Goal: Transaction & Acquisition: Purchase product/service

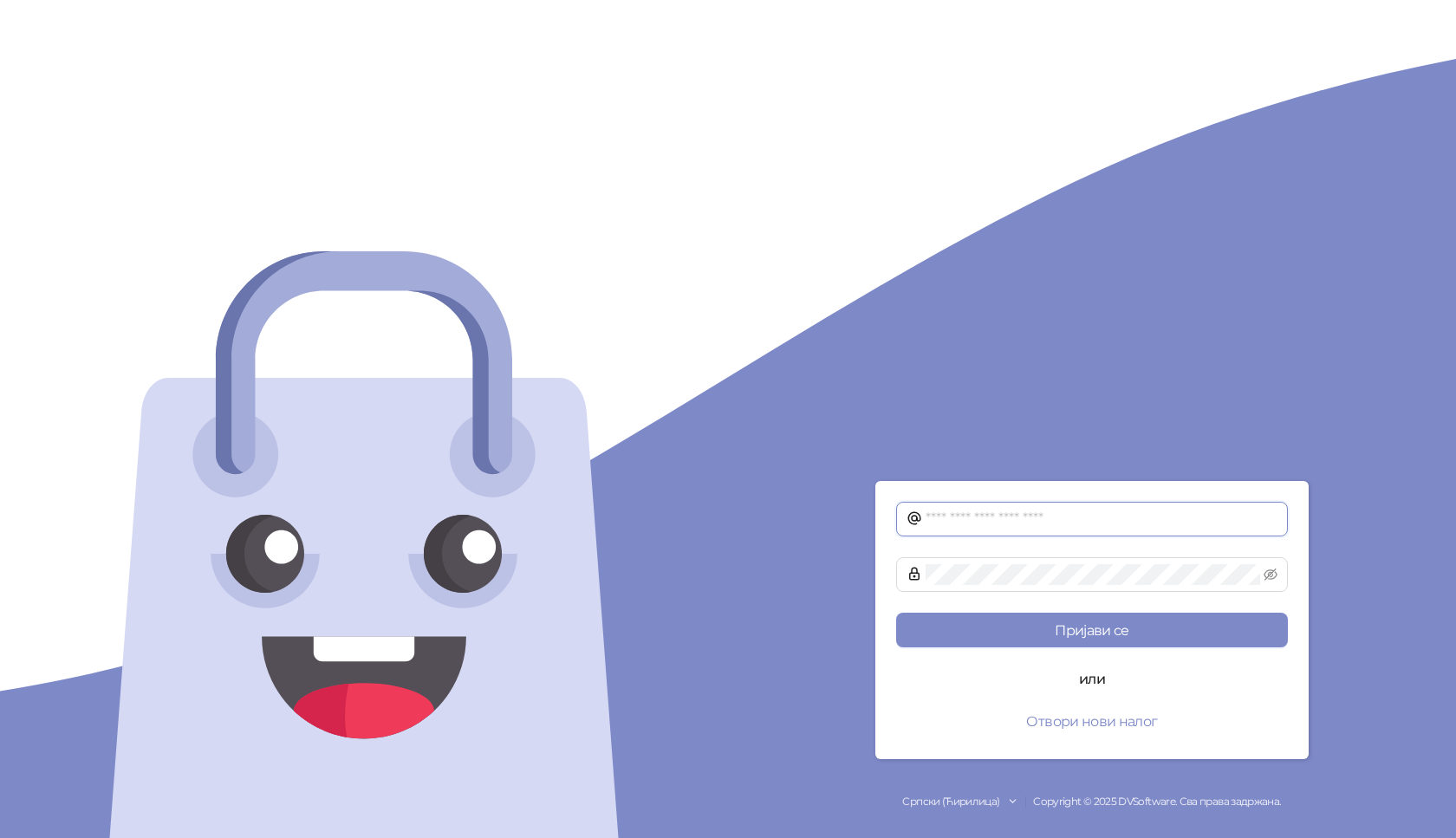
click at [942, 520] on input "text" at bounding box center [1102, 520] width 352 height 21
type input "**********"
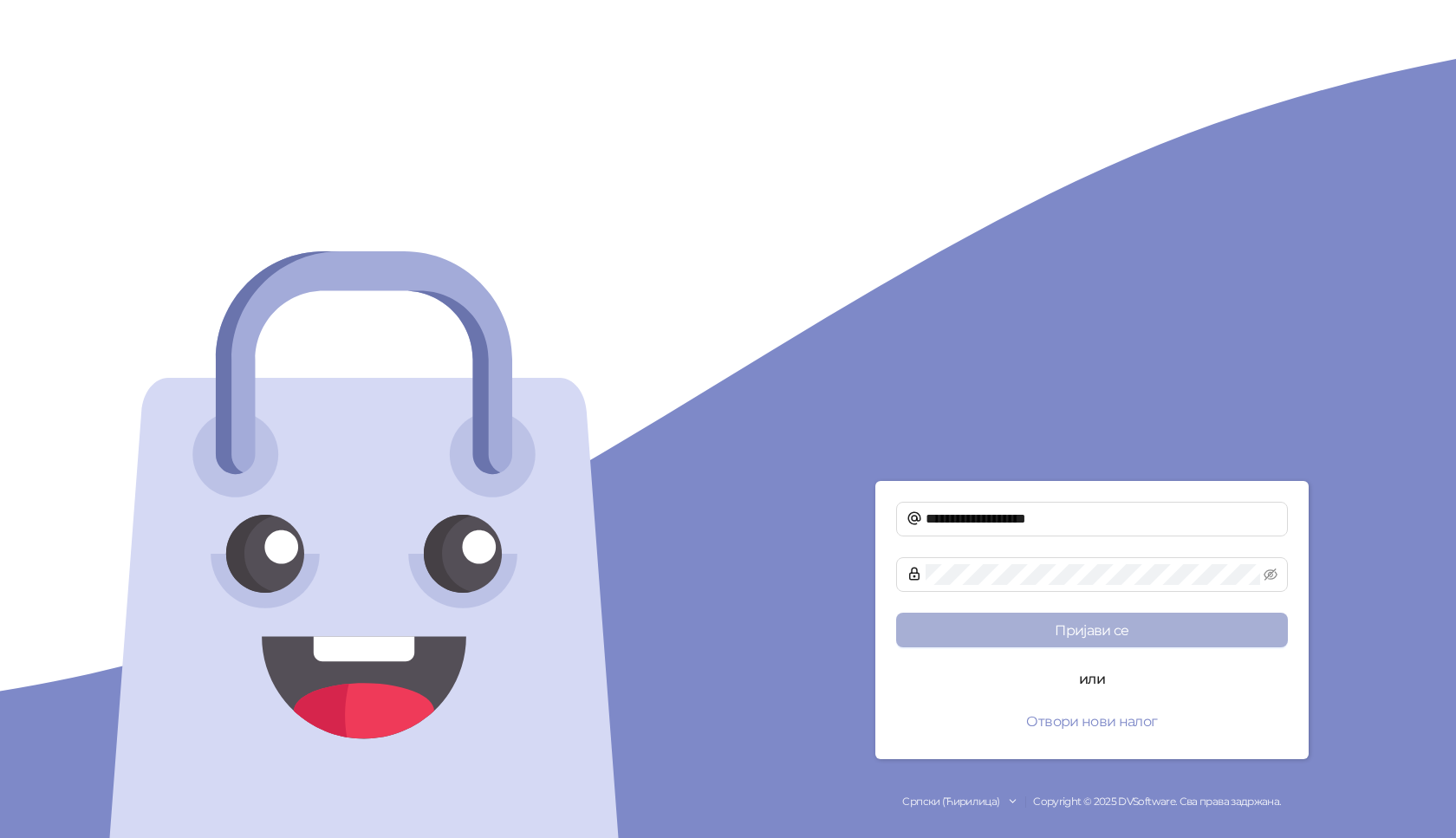
click at [1083, 620] on button "Пријави се" at bounding box center [1092, 630] width 392 height 35
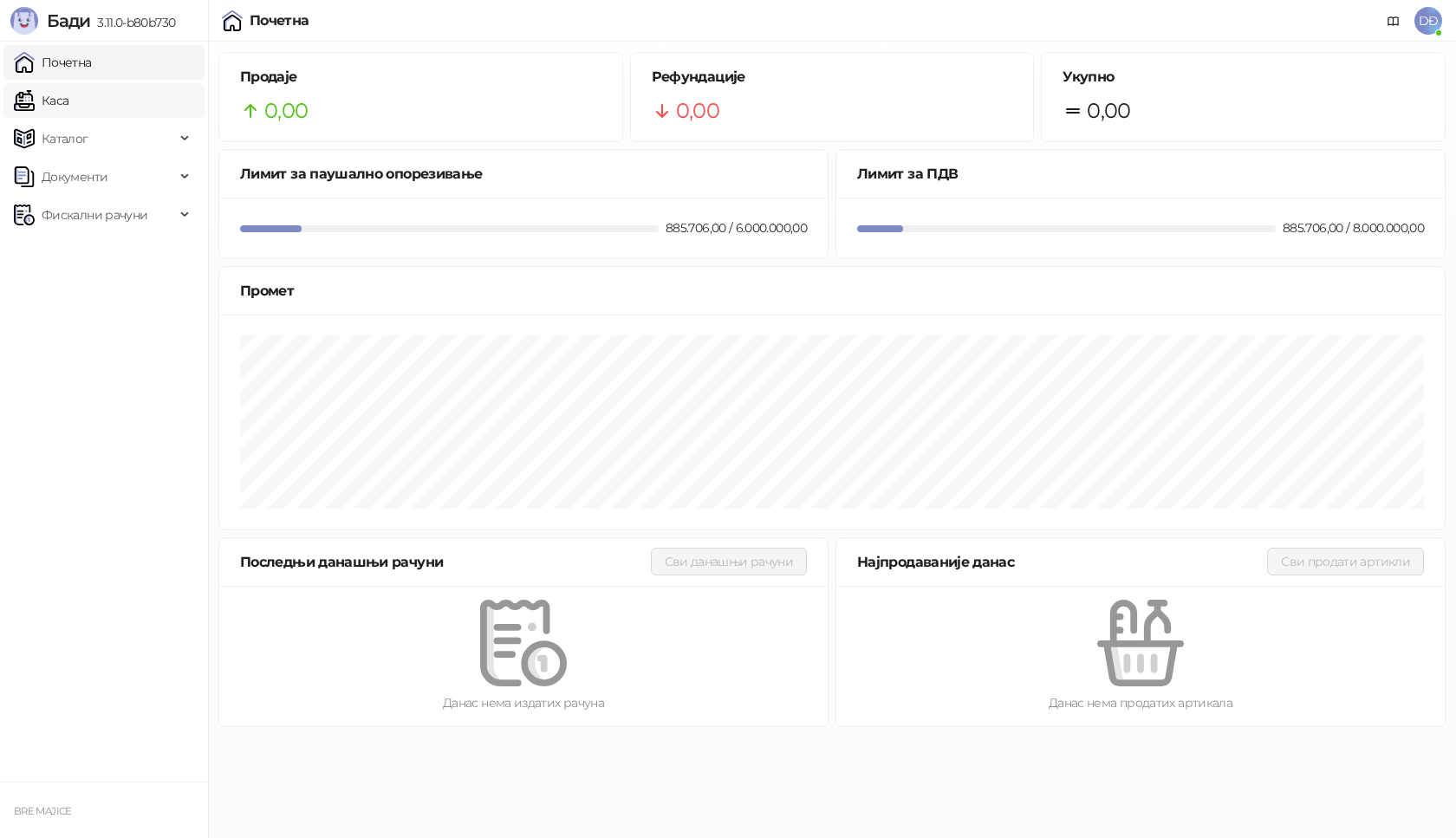
click at [55, 111] on link "Каса" at bounding box center [41, 101] width 55 height 35
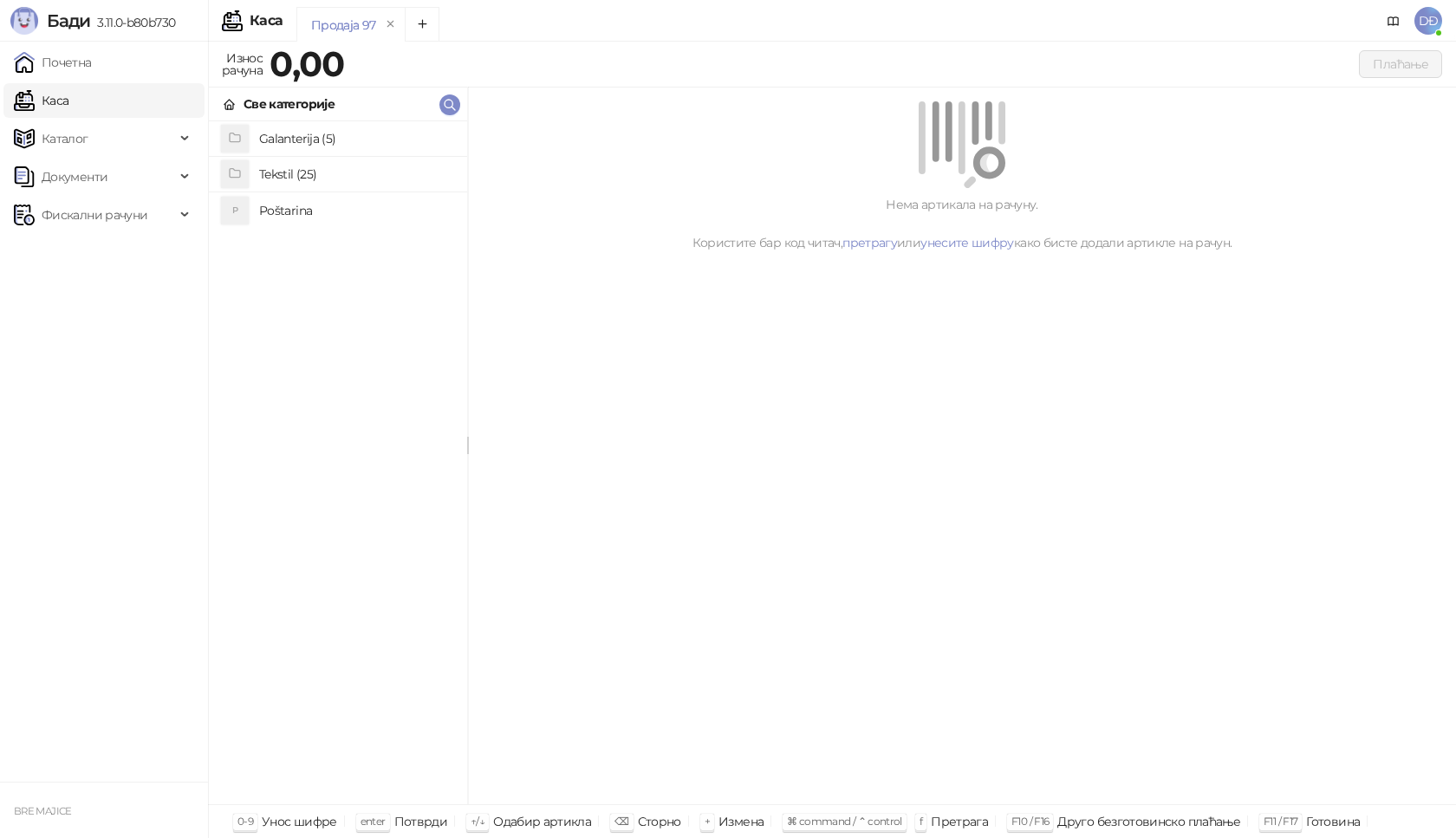
click at [69, 97] on link "Каса" at bounding box center [41, 101] width 55 height 35
click at [286, 210] on h4 "Poštarina" at bounding box center [356, 211] width 194 height 28
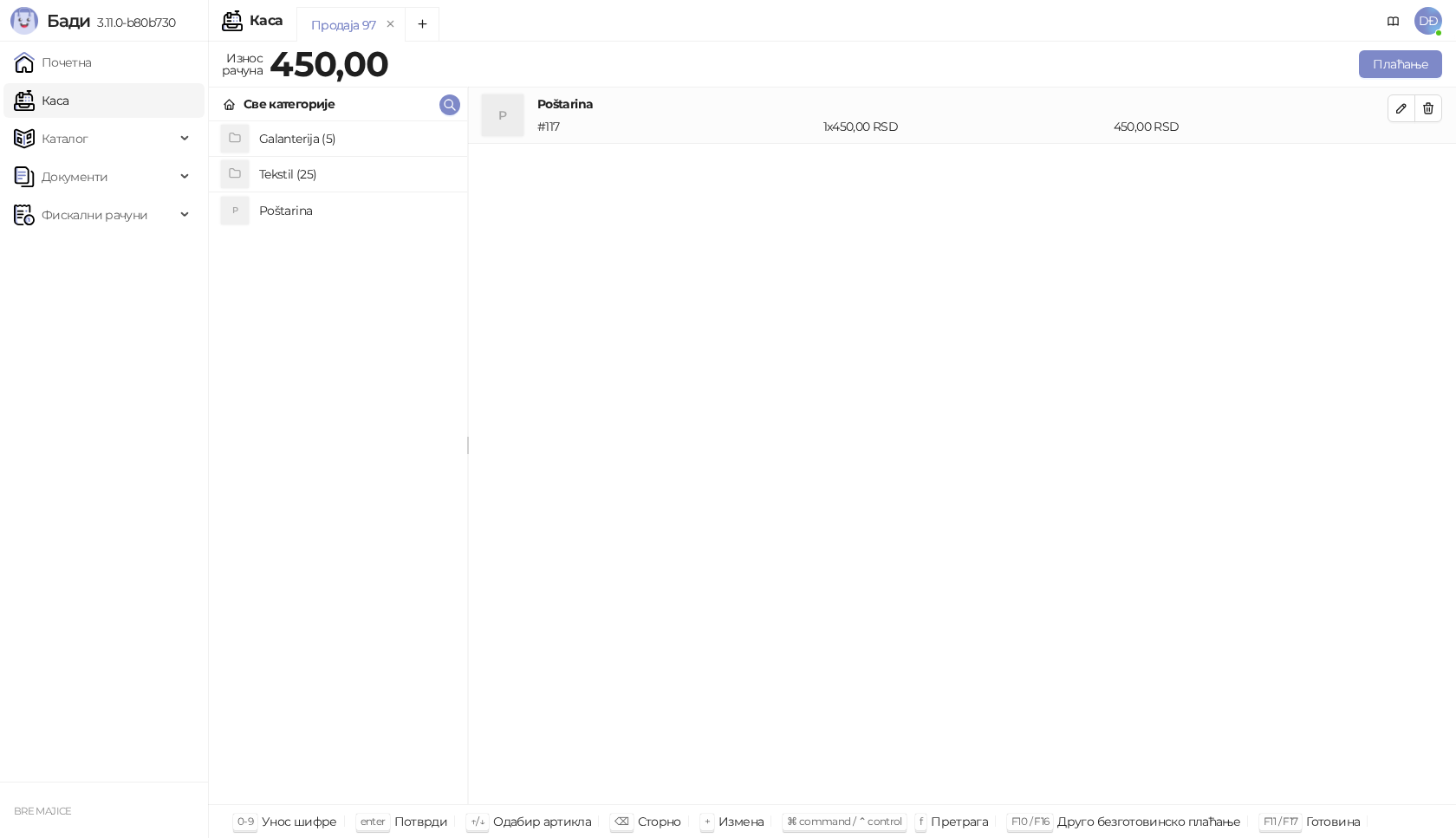
click at [302, 174] on h4 "Tekstil (25)" at bounding box center [356, 174] width 194 height 28
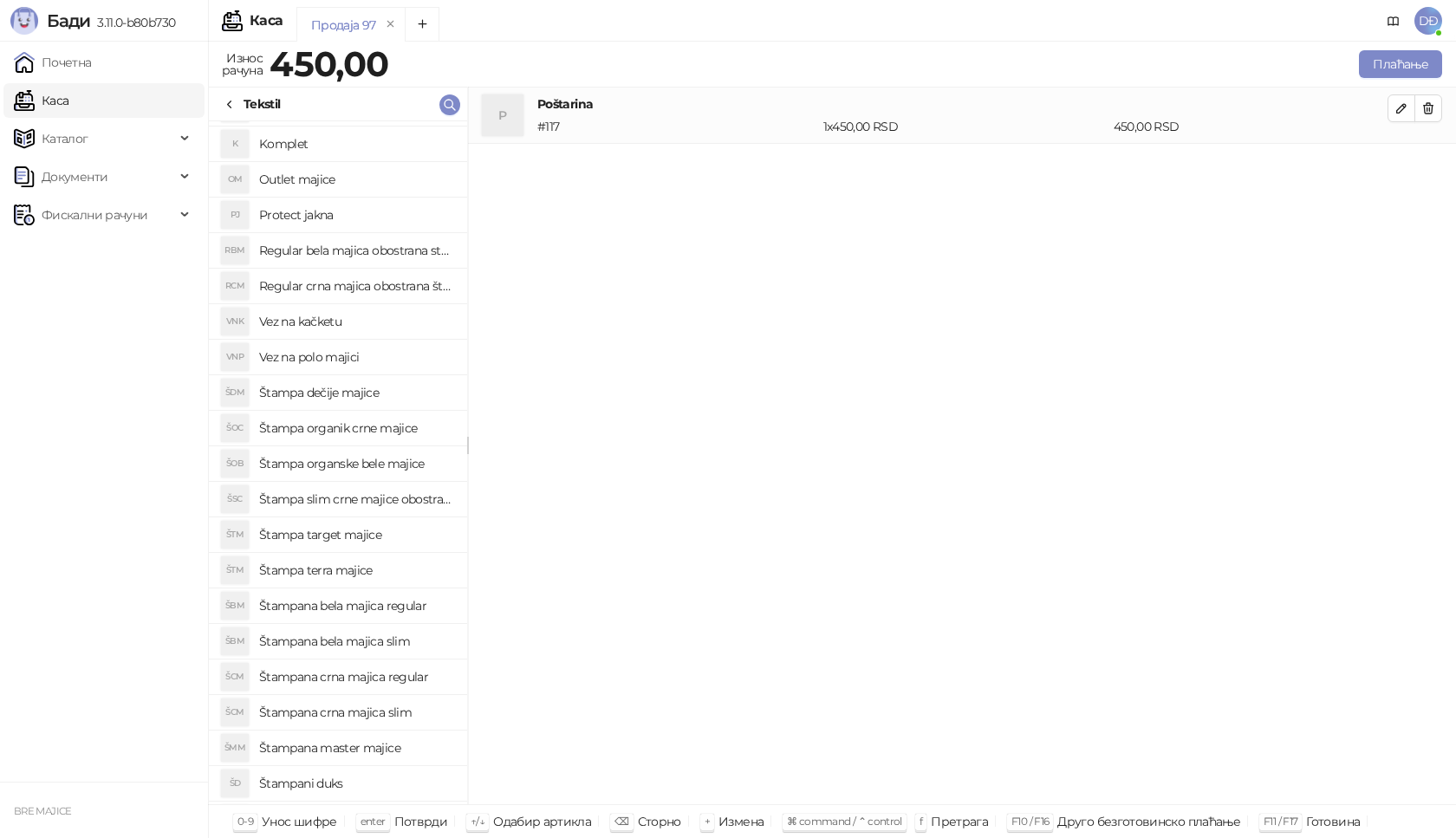
scroll to position [87, 0]
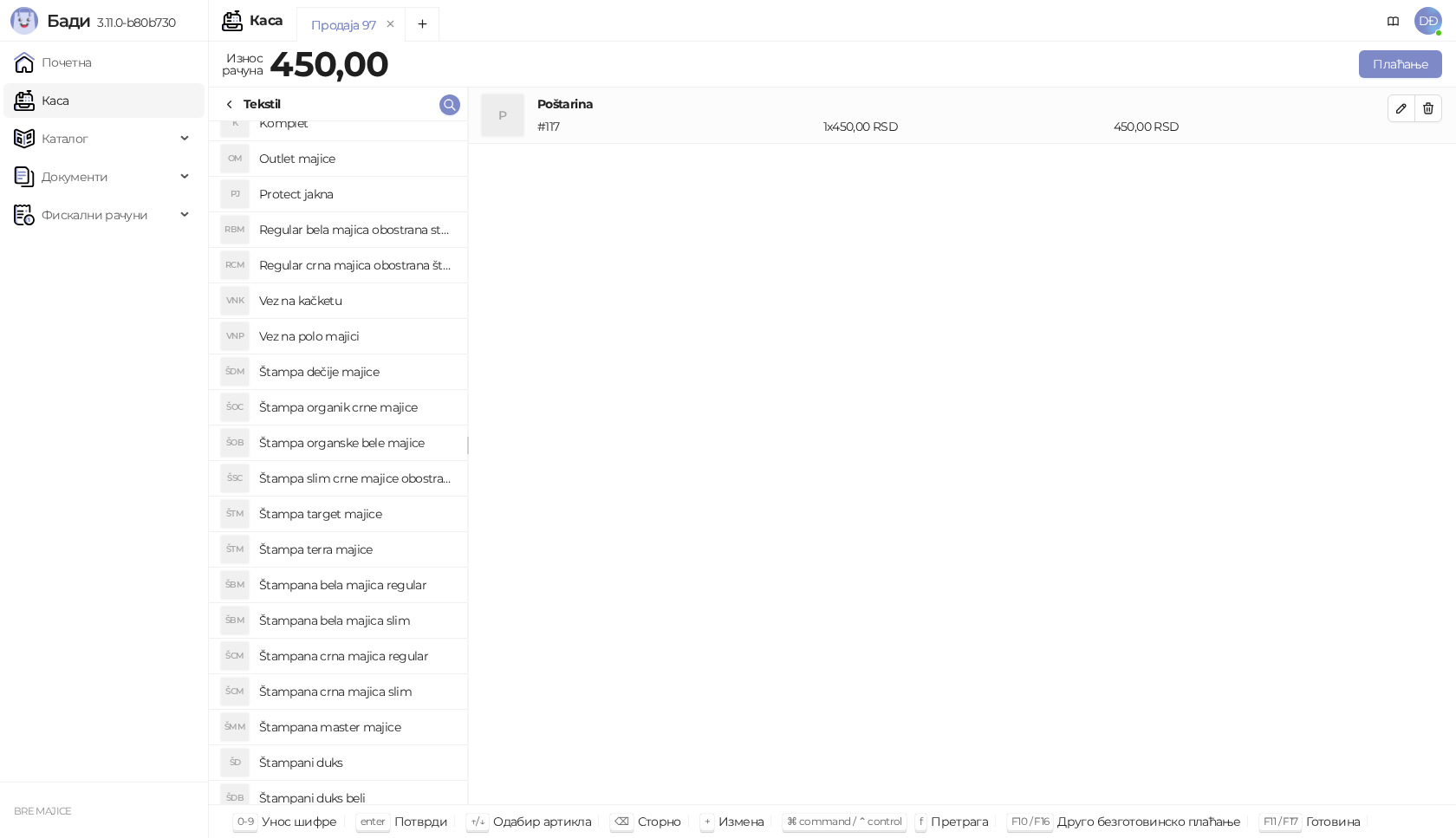
click at [352, 694] on h4 "Štampana crna majica slim" at bounding box center [356, 692] width 194 height 28
click at [1419, 168] on button "button" at bounding box center [1428, 164] width 28 height 28
click at [386, 478] on h4 "Štampa slim crne majice obostrano" at bounding box center [356, 479] width 194 height 28
click at [1412, 164] on button "button" at bounding box center [1401, 164] width 28 height 28
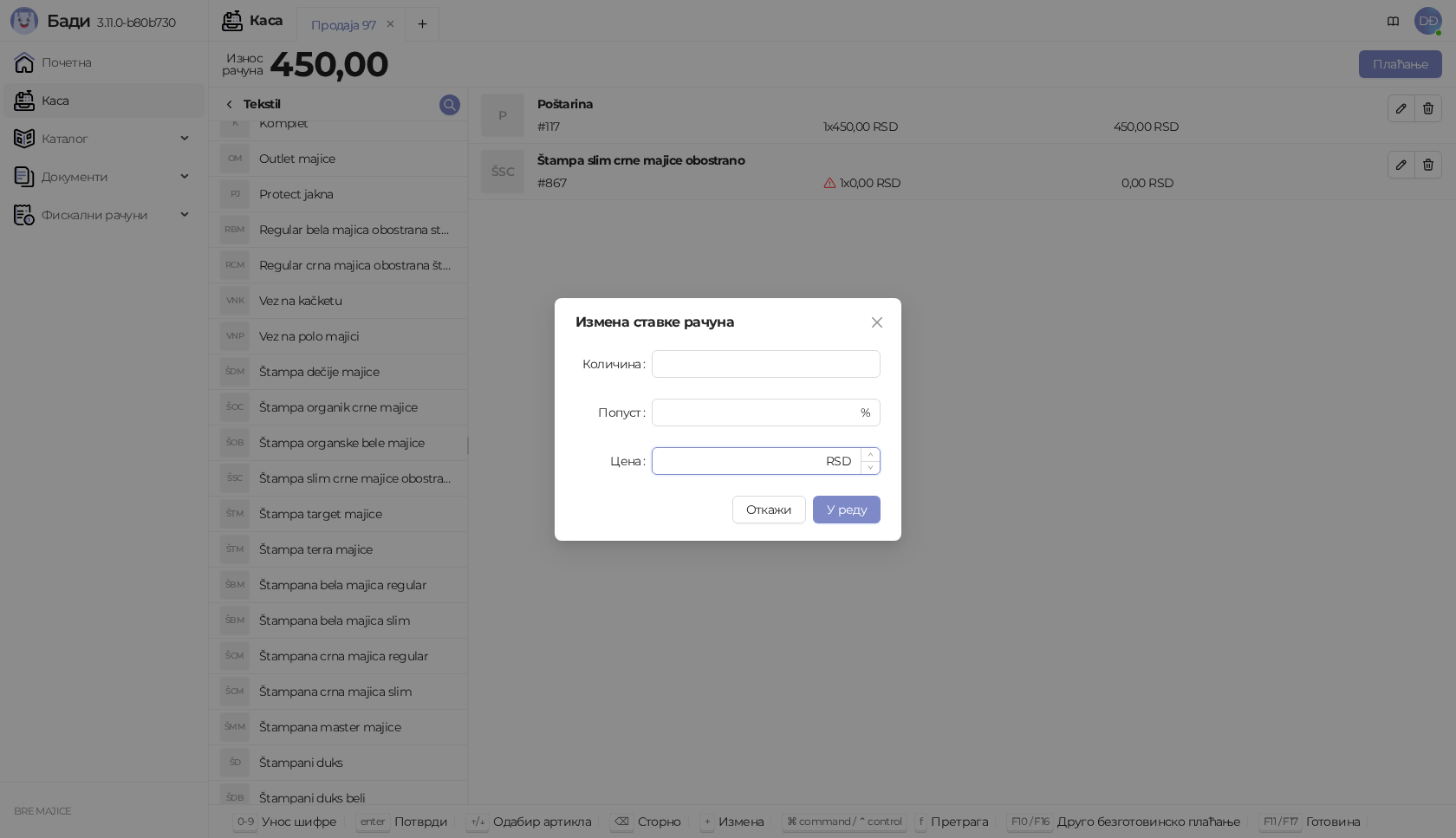
click at [687, 462] on input "*" at bounding box center [742, 461] width 160 height 26
drag, startPoint x: 687, startPoint y: 462, endPoint x: 564, endPoint y: 478, distance: 124.0
click at [564, 478] on div "Измена ставке рачуна Количина * Попуст * % Цена * RSD Откажи У реду" at bounding box center [728, 419] width 346 height 243
type input "****"
click at [840, 516] on span "У реду" at bounding box center [847, 510] width 40 height 16
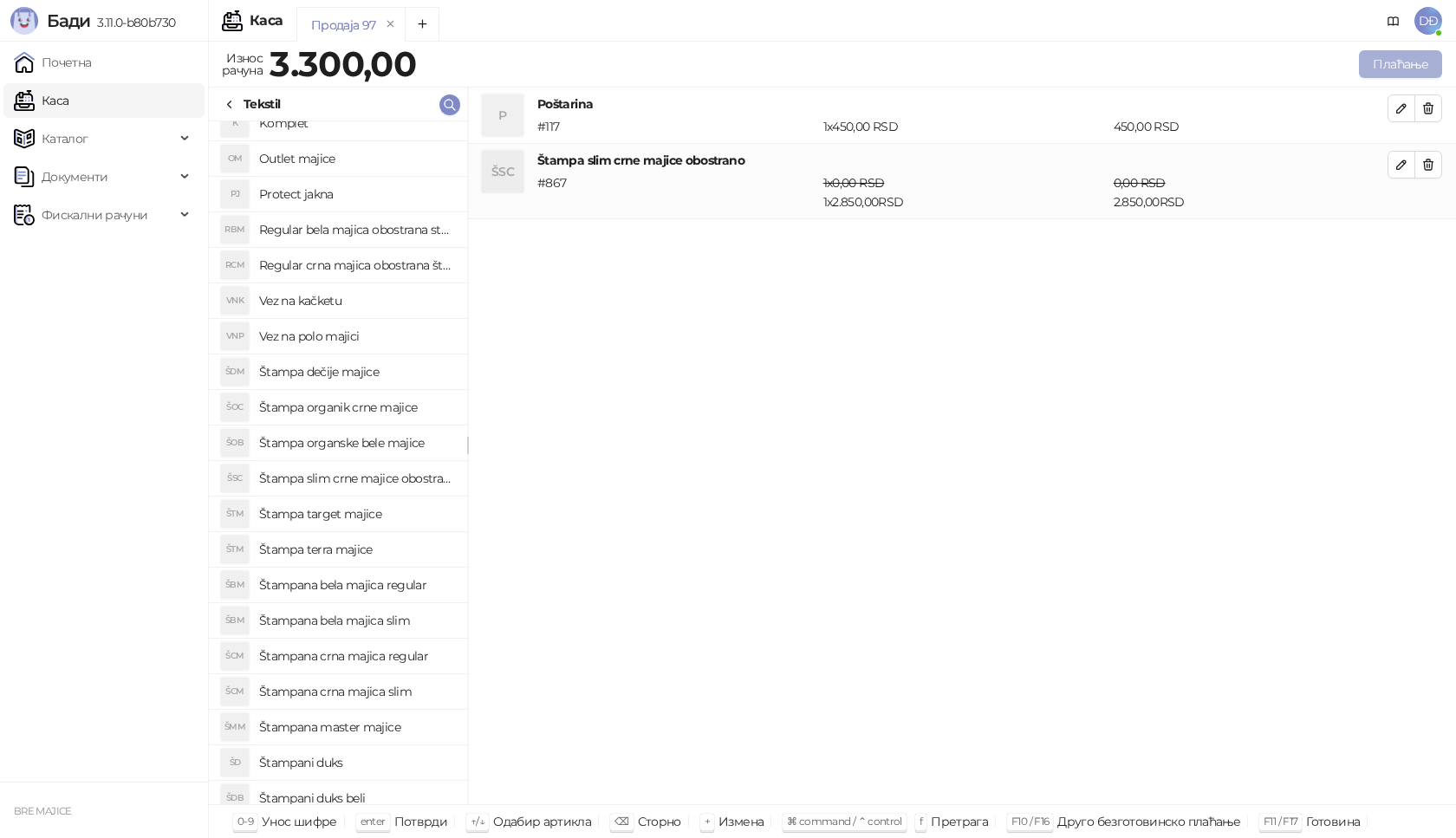
click at [1386, 63] on button "Плаћање" at bounding box center [1401, 64] width 84 height 28
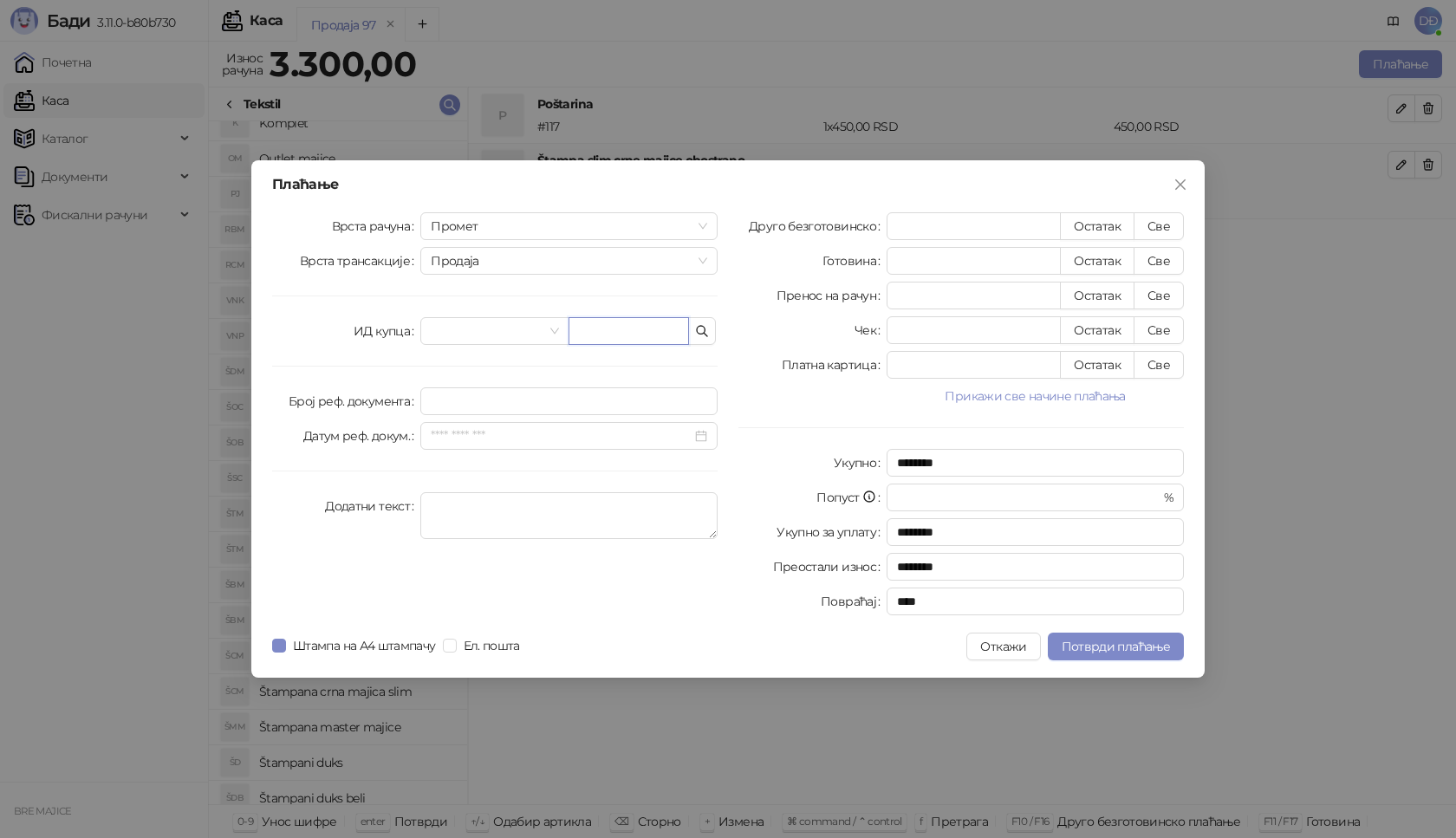
click at [650, 329] on input "text" at bounding box center [628, 331] width 120 height 28
paste input "**********"
type input "**********"
click at [1157, 227] on button "Све" at bounding box center [1159, 226] width 50 height 28
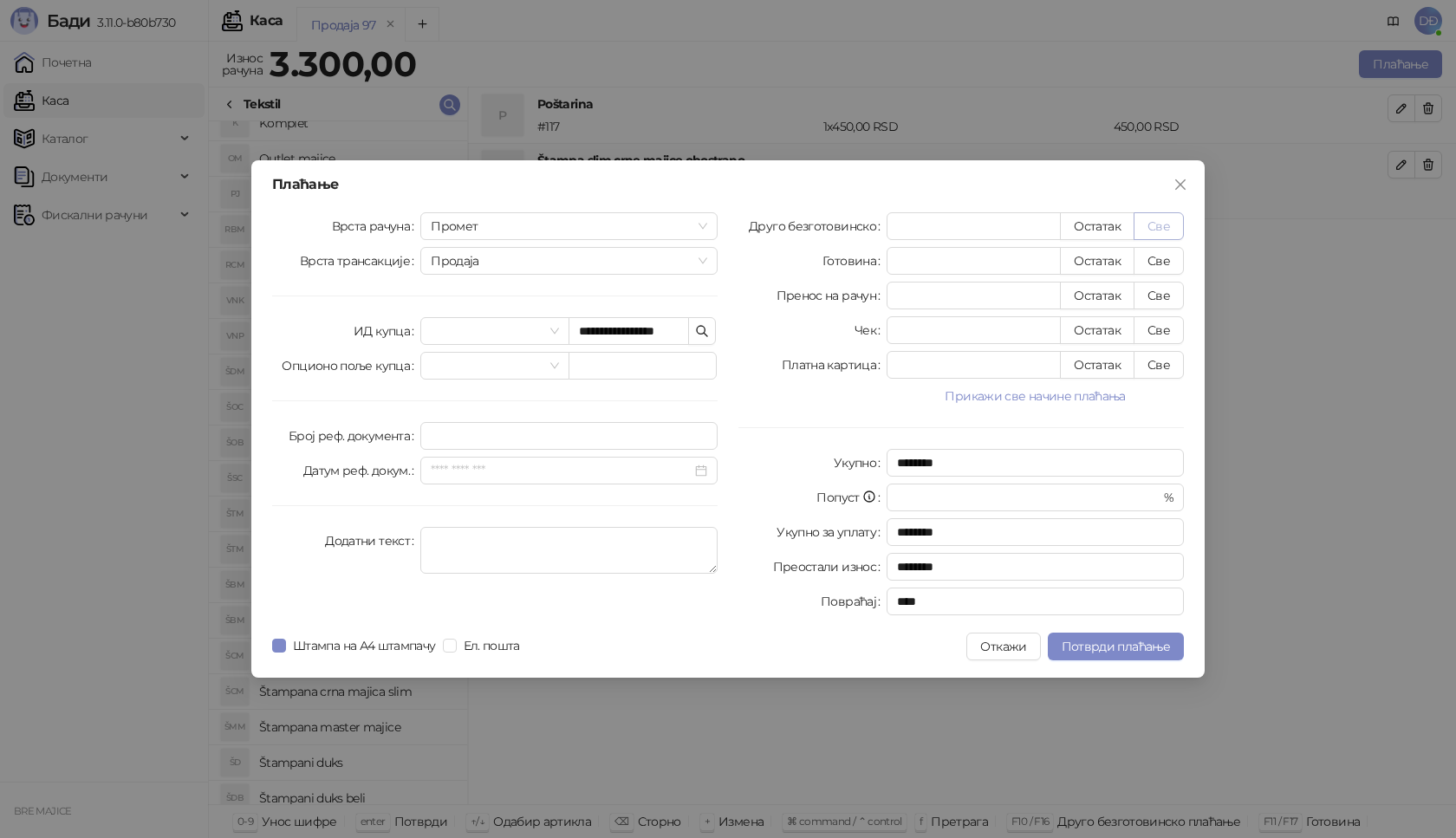
type input "****"
click at [1130, 652] on span "Потврди плаћање" at bounding box center [1116, 647] width 108 height 16
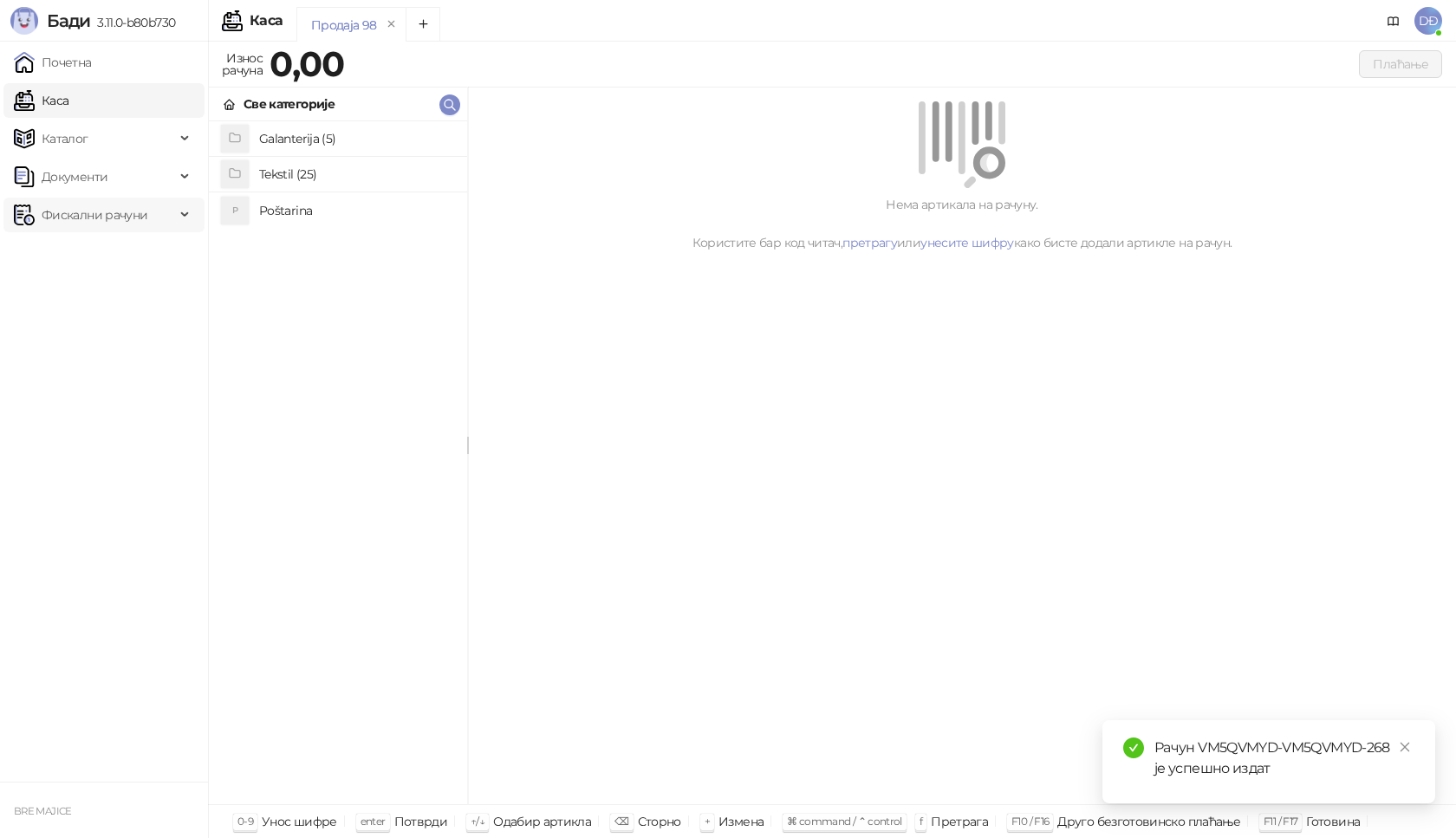
click at [113, 211] on span "Фискални рачуни" at bounding box center [94, 215] width 105 height 35
click at [1403, 749] on icon "close" at bounding box center [1405, 747] width 12 height 12
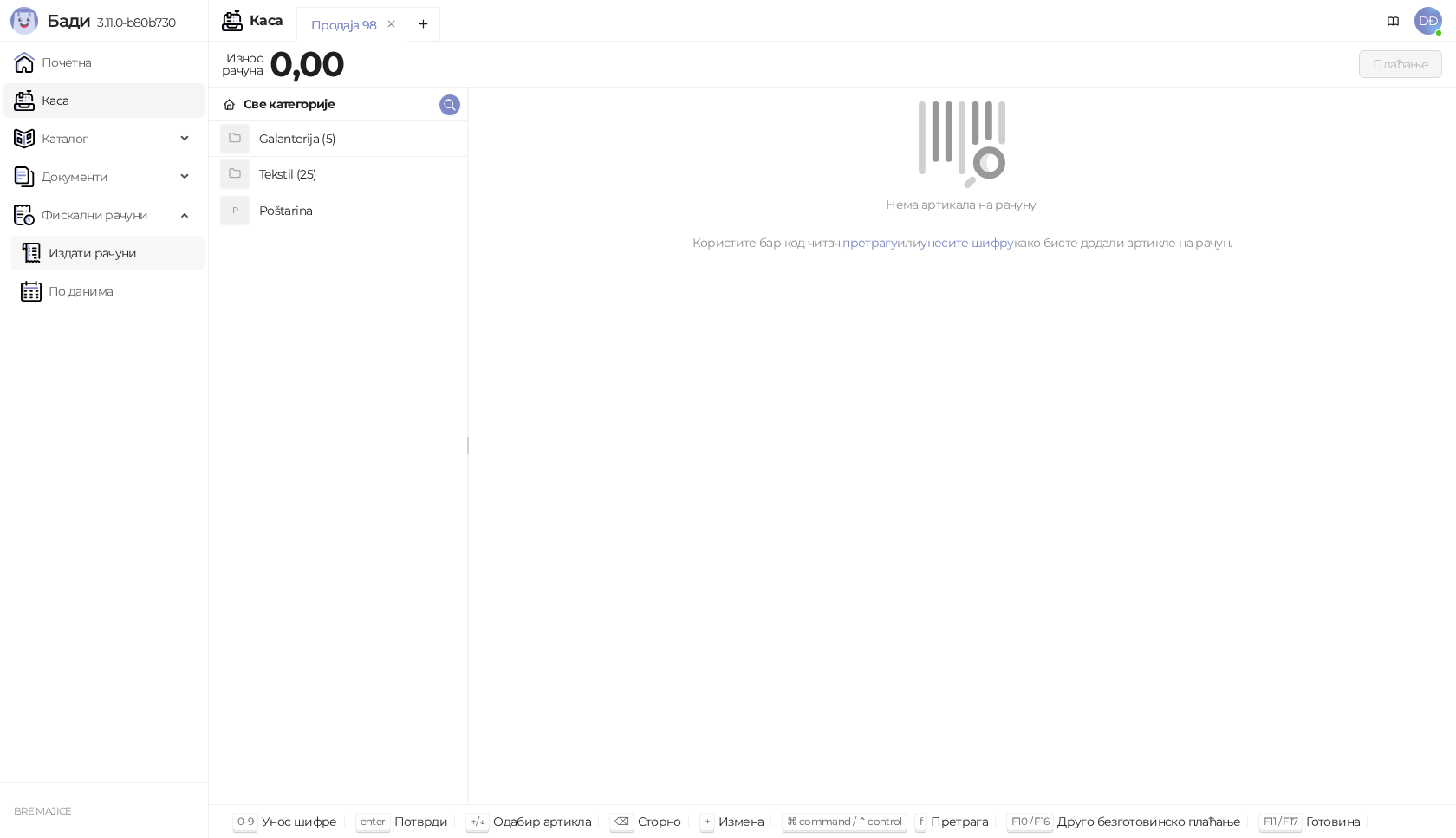
click at [100, 256] on link "Издати рачуни" at bounding box center [78, 253] width 116 height 35
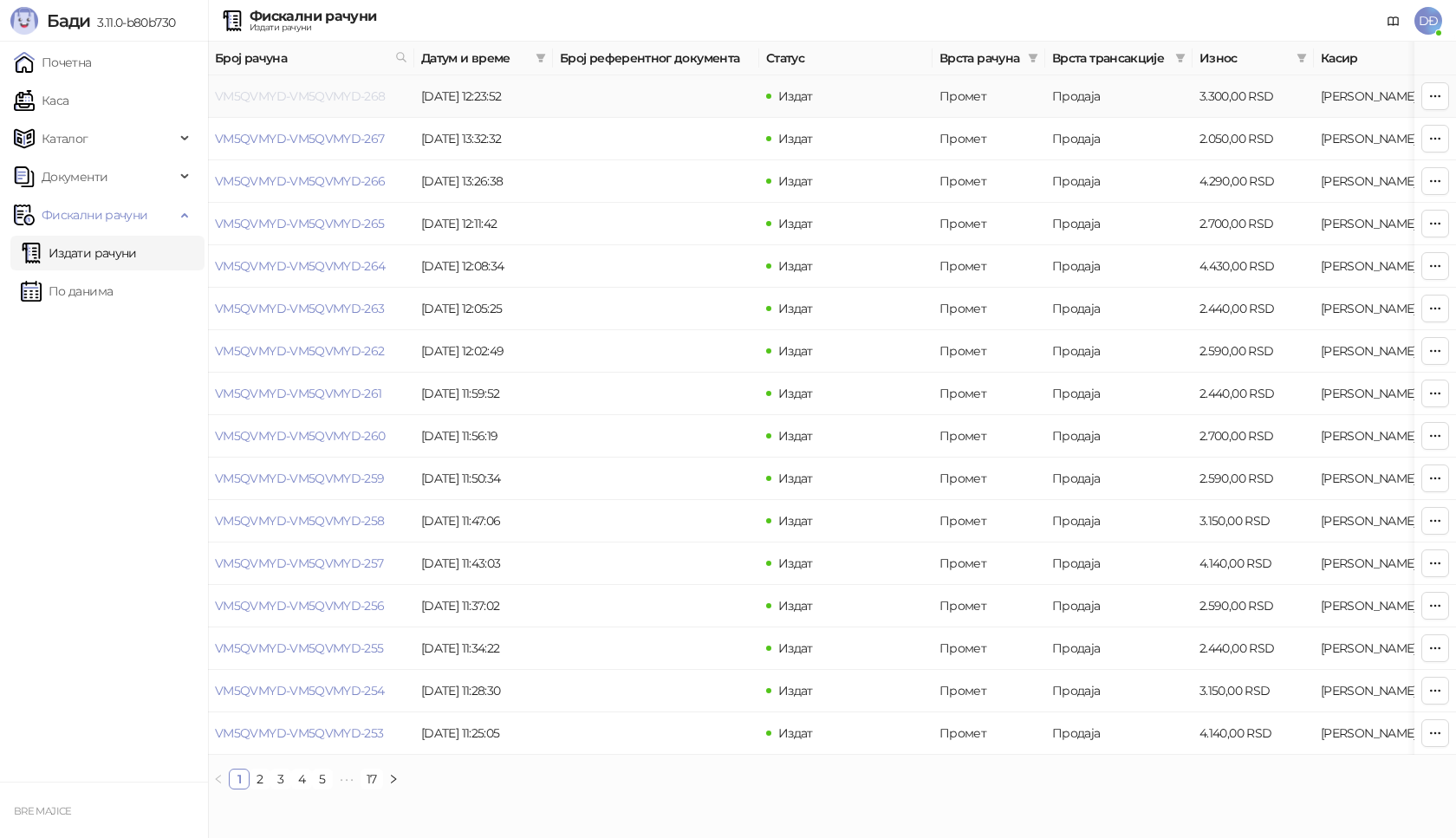
click at [307, 97] on link "VM5QVMYD-VM5QVMYD-268" at bounding box center [300, 97] width 171 height 16
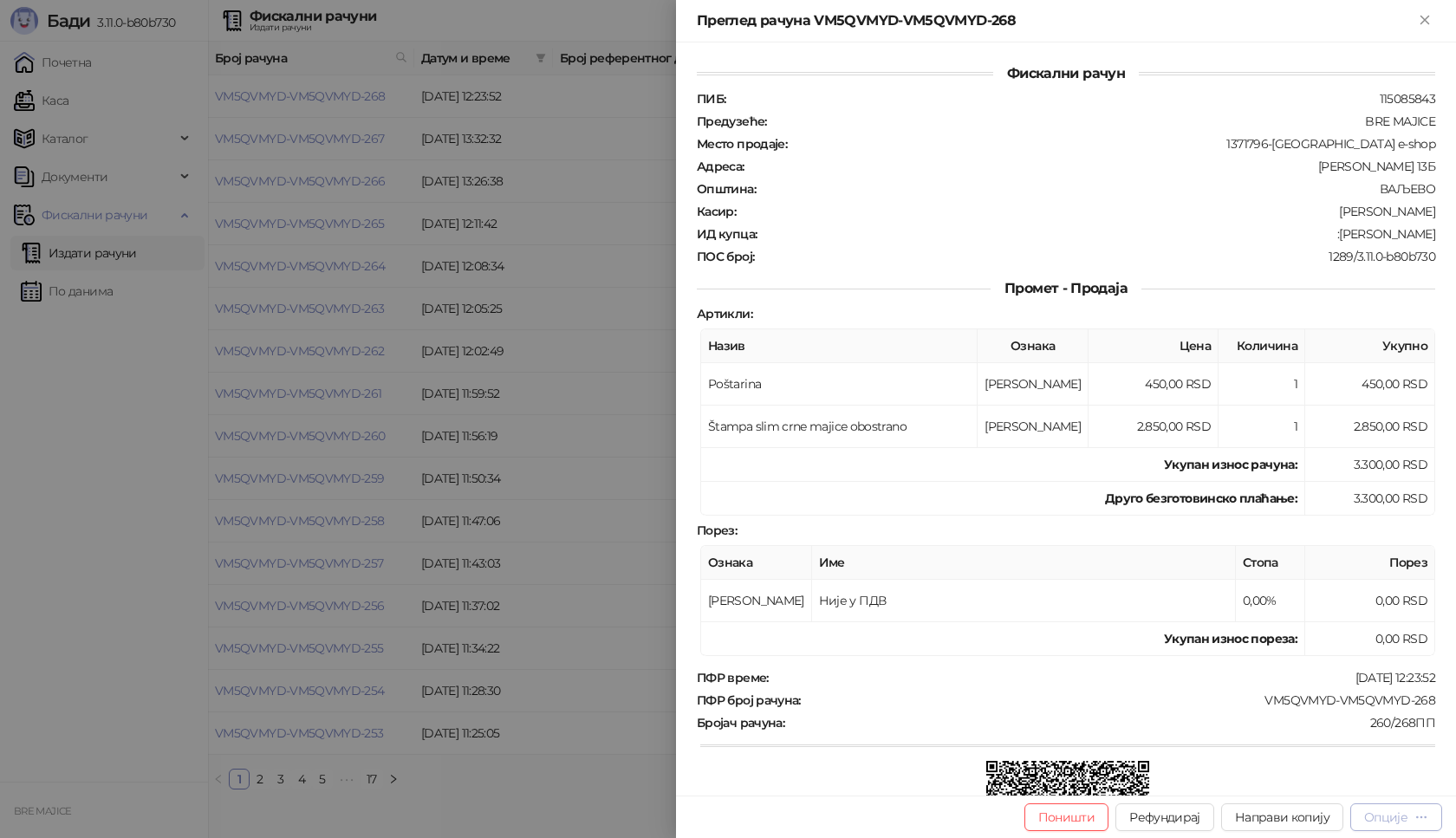
click at [1403, 815] on div "Опције" at bounding box center [1386, 817] width 44 height 16
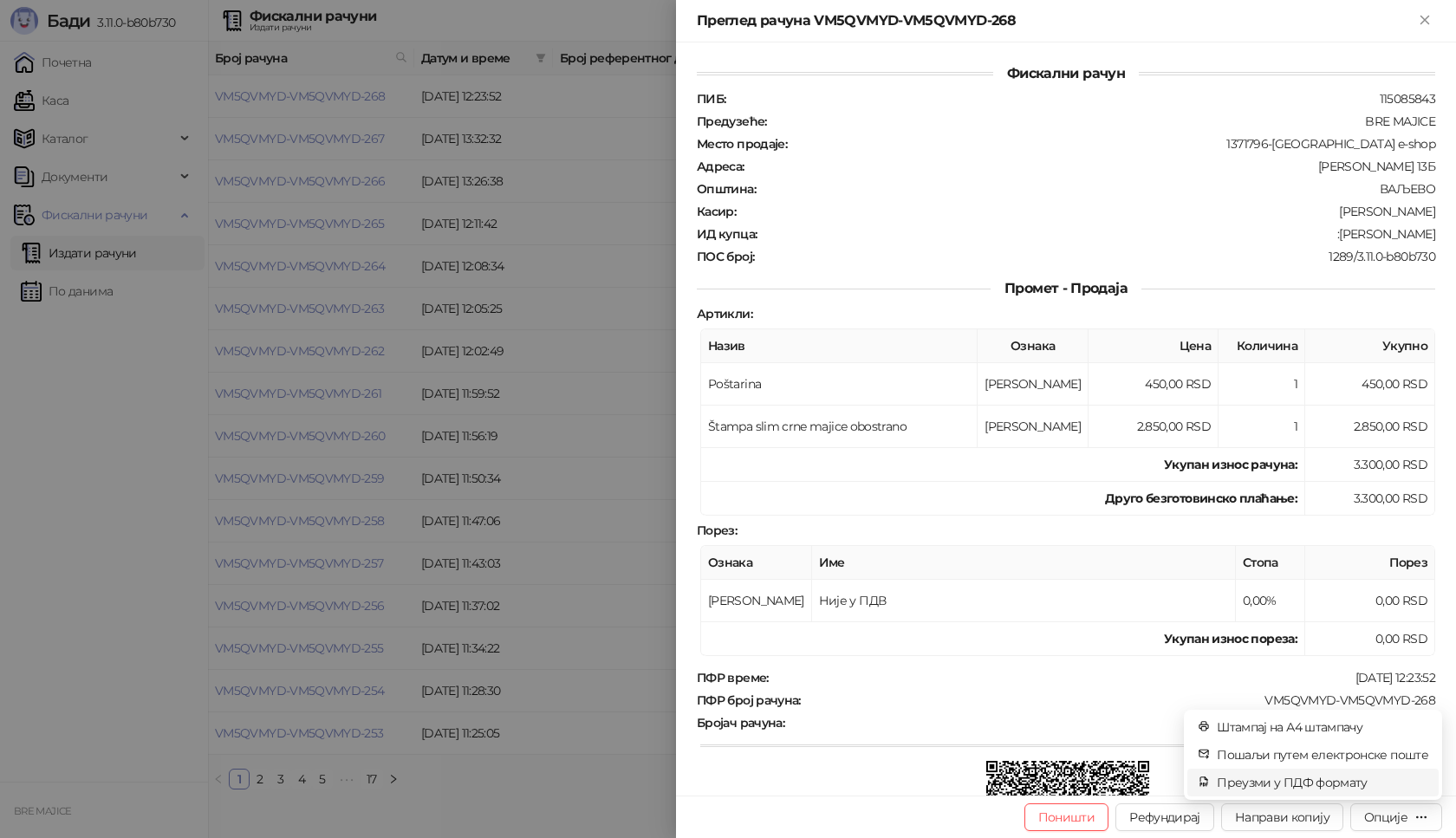
click at [1370, 788] on span "Преузми у ПДФ формату" at bounding box center [1322, 782] width 211 height 19
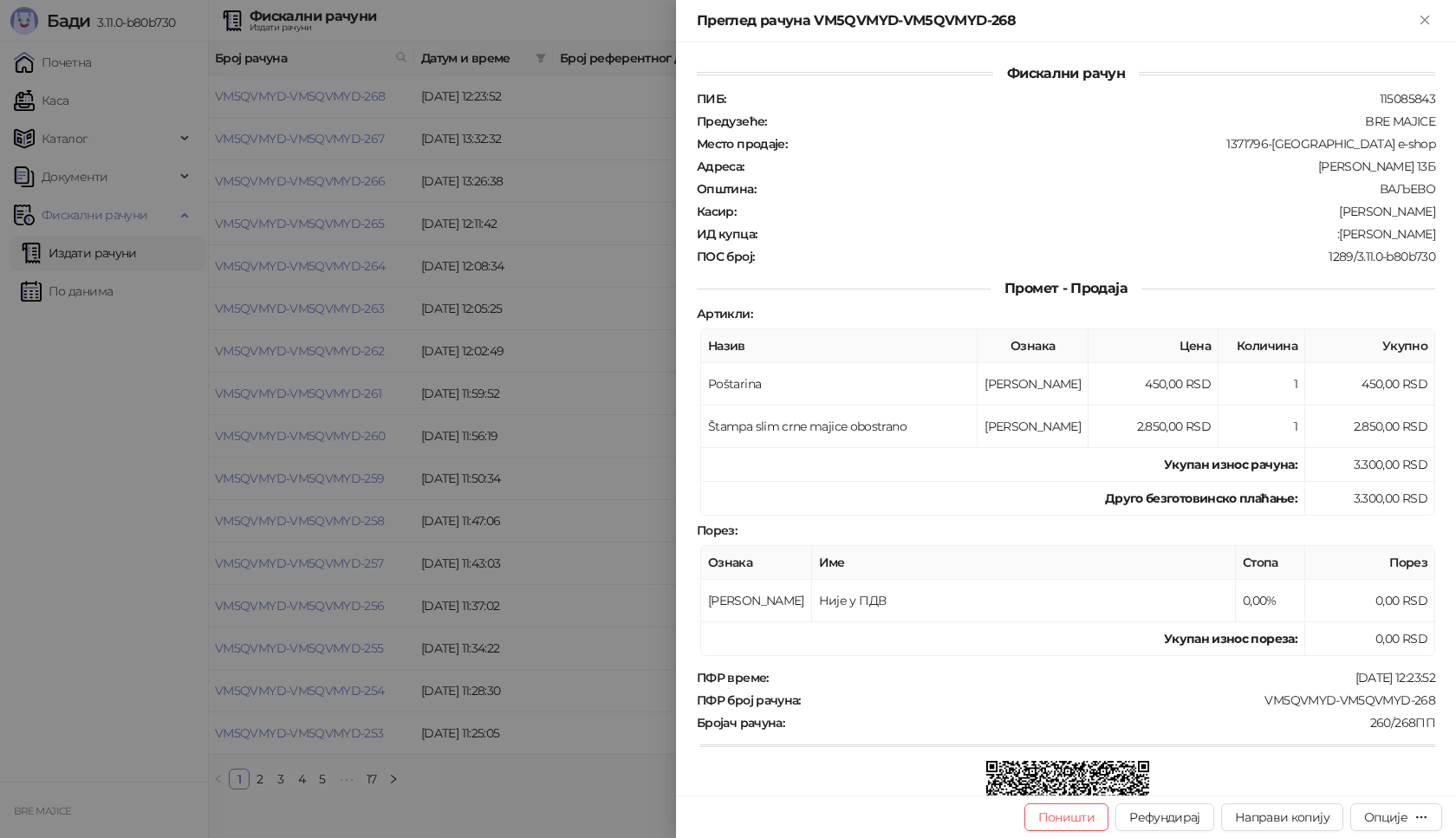
scroll to position [209, 0]
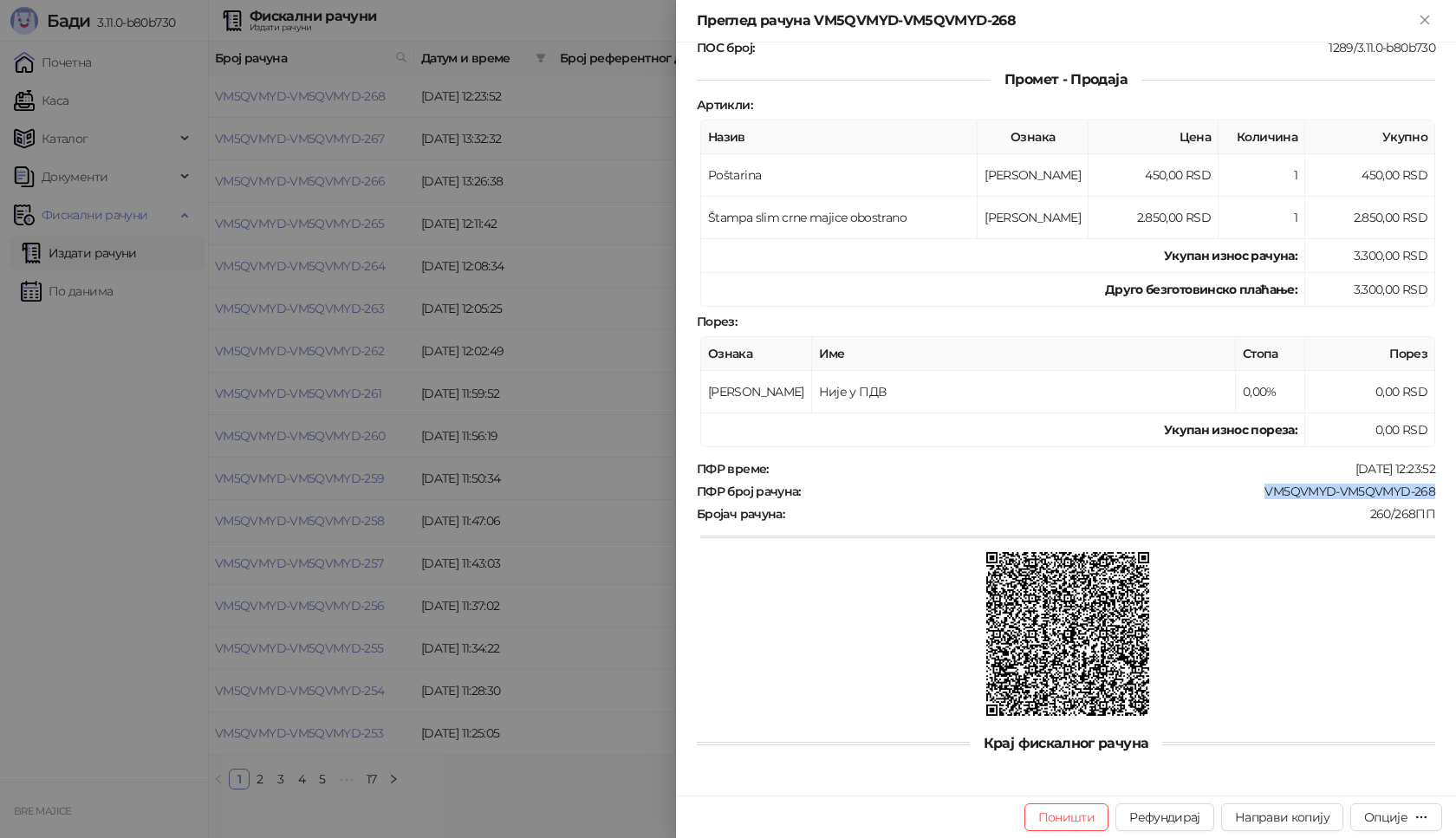
drag, startPoint x: 1426, startPoint y: 494, endPoint x: 1245, endPoint y: 493, distance: 181.0
click at [1245, 493] on div "Фискални рачун ПИБ : 115085843 Предузеће : BRE MAJICE Место продаје : 1371796-[…" at bounding box center [1066, 419] width 780 height 753
copy div "VM5QVMYD-VM5QVMYD-268"
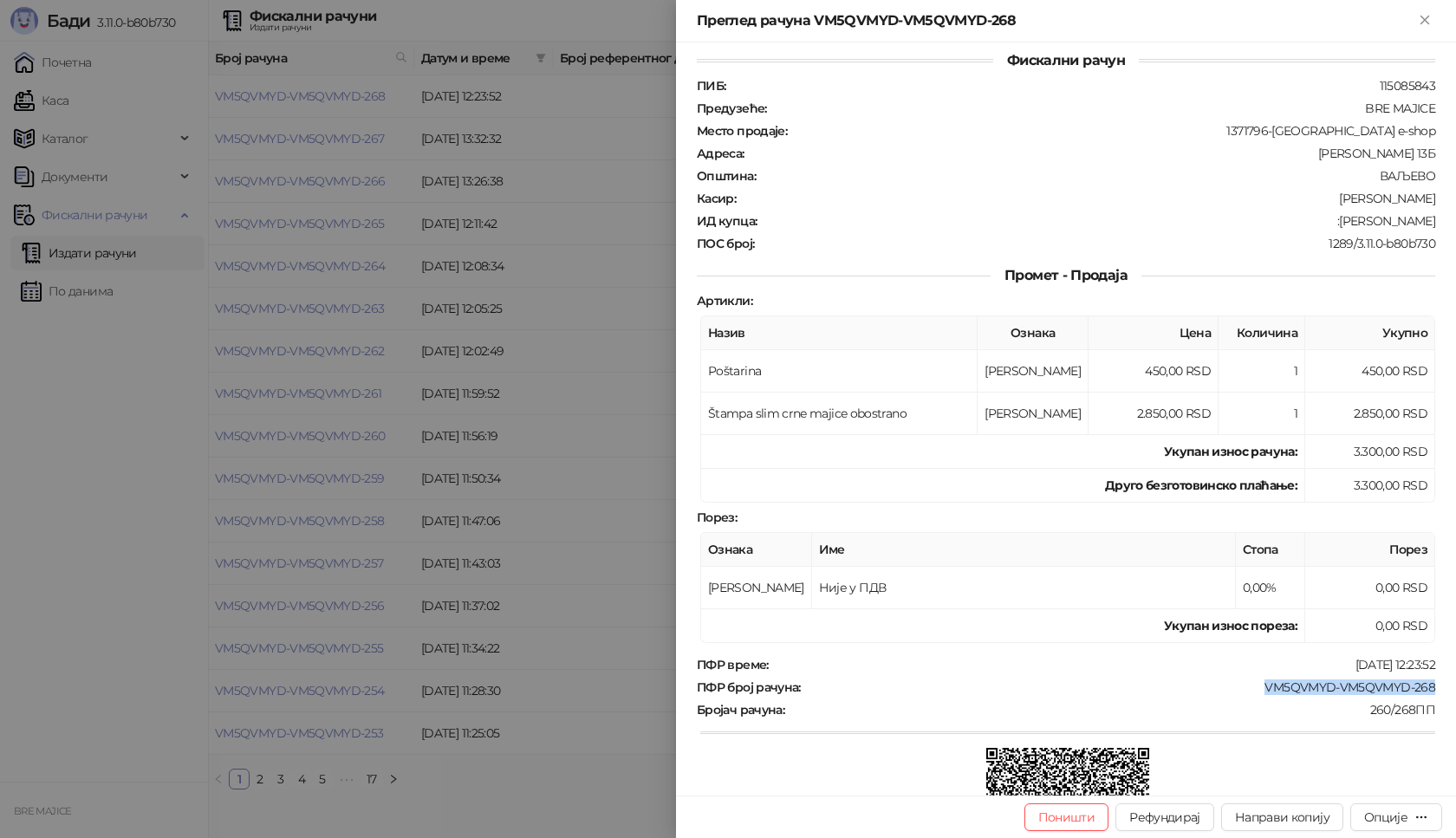
scroll to position [0, 0]
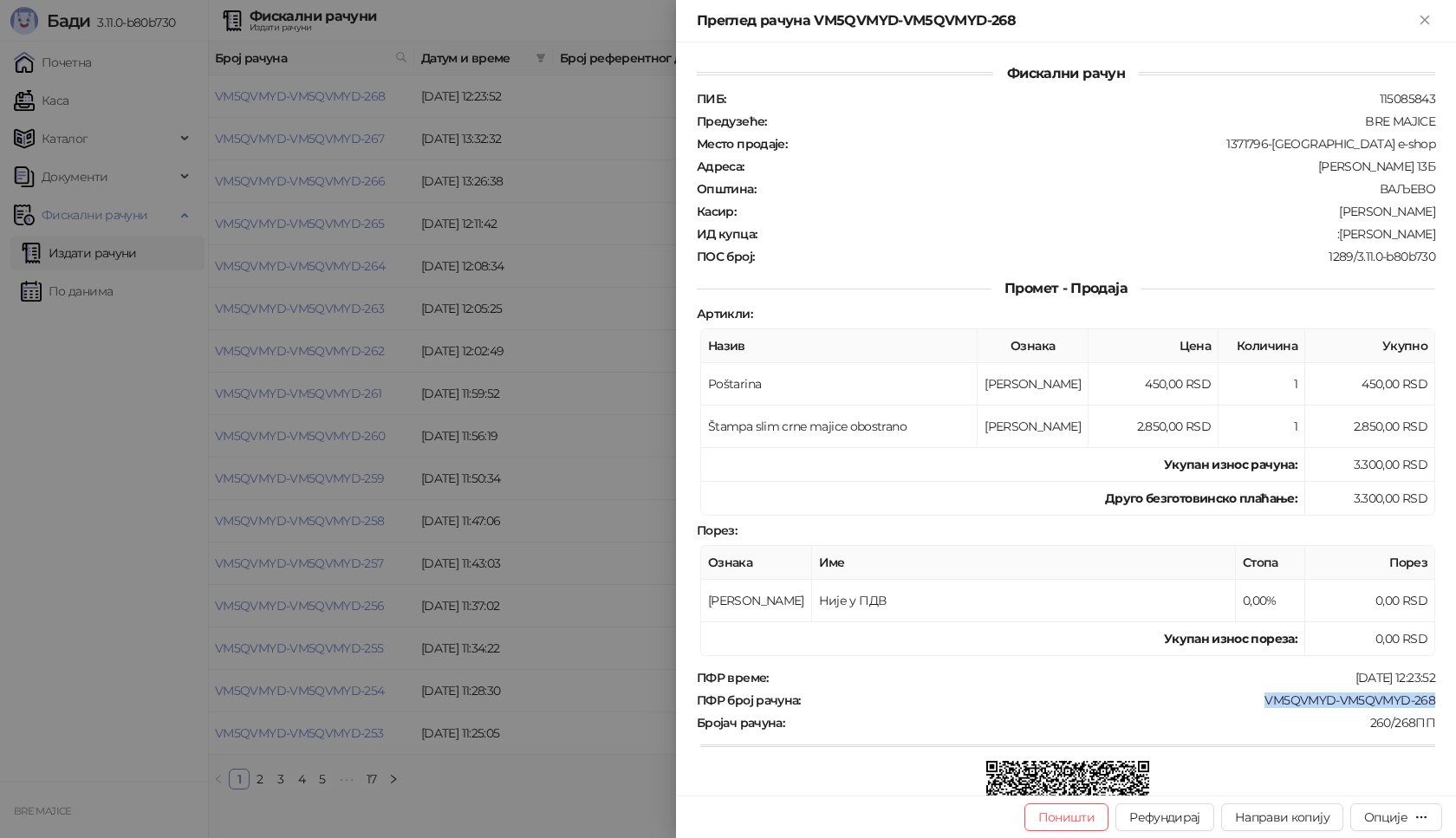
drag, startPoint x: 1425, startPoint y: 231, endPoint x: 1314, endPoint y: 238, distance: 111.2
click at [1314, 238] on div "Фискални рачун ПИБ : 115085843 Предузеће : BRE MAJICE Место продаје : 1371796-[…" at bounding box center [1066, 419] width 780 height 753
copy div "[PERSON_NAME]"
click at [1428, 23] on icon "Close" at bounding box center [1424, 19] width 8 height 8
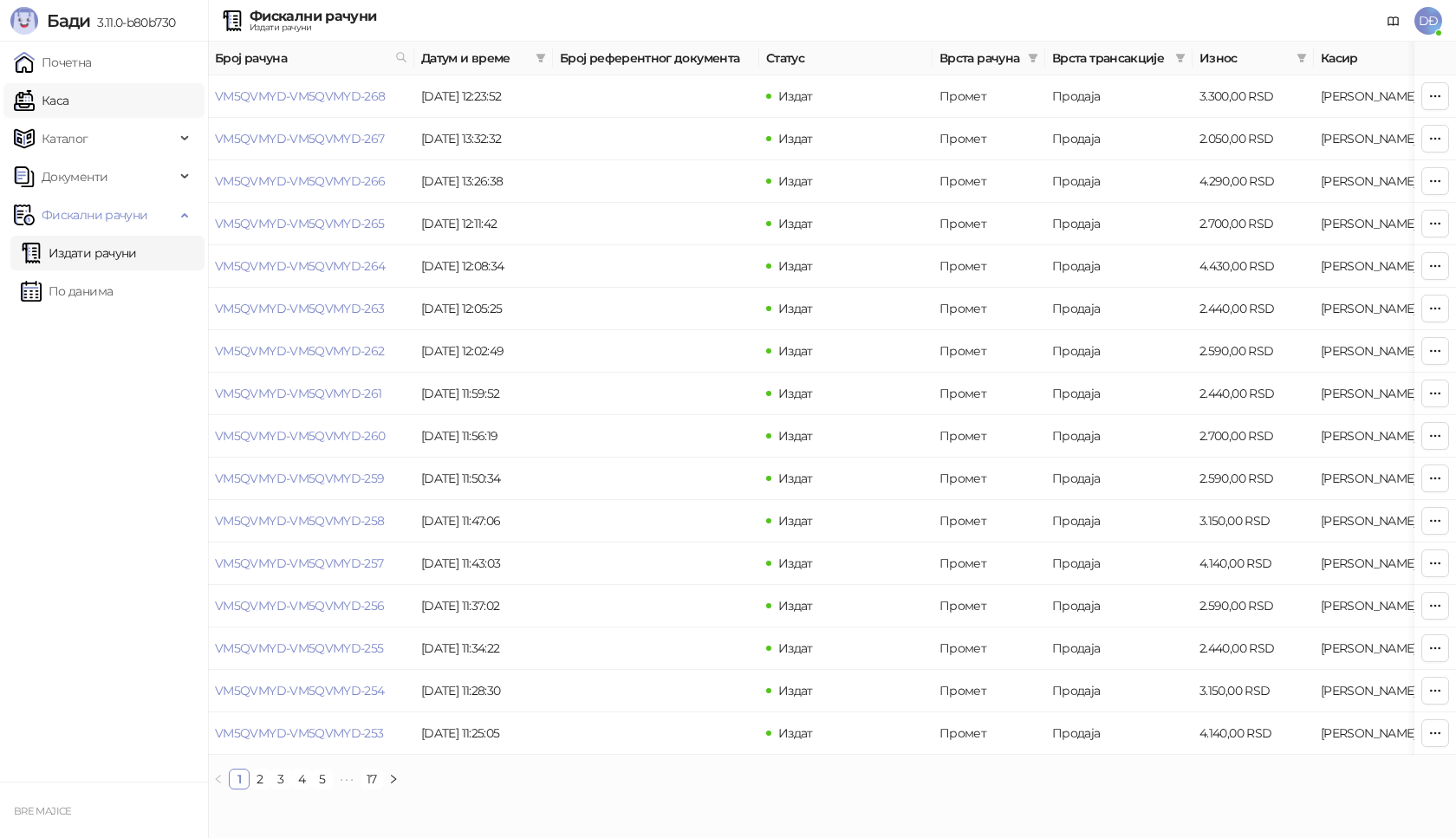
click at [68, 101] on link "Каса" at bounding box center [41, 101] width 55 height 35
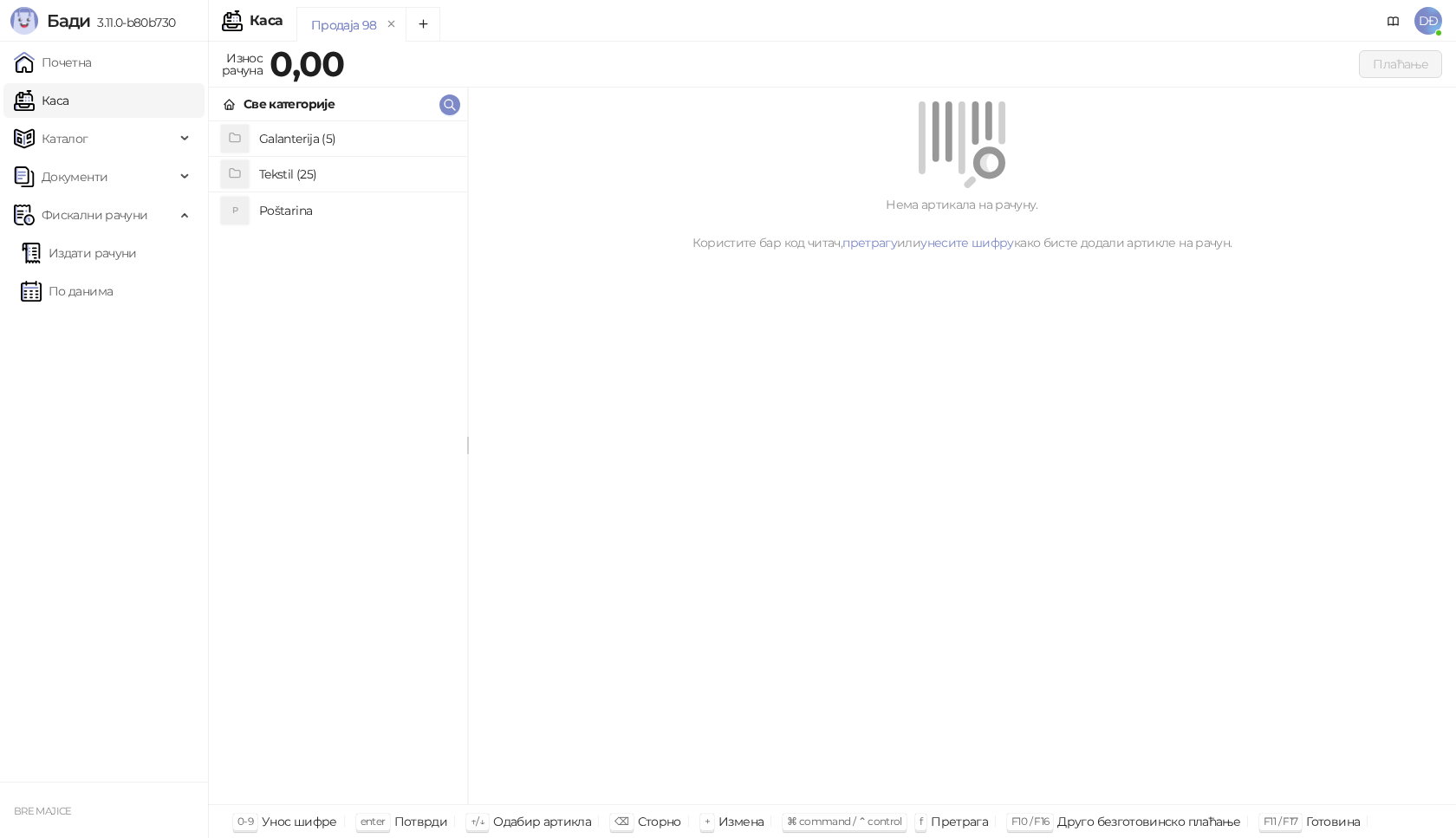
drag, startPoint x: 280, startPoint y: 218, endPoint x: 280, endPoint y: 206, distance: 12.0
click at [280, 216] on h4 "Poštarina" at bounding box center [356, 211] width 194 height 28
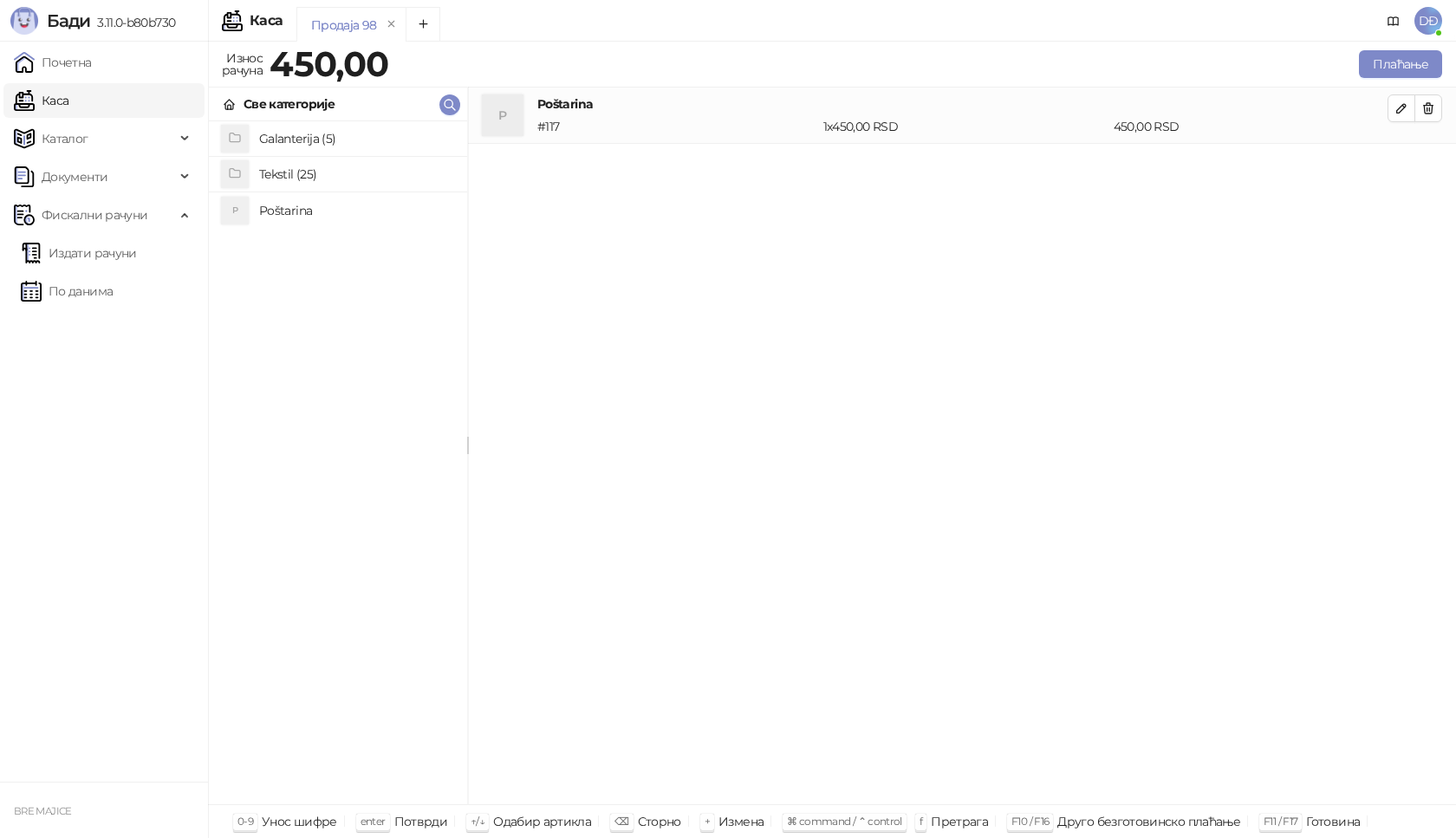
click at [288, 179] on h4 "Tekstil (25)" at bounding box center [356, 174] width 194 height 28
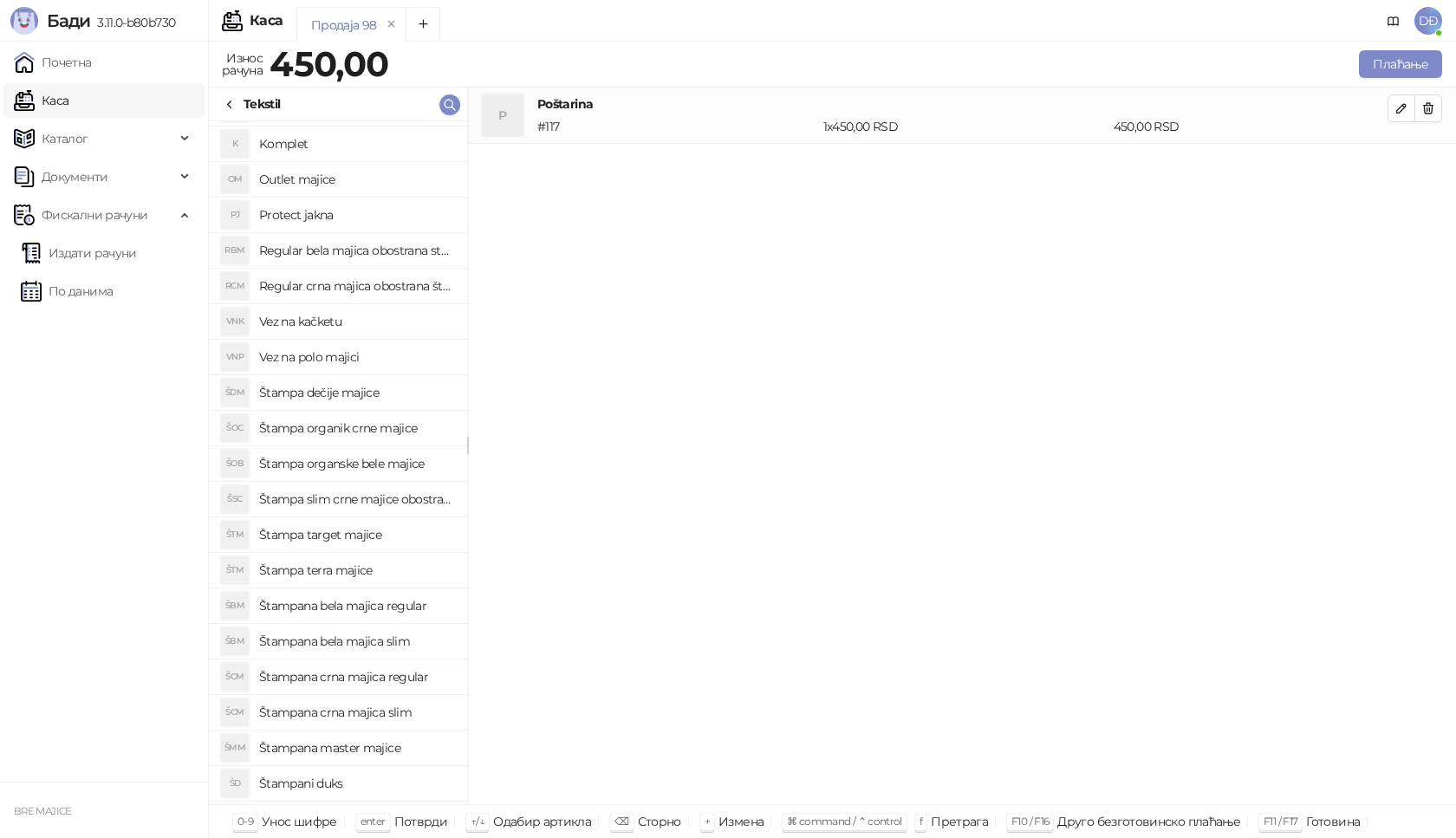
scroll to position [173, 0]
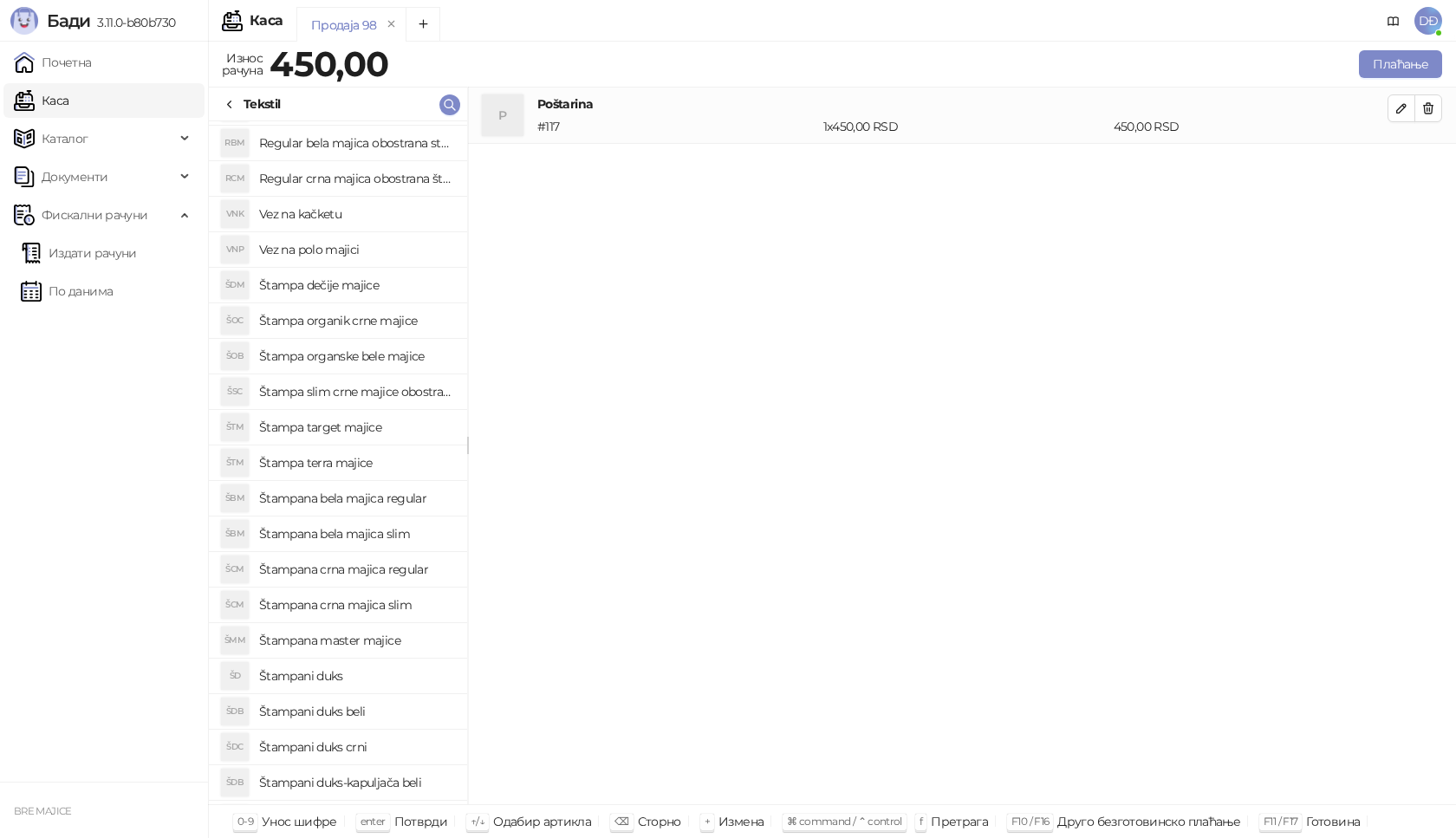
click at [373, 534] on h4 "Štampana bela majica slim" at bounding box center [356, 534] width 194 height 28
click at [1392, 162] on button "button" at bounding box center [1401, 164] width 28 height 28
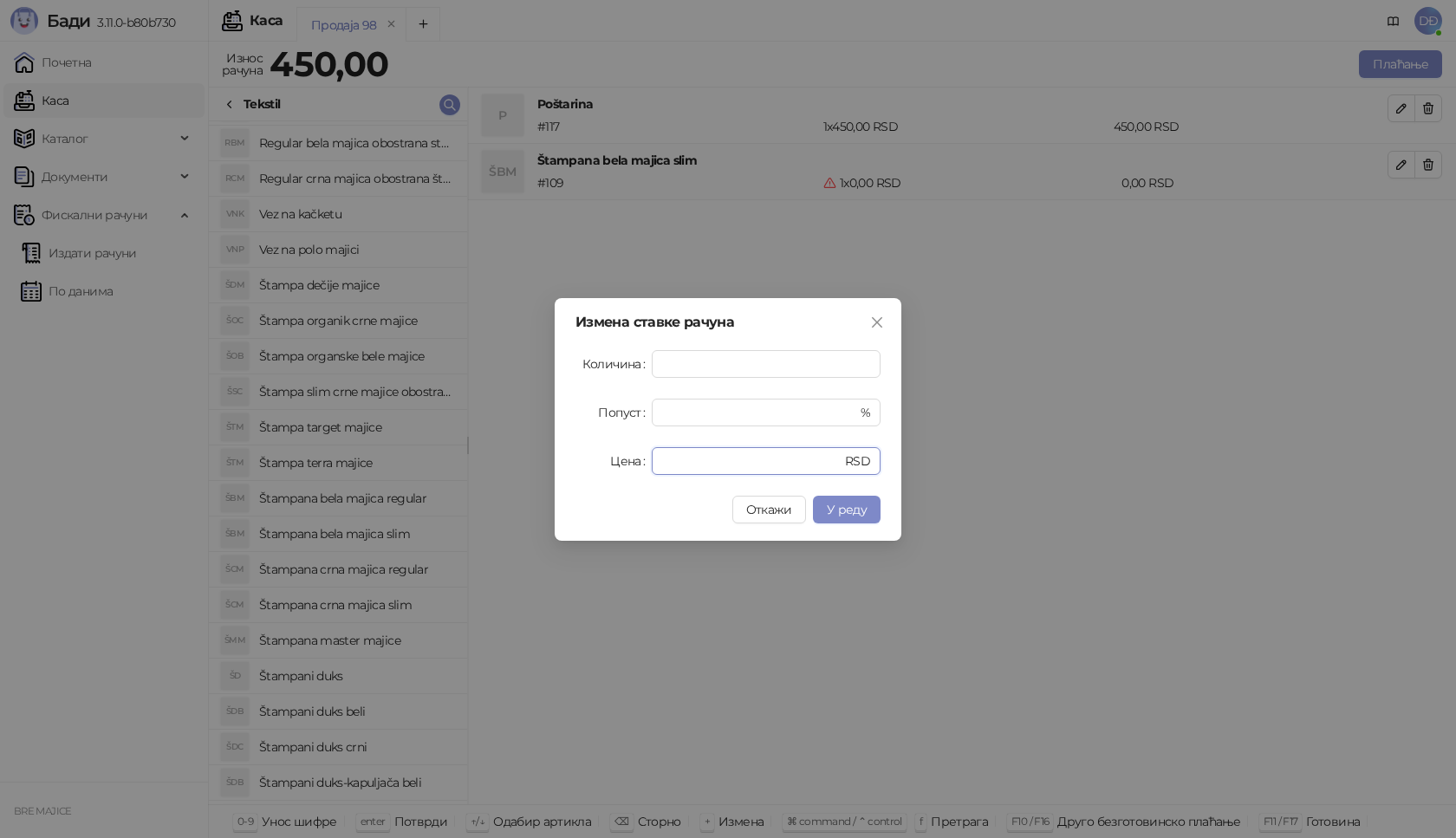
drag, startPoint x: 691, startPoint y: 462, endPoint x: 628, endPoint y: 462, distance: 63.0
click at [628, 462] on div "Цена * RSD" at bounding box center [728, 461] width 305 height 28
click at [859, 515] on span "У реду" at bounding box center [847, 510] width 40 height 16
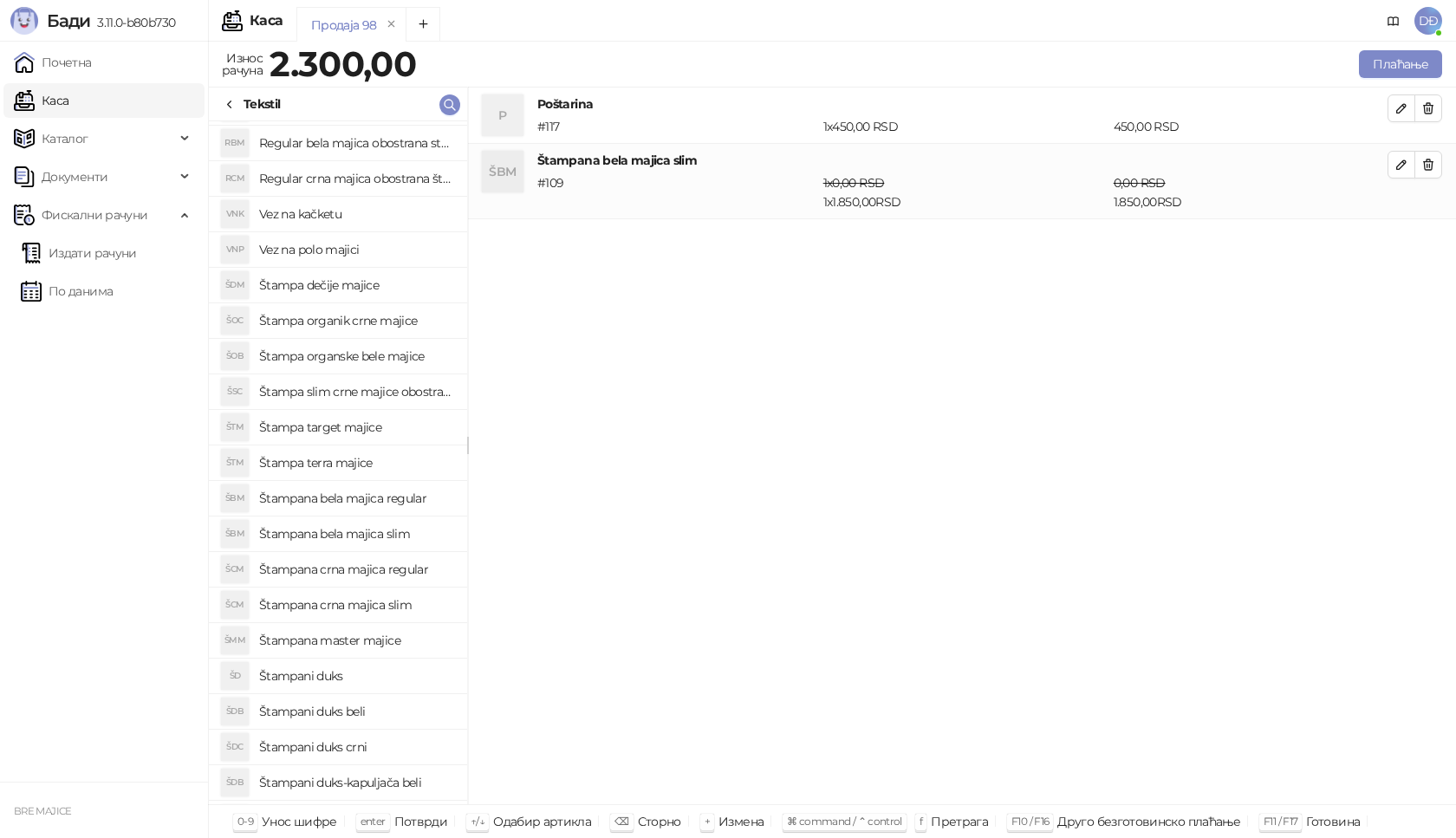
click at [388, 605] on h4 "Štampana crna majica slim" at bounding box center [356, 605] width 194 height 28
click at [1393, 247] on button "button" at bounding box center [1401, 240] width 28 height 28
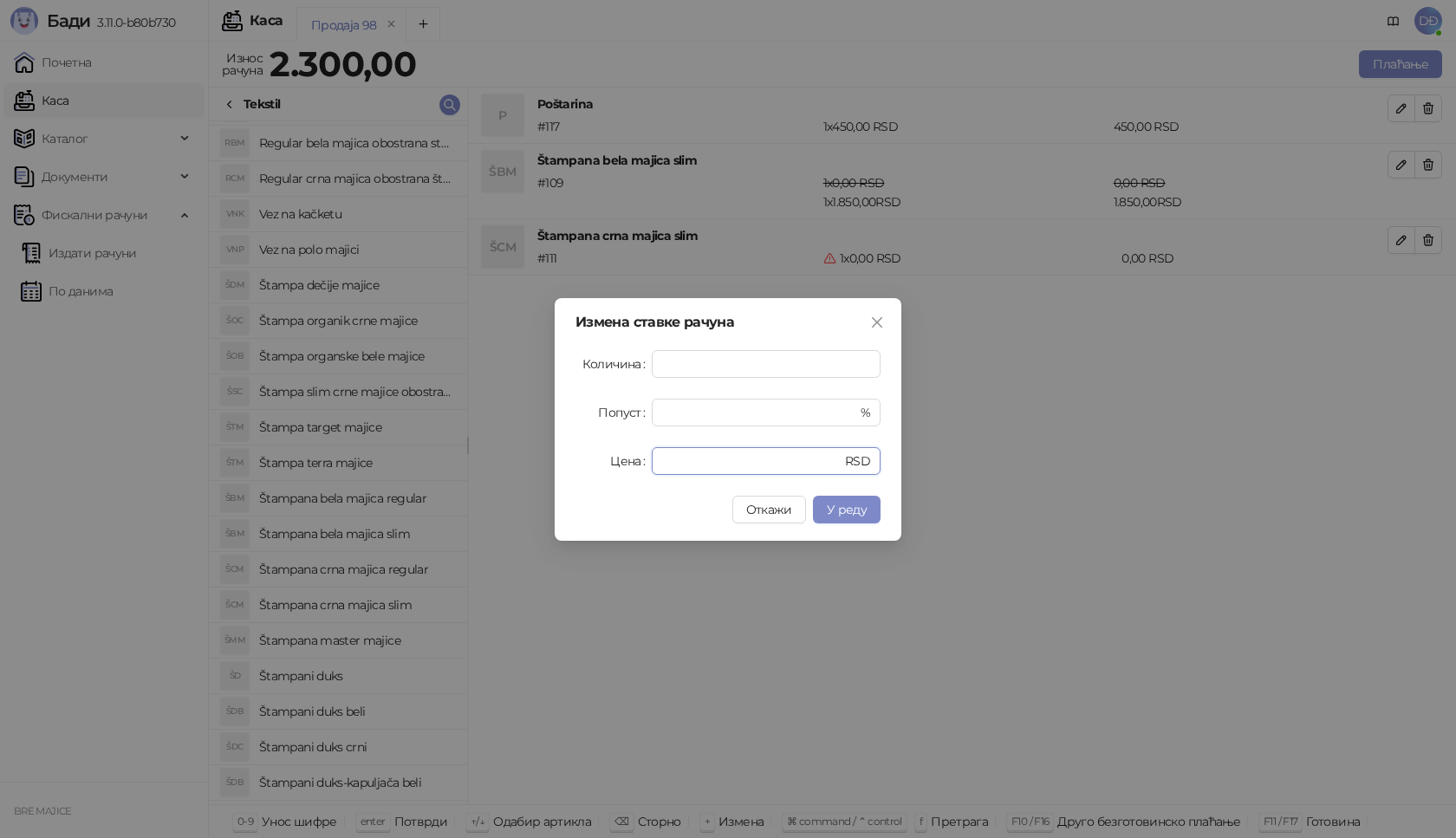
drag, startPoint x: 697, startPoint y: 455, endPoint x: 622, endPoint y: 461, distance: 75.2
click at [627, 461] on div "Цена * RSD" at bounding box center [728, 461] width 305 height 28
type input "****"
click at [869, 506] on button "У реду" at bounding box center [847, 510] width 68 height 28
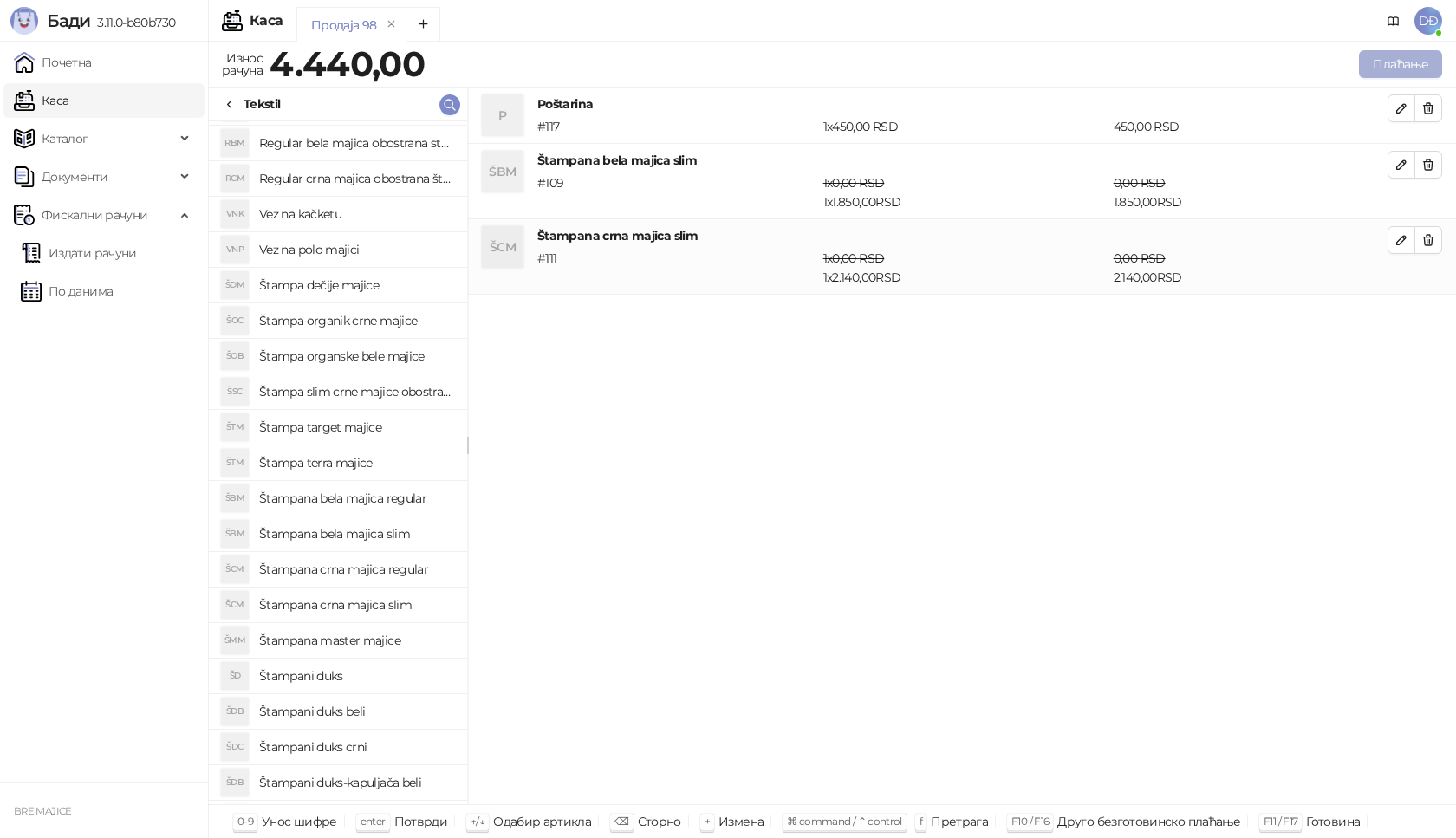
click at [1422, 56] on button "Плаћање" at bounding box center [1401, 64] width 84 height 28
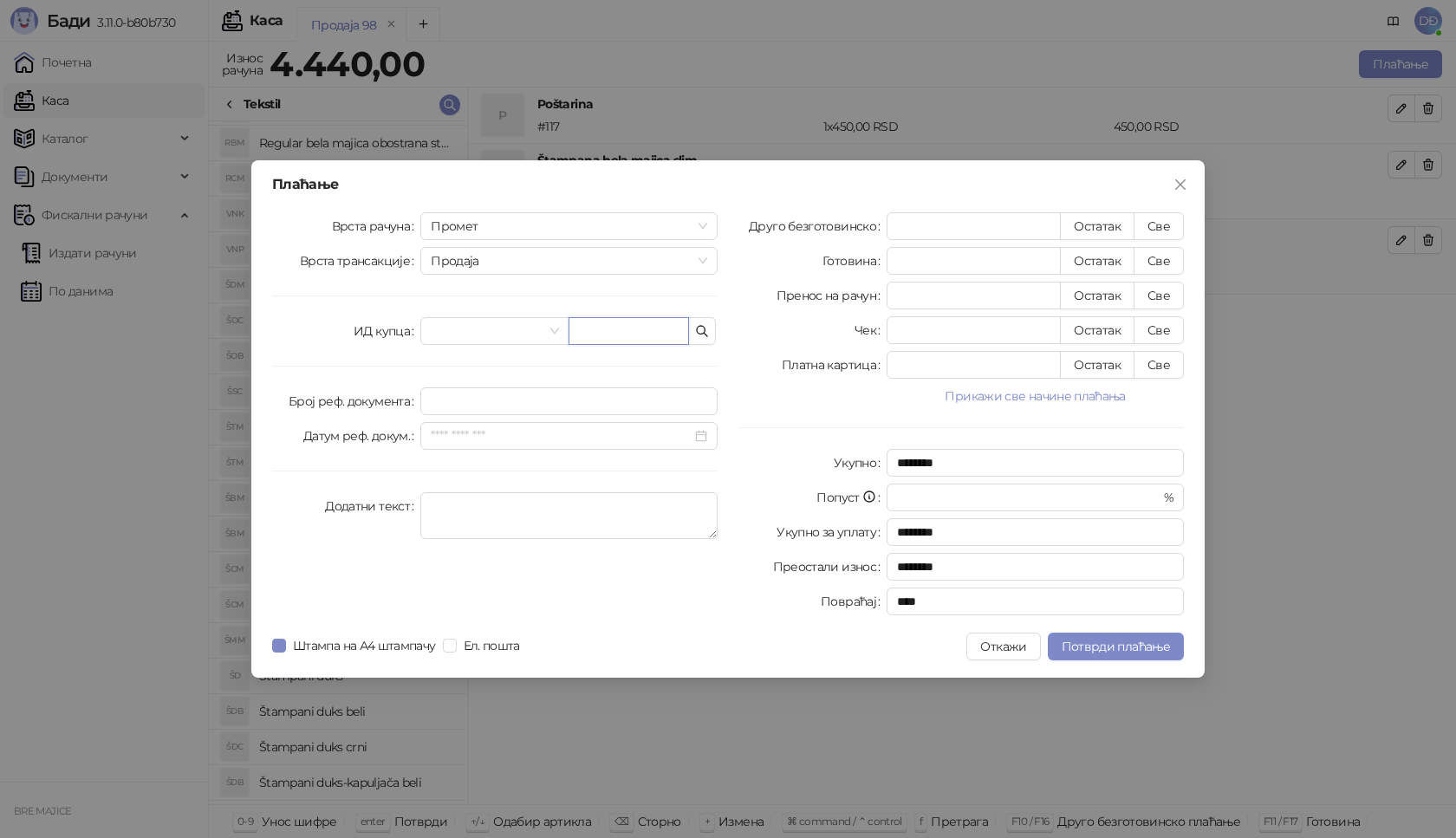
click at [592, 329] on input "text" at bounding box center [628, 331] width 120 height 28
paste input "**********"
type input "**********"
click at [1157, 224] on button "Све" at bounding box center [1159, 226] width 50 height 28
type input "****"
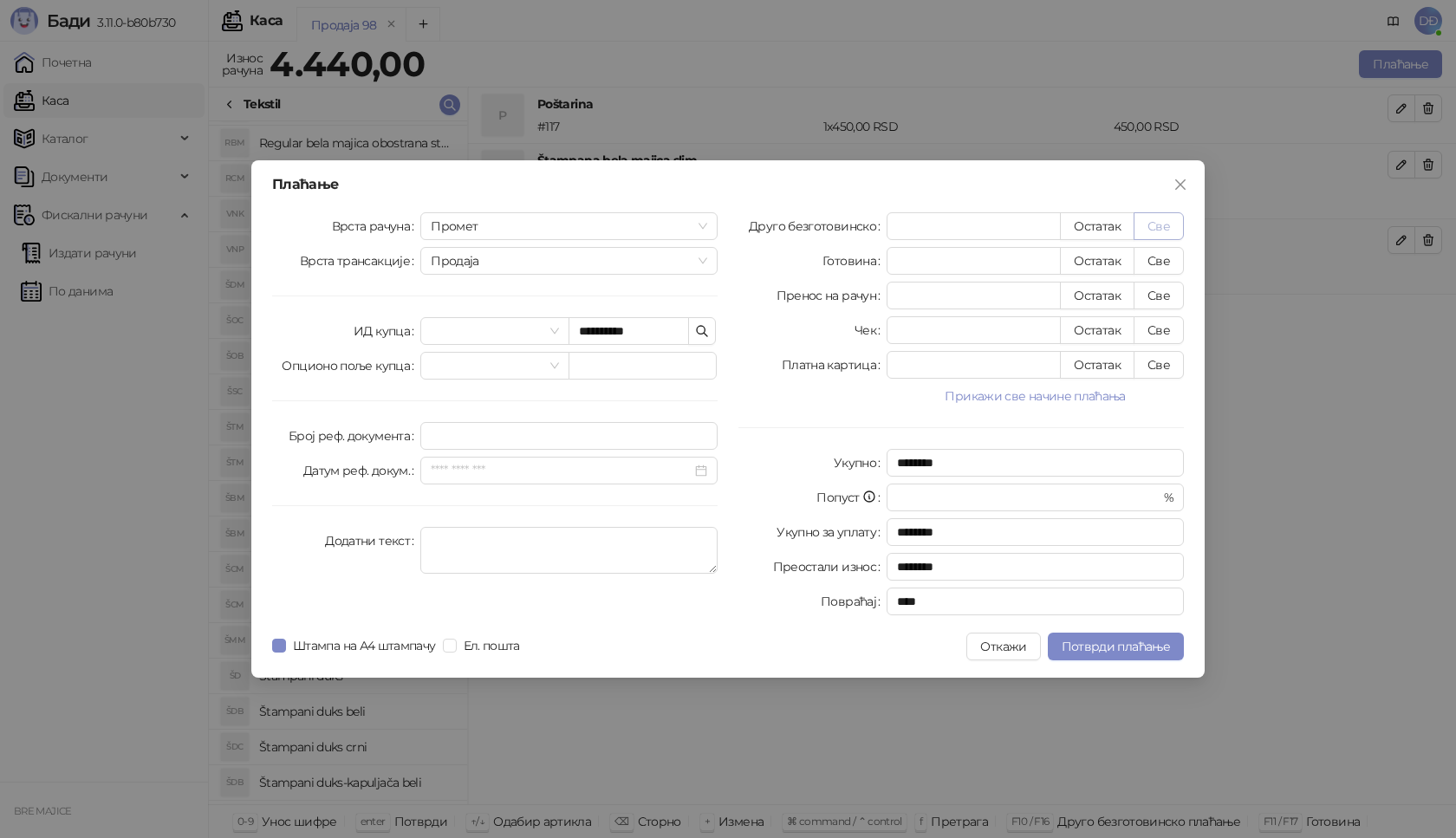
type input "****"
click at [1082, 654] on span "Потврди плаћање" at bounding box center [1116, 647] width 108 height 16
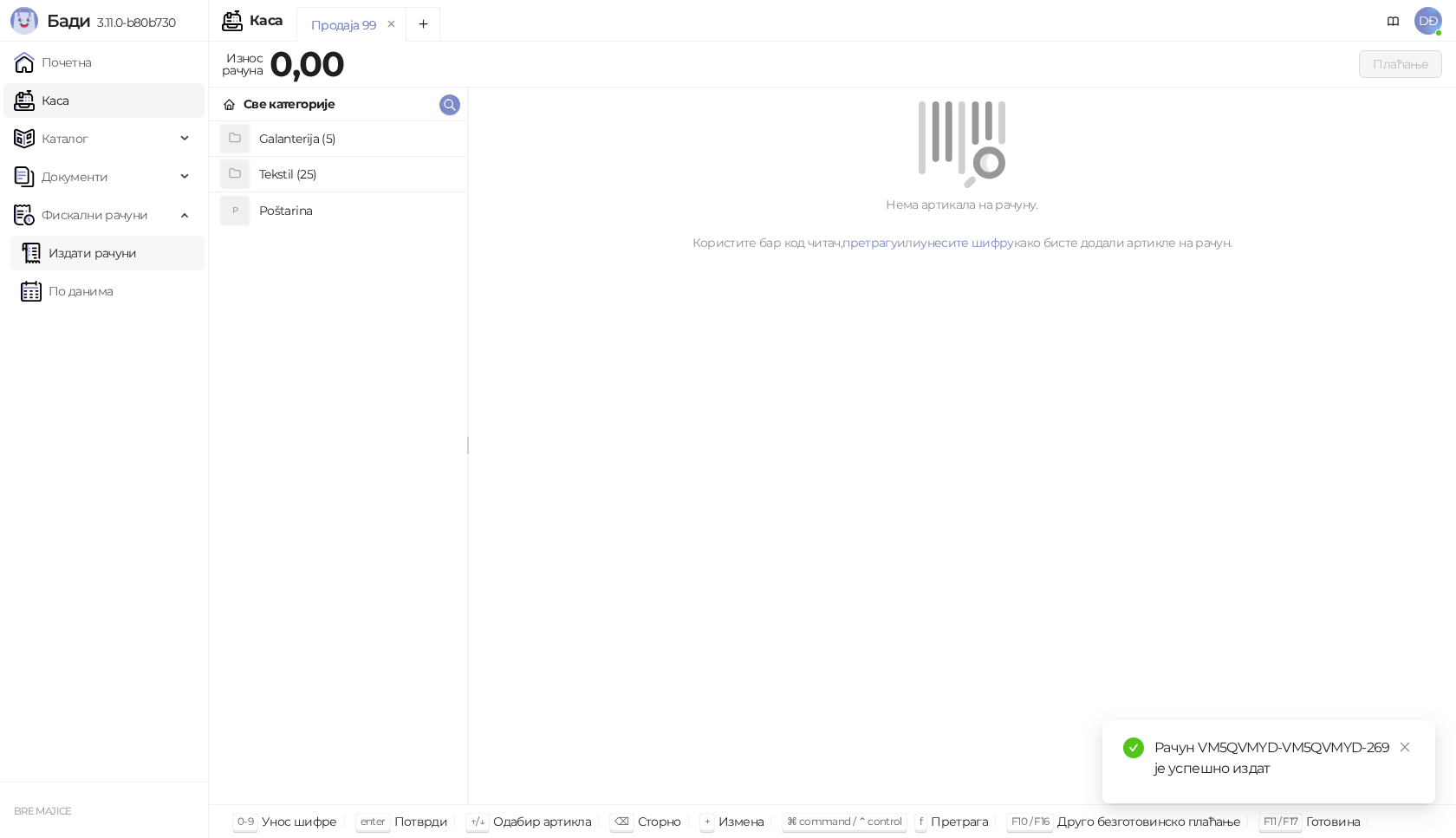
click at [96, 251] on link "Издати рачуни" at bounding box center [78, 253] width 116 height 35
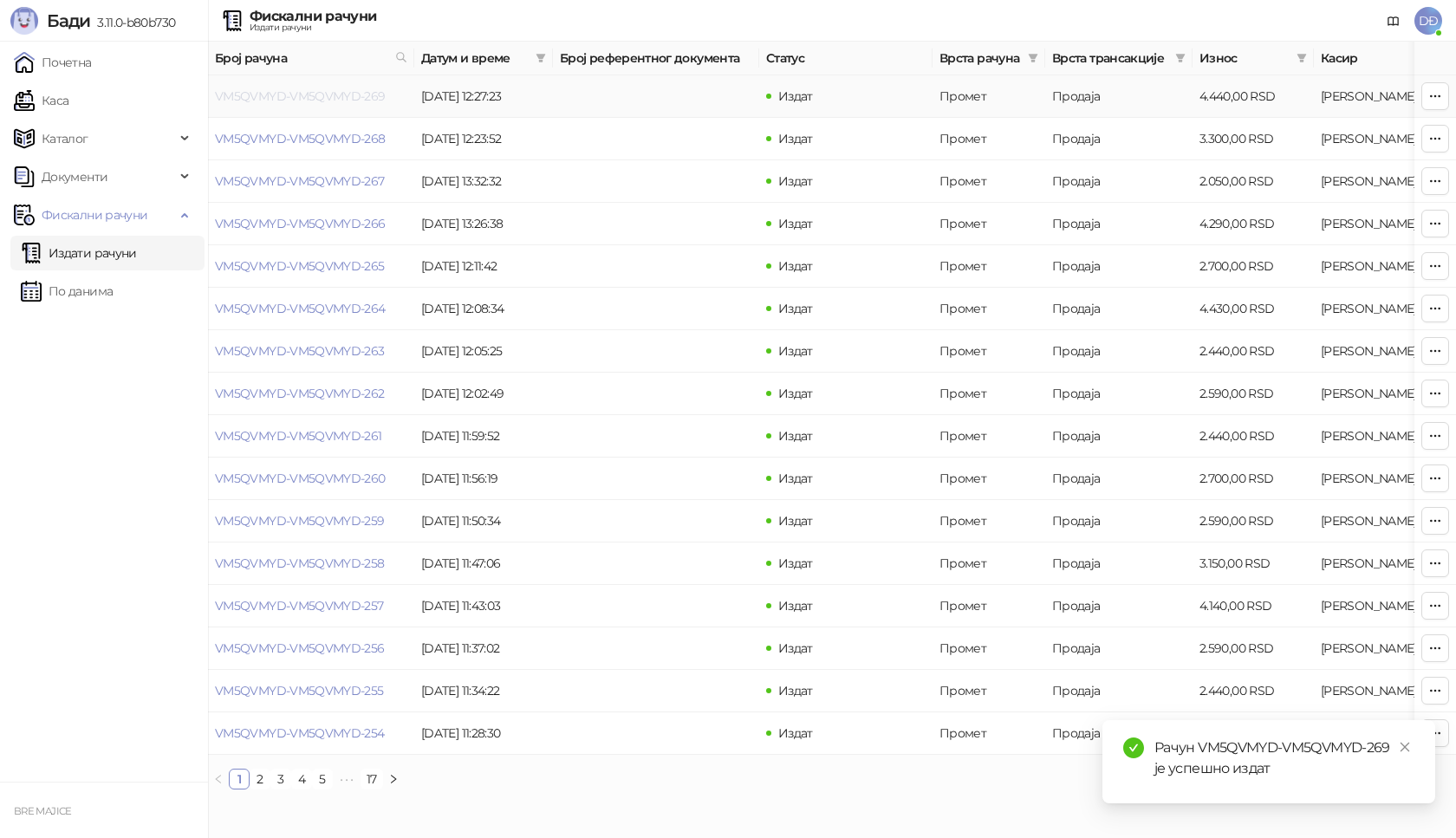
click at [301, 104] on link "VM5QVMYD-VM5QVMYD-269" at bounding box center [300, 97] width 171 height 16
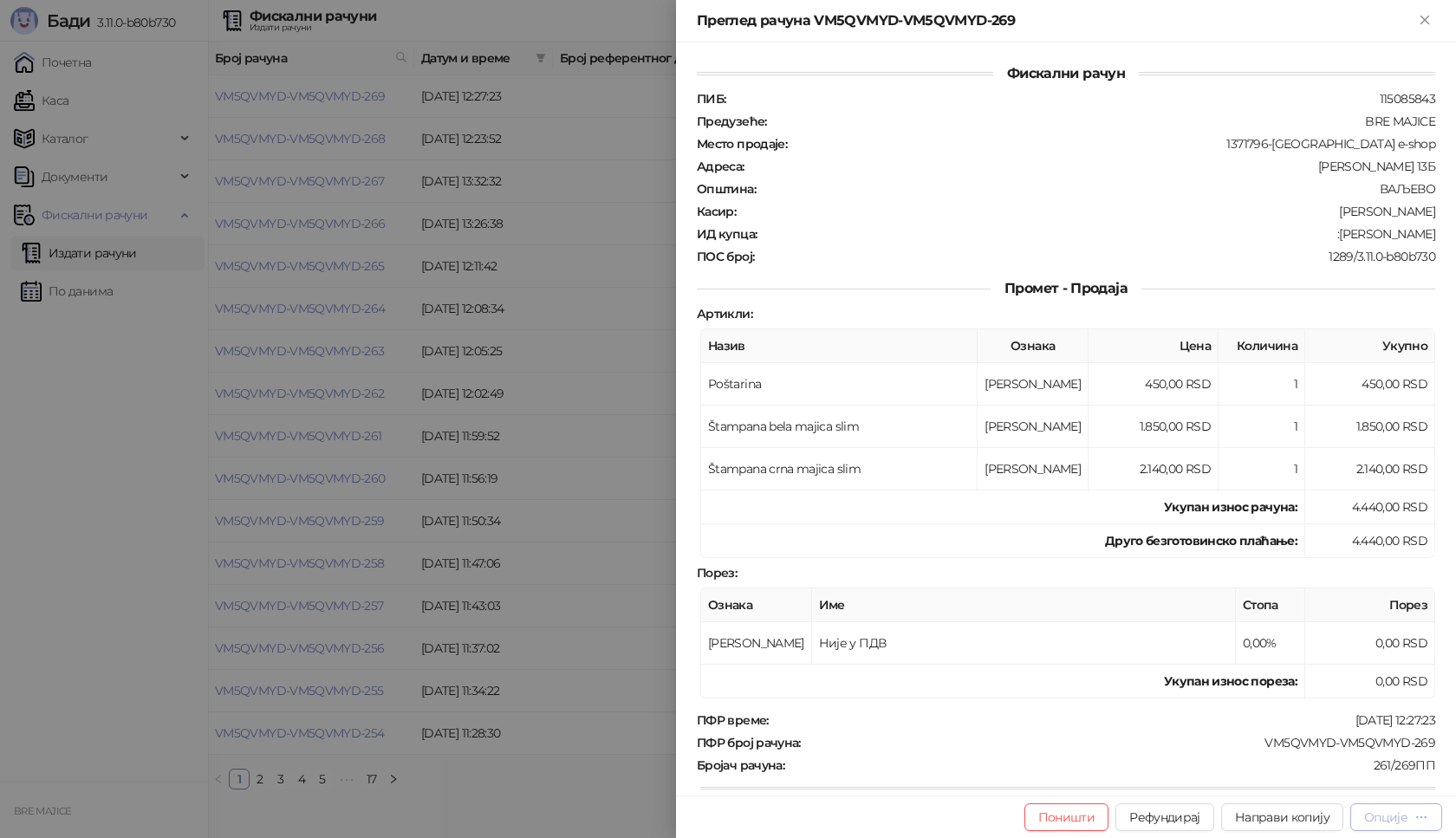
click at [1400, 814] on div "Опције" at bounding box center [1386, 817] width 44 height 16
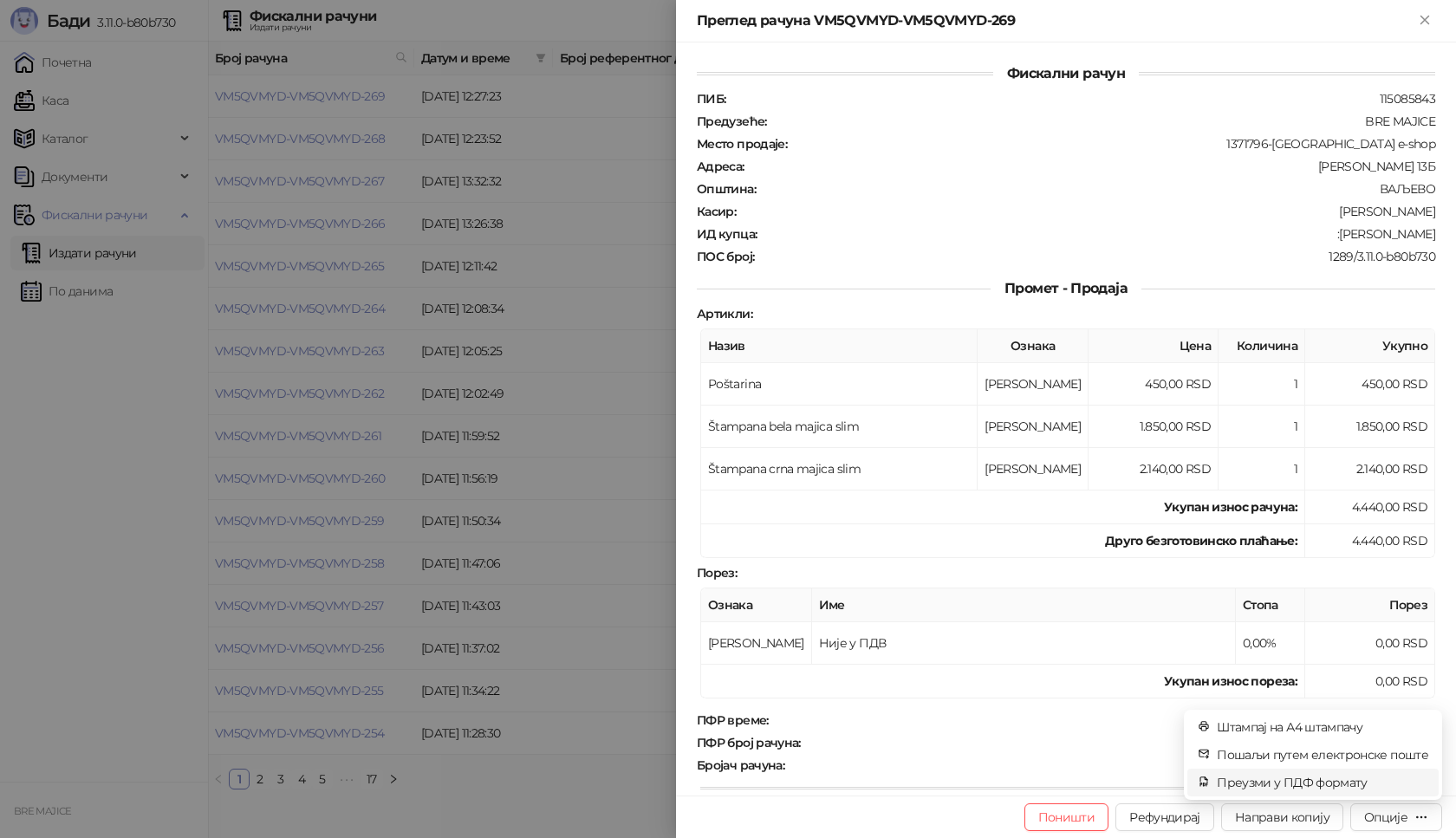
click at [1355, 782] on span "Преузми у ПДФ формату" at bounding box center [1322, 782] width 211 height 19
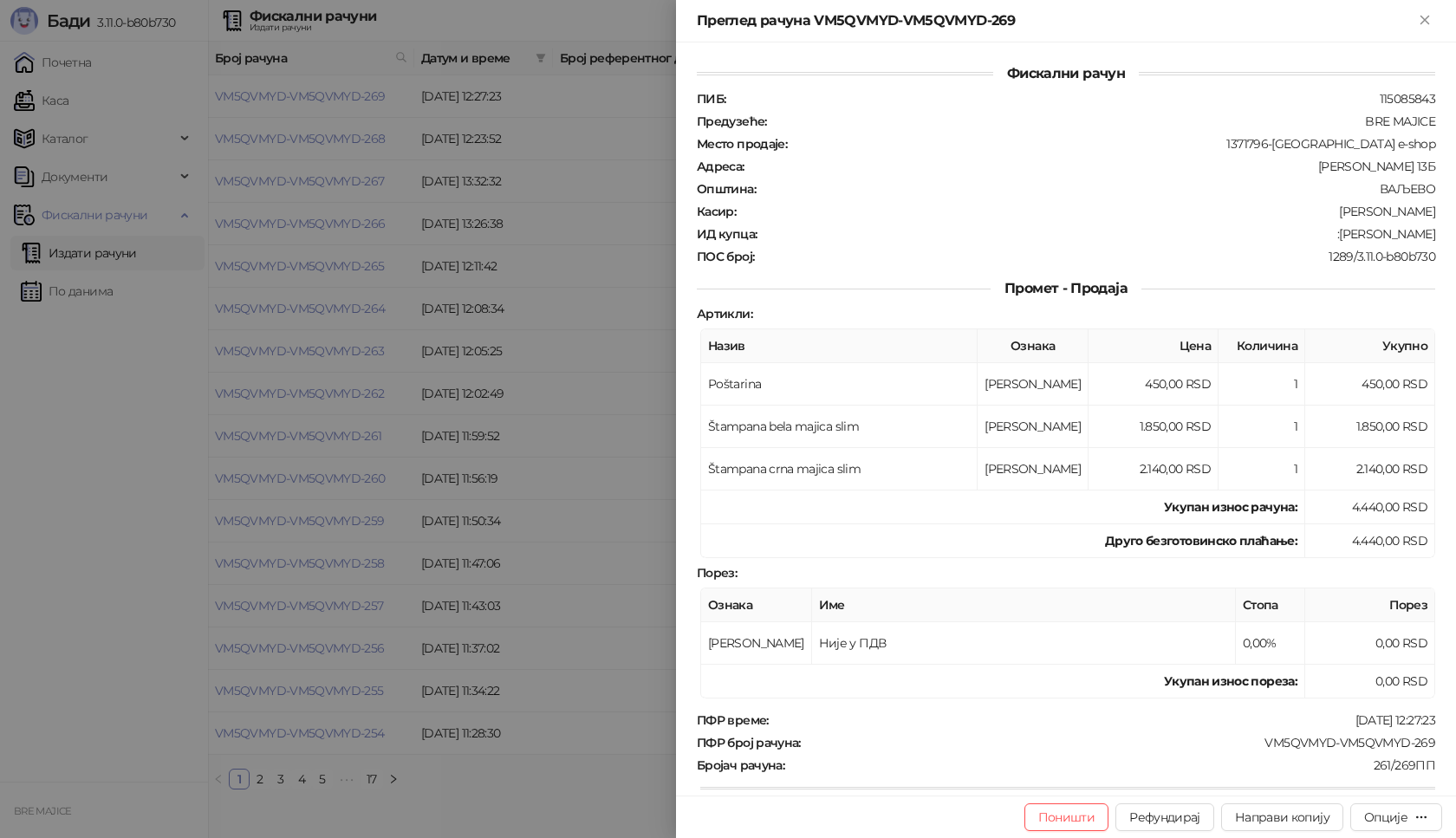
scroll to position [251, 0]
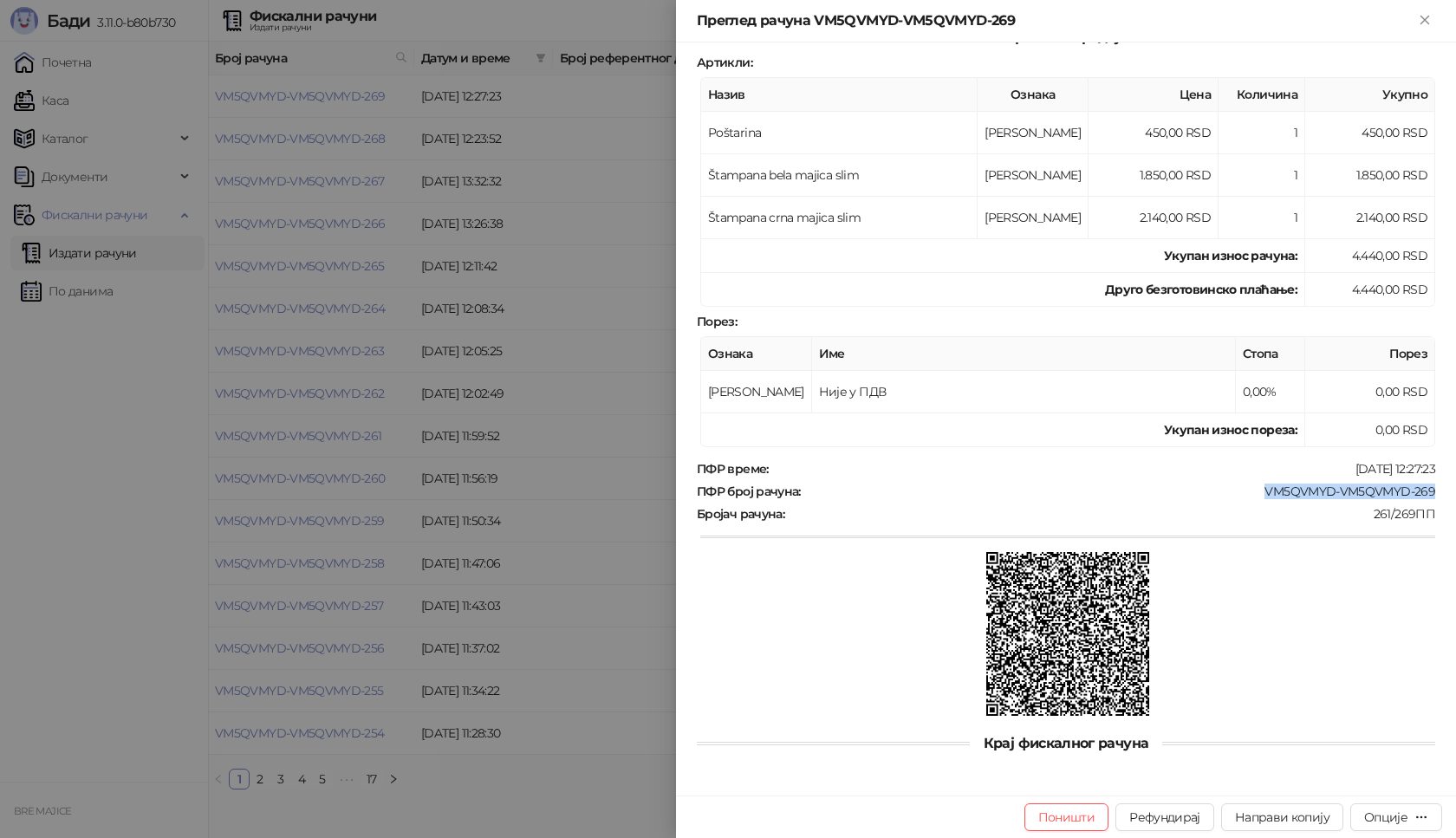
drag, startPoint x: 1422, startPoint y: 492, endPoint x: 1250, endPoint y: 489, distance: 172.0
click at [1250, 489] on div "ПФР број рачуна : VM5QVMYD-VM5QVMYD-269" at bounding box center [1066, 492] width 745 height 16
copy div "VM5QVMYD-VM5QVMYD-269"
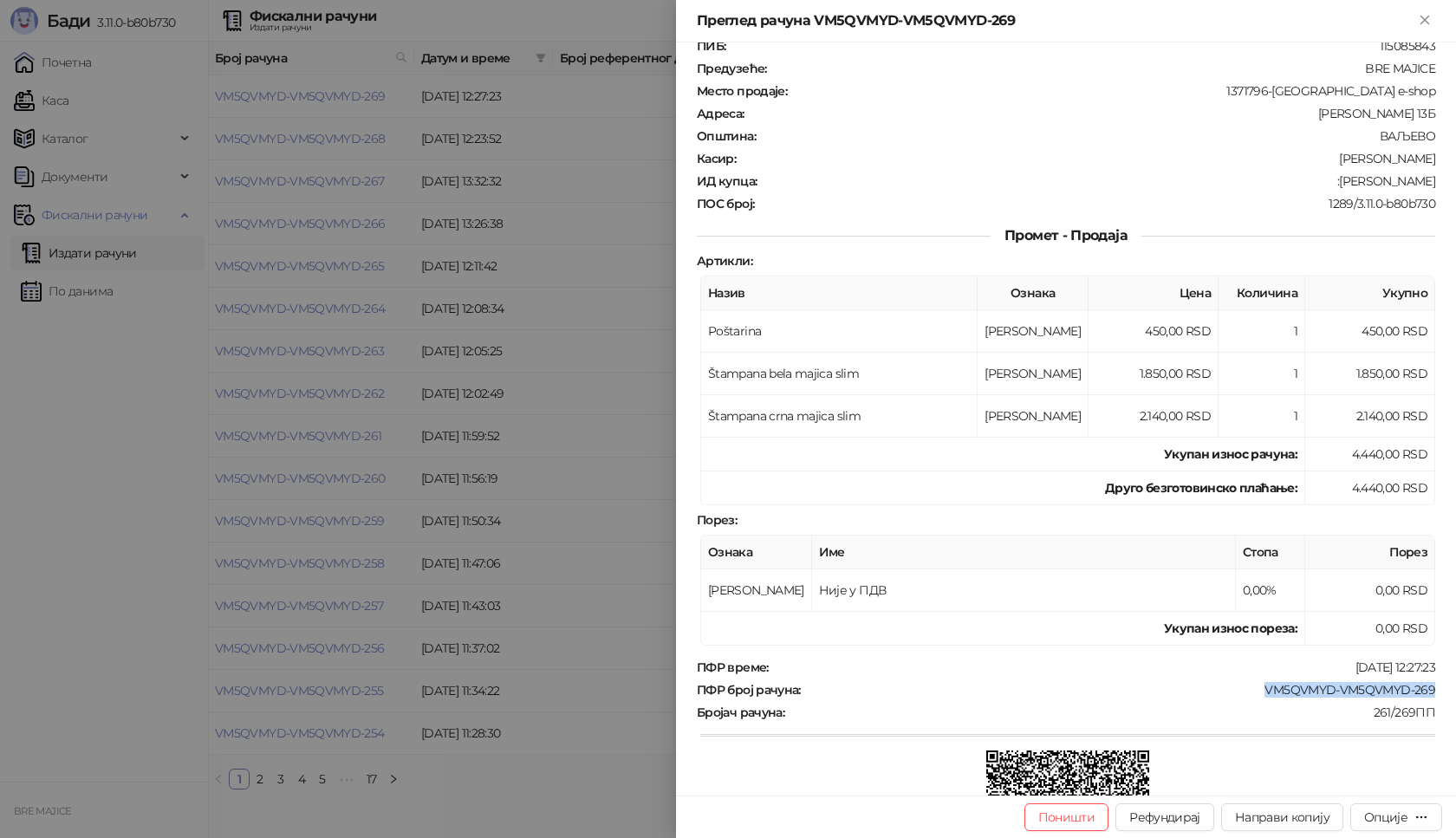
scroll to position [0, 0]
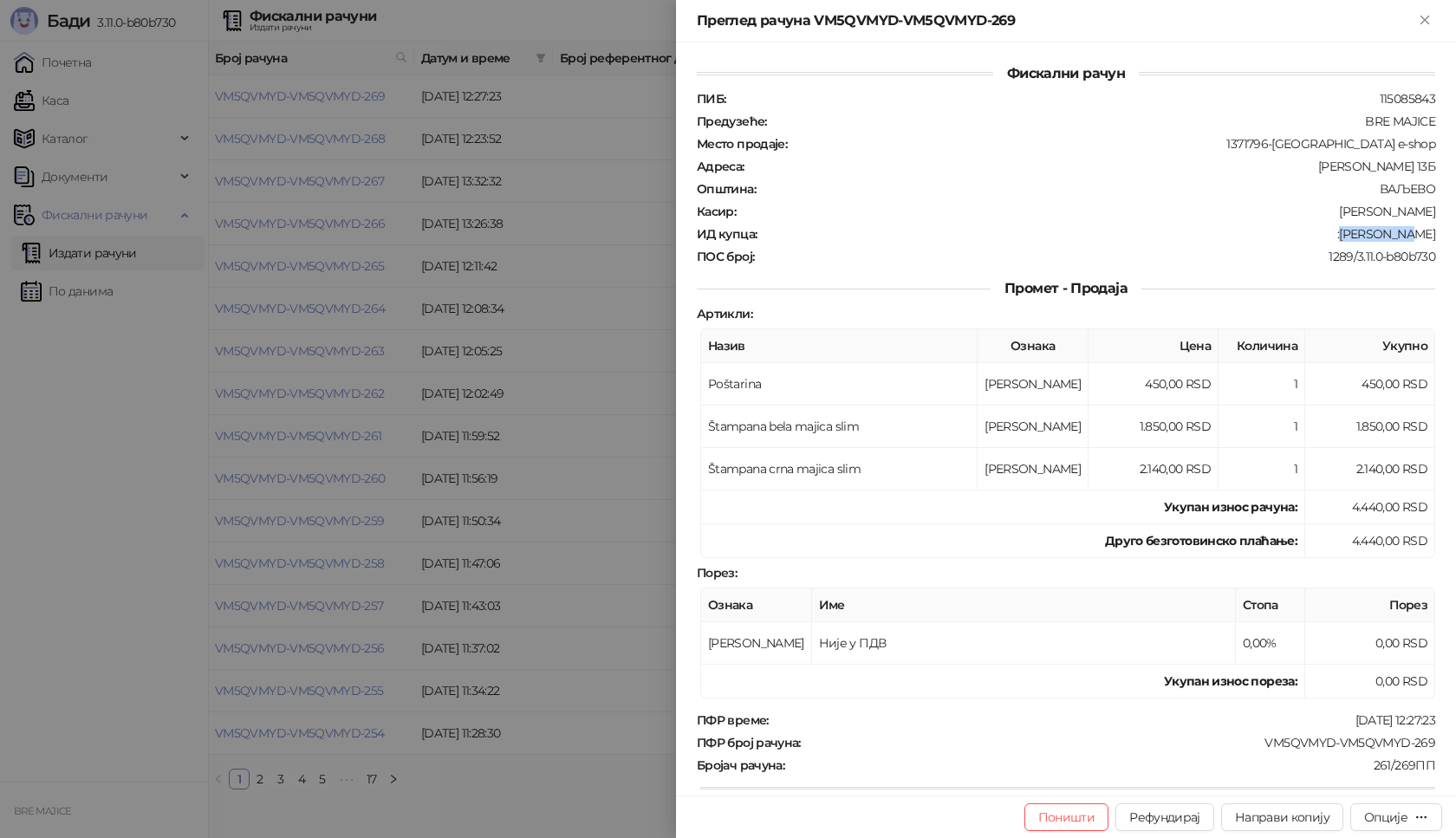
drag, startPoint x: 1423, startPoint y: 237, endPoint x: 1365, endPoint y: 238, distance: 58.0
click at [1365, 238] on div "ИД купца : :[PERSON_NAME]" at bounding box center [1066, 234] width 745 height 16
copy div "[PERSON_NAME]"
click at [1421, 16] on icon "Close" at bounding box center [1424, 19] width 8 height 8
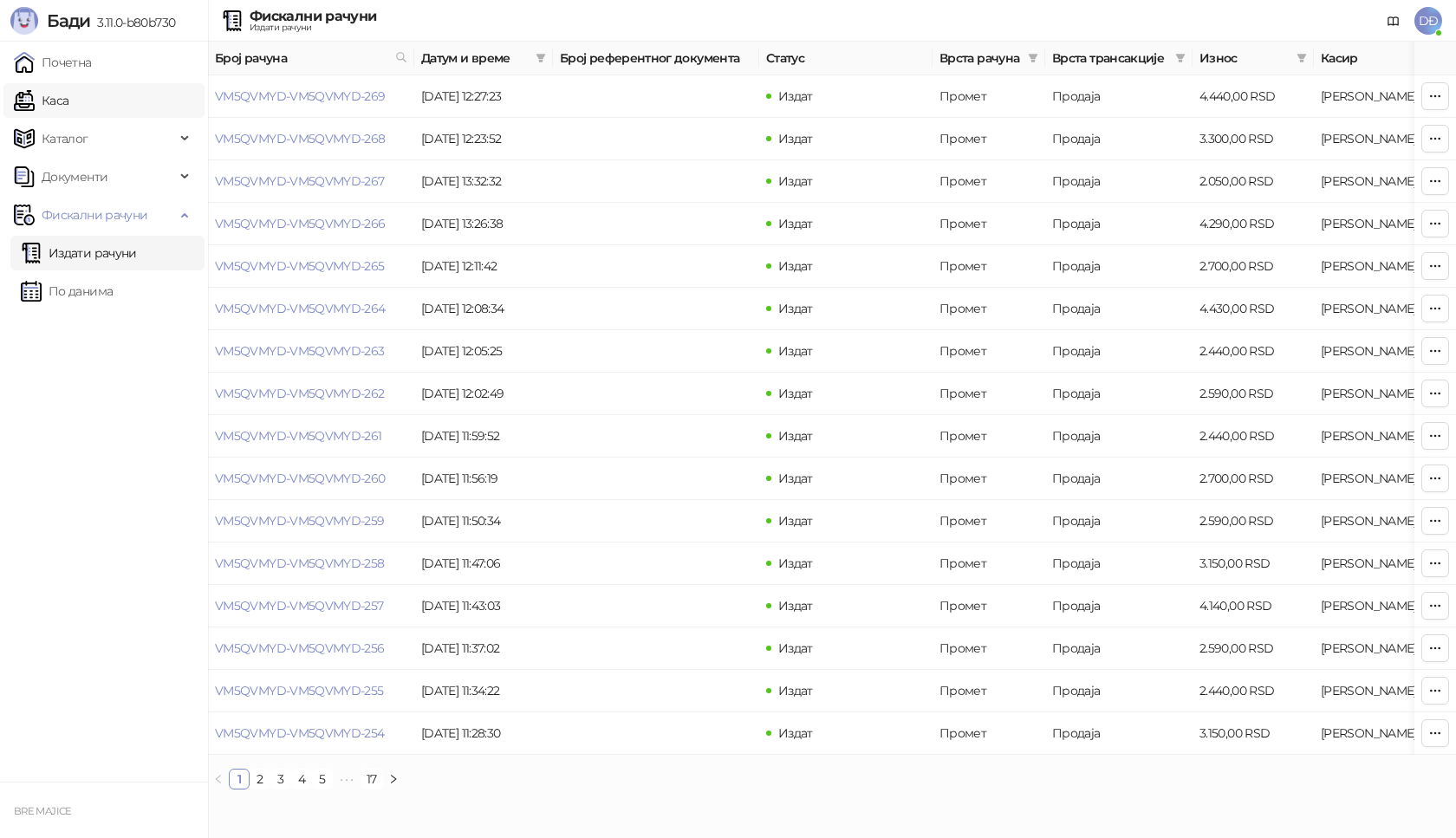
click at [57, 98] on link "Каса" at bounding box center [41, 101] width 55 height 35
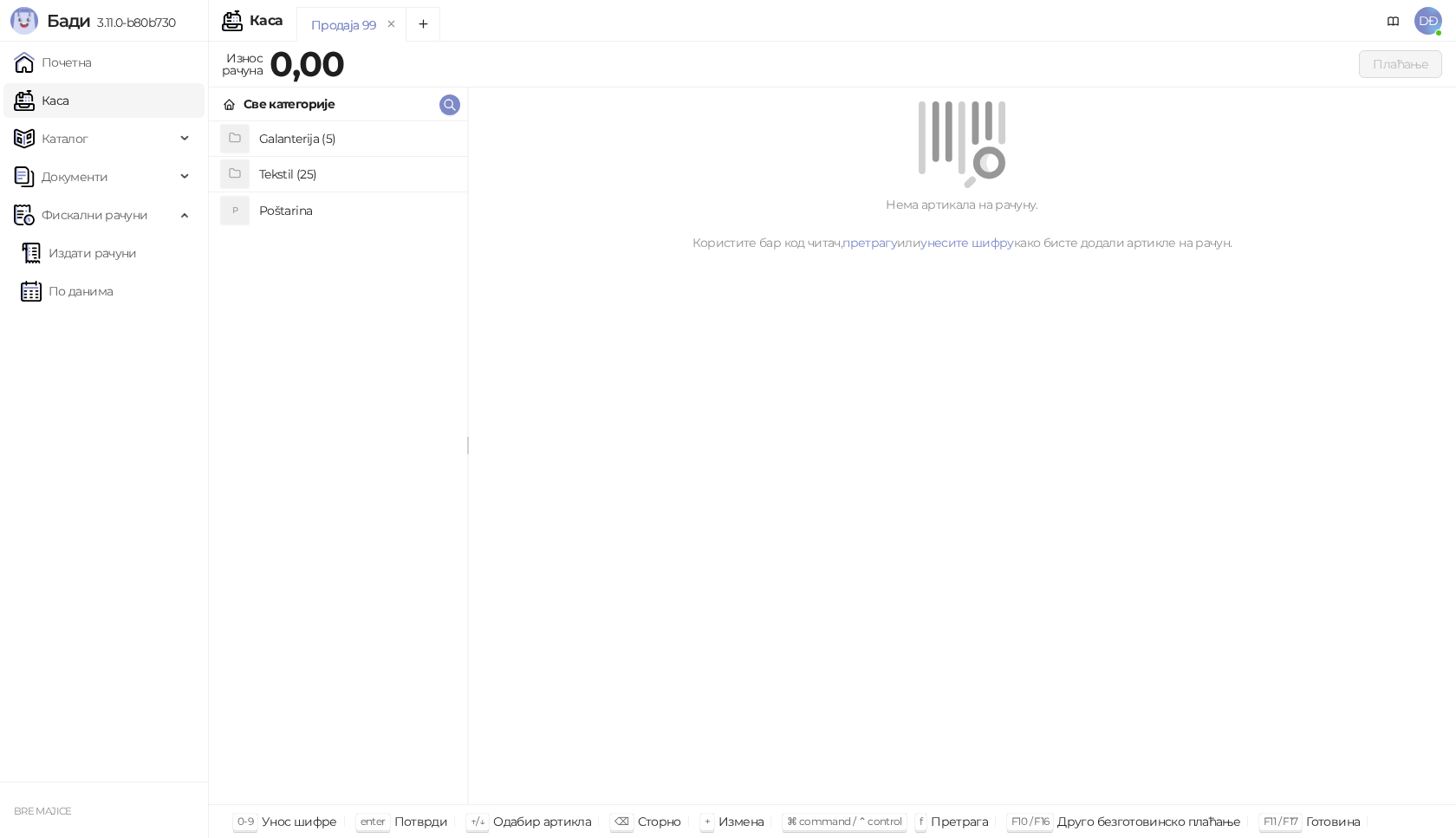
click at [315, 178] on h4 "Tekstil (25)" at bounding box center [356, 174] width 194 height 28
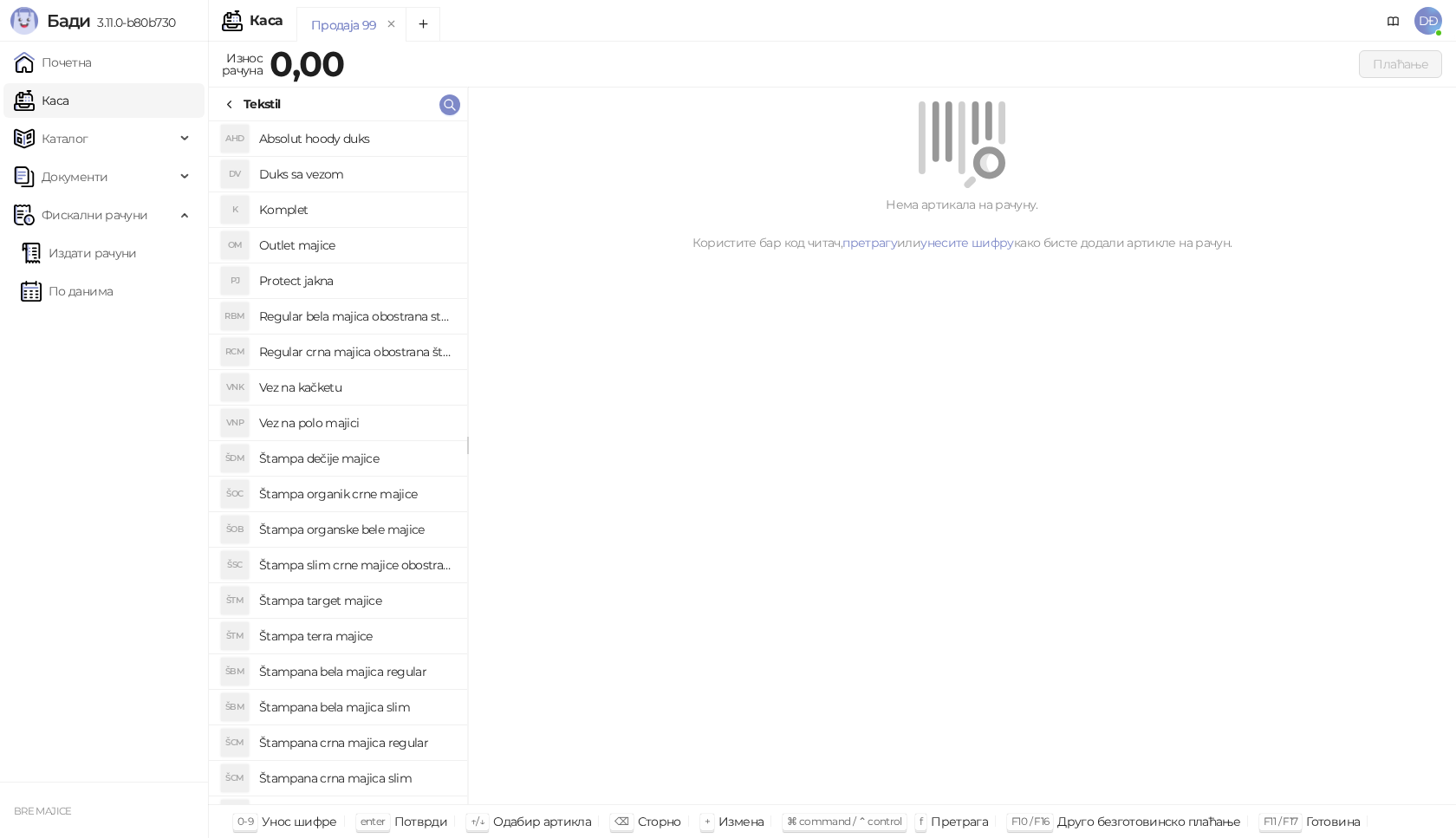
click at [403, 707] on h4 "Štampana bela majica slim" at bounding box center [356, 707] width 194 height 28
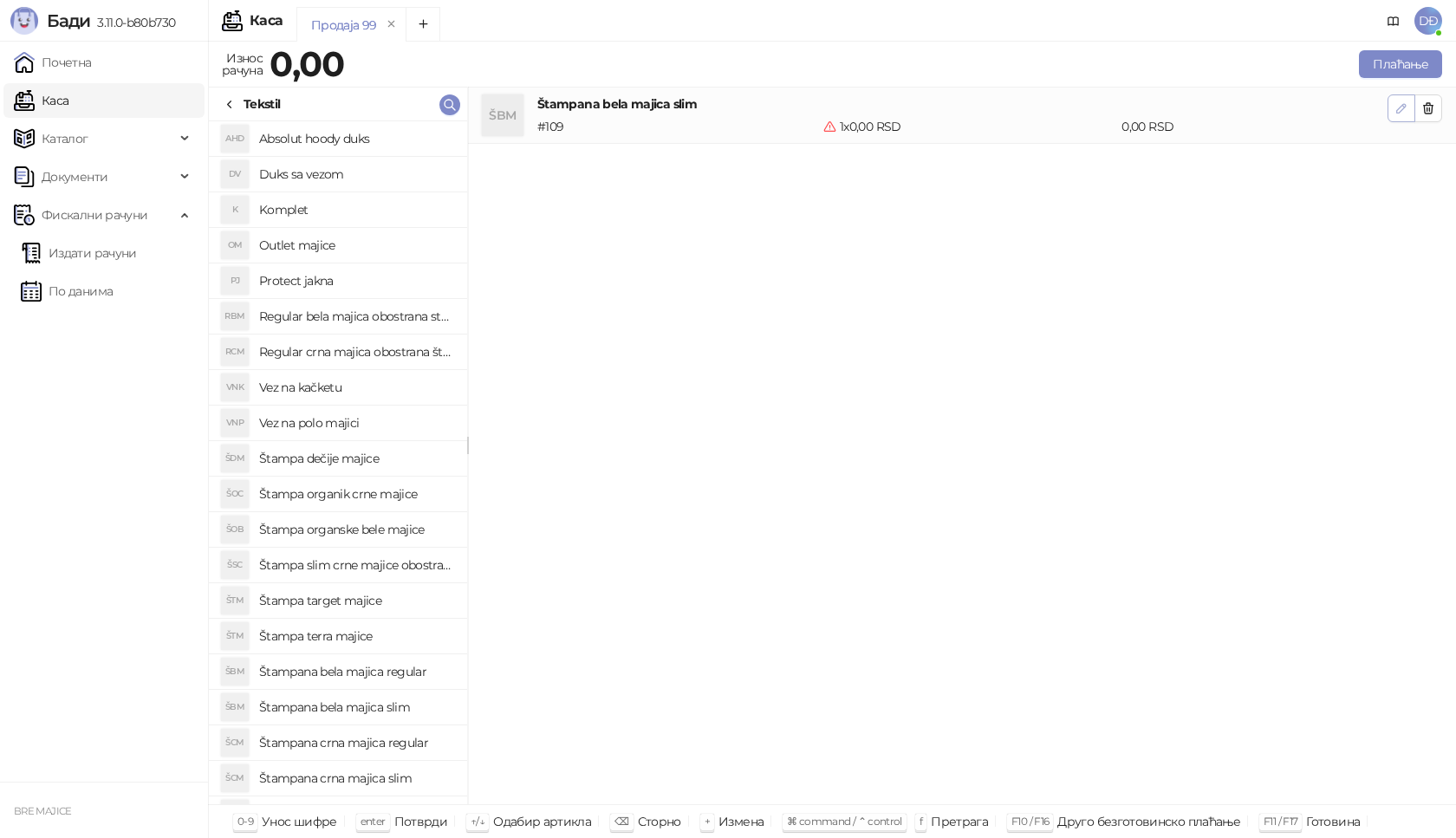
click at [1400, 111] on icon "button" at bounding box center [1401, 109] width 9 height 9
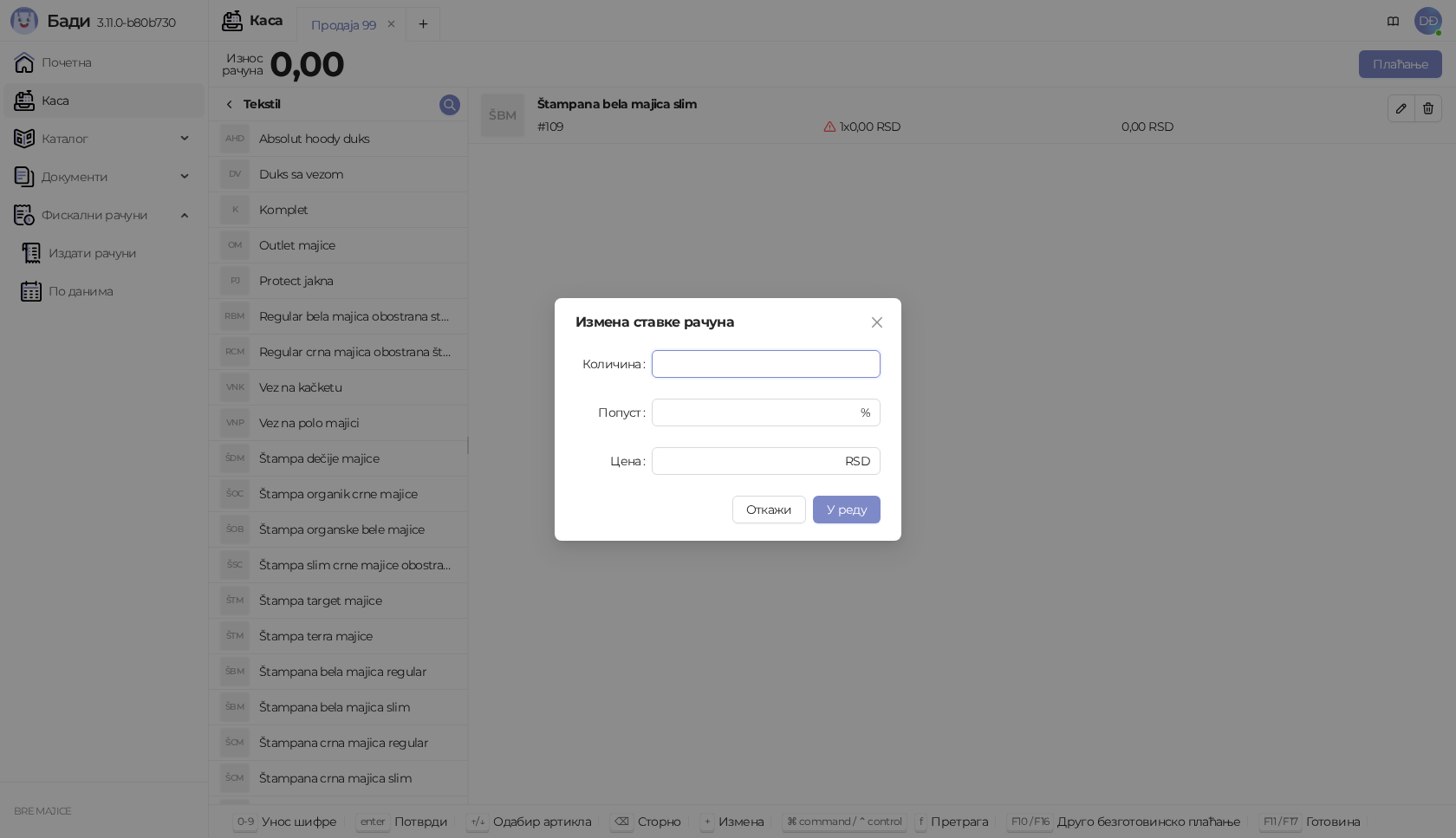
type input "*"
drag, startPoint x: 634, startPoint y: 477, endPoint x: 598, endPoint y: 470, distance: 36.7
click at [620, 479] on div "Измена ставке рачуна Количина * Попуст * % Цена * RSD Откажи У реду" at bounding box center [728, 419] width 346 height 243
type input "****"
click at [849, 506] on span "У реду" at bounding box center [847, 510] width 40 height 16
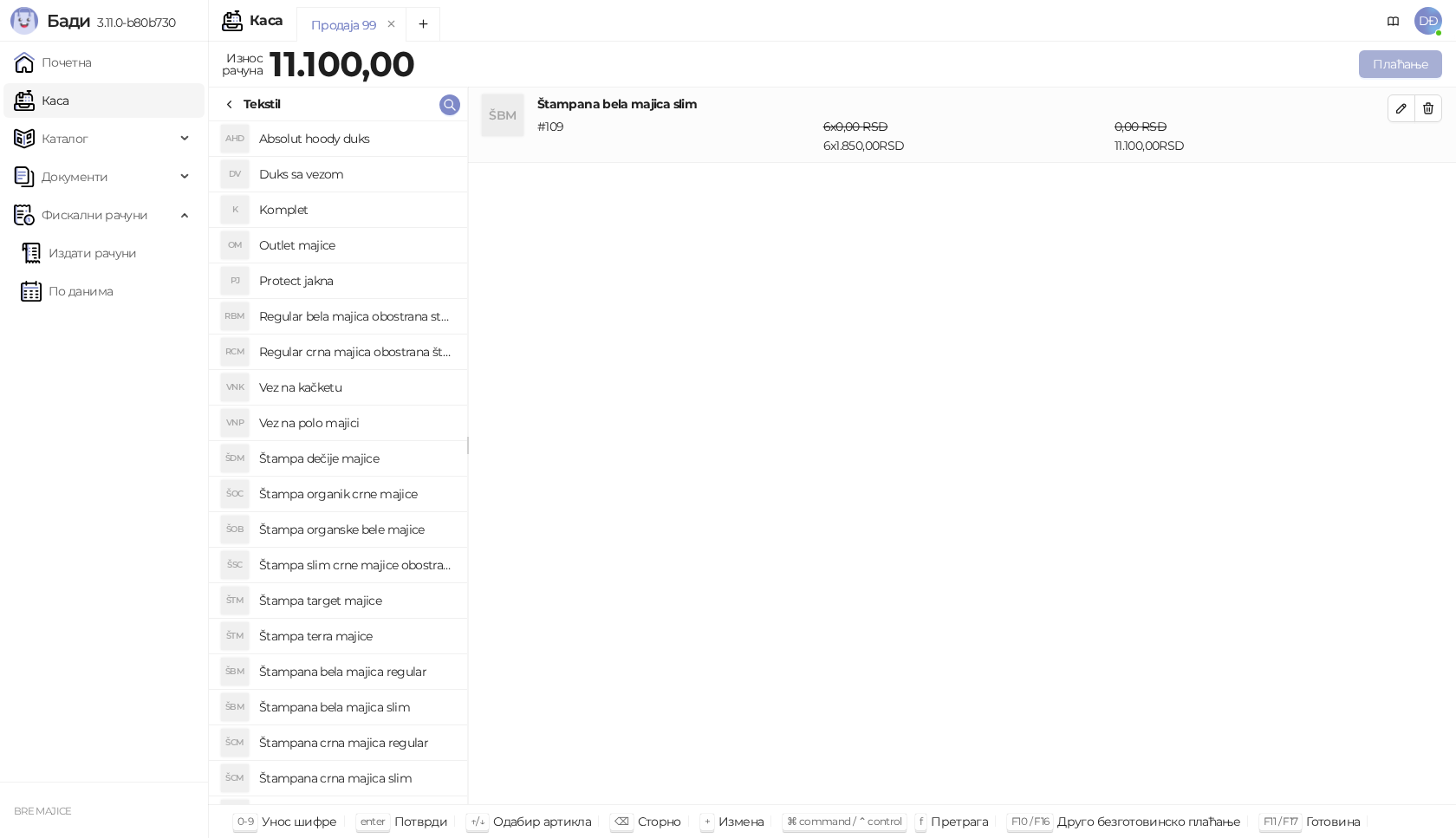
click at [1392, 61] on button "Плаћање" at bounding box center [1401, 64] width 84 height 28
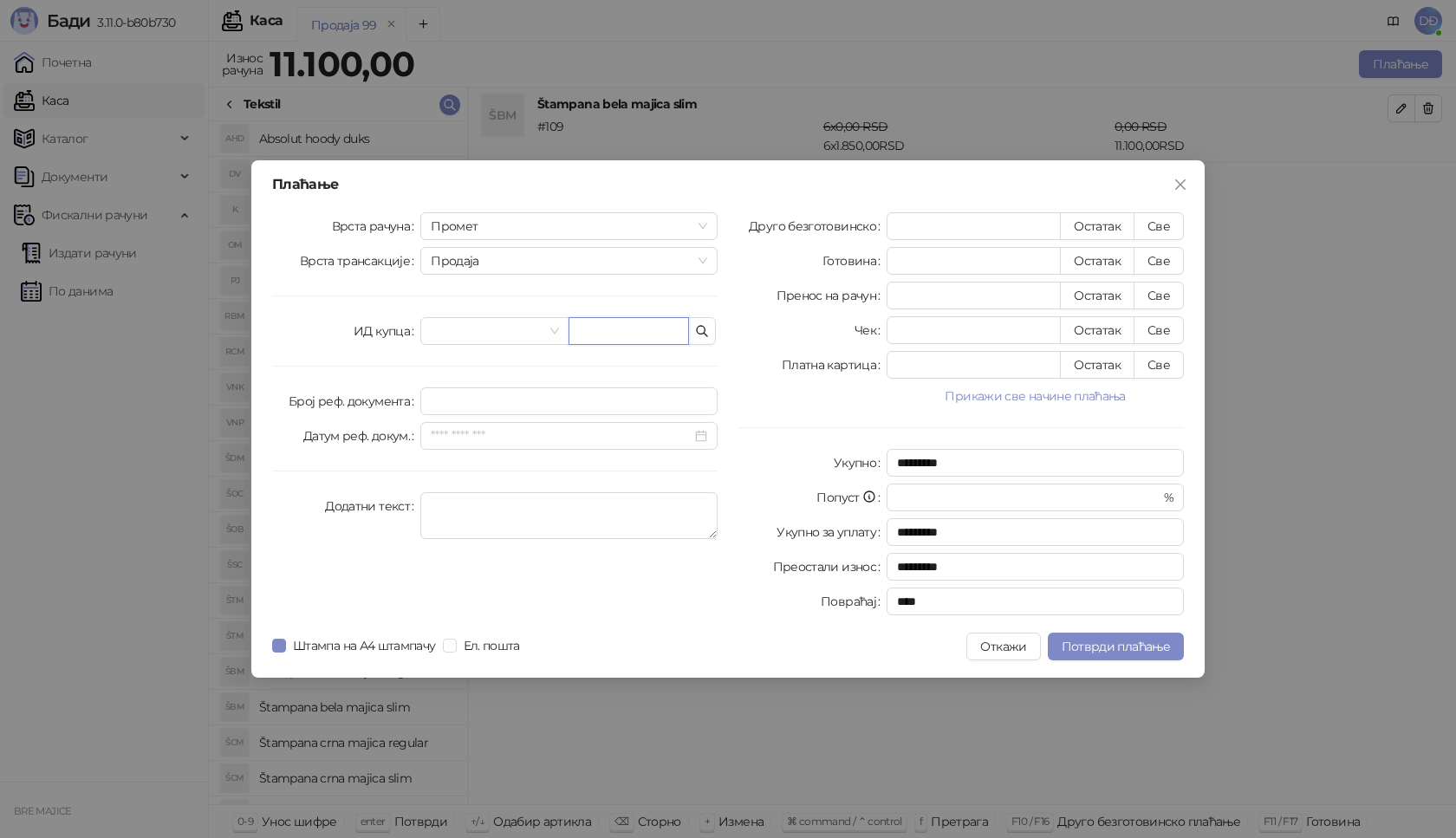
click at [604, 328] on input "text" at bounding box center [628, 331] width 120 height 28
paste input "**********"
type input "**********"
click at [1166, 231] on button "Све" at bounding box center [1159, 226] width 50 height 28
type input "*****"
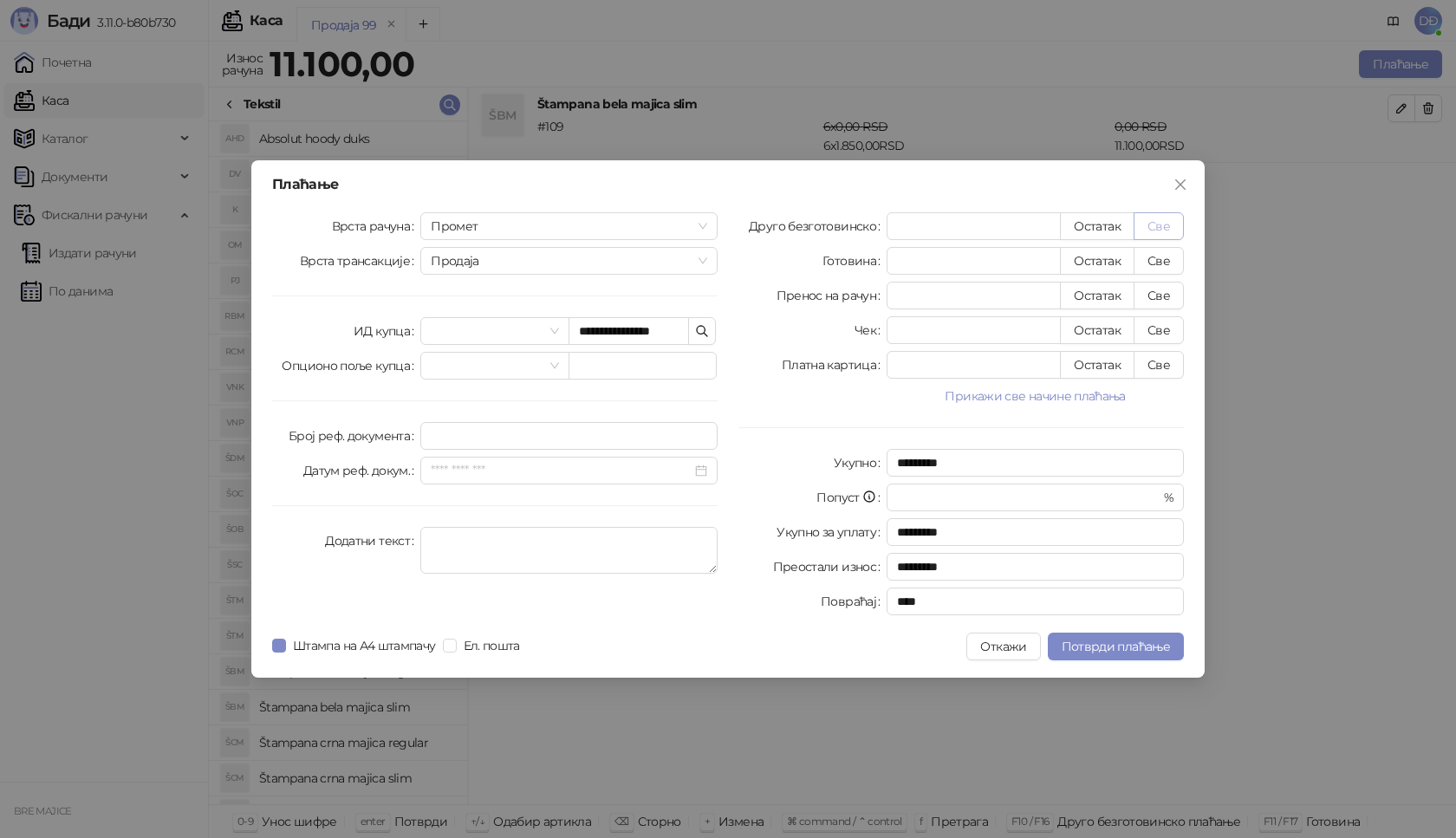
type input "****"
click at [1084, 647] on span "Потврди плаћање" at bounding box center [1116, 647] width 108 height 16
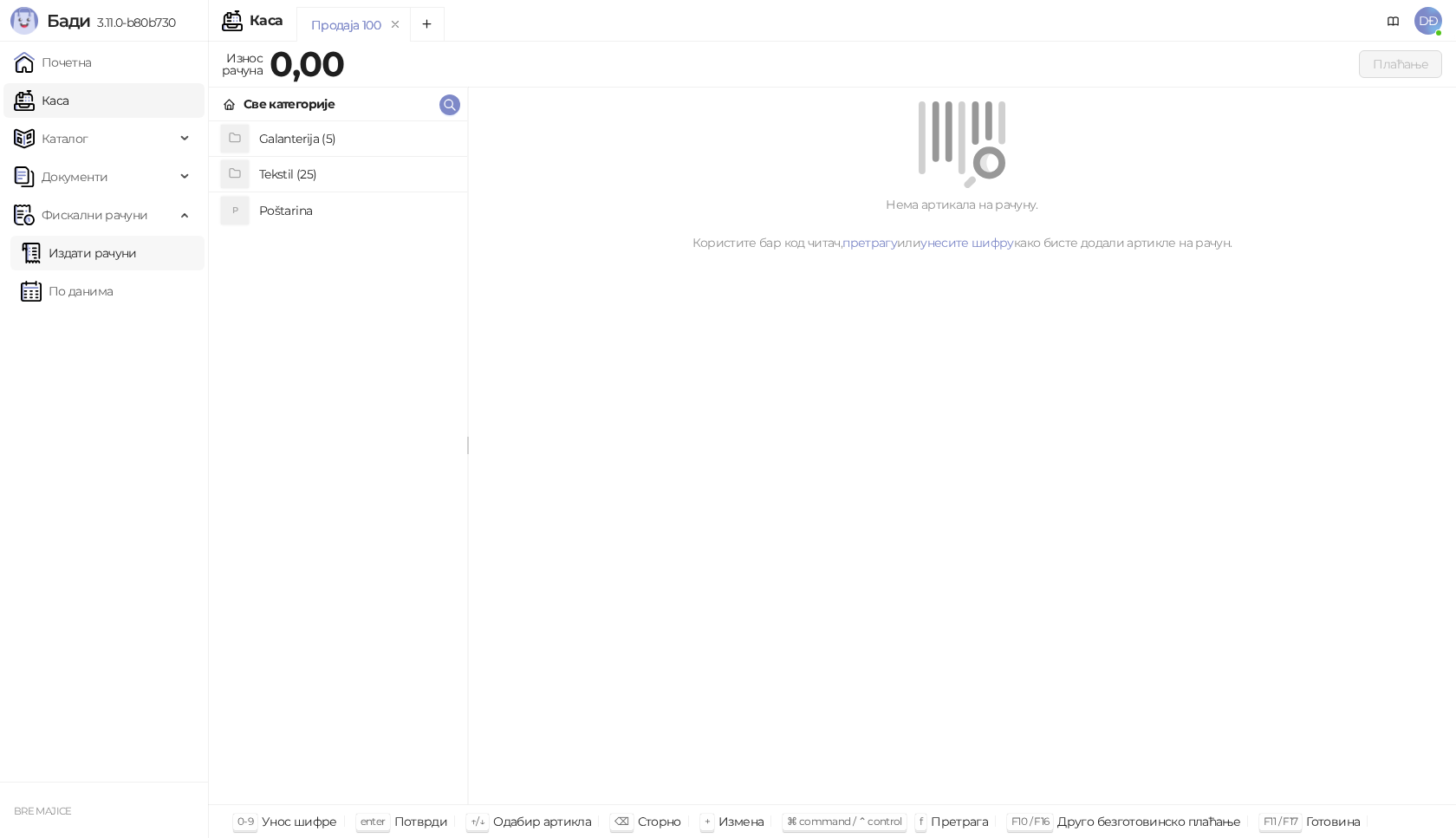
click at [108, 261] on link "Издати рачуни" at bounding box center [78, 253] width 116 height 35
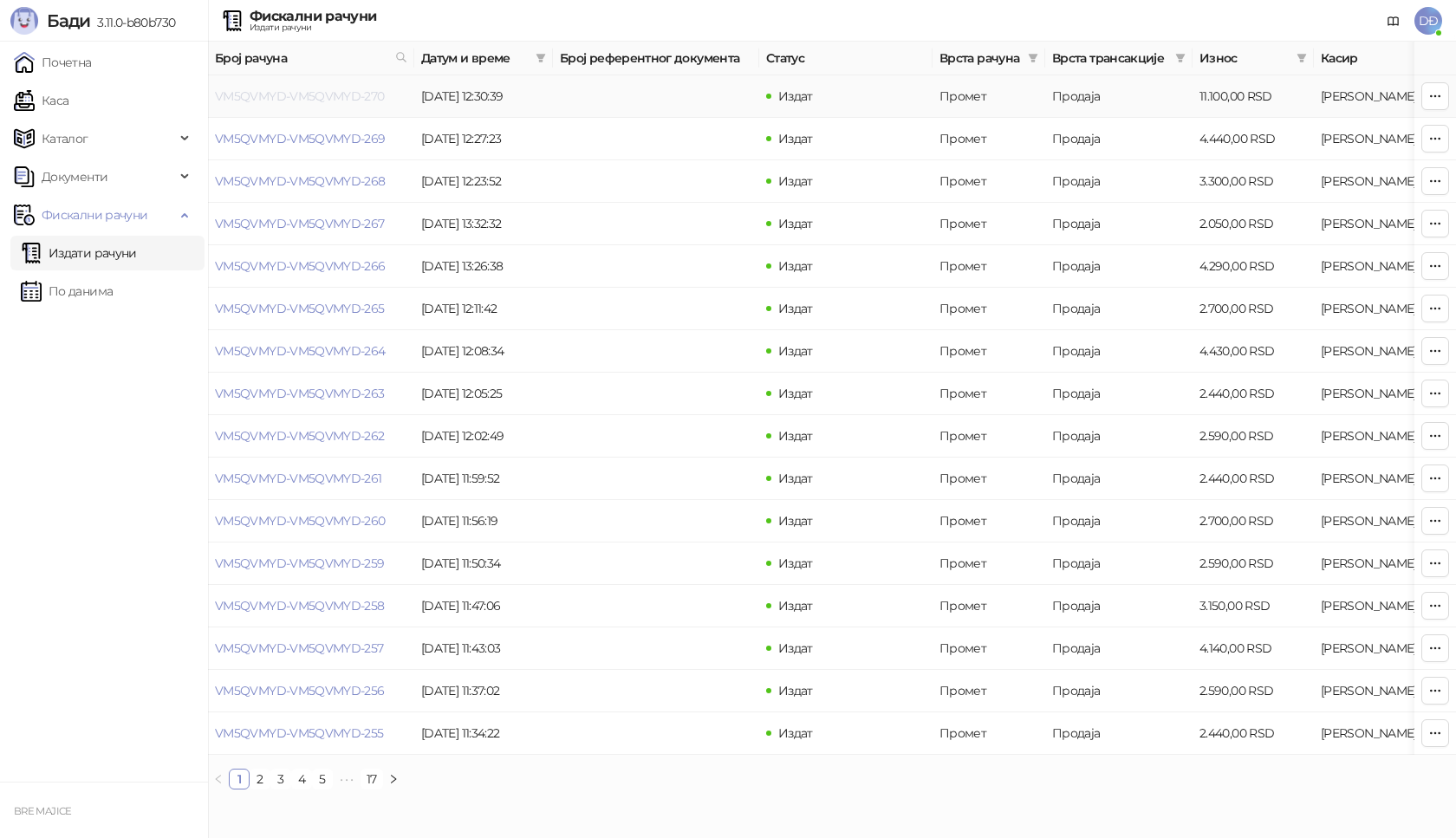
click at [297, 97] on link "VM5QVMYD-VM5QVMYD-270" at bounding box center [299, 97] width 170 height 16
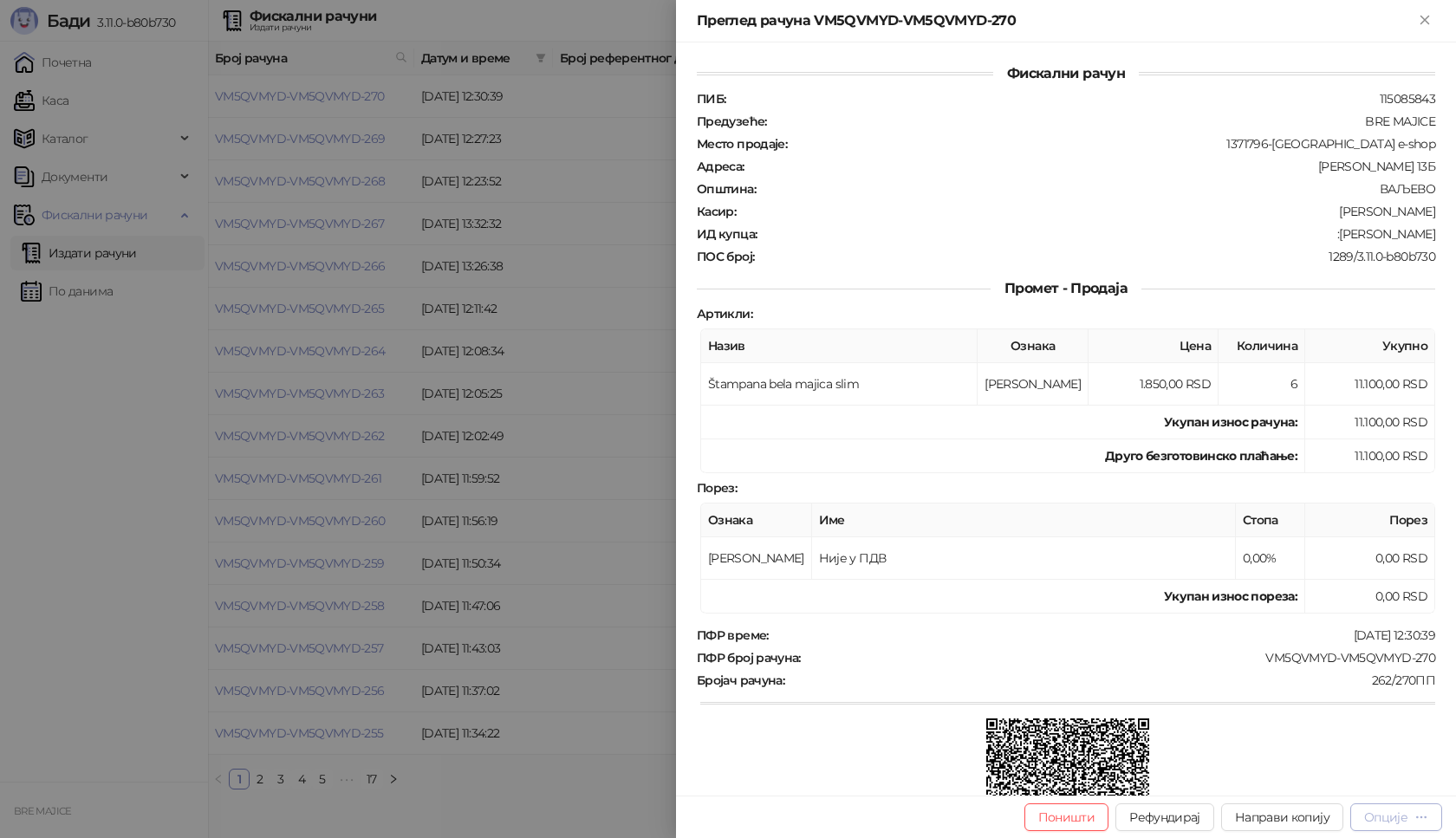
click at [1391, 821] on div "Опције" at bounding box center [1386, 817] width 44 height 16
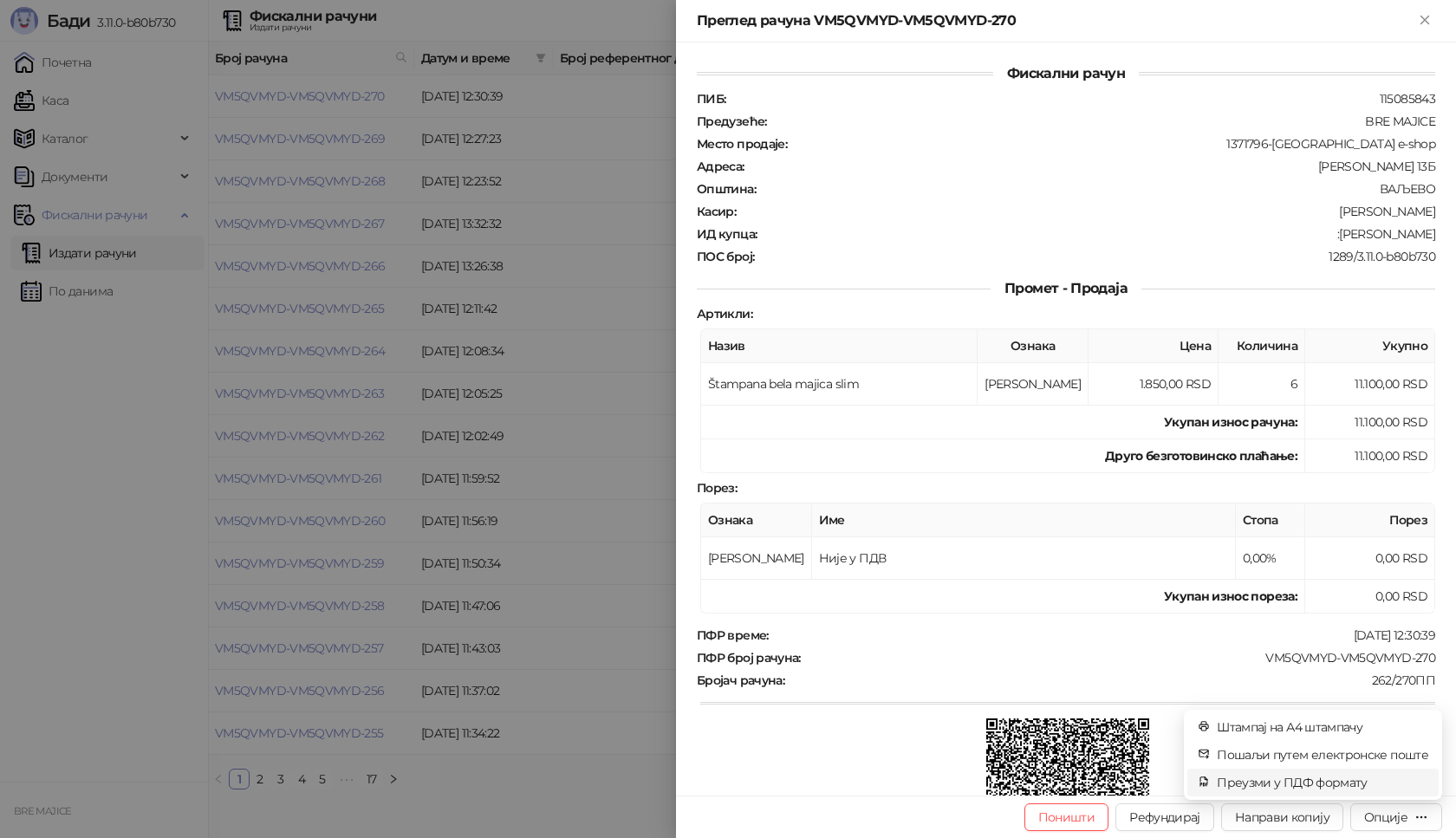
click at [1285, 785] on span "Преузми у ПДФ формату" at bounding box center [1322, 782] width 211 height 19
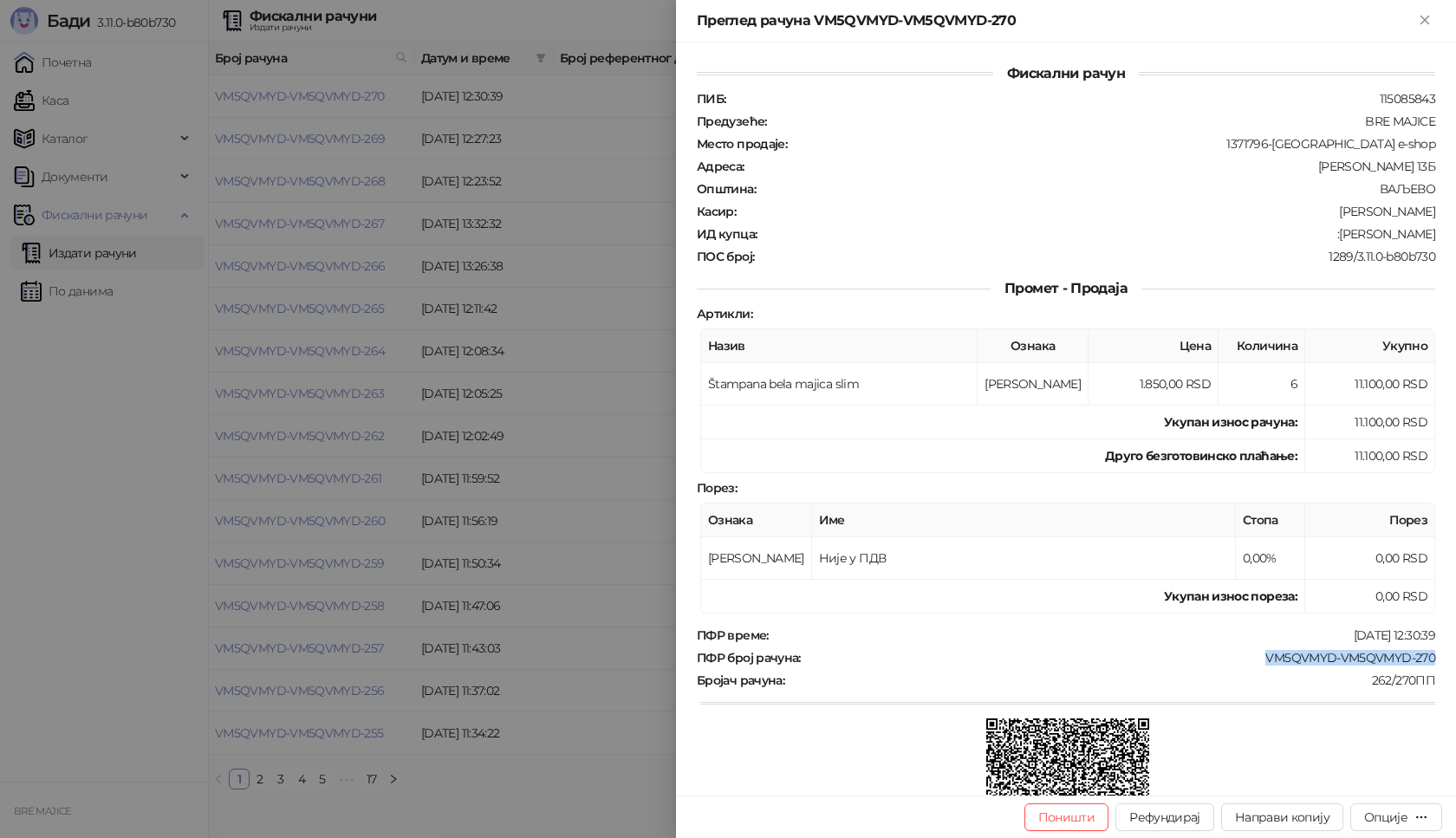
drag, startPoint x: 1424, startPoint y: 652, endPoint x: 1238, endPoint y: 652, distance: 186.0
click at [1238, 652] on div "Фискални рачун ПИБ : 115085843 Предузеће : BRE MAJICE Место продаје : 1371796-B…" at bounding box center [1066, 419] width 780 height 753
copy div "VM5QVMYD-VM5QVMYD-270"
drag, startPoint x: 1420, startPoint y: 236, endPoint x: 1333, endPoint y: 234, distance: 87.0
click at [1333, 234] on div ":[PERSON_NAME]" at bounding box center [1097, 234] width 679 height 16
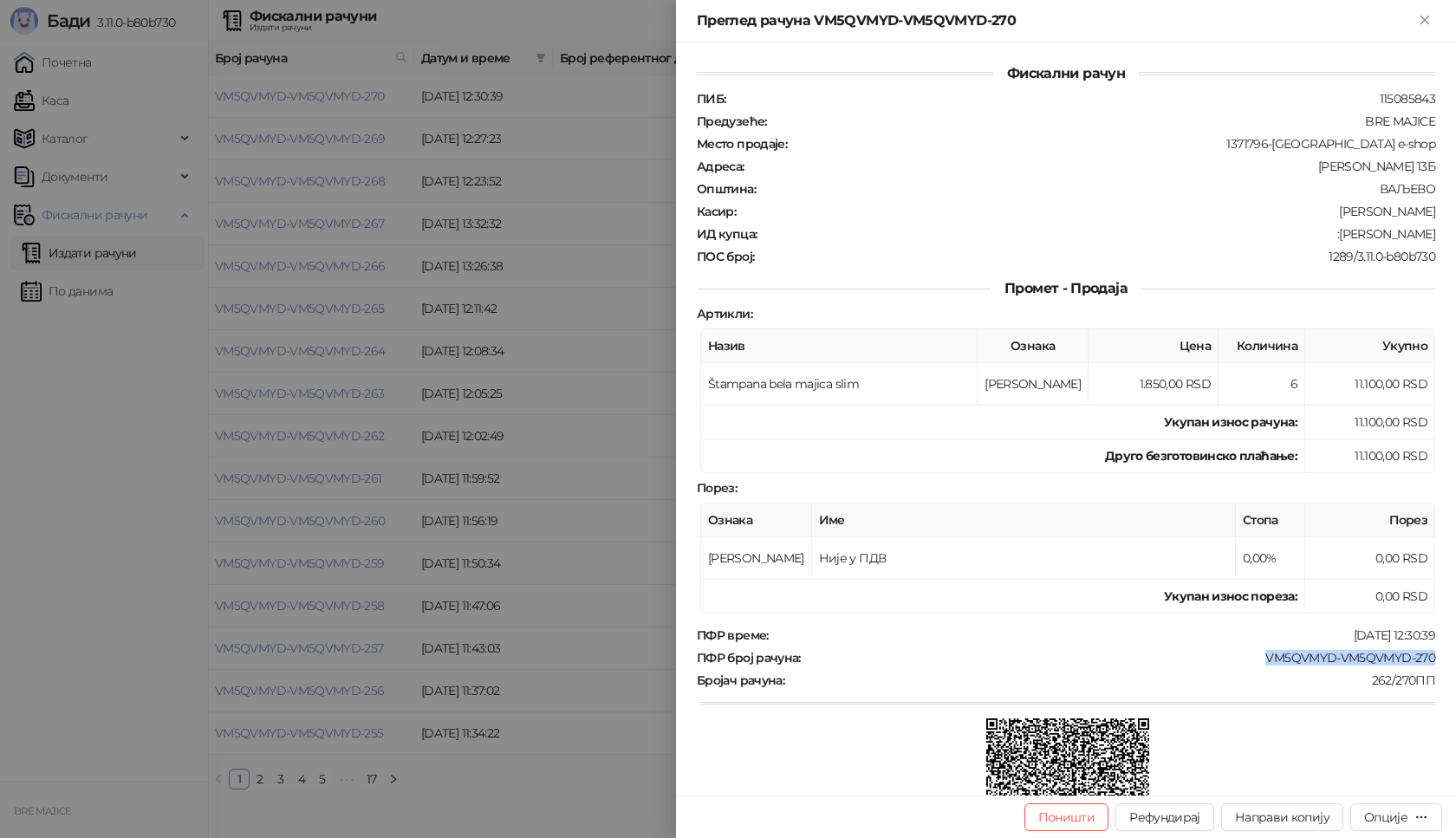
copy div "[PERSON_NAME]"
click at [1434, 10] on div "Преглед рачуна VM5QVMYD-VM5QVMYD-270" at bounding box center [1066, 21] width 780 height 43
click at [1430, 10] on div "Преглед рачуна VM5QVMYD-VM5QVMYD-270" at bounding box center [1066, 21] width 780 height 43
click at [1420, 20] on icon "Close" at bounding box center [1425, 20] width 16 height 16
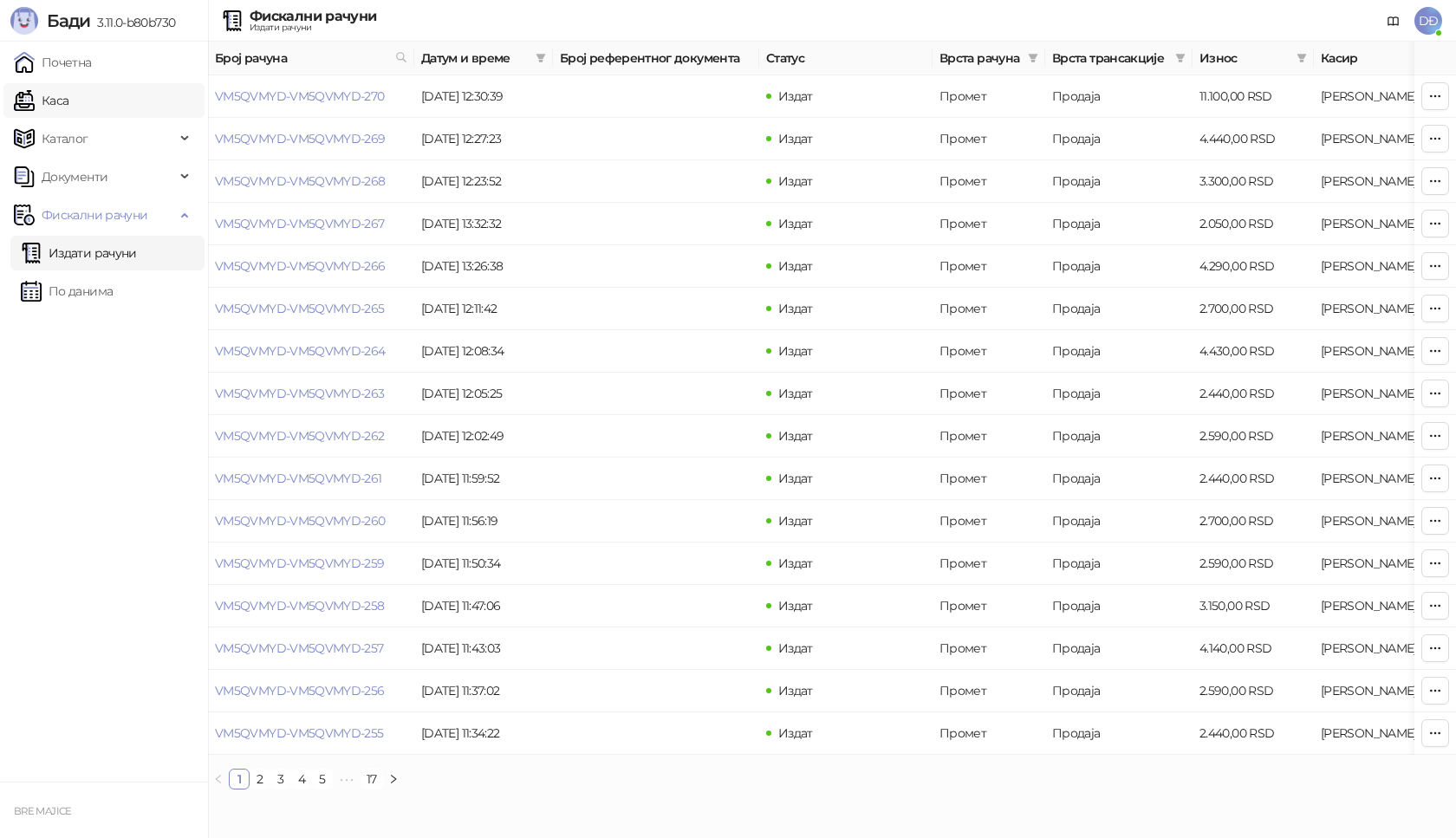
click at [50, 99] on link "Каса" at bounding box center [41, 101] width 55 height 35
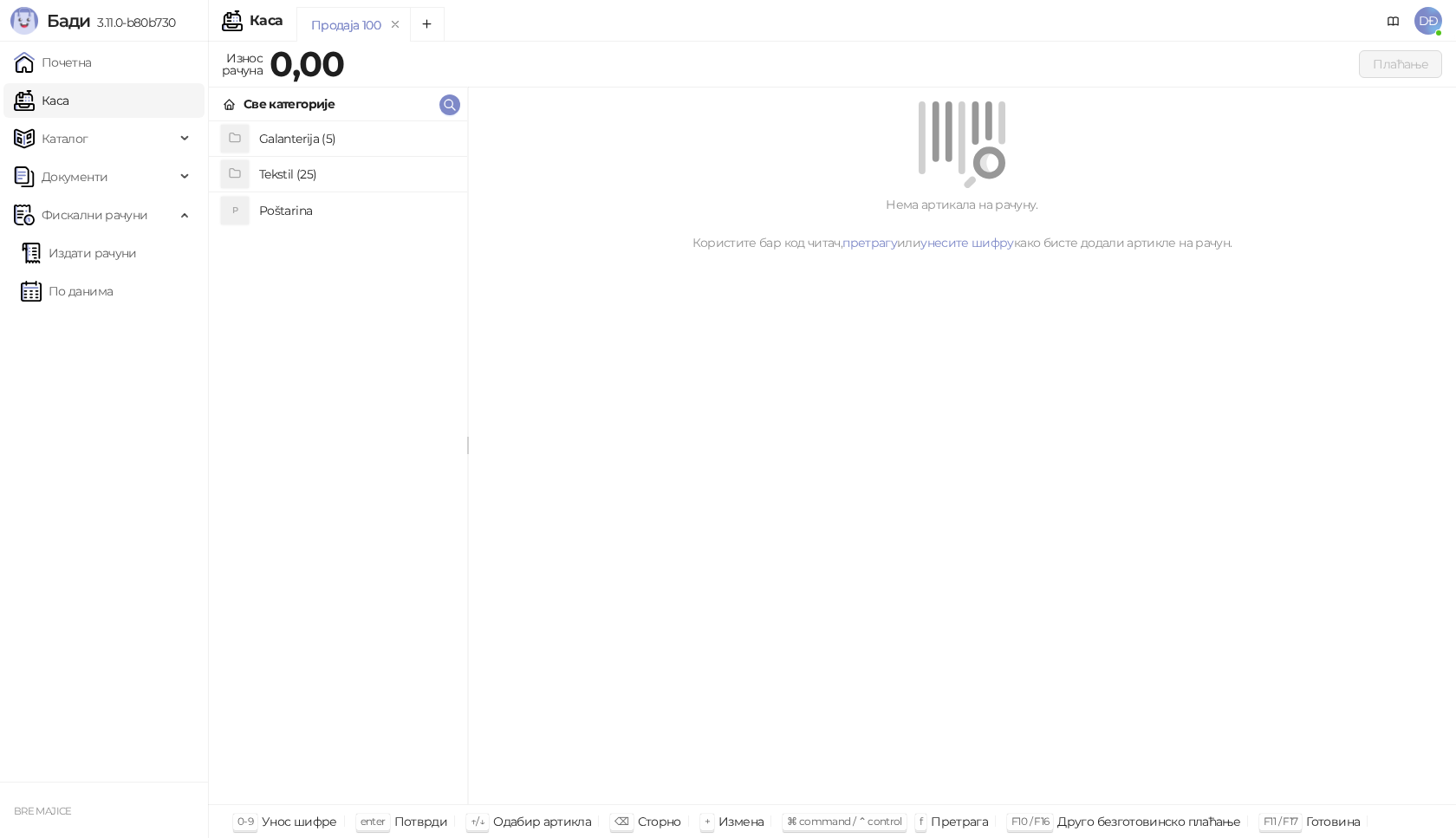
drag, startPoint x: 299, startPoint y: 211, endPoint x: 308, endPoint y: 187, distance: 25.6
click at [299, 206] on h4 "Poštarina" at bounding box center [356, 211] width 194 height 28
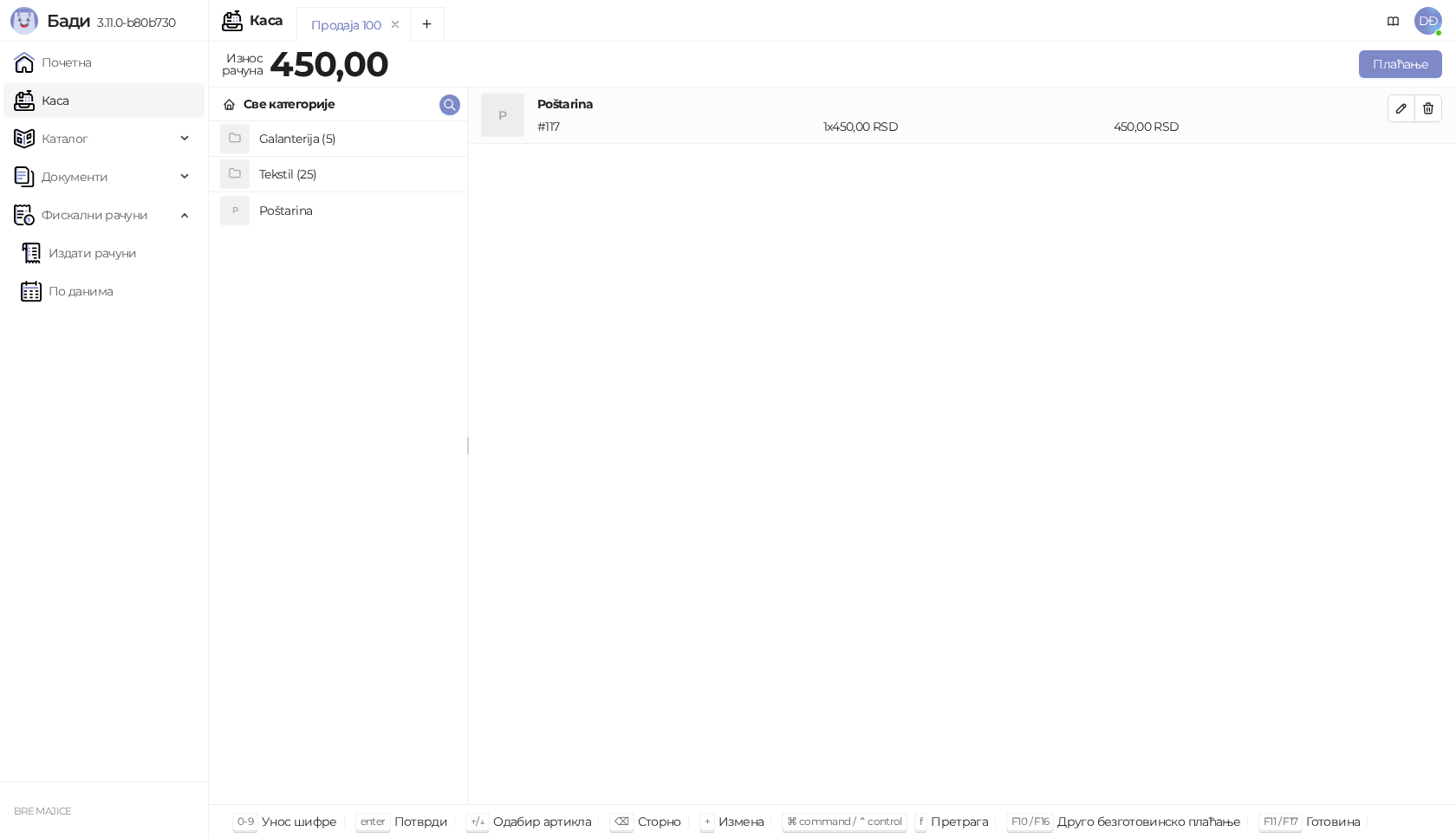
click at [312, 172] on h4 "Tekstil (25)" at bounding box center [356, 174] width 194 height 28
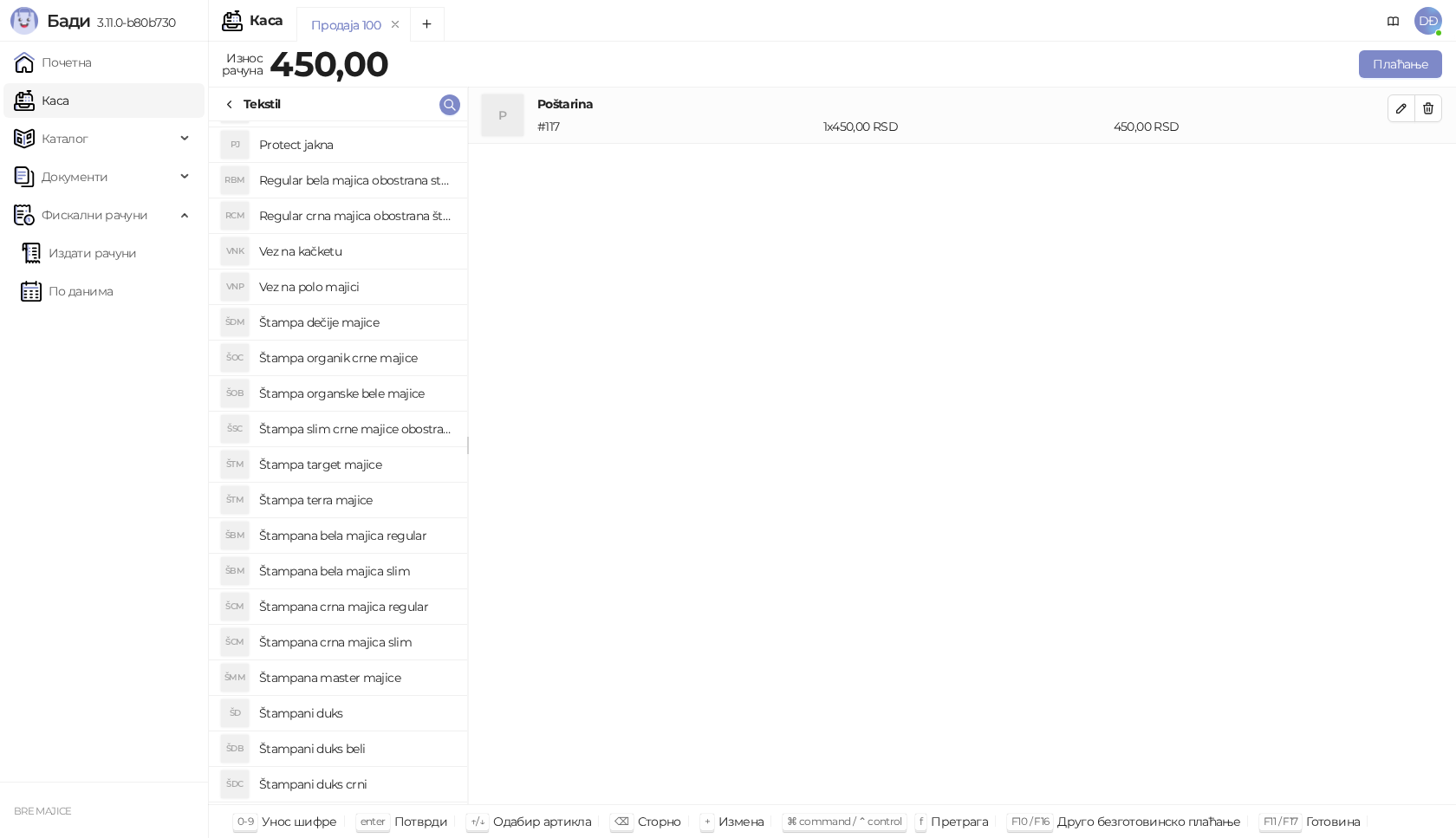
scroll to position [173, 0]
click at [380, 535] on h4 "Štampana bela majica slim" at bounding box center [356, 534] width 194 height 28
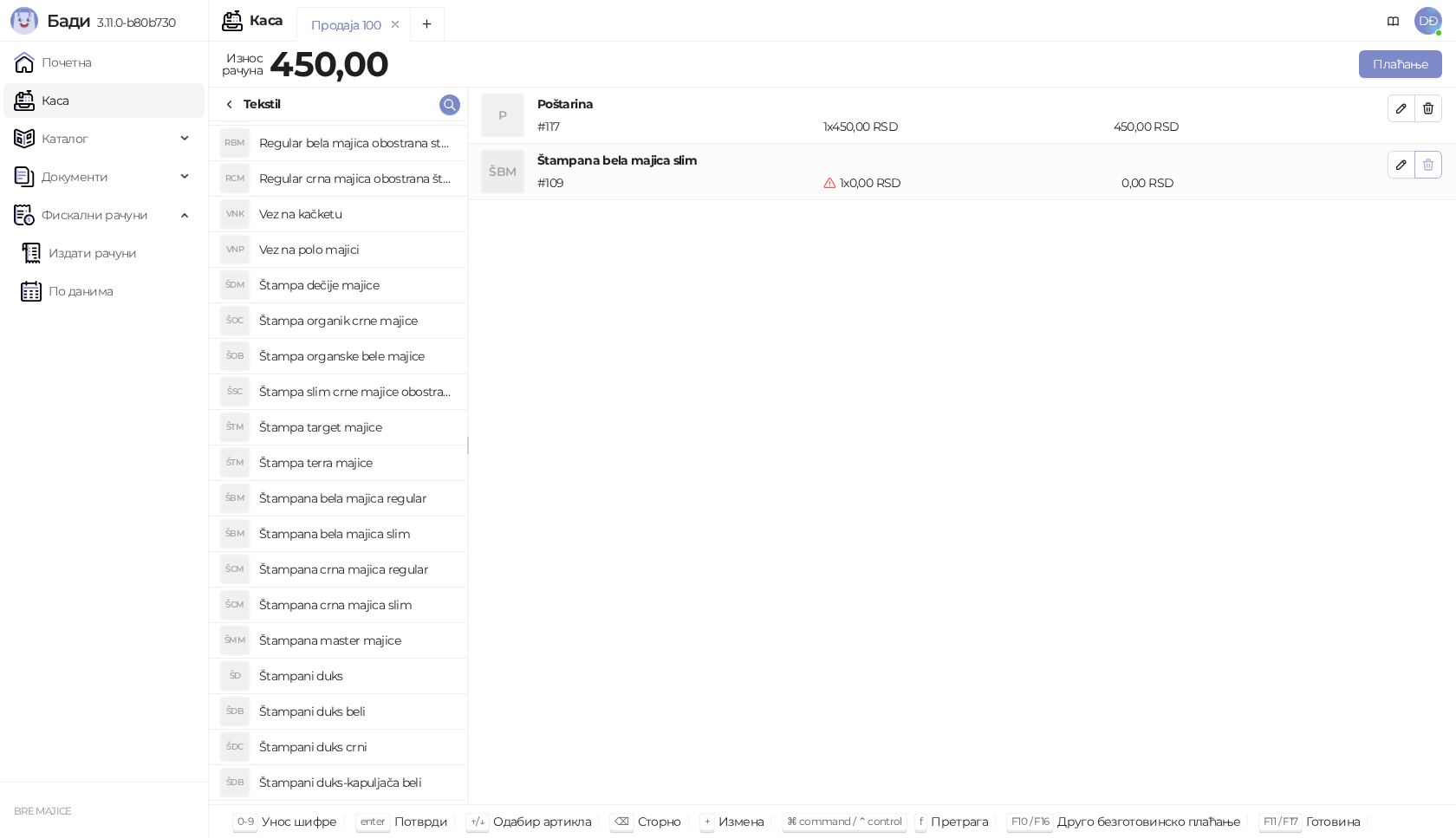
click at [1423, 151] on button "button" at bounding box center [1428, 164] width 28 height 28
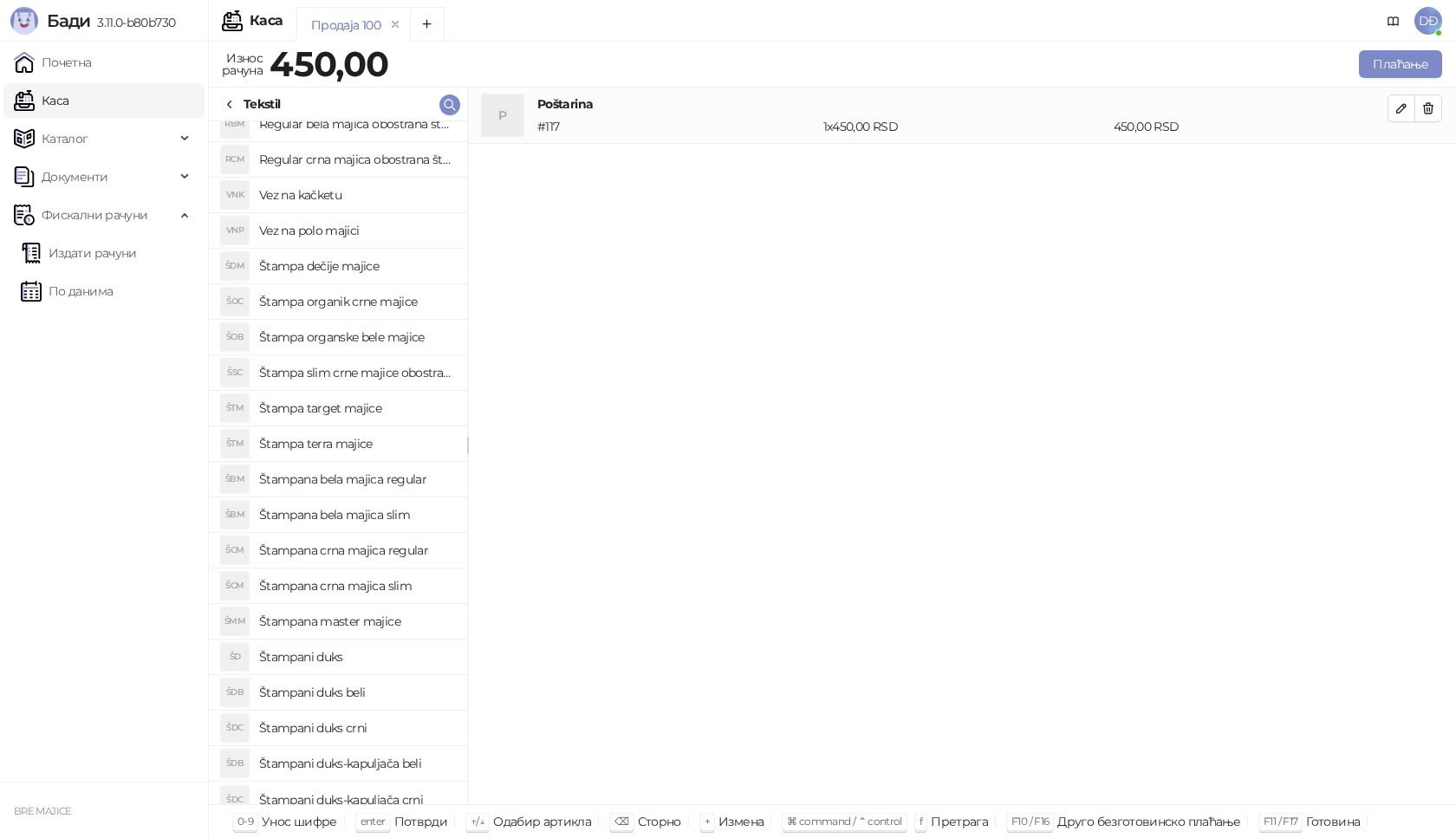
scroll to position [205, 0]
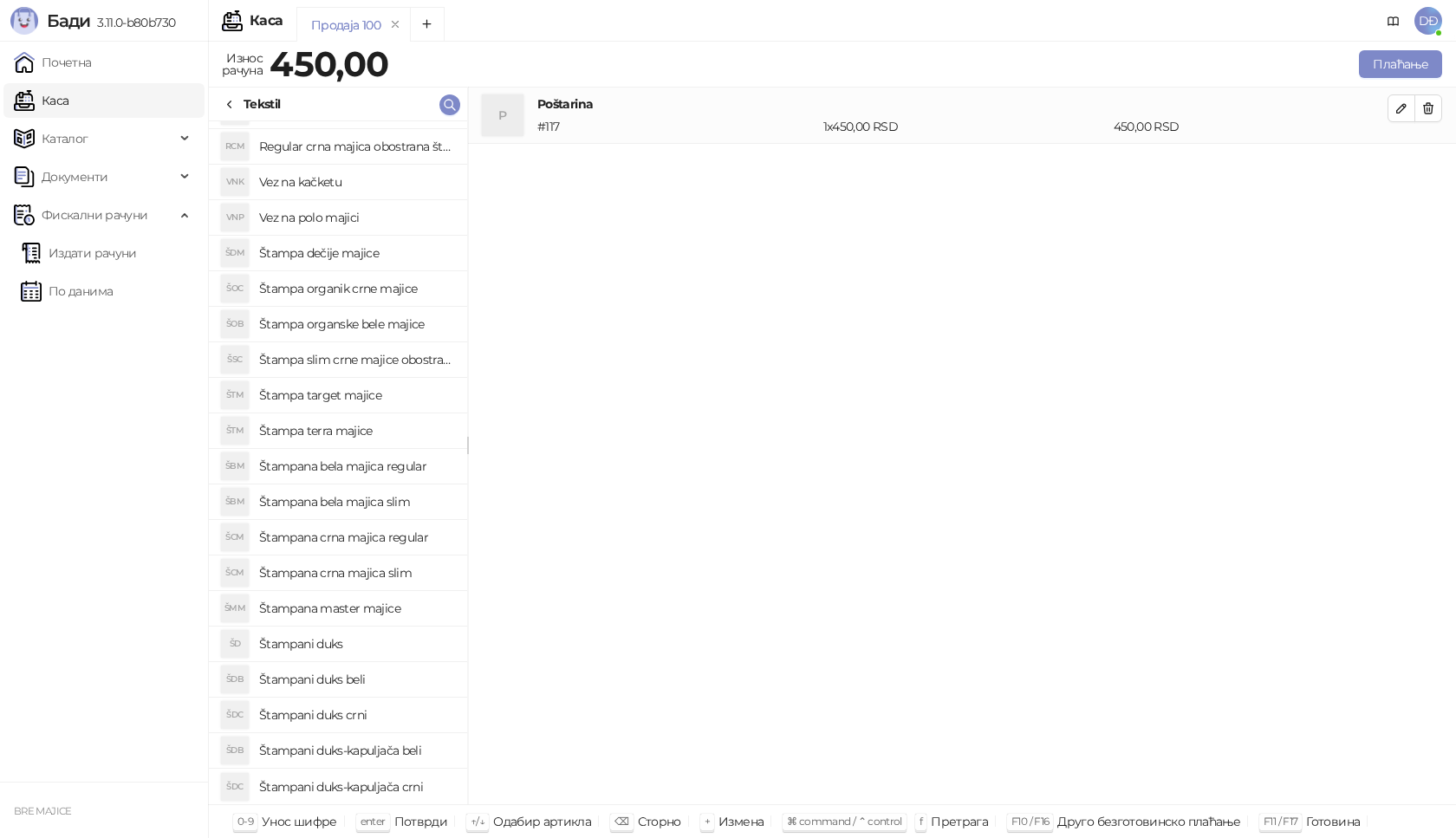
click at [386, 321] on h4 "Štampa organske bele majice" at bounding box center [356, 325] width 194 height 28
click at [1429, 172] on span "button" at bounding box center [1428, 164] width 14 height 17
click at [361, 468] on h4 "Štampana bela majica regular" at bounding box center [356, 466] width 194 height 28
click at [1426, 169] on icon "button" at bounding box center [1428, 164] width 14 height 14
click at [372, 506] on h4 "Štampana bela majica slim" at bounding box center [356, 502] width 194 height 28
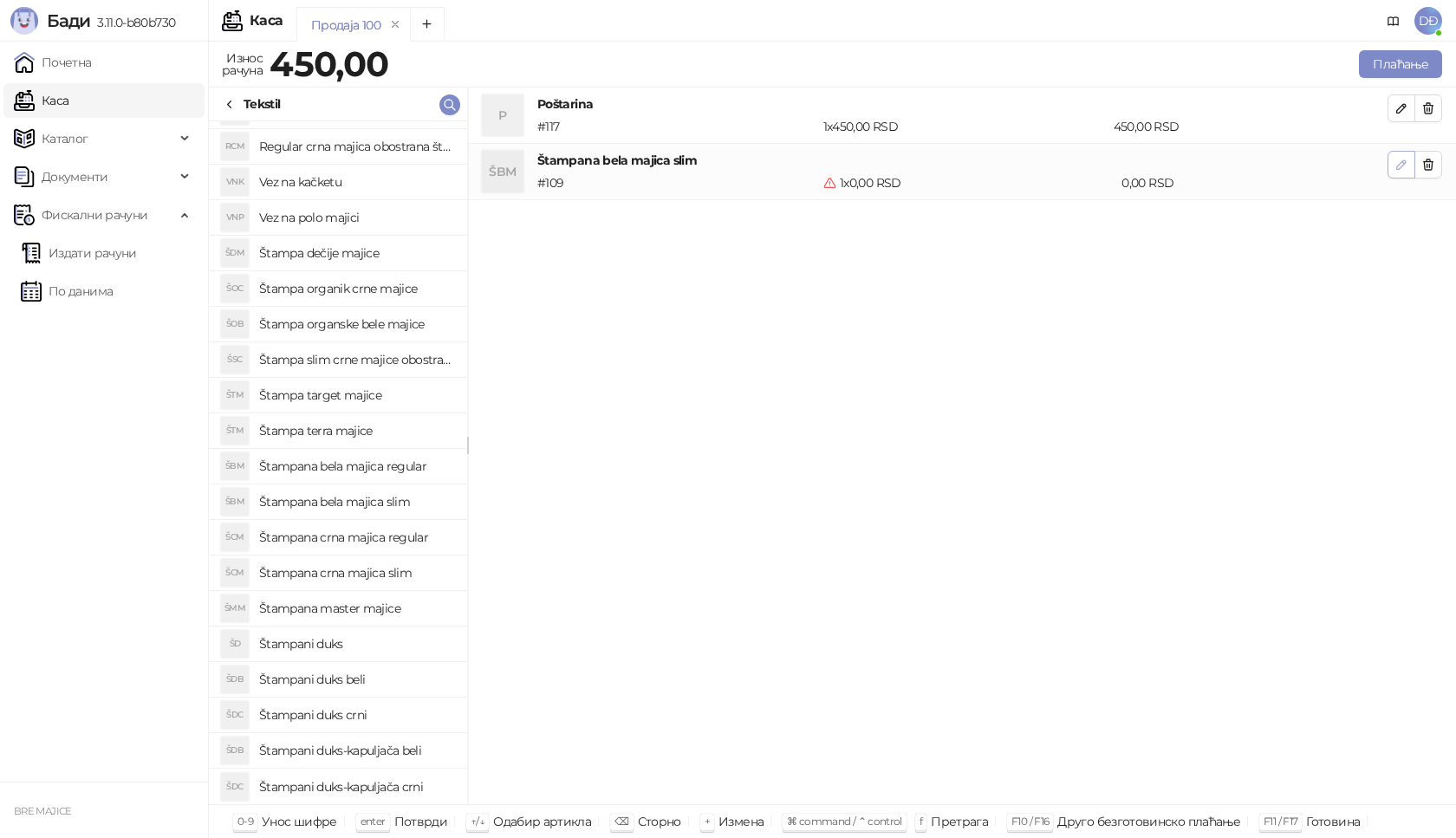
click at [1399, 169] on icon "button" at bounding box center [1401, 164] width 9 height 9
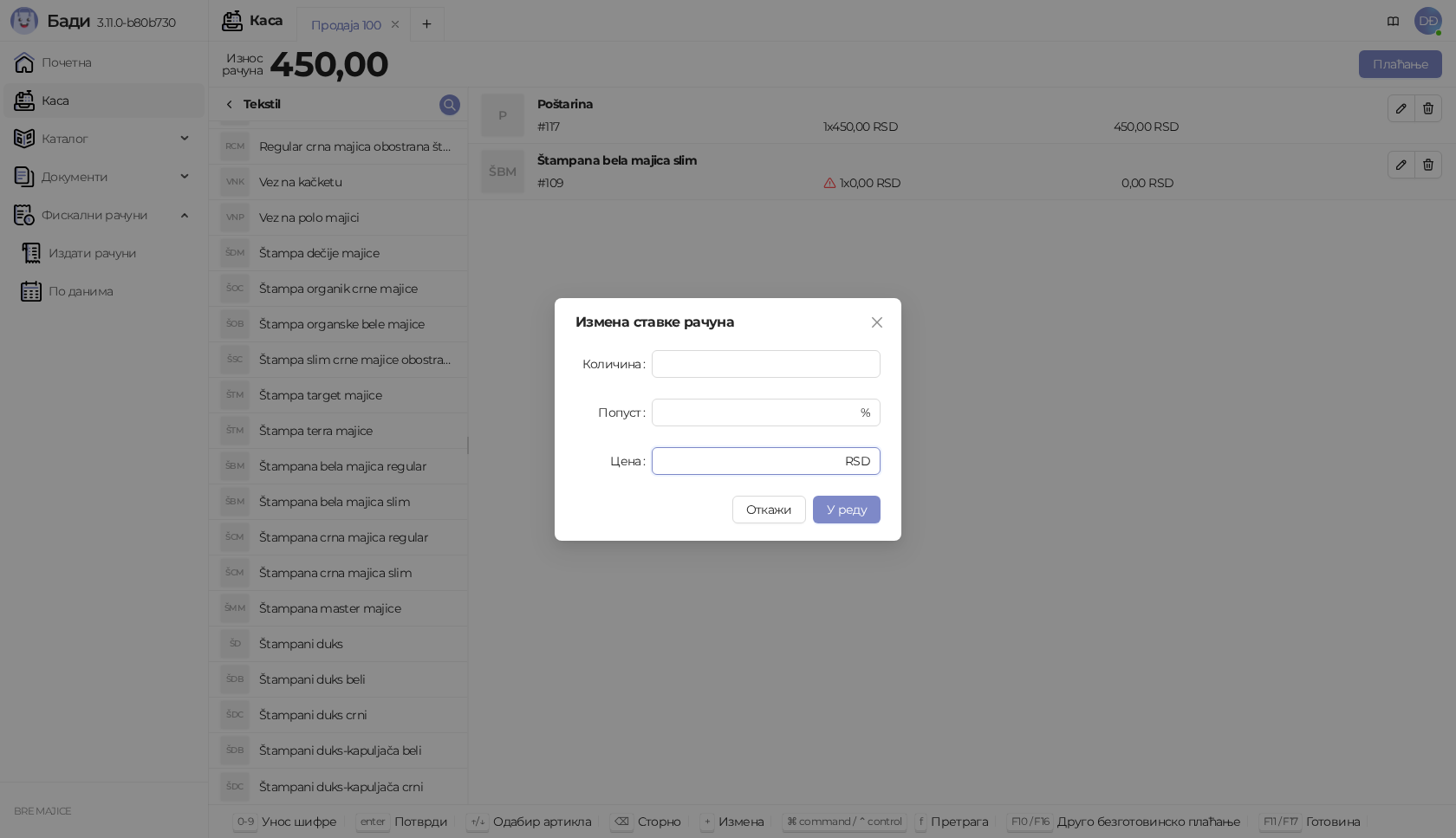
drag, startPoint x: 687, startPoint y: 455, endPoint x: 566, endPoint y: 466, distance: 121.5
click at [566, 466] on div "Измена ставке рачуна Количина * Попуст * % Цена * RSD Откажи У реду" at bounding box center [728, 419] width 346 height 243
type input "****"
click at [855, 508] on span "У реду" at bounding box center [847, 510] width 40 height 16
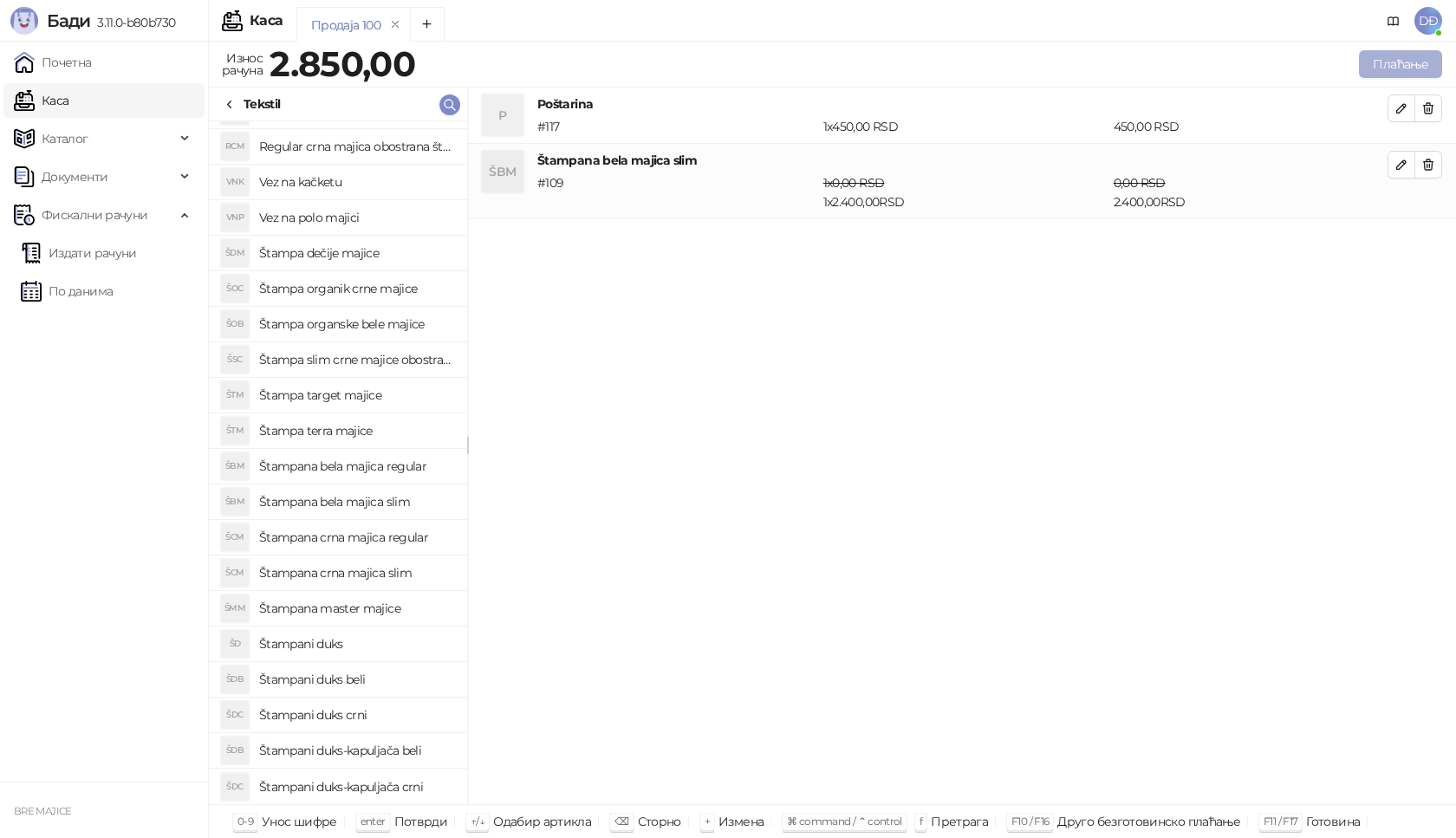
click at [1394, 57] on button "Плаћање" at bounding box center [1401, 64] width 84 height 28
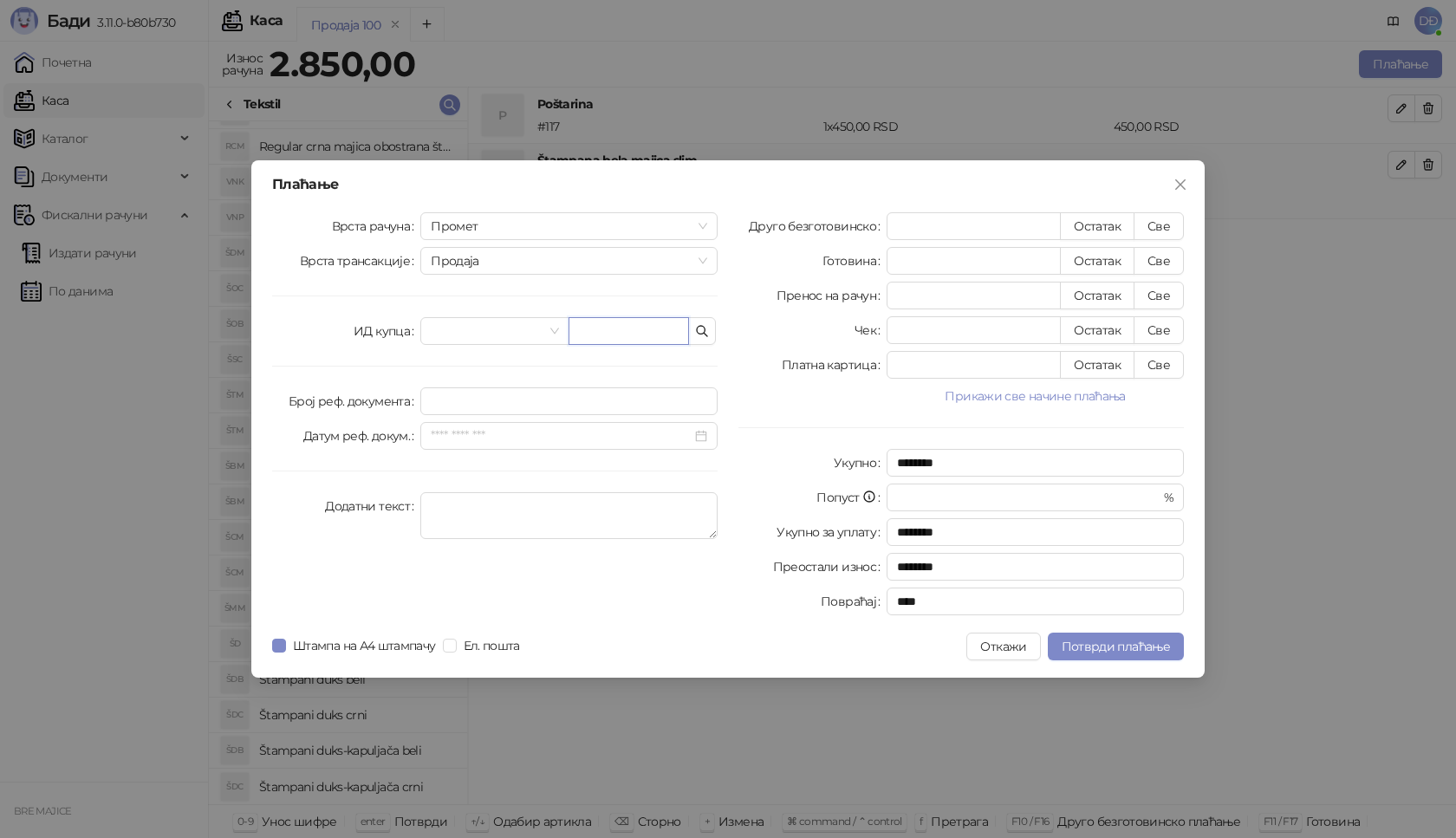
click at [601, 333] on input "text" at bounding box center [628, 331] width 120 height 28
paste input "**********"
type input "**********"
click at [1172, 225] on button "Све" at bounding box center [1159, 226] width 50 height 28
type input "****"
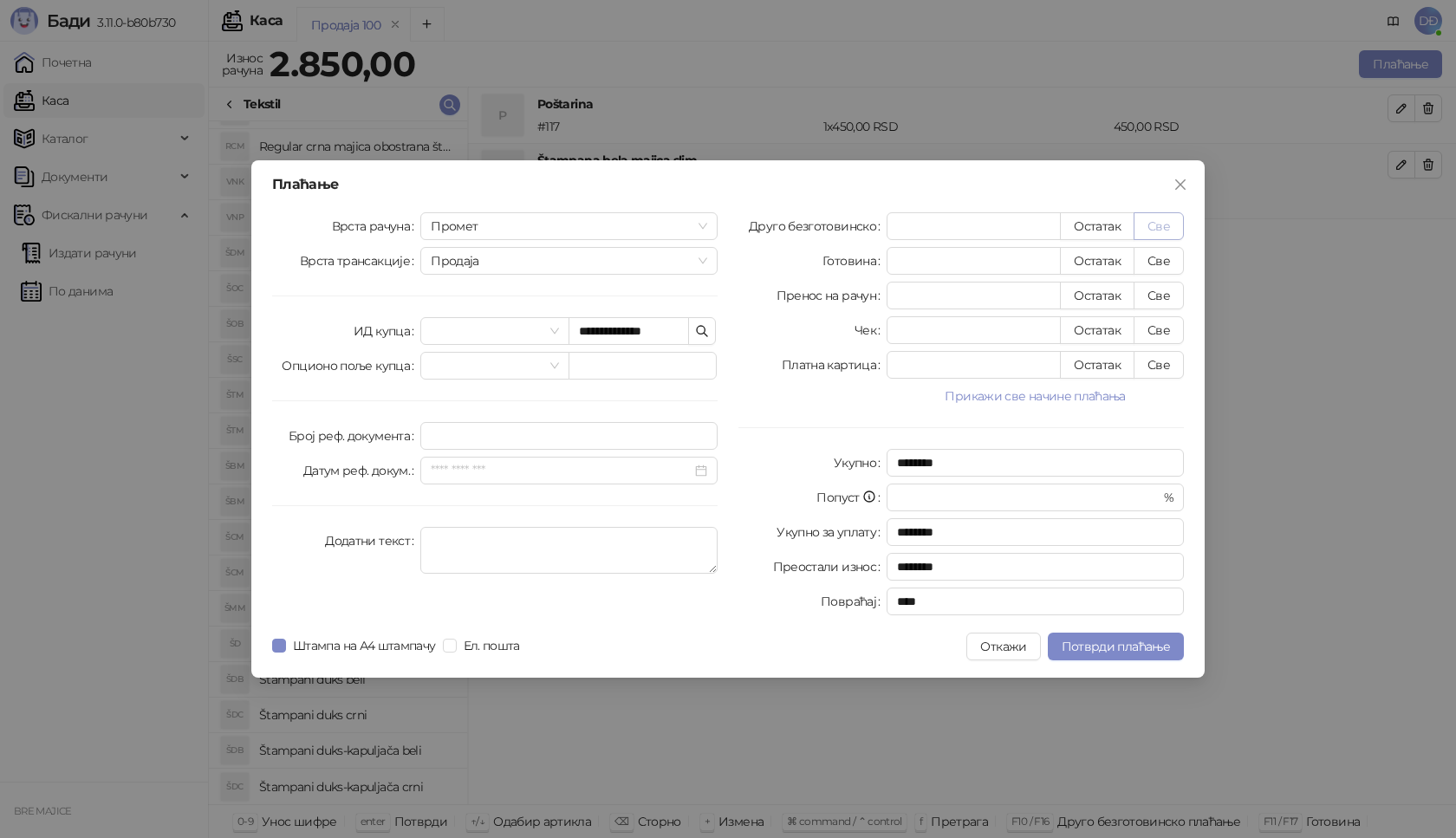
type input "****"
click at [1090, 653] on span "Потврди плаћање" at bounding box center [1116, 647] width 108 height 16
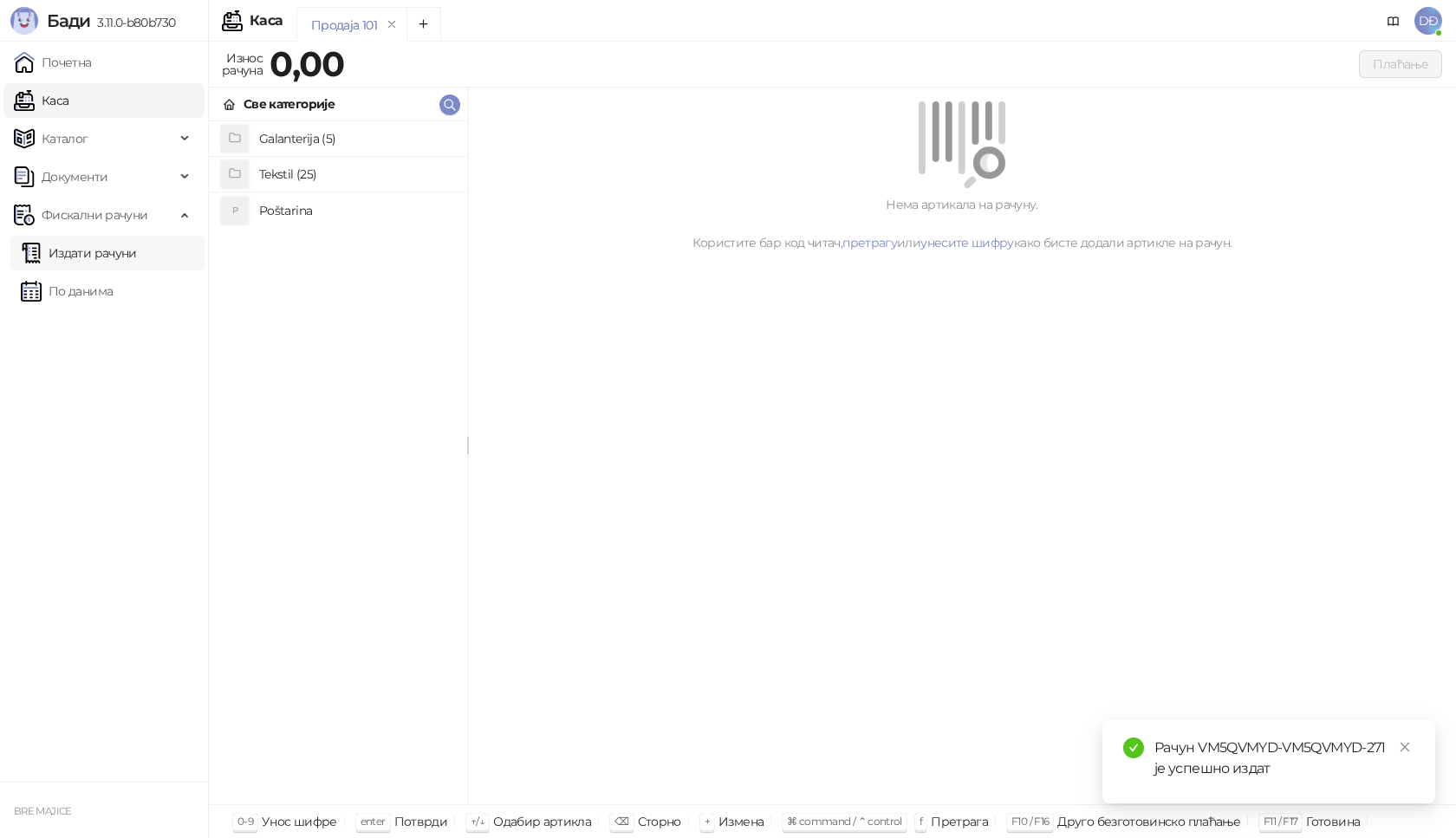
click at [111, 251] on link "Издати рачуни" at bounding box center [78, 253] width 116 height 35
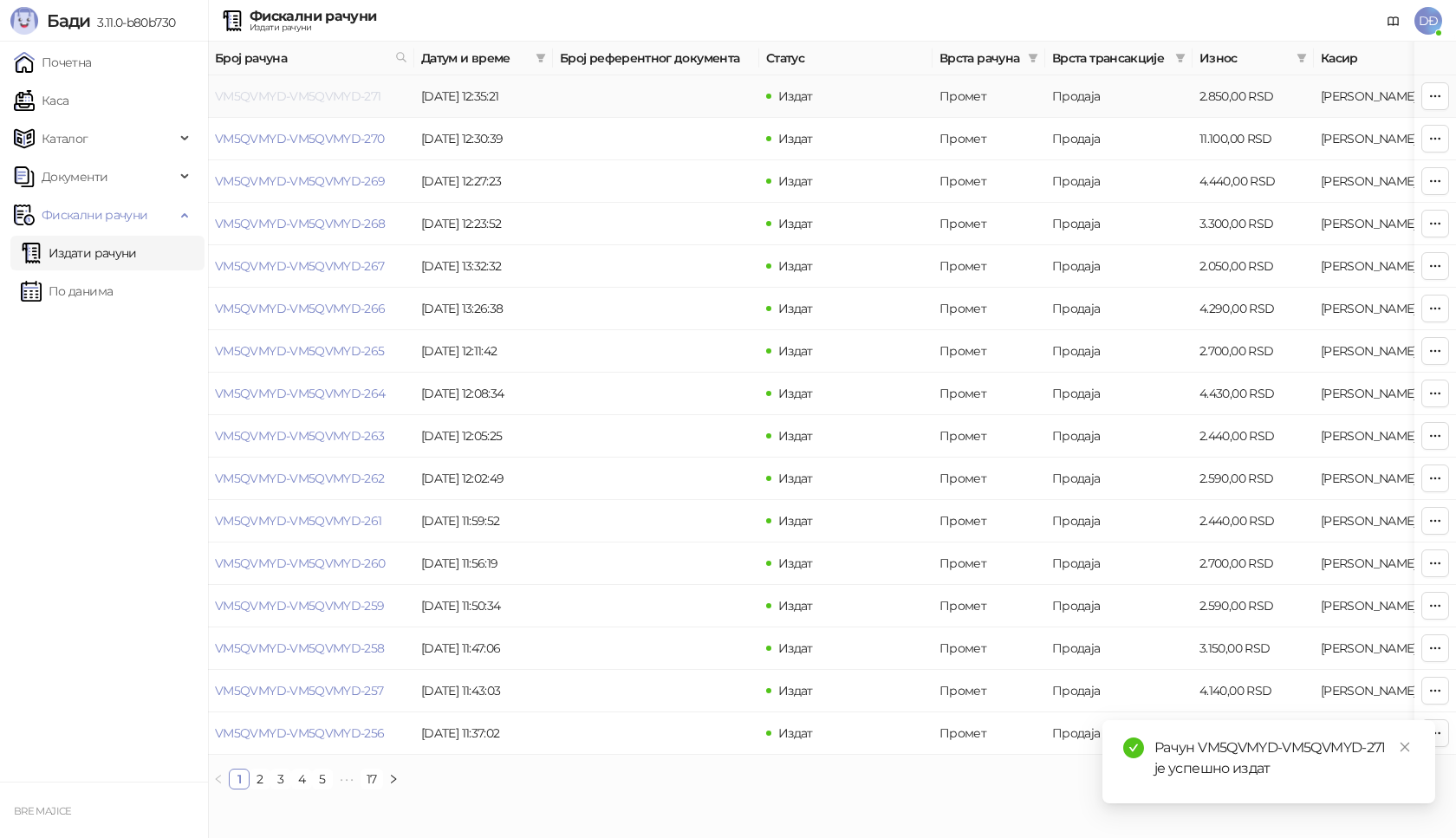
click at [325, 100] on link "VM5QVMYD-VM5QVMYD-271" at bounding box center [298, 97] width 166 height 16
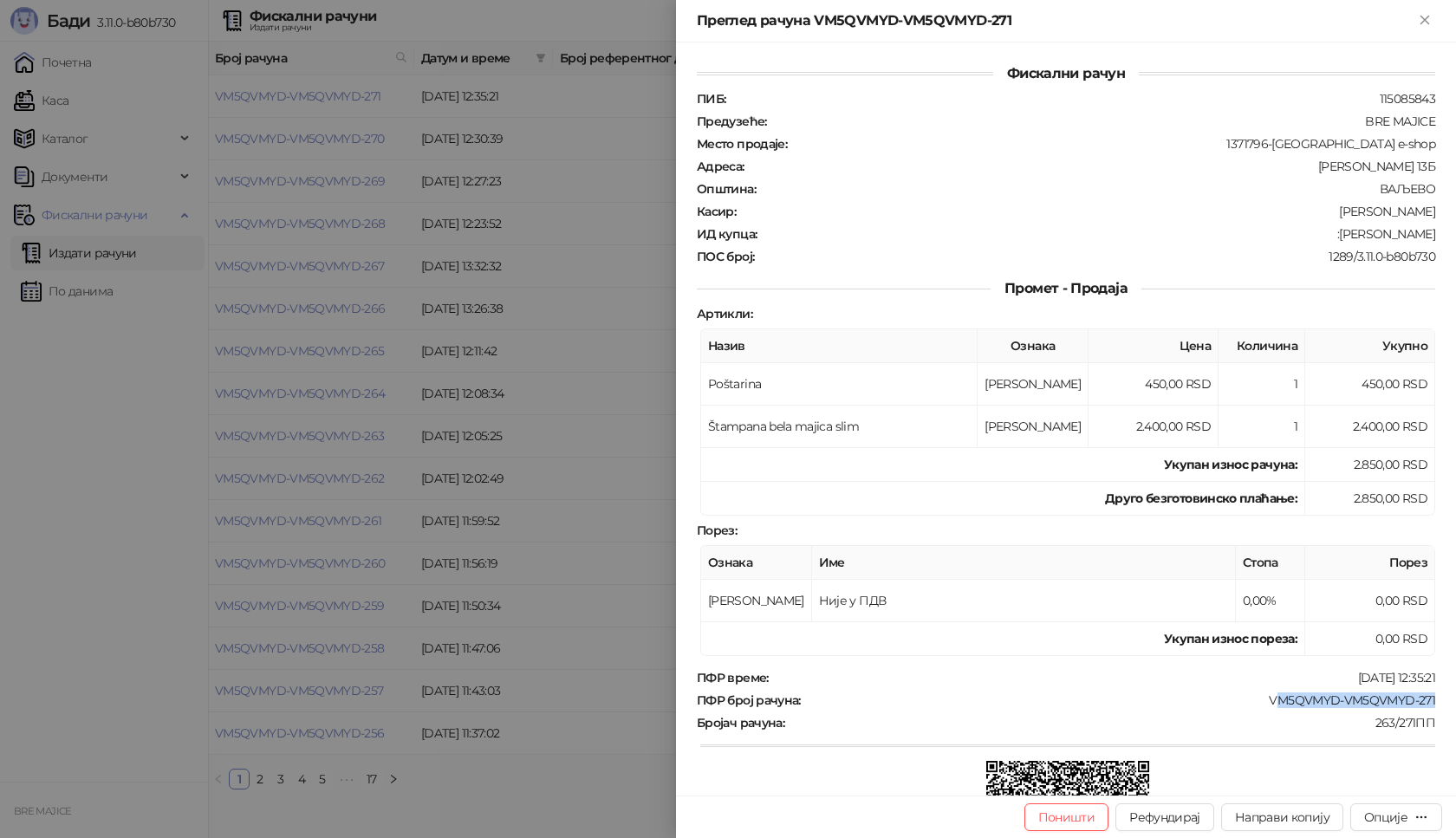
drag, startPoint x: 1438, startPoint y: 700, endPoint x: 1261, endPoint y: 692, distance: 177.2
click at [1261, 692] on div "Фискални рачун ПИБ : 115085843 Предузеће : BRE MAJICE Место продаје : 1371796-B…" at bounding box center [1066, 419] width 780 height 753
click at [1391, 743] on div at bounding box center [1068, 745] width 735 height 17
click at [1379, 815] on div "Опције" at bounding box center [1386, 817] width 44 height 16
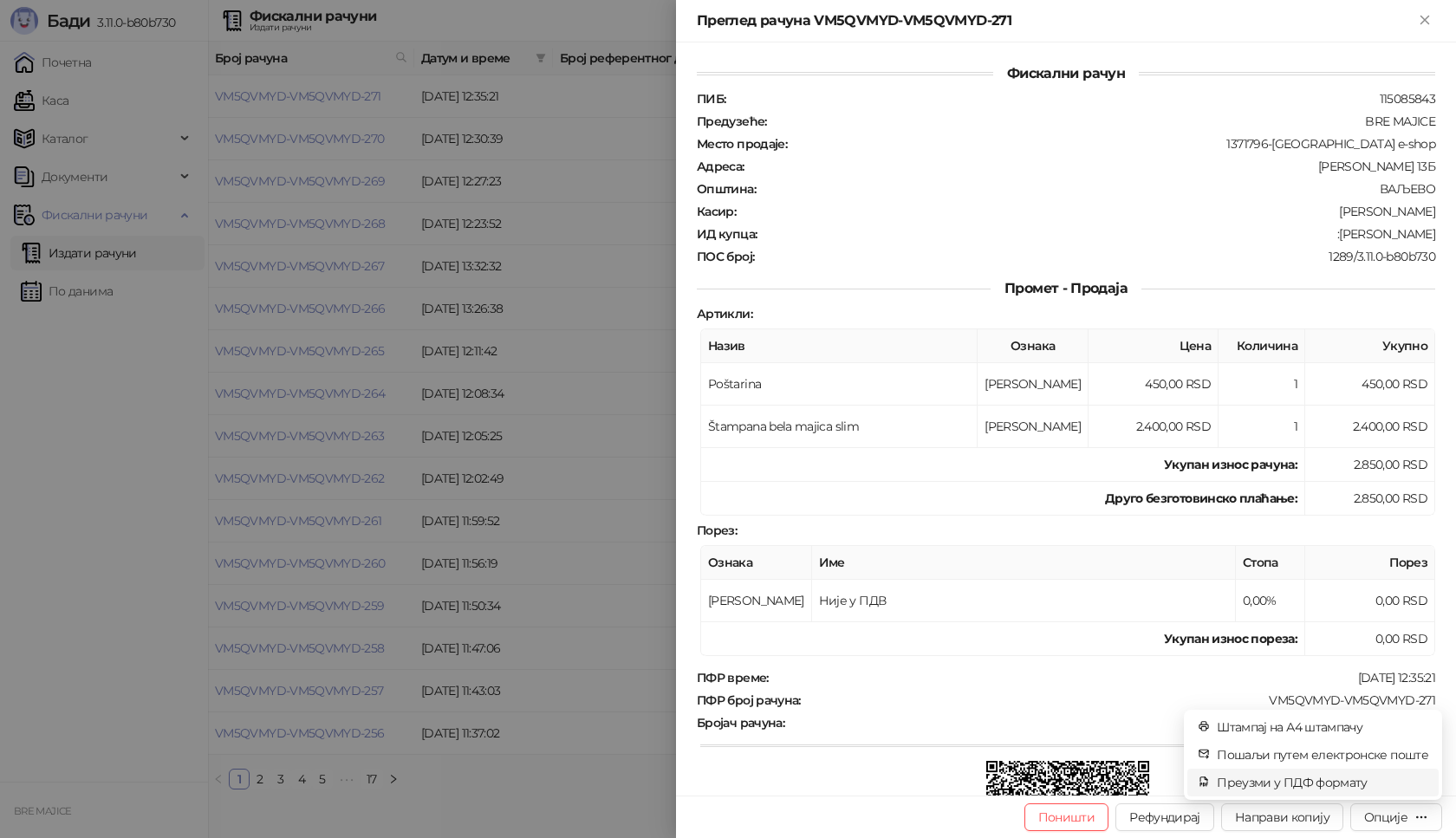
click at [1332, 787] on span "Преузми у ПДФ формату" at bounding box center [1322, 782] width 211 height 19
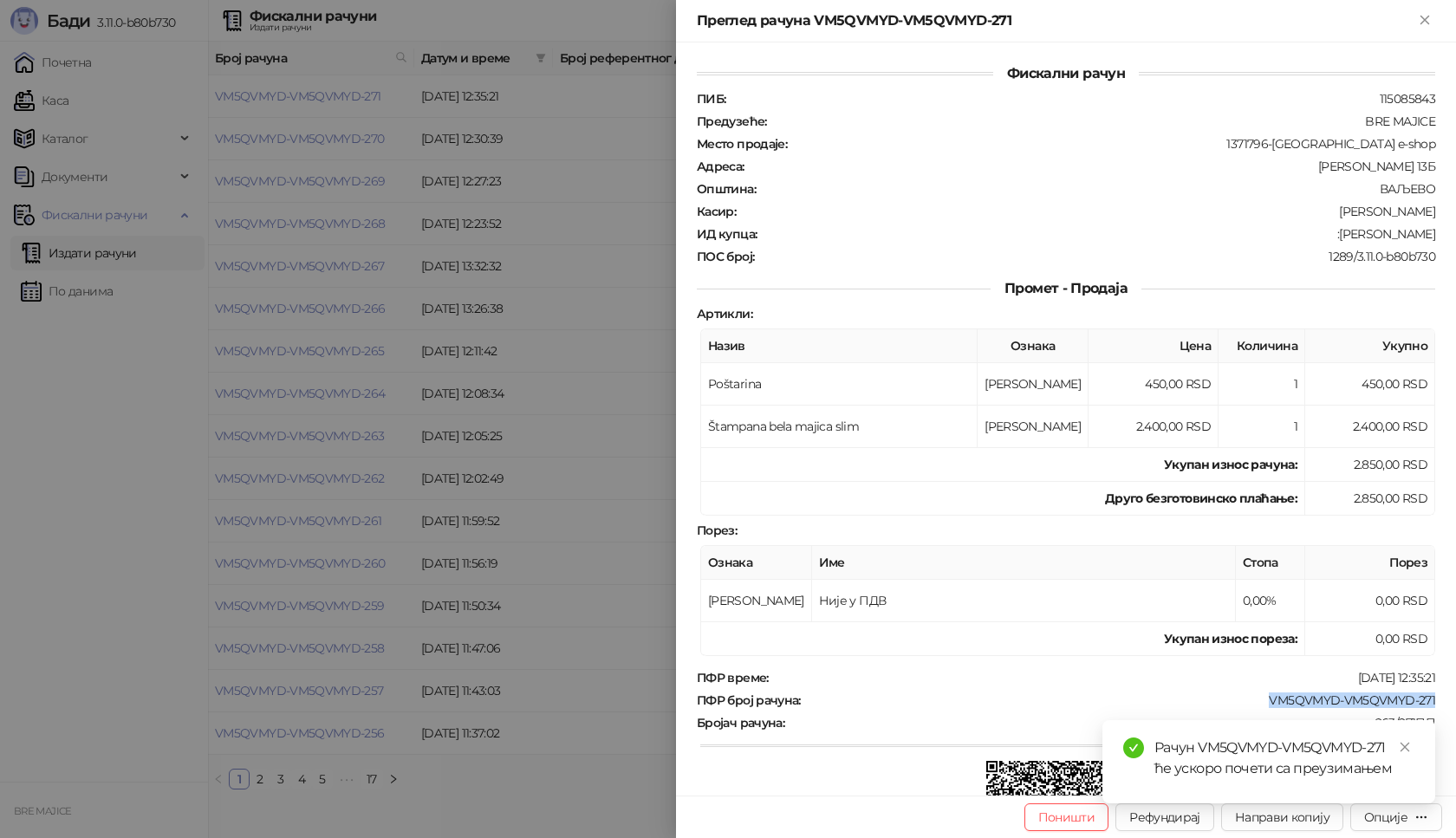
drag, startPoint x: 1431, startPoint y: 701, endPoint x: 1268, endPoint y: 696, distance: 163.1
click at [1250, 697] on div "Фискални рачун ПИБ : 115085843 Предузеће : BRE MAJICE Место продаје : 1371796-B…" at bounding box center [1066, 419] width 780 height 753
copy div "VM5QVMYD-VM5QVMYD-271"
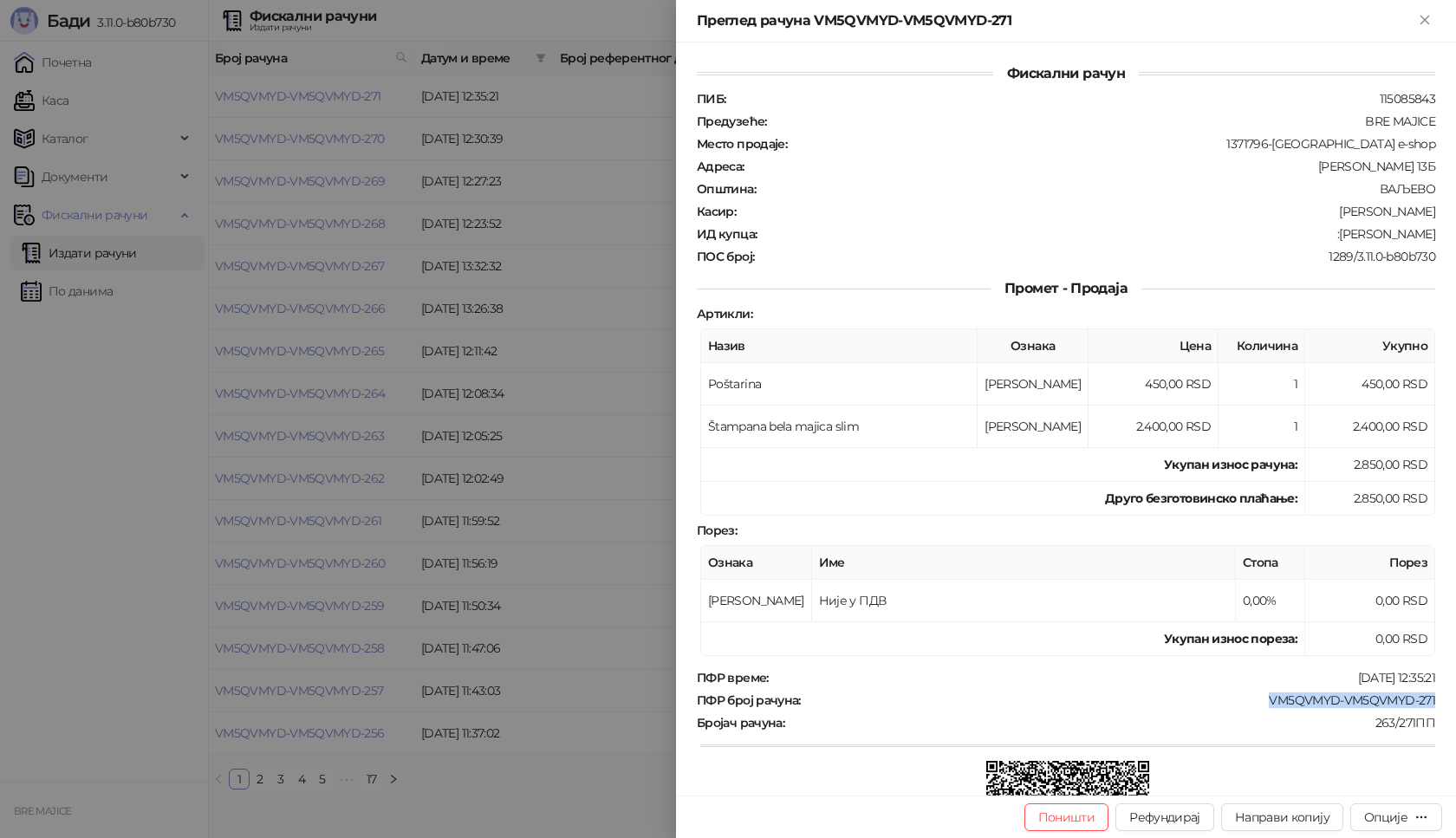
drag, startPoint x: 1426, startPoint y: 235, endPoint x: 1347, endPoint y: 232, distance: 79.1
click at [1347, 232] on div "Фискални рачун ПИБ : 115085843 Предузеће : BRE MAJICE Место продаје : 1371796-B…" at bounding box center [1066, 419] width 780 height 753
copy div "[PERSON_NAME]"
click at [1422, 20] on icon "Close" at bounding box center [1425, 20] width 16 height 16
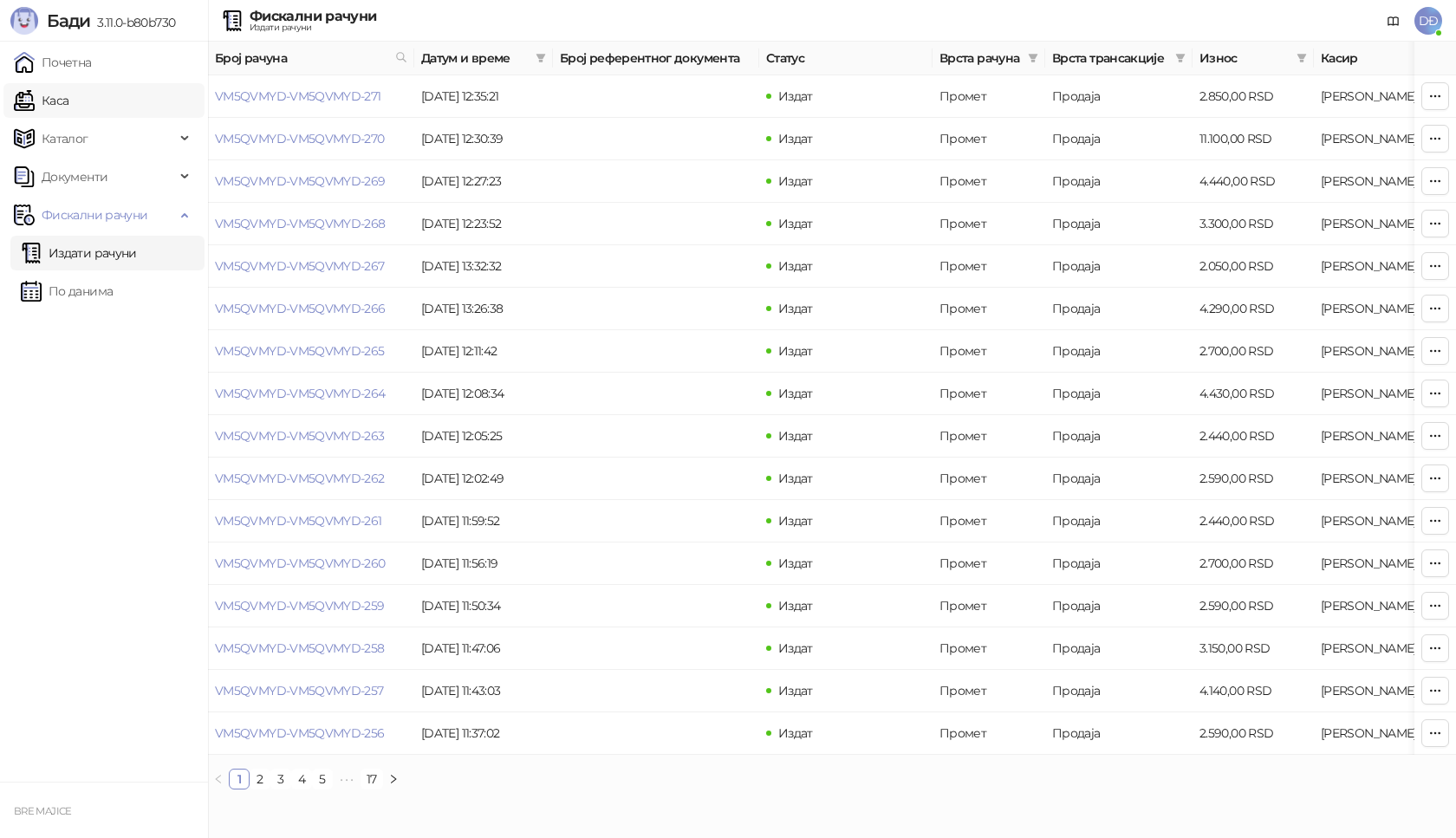
click at [57, 91] on link "Каса" at bounding box center [41, 101] width 55 height 35
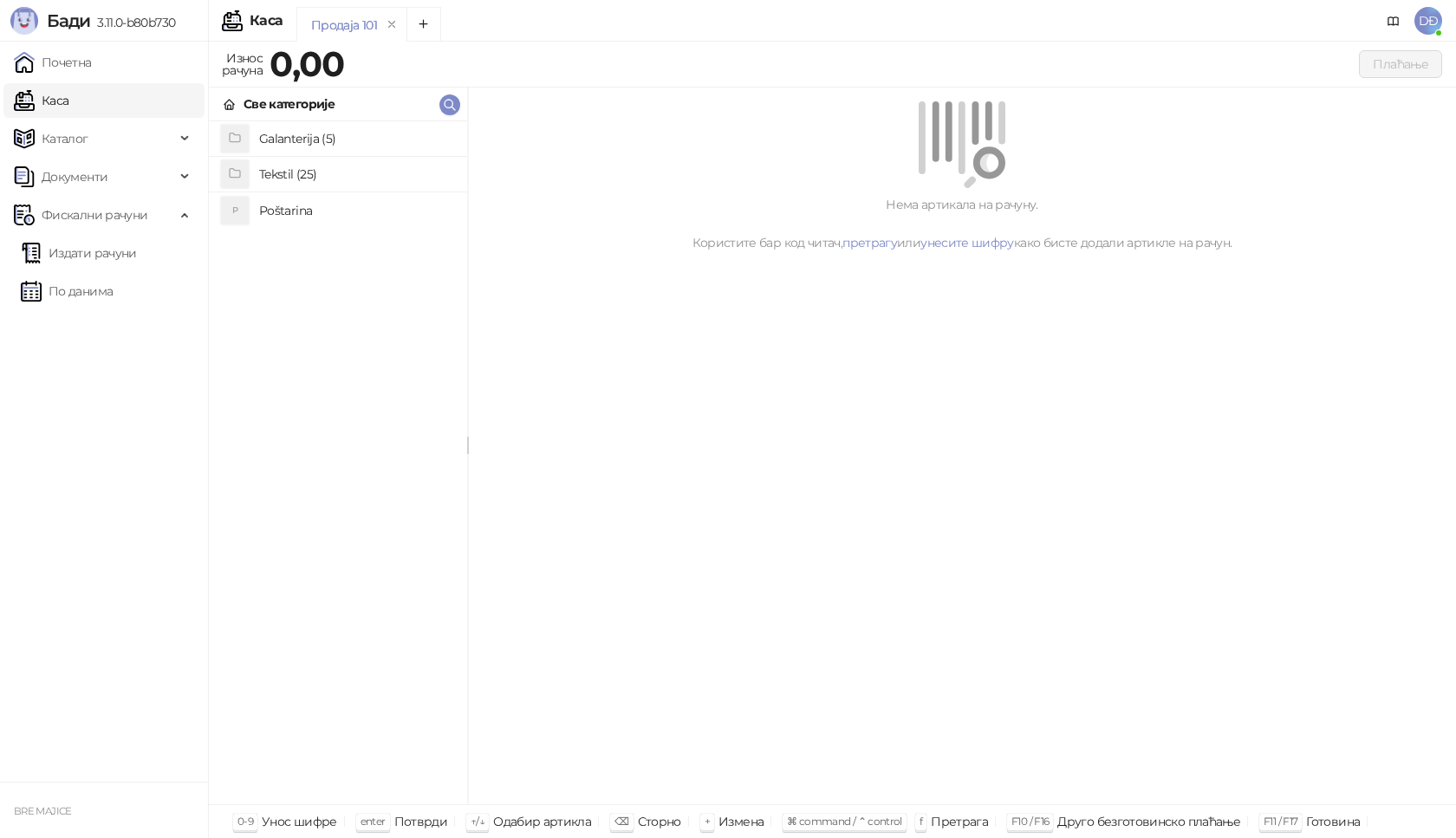
click at [262, 211] on h4 "Poštarina" at bounding box center [356, 211] width 194 height 28
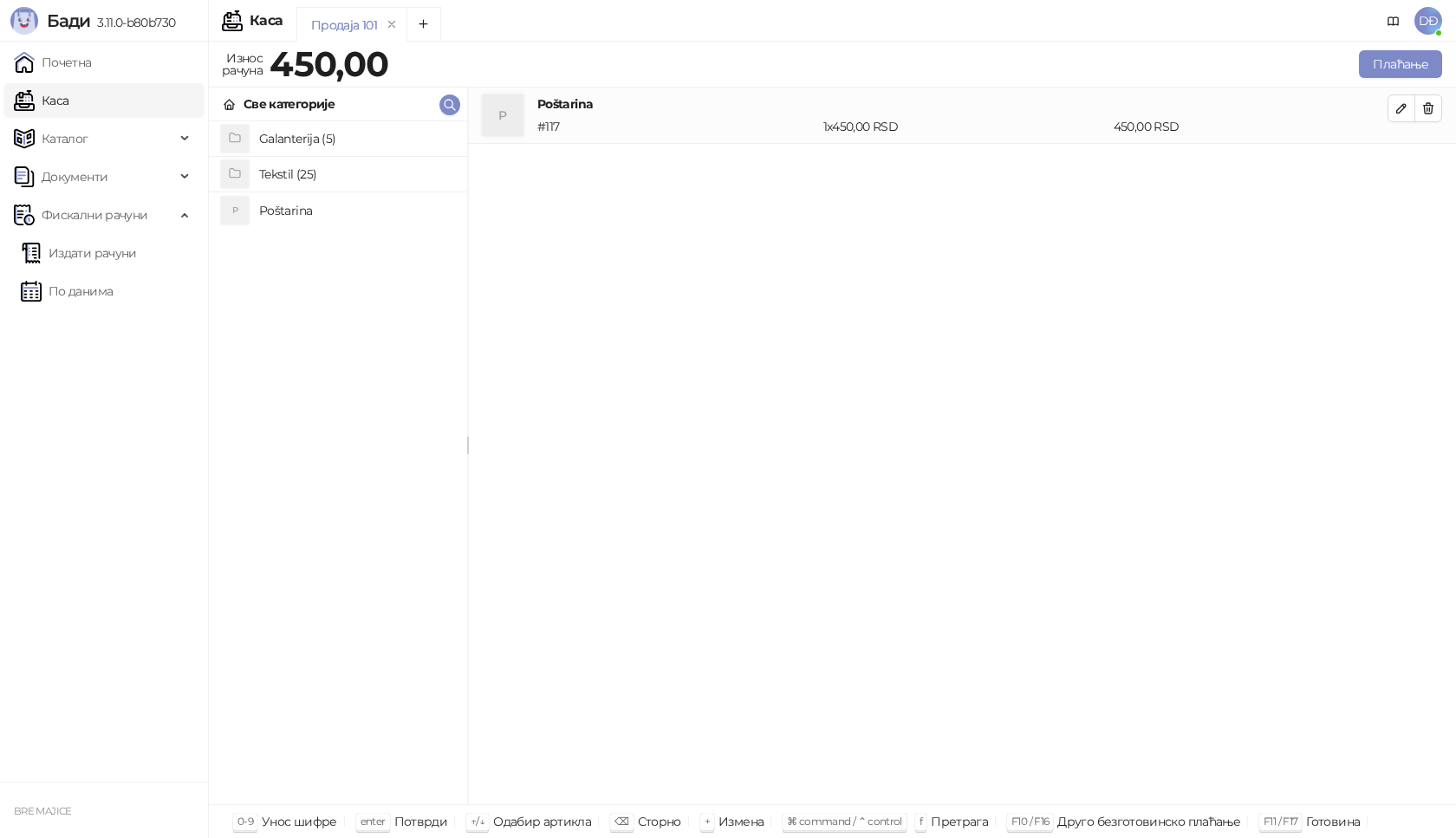
click at [281, 170] on h4 "Tekstil (25)" at bounding box center [356, 174] width 194 height 28
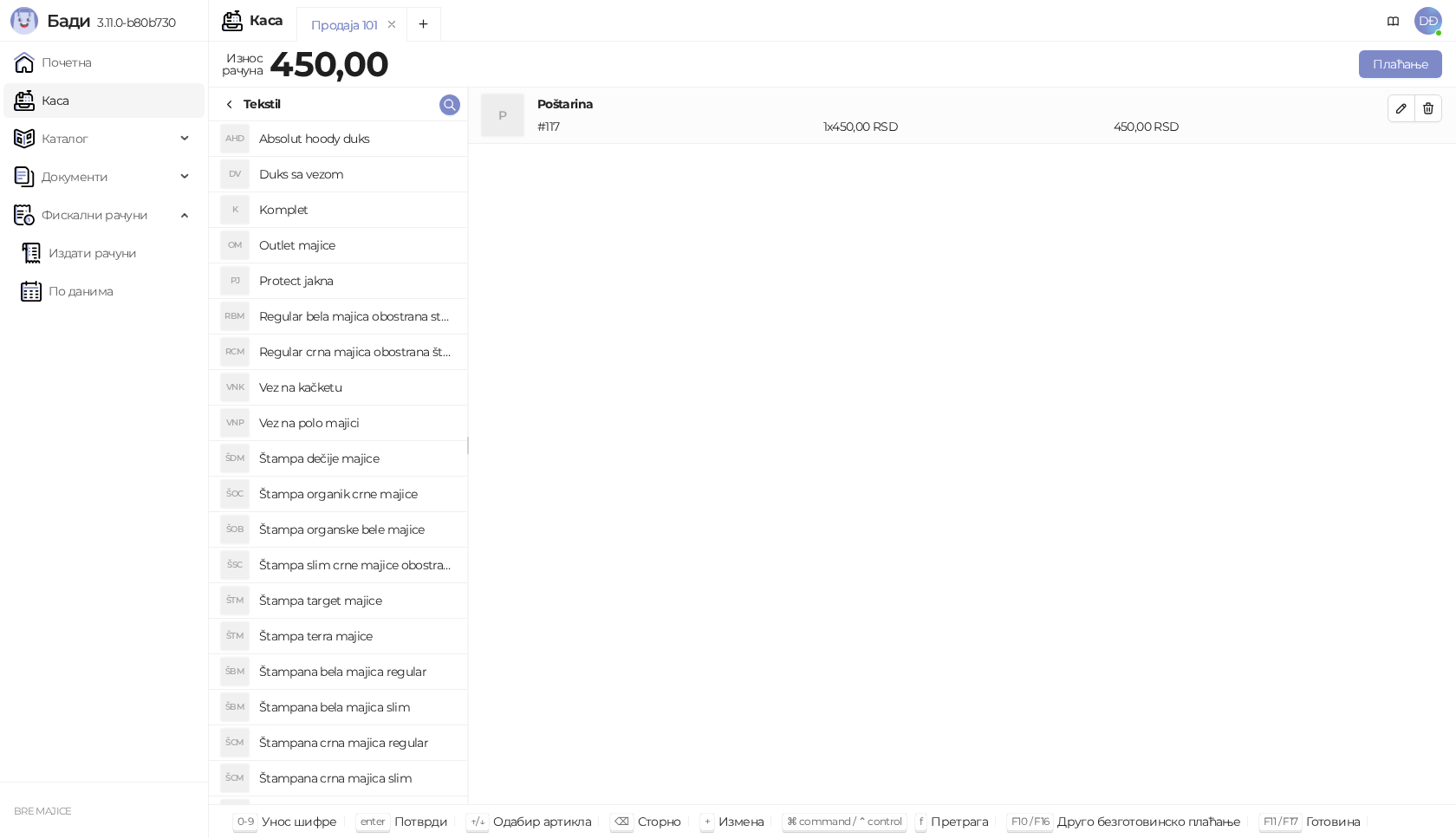
click at [339, 318] on h4 "Regular bela majica obostrana stampa" at bounding box center [356, 317] width 194 height 28
click at [1409, 167] on button "button" at bounding box center [1401, 164] width 28 height 28
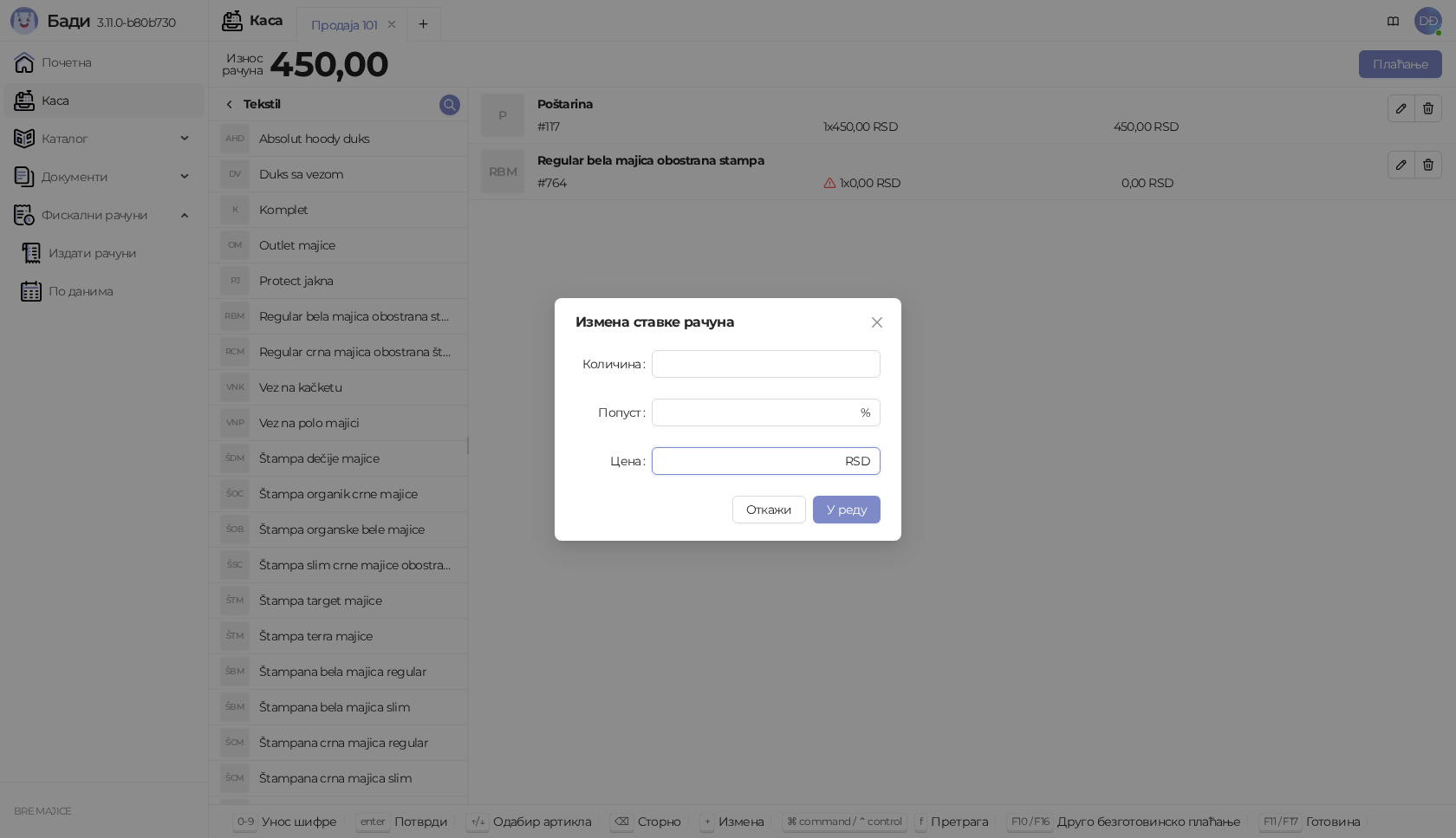
drag, startPoint x: 668, startPoint y: 452, endPoint x: 565, endPoint y: 446, distance: 103.2
click at [594, 461] on div "Цена * RSD" at bounding box center [728, 461] width 305 height 28
type input "****"
click at [841, 515] on span "У реду" at bounding box center [847, 510] width 40 height 16
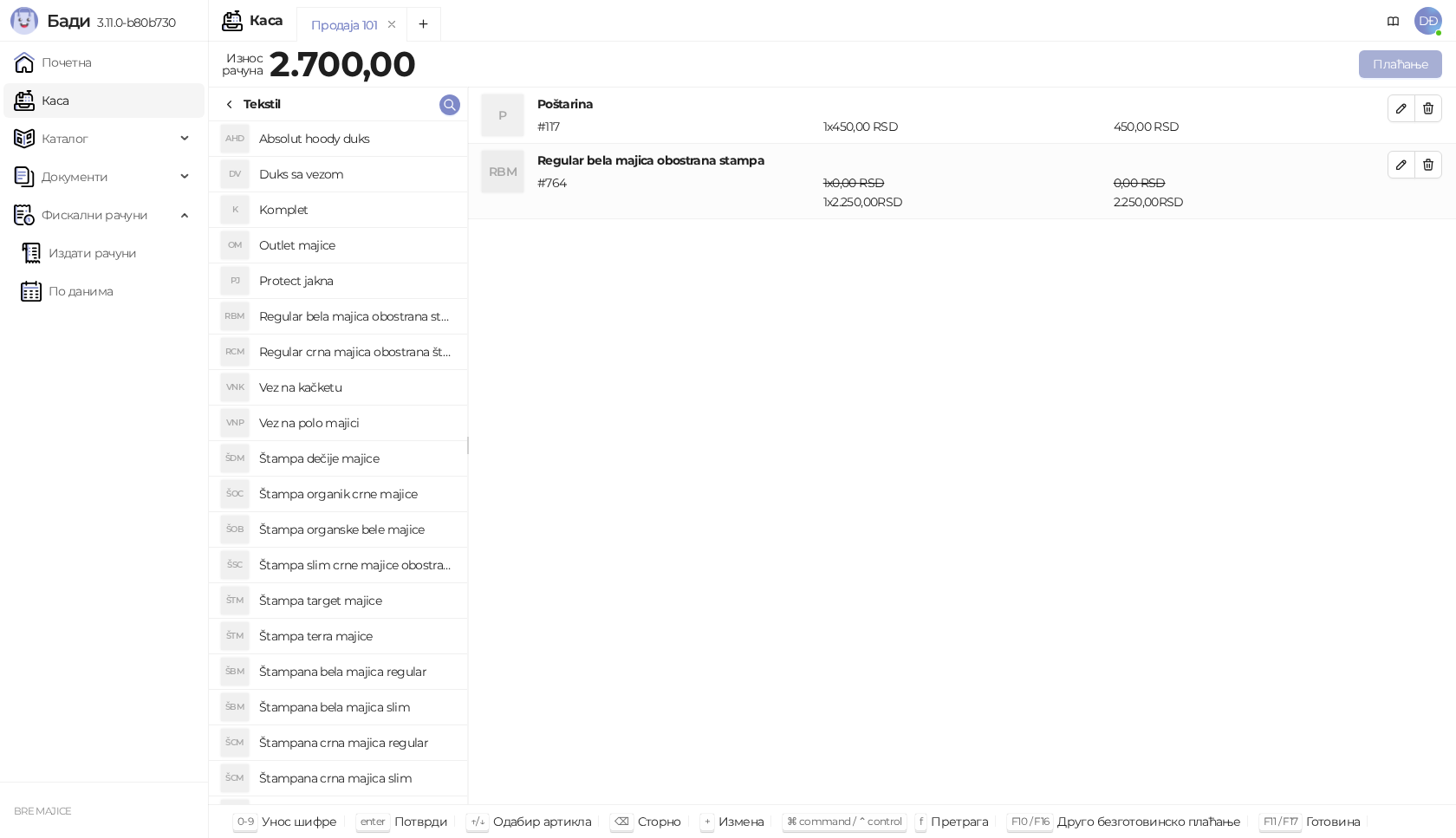
click at [1389, 72] on button "Плаћање" at bounding box center [1401, 64] width 84 height 28
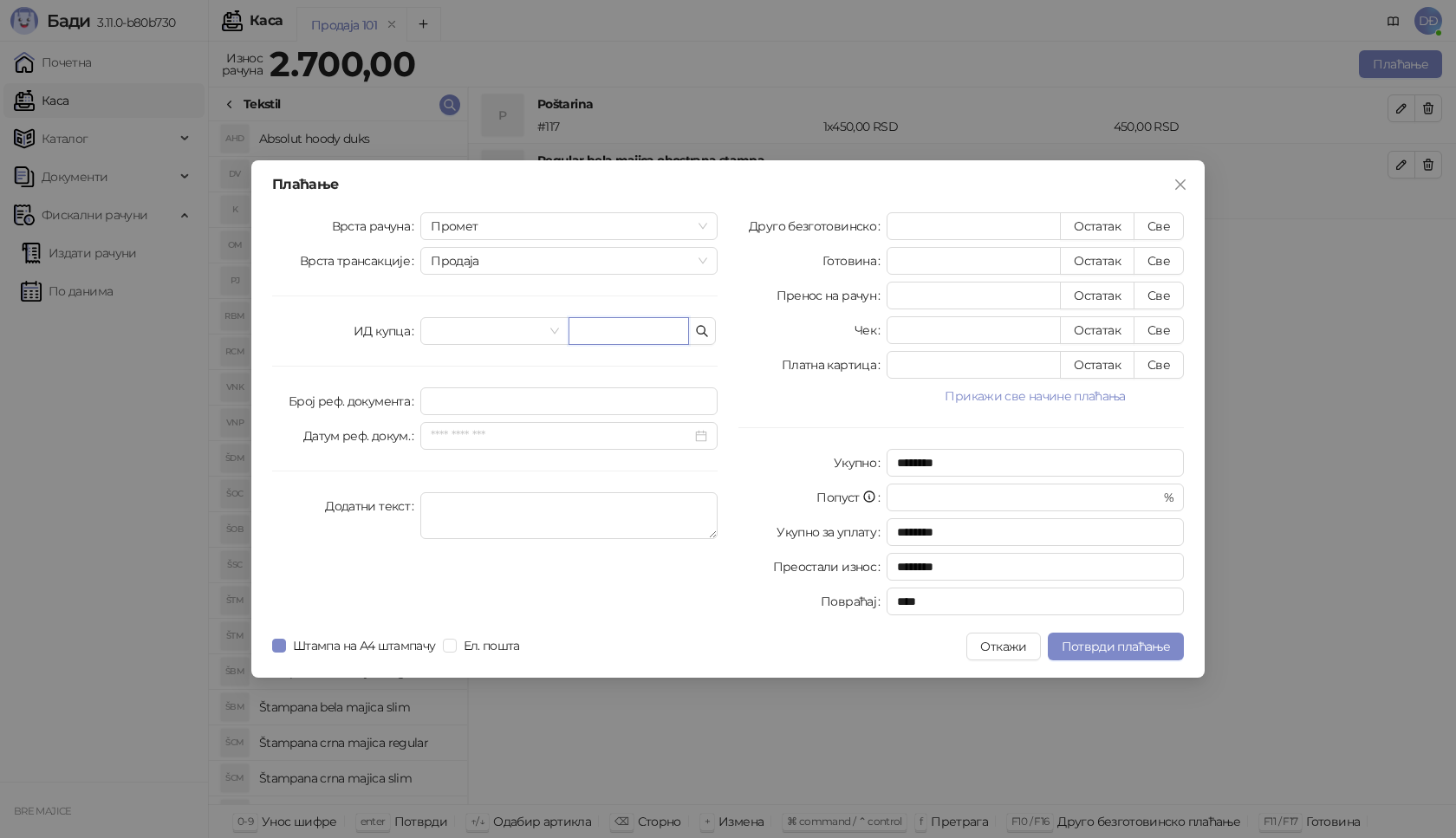
click at [627, 332] on input "text" at bounding box center [628, 331] width 120 height 28
paste input "**********"
type input "**********"
click at [1161, 223] on button "Све" at bounding box center [1159, 226] width 50 height 28
type input "****"
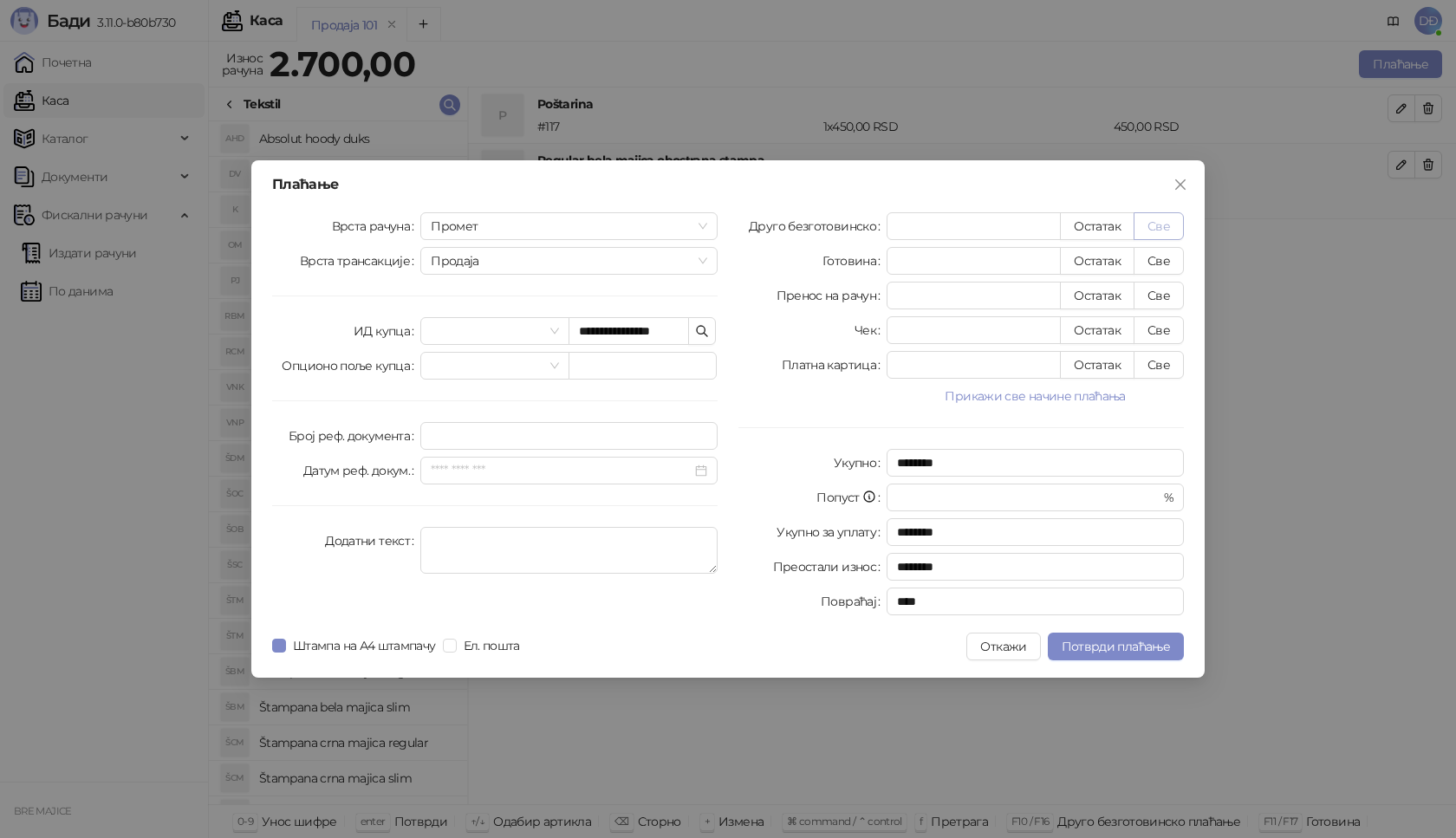
type input "****"
click at [1109, 650] on span "Потврди плаћање" at bounding box center [1116, 647] width 108 height 16
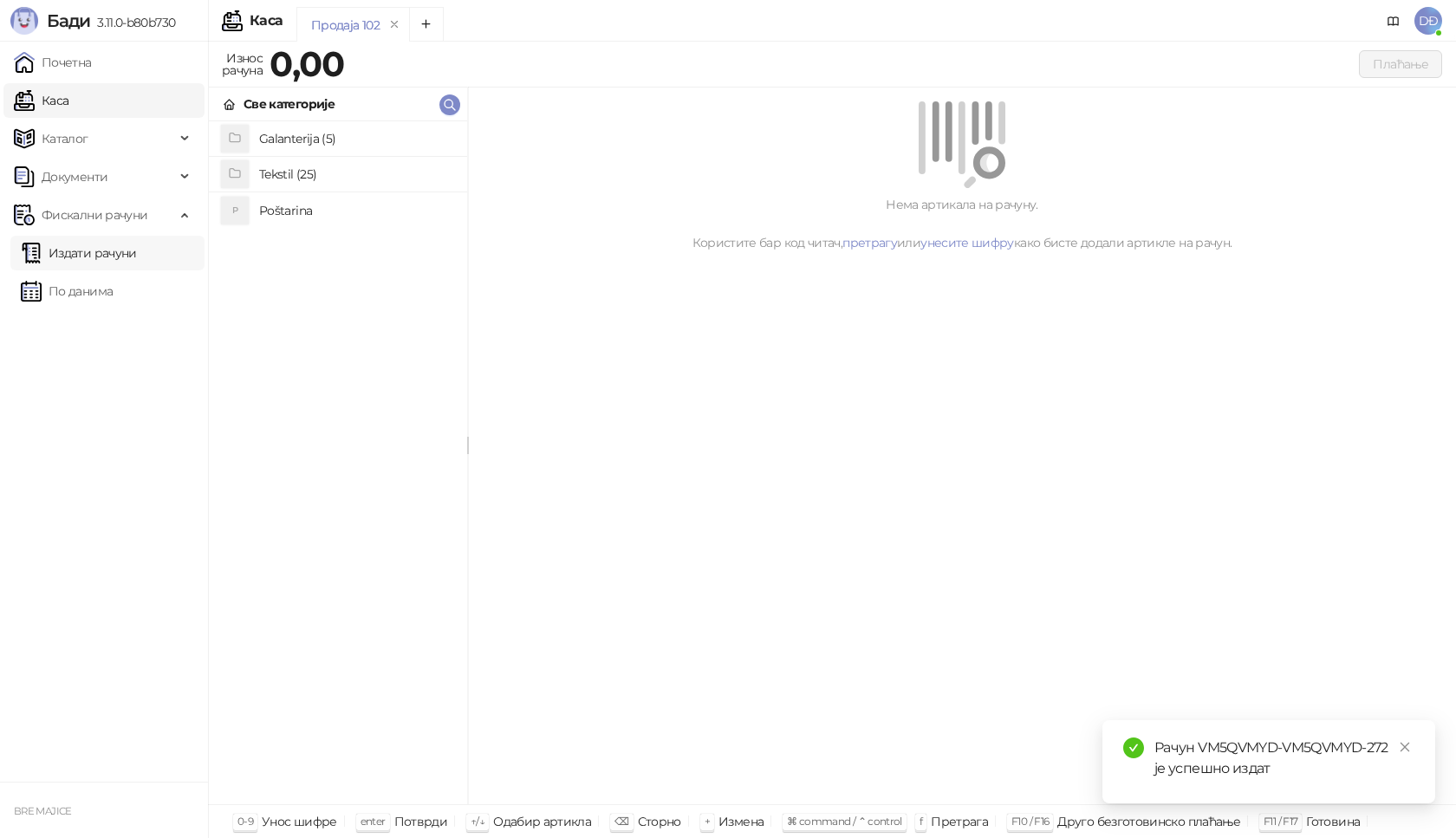
click at [97, 254] on link "Издати рачуни" at bounding box center [78, 253] width 116 height 35
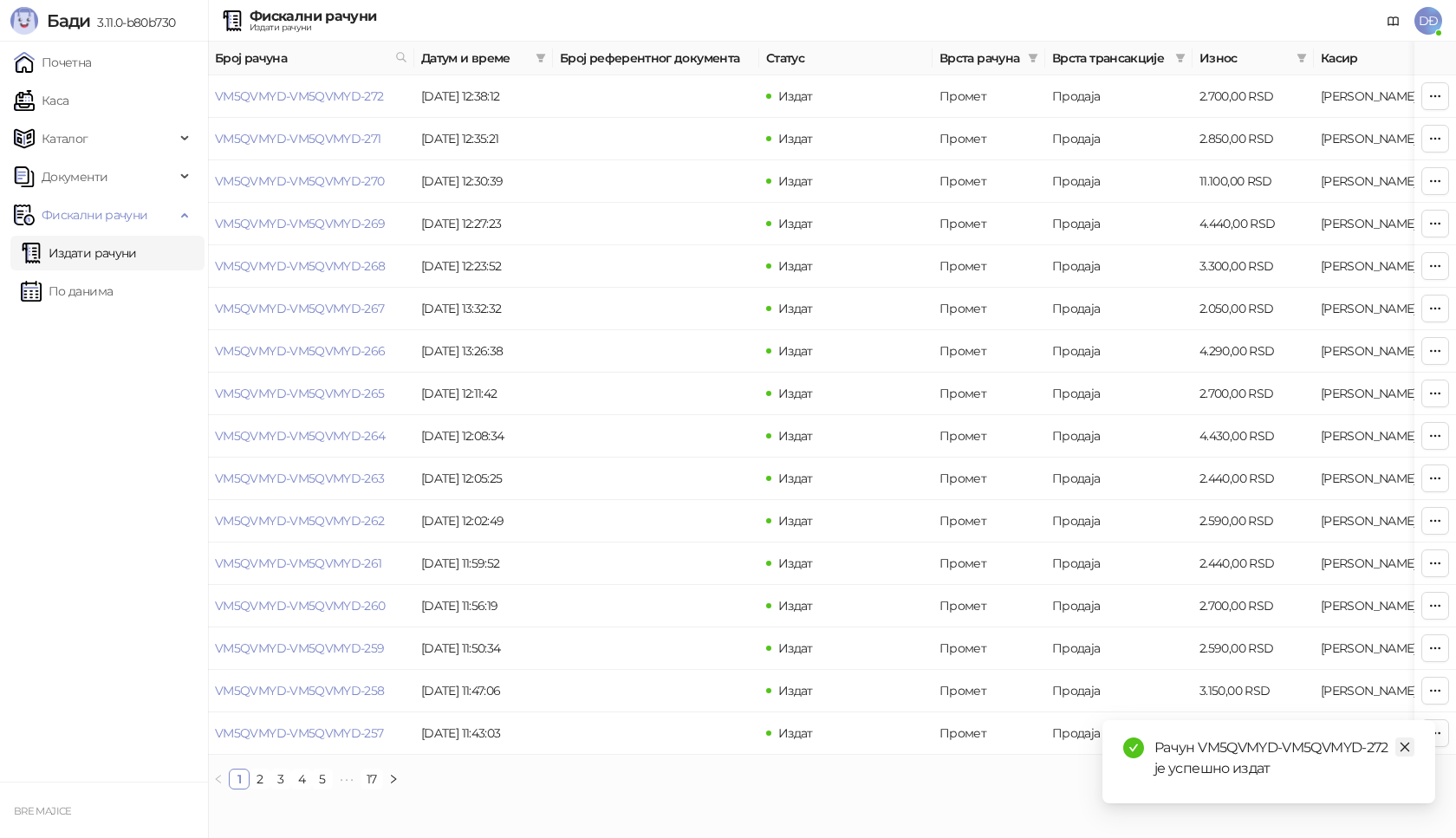
click at [1405, 748] on icon "close" at bounding box center [1405, 747] width 12 height 12
click at [352, 97] on link "VM5QVMYD-VM5QVMYD-272" at bounding box center [299, 97] width 169 height 16
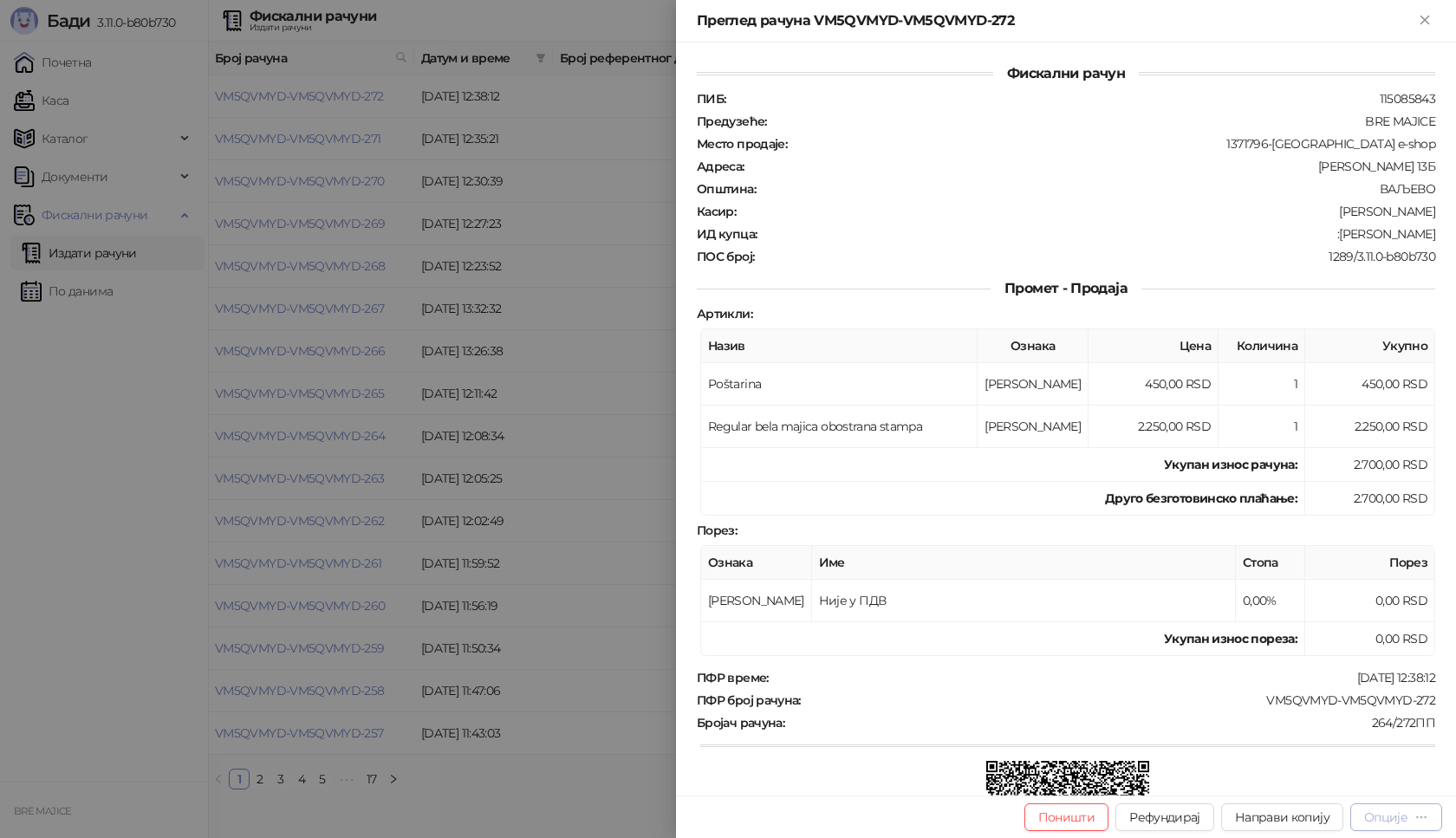
click at [1406, 815] on div "Опције" at bounding box center [1386, 817] width 44 height 16
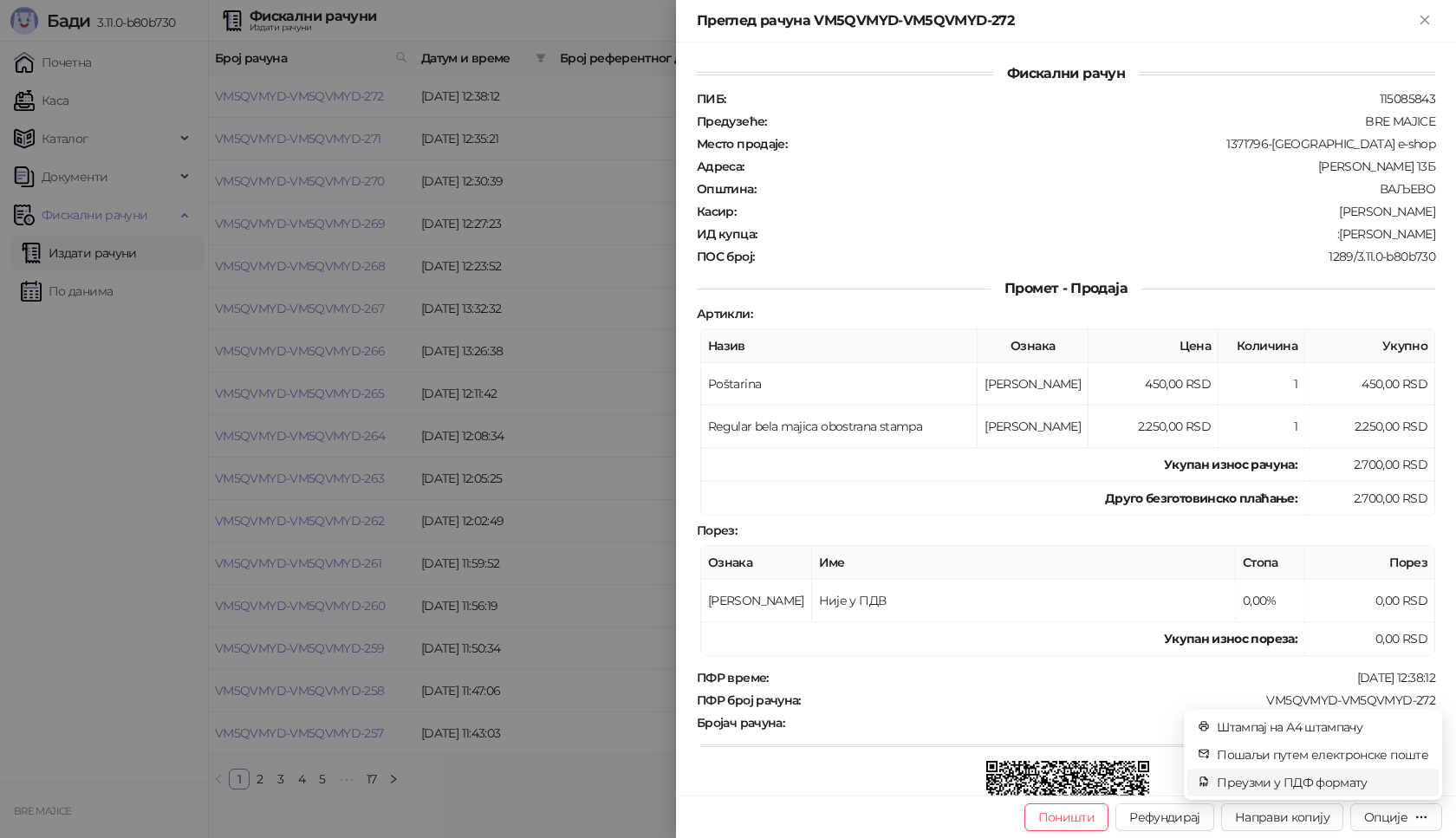
click at [1363, 785] on span "Преузми у ПДФ формату" at bounding box center [1322, 782] width 211 height 19
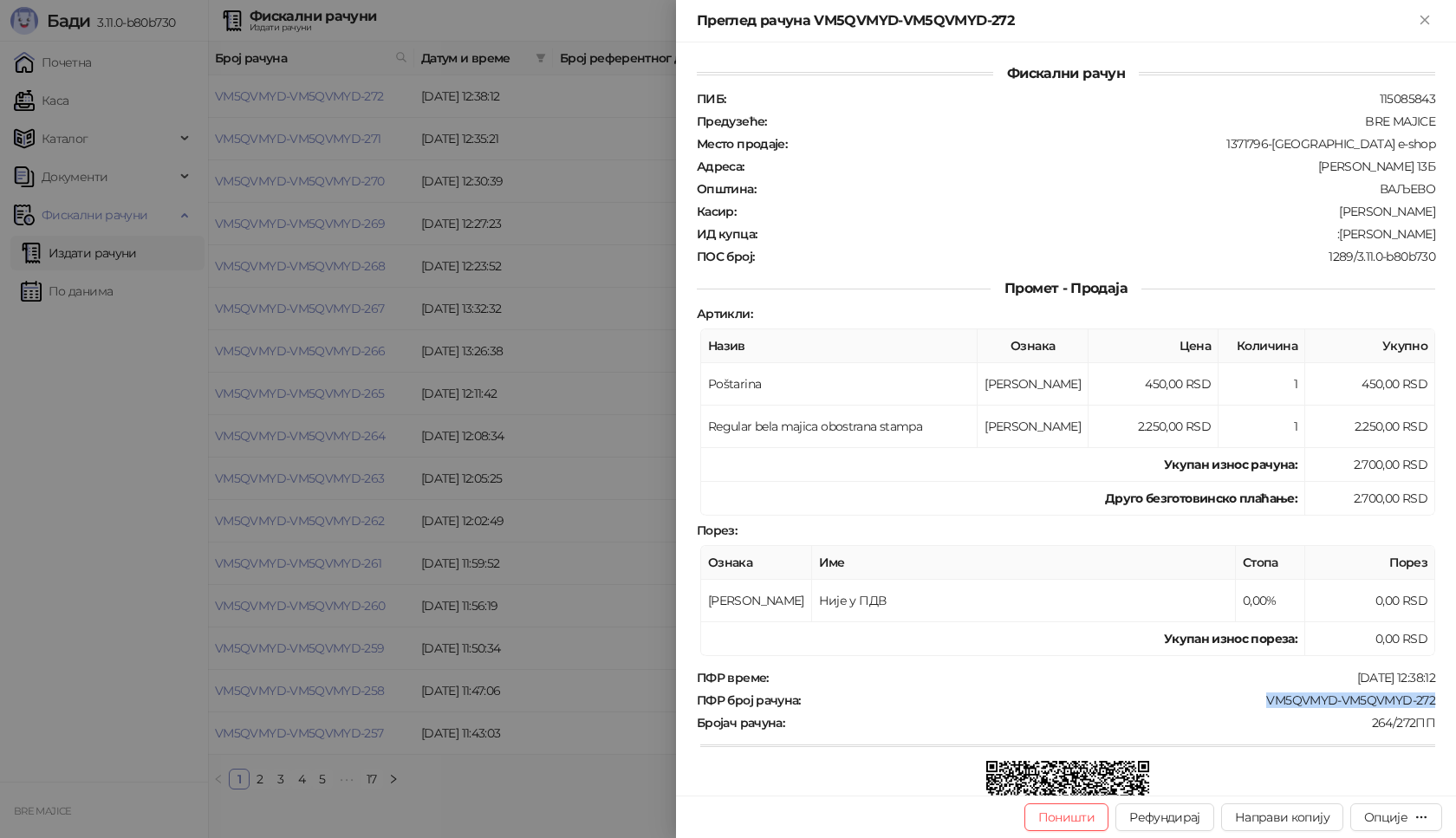
drag, startPoint x: 1423, startPoint y: 700, endPoint x: 1232, endPoint y: 707, distance: 191.1
click at [1254, 706] on div "ПФР број рачуна : VM5QVMYD-VM5QVMYD-272" at bounding box center [1066, 701] width 745 height 16
copy div "VM5QVMYD-VM5QVMYD-272"
drag, startPoint x: 1426, startPoint y: 234, endPoint x: 1338, endPoint y: 240, distance: 88.2
click at [1338, 240] on div "Фискални рачун ПИБ : 115085843 Предузеће : BRE MAJICE Место продаје : 1371796-B…" at bounding box center [1066, 419] width 780 height 753
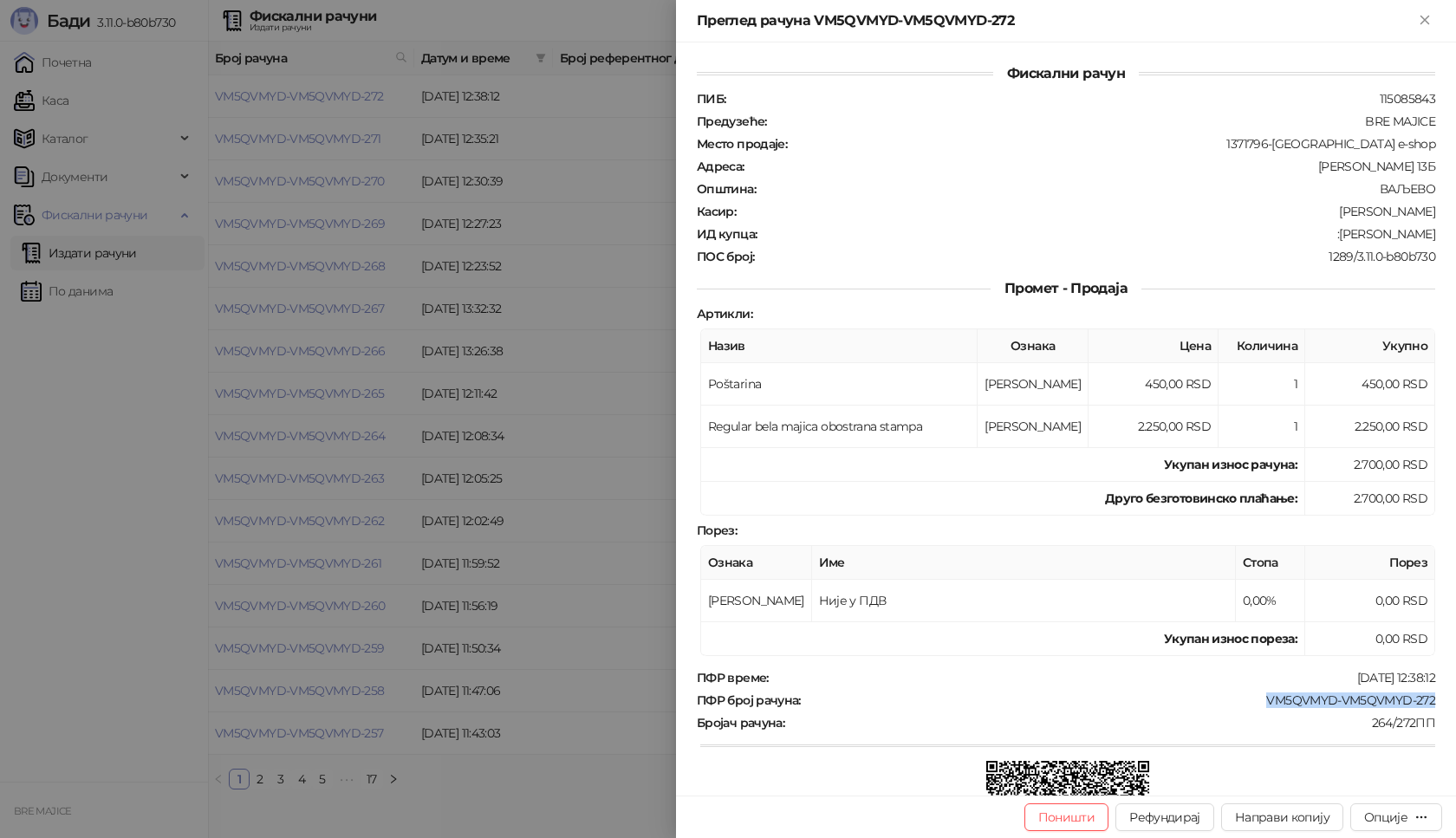
copy div "[PERSON_NAME]"
click at [1425, 19] on icon "Close" at bounding box center [1424, 19] width 8 height 8
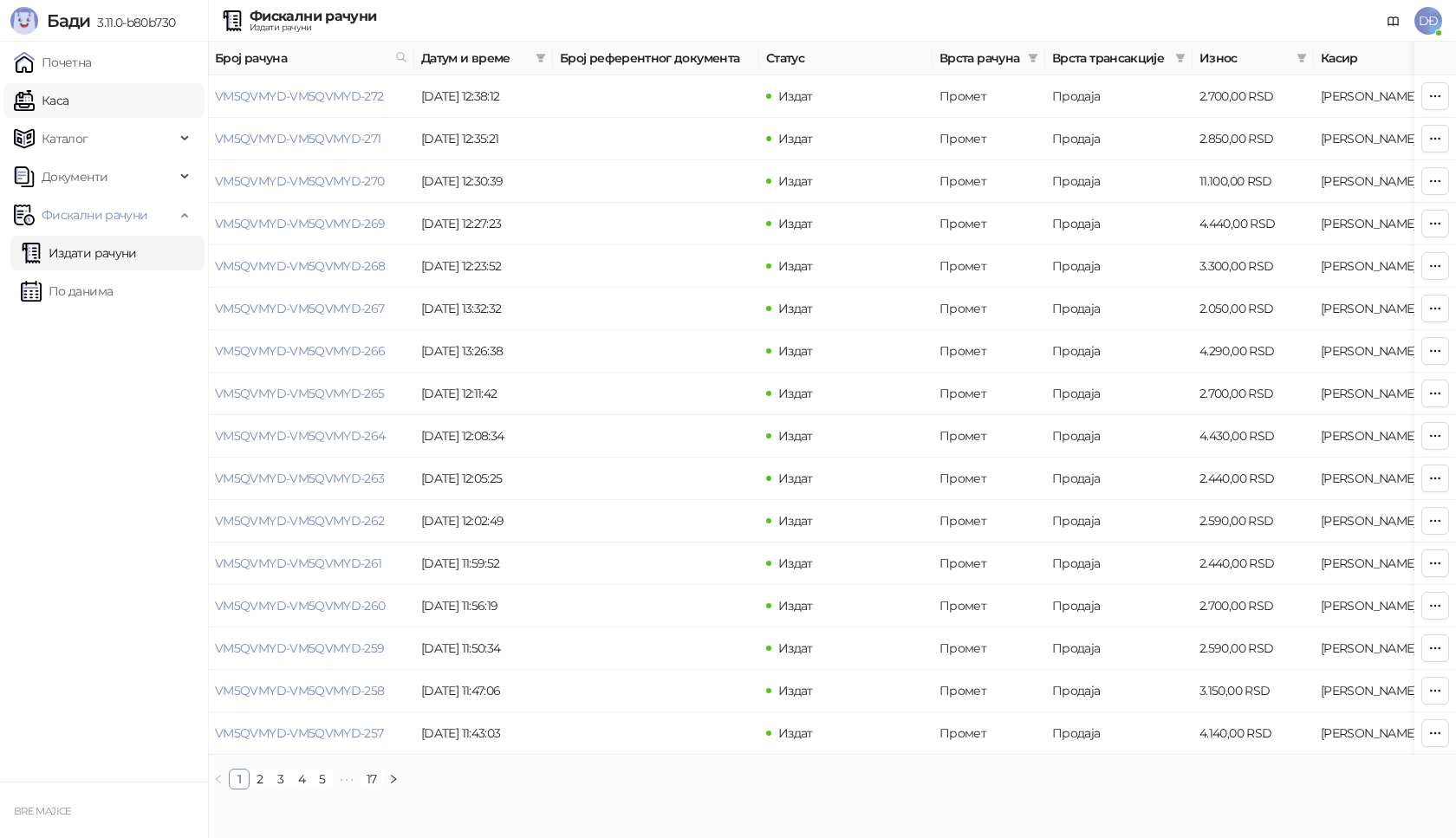
click at [69, 104] on link "Каса" at bounding box center [41, 101] width 55 height 35
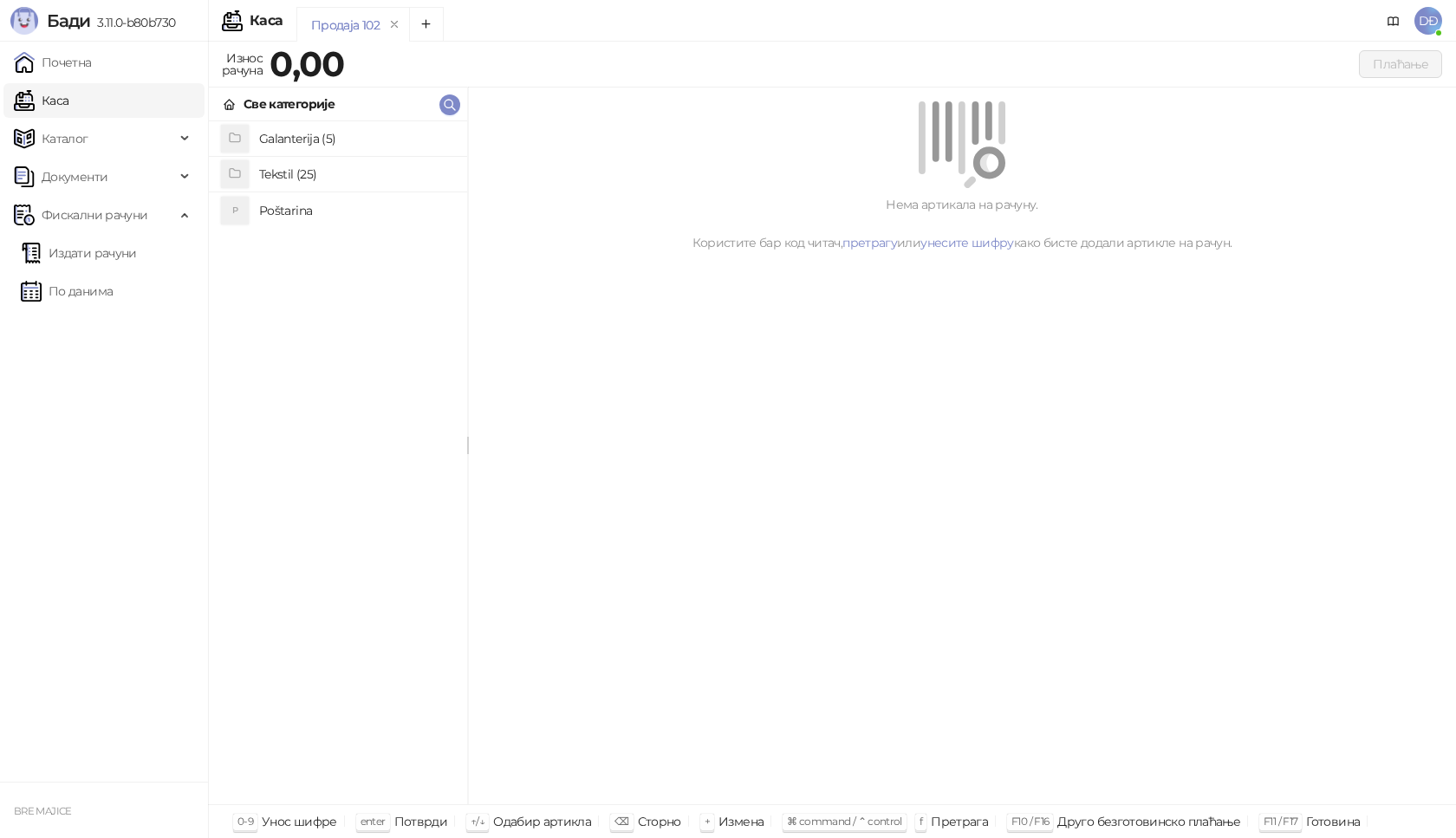
click at [305, 214] on h4 "Poštarina" at bounding box center [356, 211] width 194 height 28
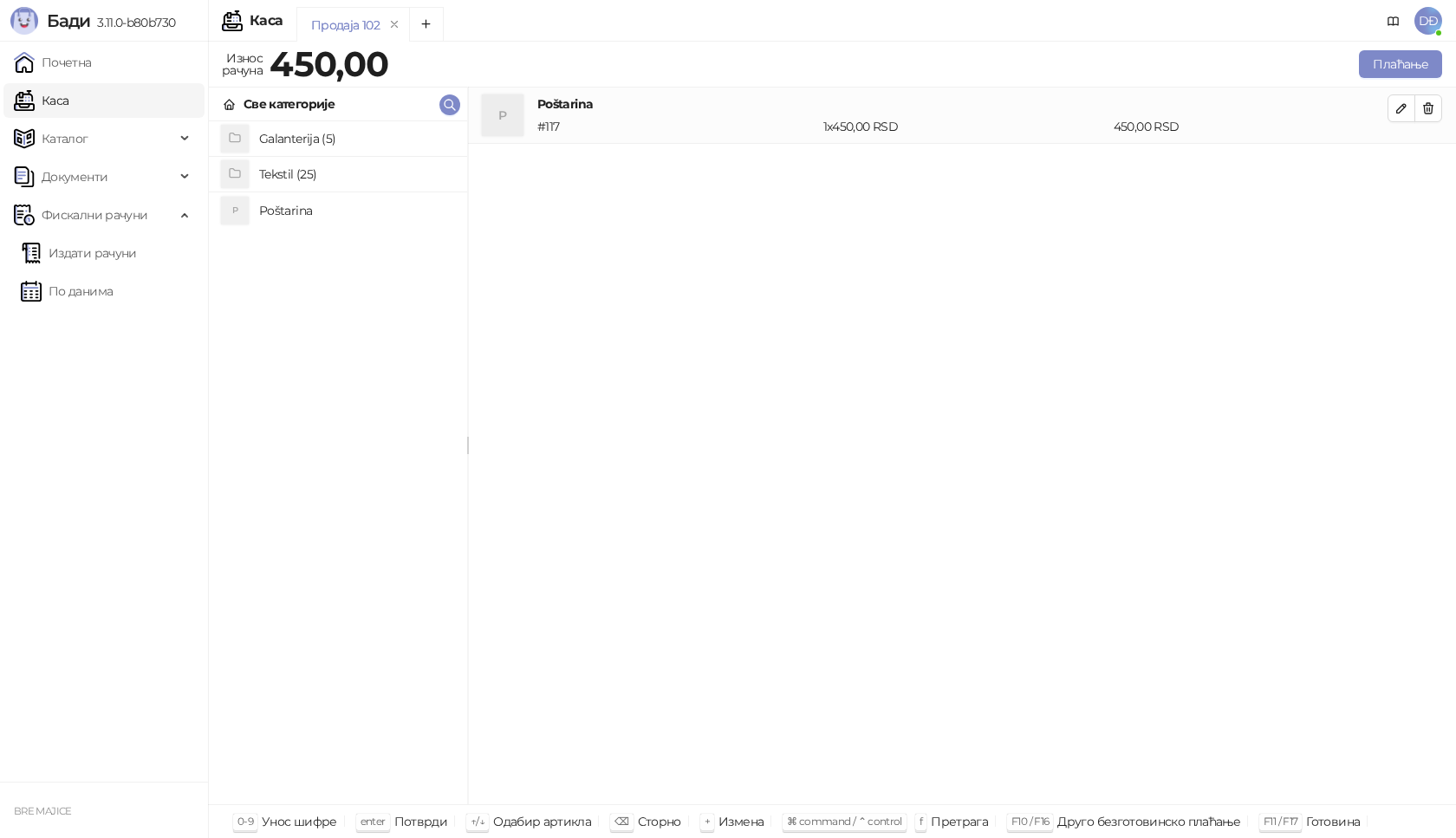
click at [308, 171] on h4 "Tekstil (25)" at bounding box center [356, 174] width 194 height 28
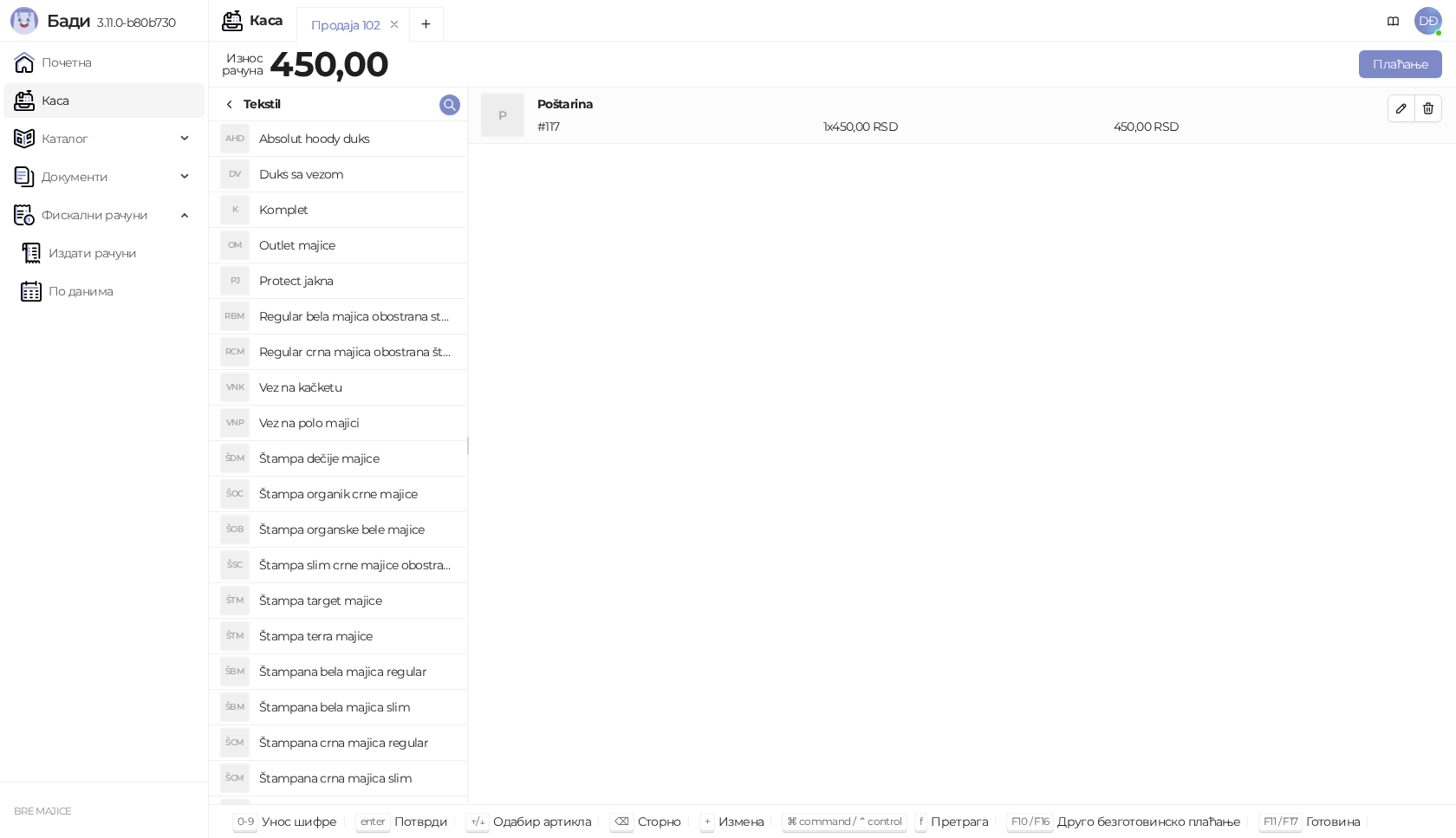
click at [392, 711] on h4 "Štampana bela majica slim" at bounding box center [356, 707] width 194 height 28
click at [1402, 163] on icon "button" at bounding box center [1401, 164] width 14 height 14
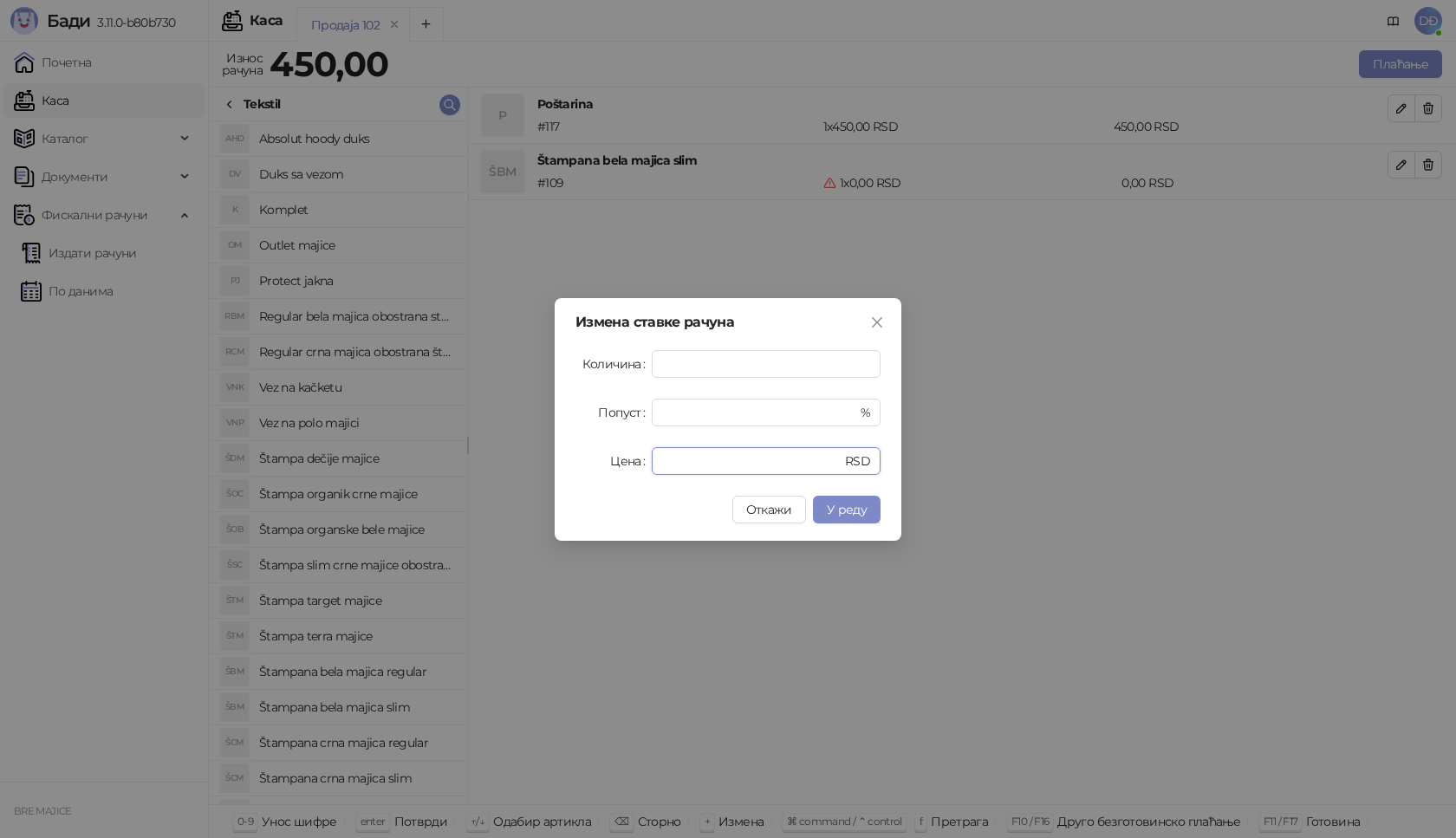
drag, startPoint x: 682, startPoint y: 461, endPoint x: 621, endPoint y: 470, distance: 61.7
click at [621, 470] on div "Цена * RSD" at bounding box center [728, 461] width 305 height 28
type input "****"
click at [847, 509] on span "У реду" at bounding box center [847, 510] width 40 height 16
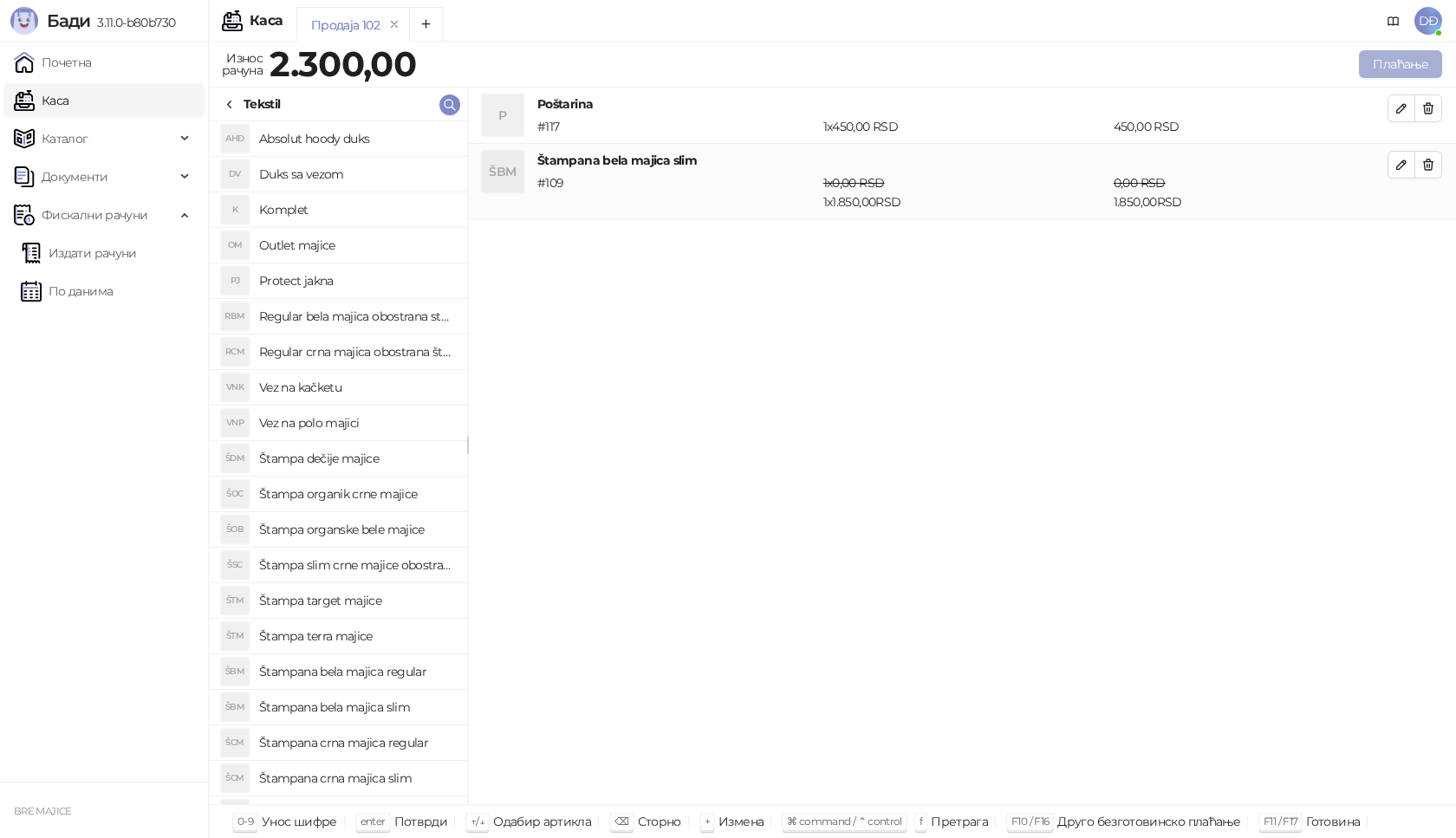
click at [1412, 61] on button "Плаћање" at bounding box center [1401, 64] width 84 height 28
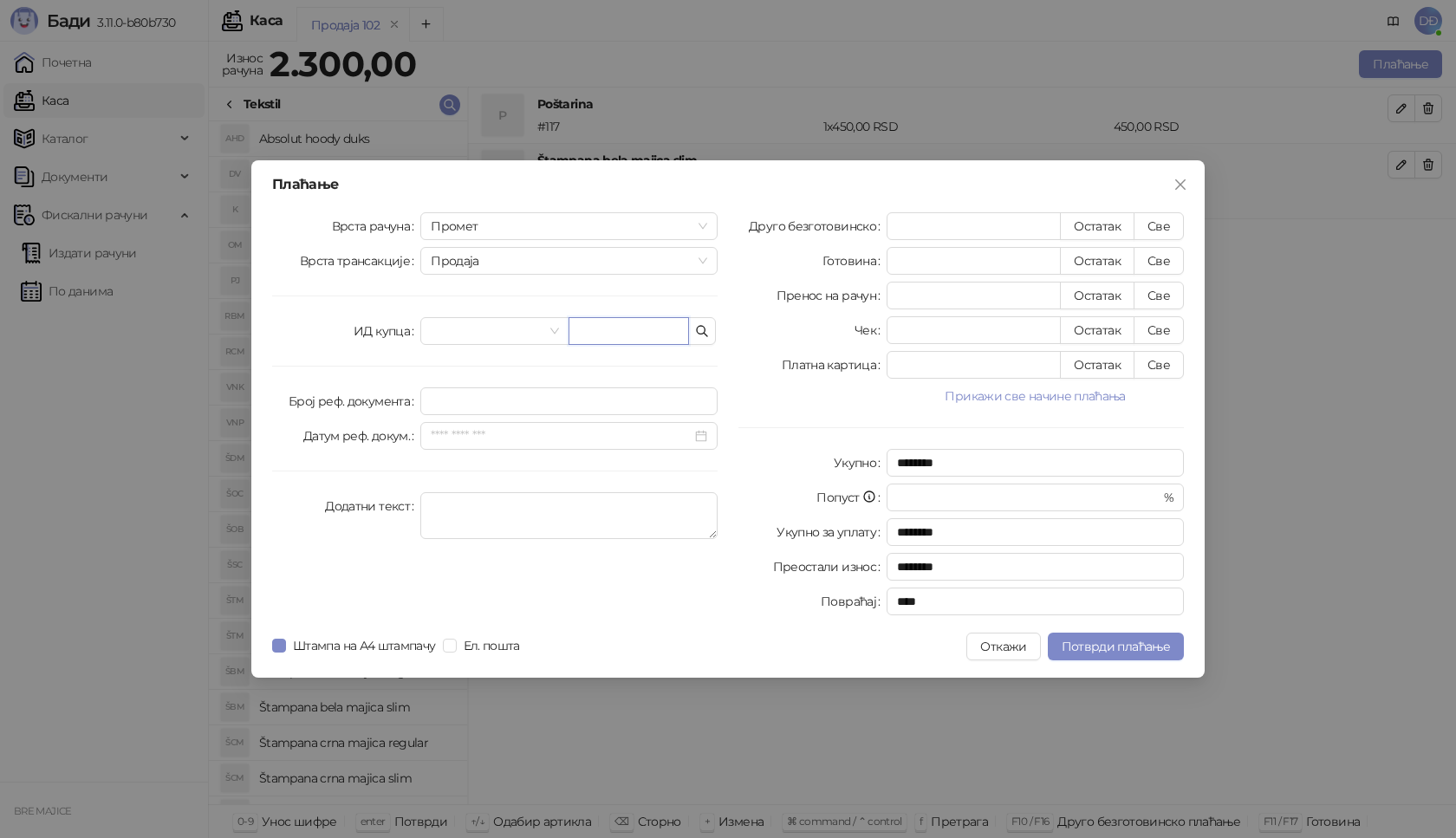
click at [634, 320] on input "text" at bounding box center [628, 331] width 120 height 28
paste input "**********"
type input "**********"
click at [1160, 225] on button "Све" at bounding box center [1159, 226] width 50 height 28
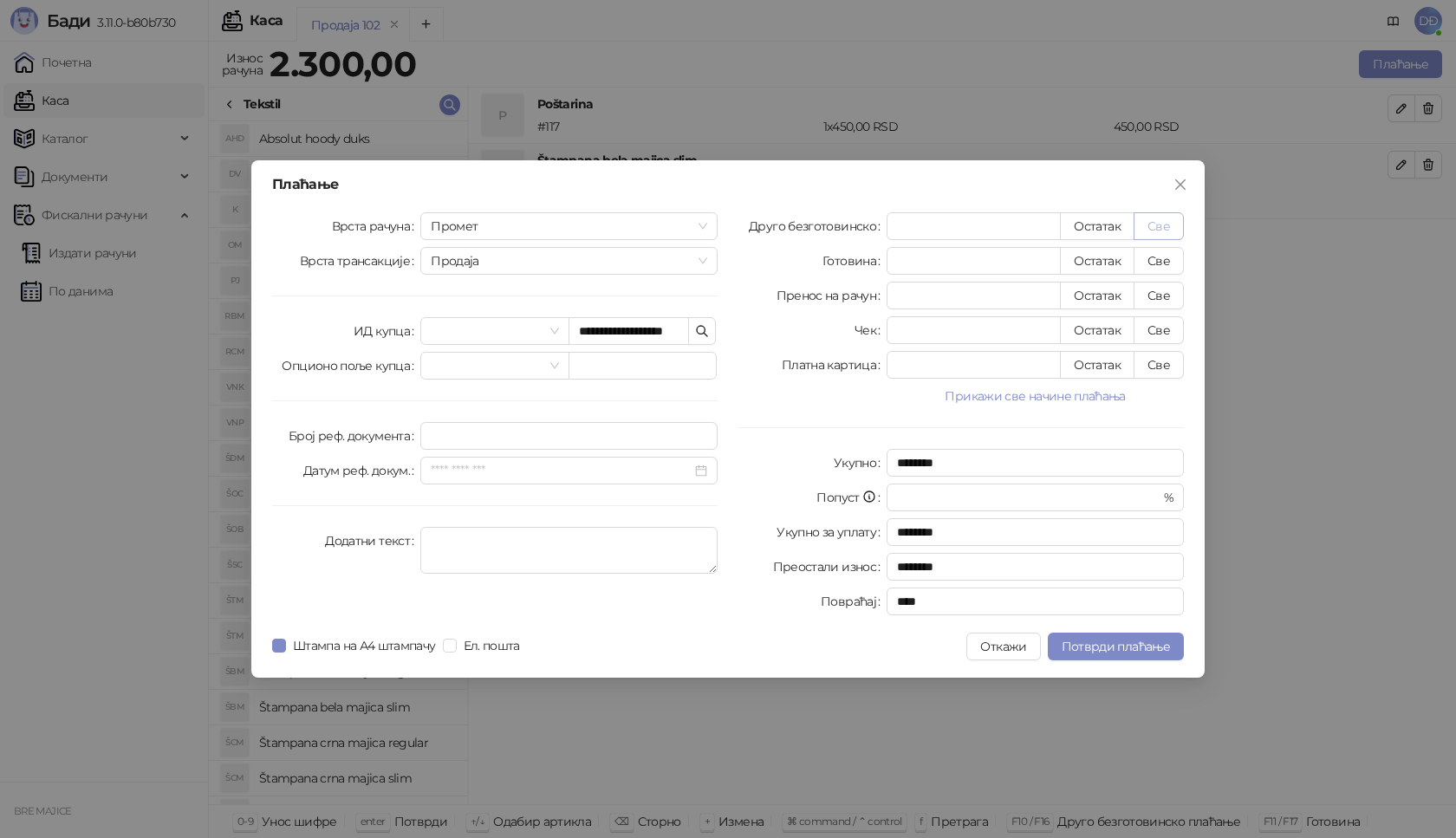
type input "****"
click at [1090, 640] on span "Потврди плаћање" at bounding box center [1116, 647] width 108 height 16
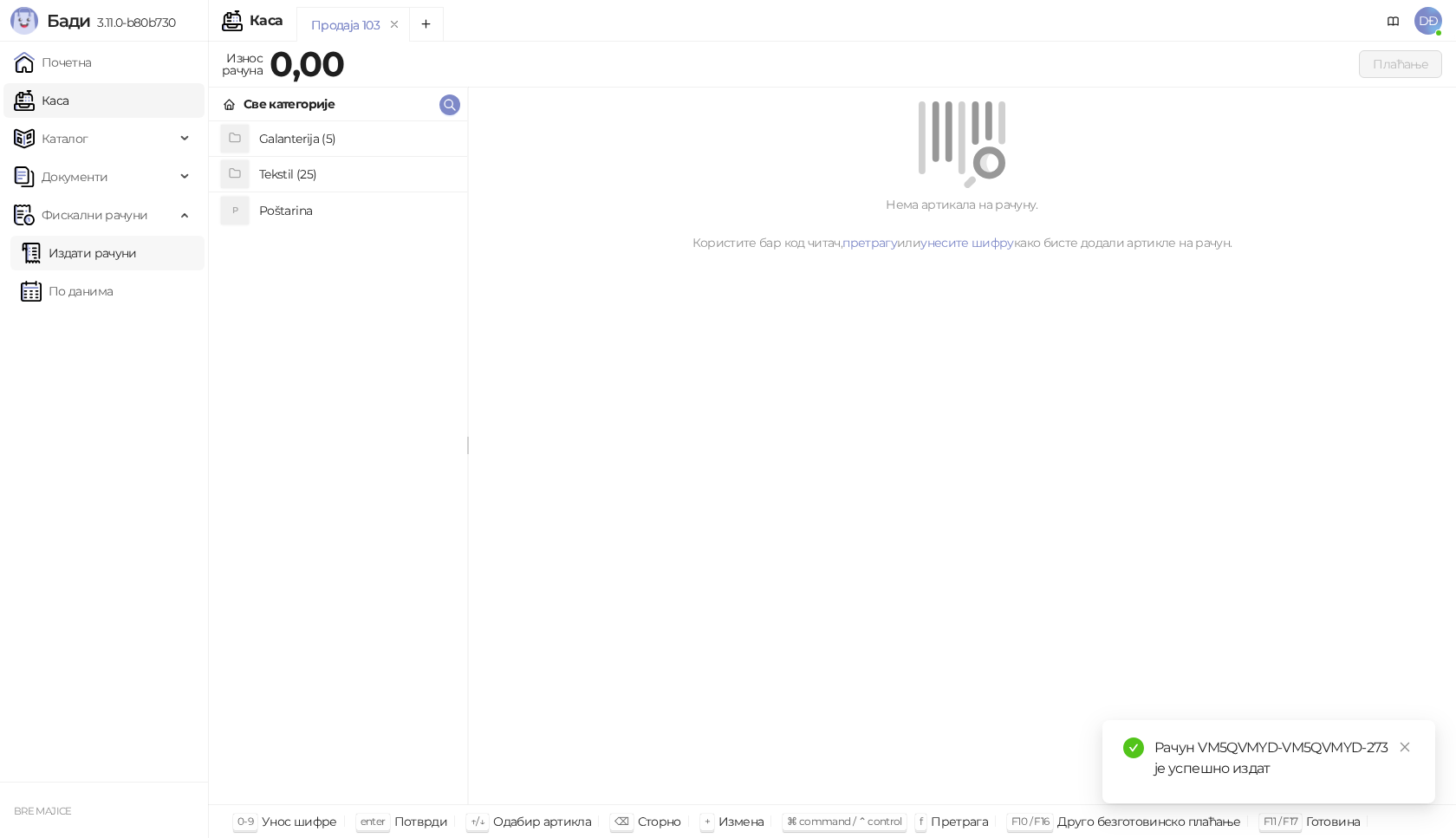
click at [137, 256] on link "Издати рачуни" at bounding box center [78, 253] width 116 height 35
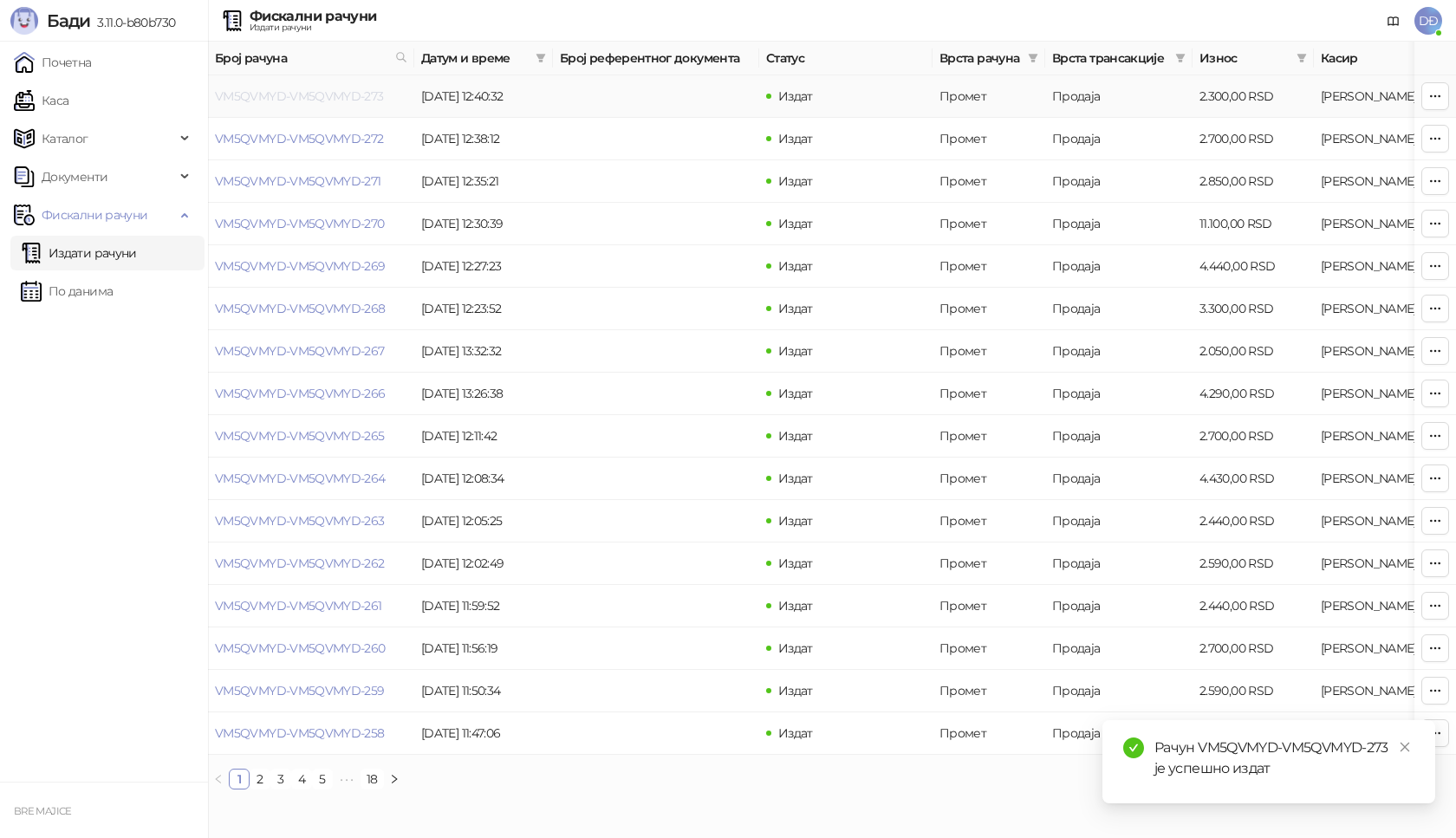
click at [273, 97] on link "VM5QVMYD-VM5QVMYD-273" at bounding box center [299, 97] width 169 height 16
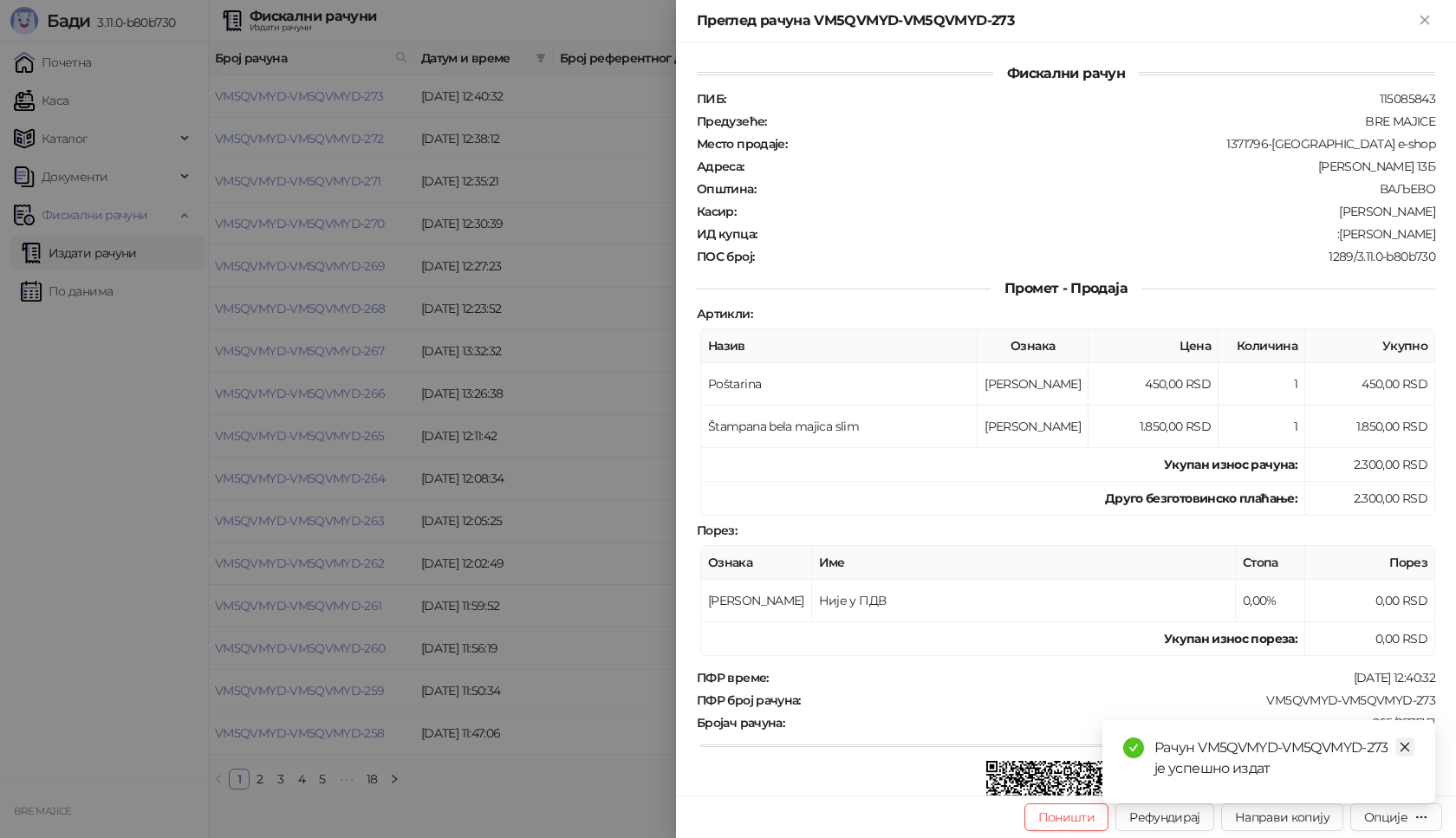
click at [1401, 746] on icon "close" at bounding box center [1405, 747] width 12 height 12
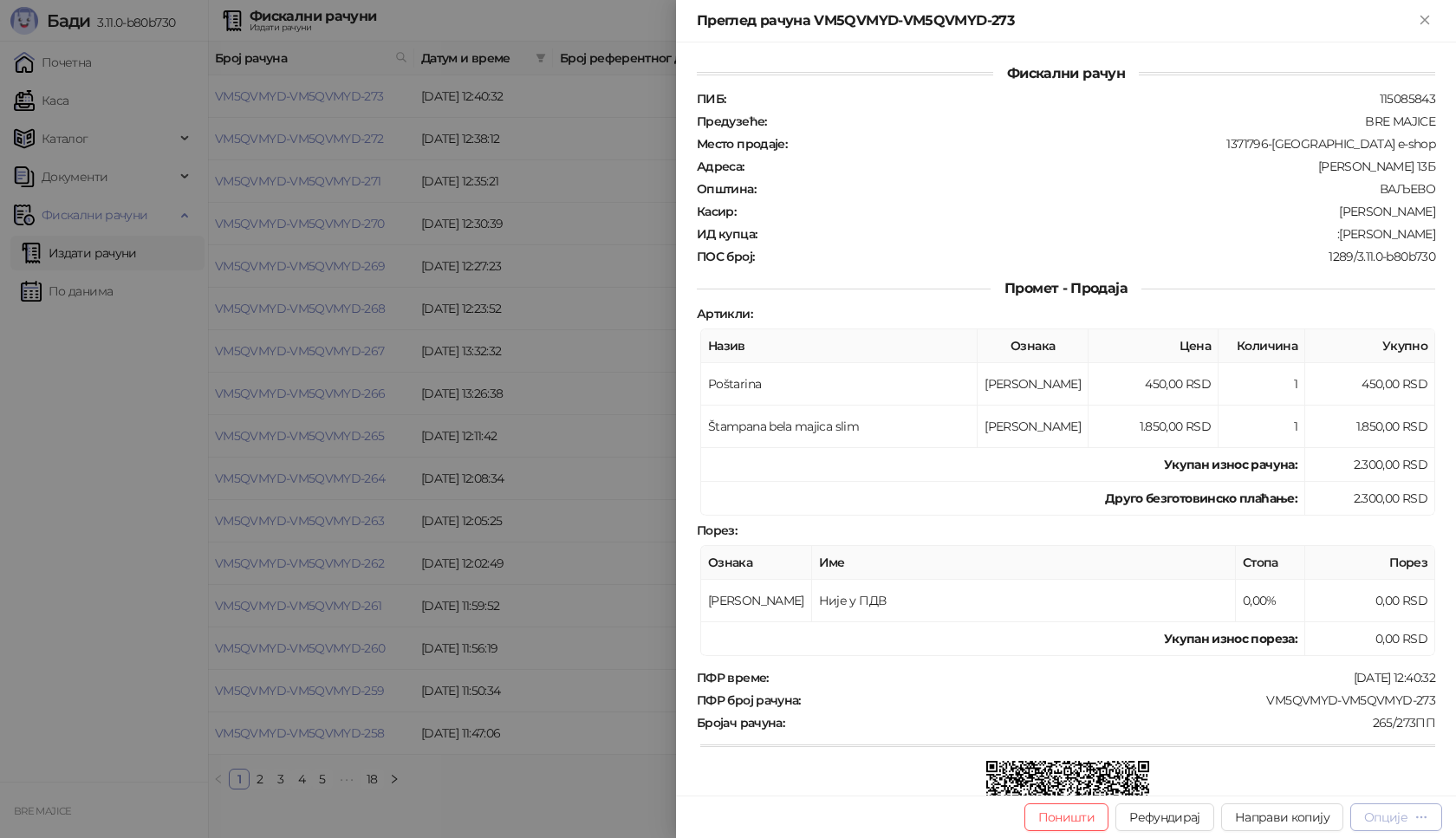
click at [1396, 828] on button "Опције" at bounding box center [1397, 817] width 92 height 28
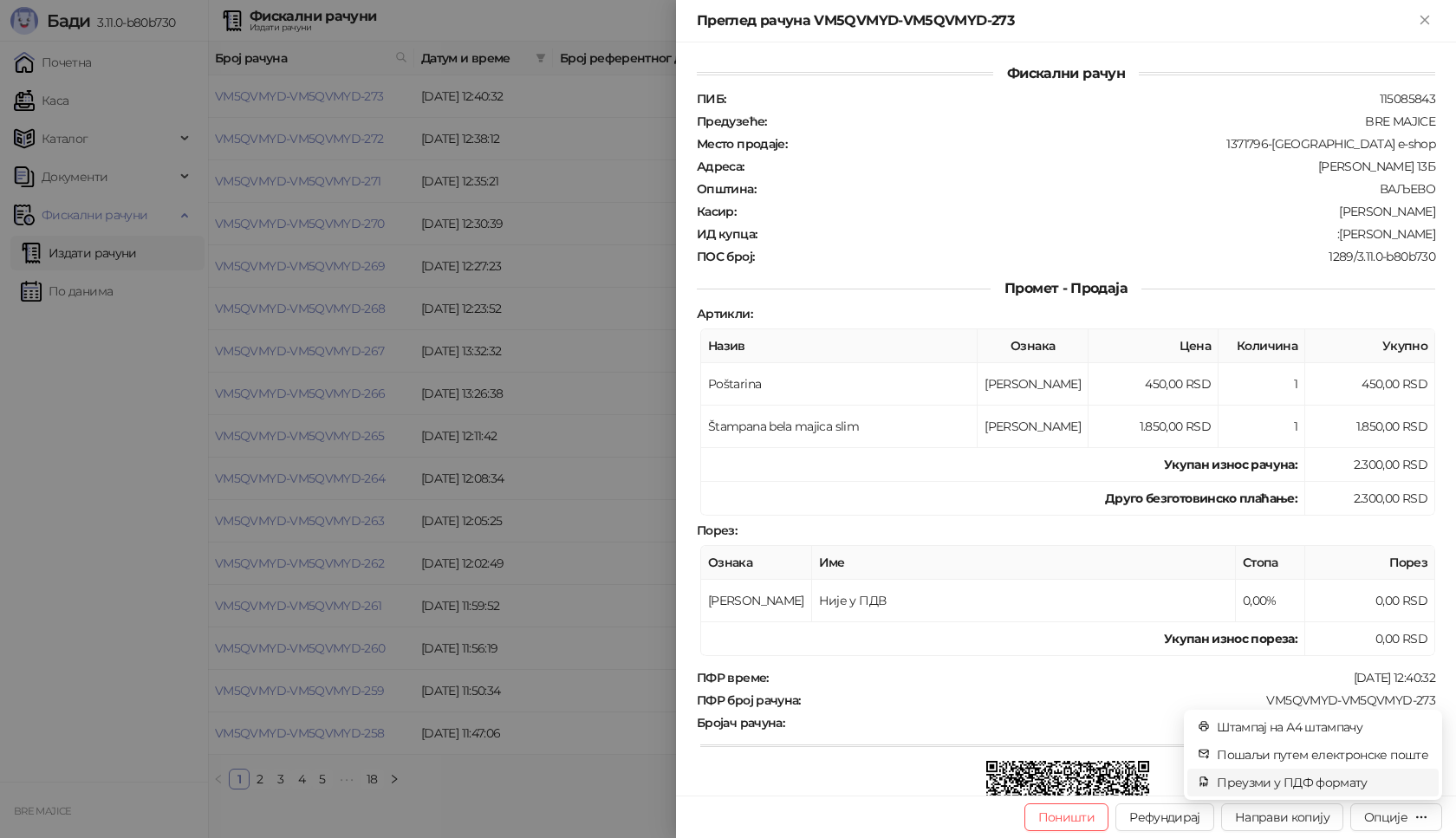
click at [1359, 784] on span "Преузми у ПДФ формату" at bounding box center [1322, 782] width 211 height 19
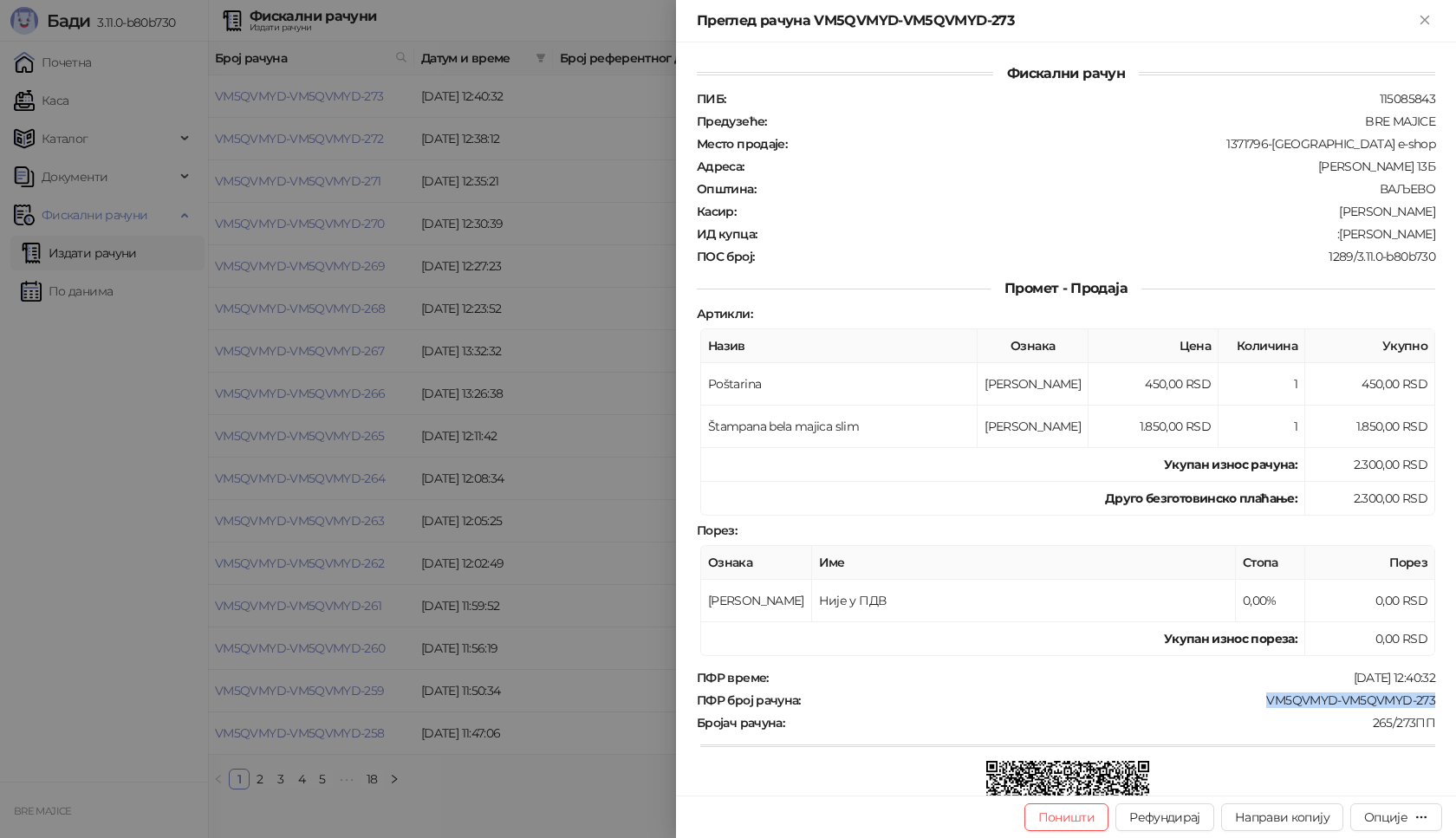
drag, startPoint x: 1428, startPoint y: 700, endPoint x: 1248, endPoint y: 695, distance: 180.1
click at [1248, 695] on div "Фискални рачун ПИБ : 115085843 Предузеће : BRE MAJICE Место продаје : 1371796-[…" at bounding box center [1066, 419] width 780 height 753
drag, startPoint x: 1424, startPoint y: 232, endPoint x: 1308, endPoint y: 238, distance: 116.2
click at [1308, 238] on div "Фискални рачун ПИБ : 115085843 Предузеће : BRE MAJICE Место продаје : 1371796-[…" at bounding box center [1066, 419] width 780 height 753
click at [1432, 23] on icon "Close" at bounding box center [1425, 20] width 16 height 16
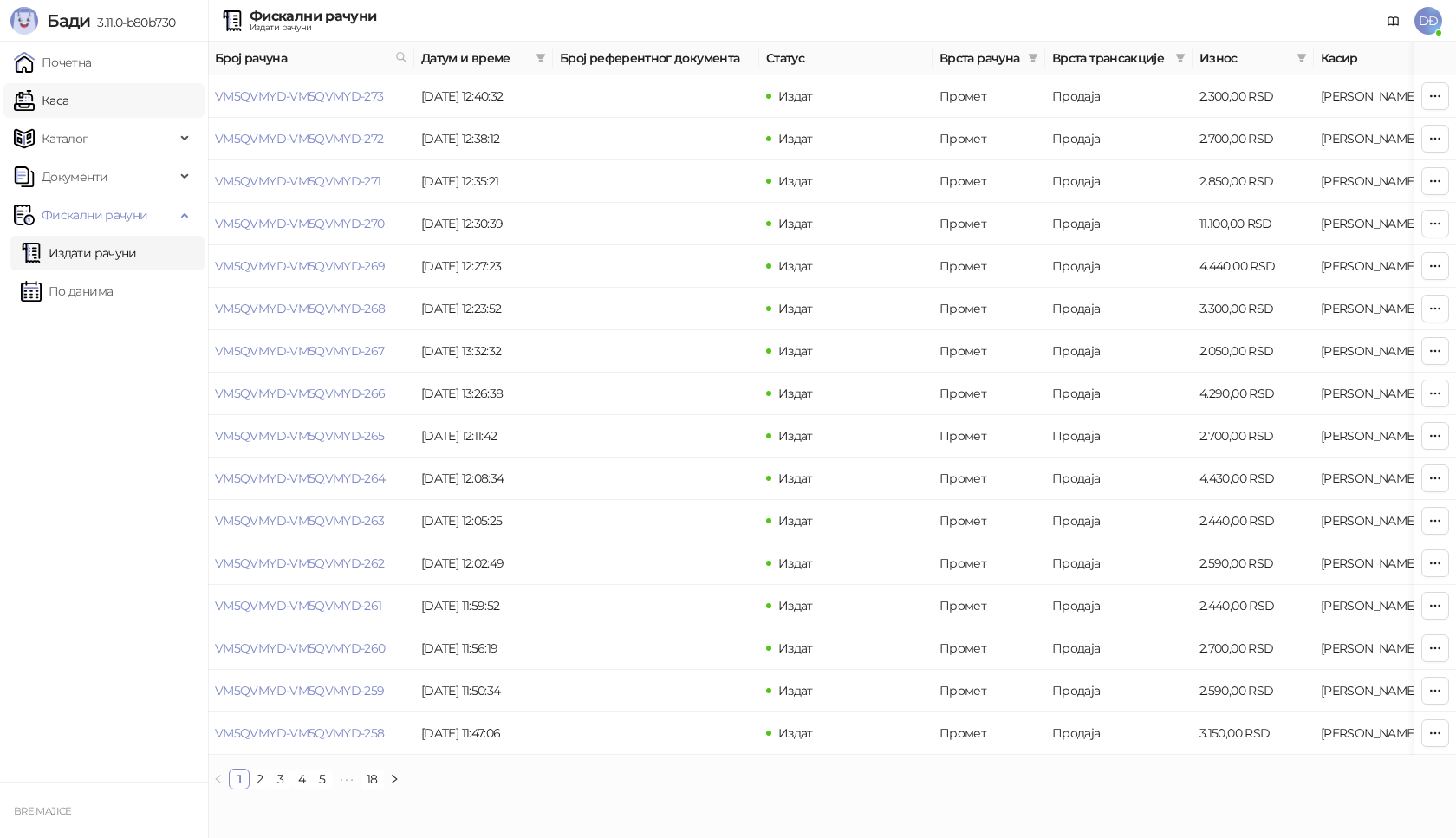
click at [69, 104] on link "Каса" at bounding box center [41, 101] width 55 height 35
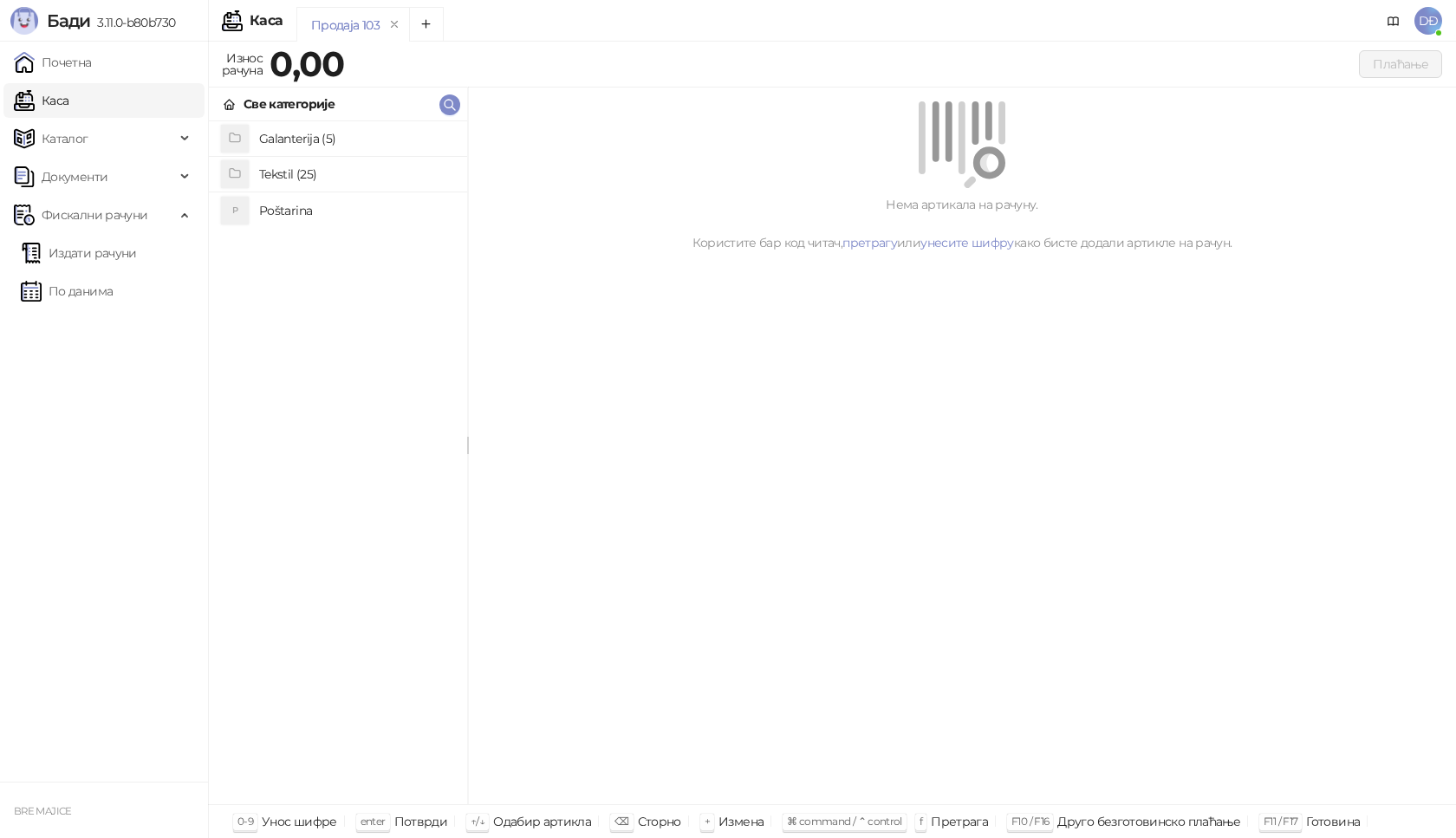
click at [300, 215] on h4 "Poštarina" at bounding box center [356, 211] width 194 height 28
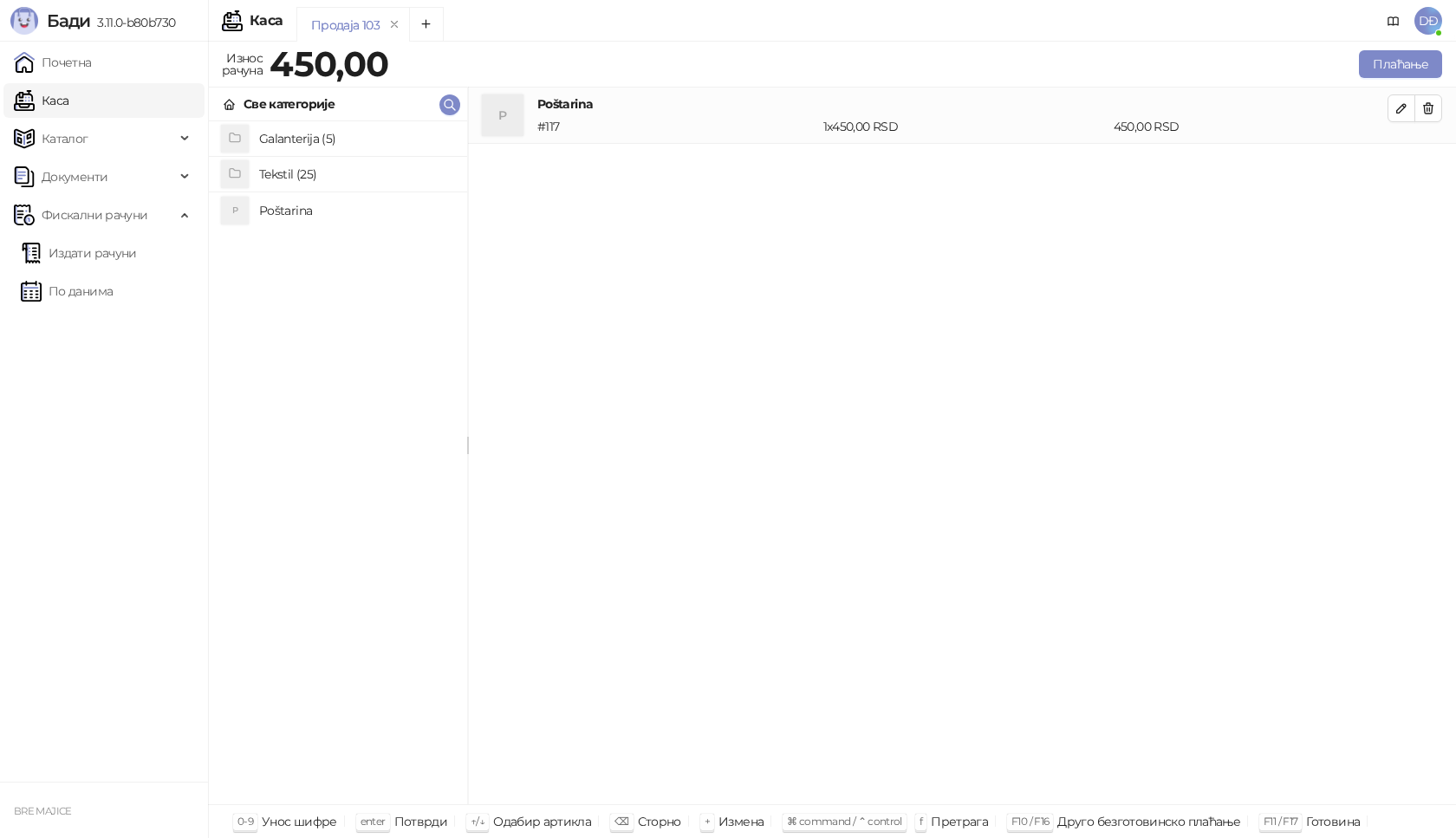
click at [295, 173] on h4 "Tekstil (25)" at bounding box center [356, 174] width 194 height 28
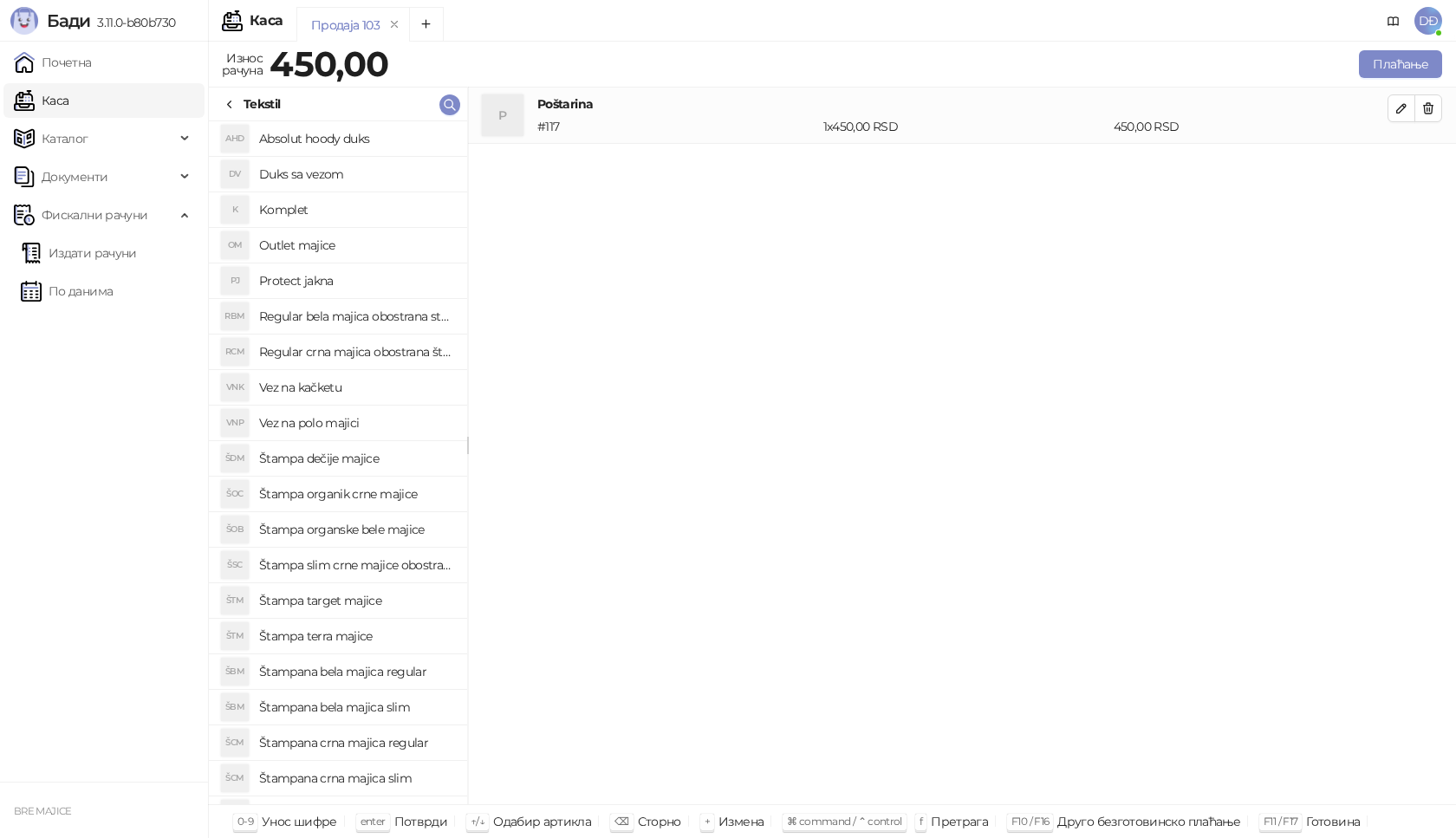
click at [349, 424] on h4 "Vez na polo majici" at bounding box center [356, 423] width 194 height 28
click at [1396, 159] on icon "button" at bounding box center [1401, 164] width 14 height 14
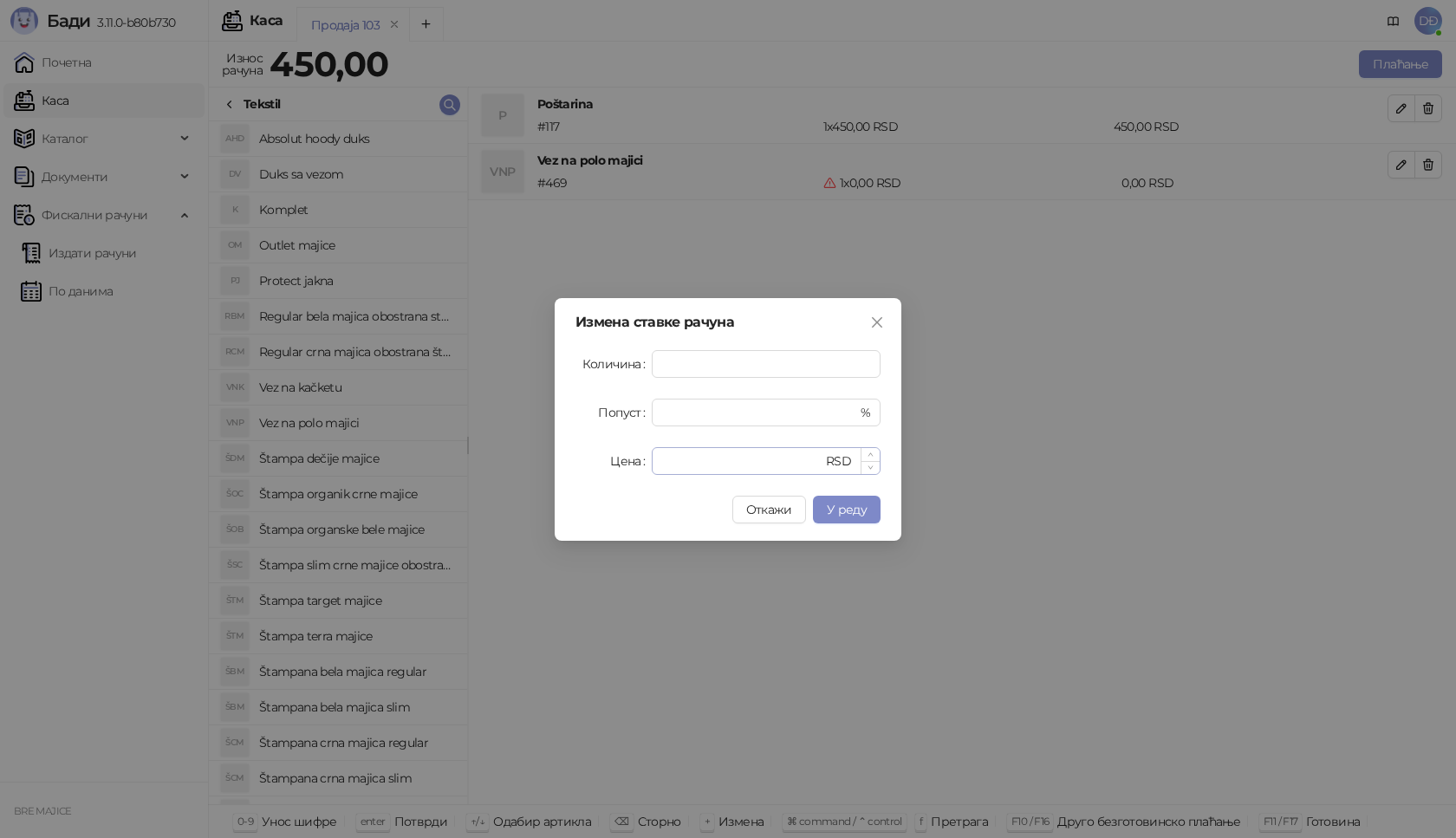
type input "*"
drag, startPoint x: 659, startPoint y: 466, endPoint x: 644, endPoint y: 460, distance: 16.2
click at [648, 466] on div "Цена * RSD" at bounding box center [728, 461] width 305 height 28
type input "****"
click at [846, 511] on span "У реду" at bounding box center [847, 510] width 40 height 16
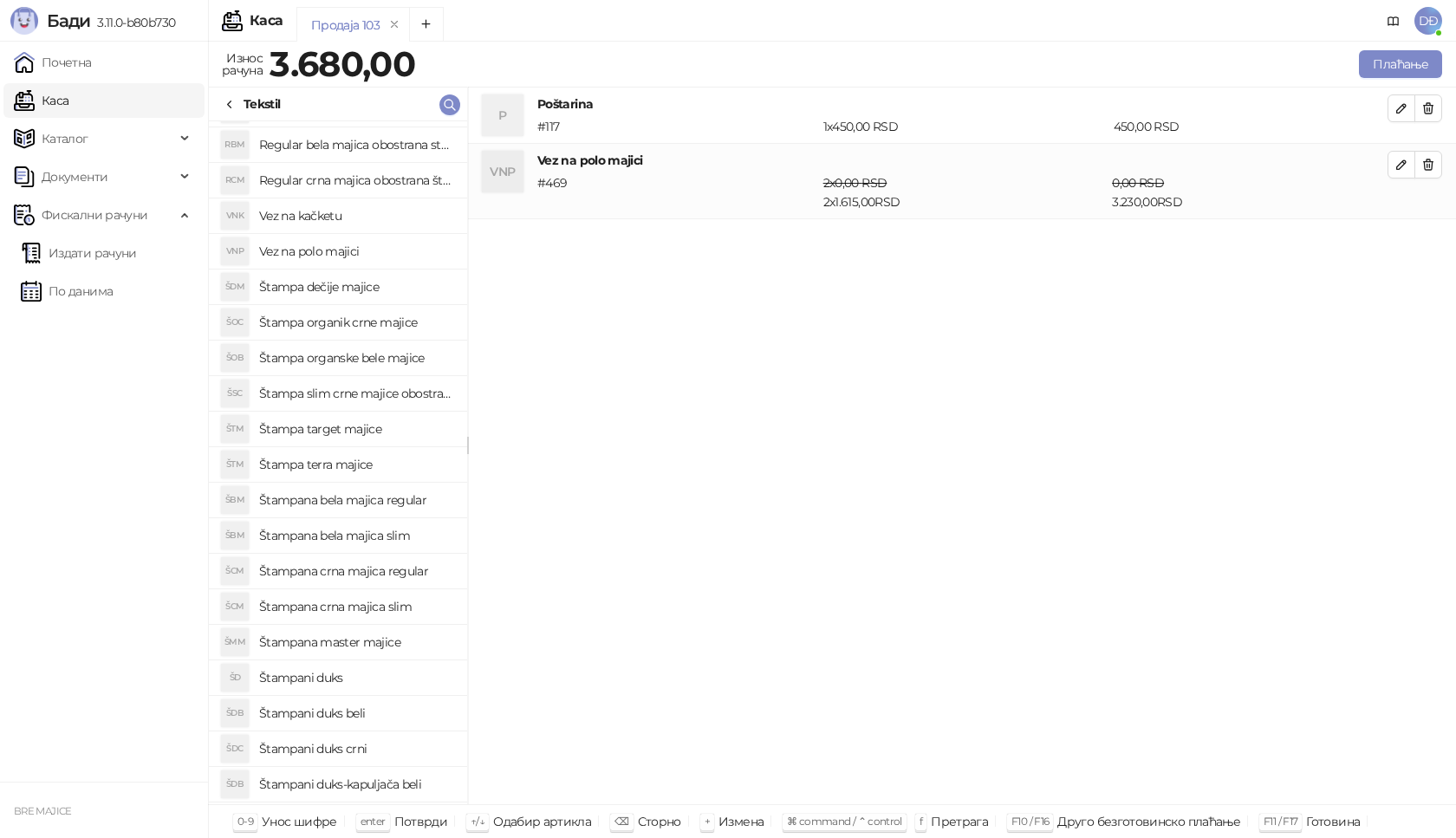
scroll to position [173, 0]
click at [367, 639] on h4 "Štampana master majice" at bounding box center [356, 640] width 194 height 28
click at [1401, 243] on icon "button" at bounding box center [1401, 240] width 9 height 9
type input "*"
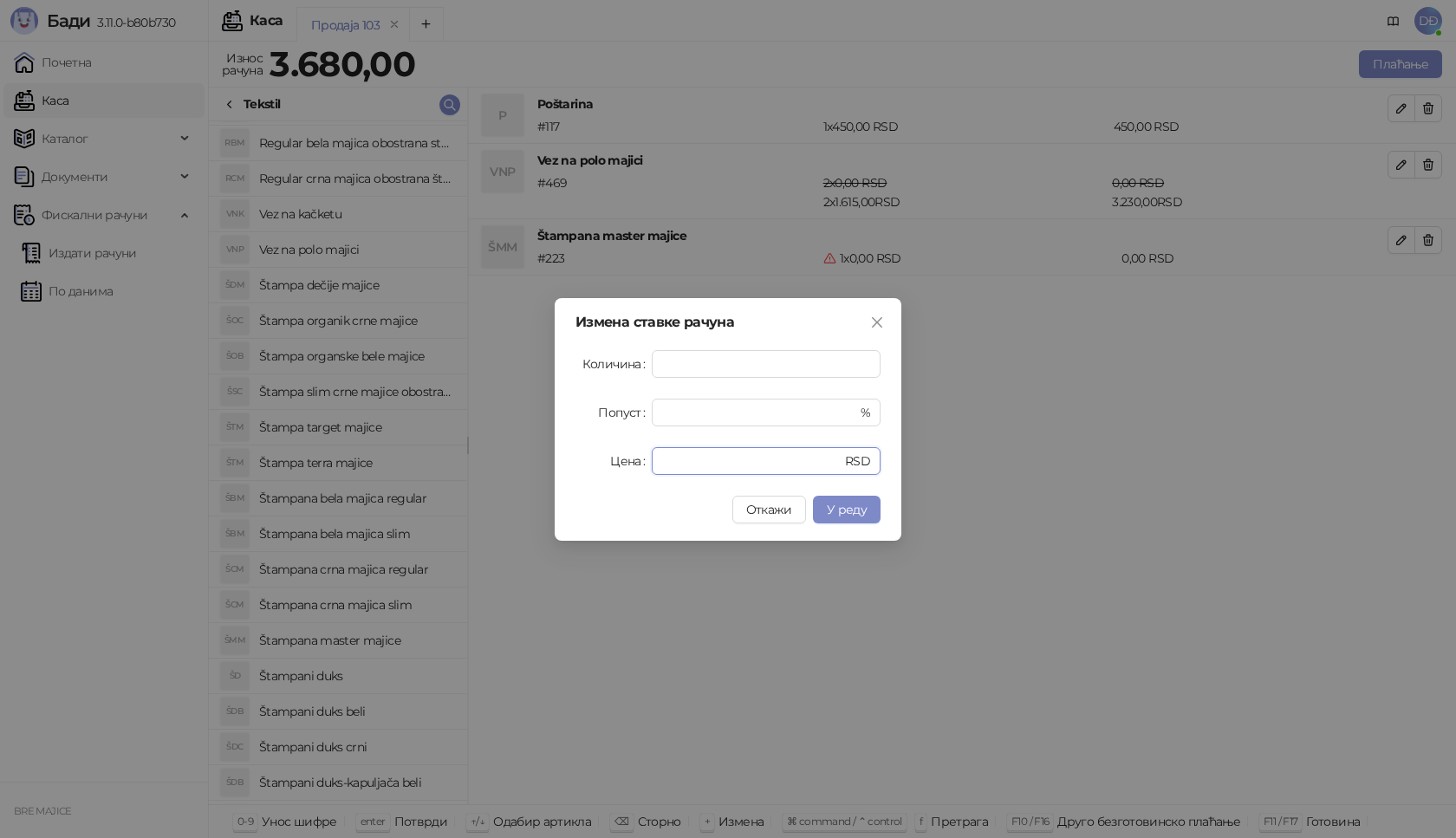
drag, startPoint x: 661, startPoint y: 464, endPoint x: 523, endPoint y: 440, distance: 140.1
click at [576, 474] on div "Цена * RSD" at bounding box center [728, 461] width 305 height 28
type input "****"
click at [840, 516] on span "У реду" at bounding box center [847, 510] width 40 height 16
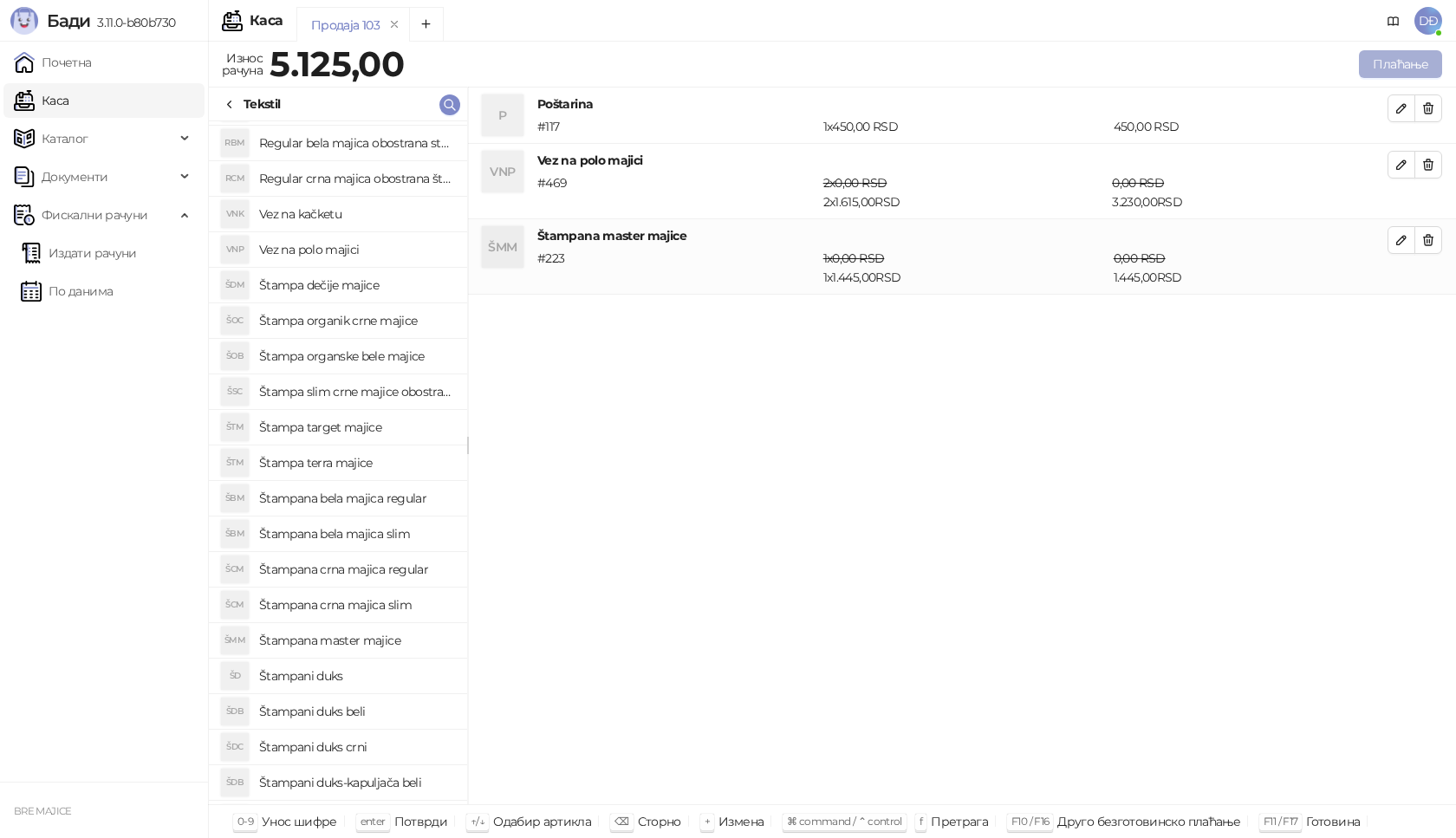
click at [1399, 57] on button "Плаћање" at bounding box center [1401, 64] width 84 height 28
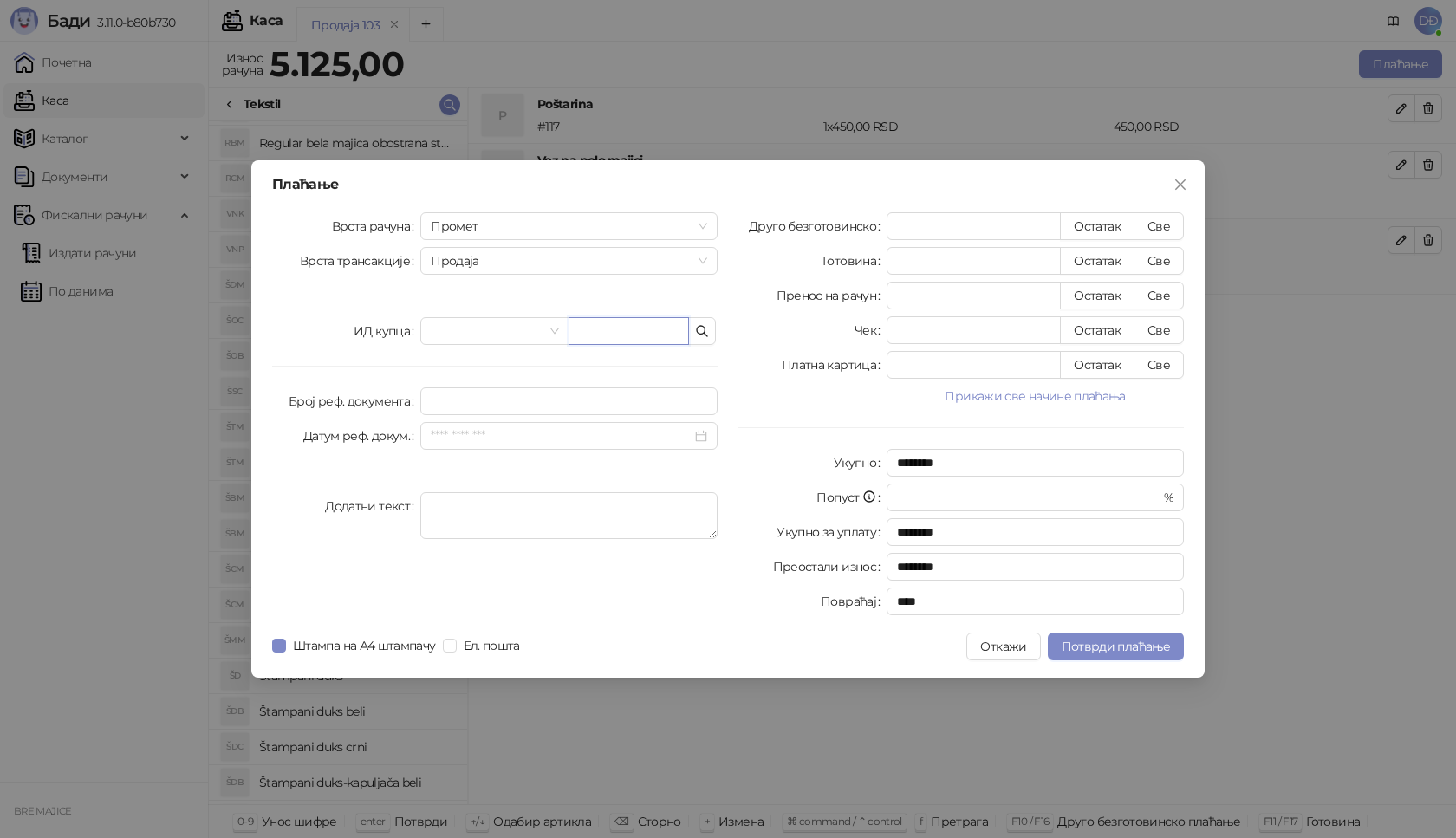
click at [584, 325] on input "text" at bounding box center [628, 331] width 120 height 28
paste input "**********"
type input "**********"
click at [1154, 221] on button "Све" at bounding box center [1159, 226] width 50 height 28
type input "****"
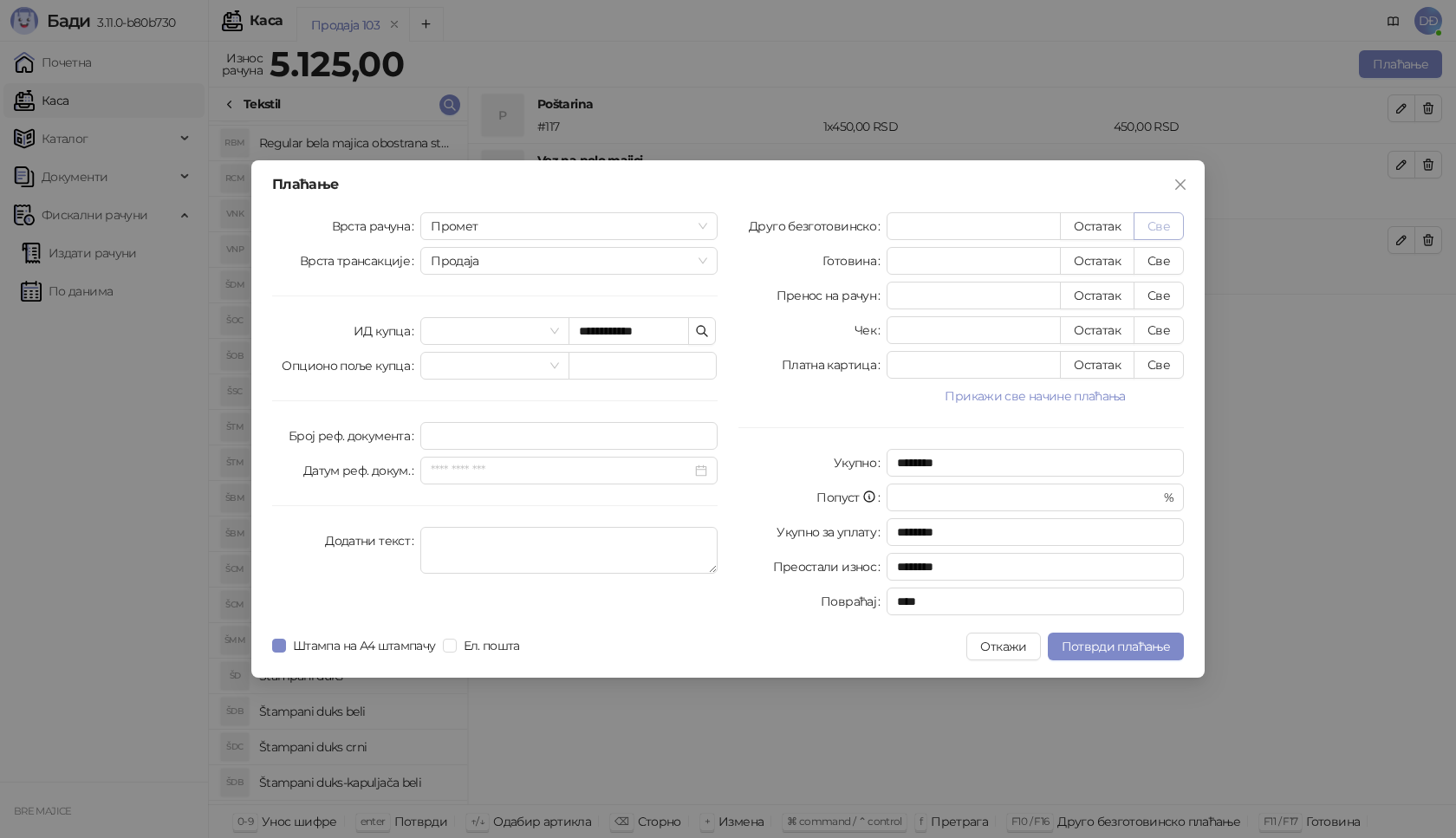
type input "****"
click at [1124, 644] on span "Потврди плаћање" at bounding box center [1116, 647] width 108 height 16
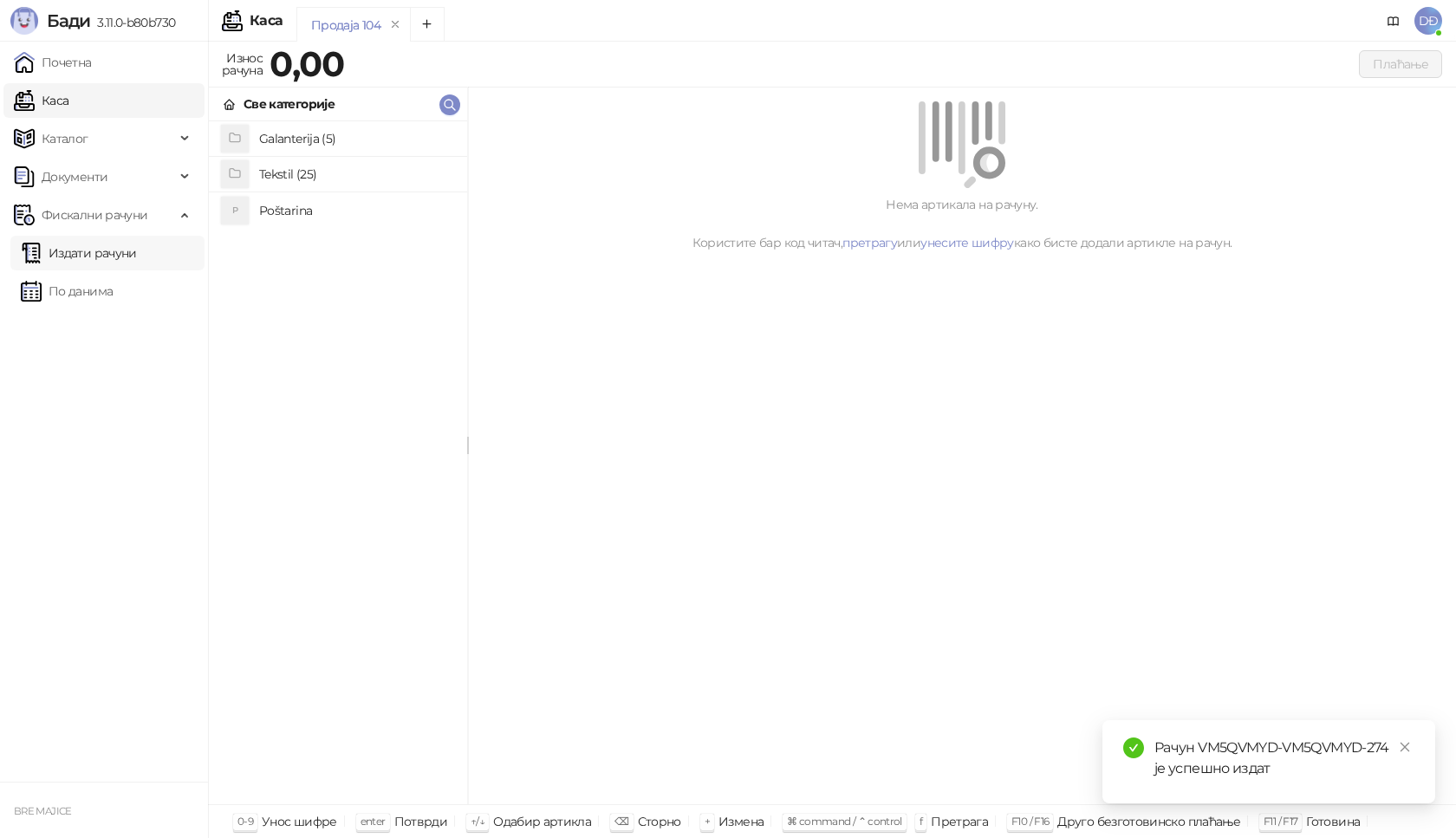
click at [119, 254] on link "Издати рачуни" at bounding box center [78, 253] width 116 height 35
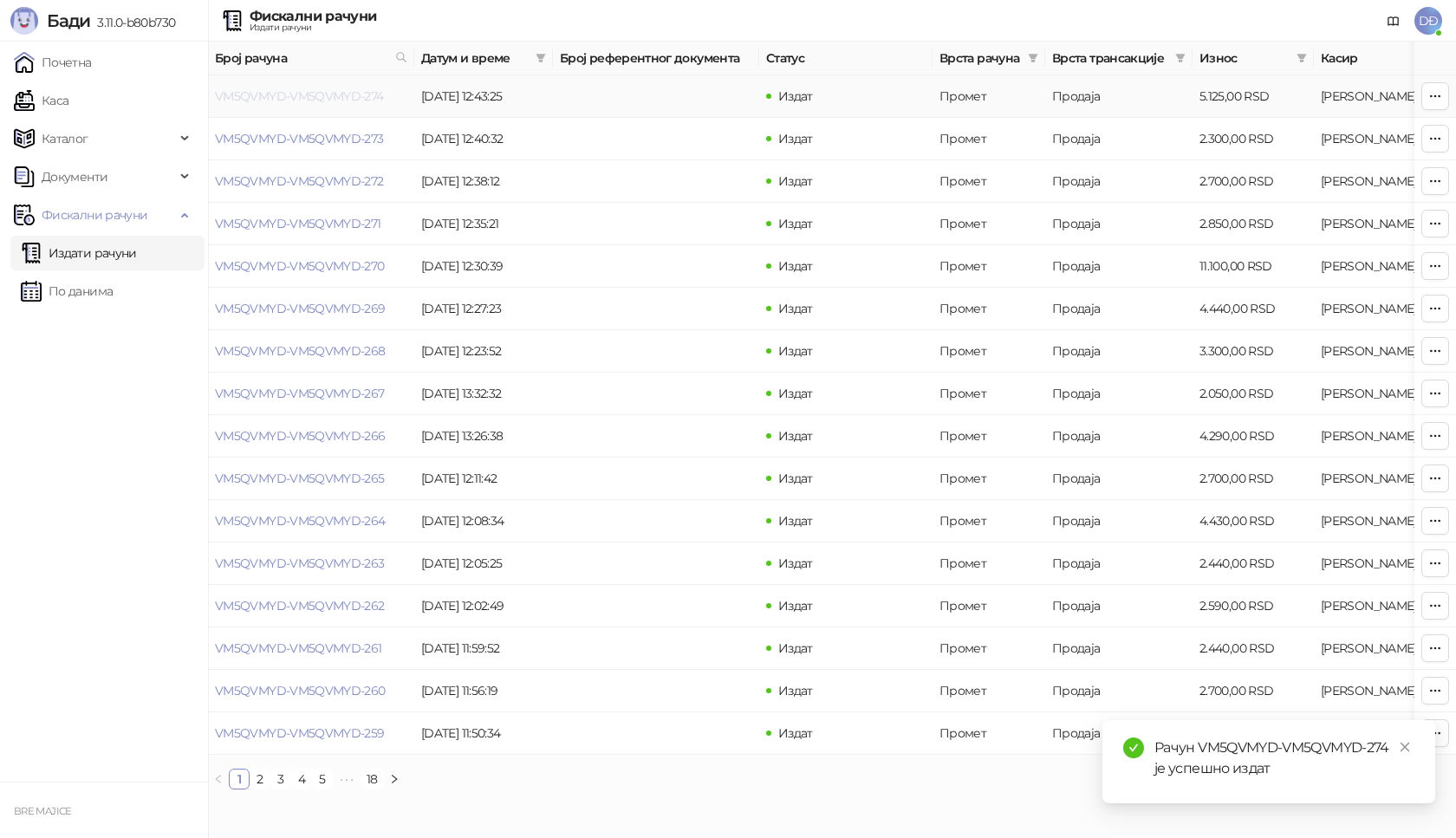
click at [306, 98] on link "VM5QVMYD-VM5QVMYD-274" at bounding box center [299, 97] width 169 height 16
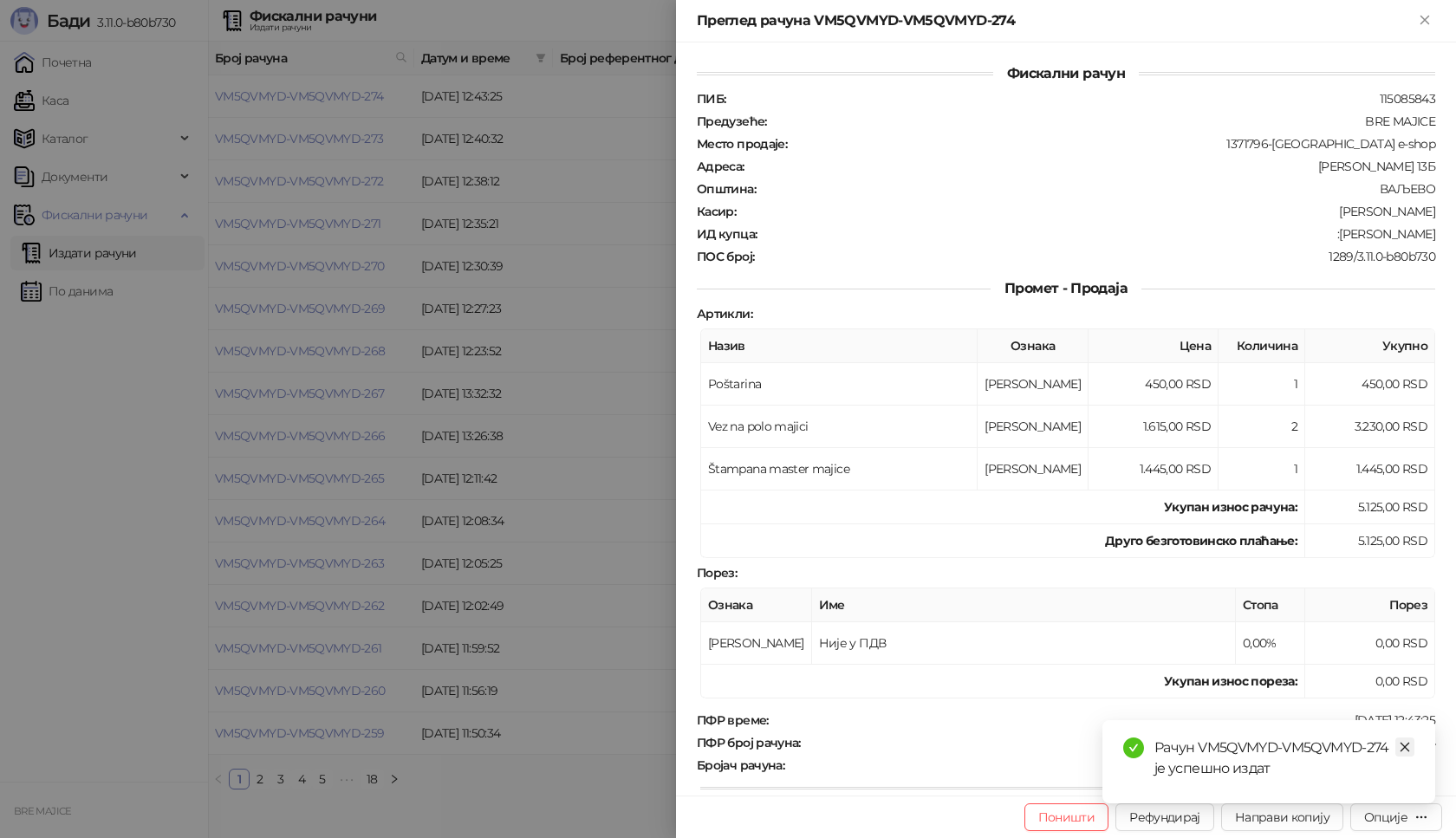
click at [1408, 747] on icon "close" at bounding box center [1405, 747] width 12 height 12
click at [1410, 822] on div "Опције" at bounding box center [1396, 816] width 64 height 17
click at [1359, 788] on span "Преузми у ПДФ формату" at bounding box center [1322, 782] width 211 height 19
click at [1407, 743] on icon "close" at bounding box center [1405, 747] width 12 height 12
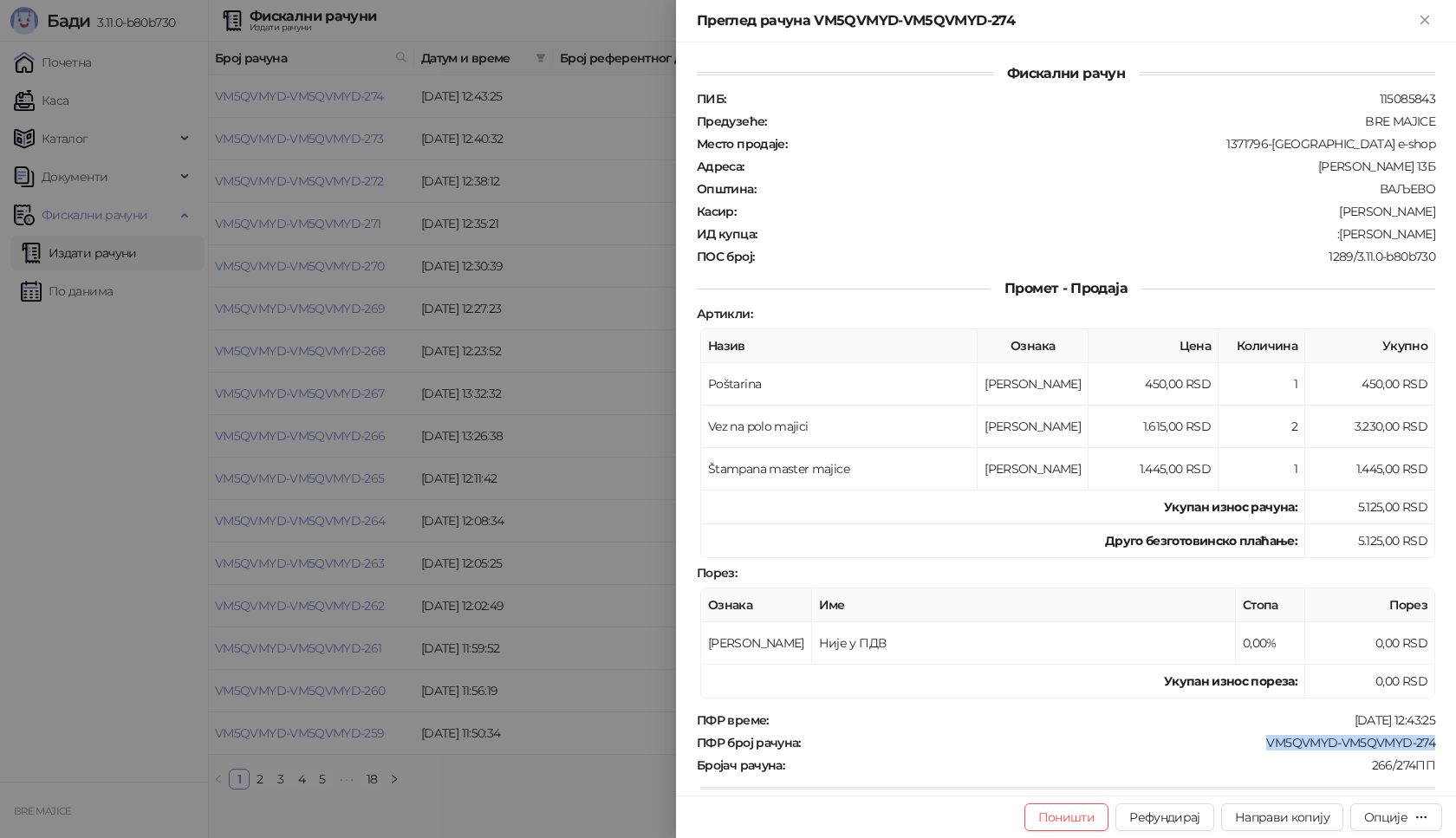
drag, startPoint x: 1428, startPoint y: 739, endPoint x: 1234, endPoint y: 740, distance: 194.0
click at [1234, 740] on div "Фискални рачун ПИБ : 115085843 Предузеће : BRE MAJICE Место продаје : 1371796-B…" at bounding box center [1066, 419] width 780 height 753
drag, startPoint x: 1428, startPoint y: 234, endPoint x: 1352, endPoint y: 238, distance: 76.1
click at [1352, 238] on div "Фискални рачун ПИБ : 115085843 Предузеће : BRE MAJICE Место продаје : 1371796-B…" at bounding box center [1066, 419] width 780 height 753
click at [1429, 272] on div "Фискални рачун ПИБ : 115085843 Предузеће : BRE MAJICE Место продаје : 1371796-B…" at bounding box center [1066, 419] width 780 height 753
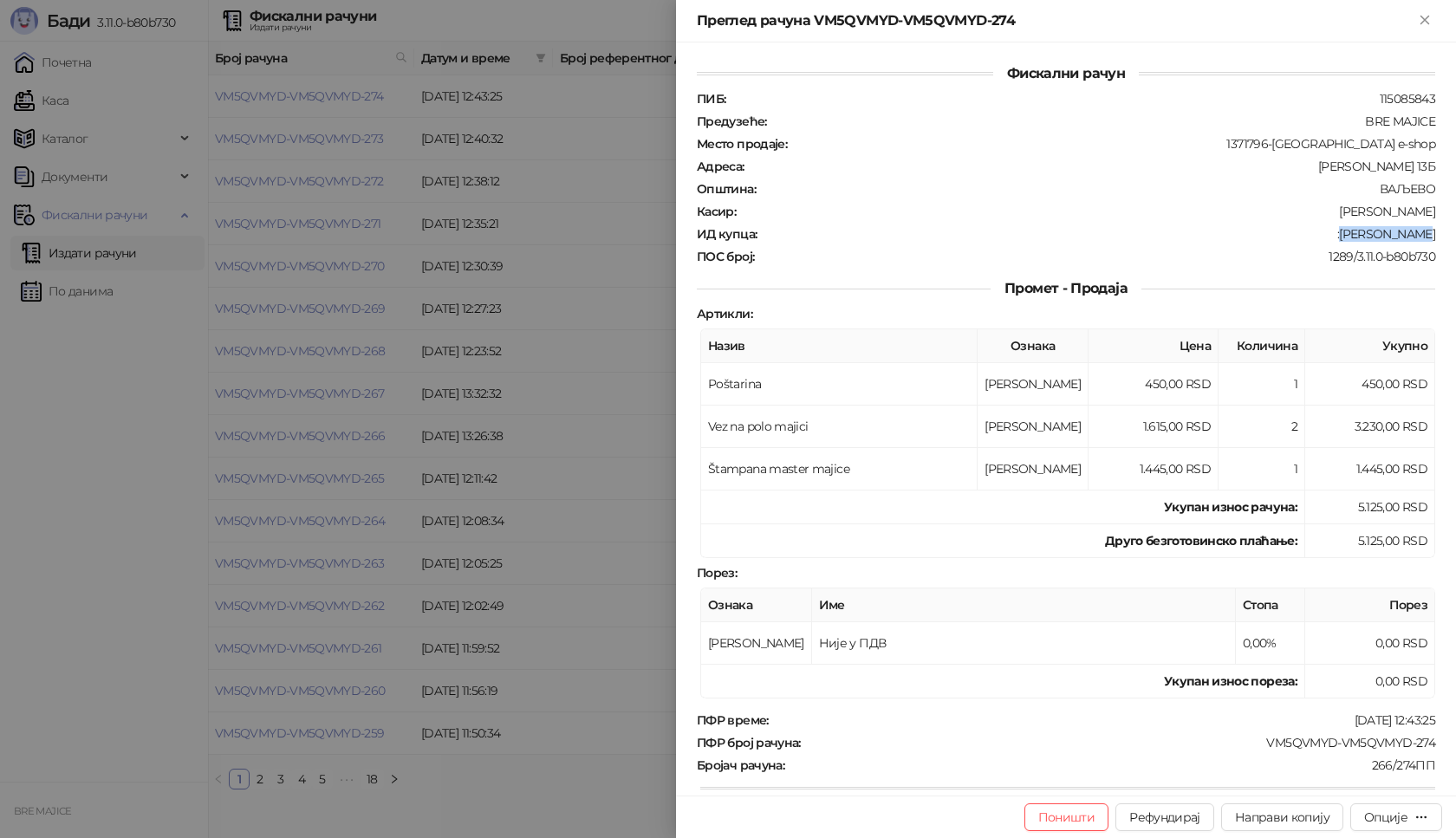
drag, startPoint x: 1406, startPoint y: 233, endPoint x: 1353, endPoint y: 236, distance: 53.1
click at [1353, 236] on div "ИД купца : :[PERSON_NAME]" at bounding box center [1066, 234] width 745 height 16
click at [1425, 20] on icon "Close" at bounding box center [1424, 19] width 8 height 8
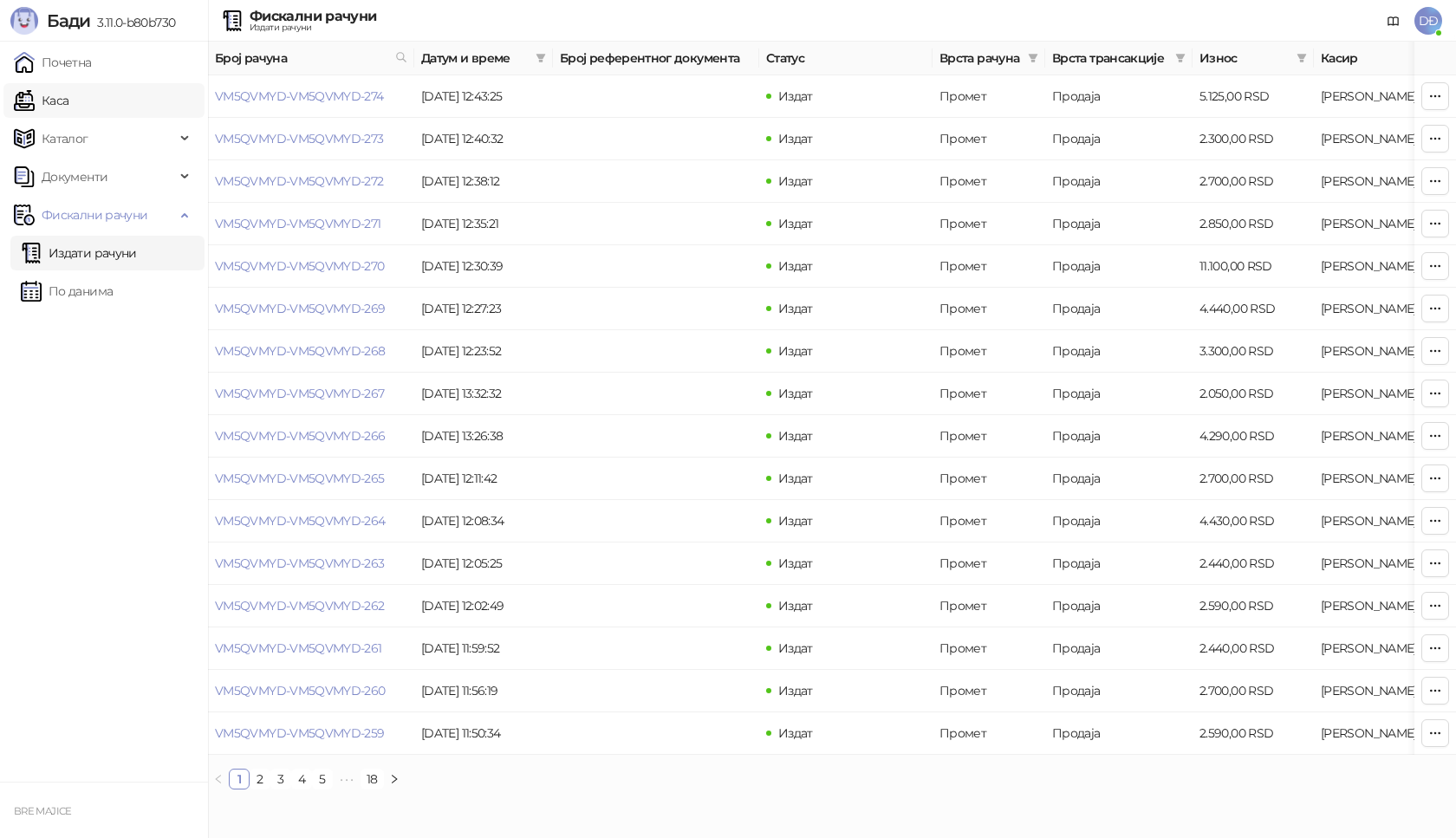
click at [60, 103] on link "Каса" at bounding box center [41, 101] width 55 height 35
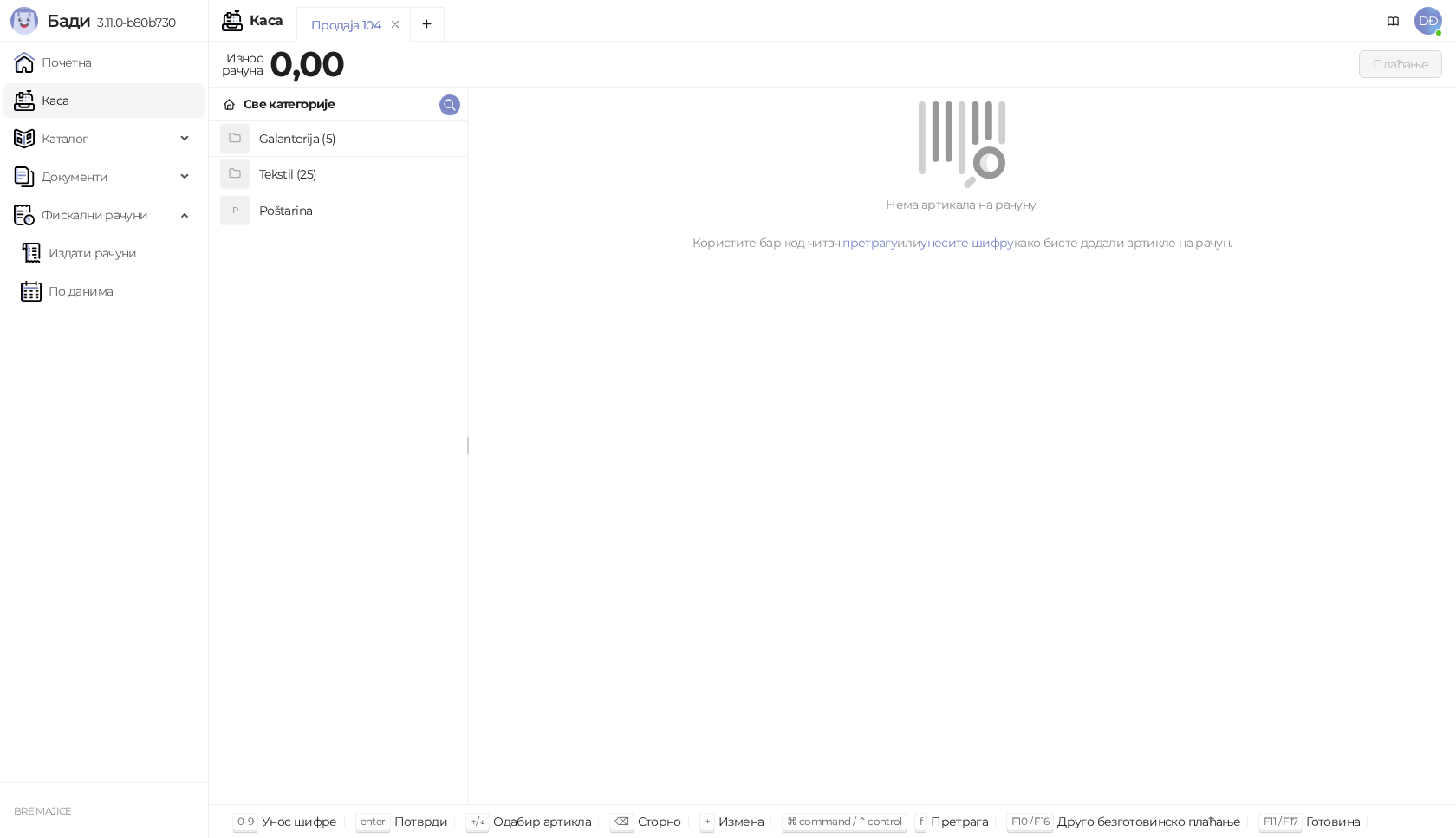
click at [287, 211] on h4 "Poštarina" at bounding box center [356, 211] width 194 height 28
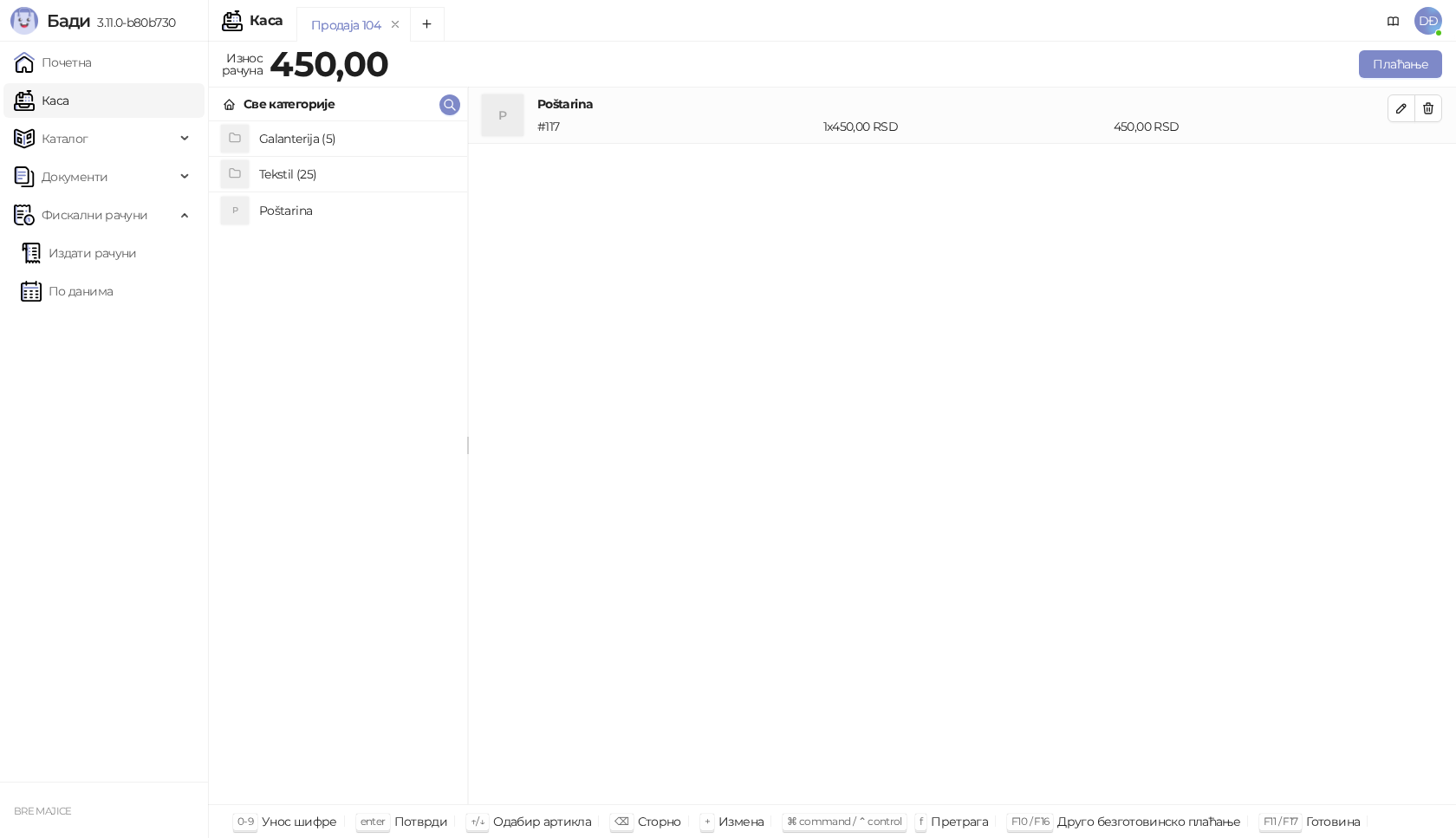
click at [290, 168] on h4 "Tekstil (25)" at bounding box center [356, 174] width 194 height 28
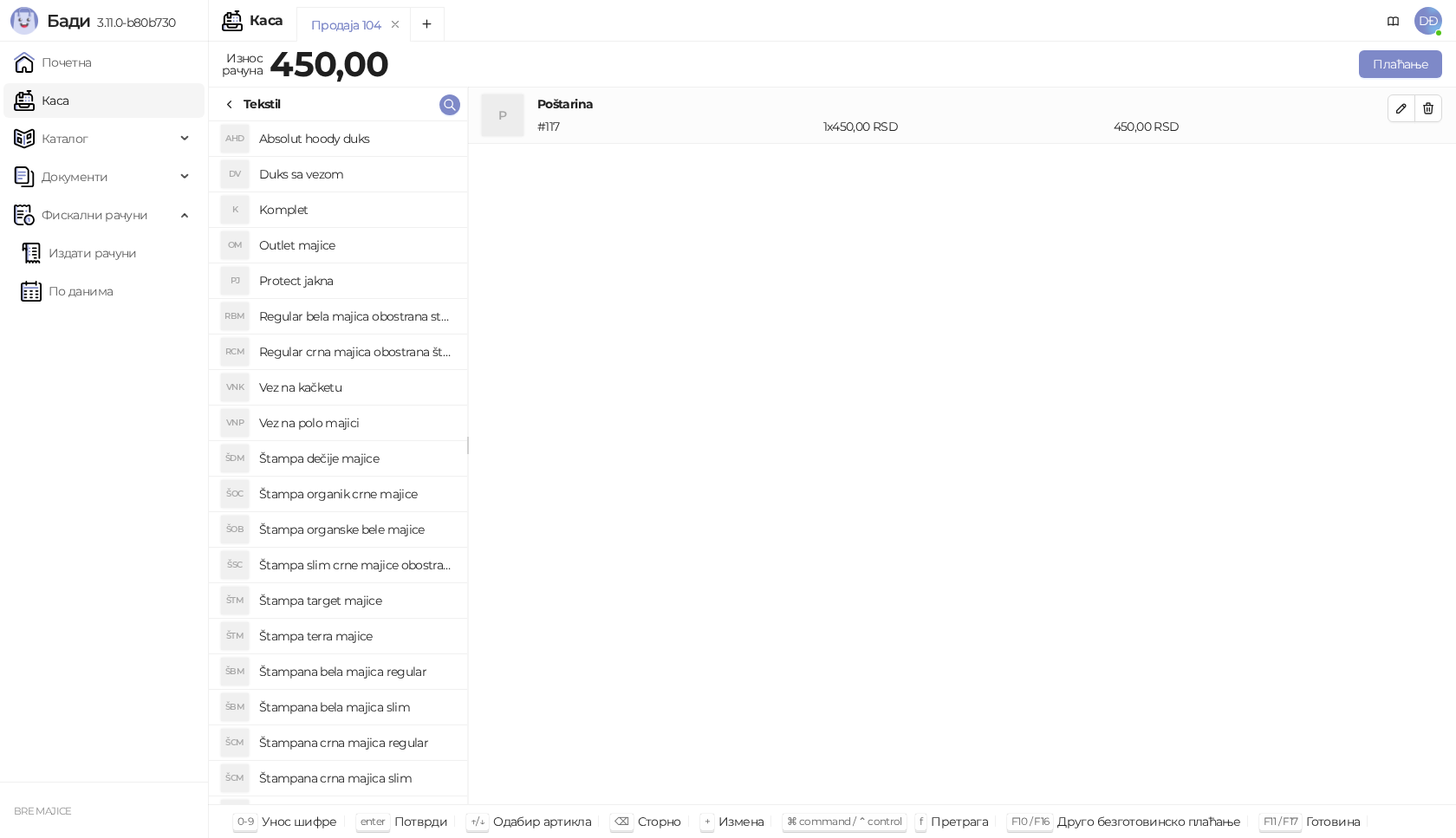
click at [324, 282] on h4 "Protect jakna" at bounding box center [356, 281] width 194 height 28
click at [1401, 164] on icon "button" at bounding box center [1401, 164] width 14 height 14
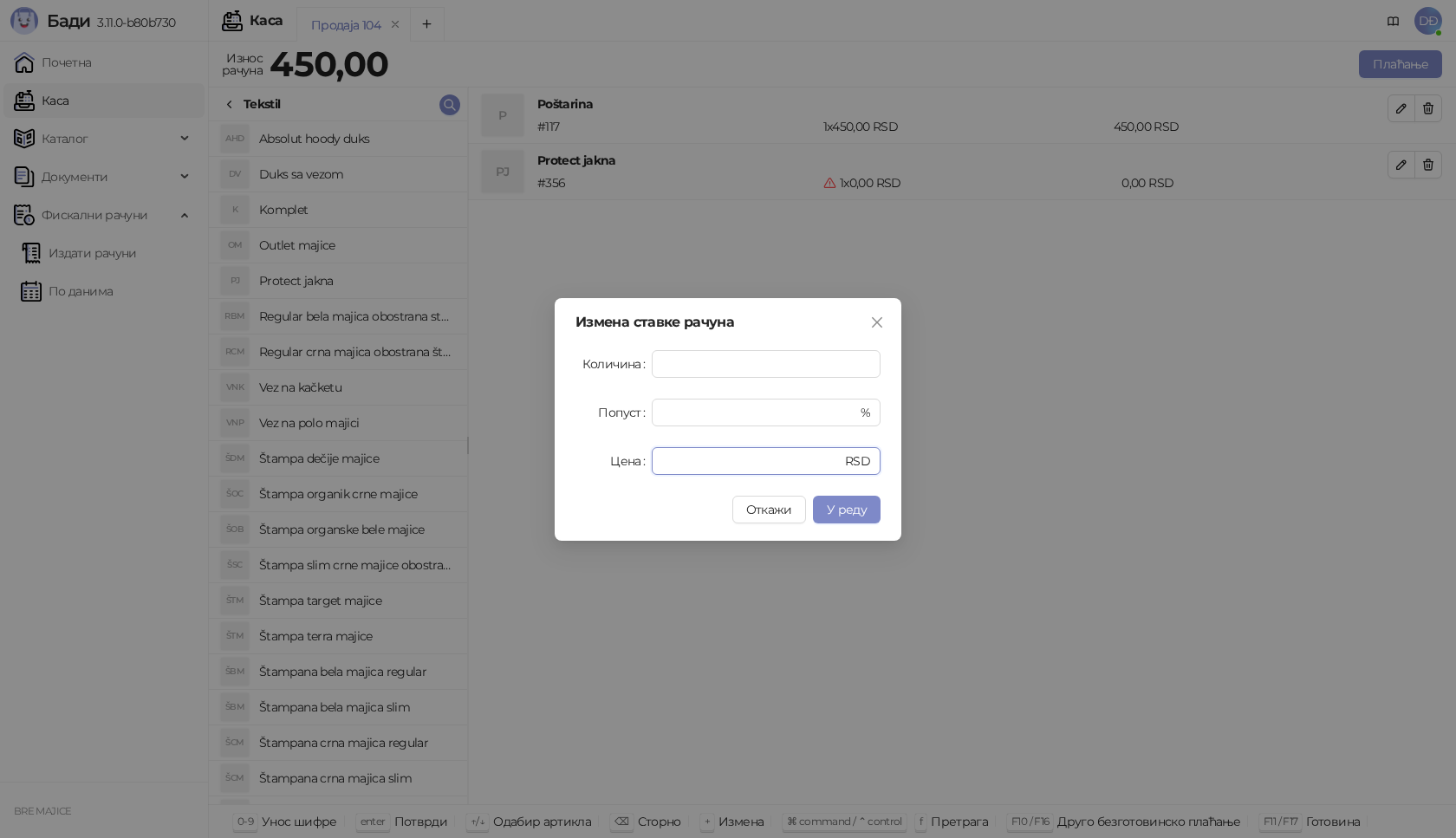
drag, startPoint x: 677, startPoint y: 456, endPoint x: 600, endPoint y: 439, distance: 78.9
click at [612, 459] on div "Цена * RSD" at bounding box center [728, 461] width 305 height 28
click at [775, 506] on span "Откажи" at bounding box center [768, 510] width 46 height 16
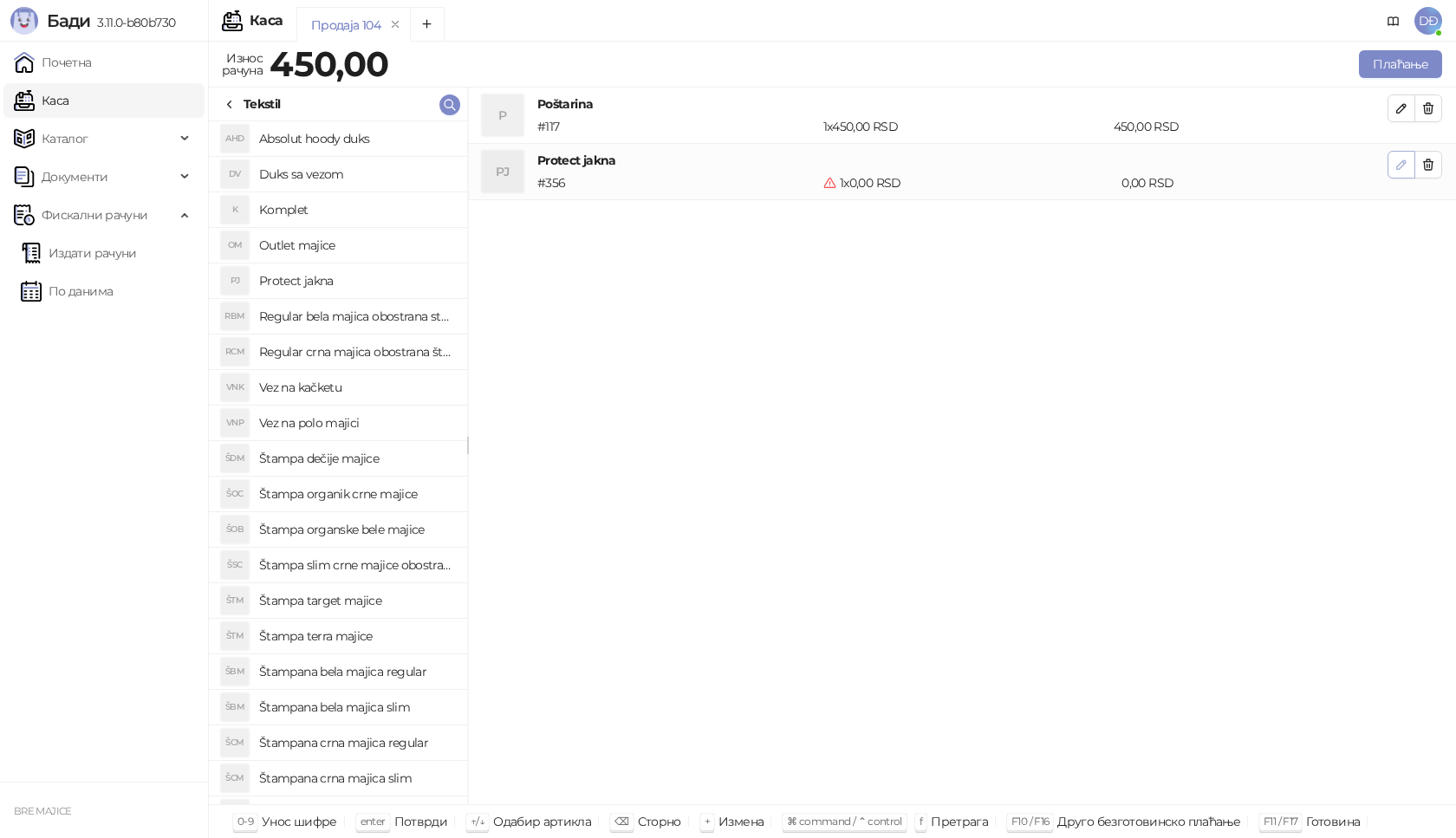
click at [1396, 162] on icon "button" at bounding box center [1401, 164] width 14 height 14
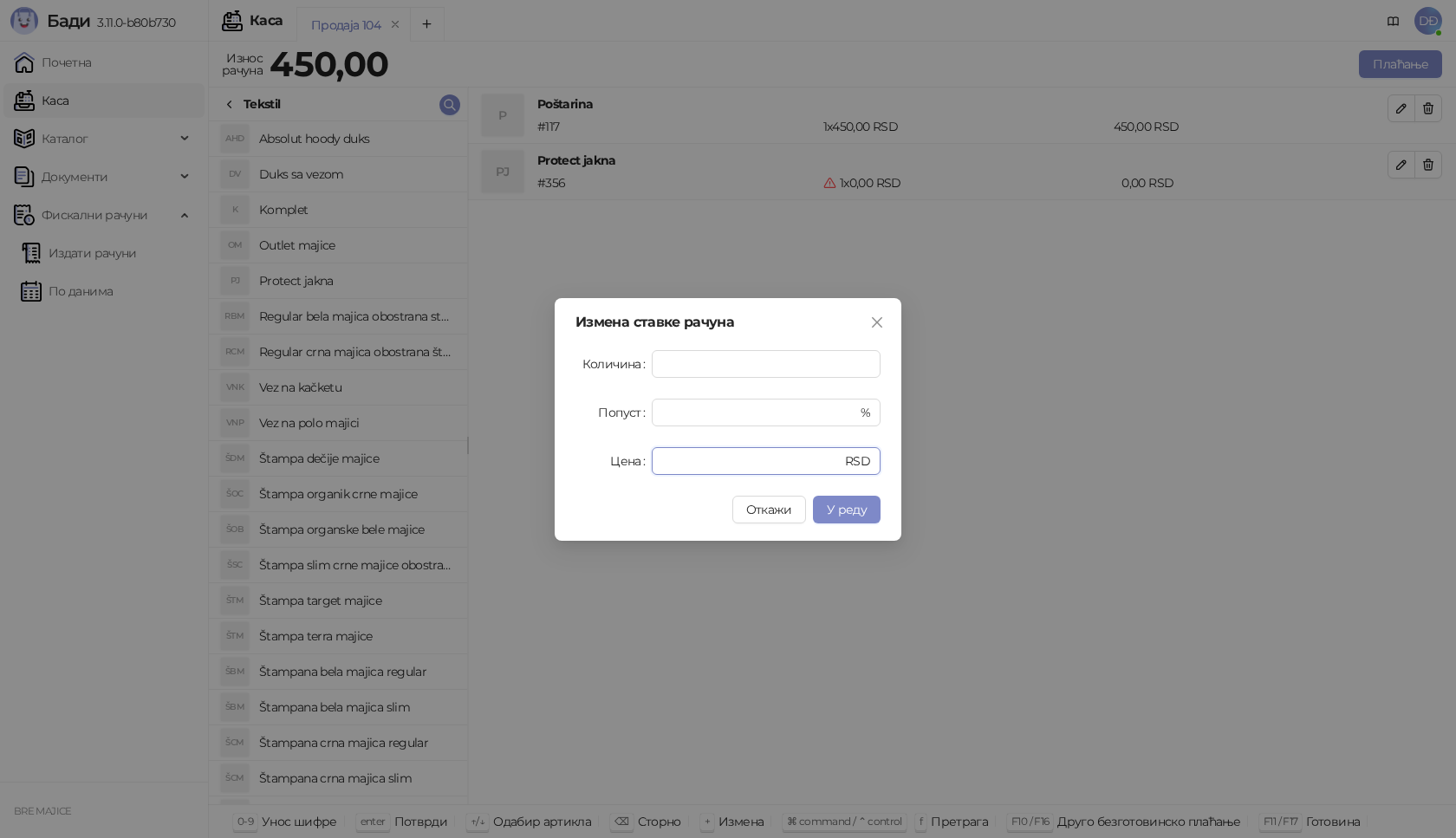
drag, startPoint x: 642, startPoint y: 462, endPoint x: 605, endPoint y: 462, distance: 37.0
click at [605, 462] on div "Цена * RSD" at bounding box center [728, 461] width 305 height 28
drag, startPoint x: 699, startPoint y: 463, endPoint x: 574, endPoint y: 464, distance: 125.0
click at [580, 463] on div "Цена **** RSD" at bounding box center [728, 461] width 305 height 28
type input "****"
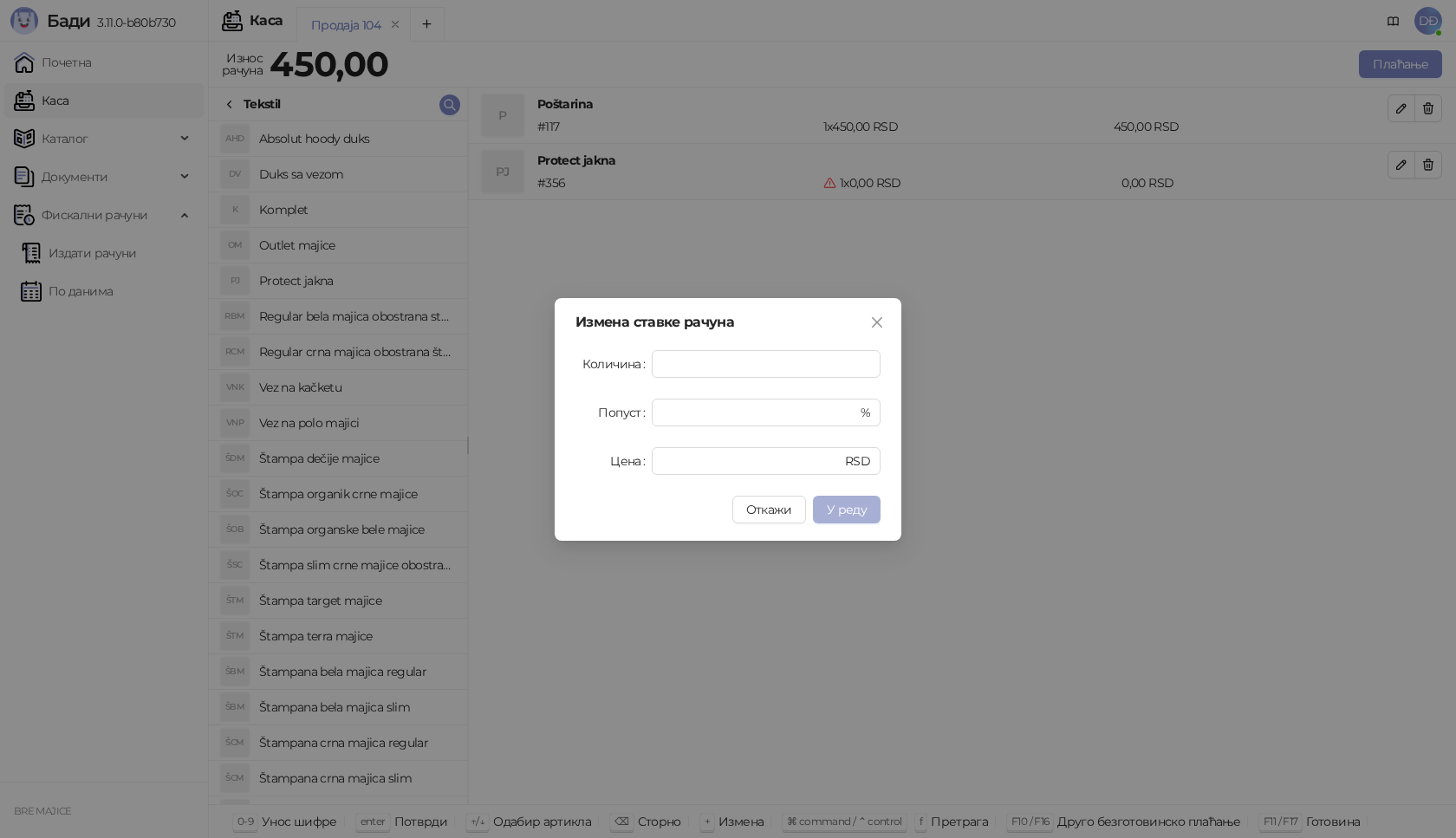
click at [842, 511] on span "У реду" at bounding box center [847, 510] width 40 height 16
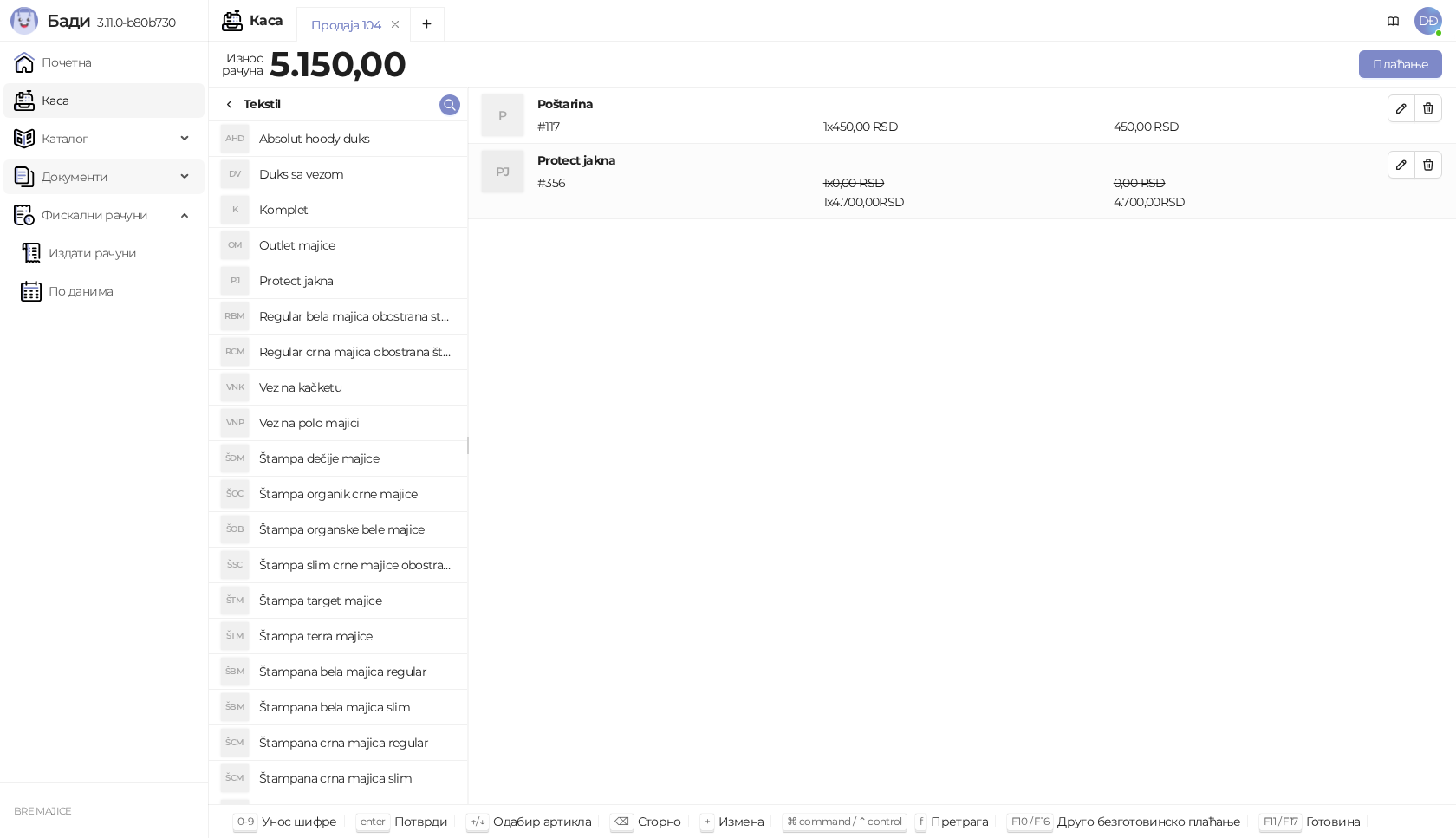
click at [97, 176] on span "Документи" at bounding box center [75, 177] width 66 height 35
click at [95, 193] on span "Документи" at bounding box center [75, 177] width 66 height 35
click at [99, 139] on span "Каталог" at bounding box center [94, 138] width 161 height 35
click at [78, 251] on link "Артикли" at bounding box center [61, 253] width 80 height 35
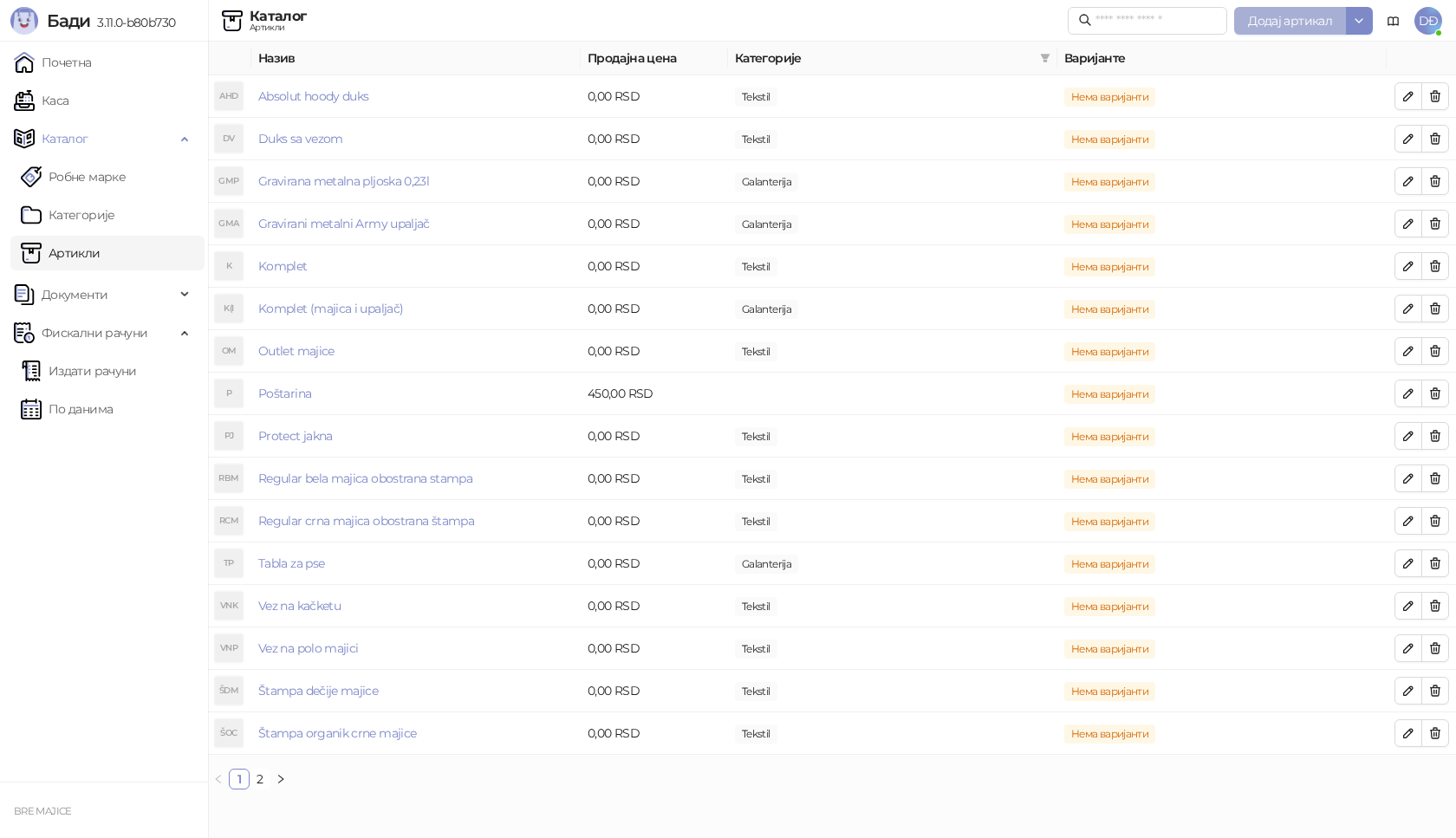
click at [1295, 17] on span "Додај артикал" at bounding box center [1290, 21] width 84 height 16
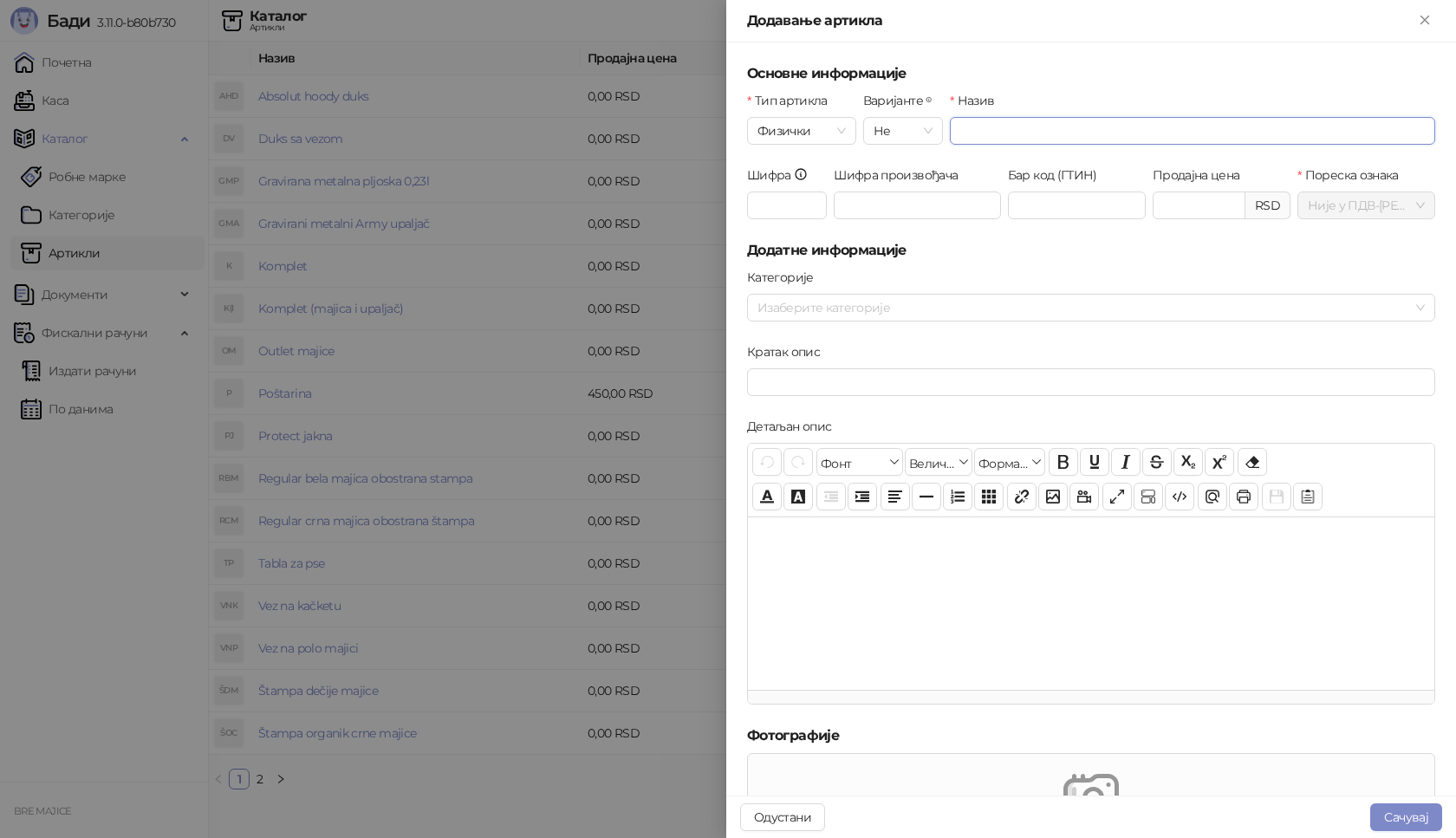
click at [982, 130] on input "Назив" at bounding box center [1192, 131] width 486 height 28
type input "**********"
click at [799, 213] on input "Шифра" at bounding box center [787, 205] width 80 height 28
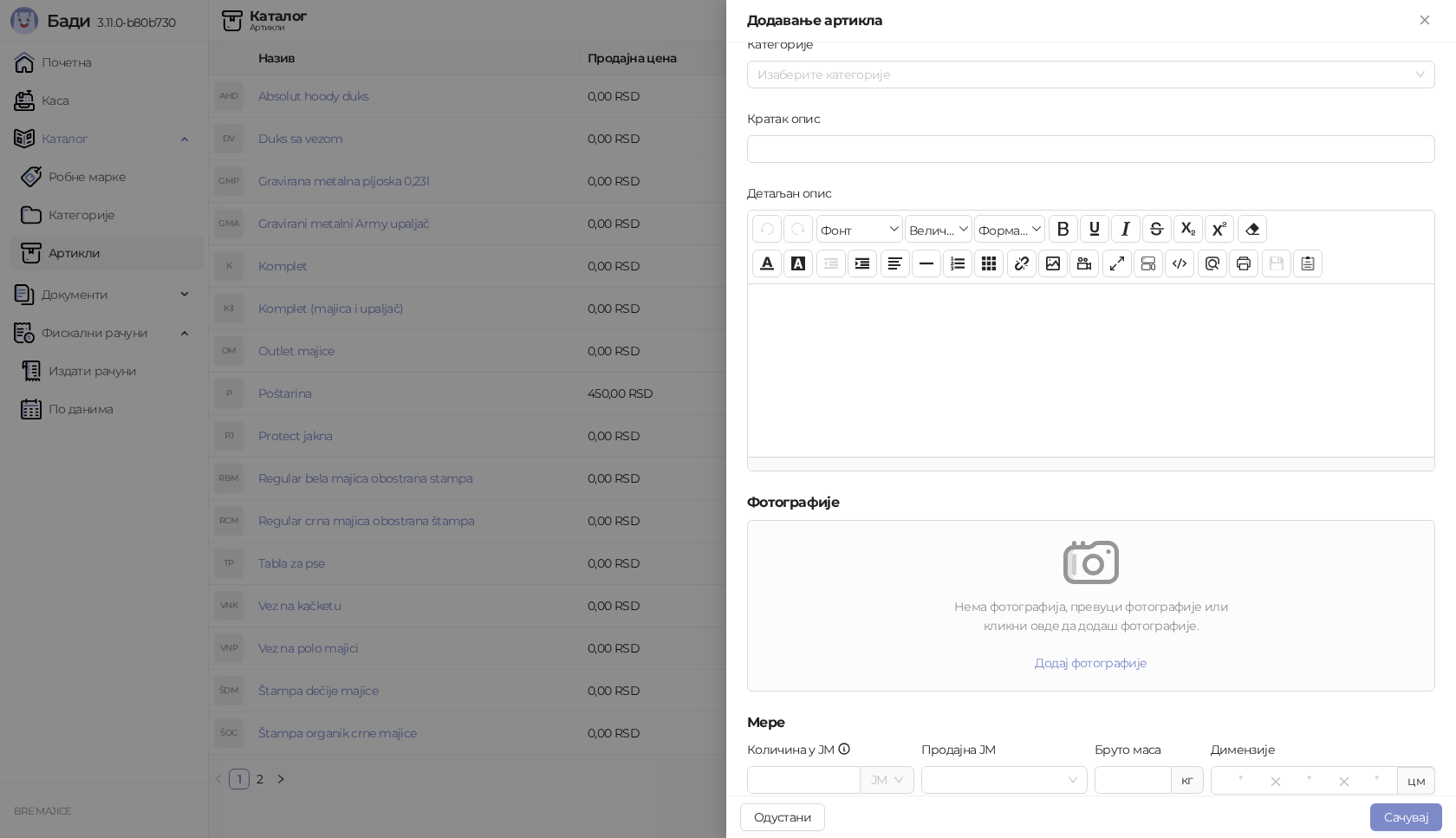
scroll to position [90, 0]
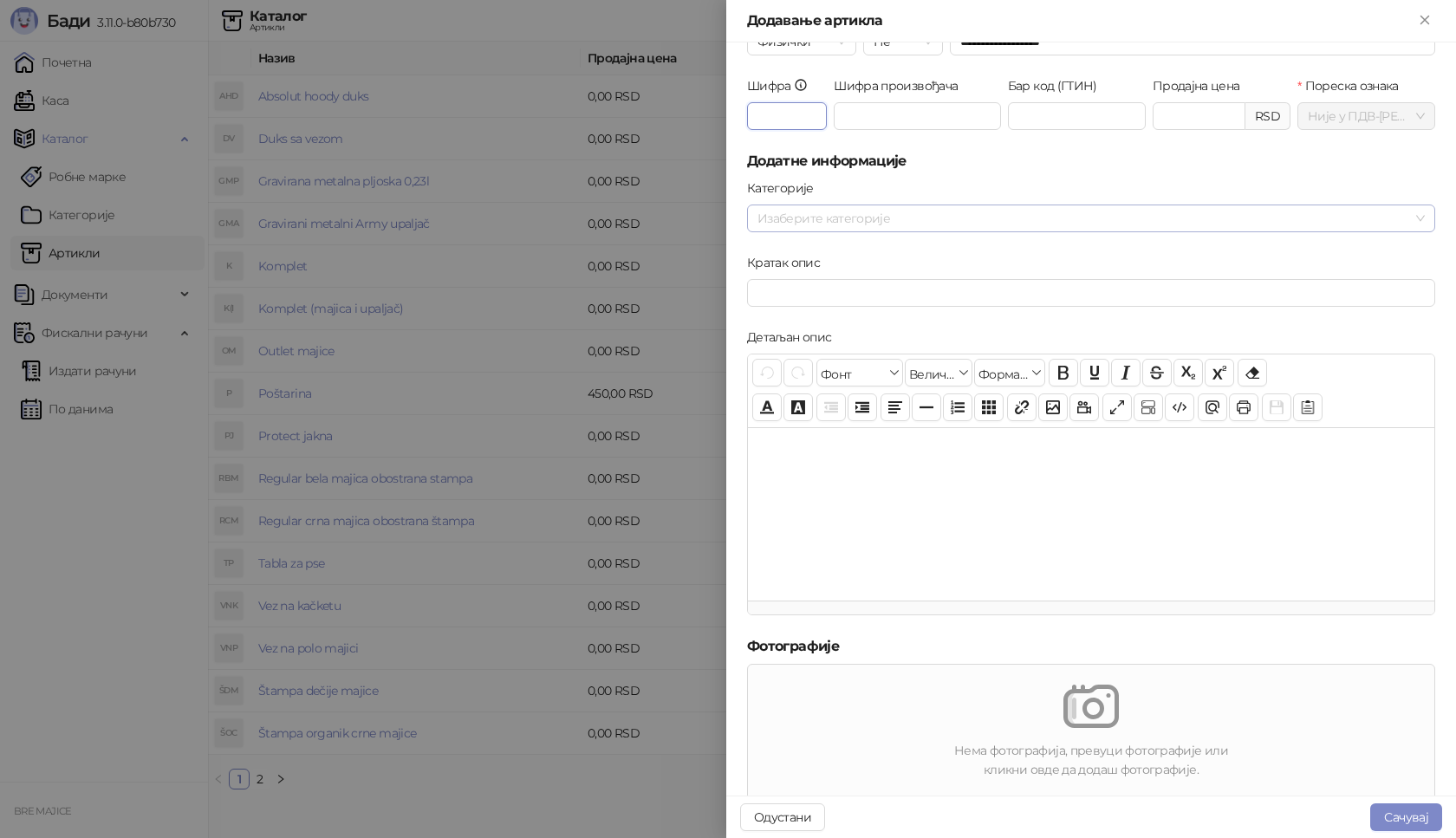
click at [776, 213] on div at bounding box center [1082, 218] width 663 height 24
type input "***"
click at [800, 274] on span "Tekstil" at bounding box center [816, 278] width 35 height 16
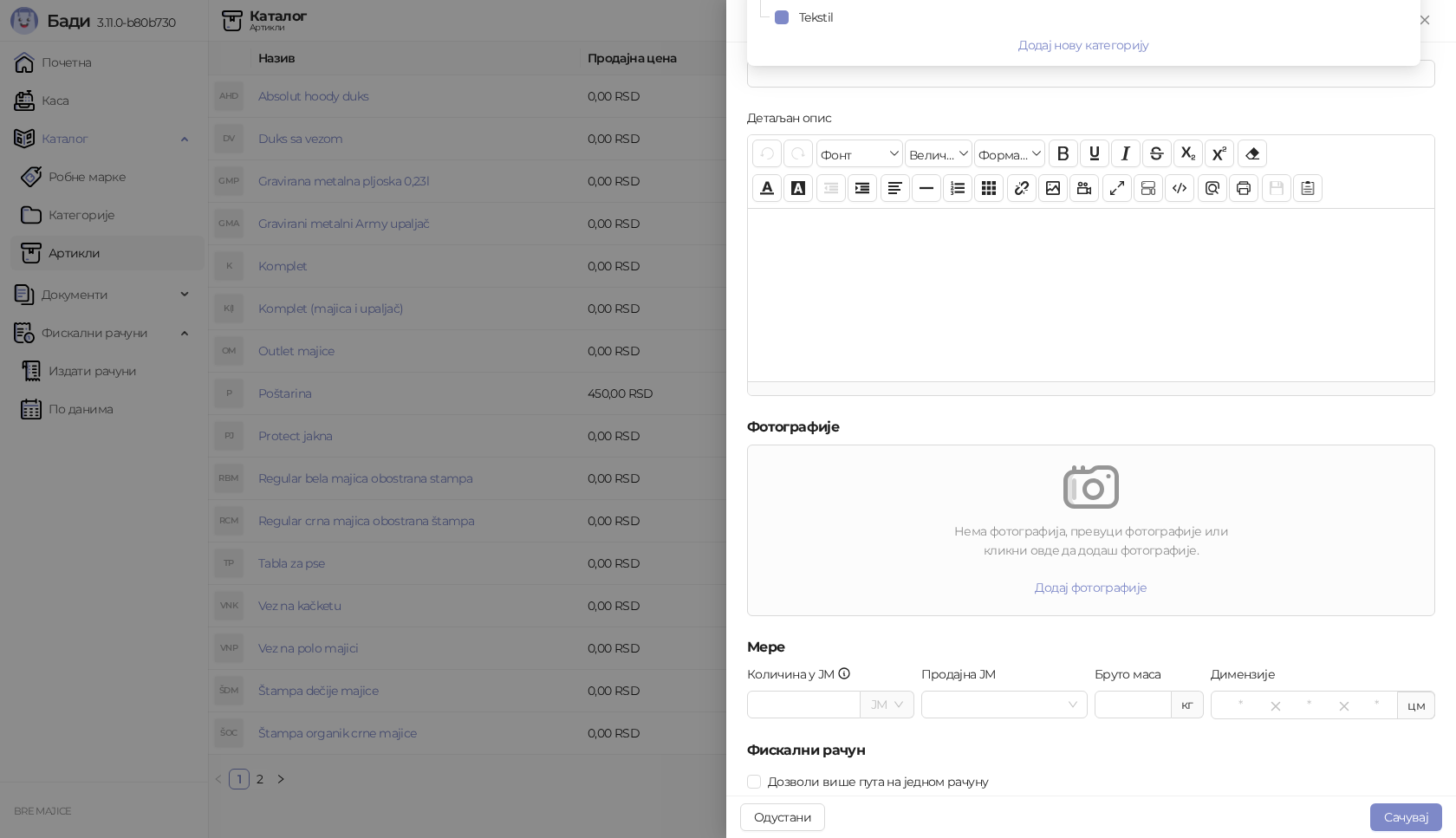
scroll to position [349, 0]
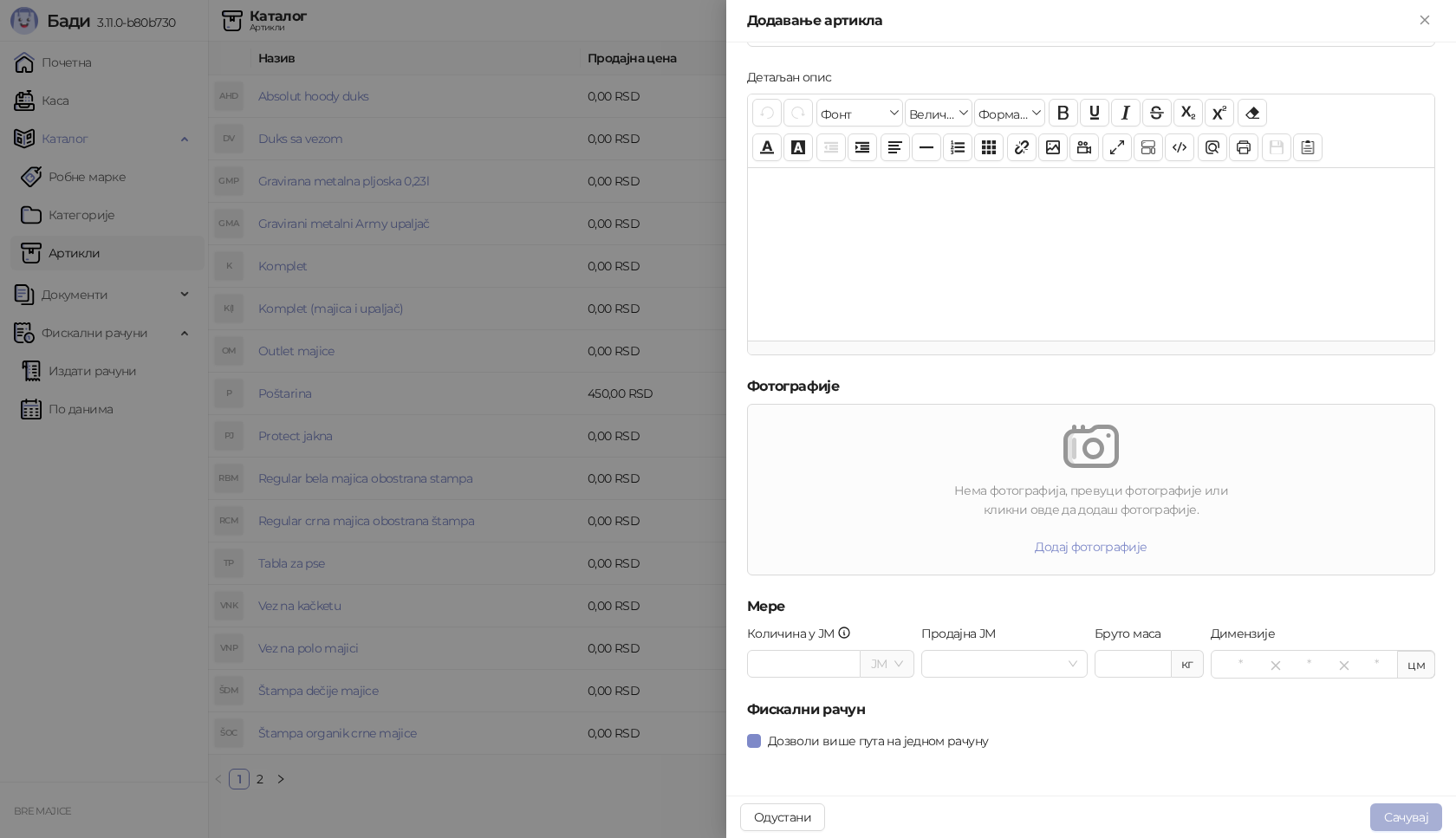
click at [1407, 818] on button "Сачувај" at bounding box center [1406, 817] width 72 height 28
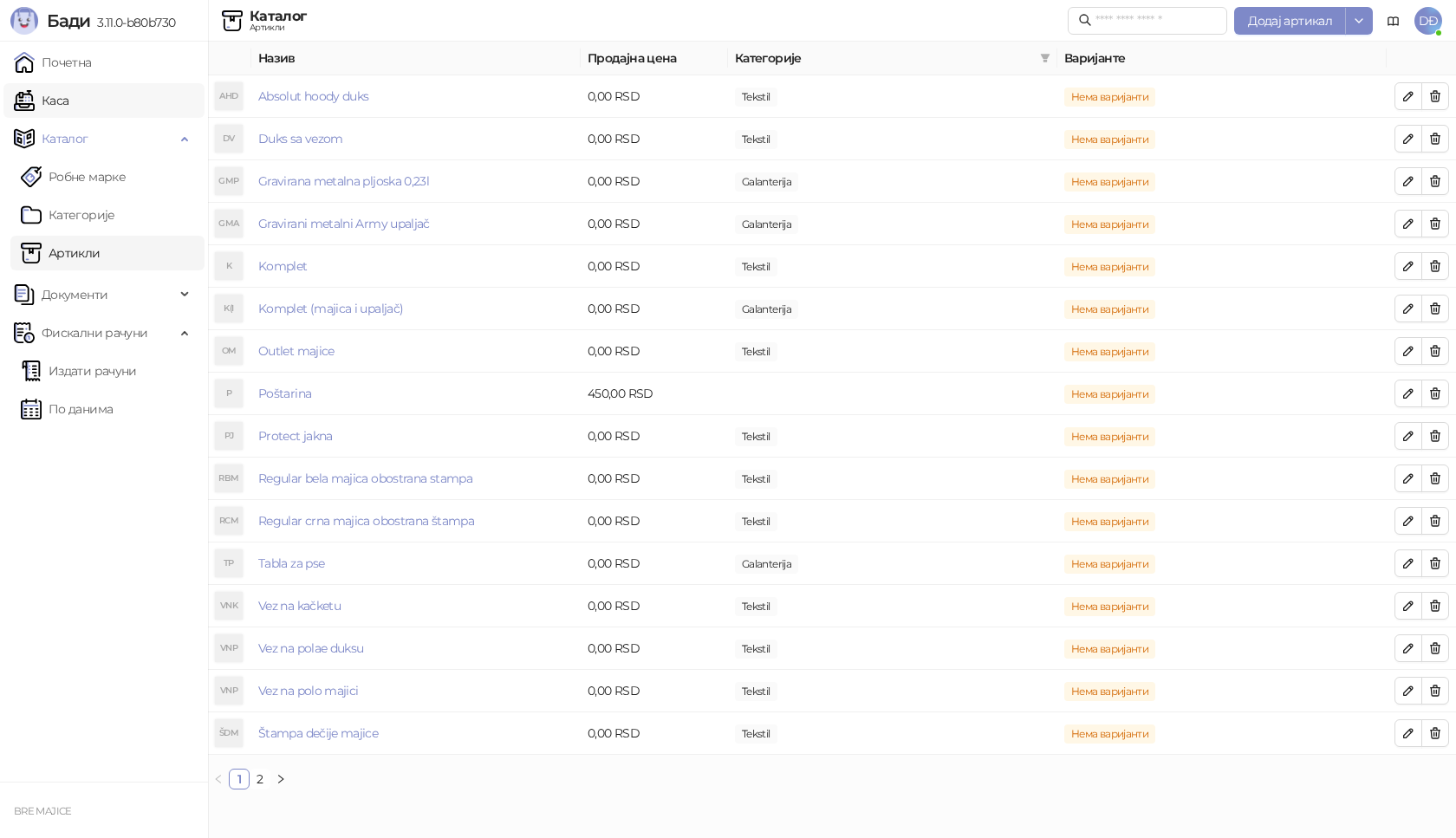
click at [69, 104] on link "Каса" at bounding box center [41, 101] width 55 height 35
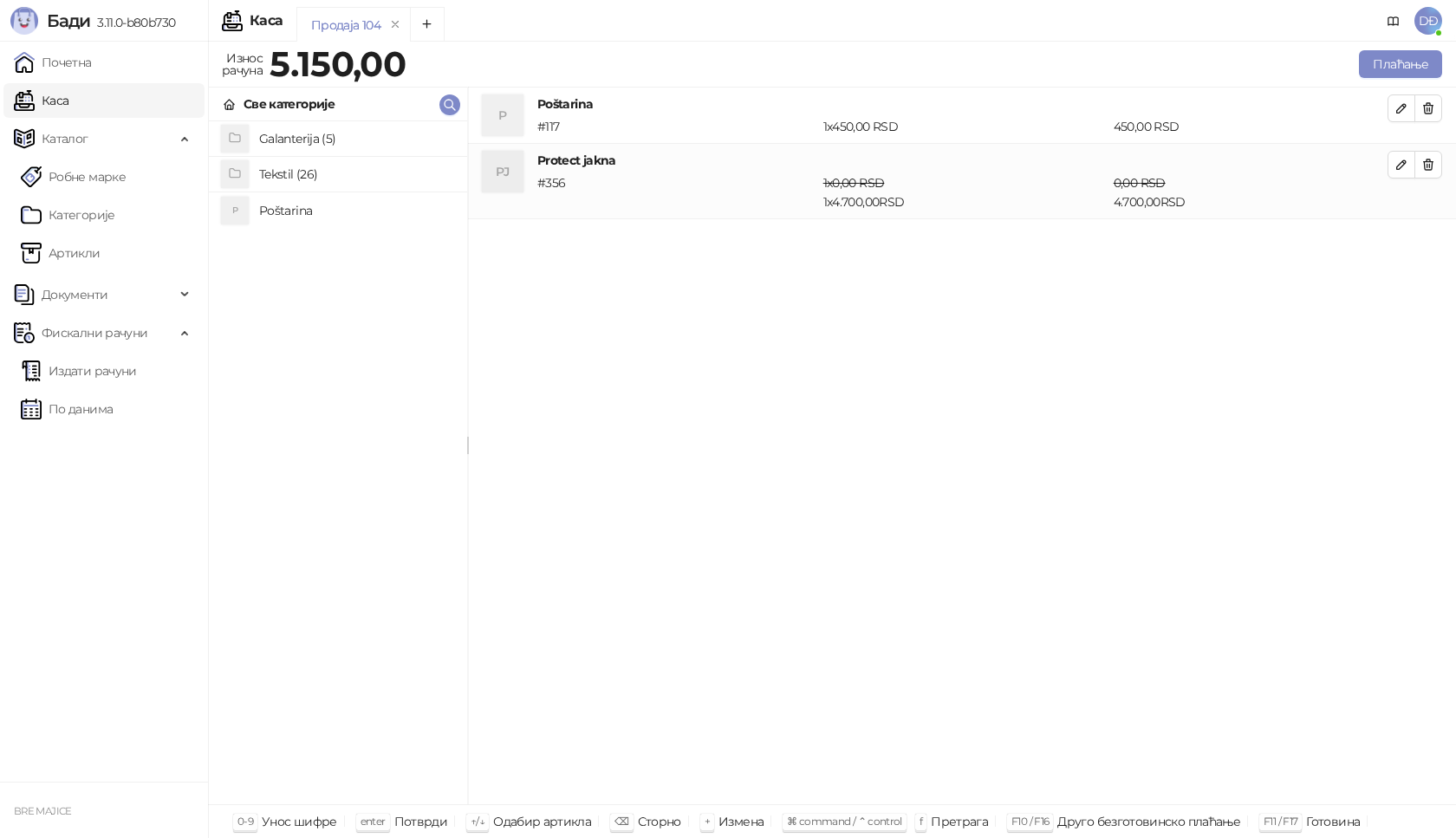
click at [294, 176] on h4 "Tekstil (26)" at bounding box center [356, 174] width 194 height 28
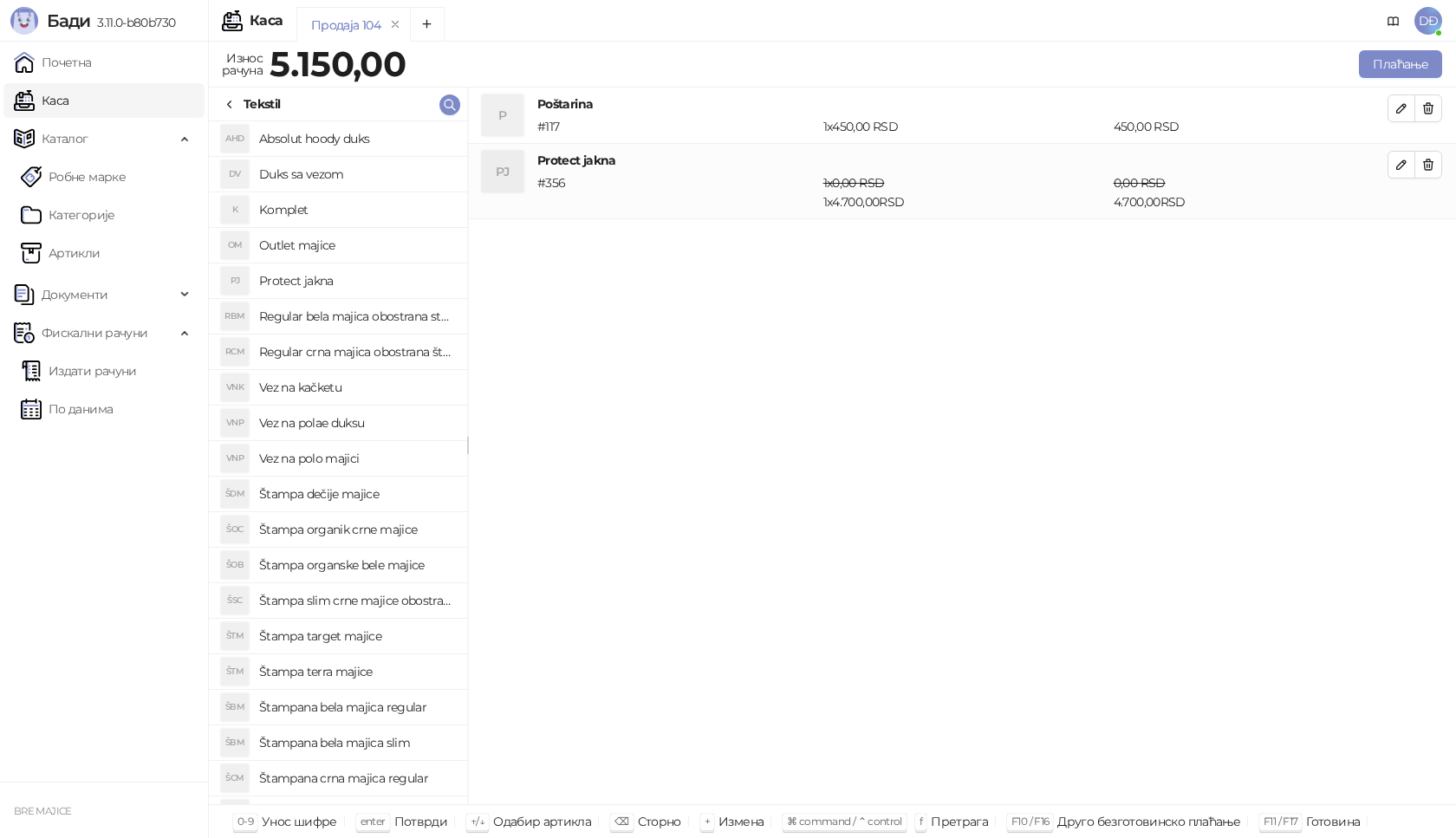
click at [328, 427] on h4 "Vez na polae duksu" at bounding box center [356, 423] width 194 height 28
click at [1427, 244] on icon "button" at bounding box center [1428, 240] width 14 height 14
click at [238, 423] on div "VNP" at bounding box center [235, 423] width 28 height 28
click at [1417, 239] on button "button" at bounding box center [1428, 240] width 28 height 28
click at [338, 420] on h4 "Vez na polae duksu" at bounding box center [356, 423] width 194 height 28
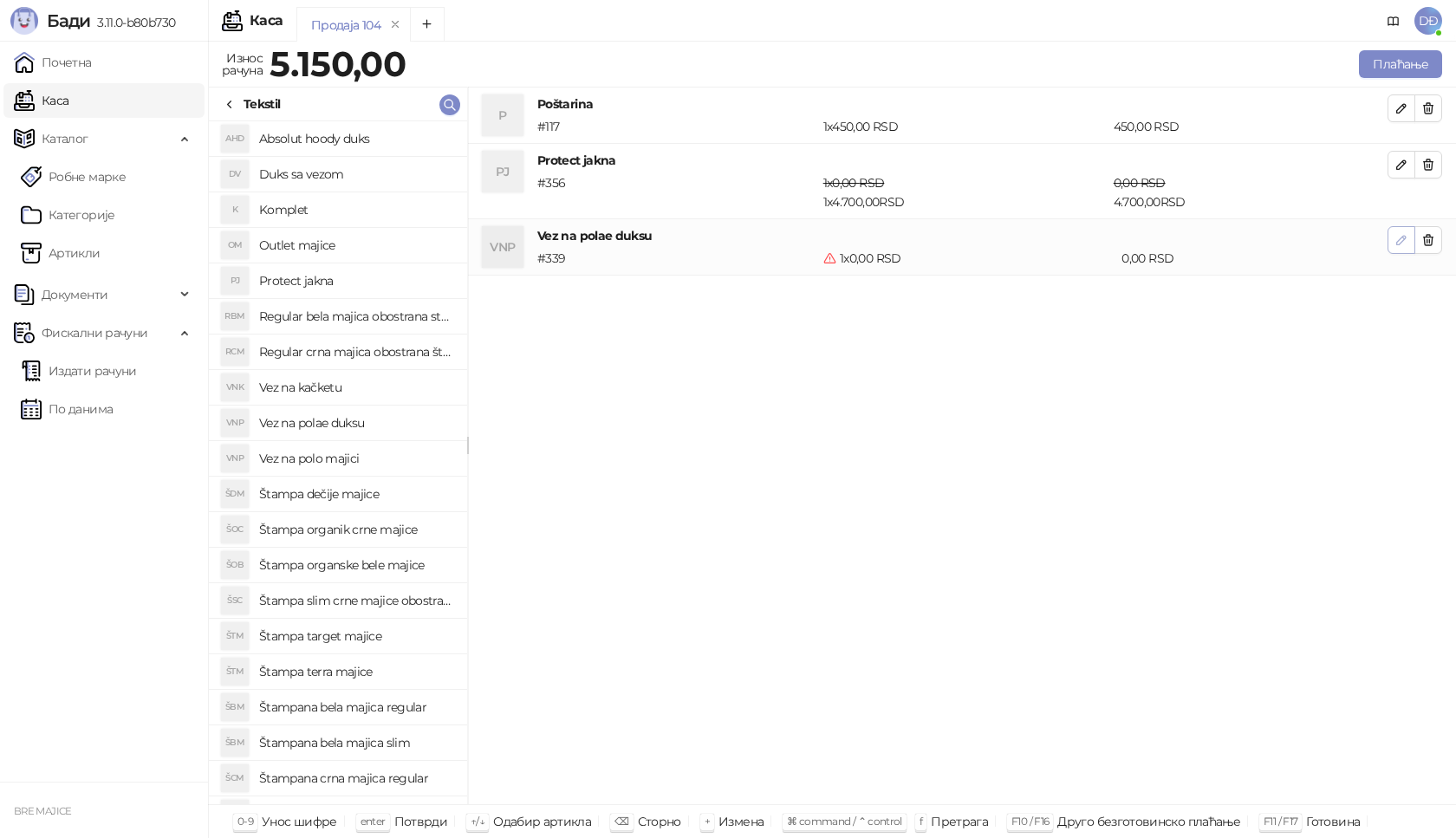
click at [1410, 246] on button "button" at bounding box center [1401, 240] width 28 height 28
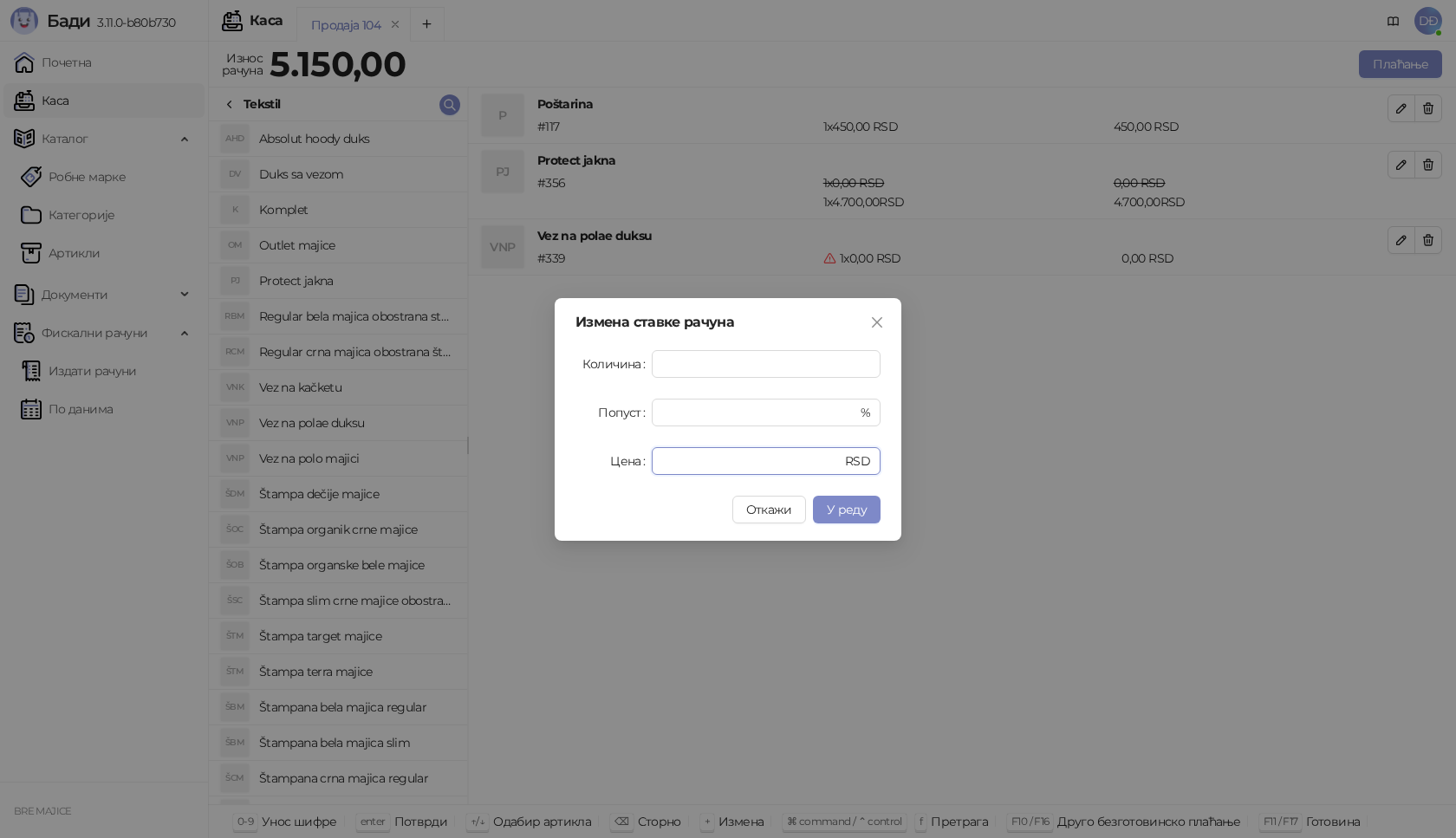
drag, startPoint x: 699, startPoint y: 461, endPoint x: 496, endPoint y: 463, distance: 203.0
click at [496, 463] on div "Измена ставке рачуна Количина * Попуст * % Цена * RSD Откажи У реду" at bounding box center [728, 419] width 1456 height 838
click at [841, 511] on span "У реду" at bounding box center [847, 510] width 40 height 16
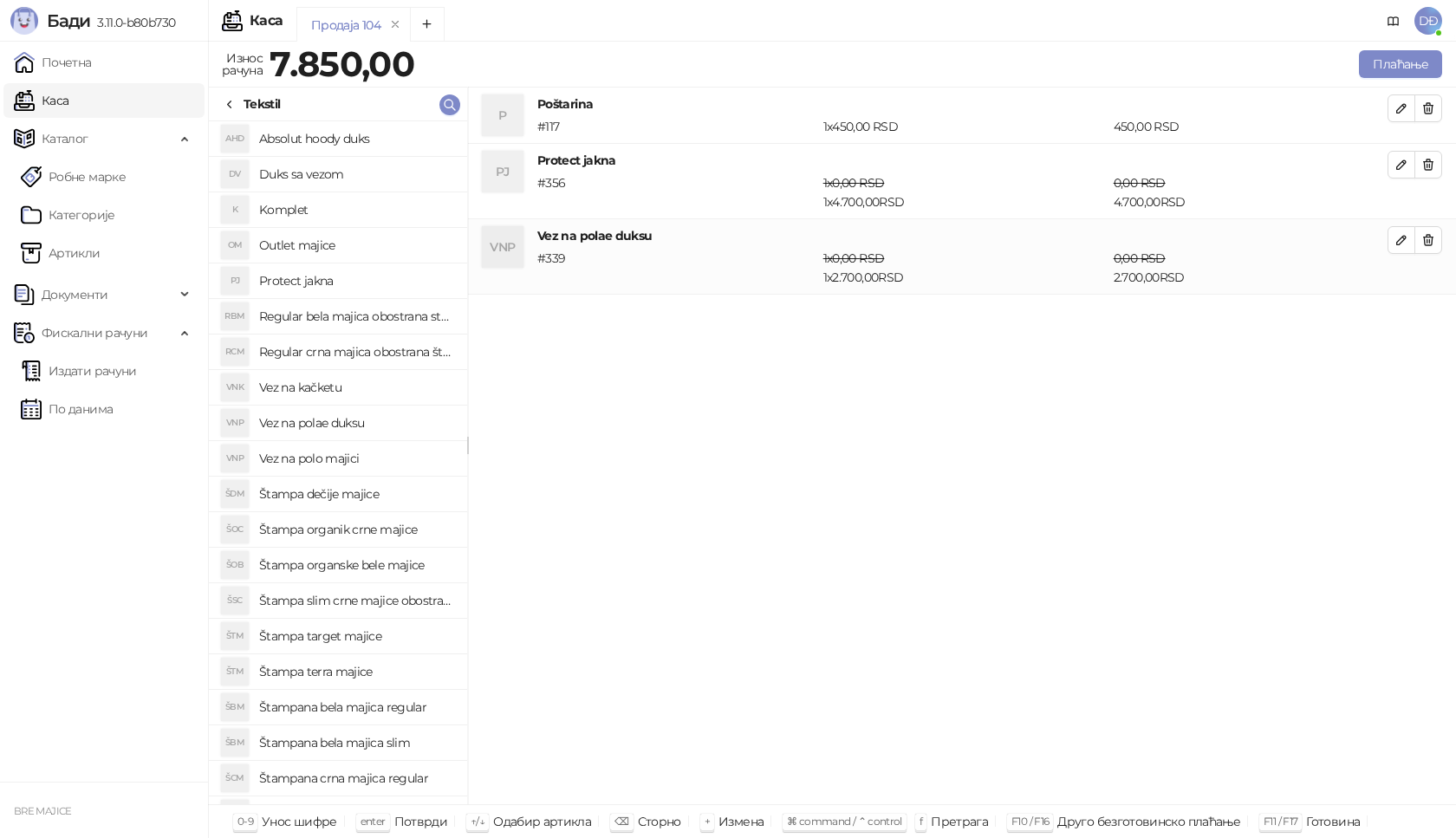
click at [305, 386] on h4 "Vez na kačketu" at bounding box center [356, 387] width 194 height 28
click at [1407, 314] on icon "button" at bounding box center [1401, 316] width 14 height 14
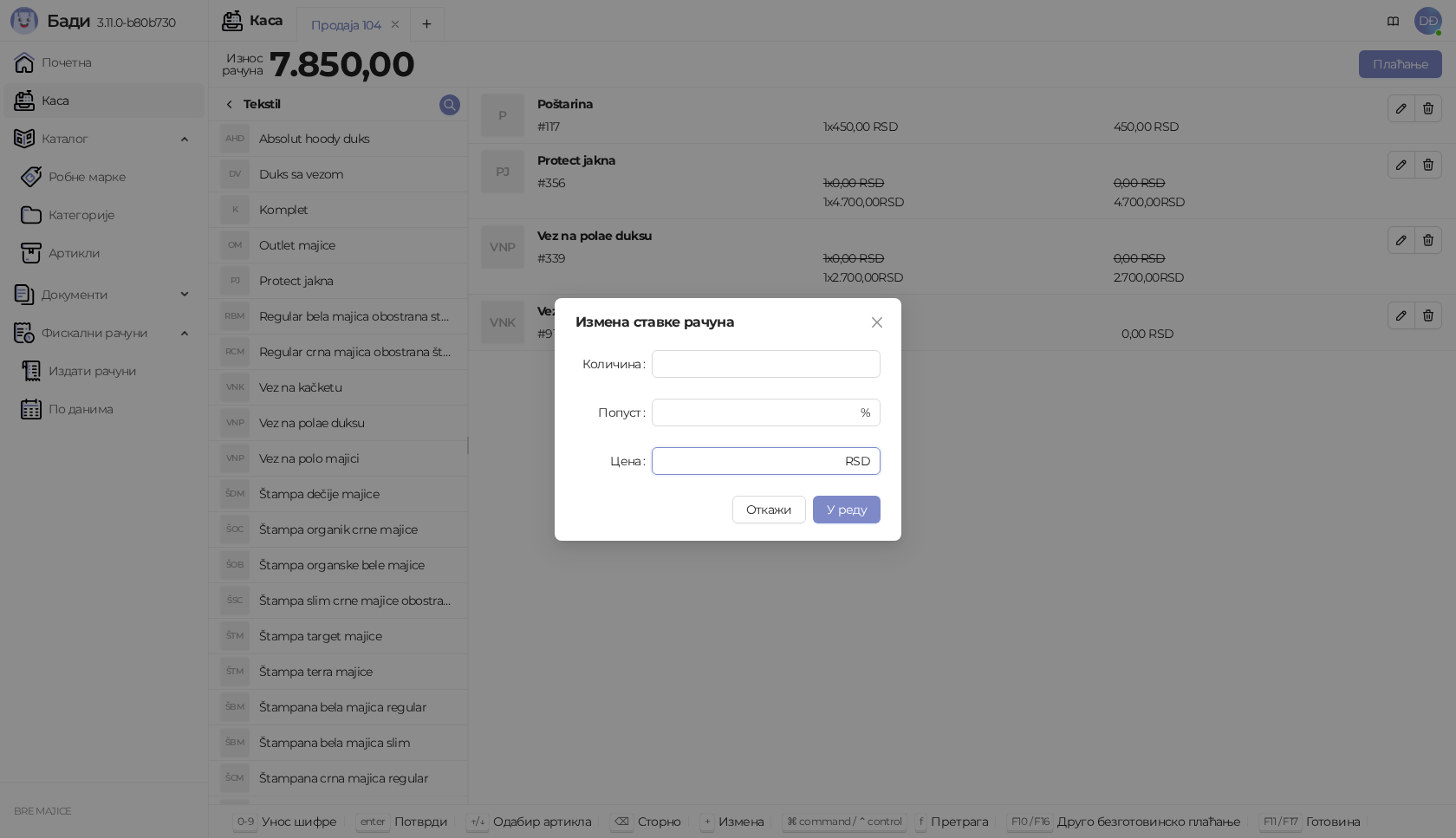
drag, startPoint x: 678, startPoint y: 462, endPoint x: 594, endPoint y: 463, distance: 84.0
click at [594, 463] on div "Цена * RSD" at bounding box center [728, 461] width 305 height 28
type input "****"
click at [859, 507] on span "У реду" at bounding box center [847, 510] width 40 height 16
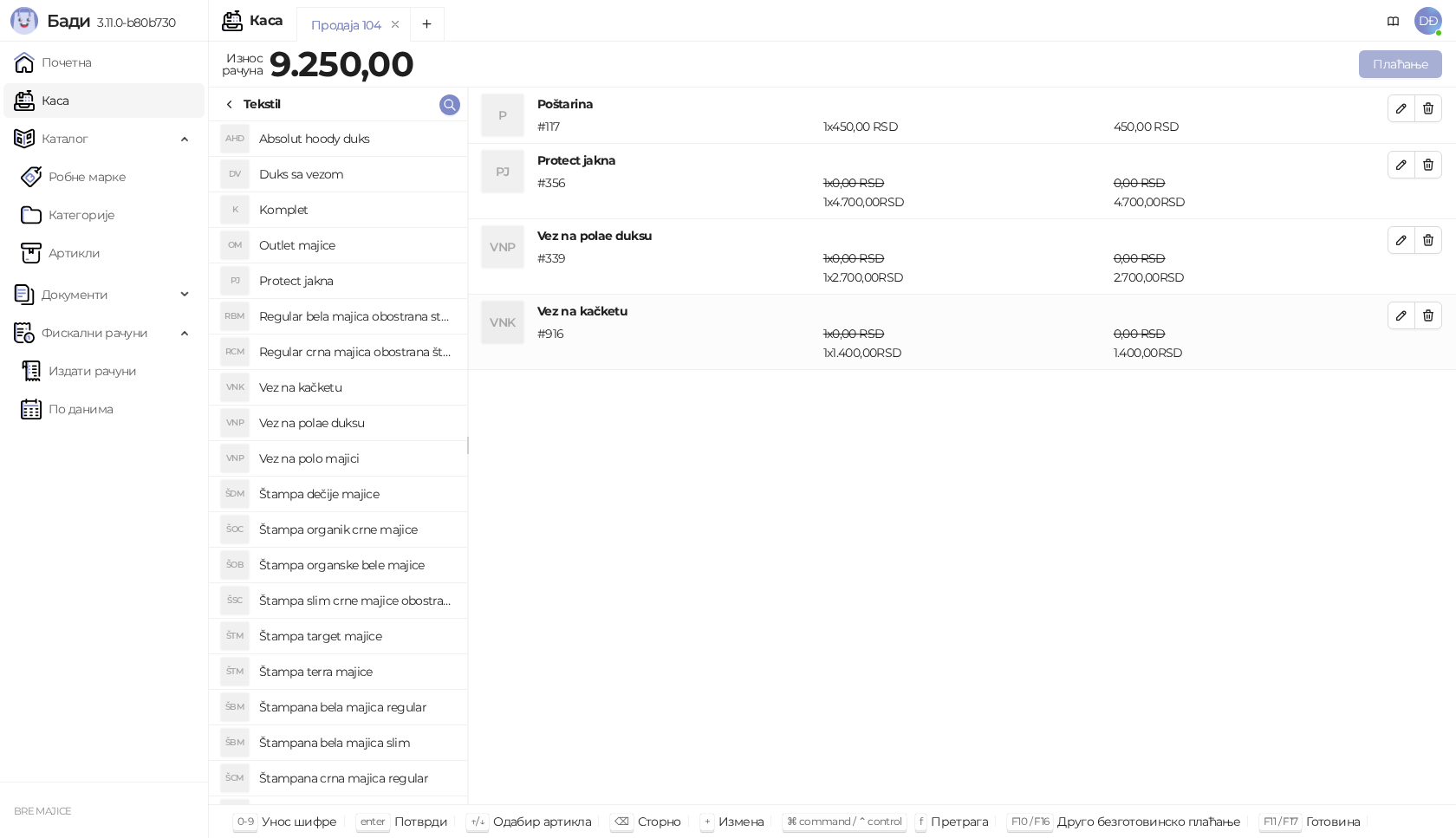
click at [1369, 55] on button "Плаћање" at bounding box center [1401, 64] width 84 height 28
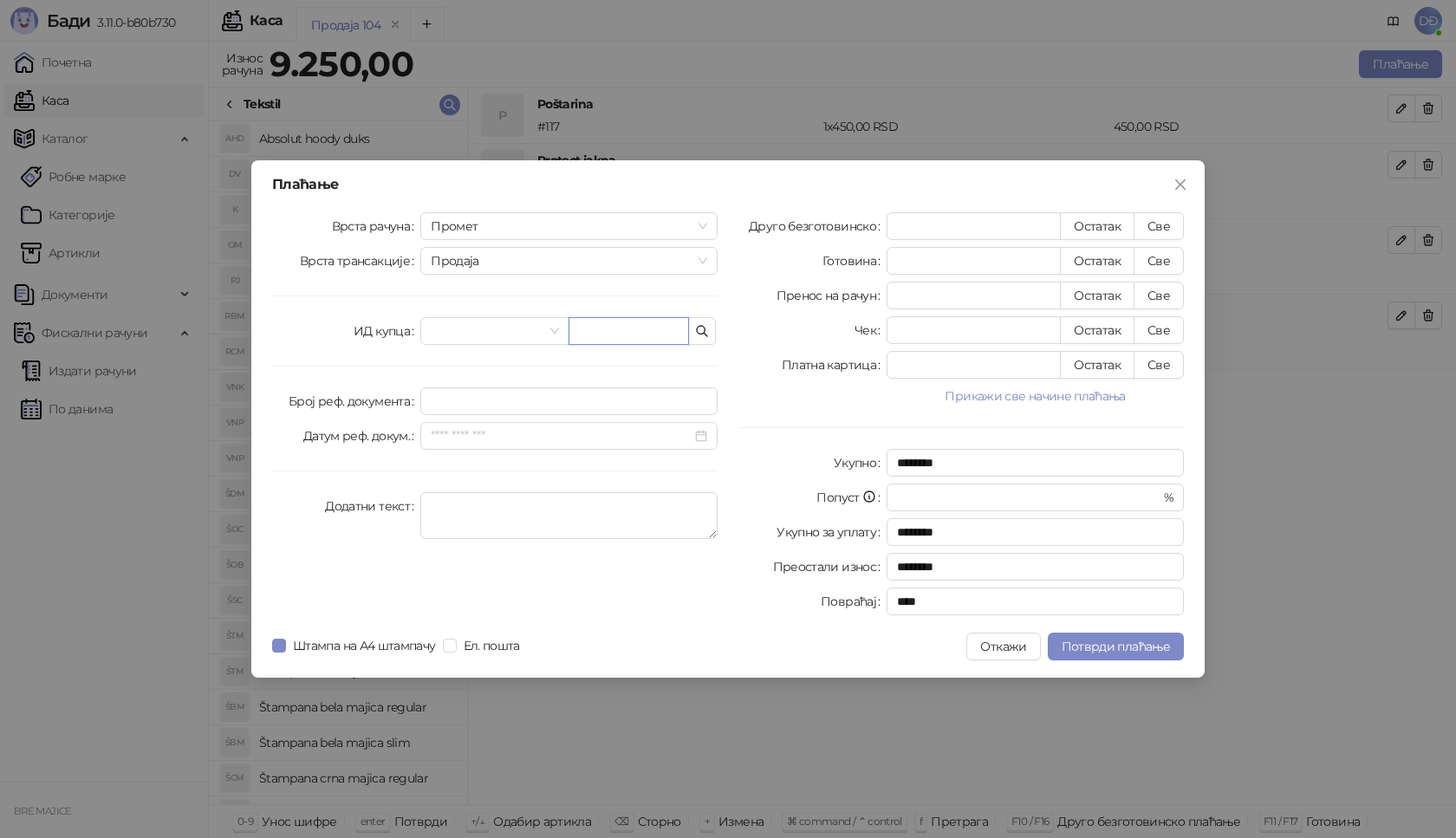
drag, startPoint x: 622, startPoint y: 334, endPoint x: 546, endPoint y: 416, distance: 111.8
click at [622, 335] on input "text" at bounding box center [628, 331] width 120 height 28
paste input "**********"
type input "**********"
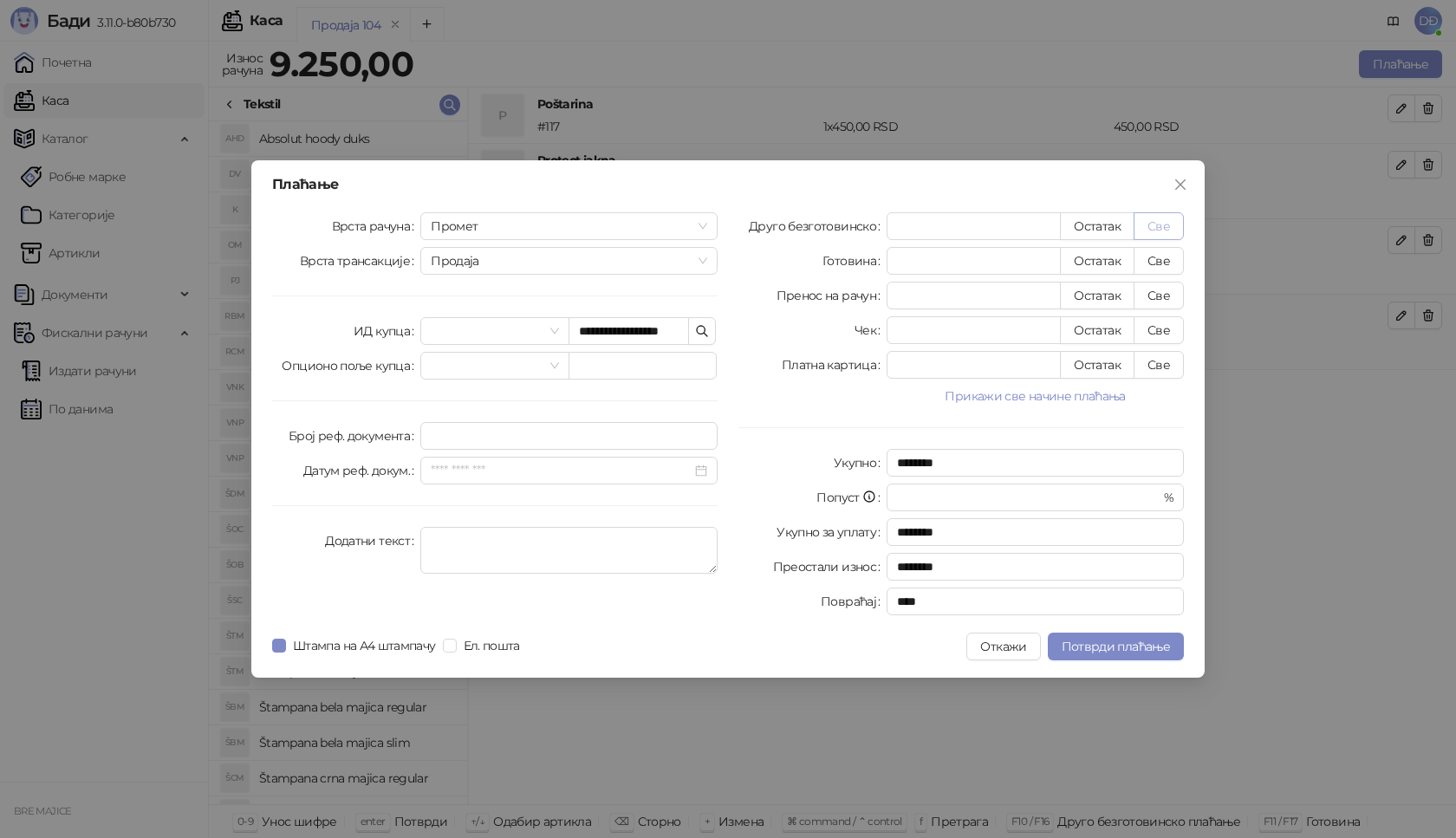
click at [1167, 223] on button "Све" at bounding box center [1159, 226] width 50 height 28
type input "****"
click at [1115, 653] on span "Потврди плаћање" at bounding box center [1116, 647] width 108 height 16
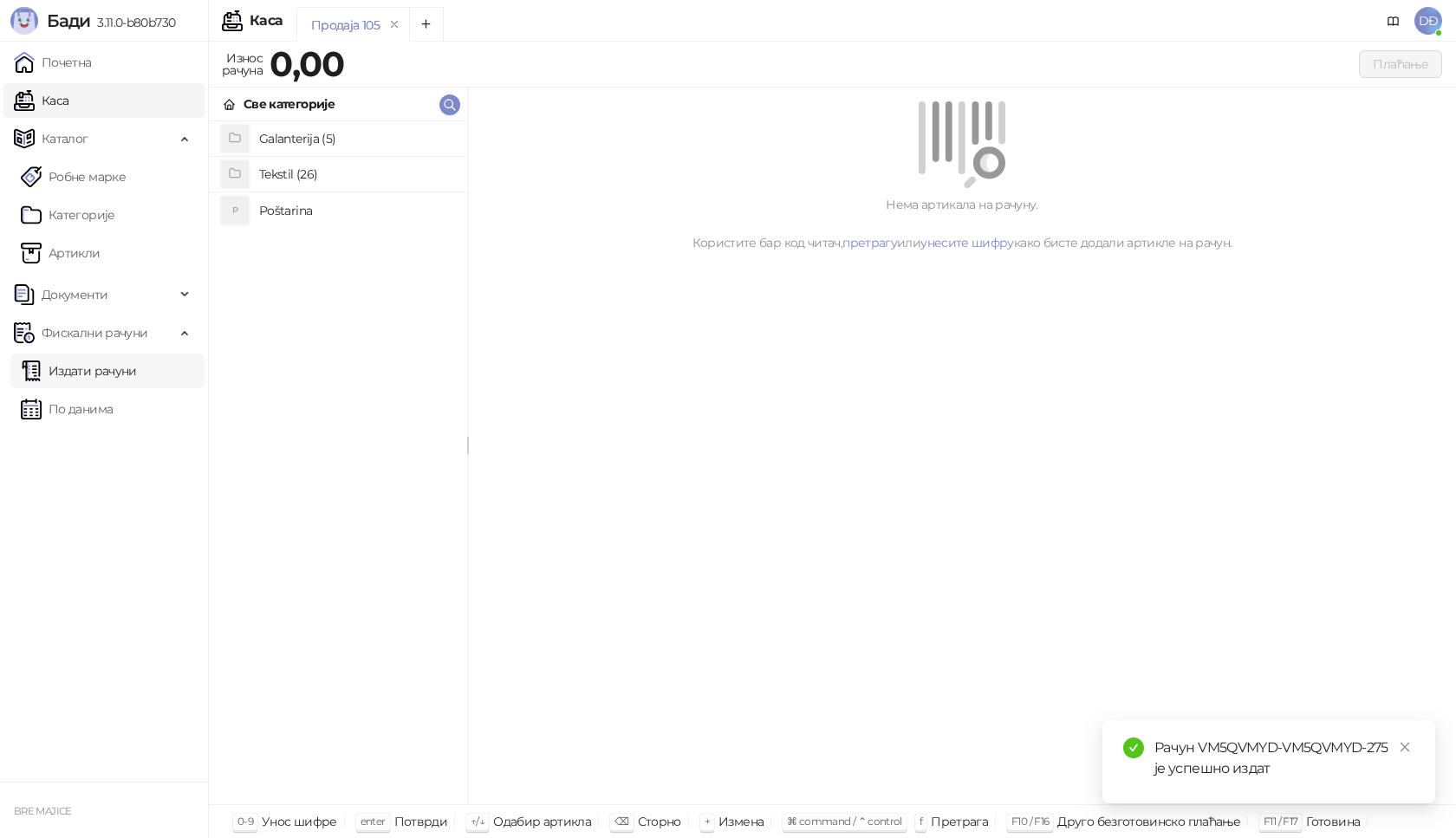
click at [96, 371] on link "Издати рачуни" at bounding box center [78, 371] width 116 height 35
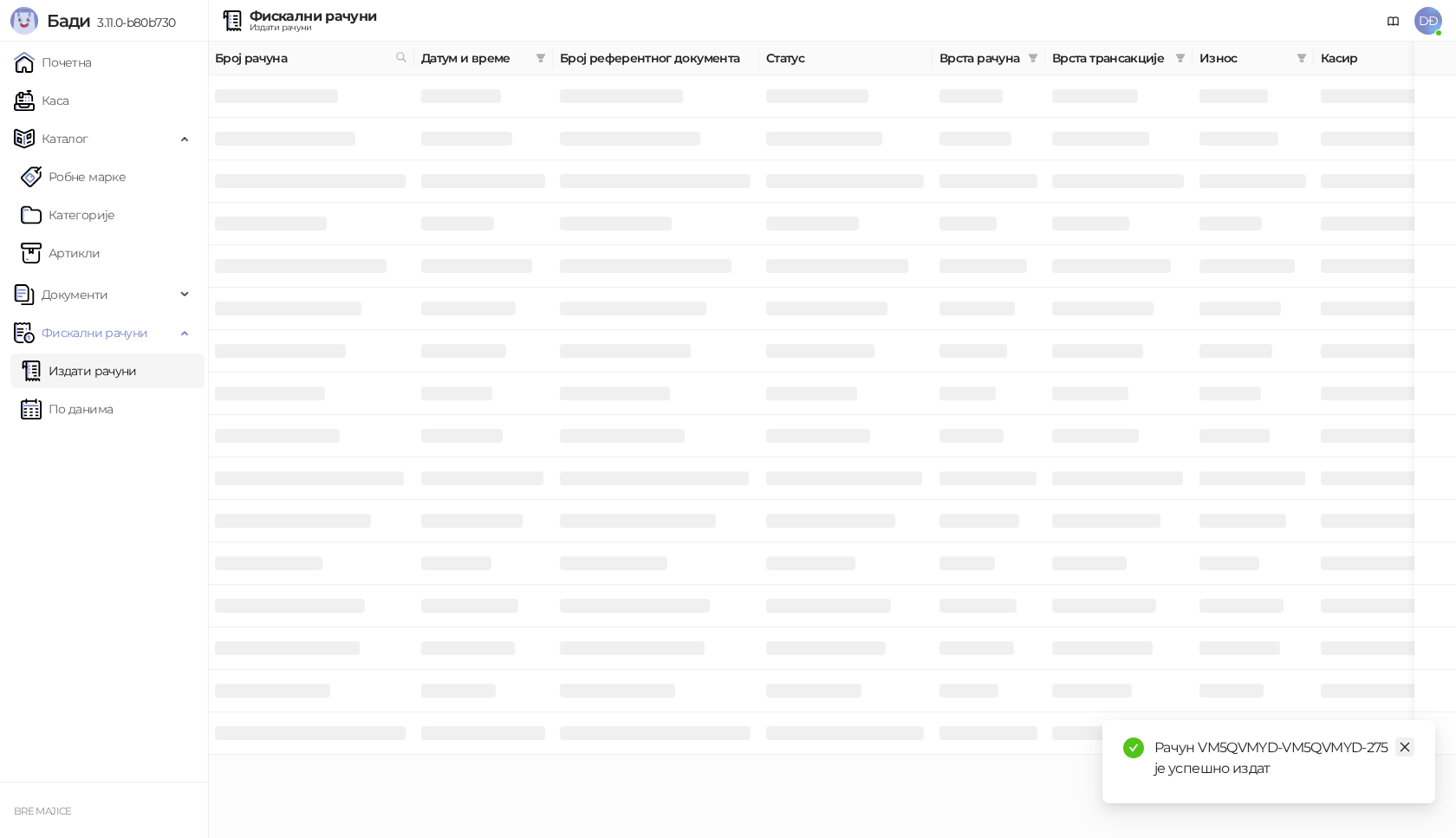
click at [1402, 747] on icon "close" at bounding box center [1405, 747] width 12 height 12
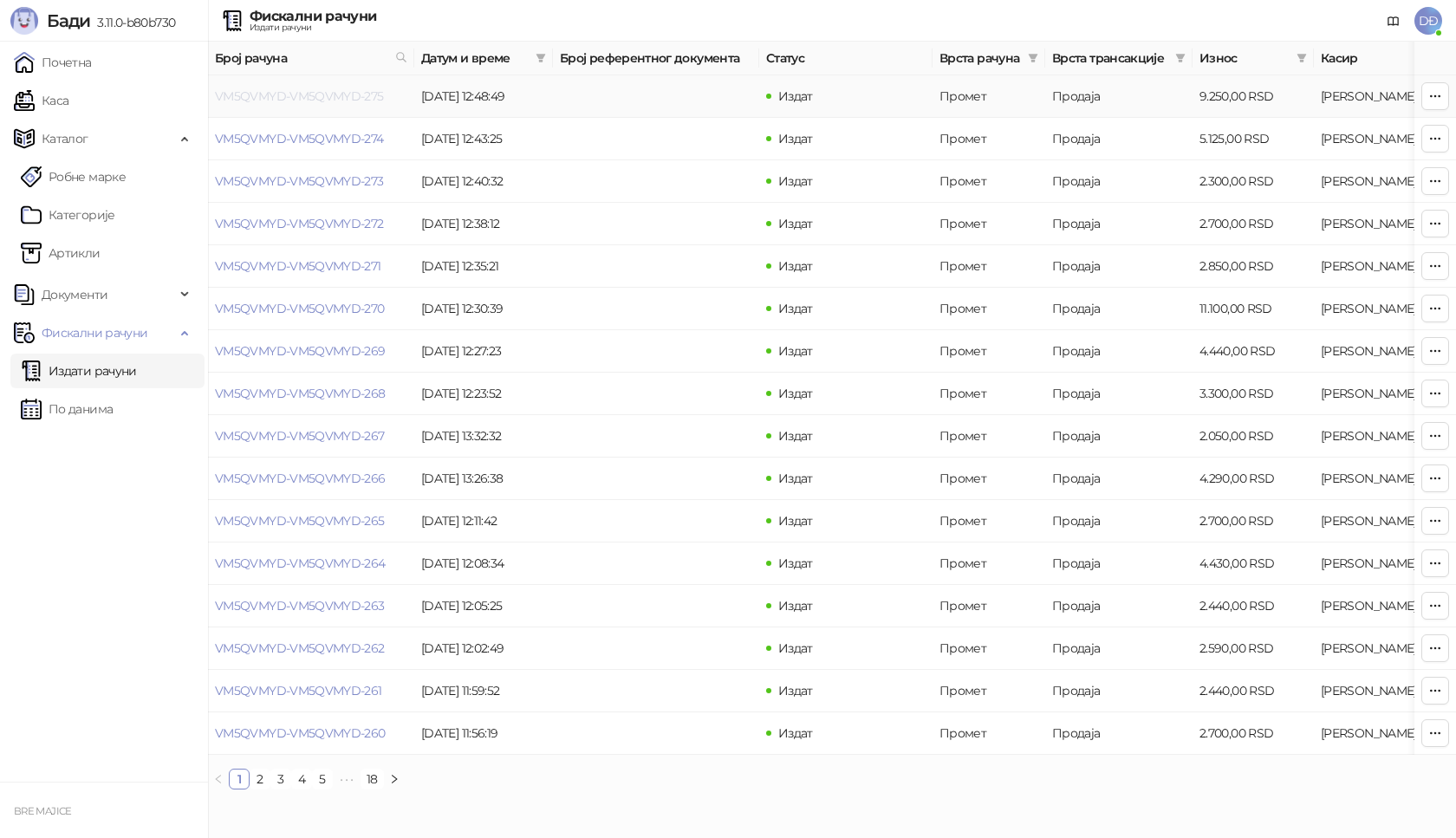
click at [342, 97] on link "VM5QVMYD-VM5QVMYD-275" at bounding box center [299, 97] width 169 height 16
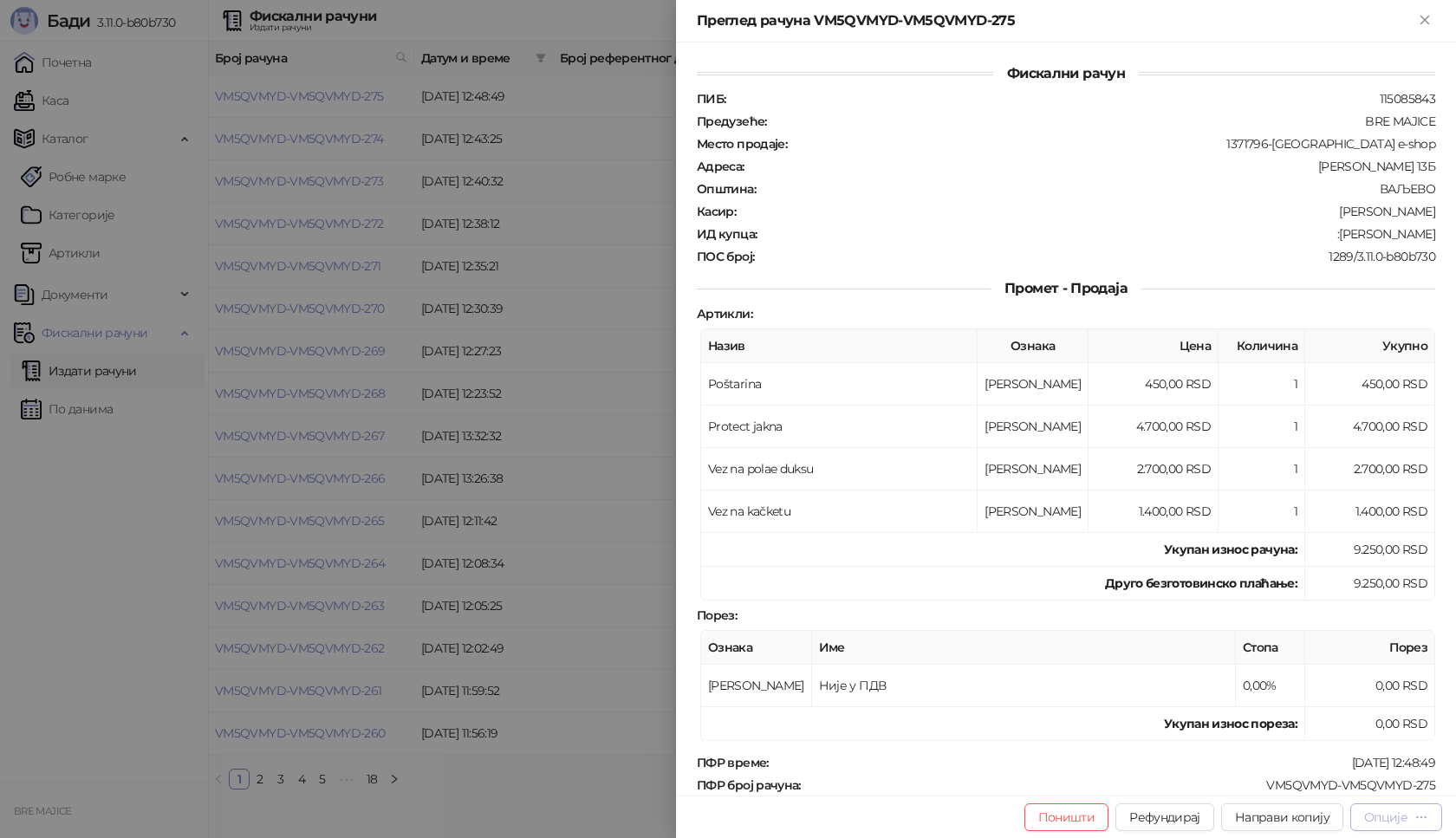
click at [1386, 826] on button "Опције" at bounding box center [1397, 817] width 92 height 28
click at [1347, 788] on span "Преузми у ПДФ формату" at bounding box center [1322, 782] width 211 height 19
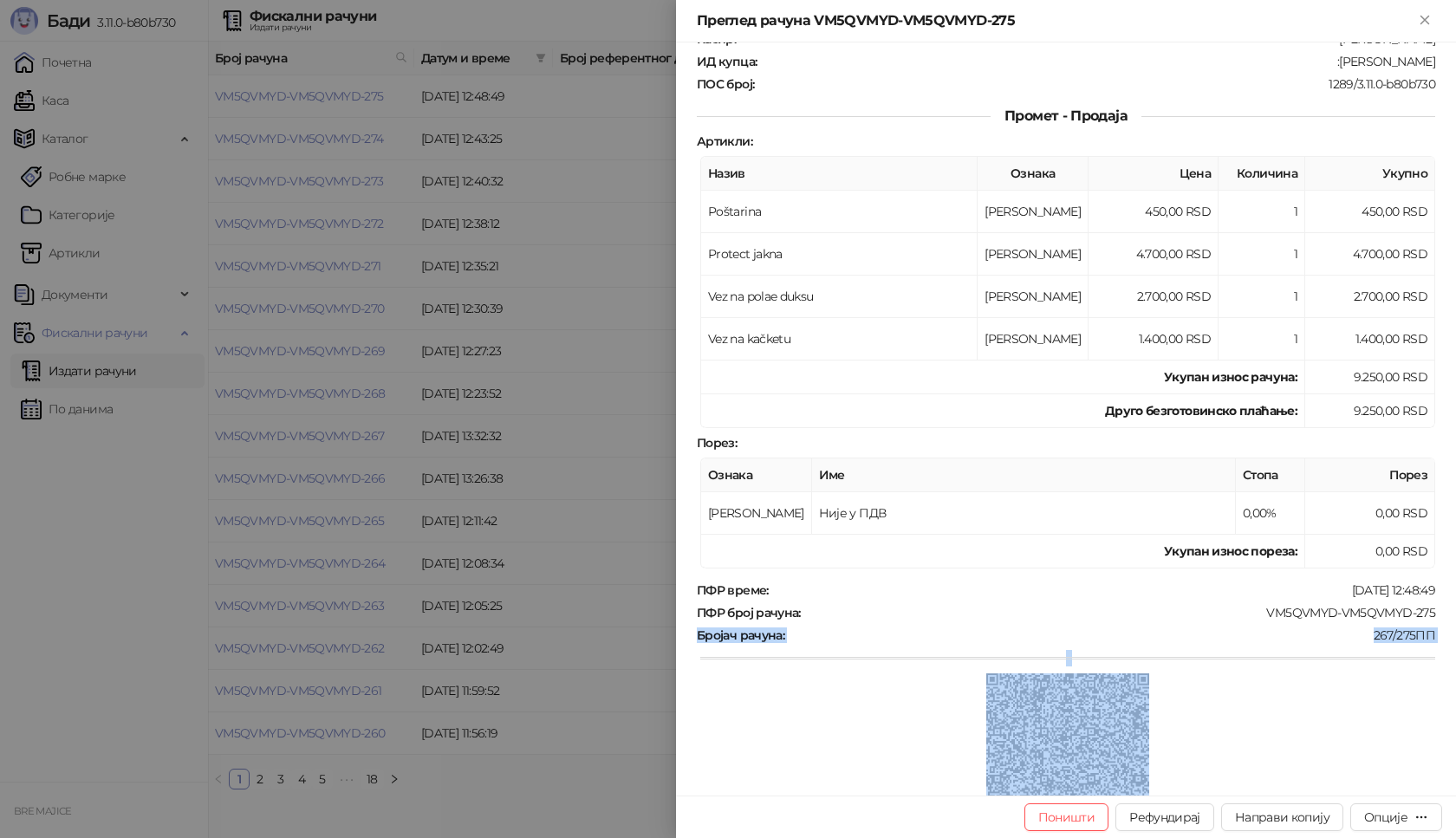
scroll to position [190, 0]
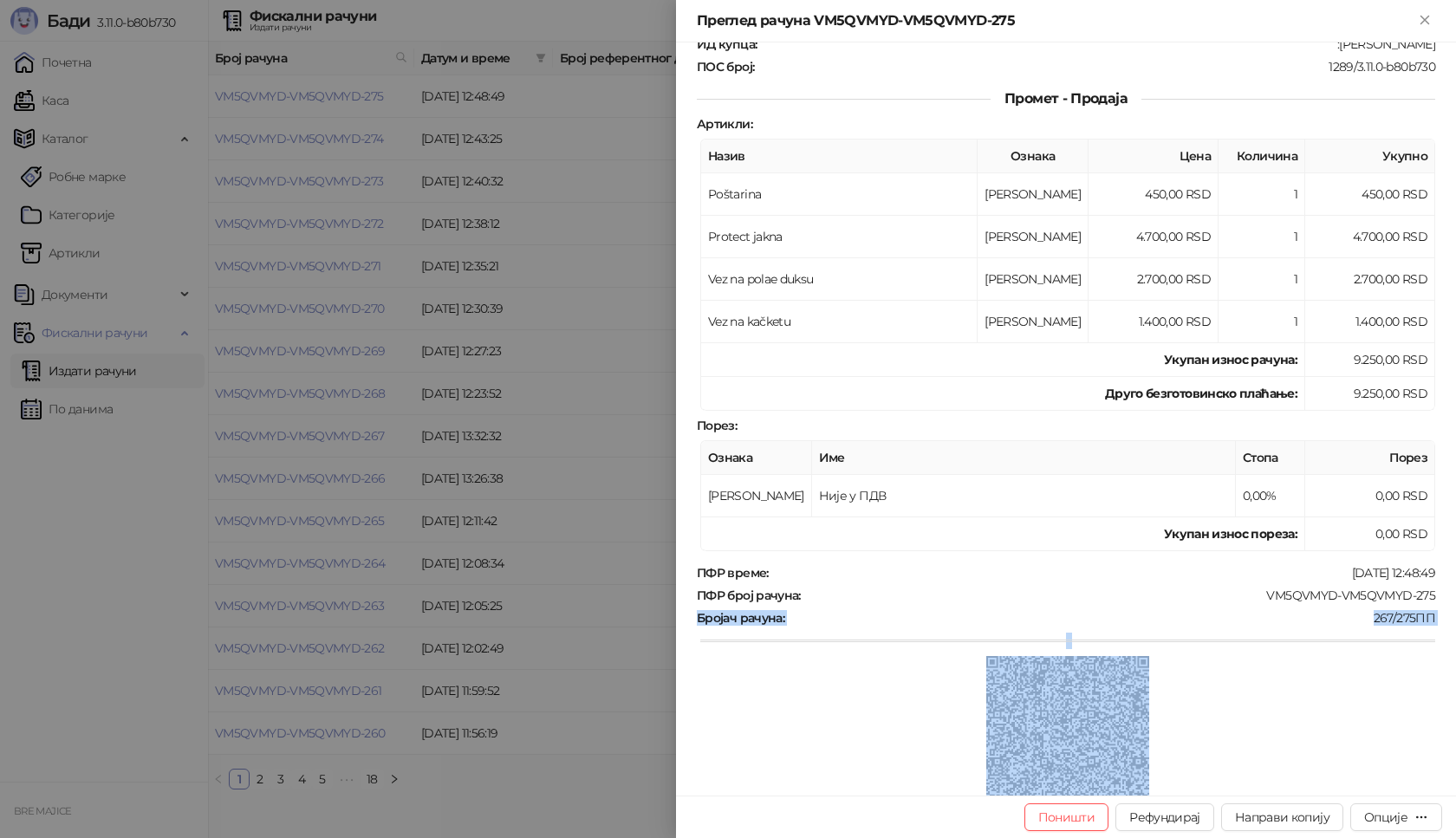
drag, startPoint x: 1422, startPoint y: 786, endPoint x: 1374, endPoint y: 652, distance: 142.3
click at [1281, 757] on div "ПФР време : [DATE] 12:48:49 ПФР број рачуна : VM5QVMYD-VM5QVMYD-275 Бројач рачу…" at bounding box center [1066, 694] width 745 height 258
click at [1431, 607] on div "Фискални рачун ПИБ : 115085843 Предузеће : BRE MAJICE Место продаје : 1371796-[…" at bounding box center [1066, 419] width 780 height 753
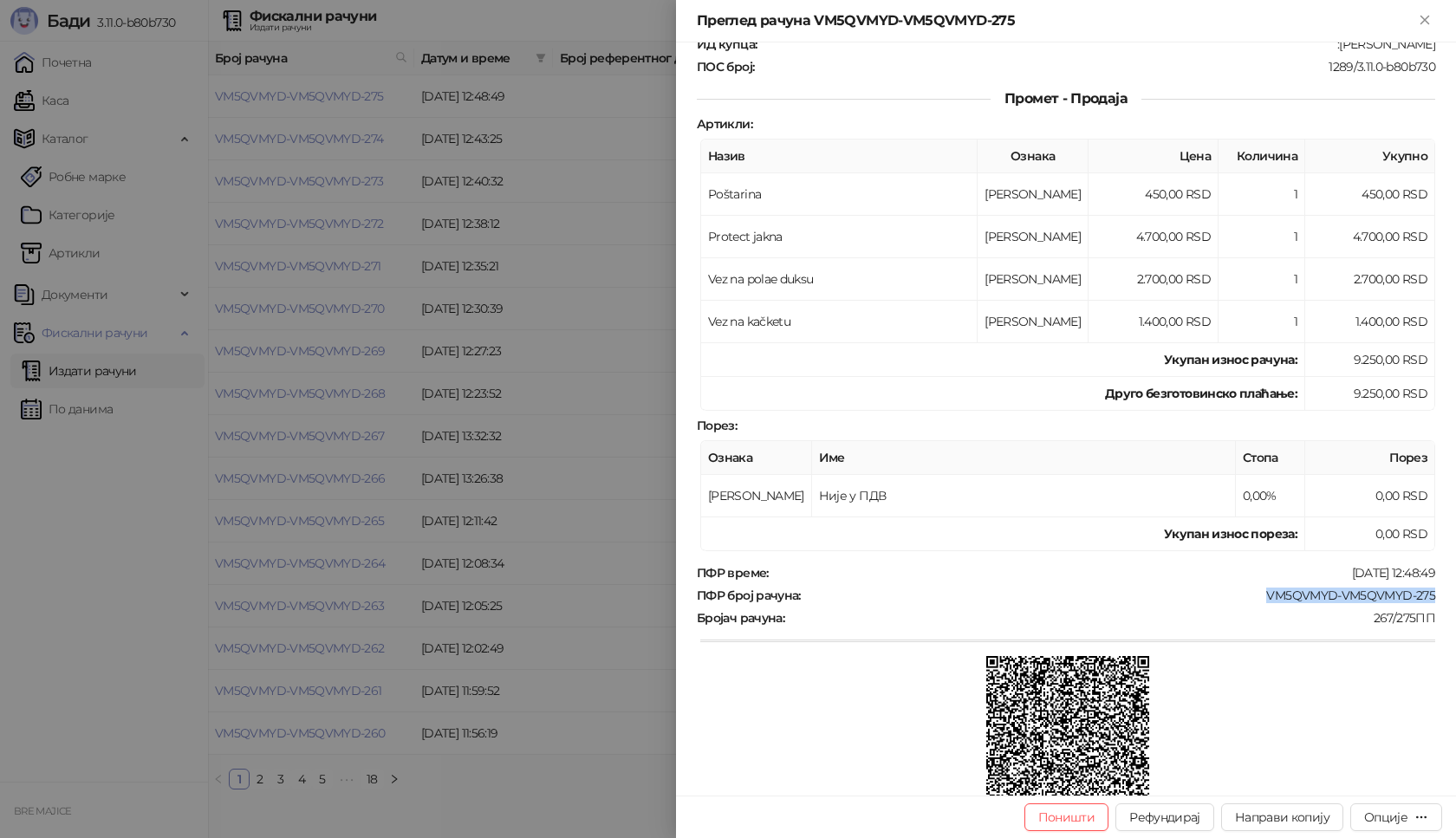
drag, startPoint x: 1424, startPoint y: 598, endPoint x: 1253, endPoint y: 596, distance: 171.0
click at [1253, 596] on div "Фискални рачун ПИБ : 115085843 Предузеће : BRE MAJICE Место продаје : 1371796-[…" at bounding box center [1066, 419] width 780 height 753
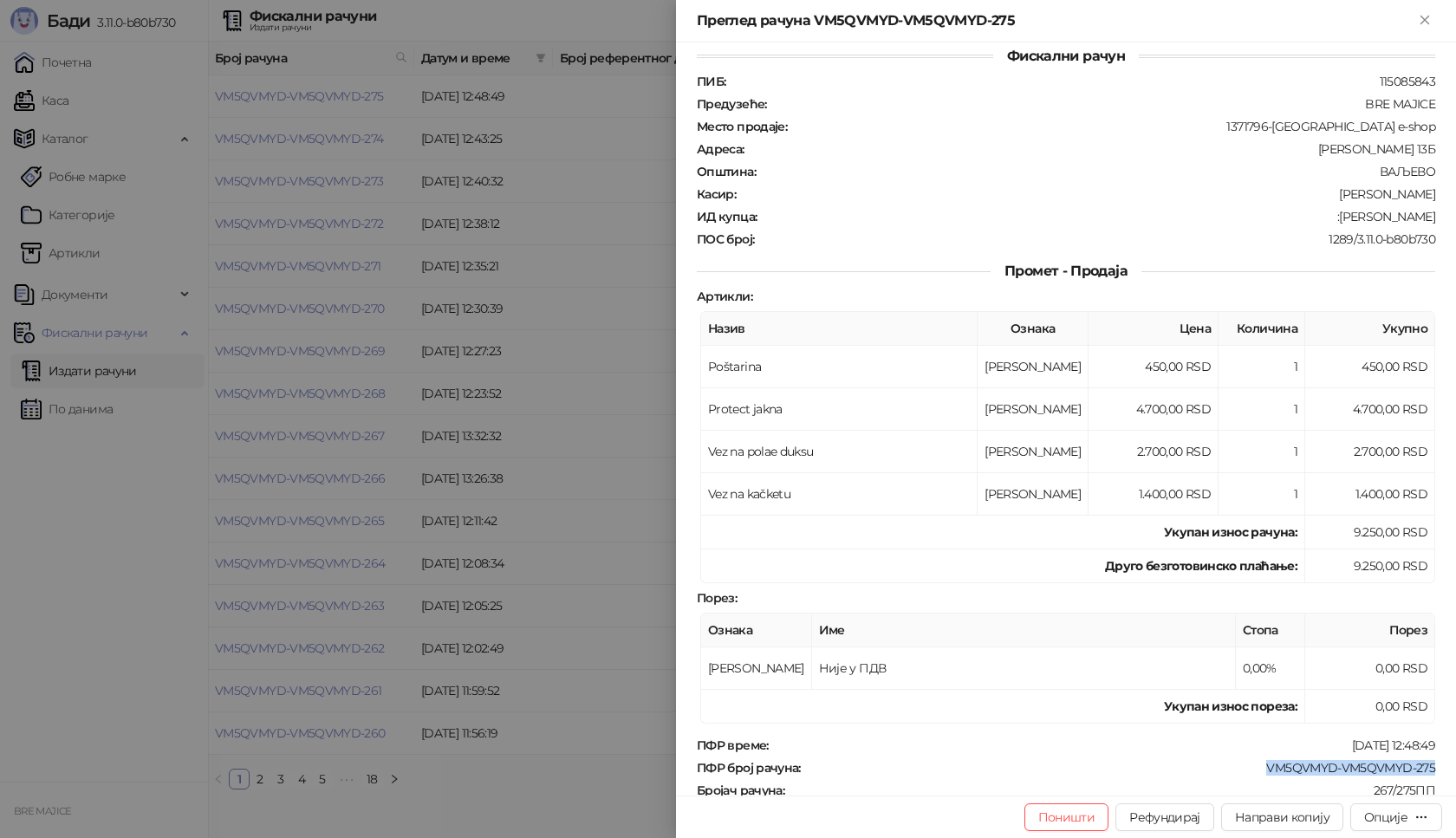
scroll to position [17, 0]
drag, startPoint x: 1433, startPoint y: 222, endPoint x: 1317, endPoint y: 216, distance: 116.2
click at [1317, 216] on div "Фискални рачун ПИБ : 115085843 Предузеће : BRE MAJICE Место продаје : 1371796-[…" at bounding box center [1066, 419] width 780 height 753
click at [1422, 12] on icon "Close" at bounding box center [1425, 20] width 16 height 16
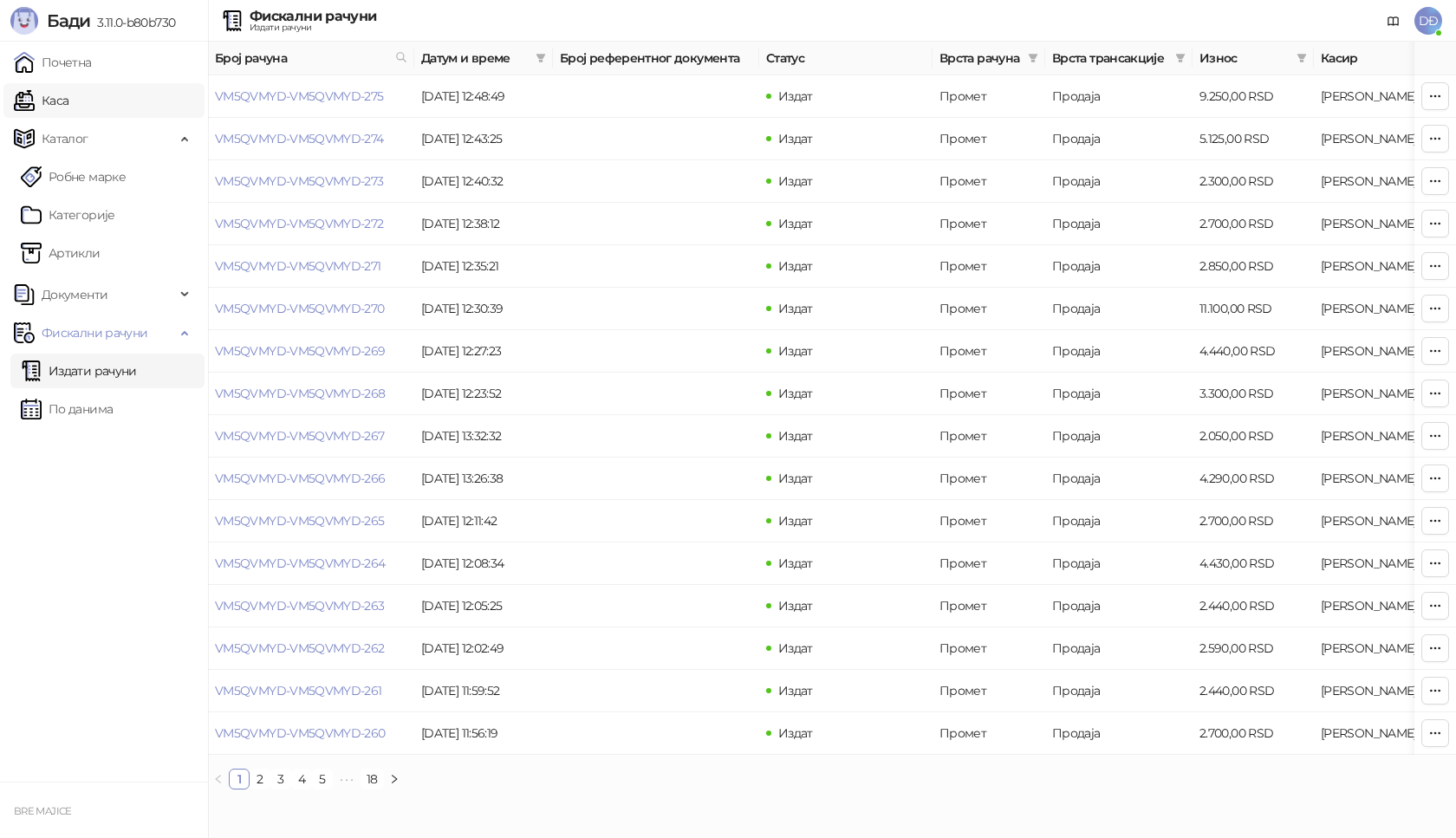
click at [69, 105] on link "Каса" at bounding box center [41, 101] width 55 height 35
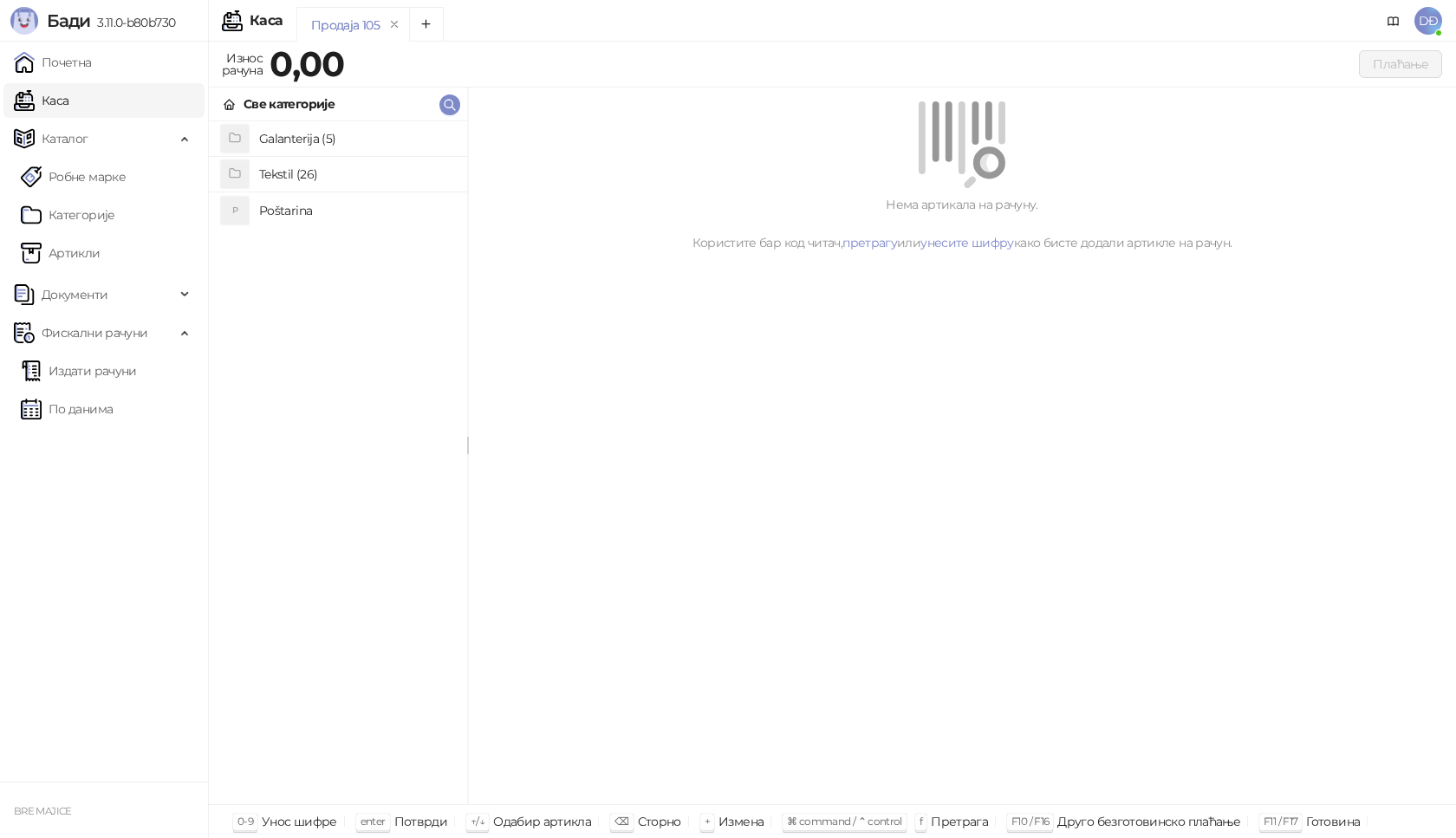
click at [302, 210] on h4 "Poštarina" at bounding box center [356, 211] width 194 height 28
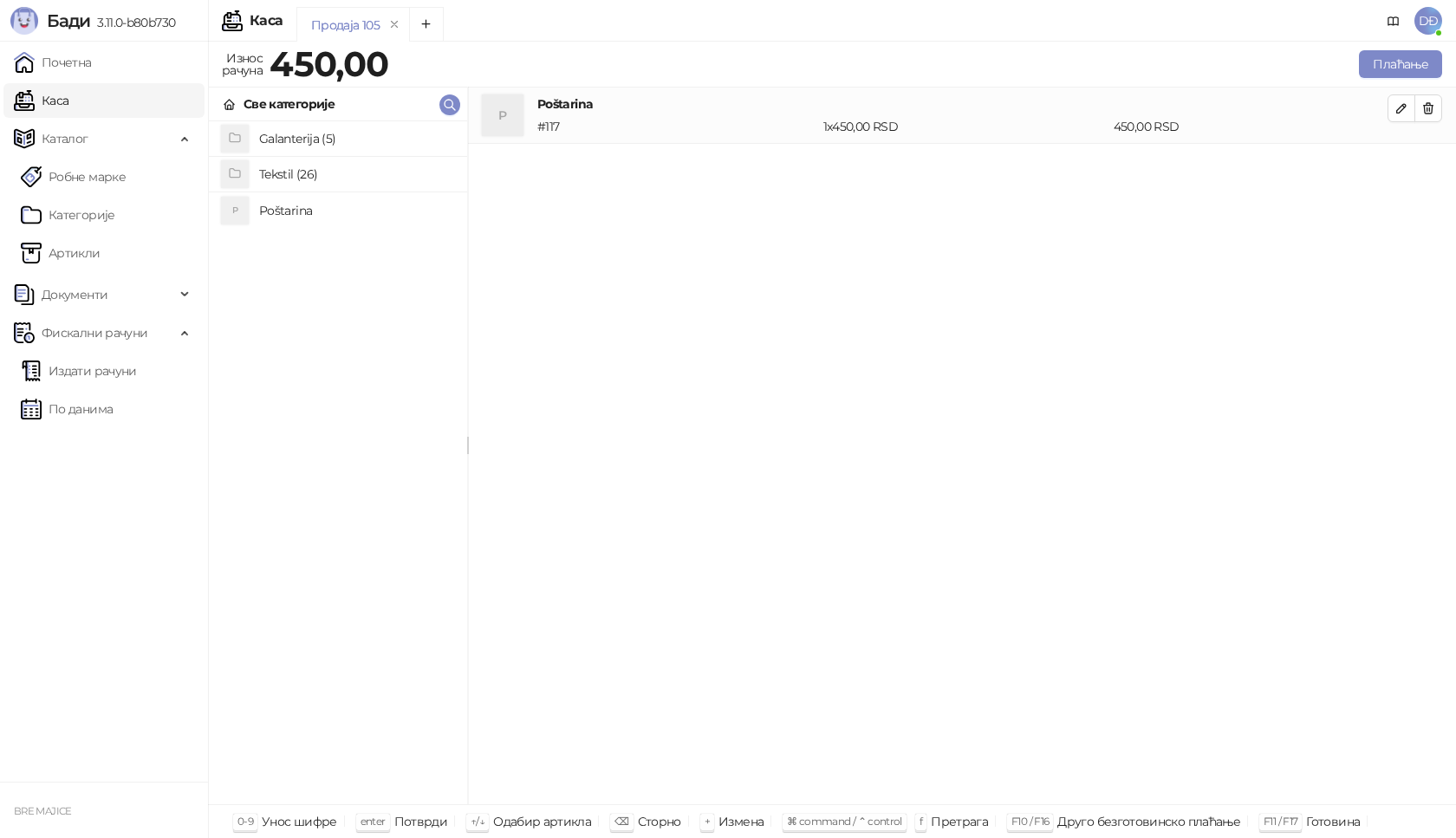
click at [317, 182] on h4 "Tekstil (26)" at bounding box center [356, 174] width 194 height 28
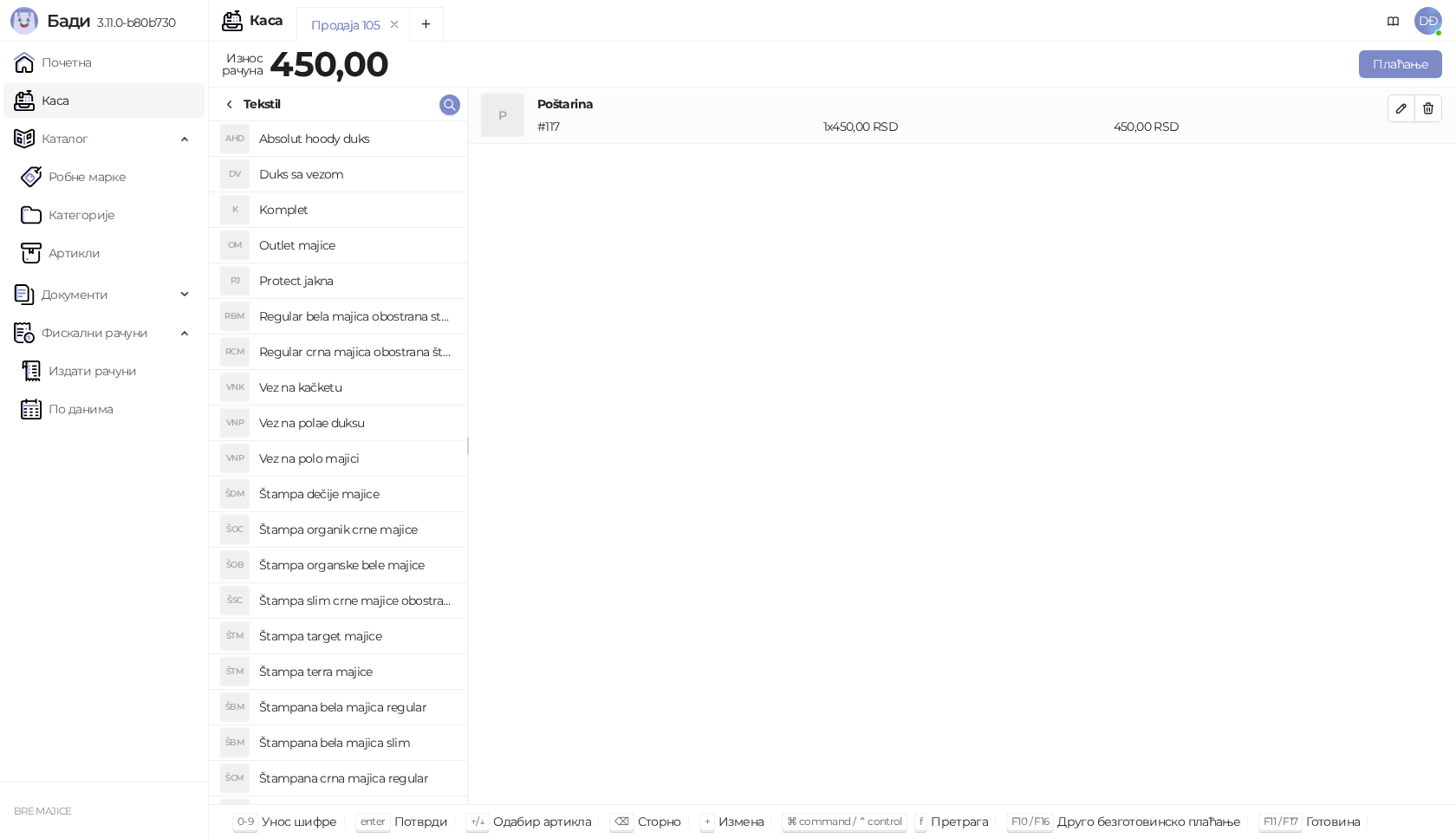
click at [350, 176] on h4 "Duks sa vezom" at bounding box center [356, 174] width 194 height 28
click at [1401, 168] on icon "button" at bounding box center [1401, 164] width 14 height 14
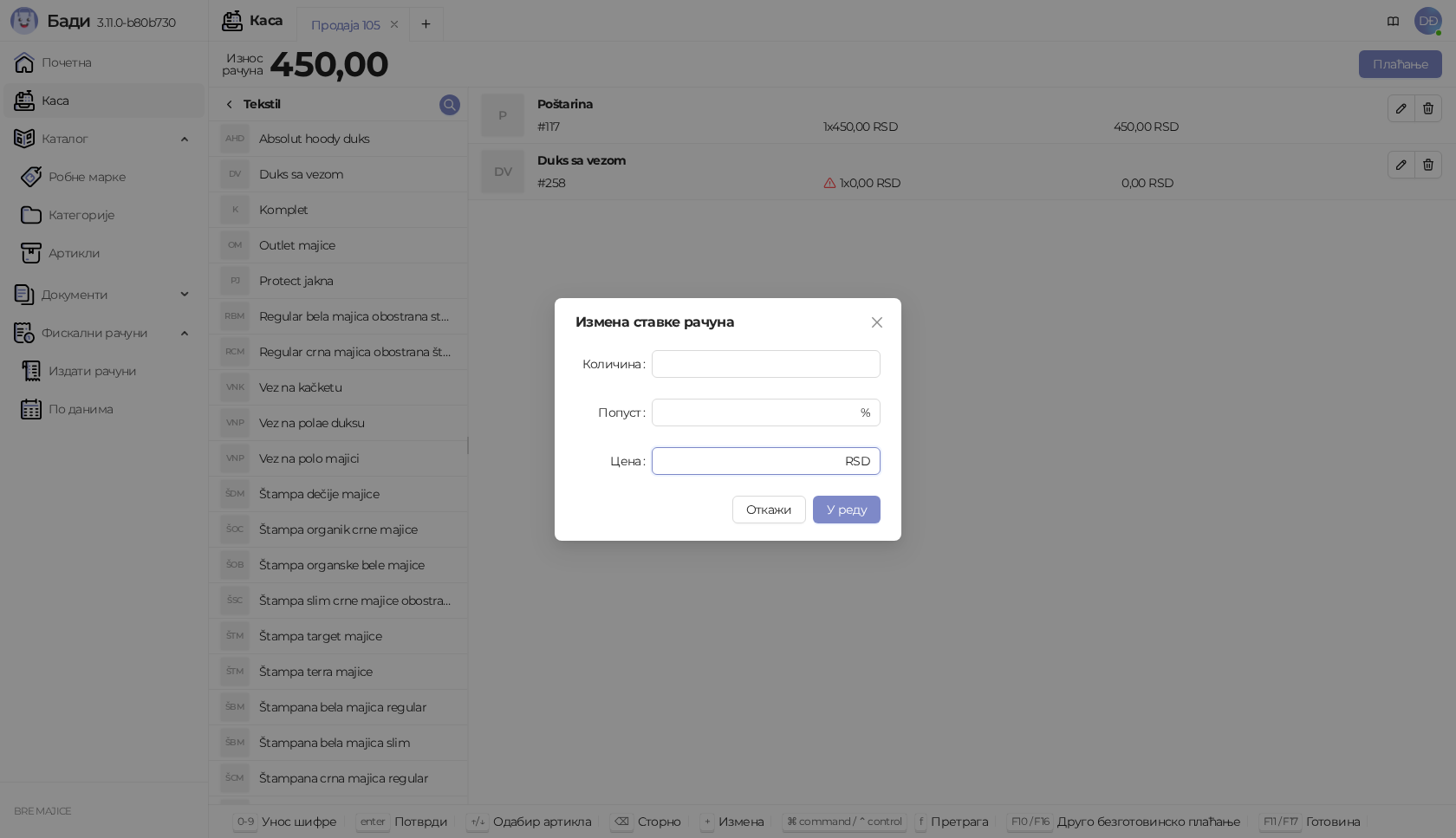
drag, startPoint x: 647, startPoint y: 461, endPoint x: 608, endPoint y: 443, distance: 43.0
click at [618, 462] on div "Цена * RSD" at bounding box center [728, 461] width 305 height 28
click at [850, 519] on button "У реду" at bounding box center [847, 510] width 68 height 28
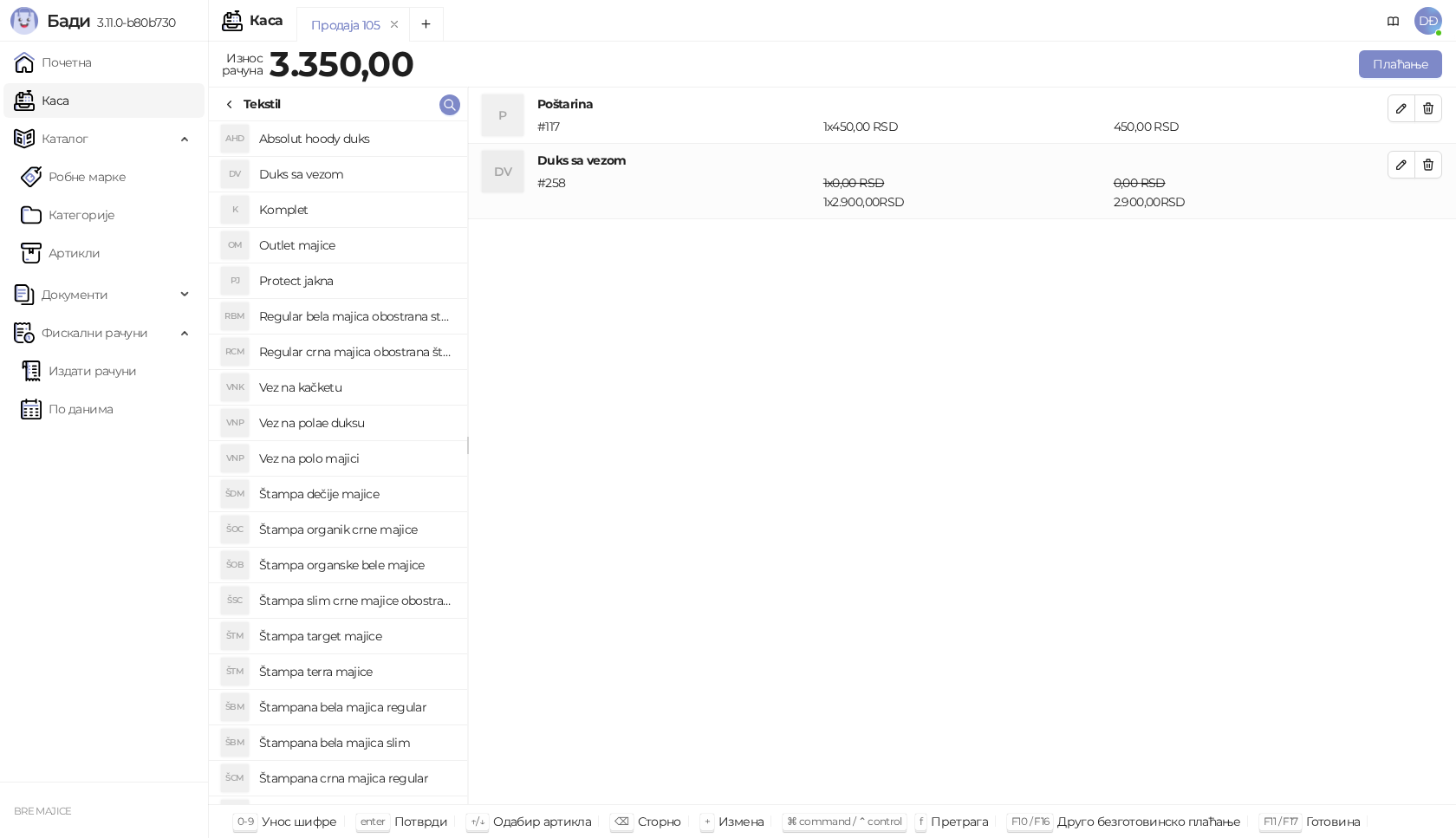
click at [334, 459] on h4 "Vez na polo majici" at bounding box center [356, 459] width 194 height 28
drag, startPoint x: 1406, startPoint y: 245, endPoint x: 1392, endPoint y: 245, distance: 14.0
click at [1406, 245] on icon "button" at bounding box center [1401, 240] width 14 height 14
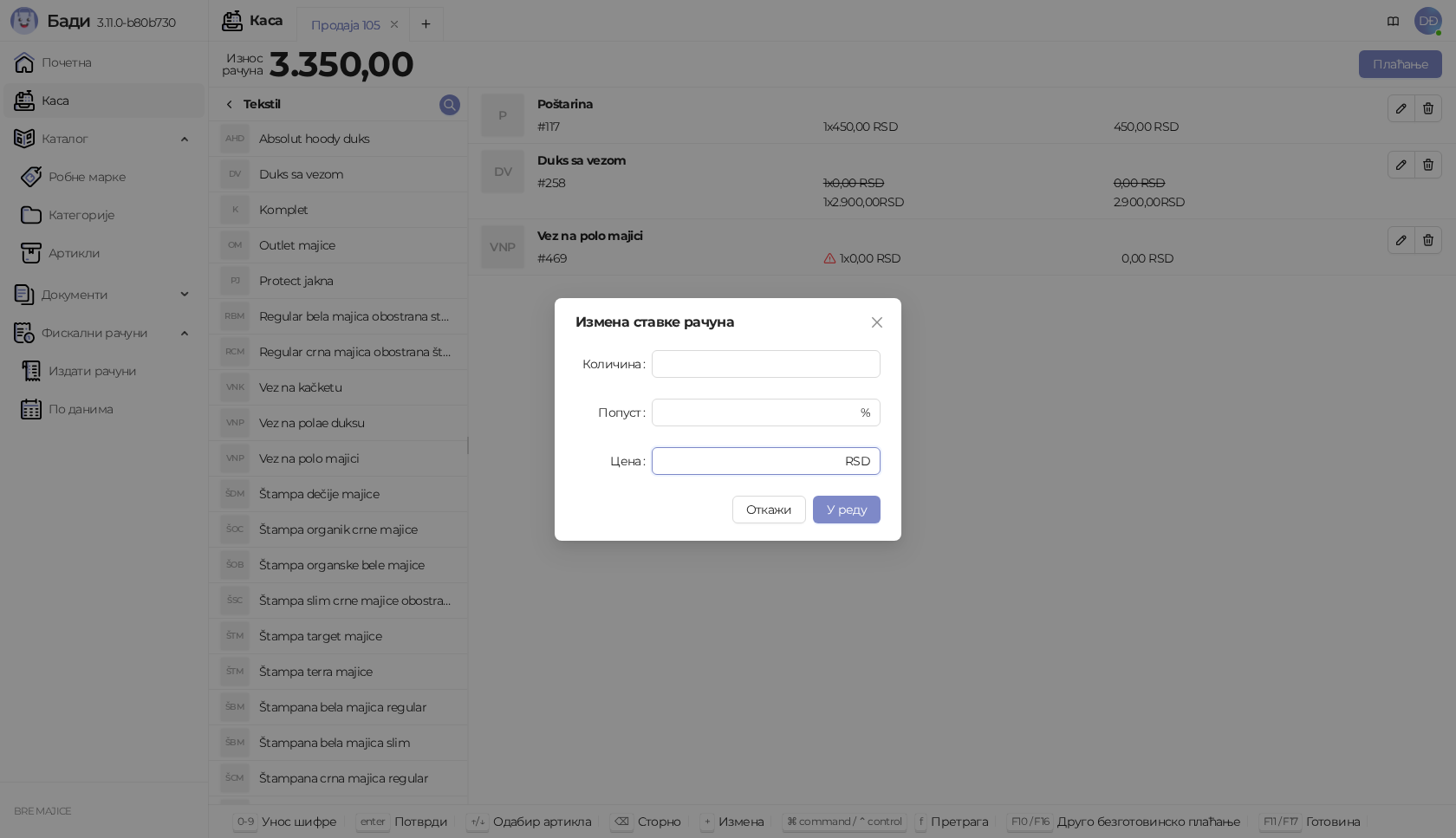
drag, startPoint x: 708, startPoint y: 450, endPoint x: 624, endPoint y: 463, distance: 85.0
click at [624, 463] on div "Цена * RSD" at bounding box center [728, 461] width 305 height 28
click at [835, 506] on span "У реду" at bounding box center [847, 510] width 40 height 16
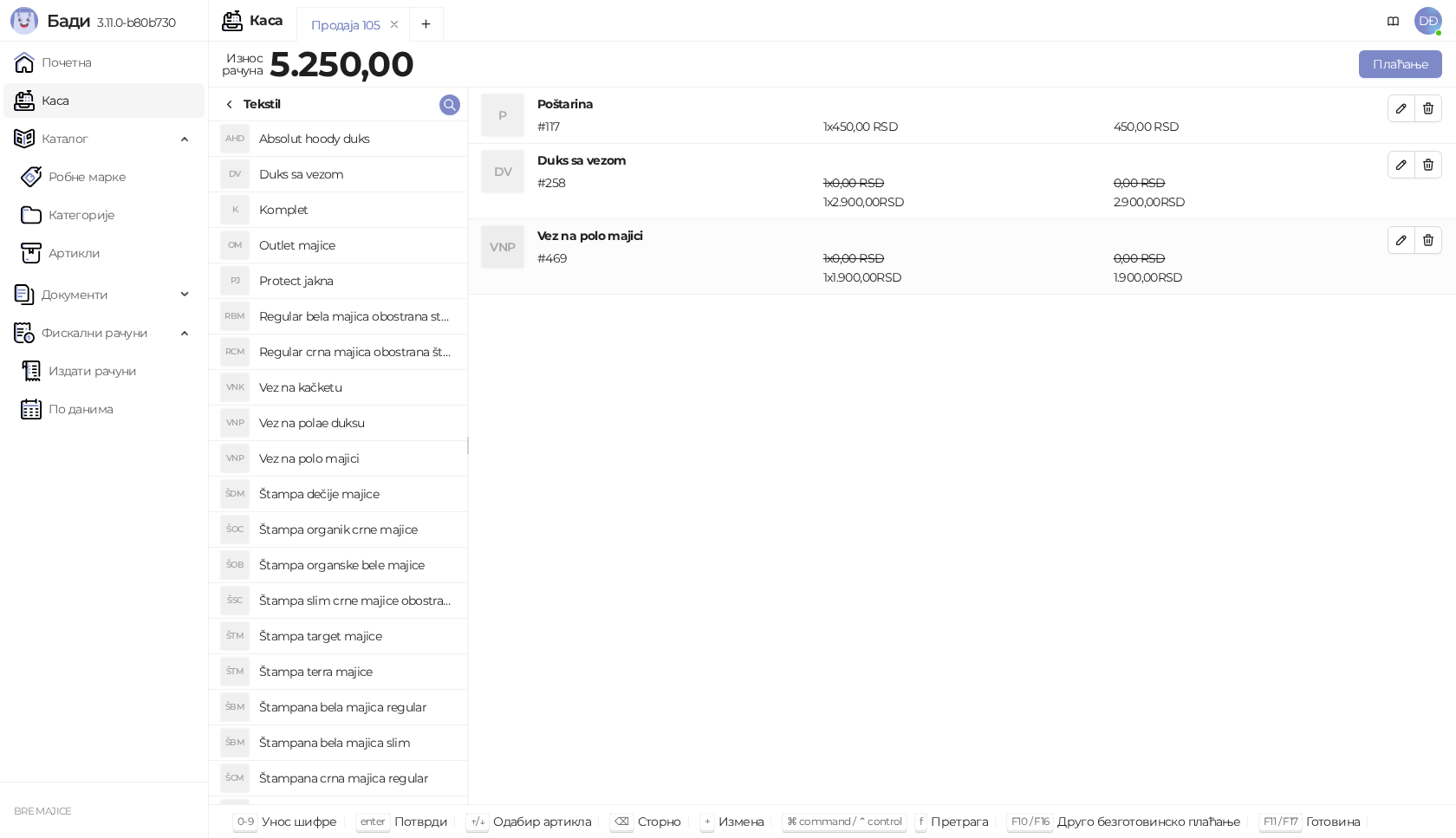
click at [350, 393] on h4 "Vez na kačketu" at bounding box center [356, 387] width 194 height 28
click at [1396, 319] on icon "button" at bounding box center [1401, 316] width 14 height 14
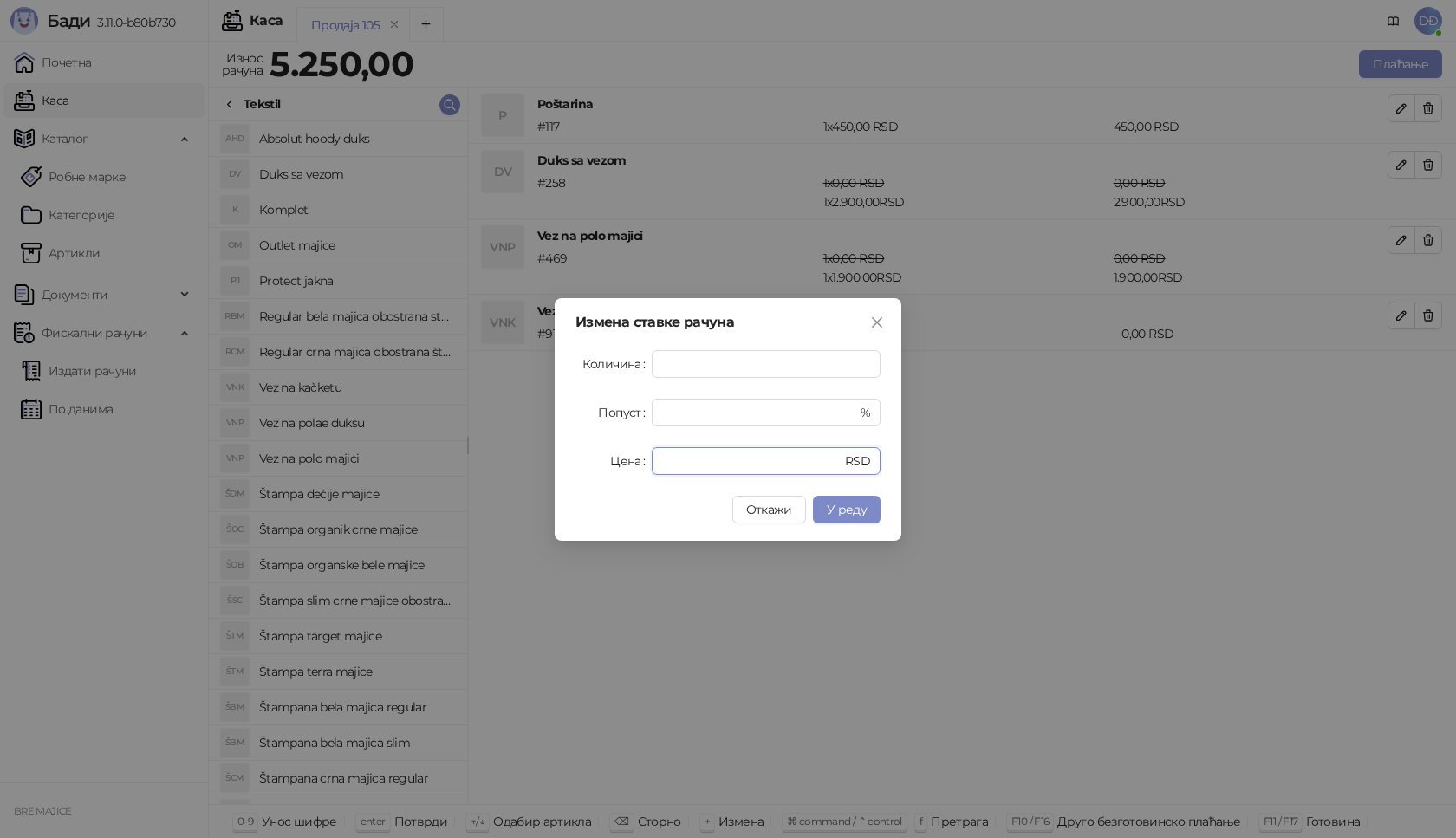
drag, startPoint x: 665, startPoint y: 453, endPoint x: 613, endPoint y: 453, distance: 52.0
click at [613, 453] on div "Цена * RSD" at bounding box center [728, 461] width 305 height 28
type input "****"
click at [862, 506] on span "У реду" at bounding box center [847, 510] width 40 height 16
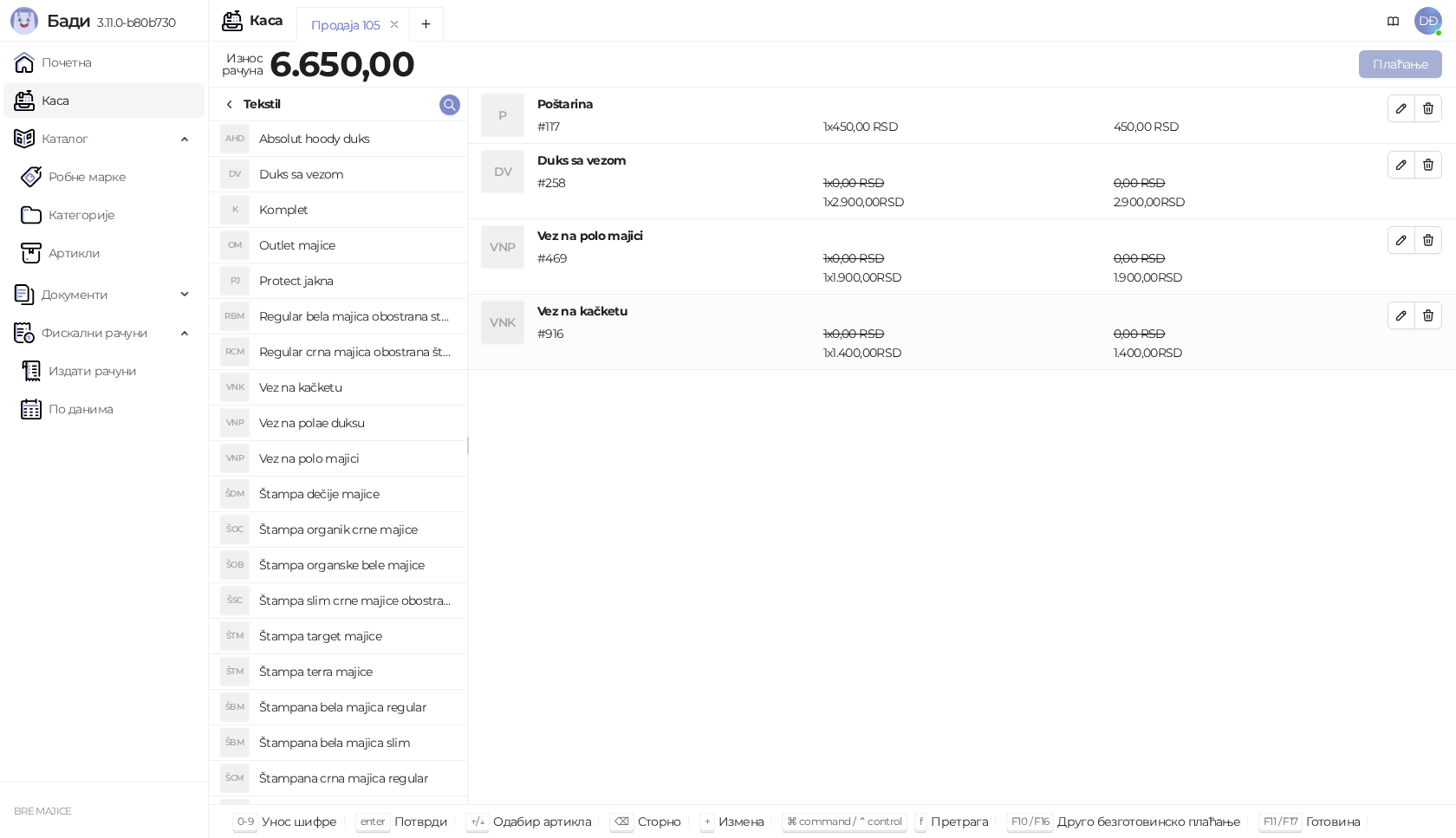
click at [1388, 64] on button "Плаћање" at bounding box center [1401, 64] width 84 height 28
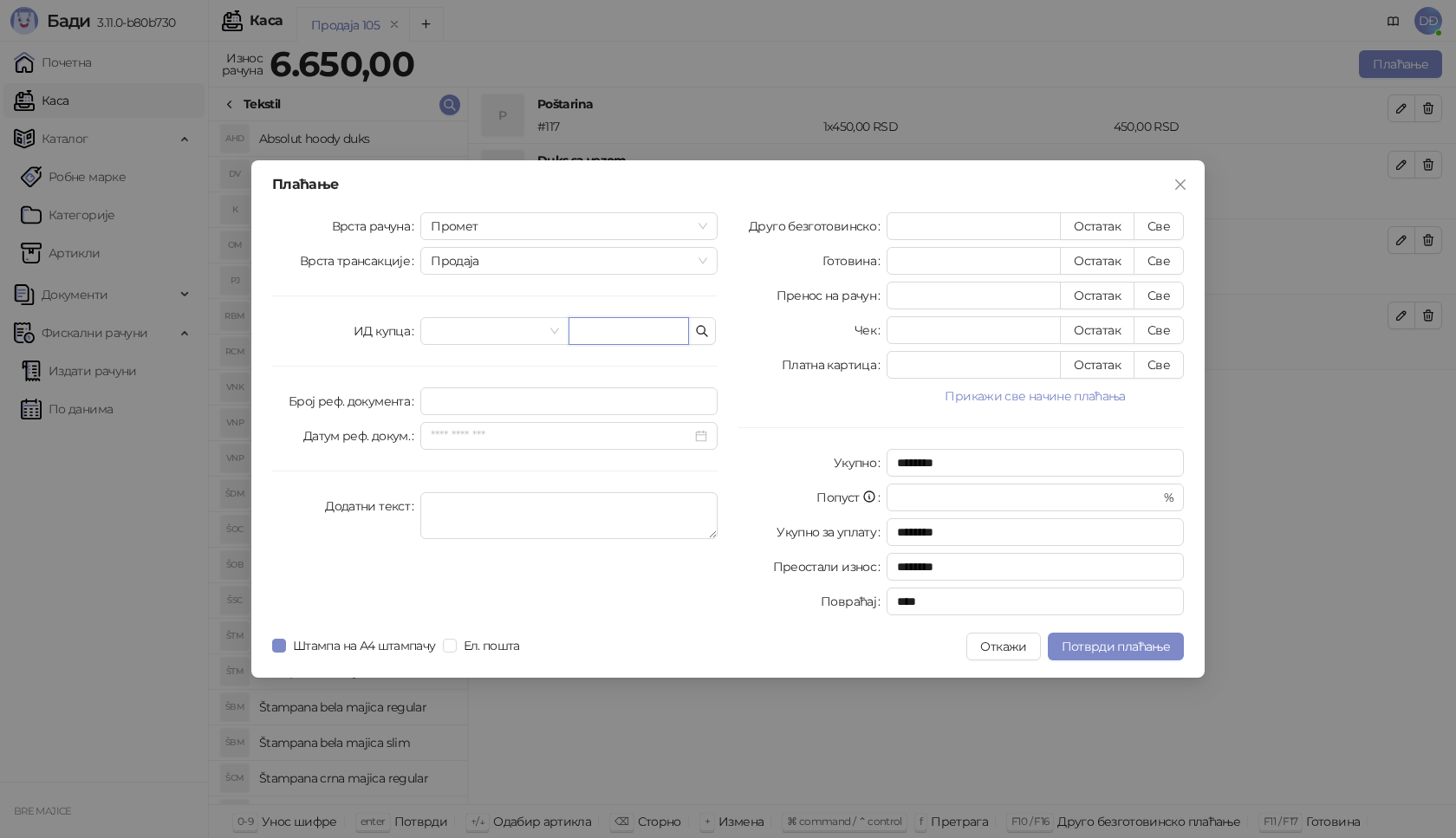
click at [597, 330] on input "text" at bounding box center [628, 331] width 120 height 28
paste input "**********"
type input "**********"
click at [1163, 227] on button "Све" at bounding box center [1159, 226] width 50 height 28
type input "****"
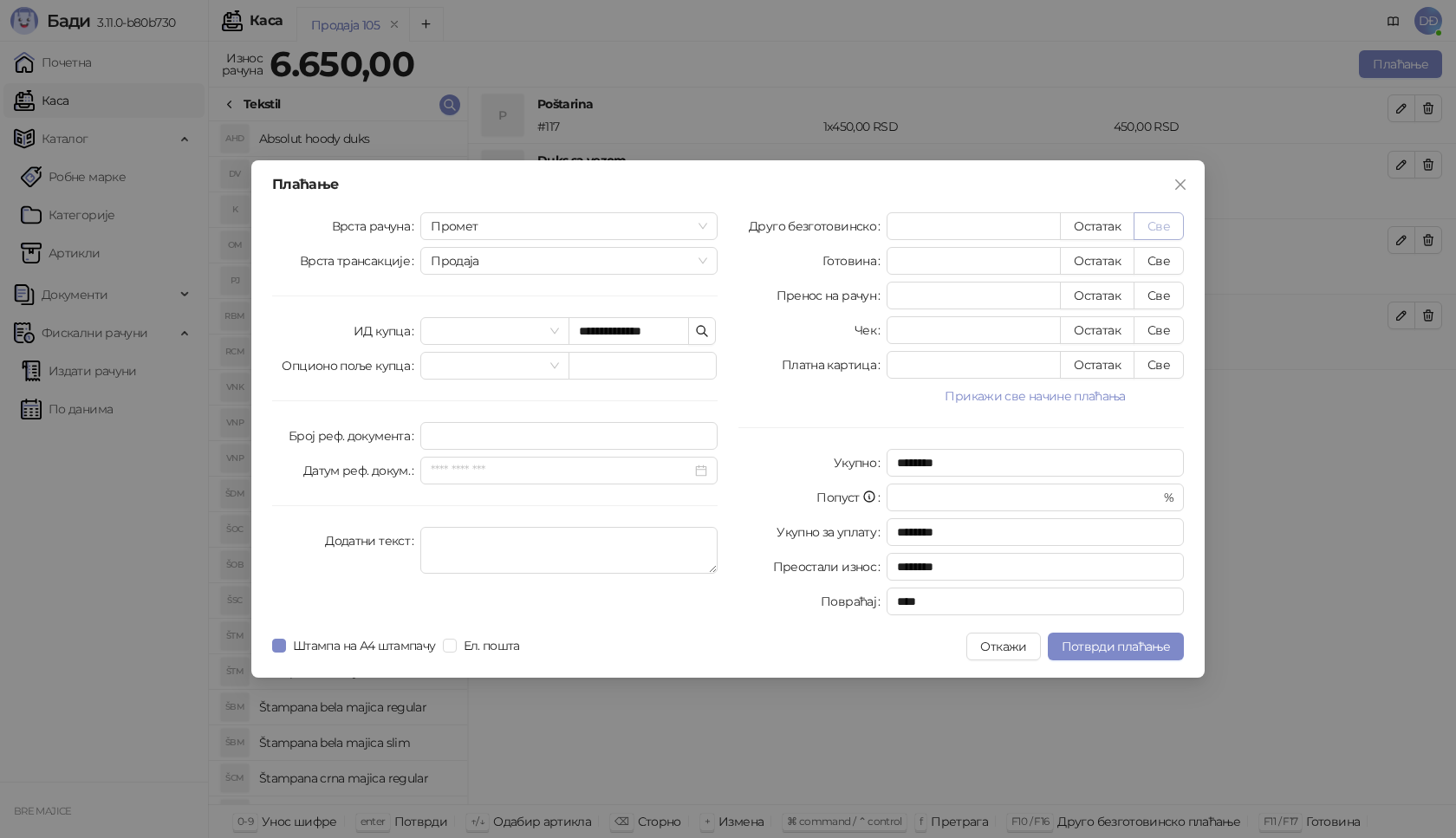
type input "****"
click at [1099, 649] on span "Потврди плаћање" at bounding box center [1116, 647] width 108 height 16
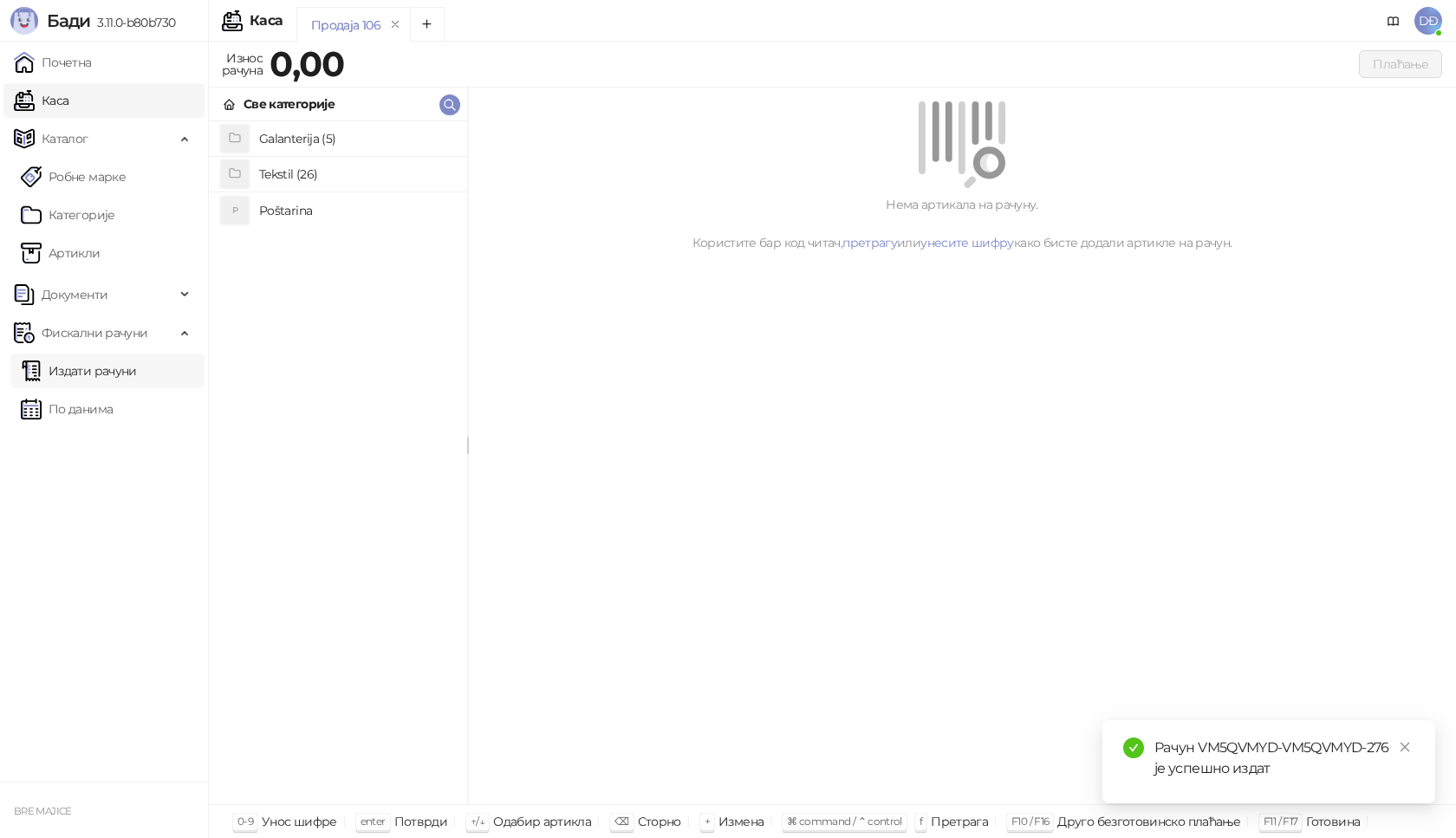
click at [117, 379] on link "Издати рачуни" at bounding box center [78, 371] width 116 height 35
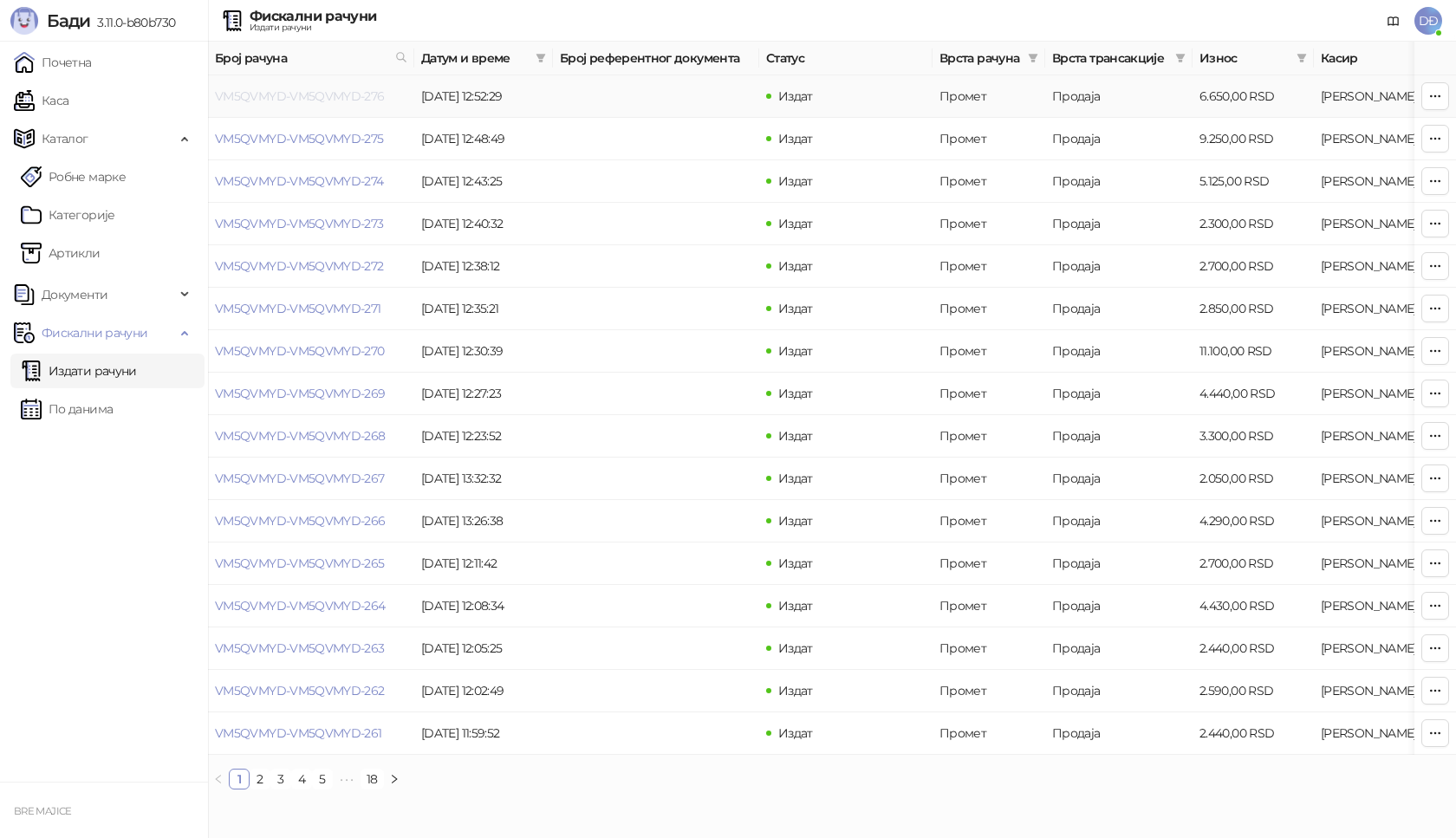
click at [305, 96] on link "VM5QVMYD-VM5QVMYD-276" at bounding box center [299, 97] width 170 height 16
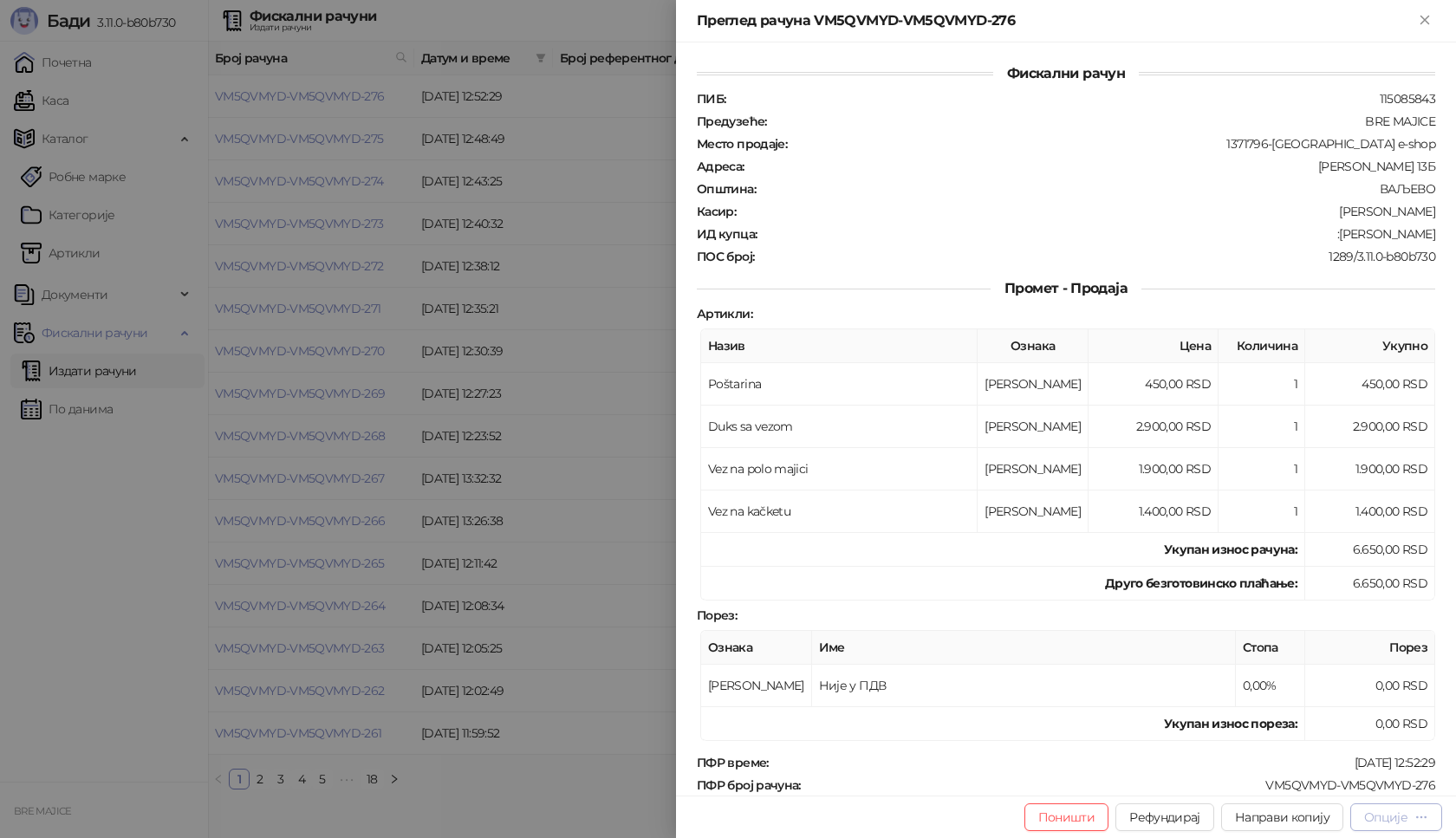
click at [1406, 816] on div "Опције" at bounding box center [1386, 817] width 44 height 16
click at [1339, 782] on span "Преузми у ПДФ формату" at bounding box center [1322, 782] width 211 height 19
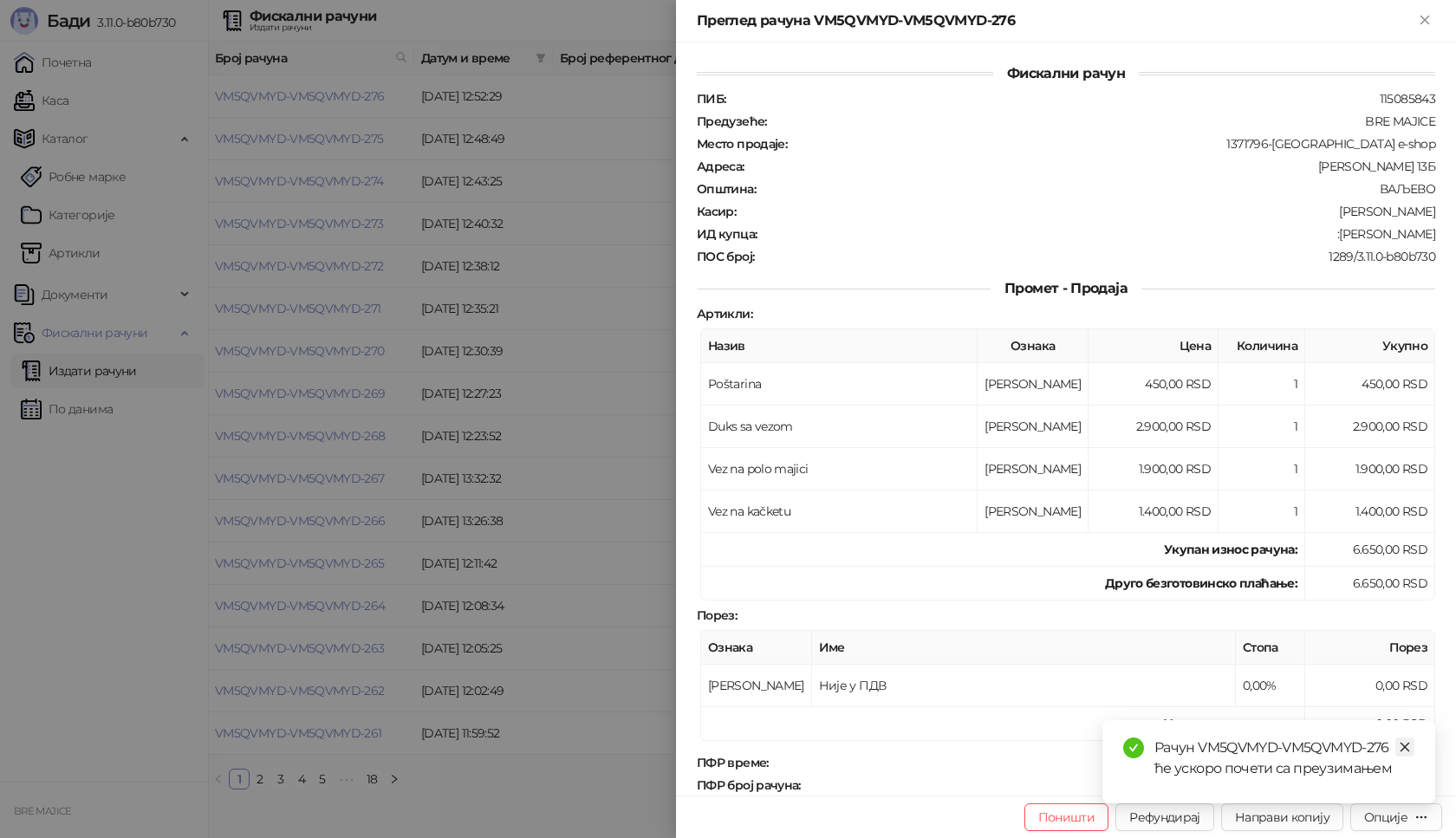
click at [1412, 746] on link "Close" at bounding box center [1405, 747] width 19 height 19
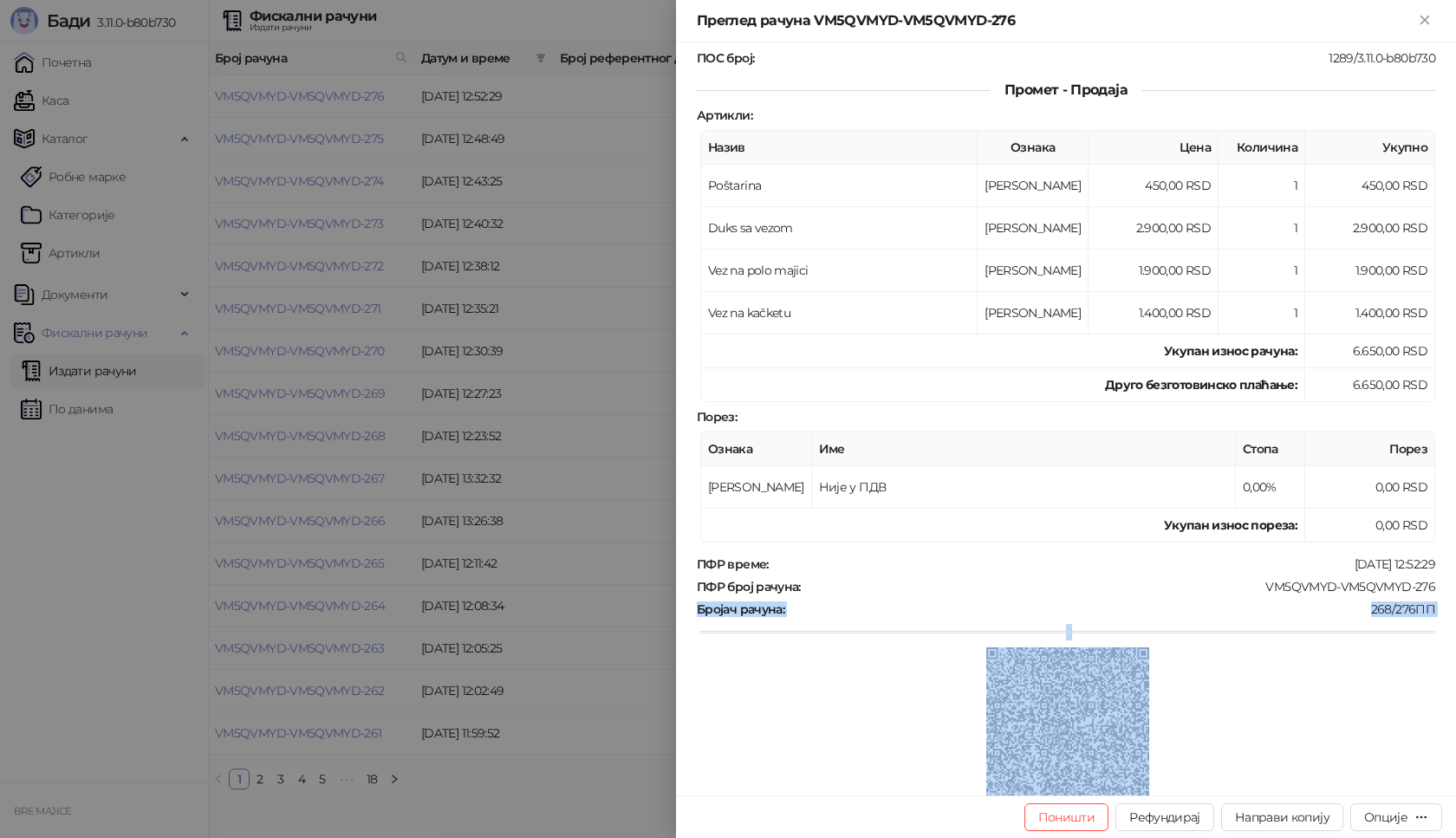
scroll to position [234, 0]
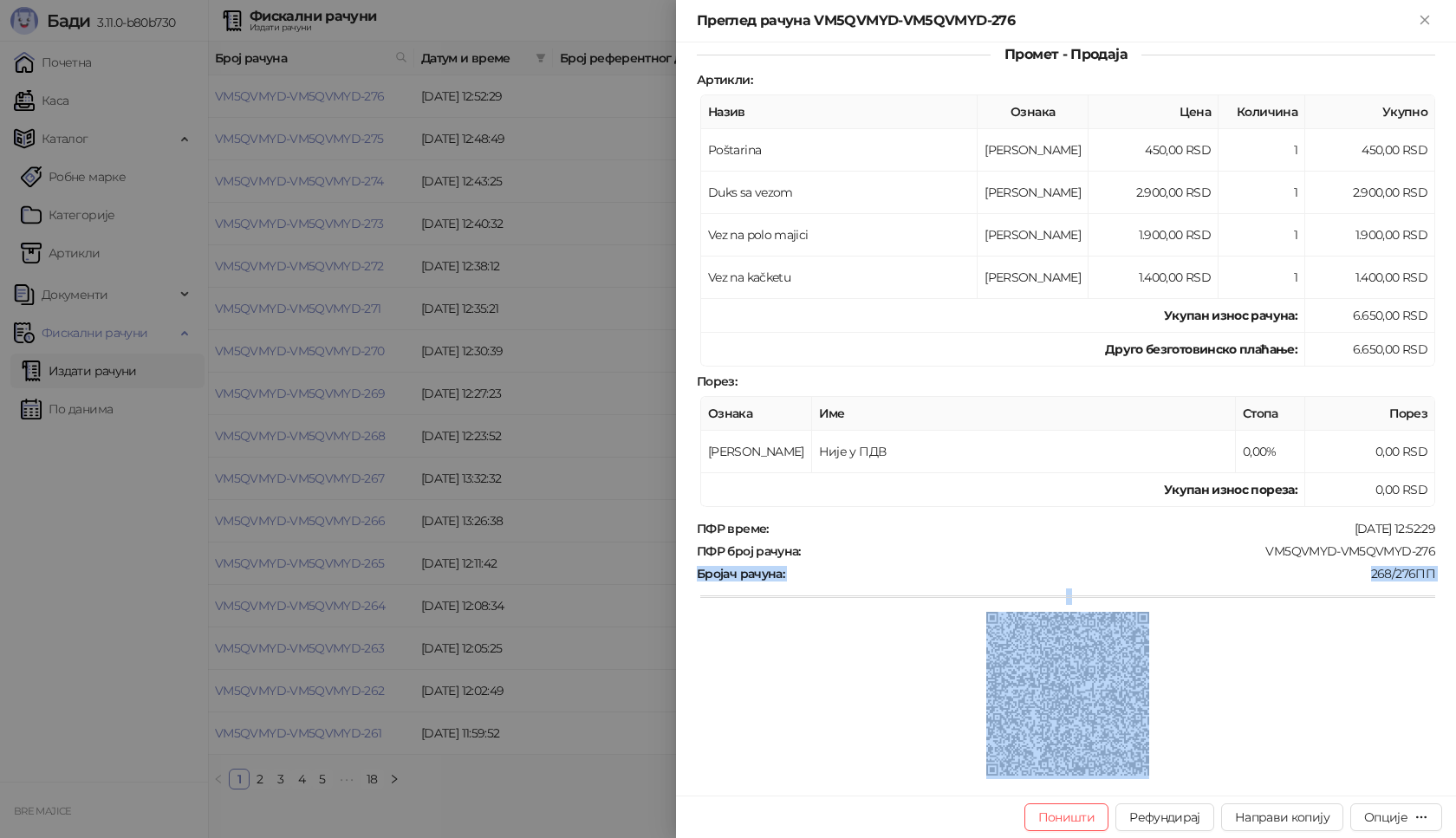
drag, startPoint x: 1430, startPoint y: 779, endPoint x: 1338, endPoint y: 687, distance: 130.1
click at [1308, 768] on div "Фискални рачун ПИБ : 115085843 Предузеће : BRE MAJICE Место продаје : 1371796-[…" at bounding box center [1066, 419] width 780 height 753
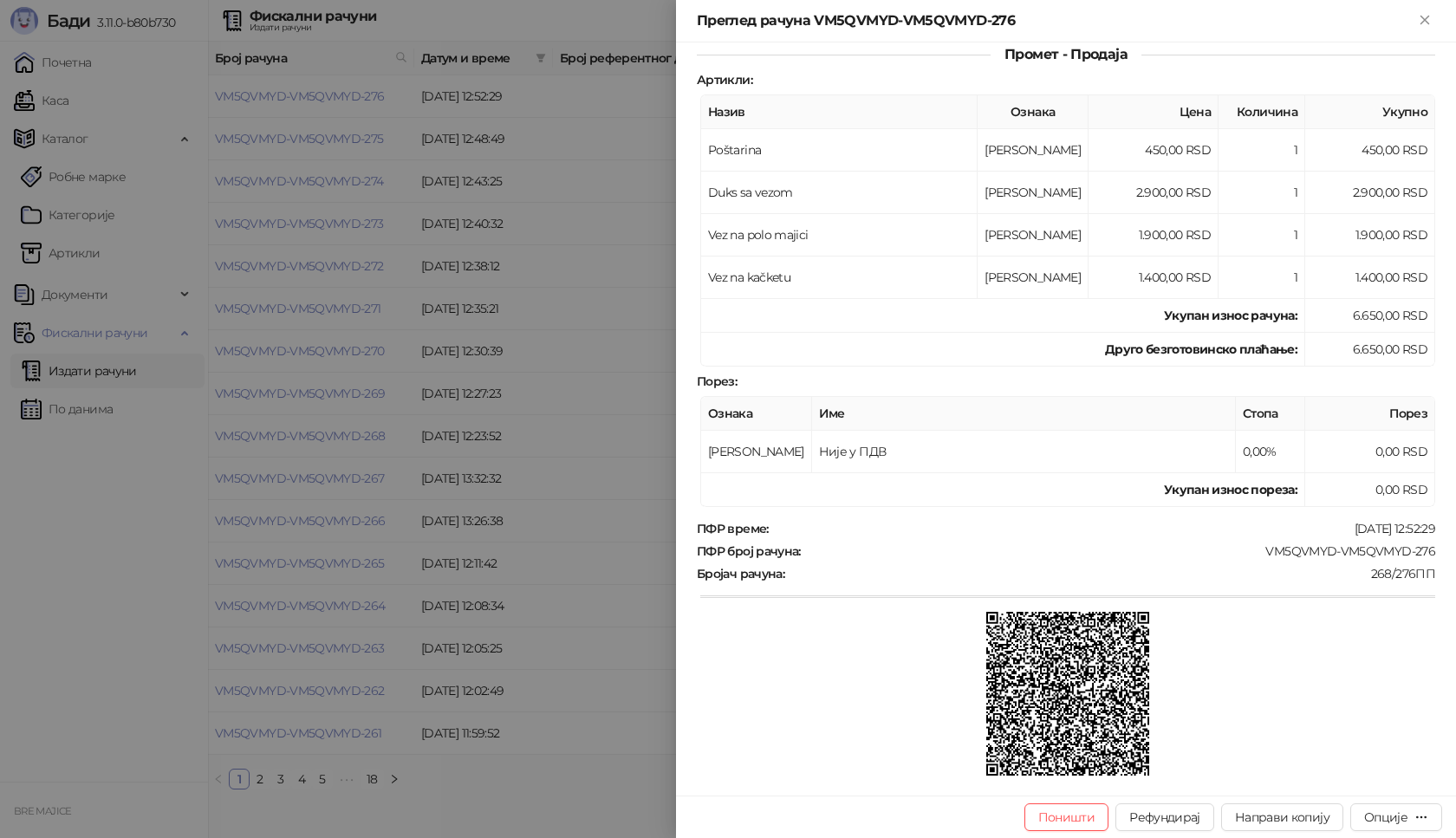
click at [1426, 540] on div "Фискални рачун ПИБ : 115085843 Предузеће : BRE MAJICE Место продаје : 1371796-[…" at bounding box center [1066, 419] width 780 height 753
drag, startPoint x: 1368, startPoint y: 643, endPoint x: 1362, endPoint y: 633, distance: 11.7
click at [1366, 647] on div at bounding box center [1068, 695] width 735 height 167
drag, startPoint x: 1428, startPoint y: 546, endPoint x: 1251, endPoint y: 558, distance: 177.4
click at [1251, 558] on div "Фискални рачун ПИБ : 115085843 Предузеће : BRE MAJICE Место продаје : 1371796-[…" at bounding box center [1066, 419] width 780 height 753
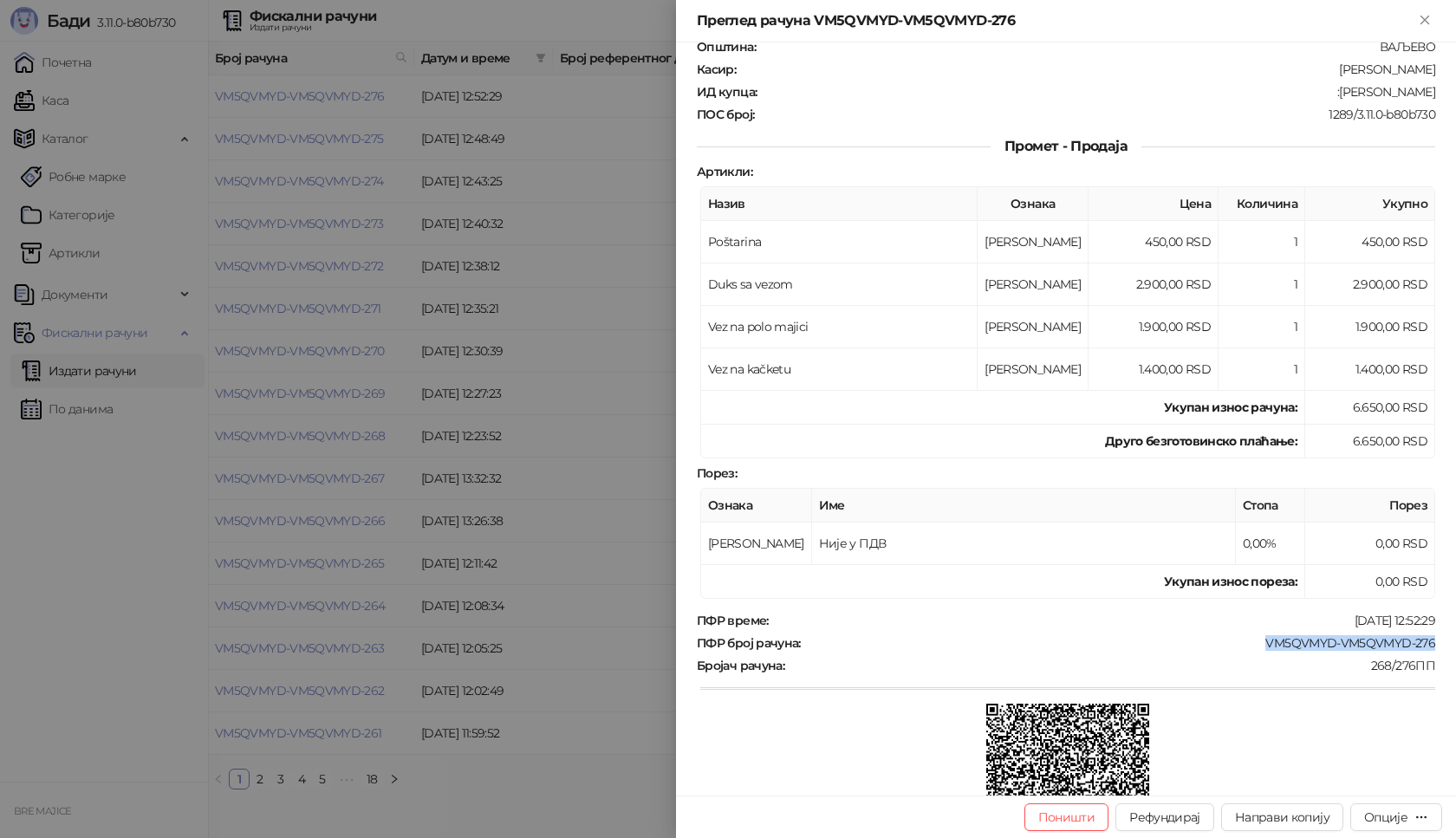
scroll to position [61, 0]
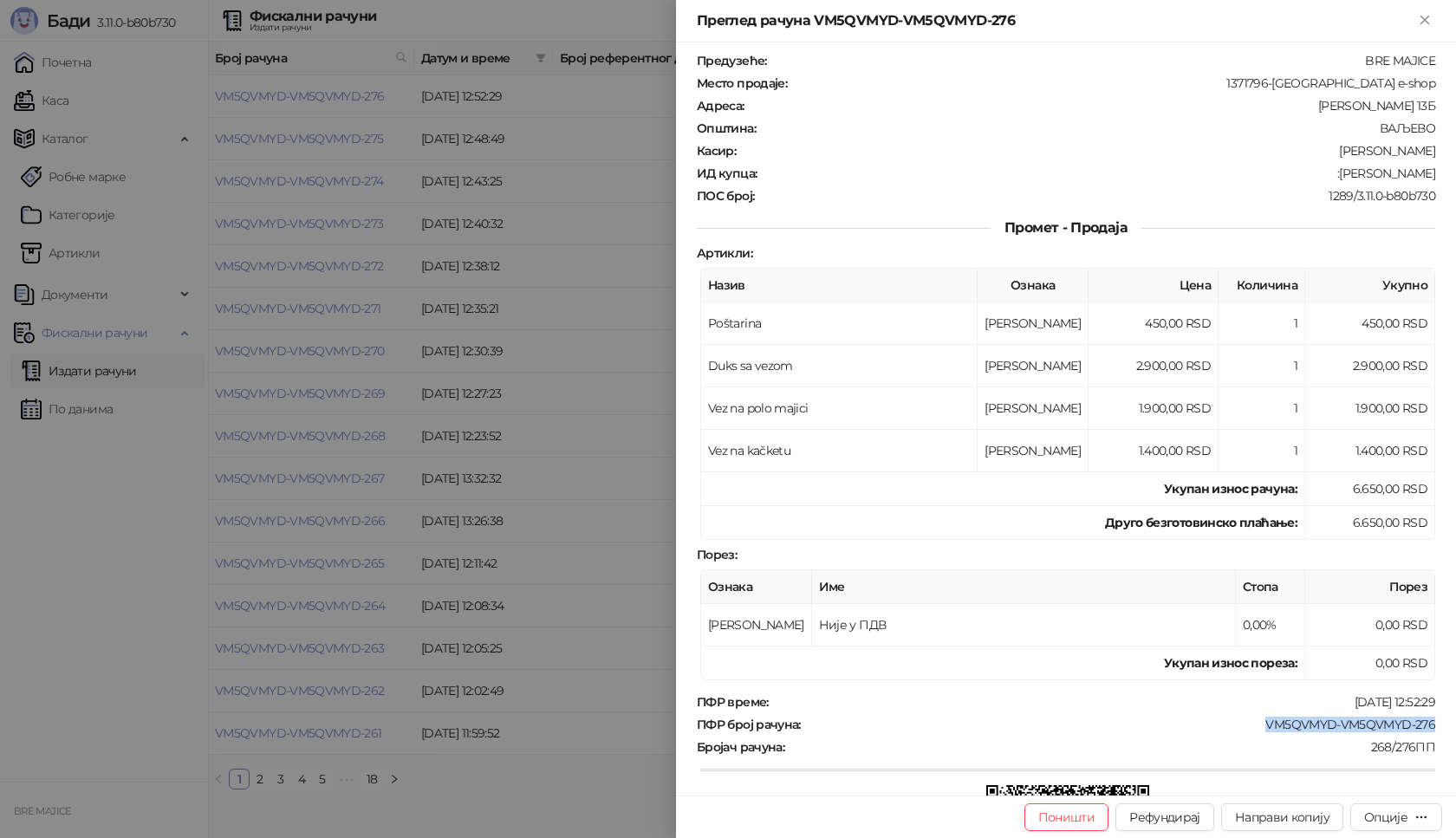
drag, startPoint x: 1425, startPoint y: 167, endPoint x: 1352, endPoint y: 178, distance: 73.8
click at [1352, 178] on div "Фискални рачун ПИБ : 115085843 Предузеће : BRE MAJICE Место продаје : 1371796-[…" at bounding box center [1066, 419] width 780 height 753
click at [1419, 17] on icon "Close" at bounding box center [1425, 20] width 16 height 16
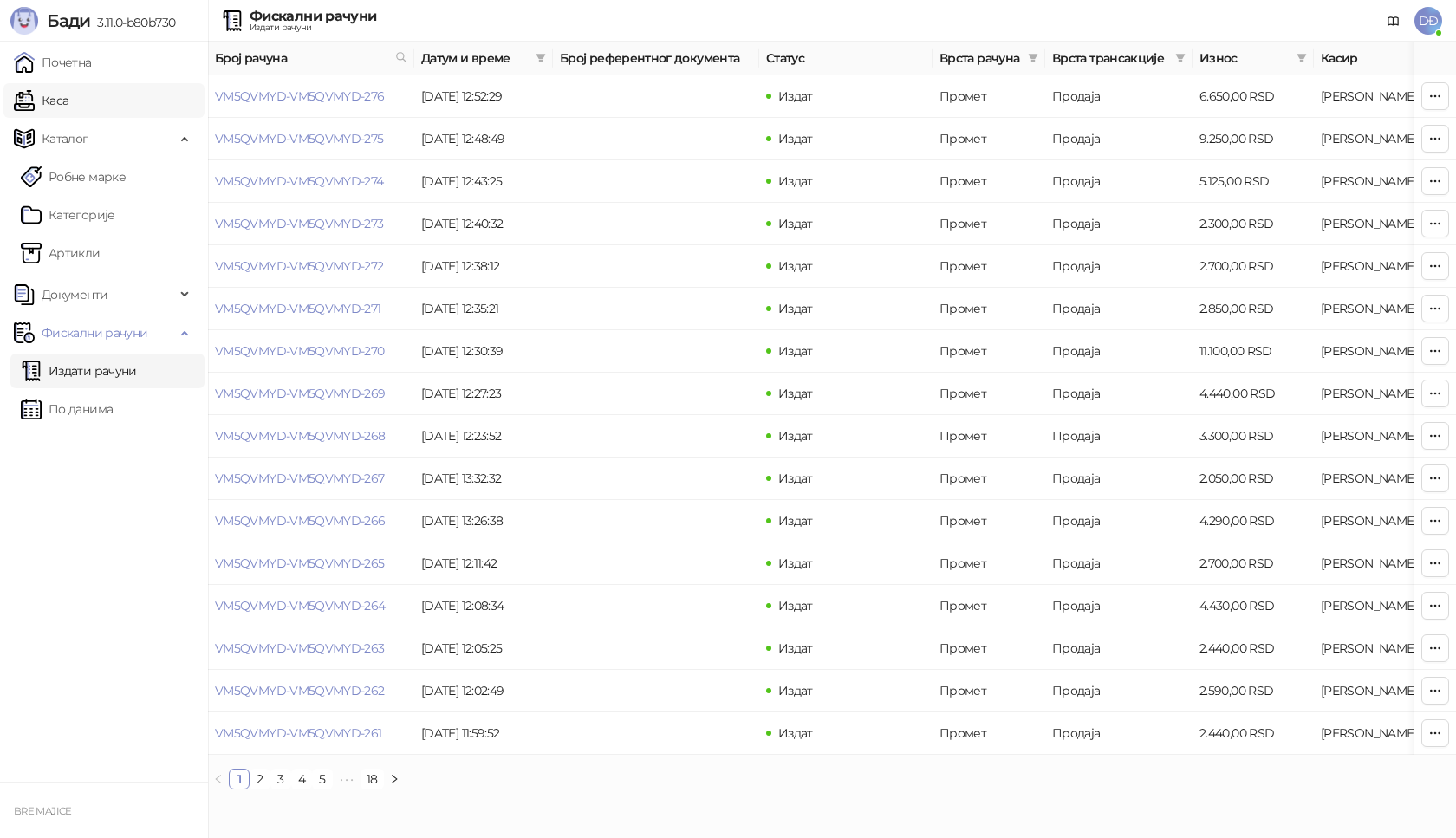
click at [65, 100] on link "Каса" at bounding box center [41, 101] width 55 height 35
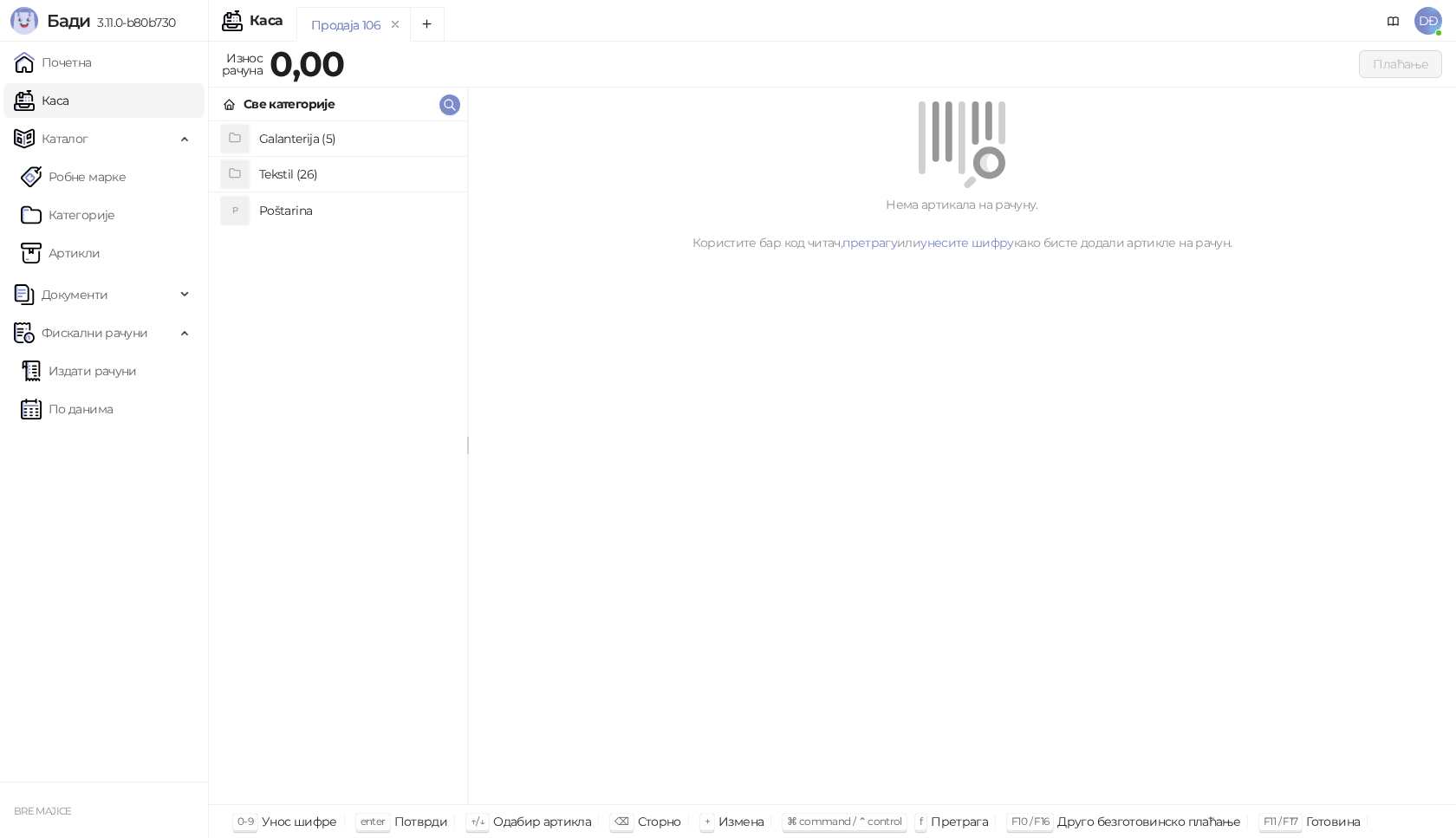
click at [292, 211] on h4 "Poštarina" at bounding box center [356, 211] width 194 height 28
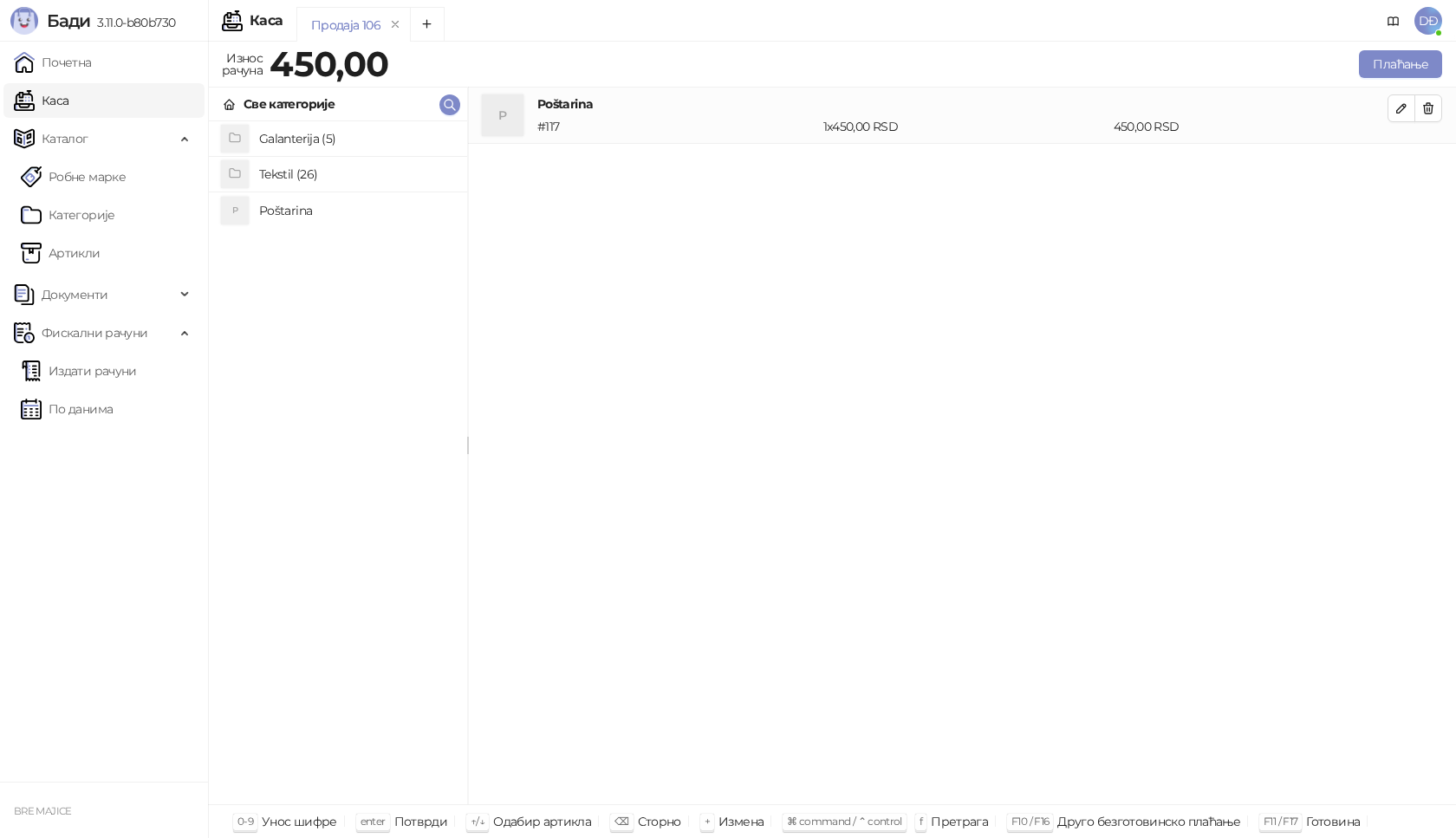
click at [294, 178] on h4 "Tekstil (26)" at bounding box center [356, 174] width 194 height 28
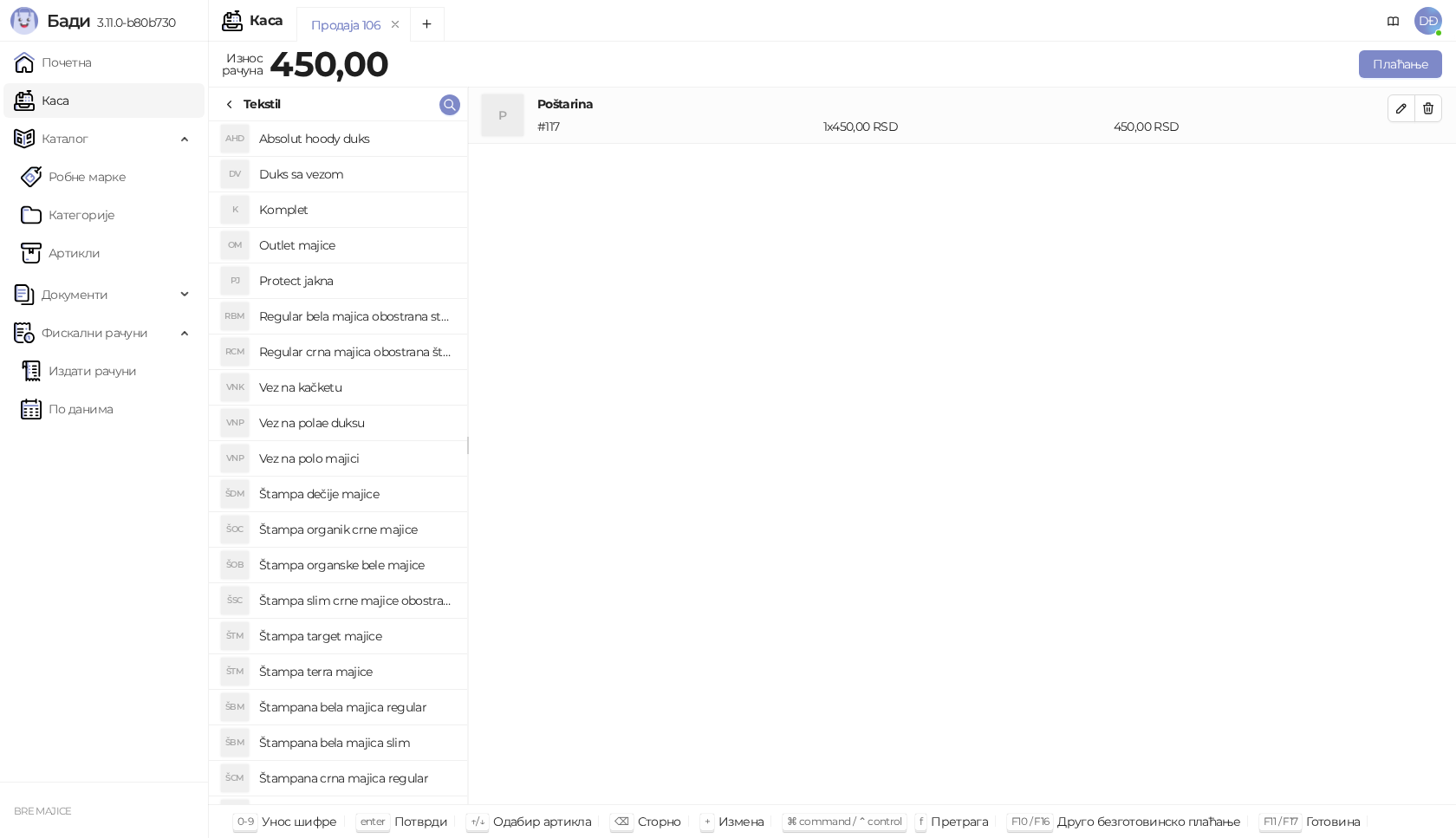
click at [334, 318] on h4 "Regular bela majica obostrana stampa" at bounding box center [356, 317] width 194 height 28
click at [1394, 164] on icon "button" at bounding box center [1401, 164] width 14 height 14
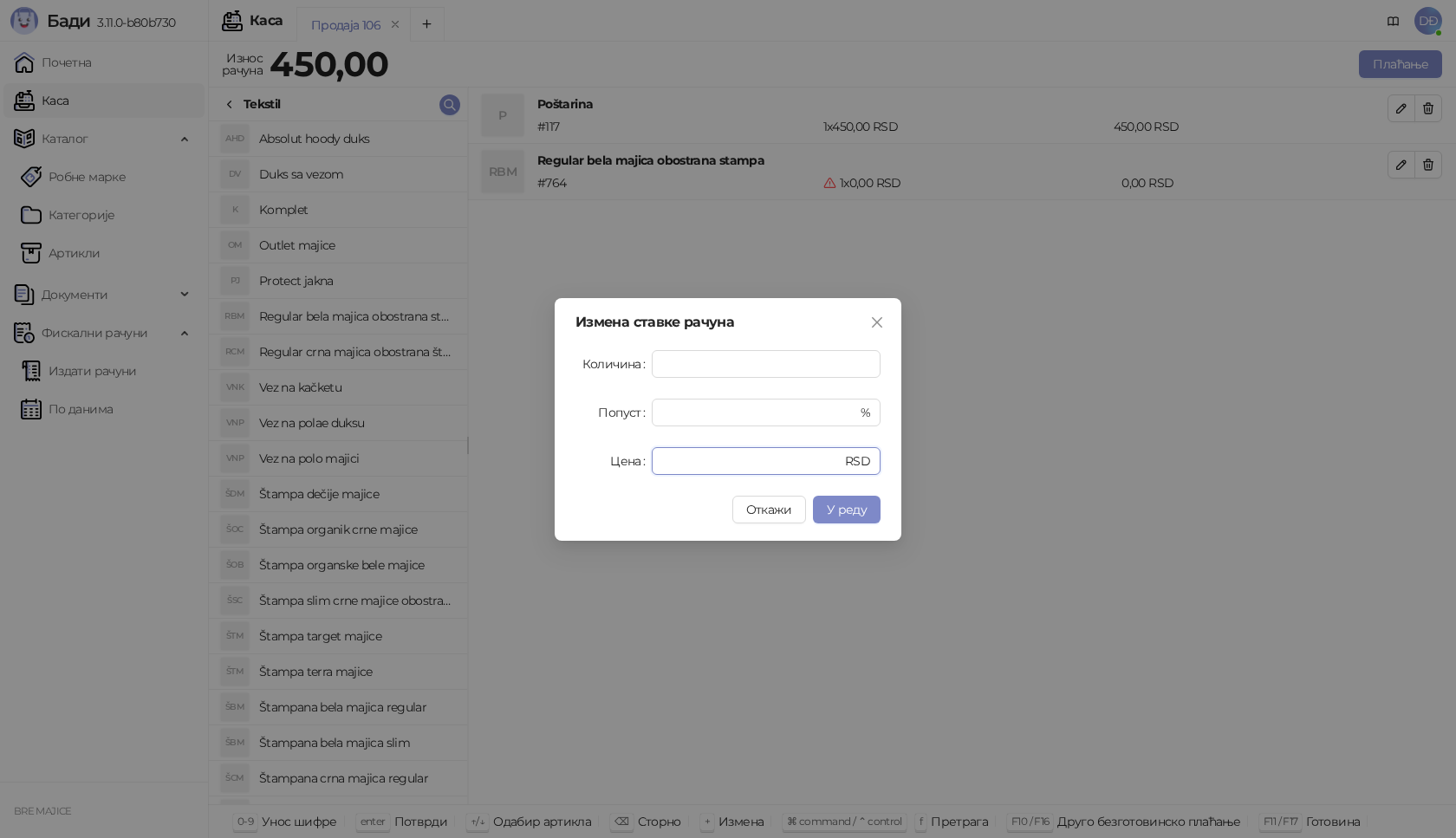
drag, startPoint x: 678, startPoint y: 457, endPoint x: 607, endPoint y: 455, distance: 71.0
click at [614, 457] on div "Цена * RSD" at bounding box center [728, 461] width 305 height 28
type input "****"
click at [838, 516] on span "У реду" at bounding box center [847, 510] width 40 height 16
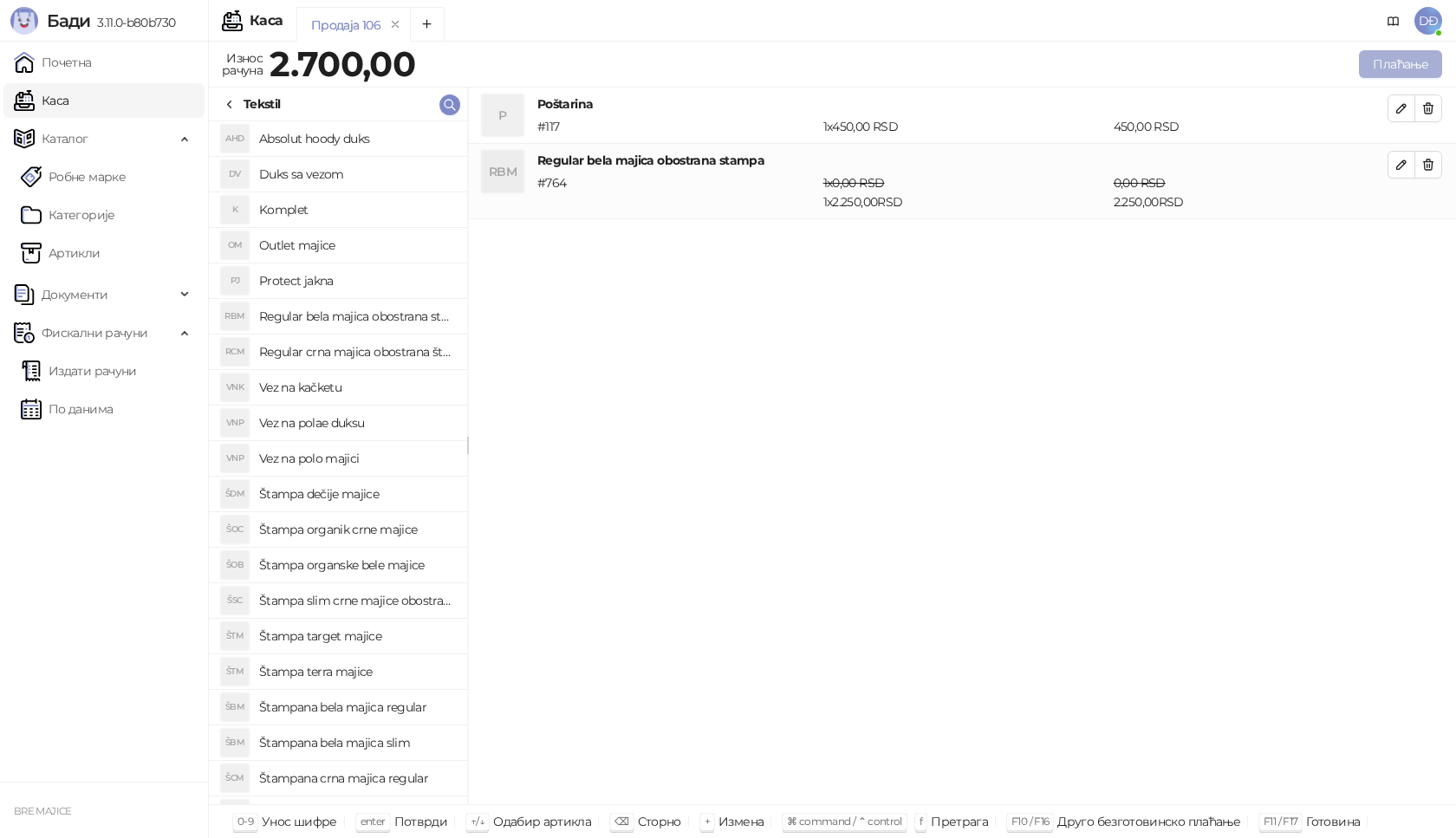
click at [1411, 53] on button "Плаћање" at bounding box center [1401, 64] width 84 height 28
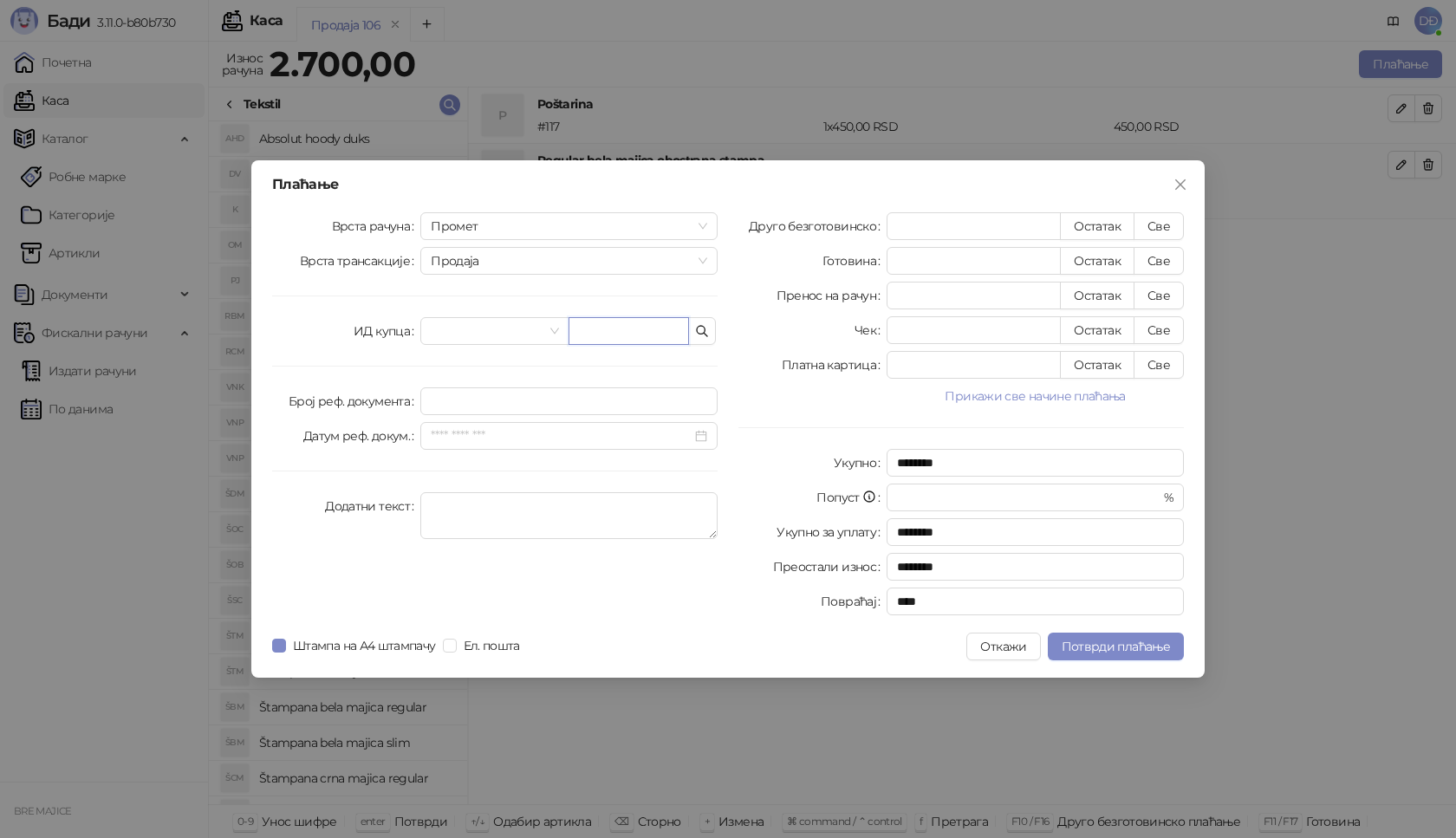
click at [634, 335] on input "text" at bounding box center [628, 331] width 120 height 28
paste input "**********"
type input "**********"
click at [1172, 225] on button "Све" at bounding box center [1159, 226] width 50 height 28
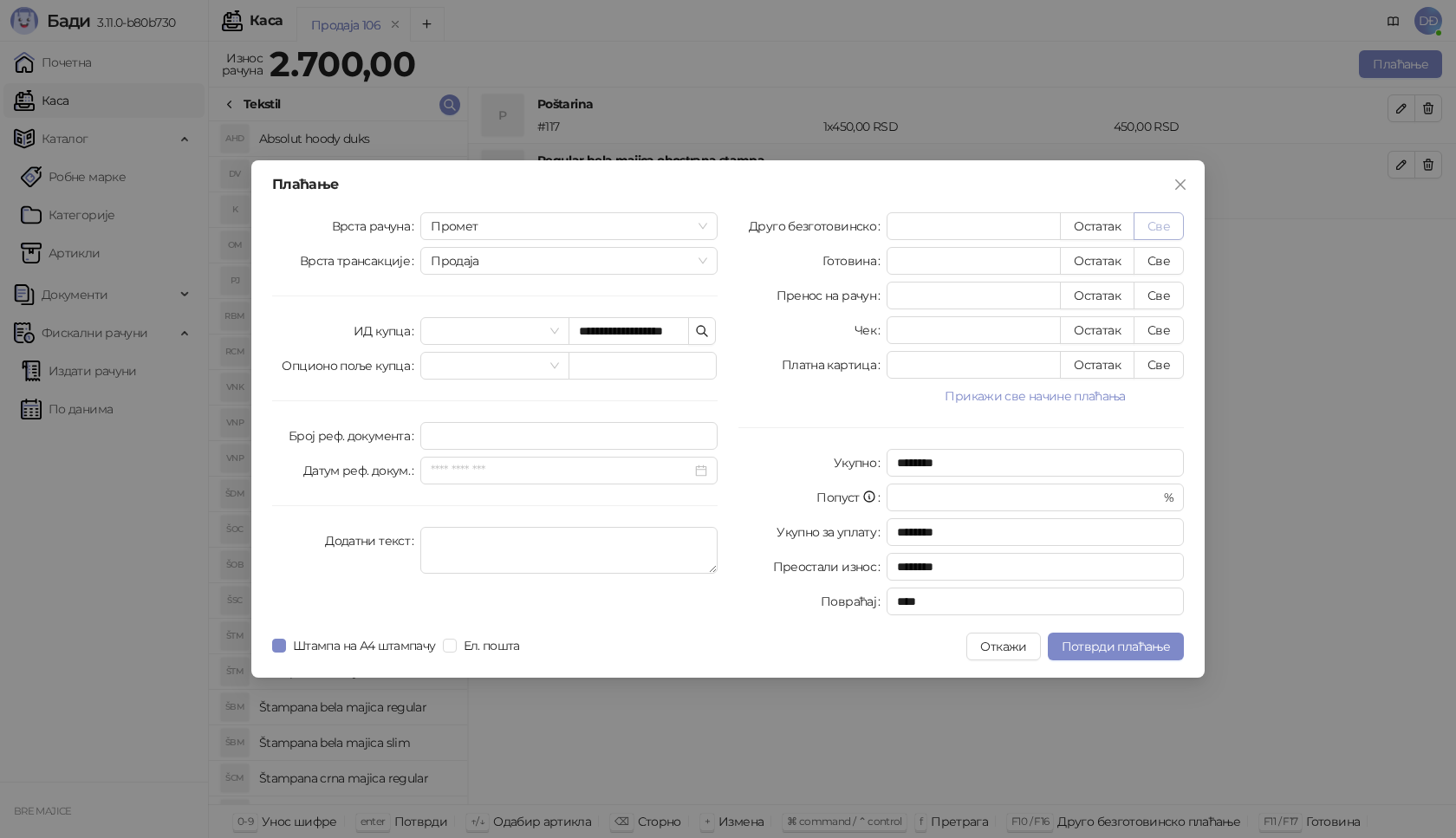
type input "****"
click at [1098, 639] on span "Потврди плаћање" at bounding box center [1116, 647] width 108 height 16
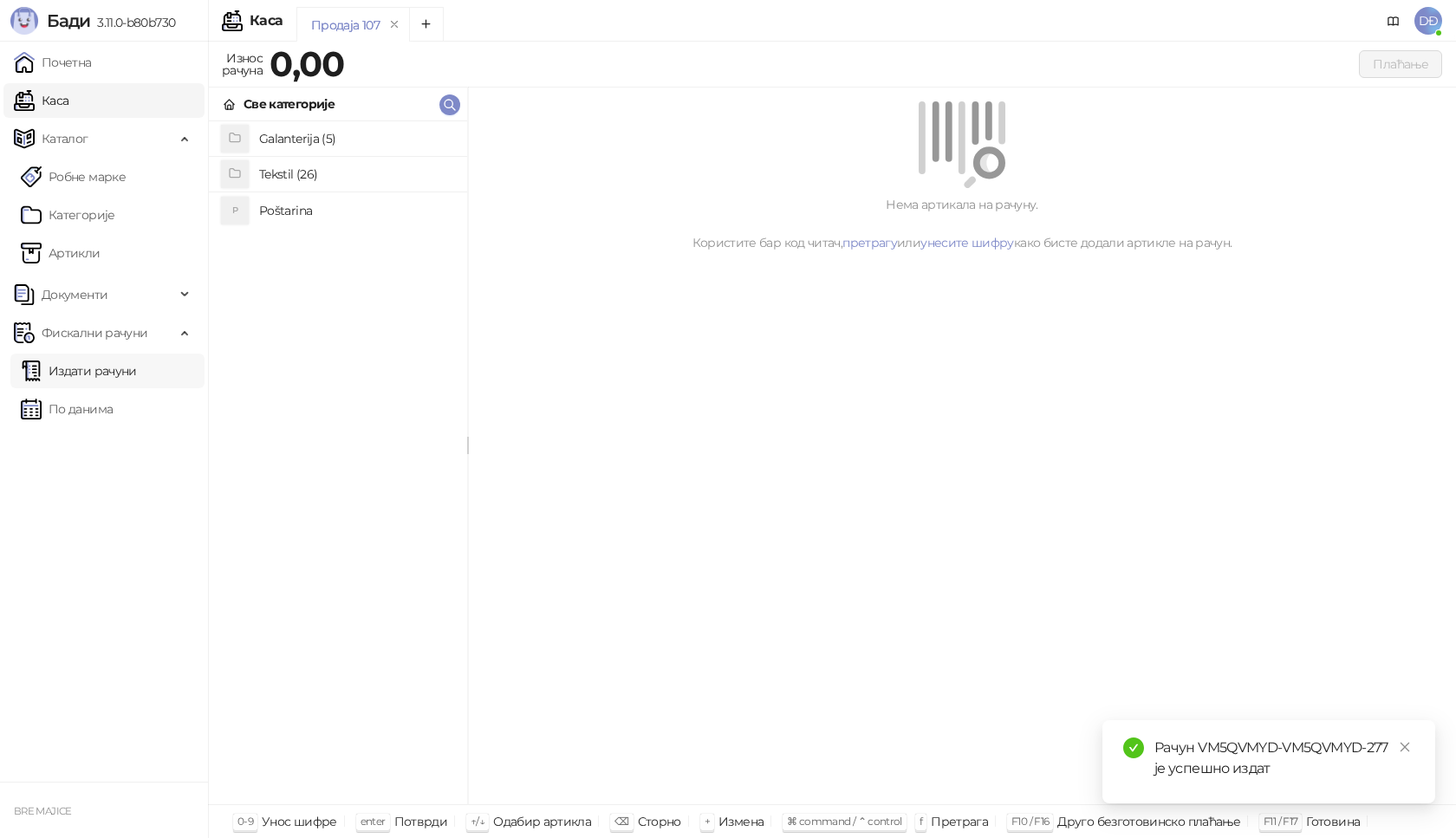
click at [103, 375] on link "Издати рачуни" at bounding box center [78, 371] width 116 height 35
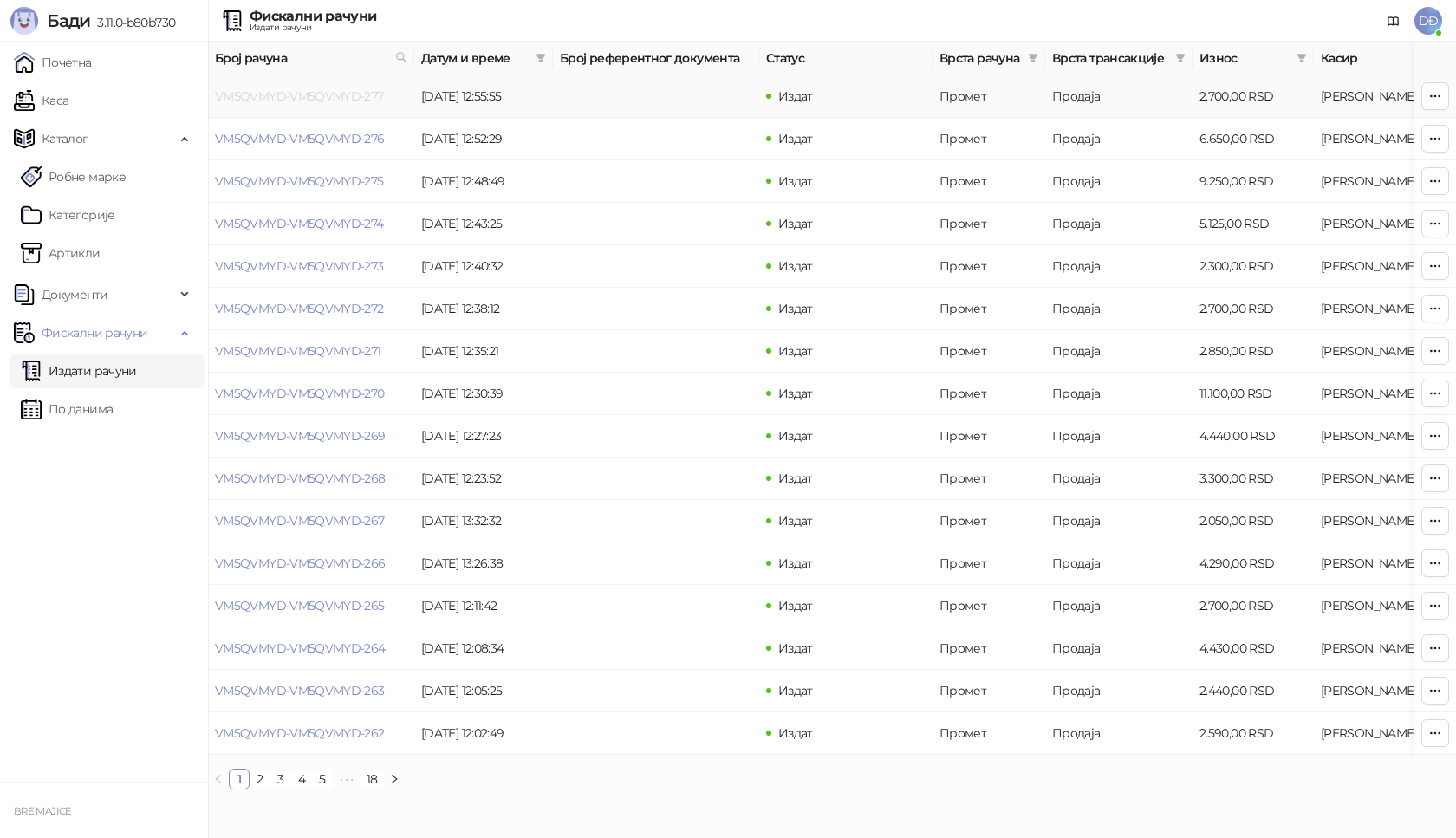
click at [318, 97] on link "VM5QVMYD-VM5QVMYD-277" at bounding box center [299, 97] width 169 height 16
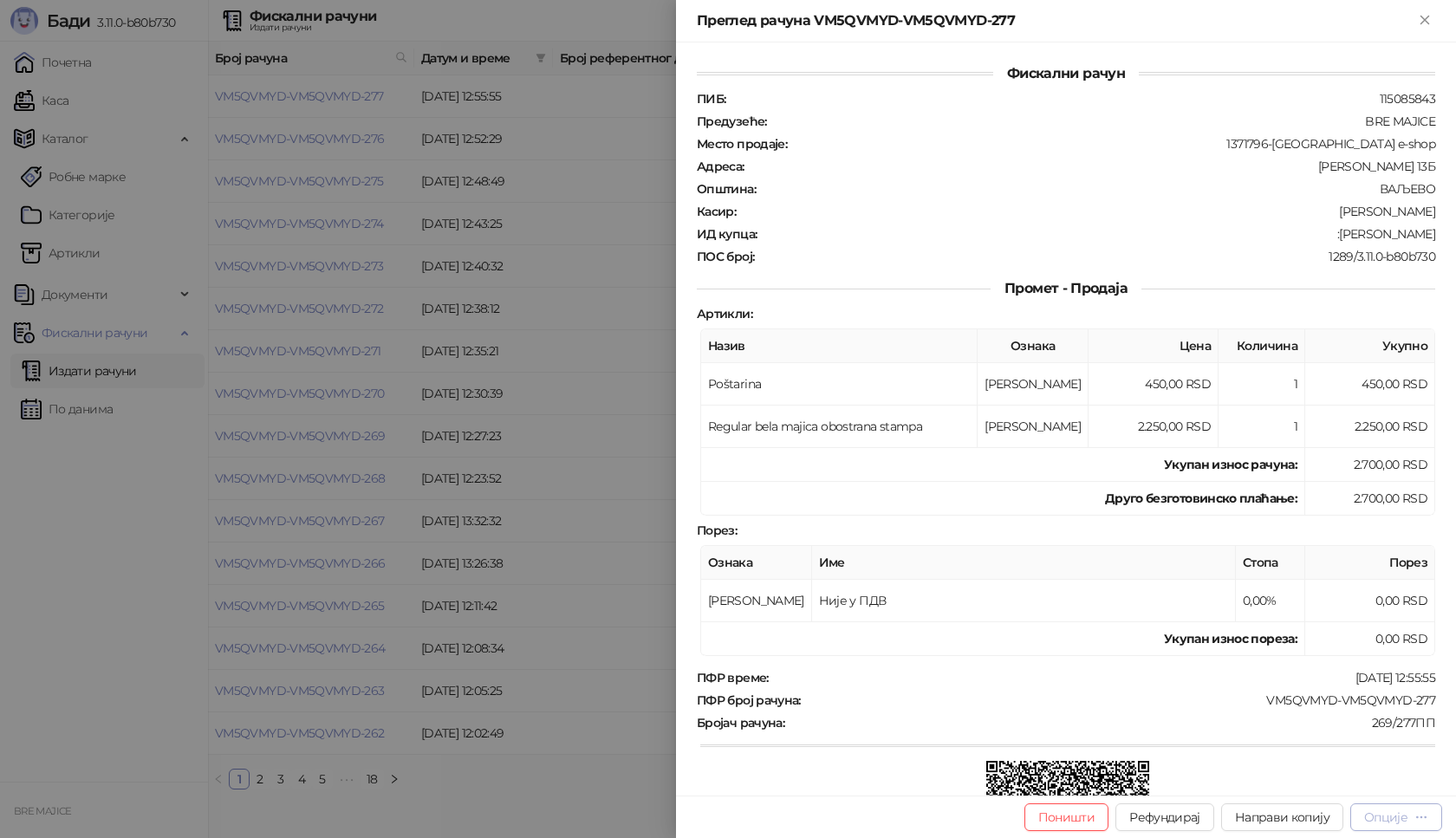
click at [1399, 817] on div "Опције" at bounding box center [1386, 817] width 44 height 16
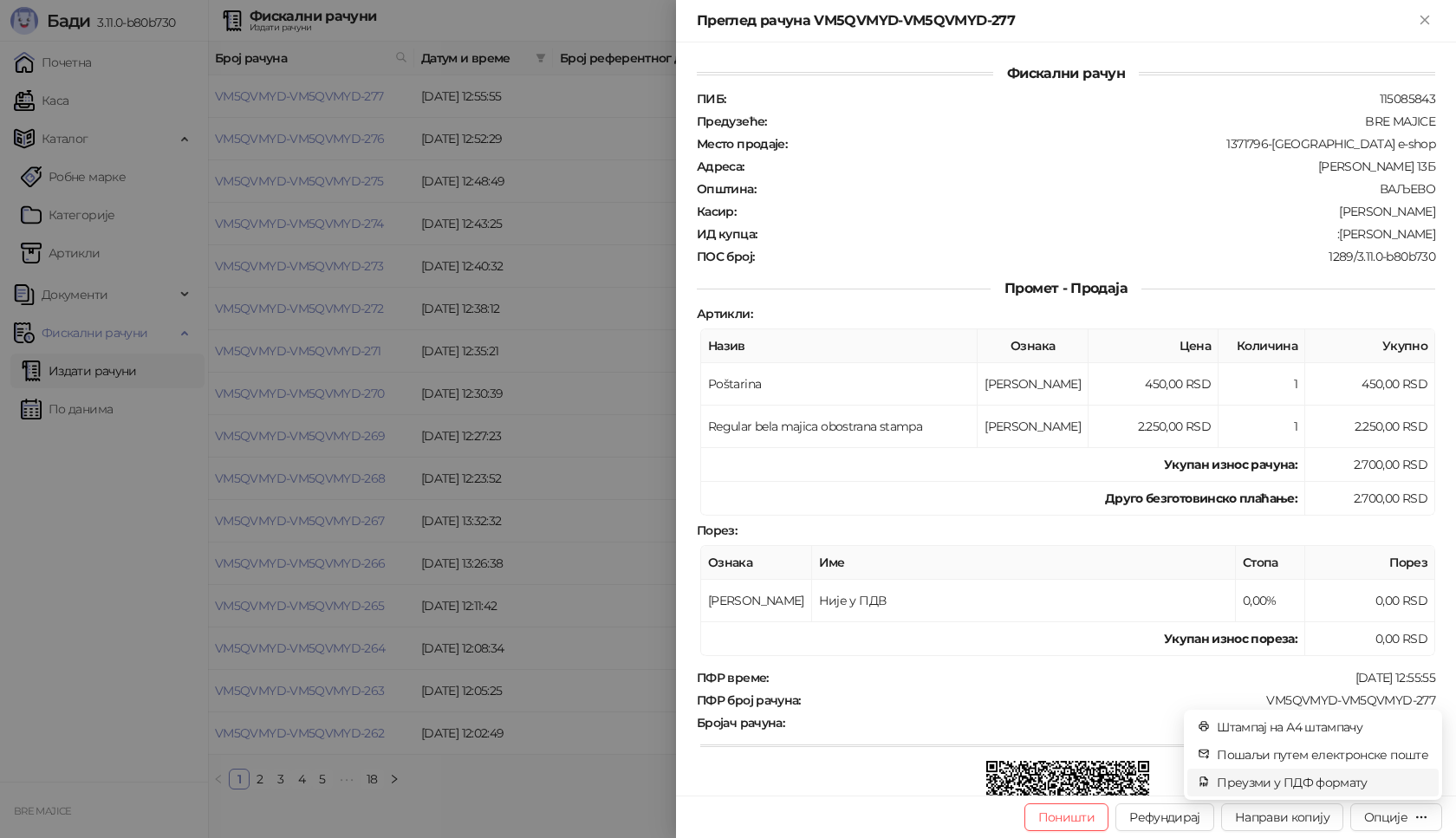
click at [1352, 781] on span "Преузми у ПДФ формату" at bounding box center [1322, 782] width 211 height 19
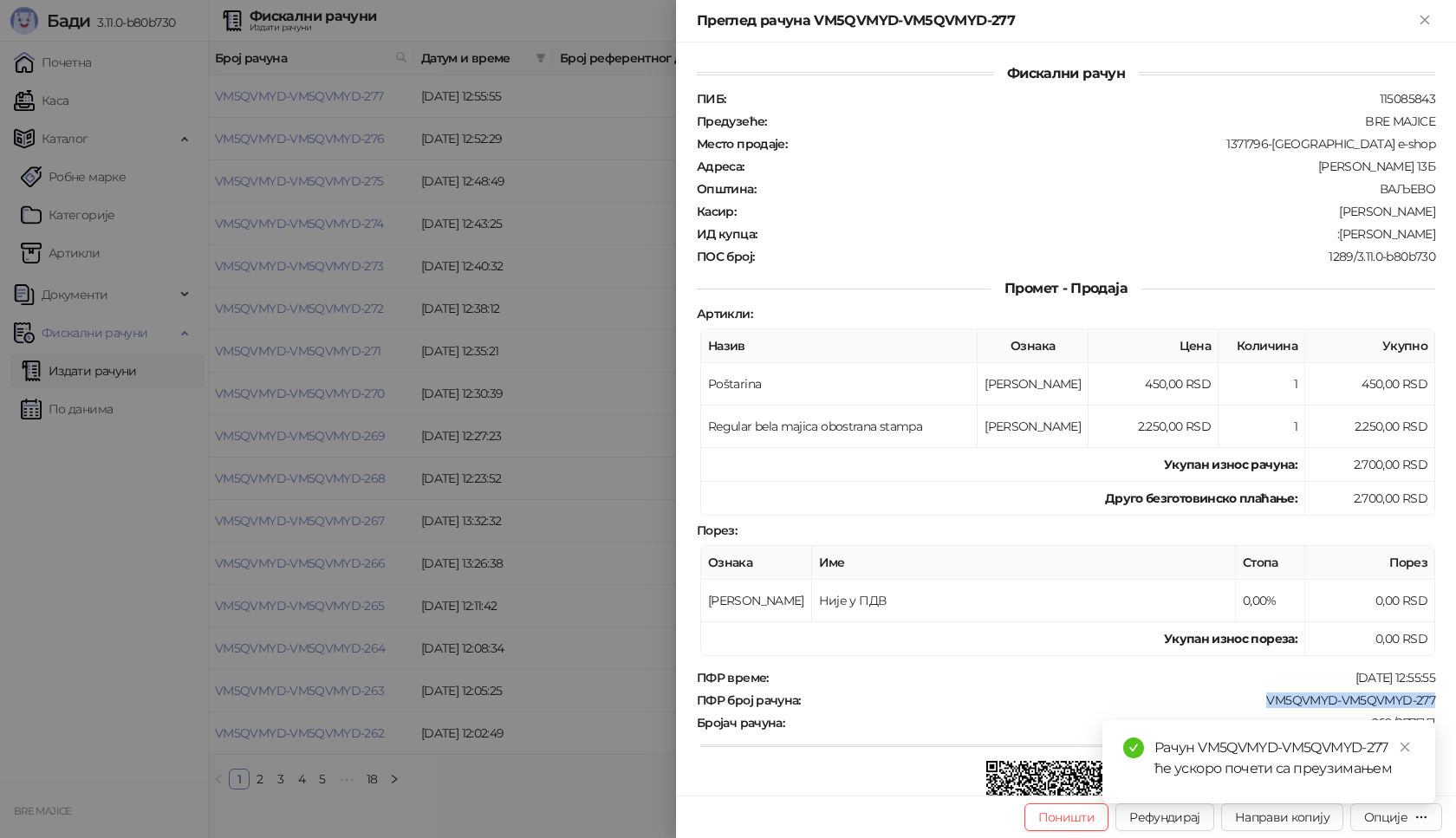
drag, startPoint x: 1433, startPoint y: 697, endPoint x: 1245, endPoint y: 689, distance: 188.2
click at [1246, 690] on div "Фискални рачун ПИБ : 115085843 Предузеће : BRE MAJICE Место продаје : 1371796-B…" at bounding box center [1066, 419] width 780 height 753
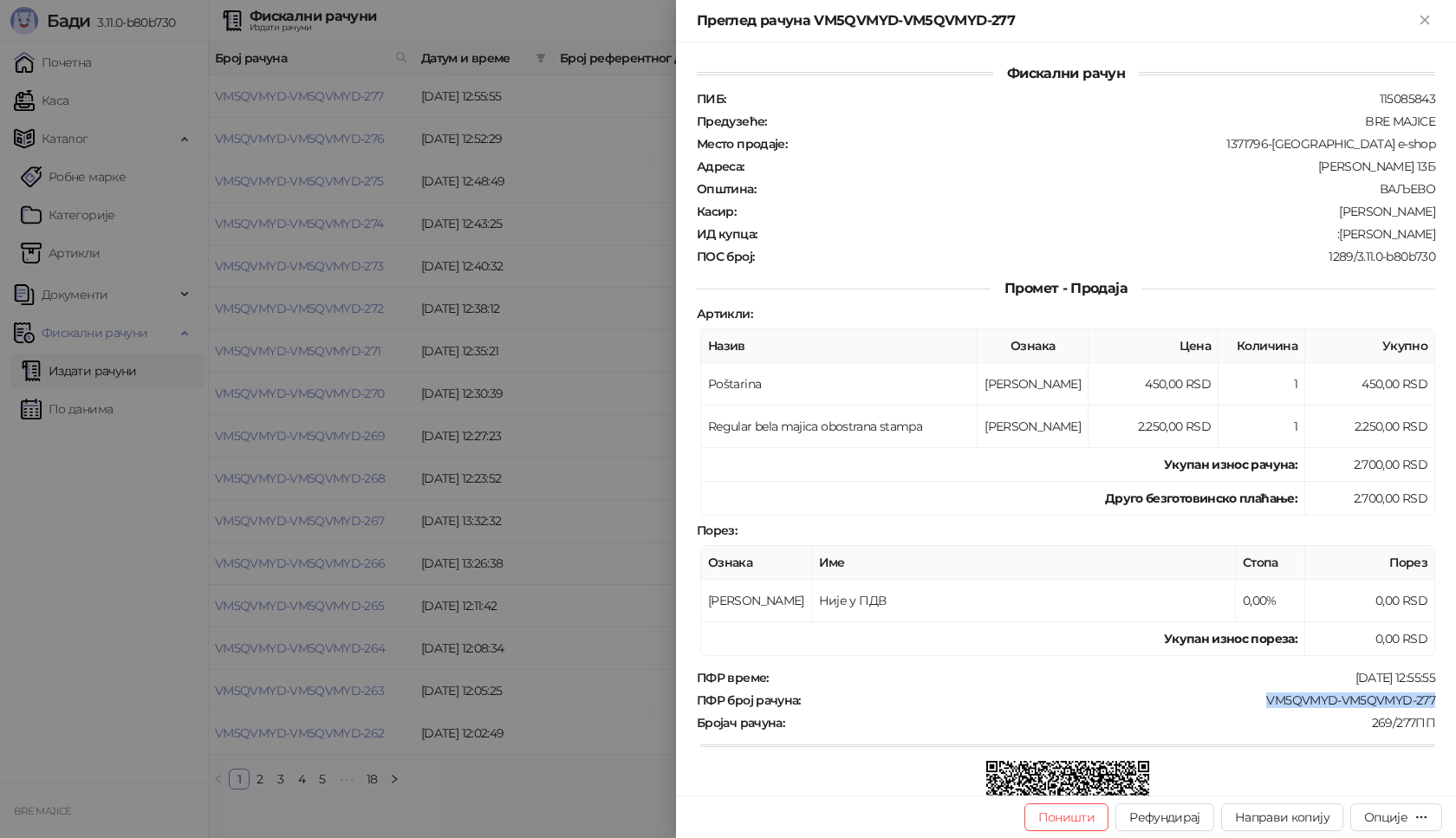
drag, startPoint x: 1425, startPoint y: 232, endPoint x: 1307, endPoint y: 233, distance: 118.0
click at [1307, 233] on div "Фискални рачун ПИБ : 115085843 Предузеће : BRE MAJICE Место продаје : 1371796-B…" at bounding box center [1066, 419] width 780 height 753
click at [1423, 18] on icon "Close" at bounding box center [1424, 19] width 8 height 8
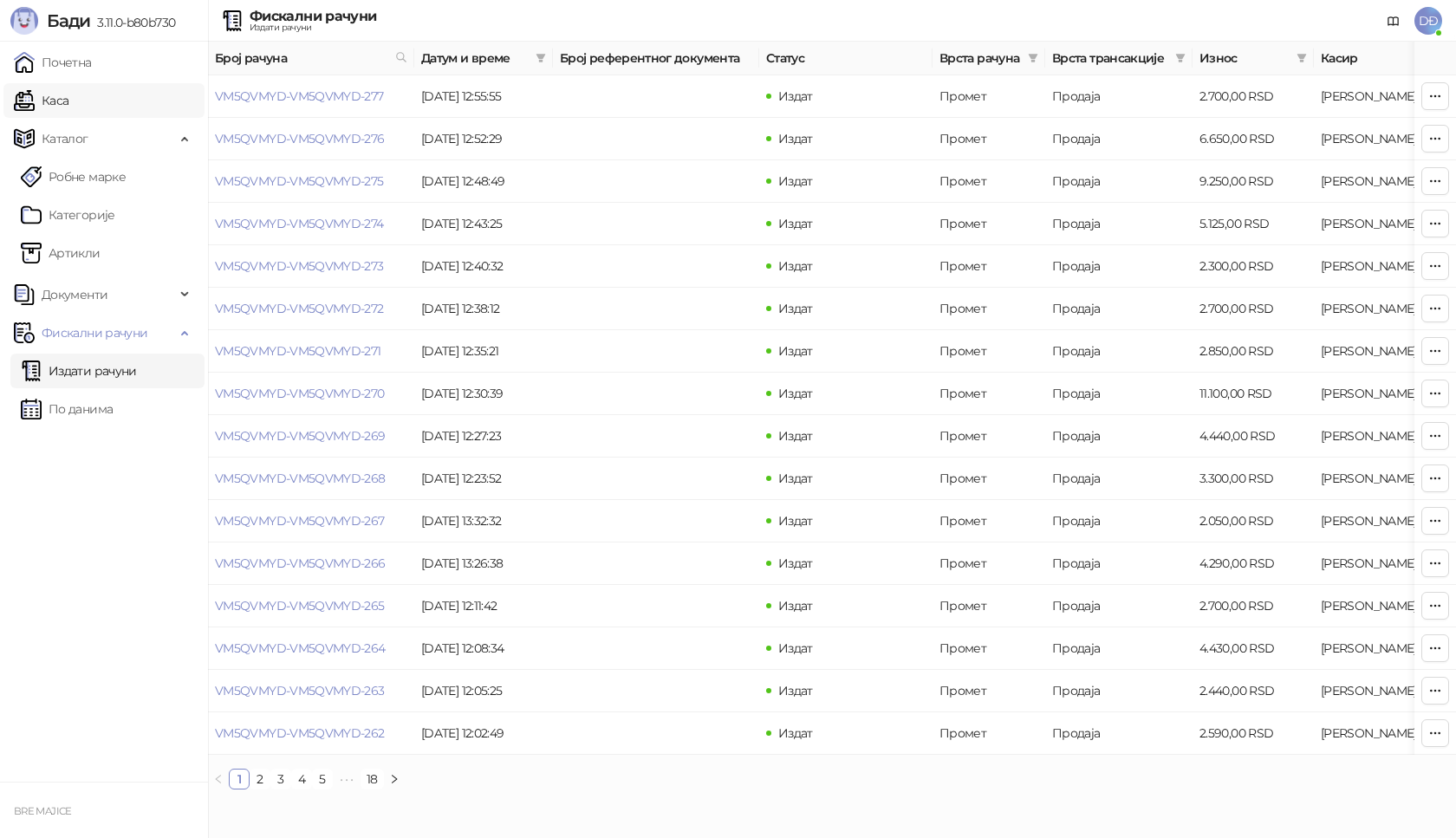
click at [69, 97] on link "Каса" at bounding box center [41, 101] width 55 height 35
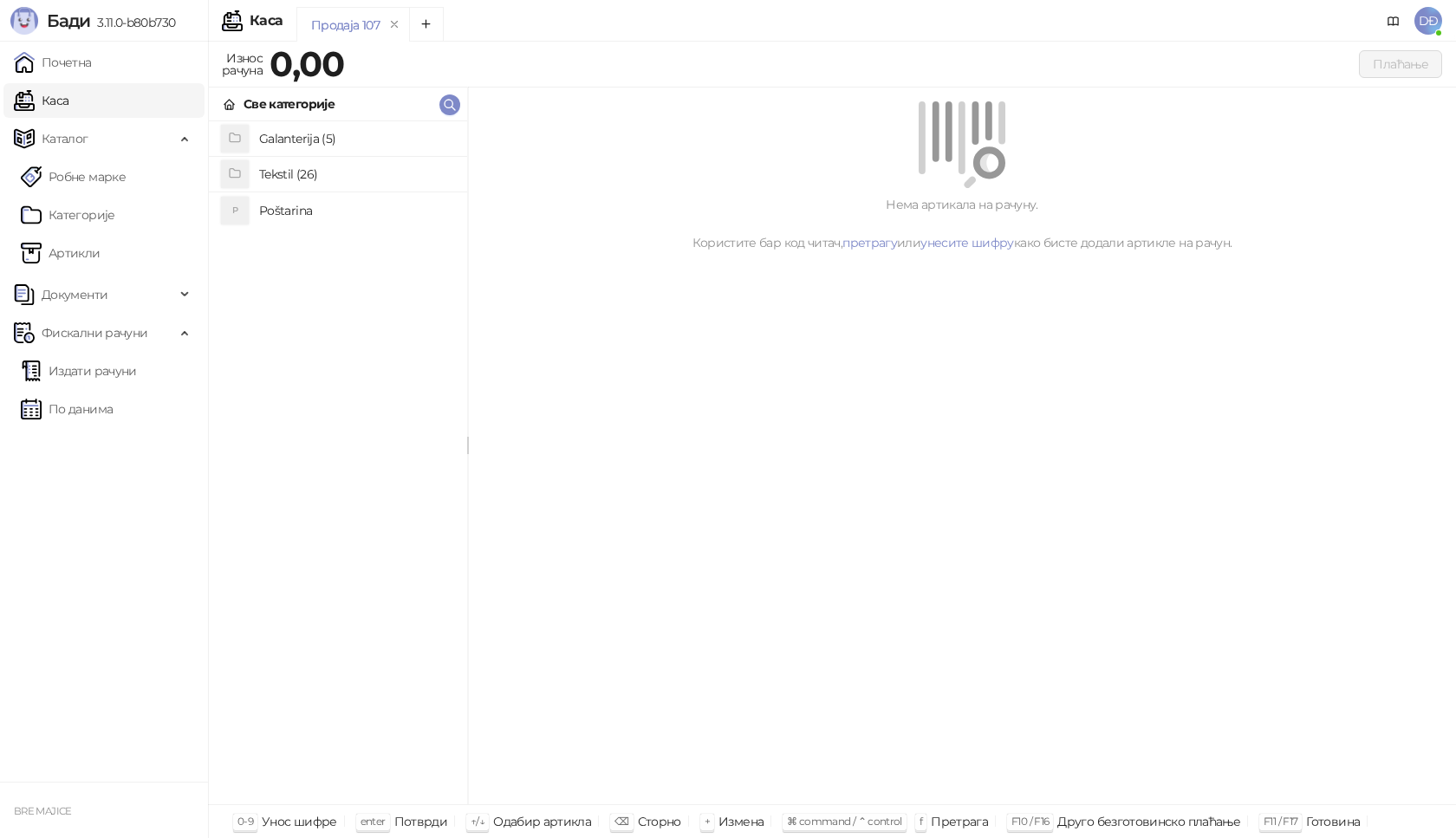
click at [274, 211] on h4 "Poštarina" at bounding box center [356, 211] width 194 height 28
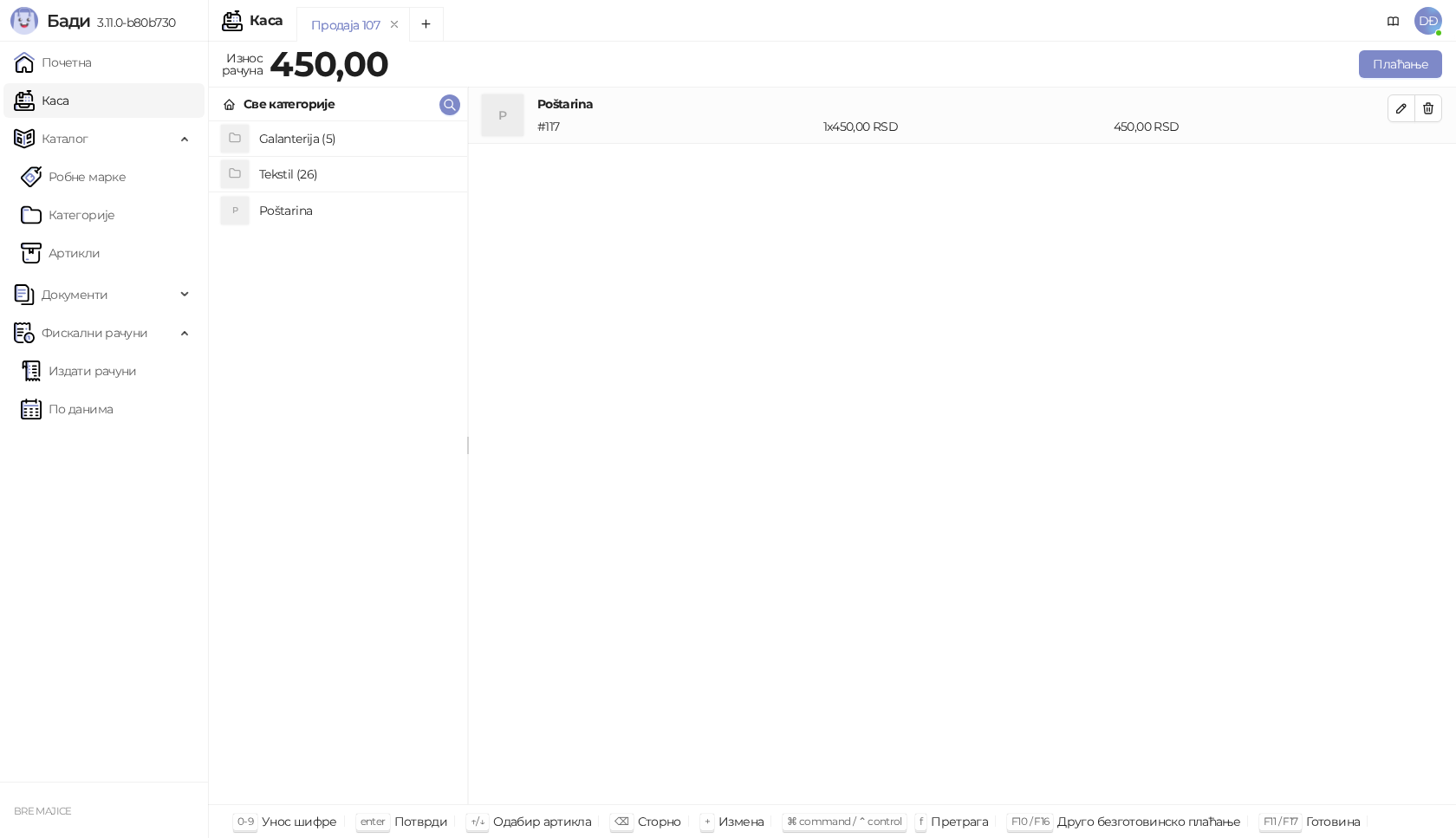
click at [292, 174] on h4 "Tekstil (26)" at bounding box center [356, 174] width 194 height 28
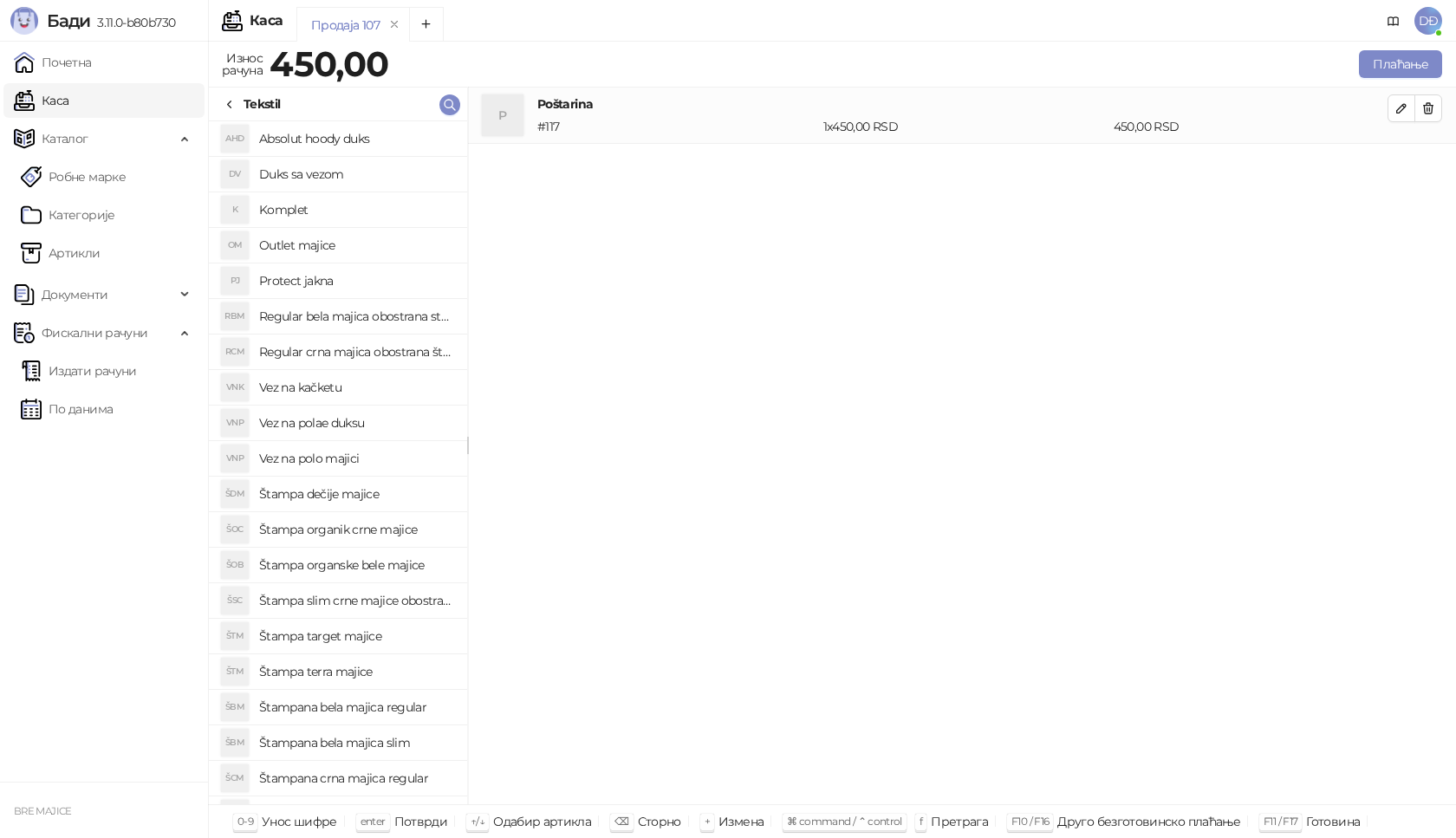
click at [360, 780] on h4 "Štampana crna majica regular" at bounding box center [356, 778] width 194 height 28
click at [1394, 171] on button "button" at bounding box center [1401, 164] width 28 height 28
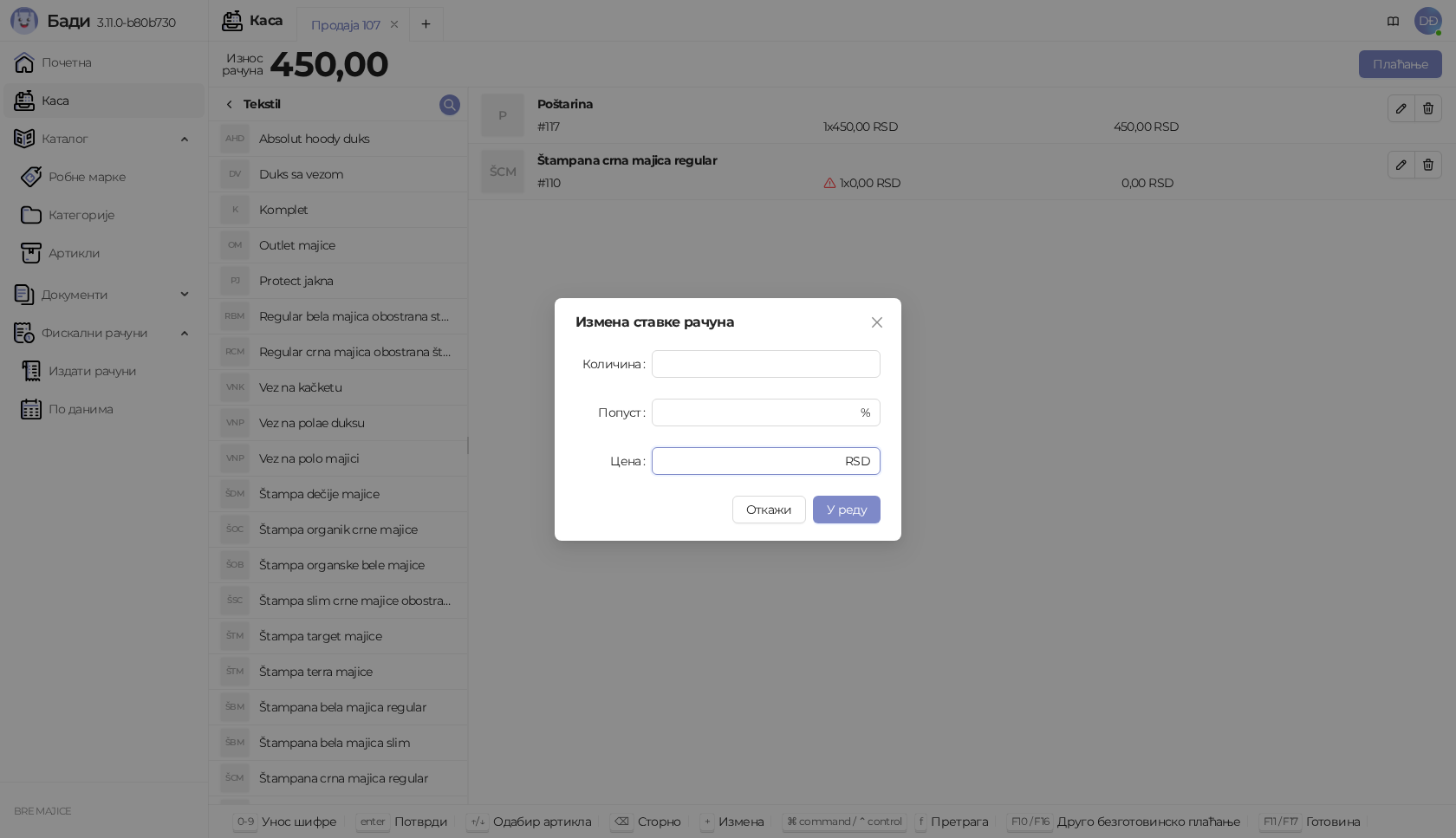
drag, startPoint x: 625, startPoint y: 466, endPoint x: 572, endPoint y: 457, distance: 53.8
click at [603, 466] on div "Цена * RSD" at bounding box center [728, 461] width 305 height 28
type input "****"
click at [859, 509] on span "У реду" at bounding box center [847, 510] width 40 height 16
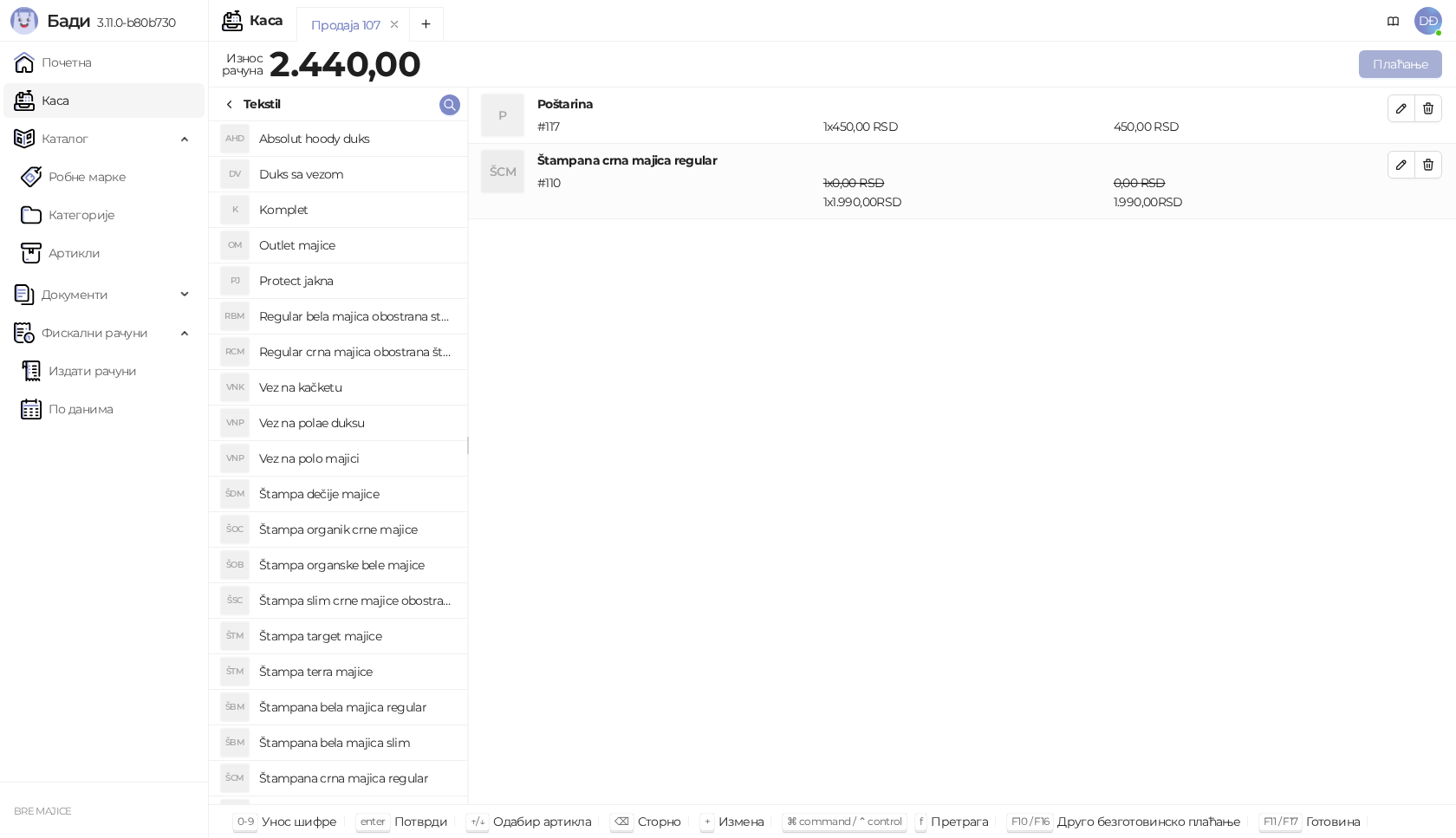
click at [1419, 64] on button "Плаћање" at bounding box center [1401, 64] width 84 height 28
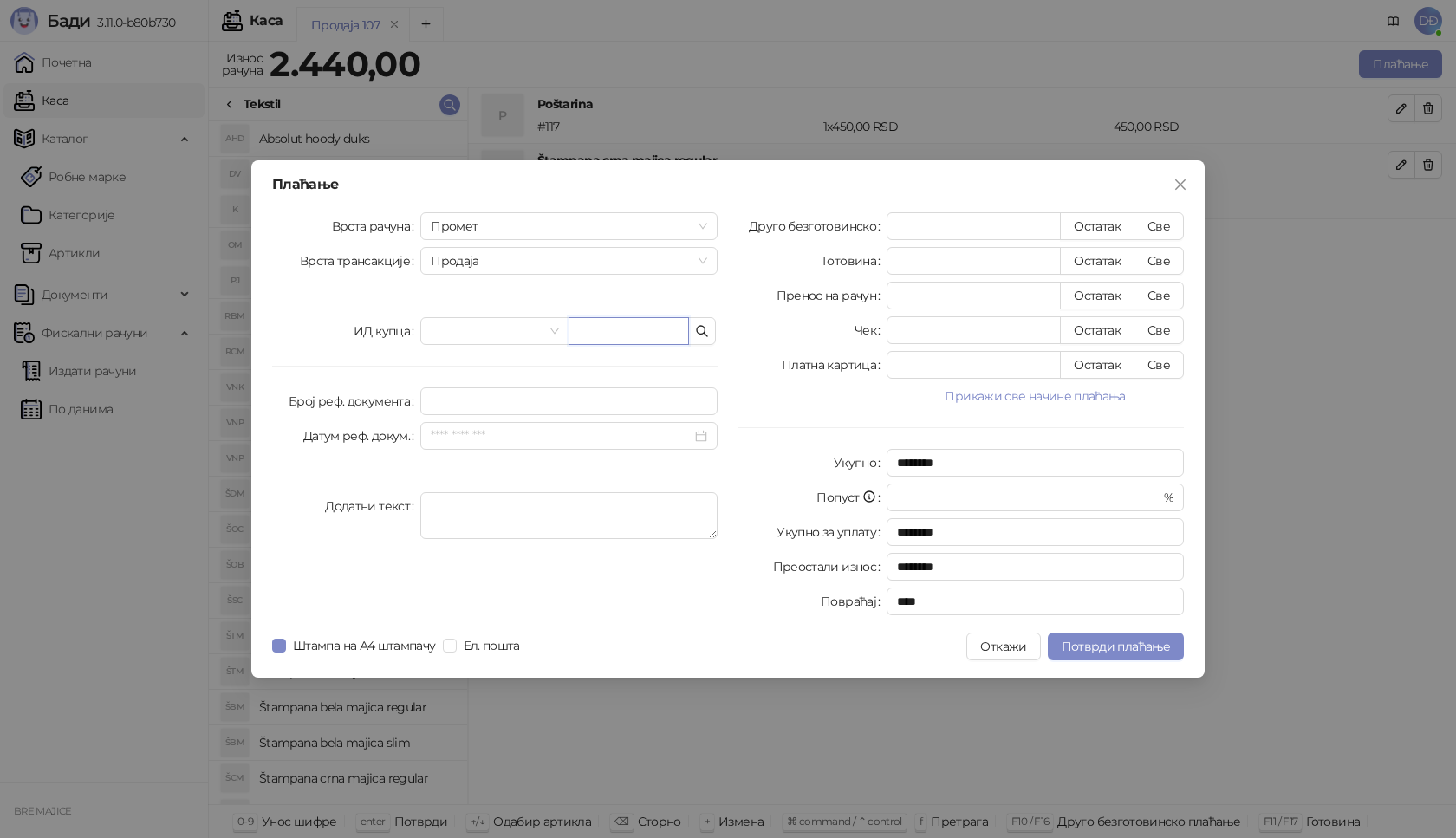
click at [621, 321] on input "text" at bounding box center [628, 331] width 120 height 28
paste input "**********"
type input "**********"
click at [1164, 222] on button "Све" at bounding box center [1159, 226] width 50 height 28
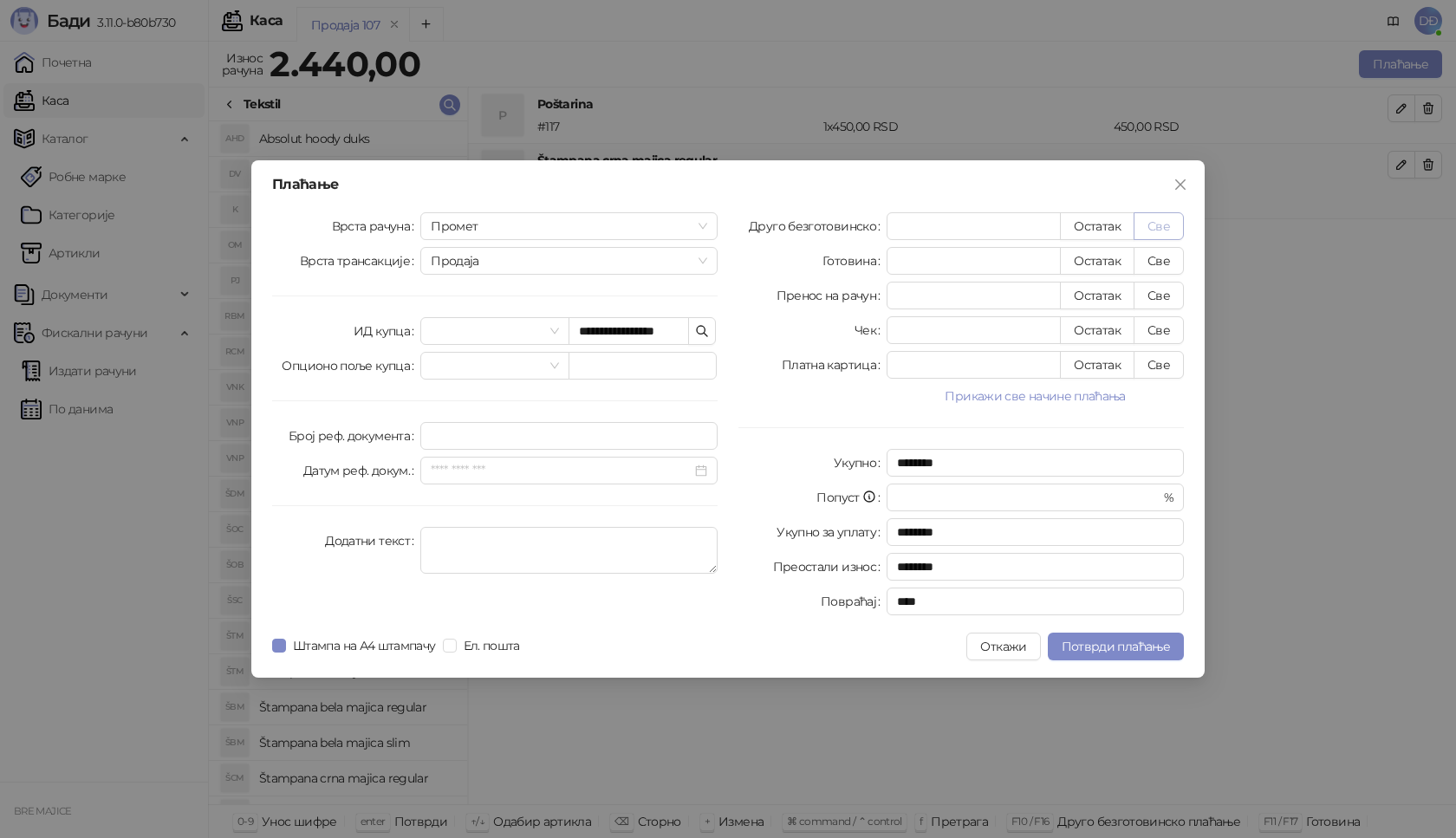
type input "****"
click at [1117, 645] on span "Потврди плаћање" at bounding box center [1116, 647] width 108 height 16
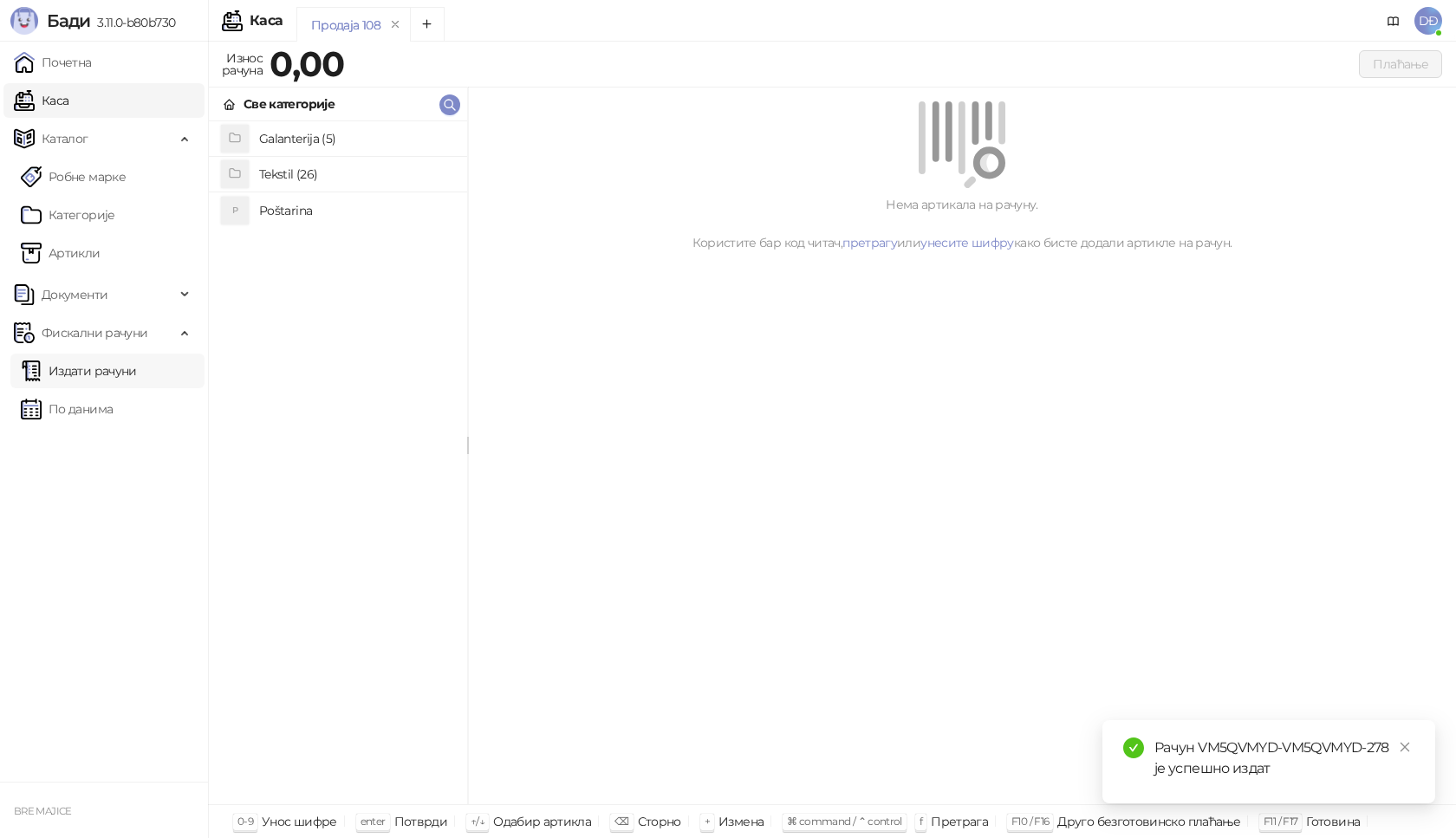
click at [131, 368] on link "Издати рачуни" at bounding box center [78, 371] width 116 height 35
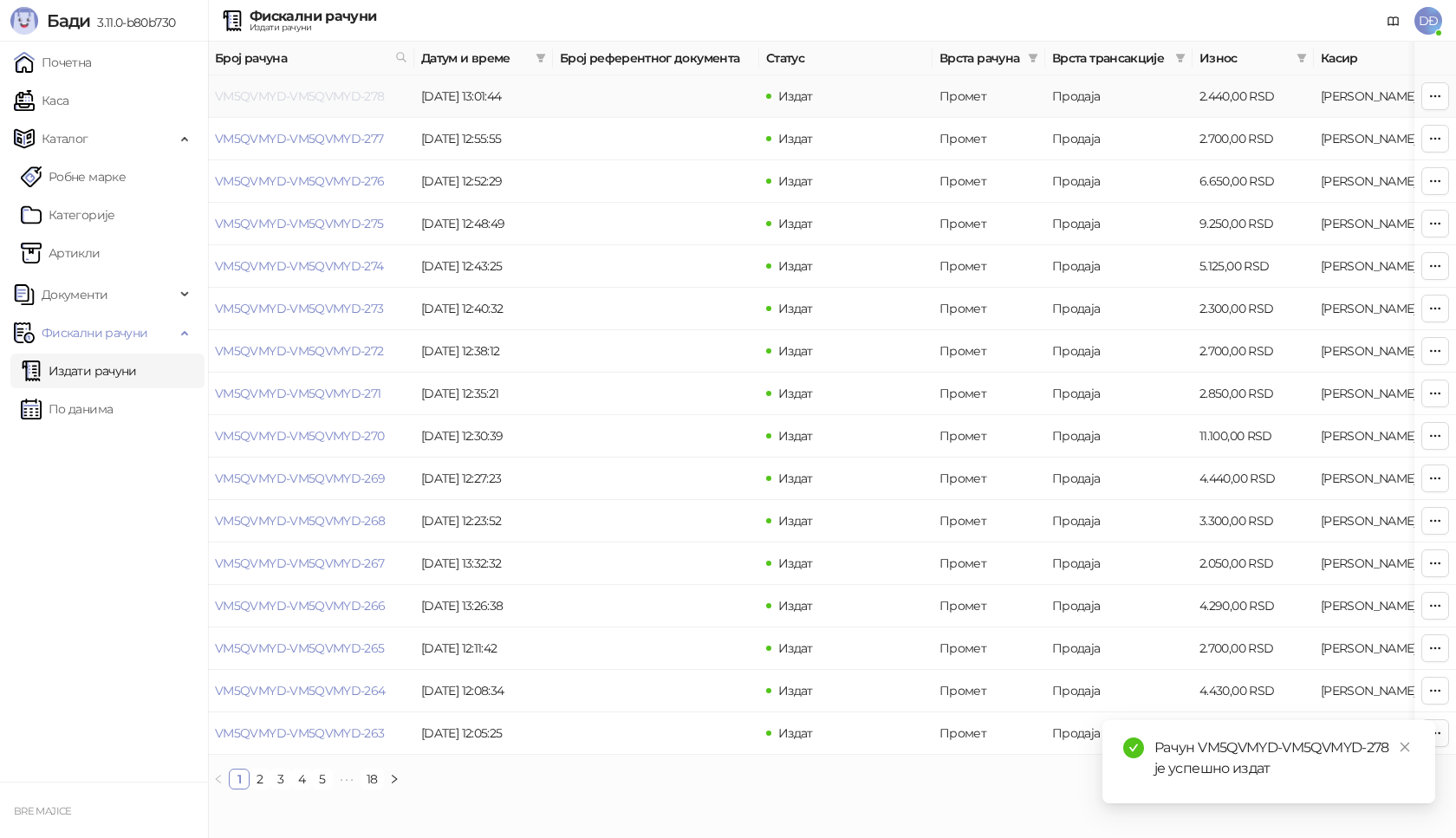
click at [299, 97] on link "VM5QVMYD-VM5QVMYD-278" at bounding box center [299, 97] width 170 height 16
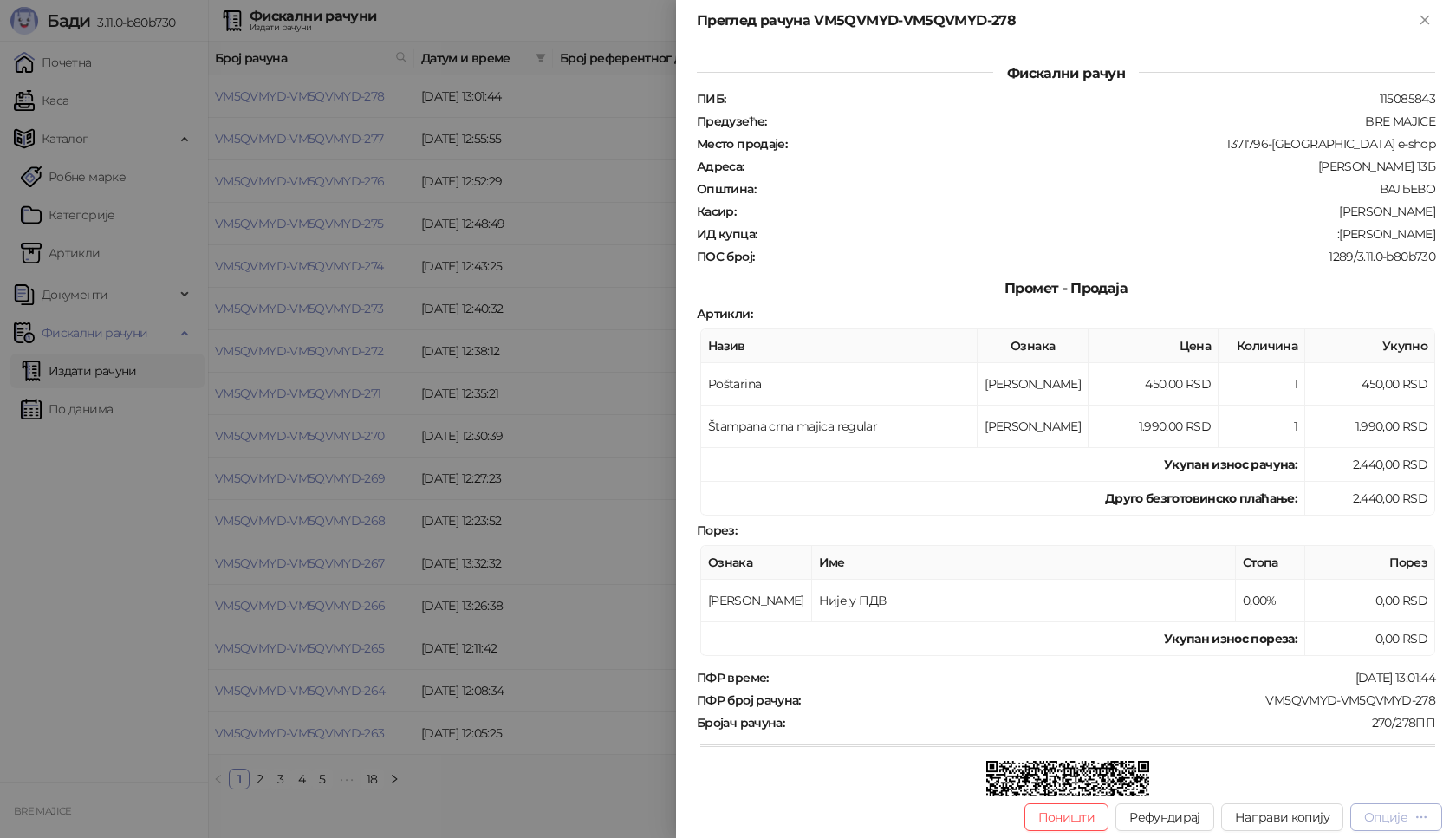
click at [1387, 811] on div "Опције" at bounding box center [1386, 817] width 44 height 16
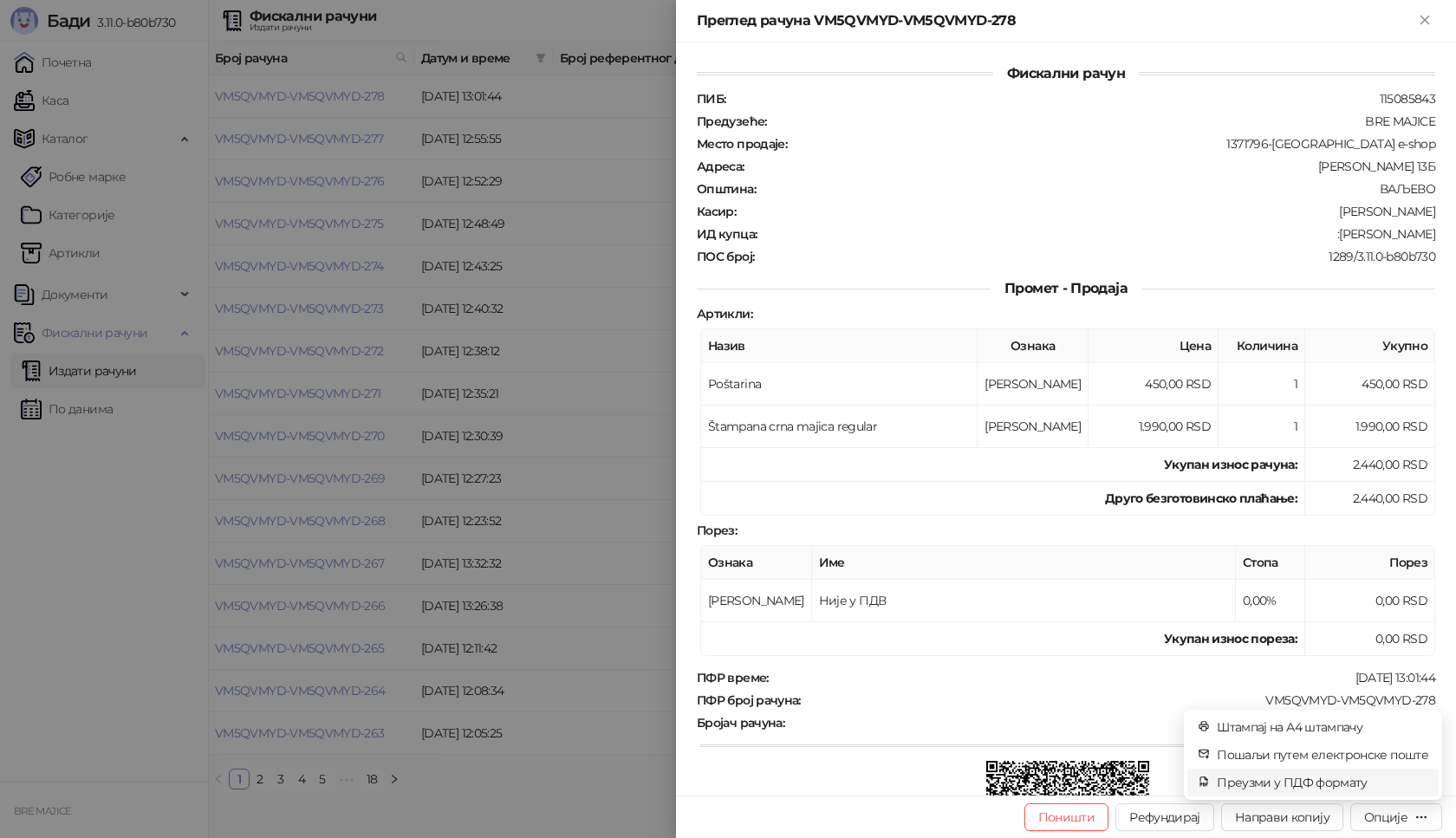
click at [1347, 781] on span "Преузми у ПДФ формату" at bounding box center [1322, 782] width 211 height 19
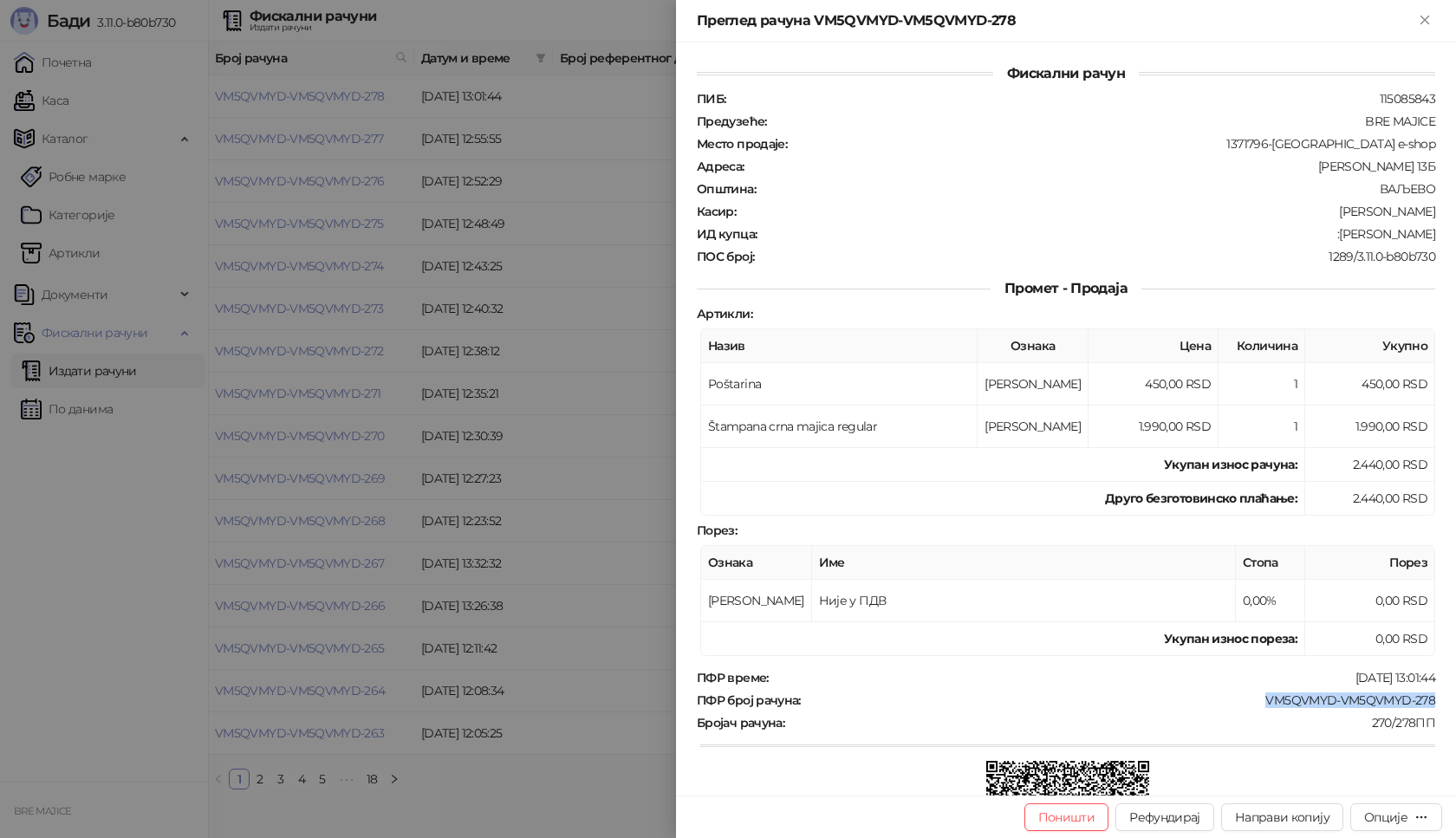
drag, startPoint x: 1397, startPoint y: 705, endPoint x: 1256, endPoint y: 703, distance: 141.0
click at [1256, 703] on div "Фискални рачун ПИБ : 115085843 Предузеће : BRE MAJICE Место продаје : 1371796-[…" at bounding box center [1066, 419] width 780 height 753
drag, startPoint x: 1416, startPoint y: 230, endPoint x: 1316, endPoint y: 239, distance: 100.4
click at [1316, 239] on div "Фискални рачун ПИБ : 115085843 Предузеће : BRE MAJICE Место продаје : 1371796-[…" at bounding box center [1066, 419] width 780 height 753
click at [1427, 23] on icon "Close" at bounding box center [1424, 19] width 8 height 8
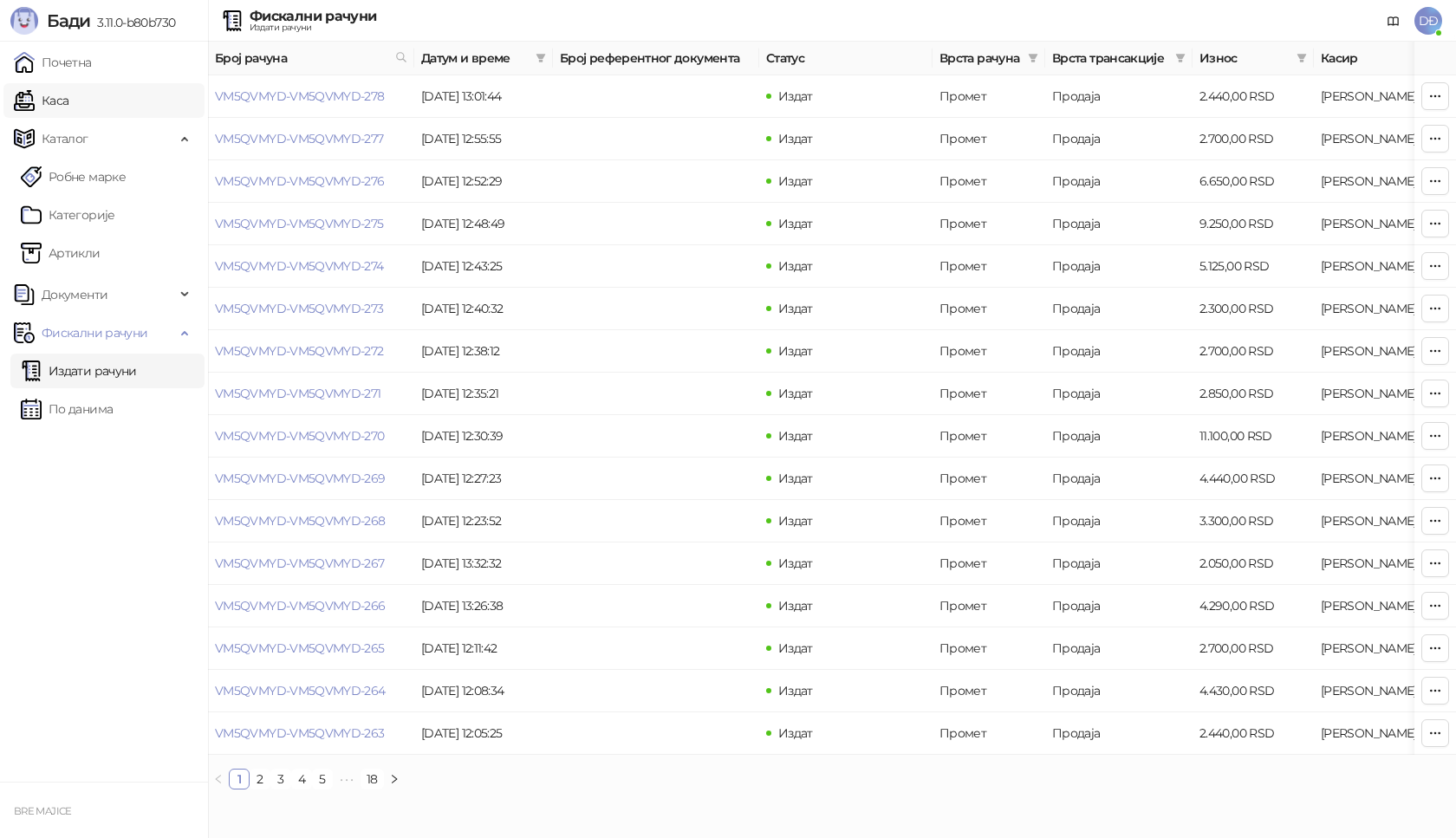
click at [69, 104] on link "Каса" at bounding box center [41, 101] width 55 height 35
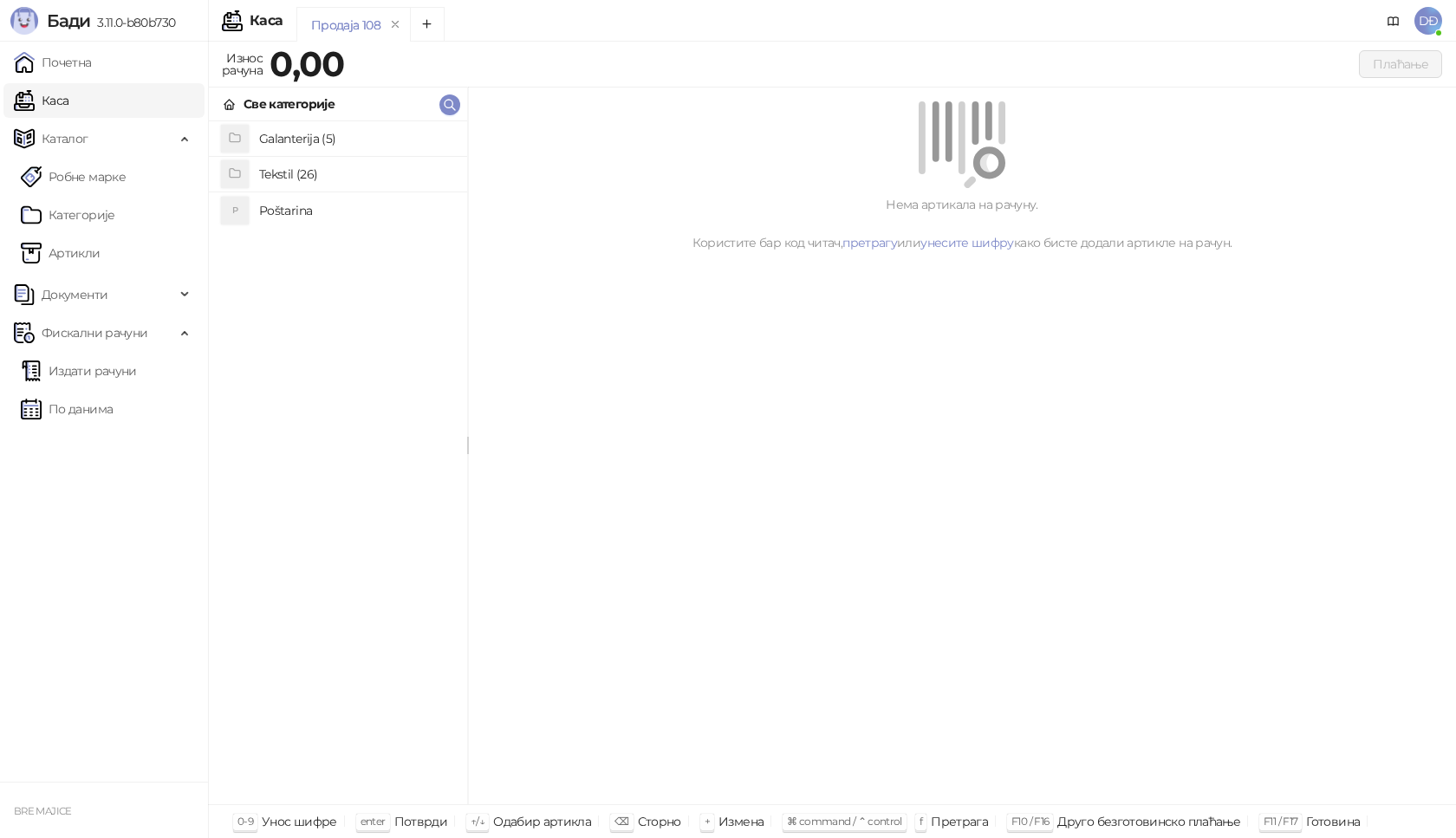
click at [272, 215] on h4 "Poštarina" at bounding box center [356, 211] width 194 height 28
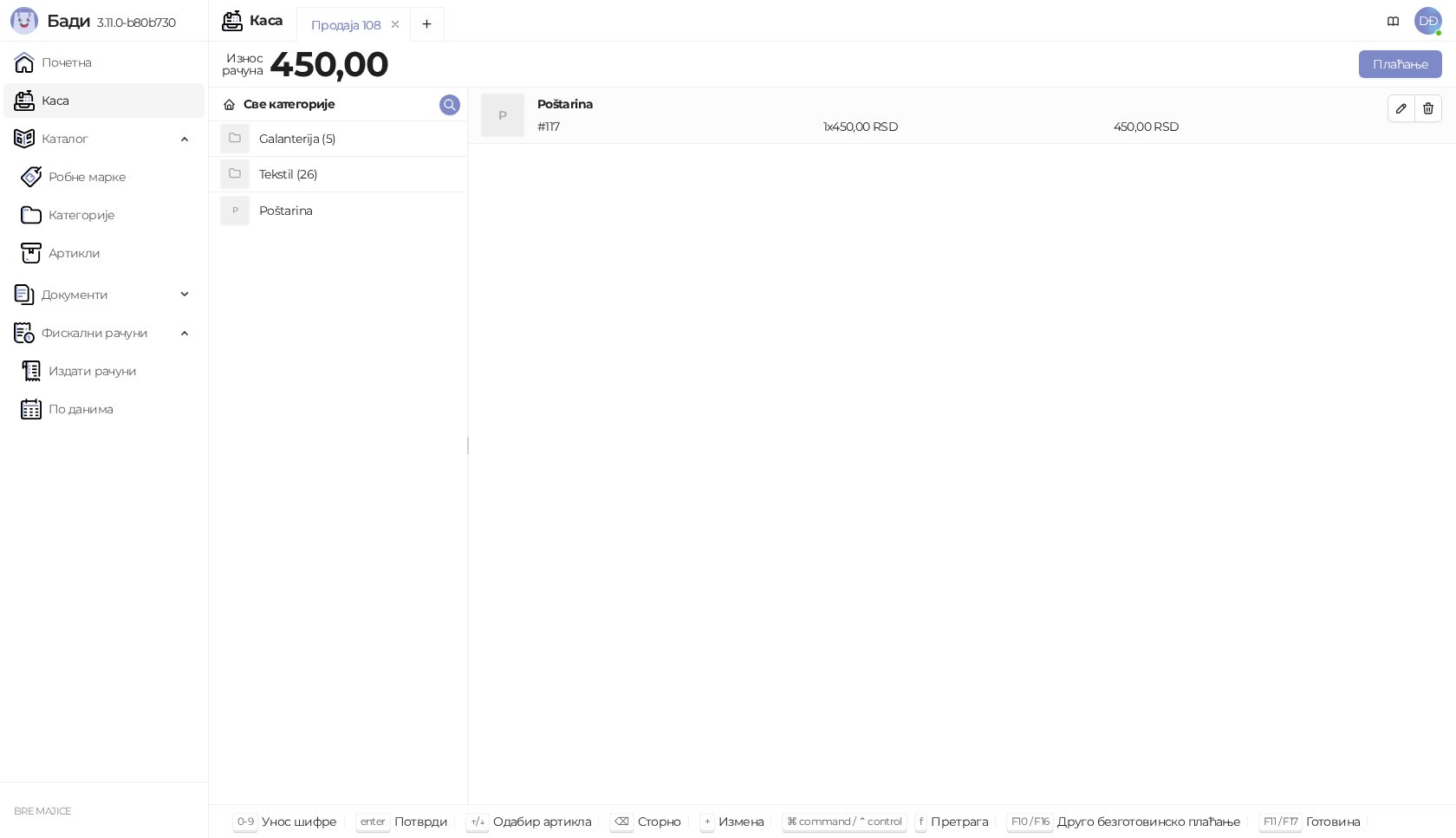
click at [289, 173] on h4 "Tekstil (26)" at bounding box center [356, 174] width 194 height 28
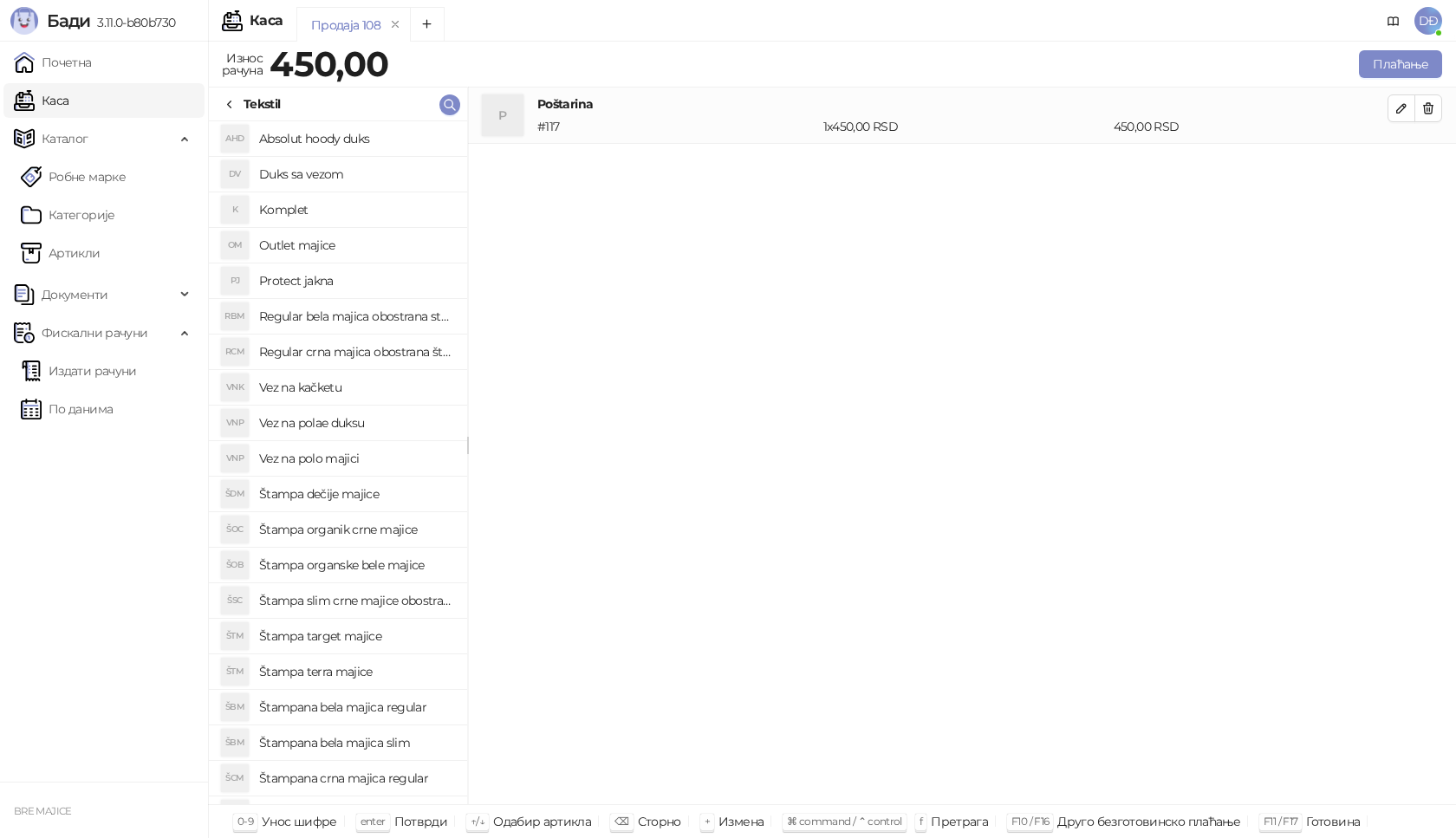
click at [339, 318] on h4 "Regular bela majica obostrana stampa" at bounding box center [356, 317] width 194 height 28
click at [1406, 167] on icon "button" at bounding box center [1401, 164] width 14 height 14
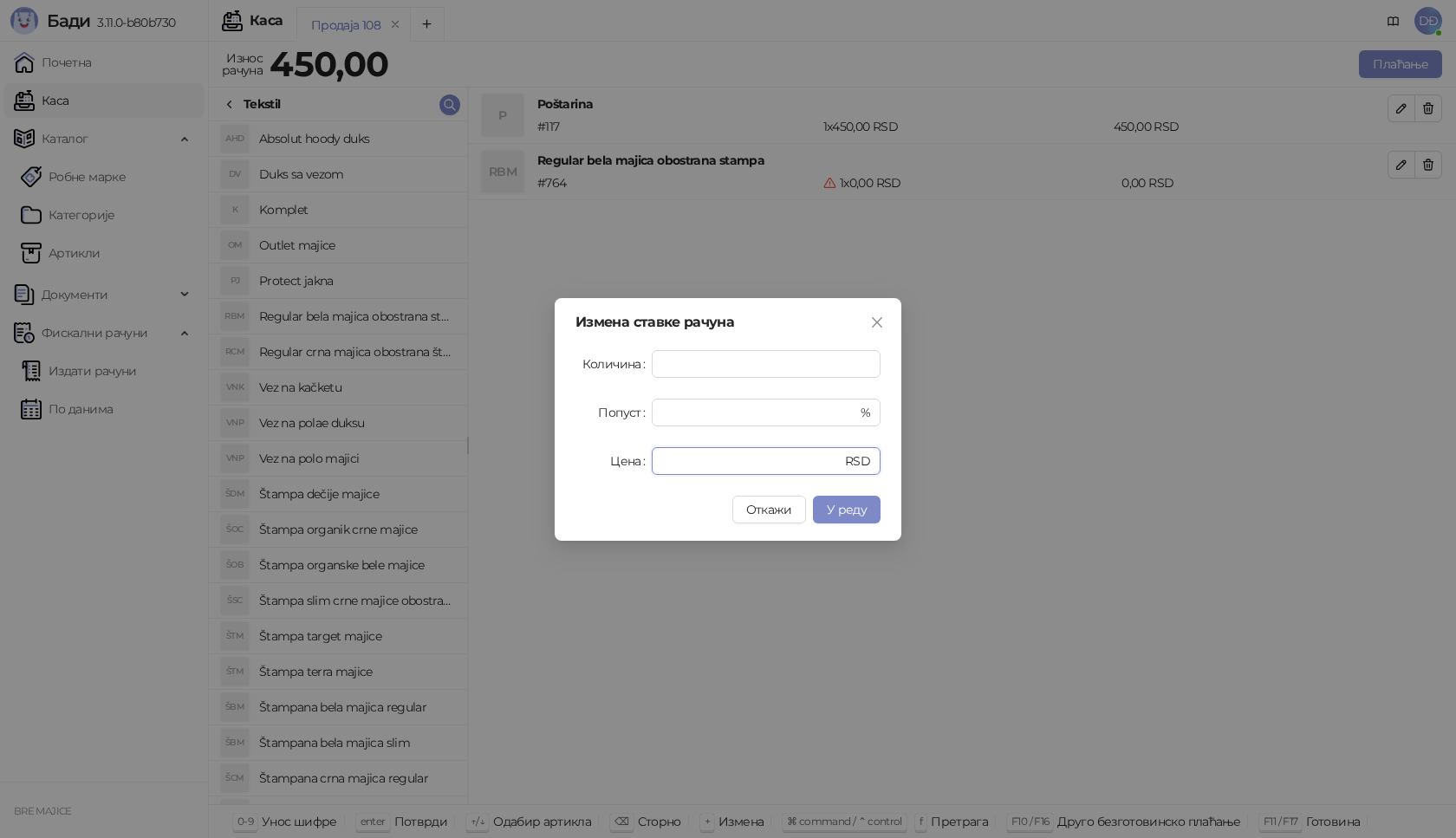
drag, startPoint x: 634, startPoint y: 471, endPoint x: 567, endPoint y: 447, distance: 71.2
click at [607, 474] on div "Цена * RSD" at bounding box center [728, 461] width 305 height 28
type input "****"
click at [855, 513] on span "У реду" at bounding box center [847, 510] width 40 height 16
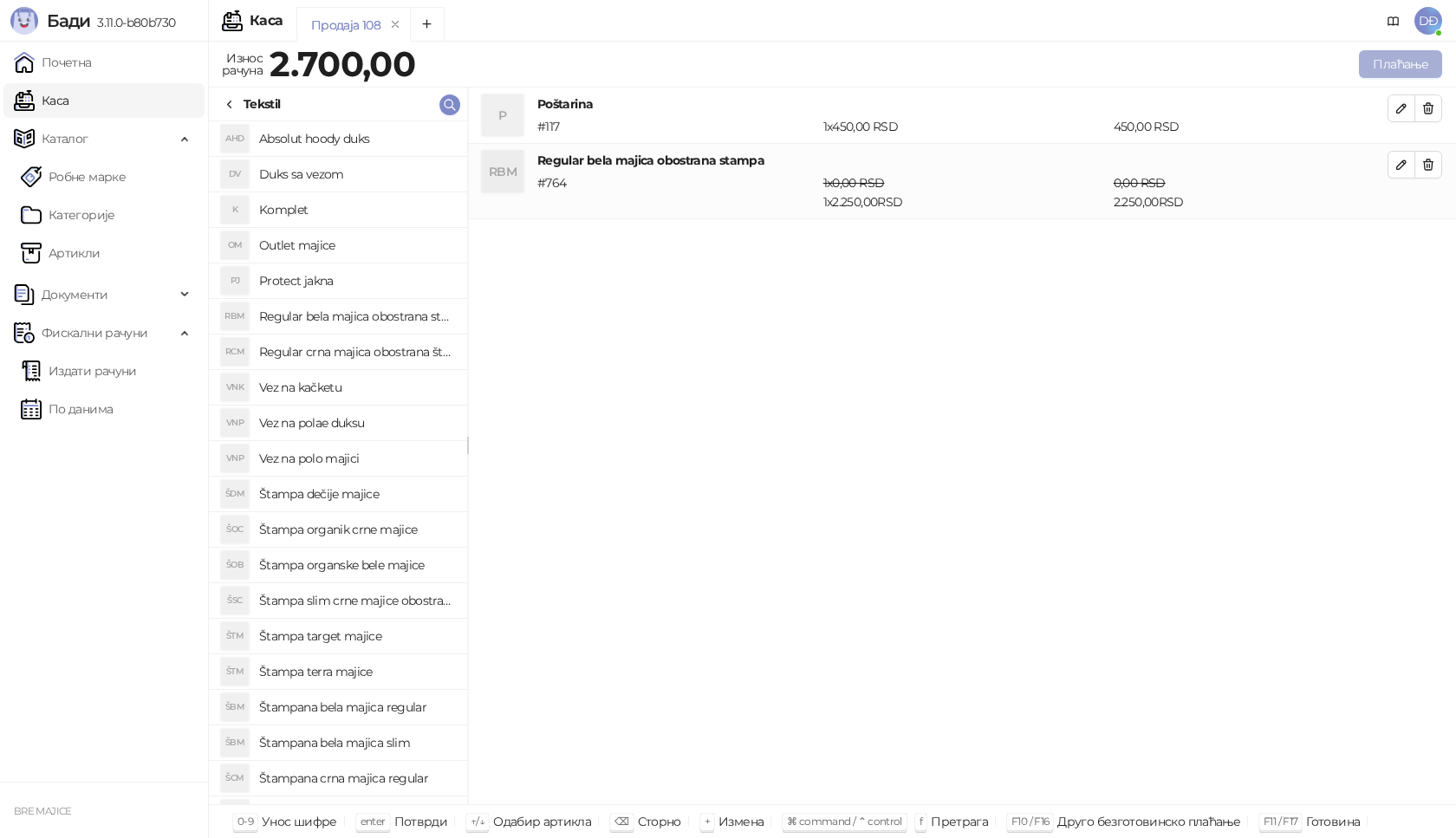
click at [1412, 62] on button "Плаћање" at bounding box center [1401, 64] width 84 height 28
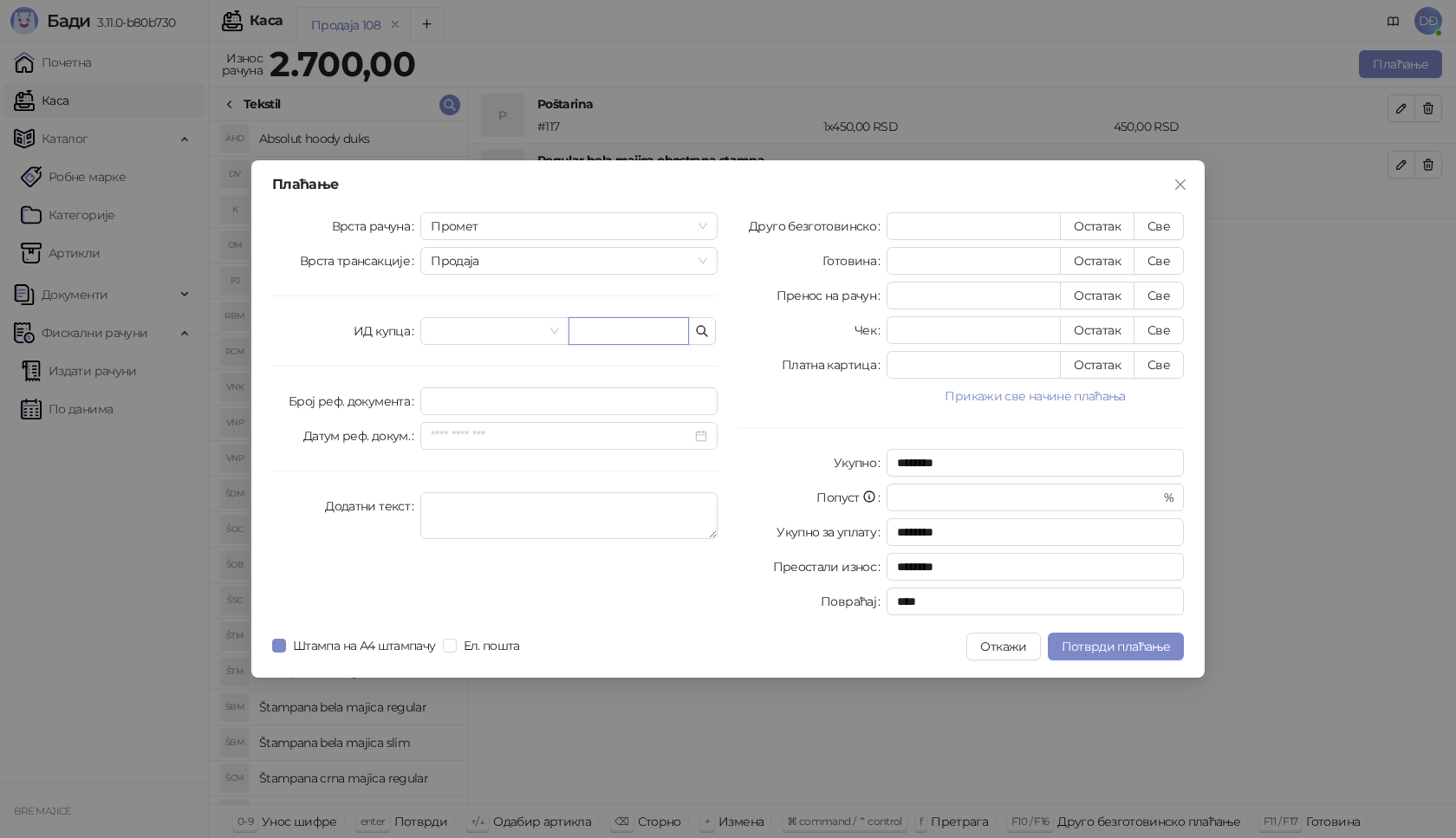
click at [607, 332] on input "text" at bounding box center [628, 331] width 120 height 28
paste input "**********"
click at [620, 332] on input "**********" at bounding box center [628, 331] width 120 height 28
type input "**********"
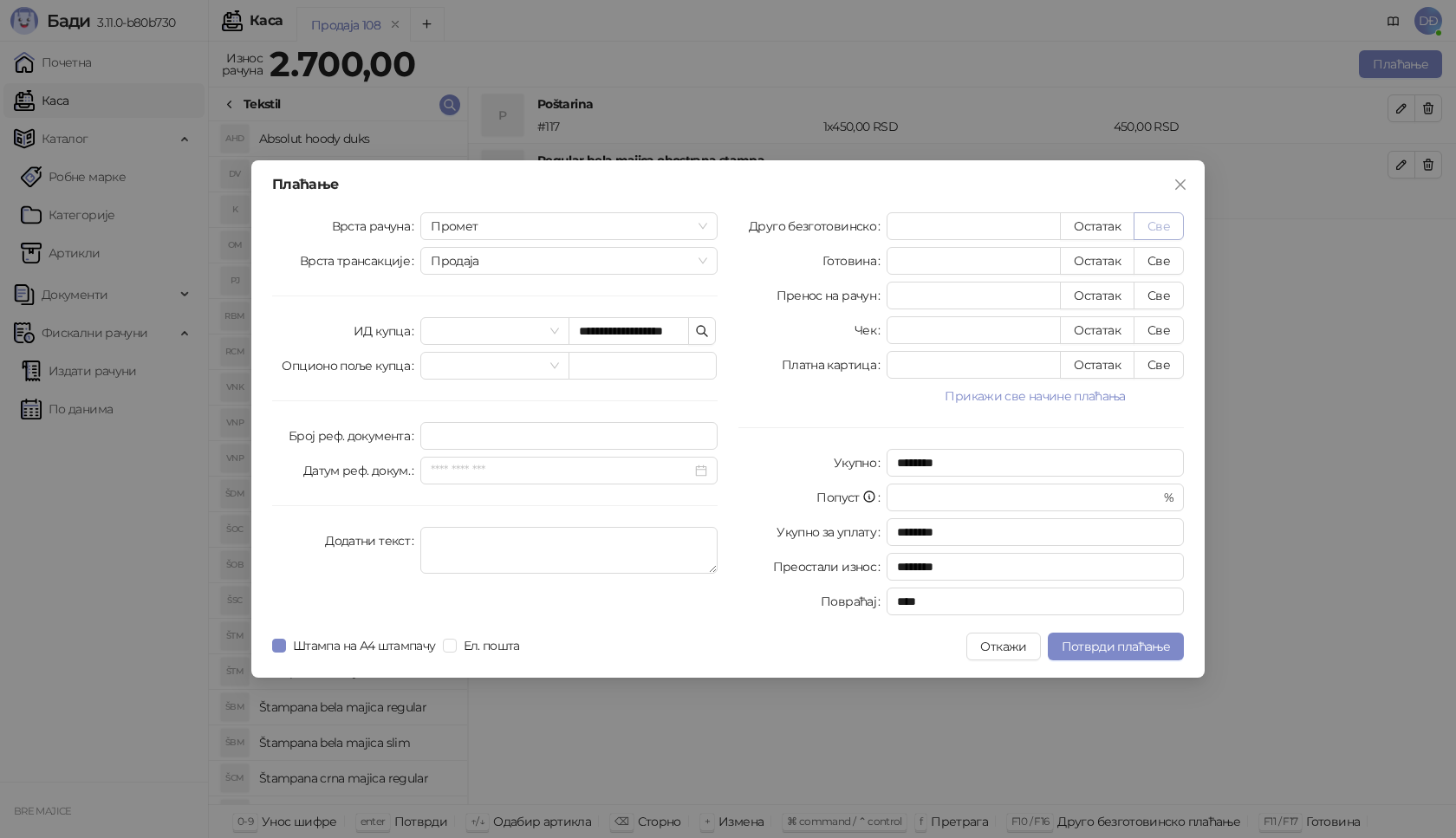
click at [1156, 234] on button "Све" at bounding box center [1159, 226] width 50 height 28
type input "****"
click at [1112, 647] on span "Потврди плаћање" at bounding box center [1116, 647] width 108 height 16
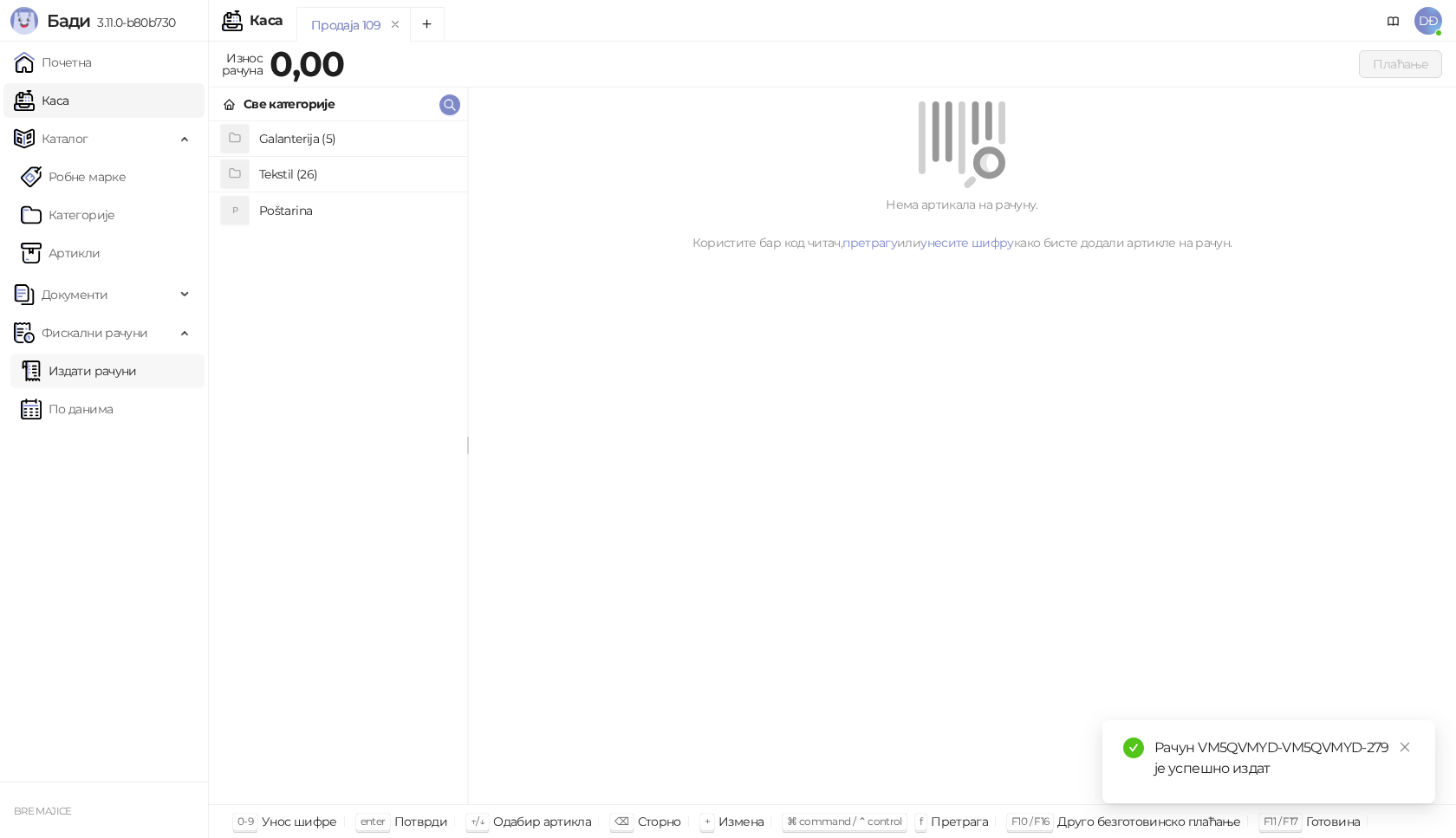
click at [128, 368] on link "Издати рачуни" at bounding box center [78, 371] width 116 height 35
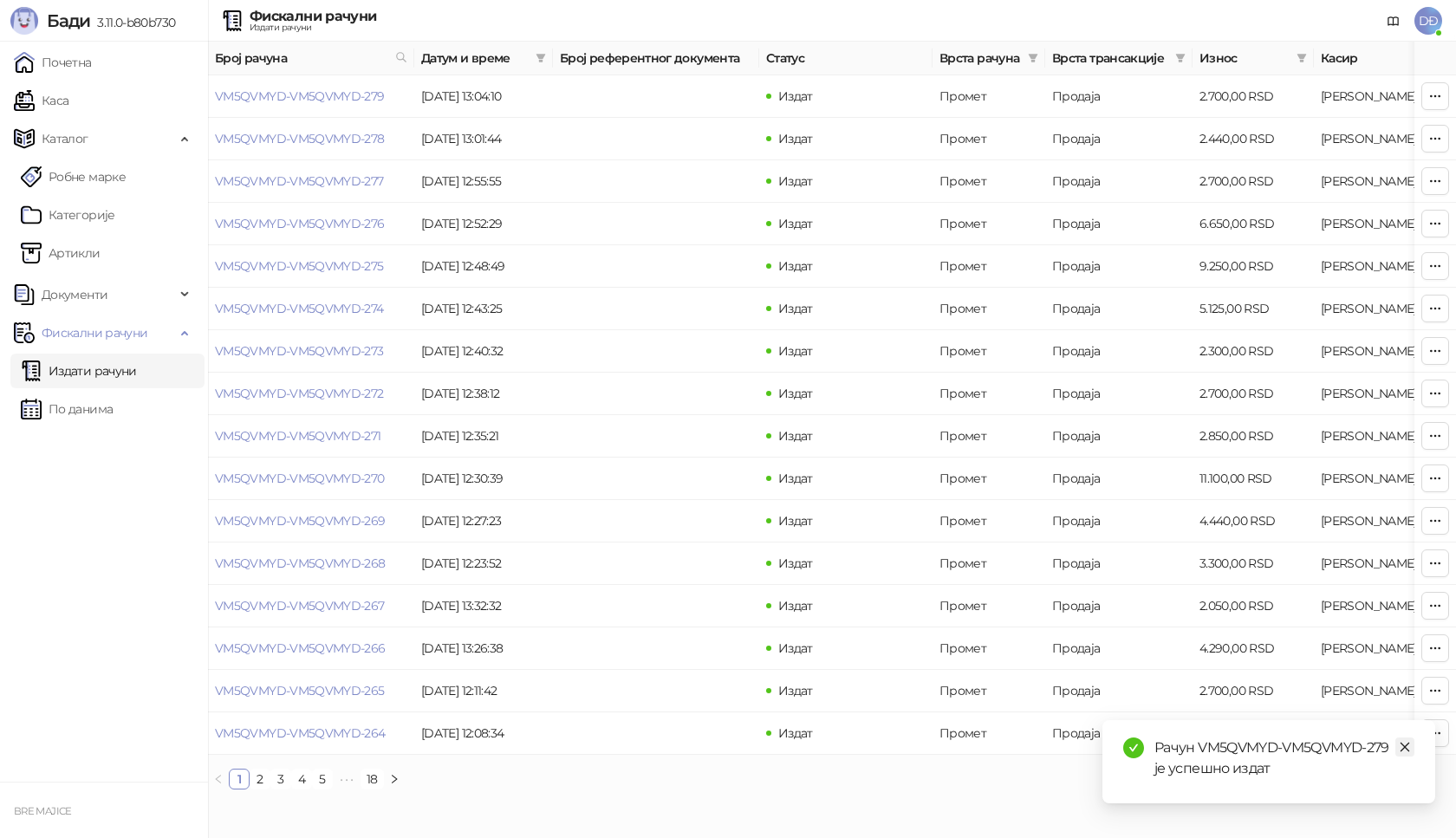
click at [1401, 747] on icon "close" at bounding box center [1405, 747] width 12 height 12
click at [332, 88] on td "VM5QVMYD-VM5QVMYD-279" at bounding box center [311, 97] width 206 height 43
click at [341, 97] on link "VM5QVMYD-VM5QVMYD-279" at bounding box center [299, 97] width 170 height 16
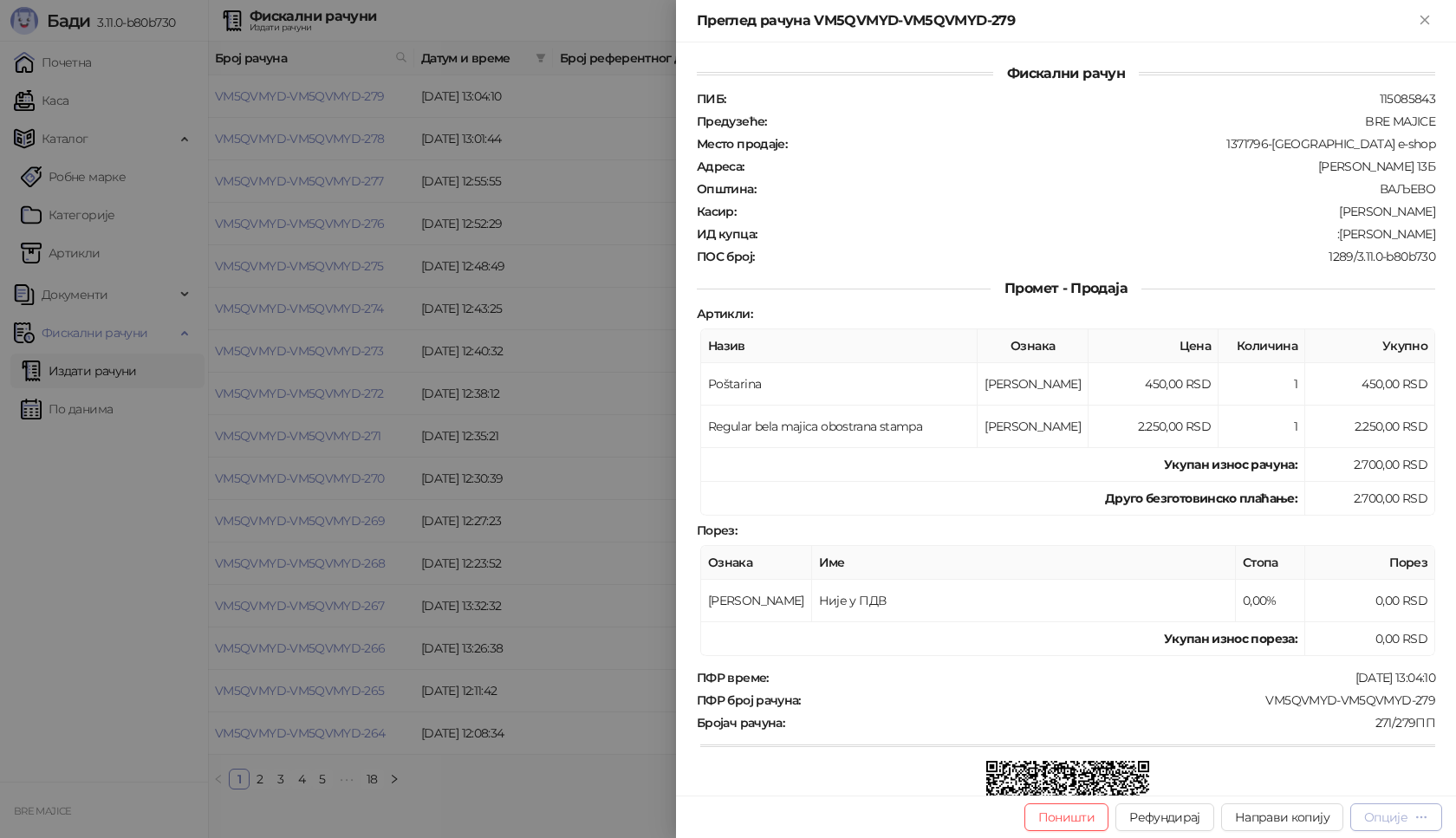
click at [1408, 810] on div "Опције" at bounding box center [1396, 816] width 64 height 17
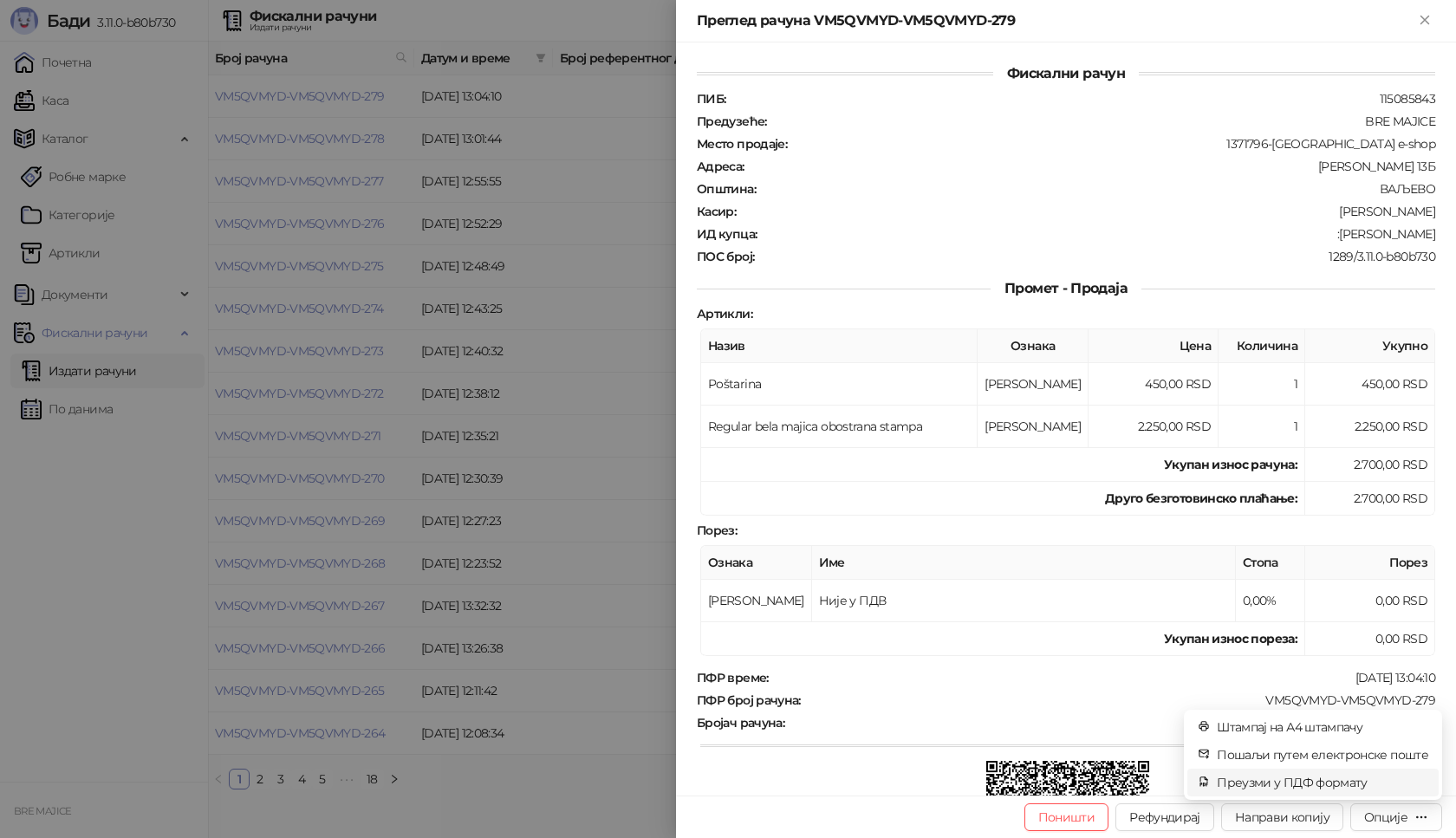
click at [1348, 784] on span "Преузми у ПДФ формату" at bounding box center [1322, 782] width 211 height 19
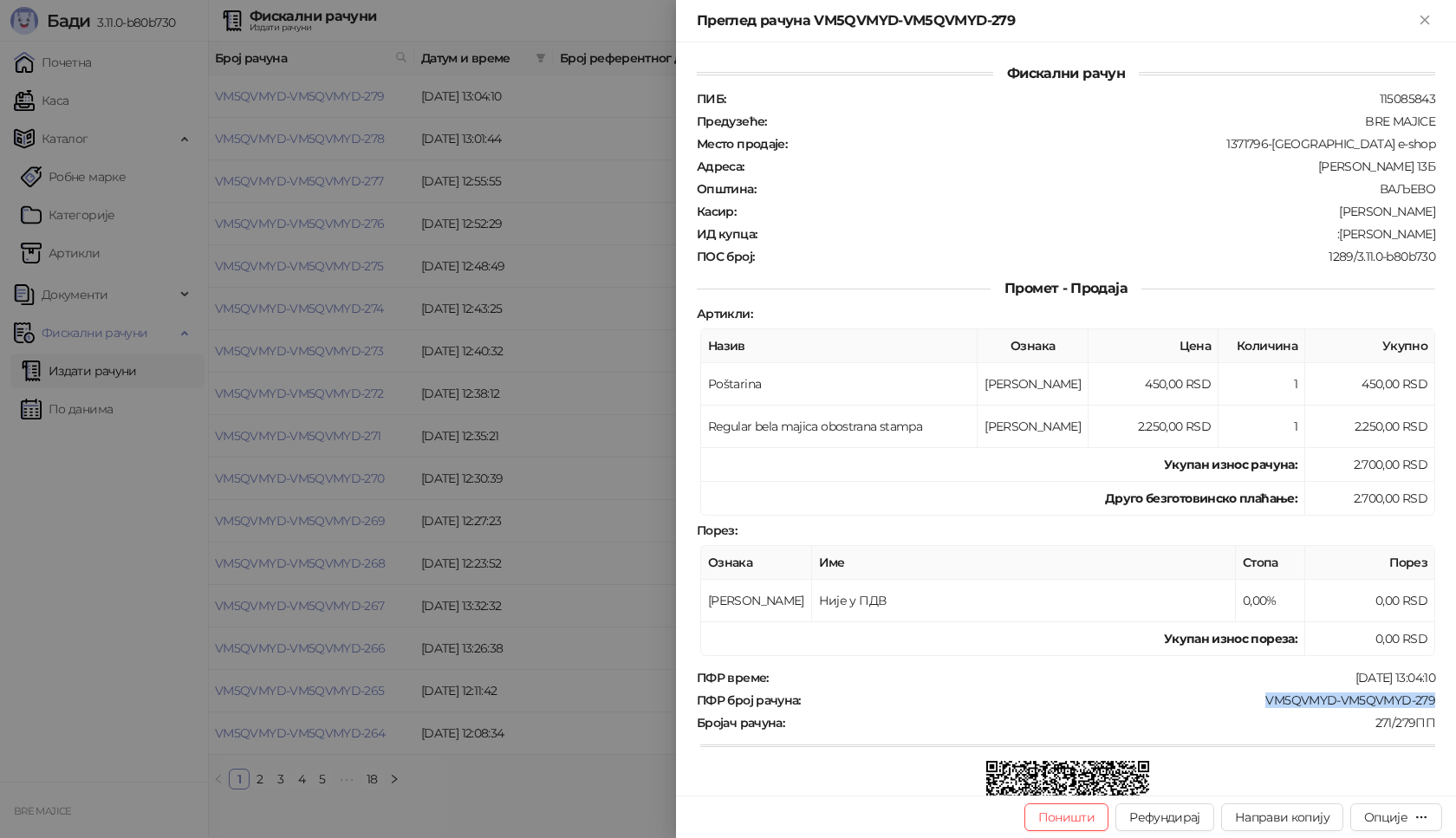
drag, startPoint x: 1405, startPoint y: 702, endPoint x: 1244, endPoint y: 701, distance: 161.0
click at [1244, 702] on div "Фискални рачун ПИБ : 115085843 Предузеће : BRE MAJICE Место продаје : 1371796-B…" at bounding box center [1066, 419] width 780 height 753
drag, startPoint x: 1424, startPoint y: 234, endPoint x: 1318, endPoint y: 234, distance: 106.0
click at [1318, 234] on div "Фискални рачун ПИБ : 115085843 Предузеће : BRE MAJICE Место продаје : 1371796-B…" at bounding box center [1066, 419] width 780 height 753
click at [1423, 27] on icon "Close" at bounding box center [1425, 20] width 16 height 16
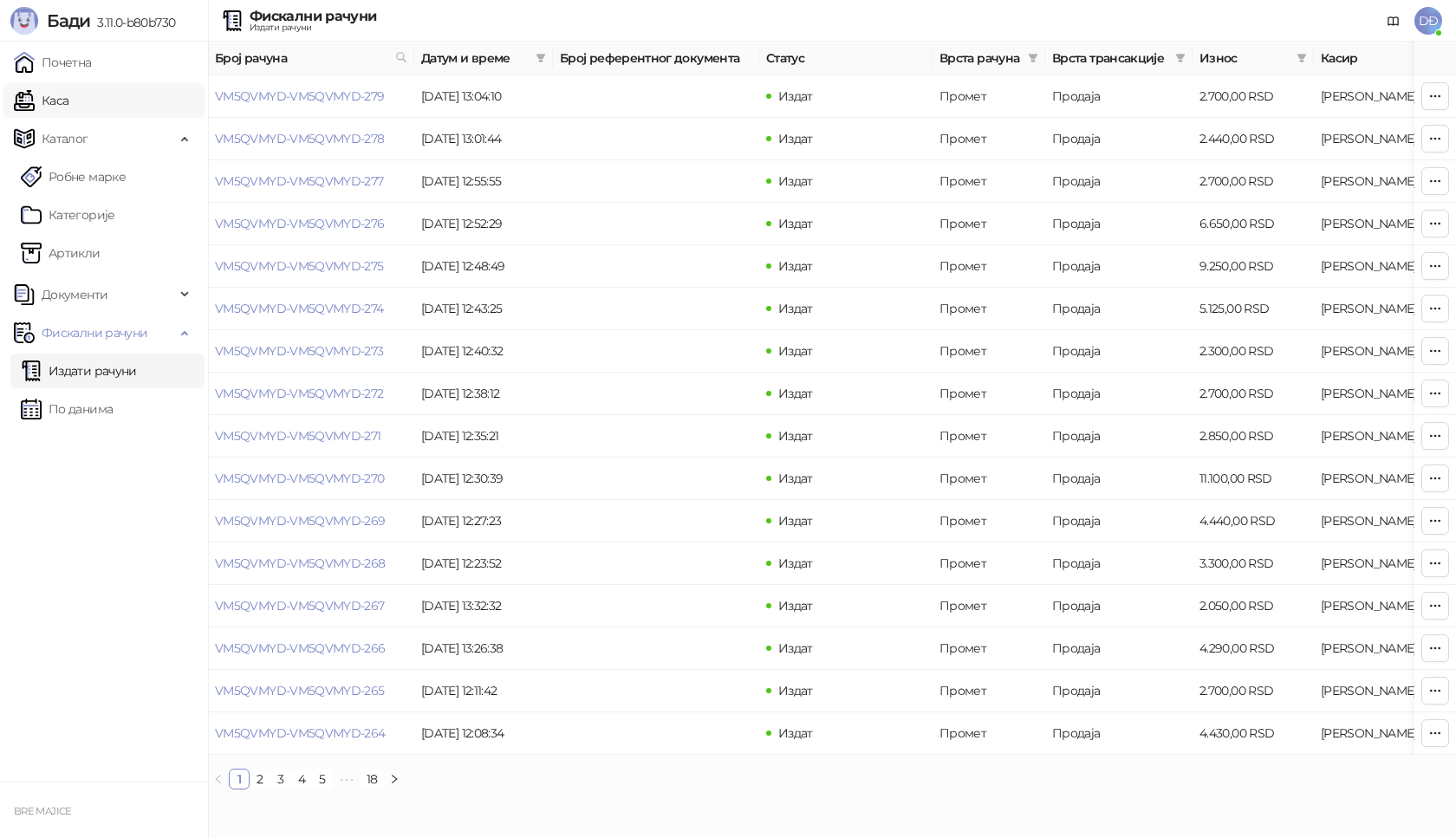
click at [69, 104] on link "Каса" at bounding box center [41, 101] width 55 height 35
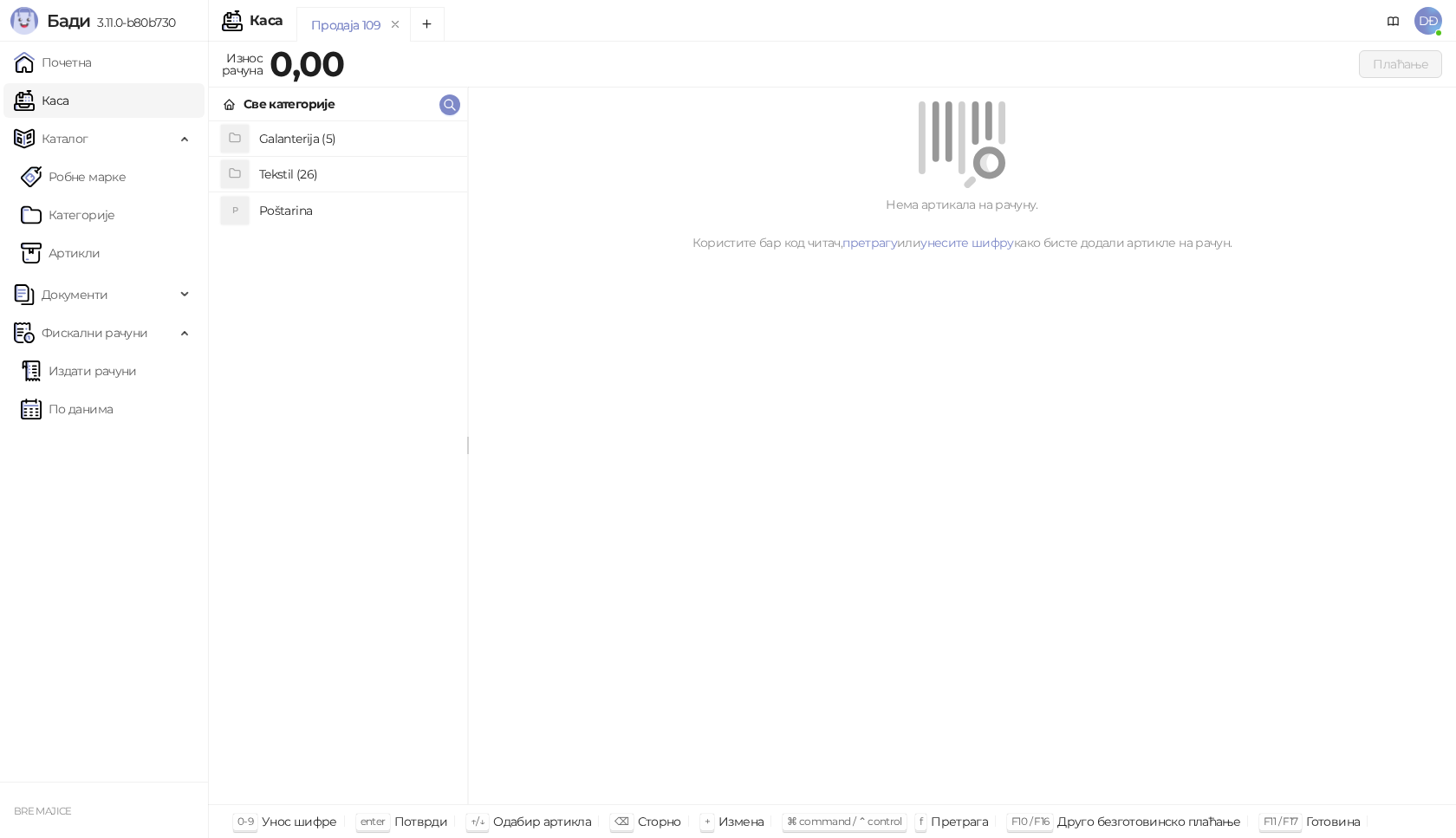
click at [310, 210] on h4 "Poštarina" at bounding box center [356, 211] width 194 height 28
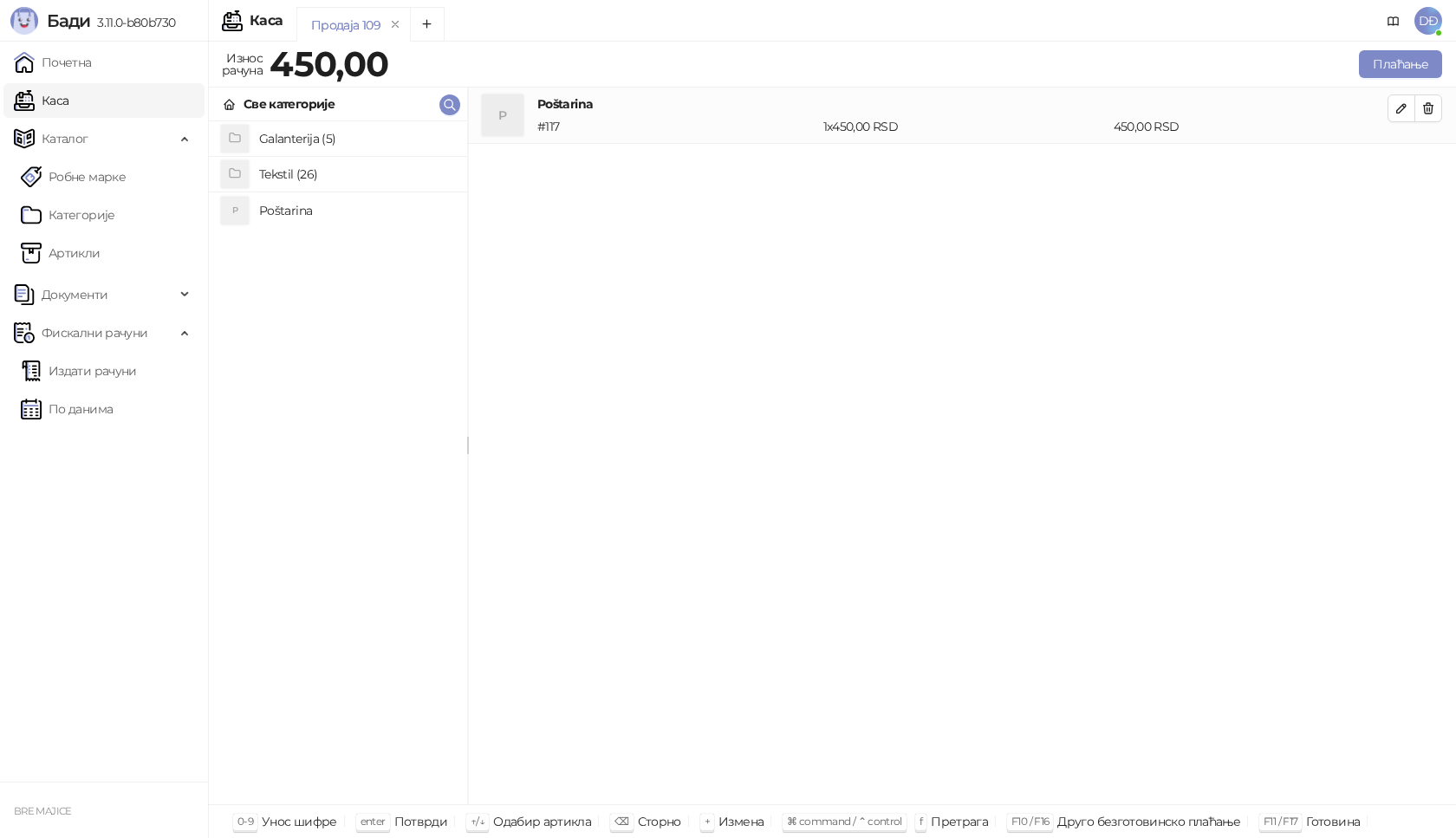
click at [305, 173] on h4 "Tekstil (26)" at bounding box center [356, 174] width 194 height 28
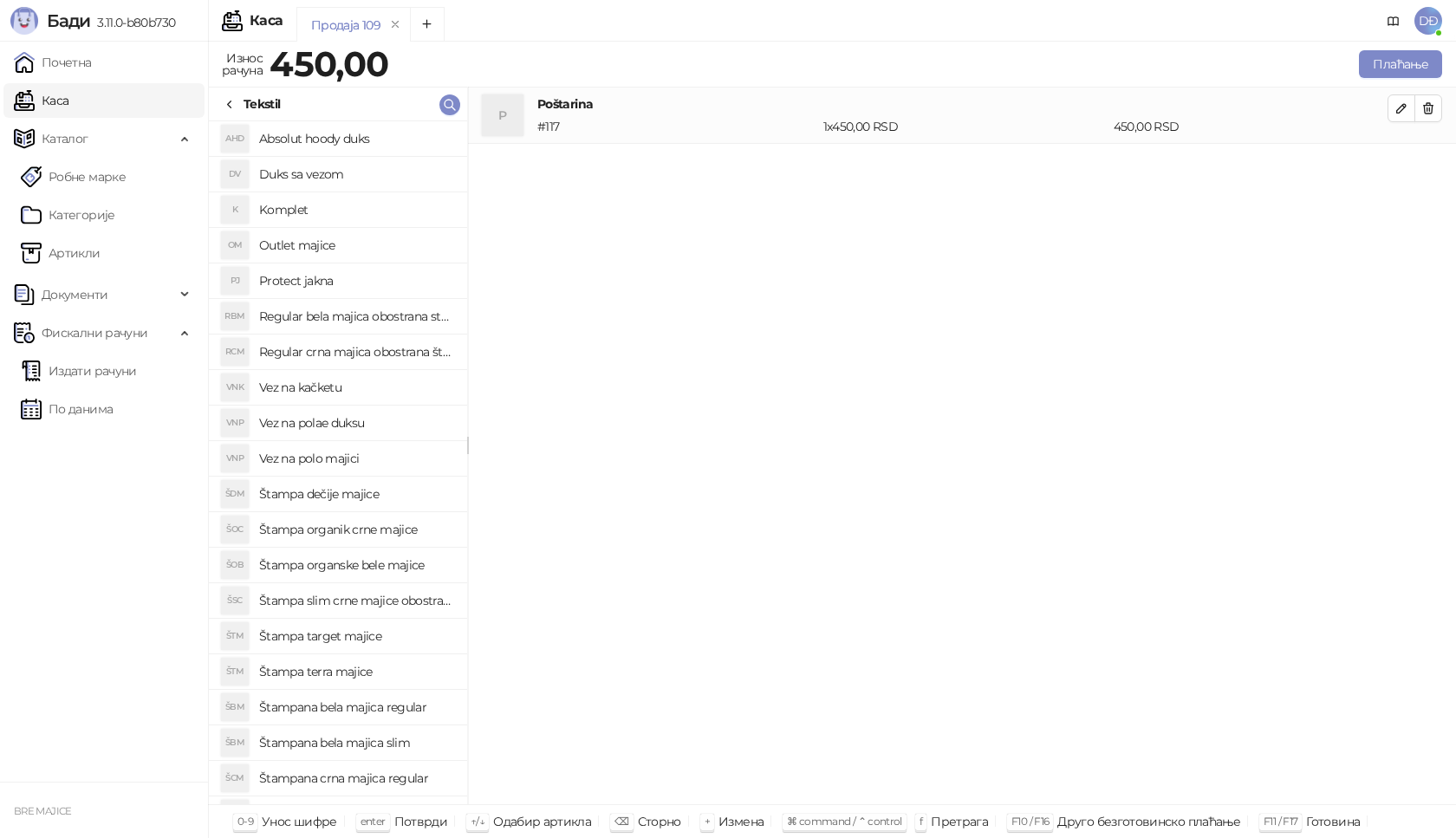
click at [357, 713] on h4 "Štampana bela majica regular" at bounding box center [356, 707] width 194 height 28
click at [1408, 171] on button "button" at bounding box center [1401, 164] width 28 height 28
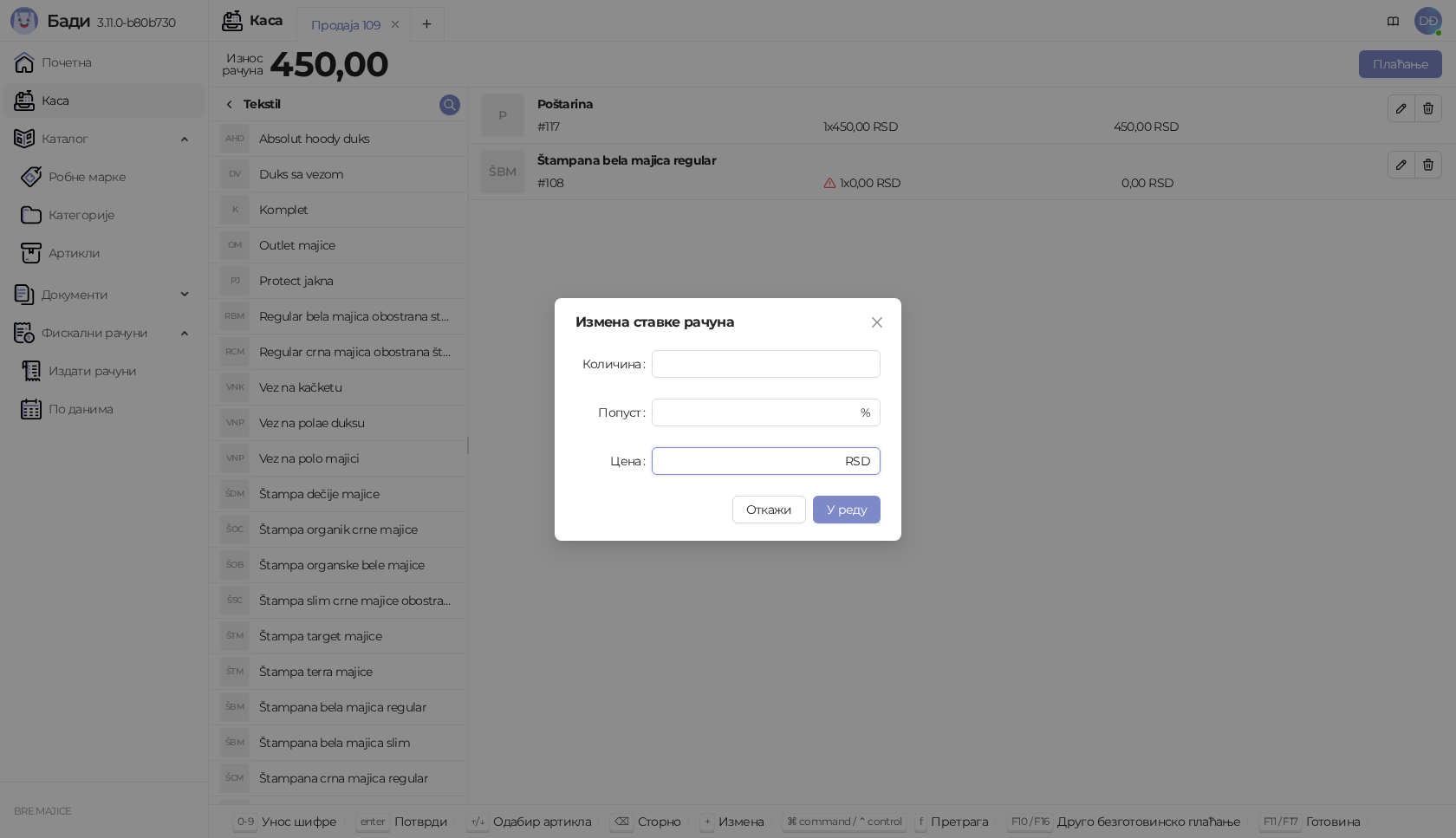
drag, startPoint x: 687, startPoint y: 466, endPoint x: 594, endPoint y: 467, distance: 93.0
click at [594, 467] on div "Цена * RSD" at bounding box center [728, 461] width 305 height 28
type input "****"
click at [854, 507] on span "У реду" at bounding box center [847, 510] width 40 height 16
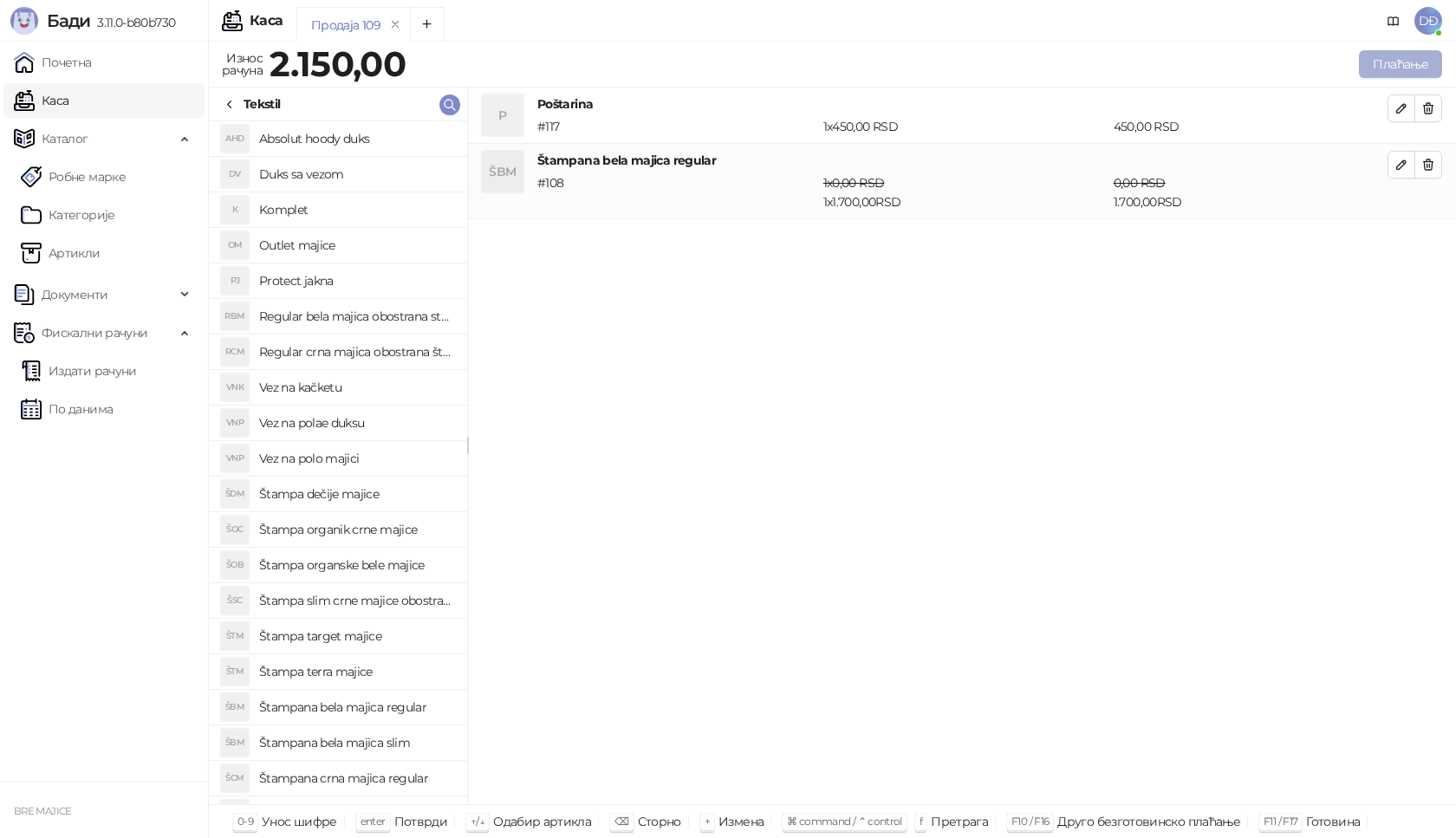
click at [1404, 66] on button "Плаћање" at bounding box center [1401, 64] width 84 height 28
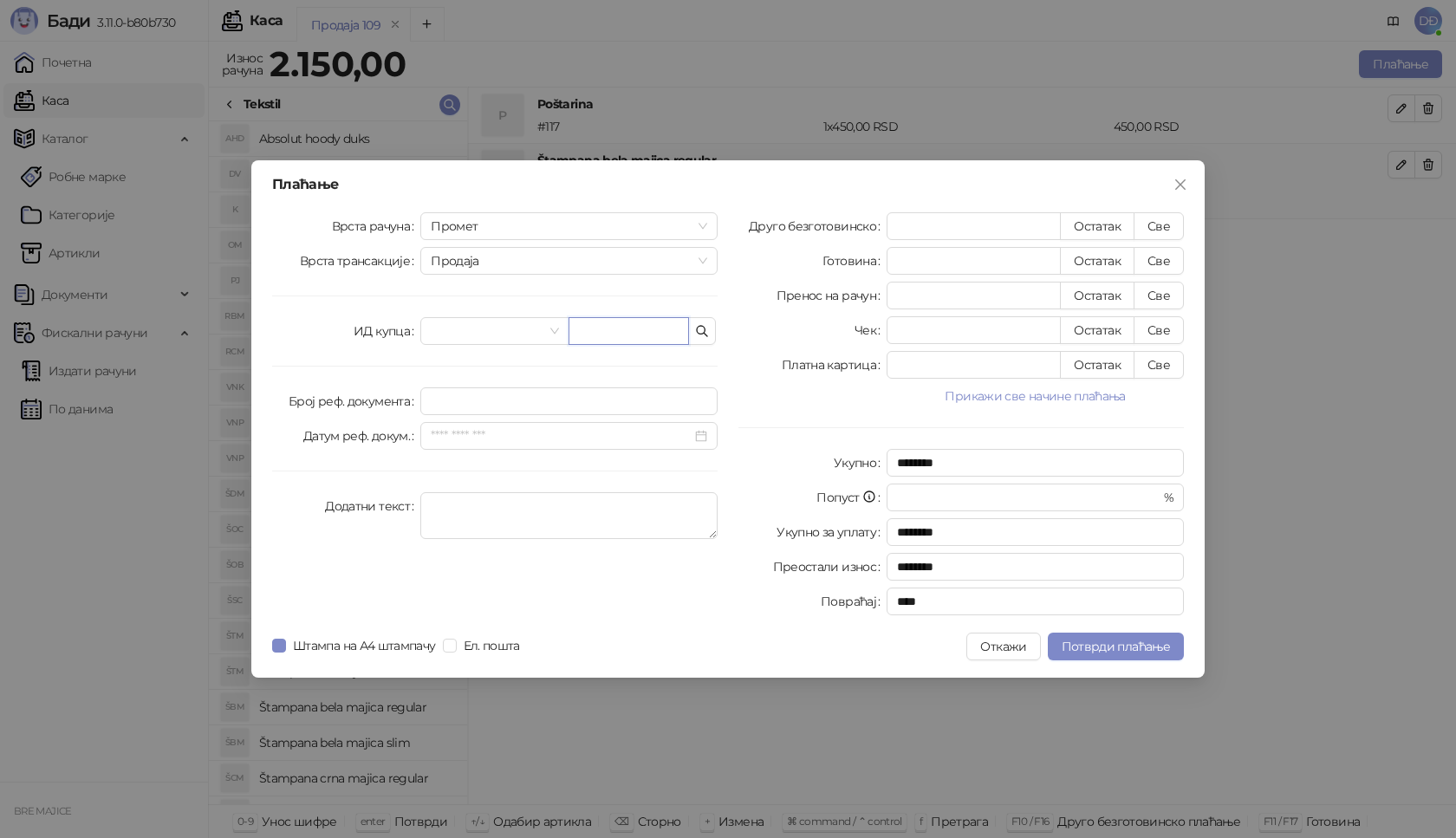
click at [626, 325] on input "text" at bounding box center [628, 331] width 120 height 28
type input "**********"
click at [1151, 229] on button "Све" at bounding box center [1159, 226] width 50 height 28
type input "****"
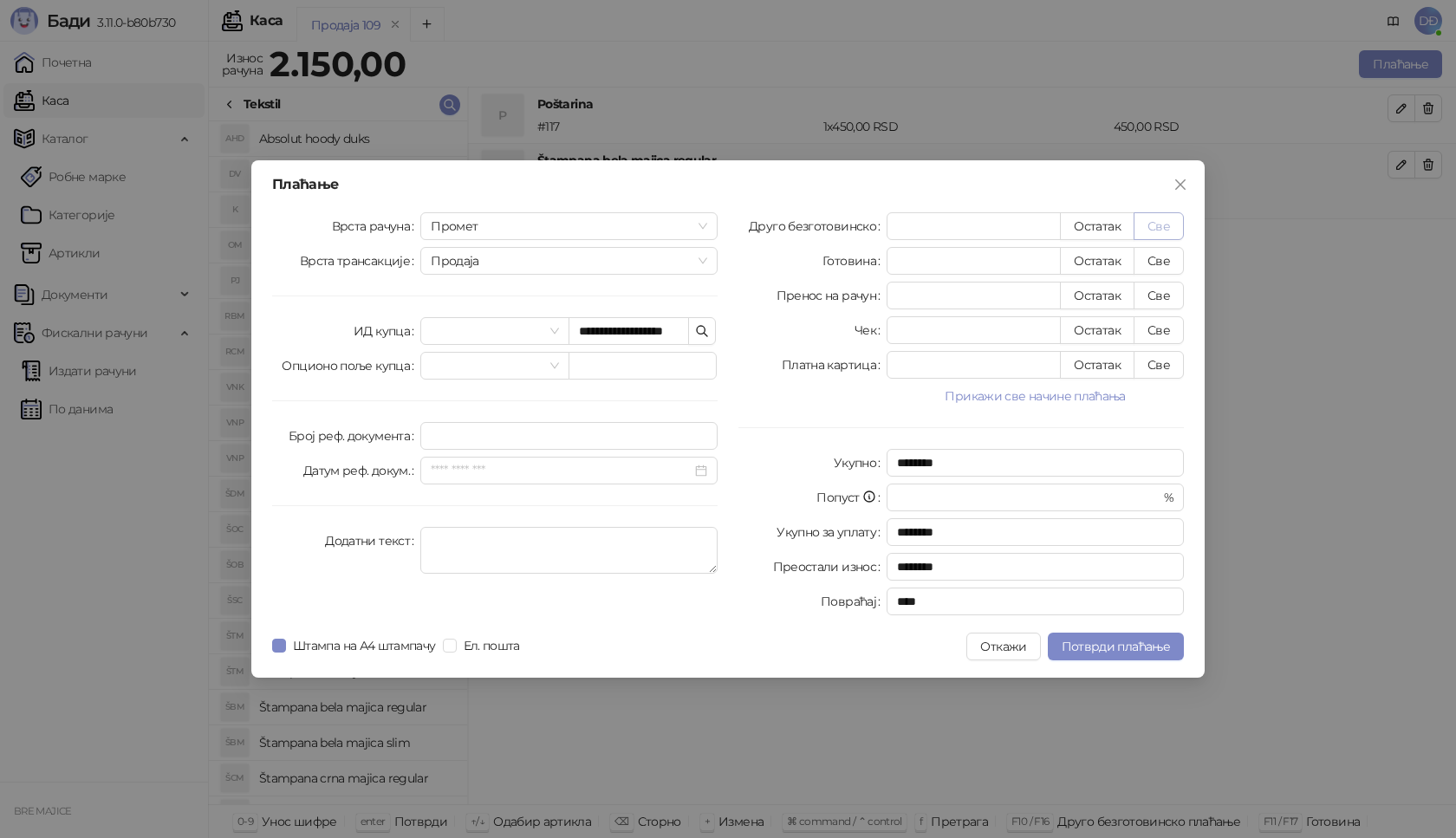
type input "****"
click at [1132, 654] on button "Потврди плаћање" at bounding box center [1116, 647] width 136 height 28
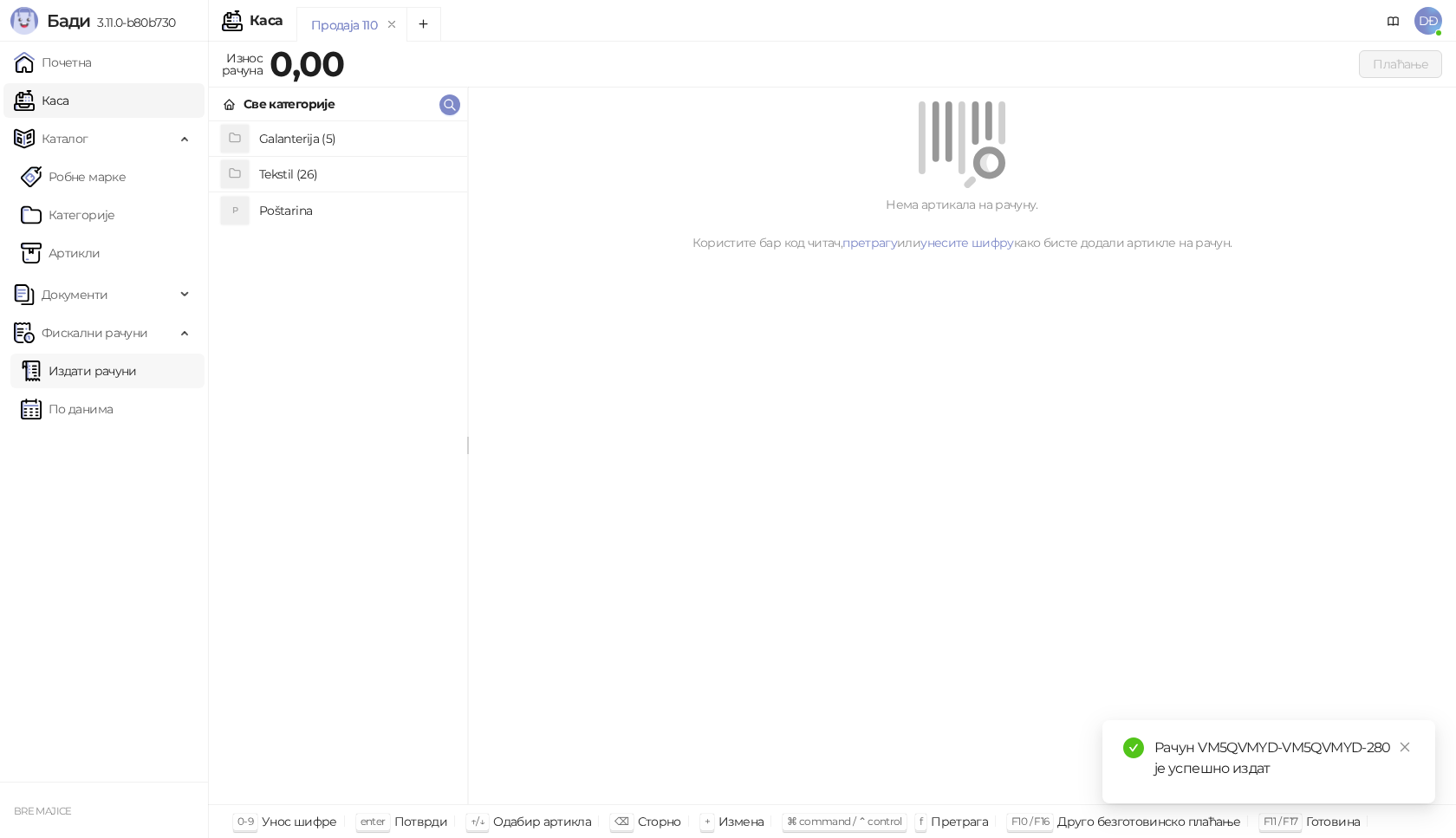
click at [132, 370] on link "Издати рачуни" at bounding box center [78, 371] width 116 height 35
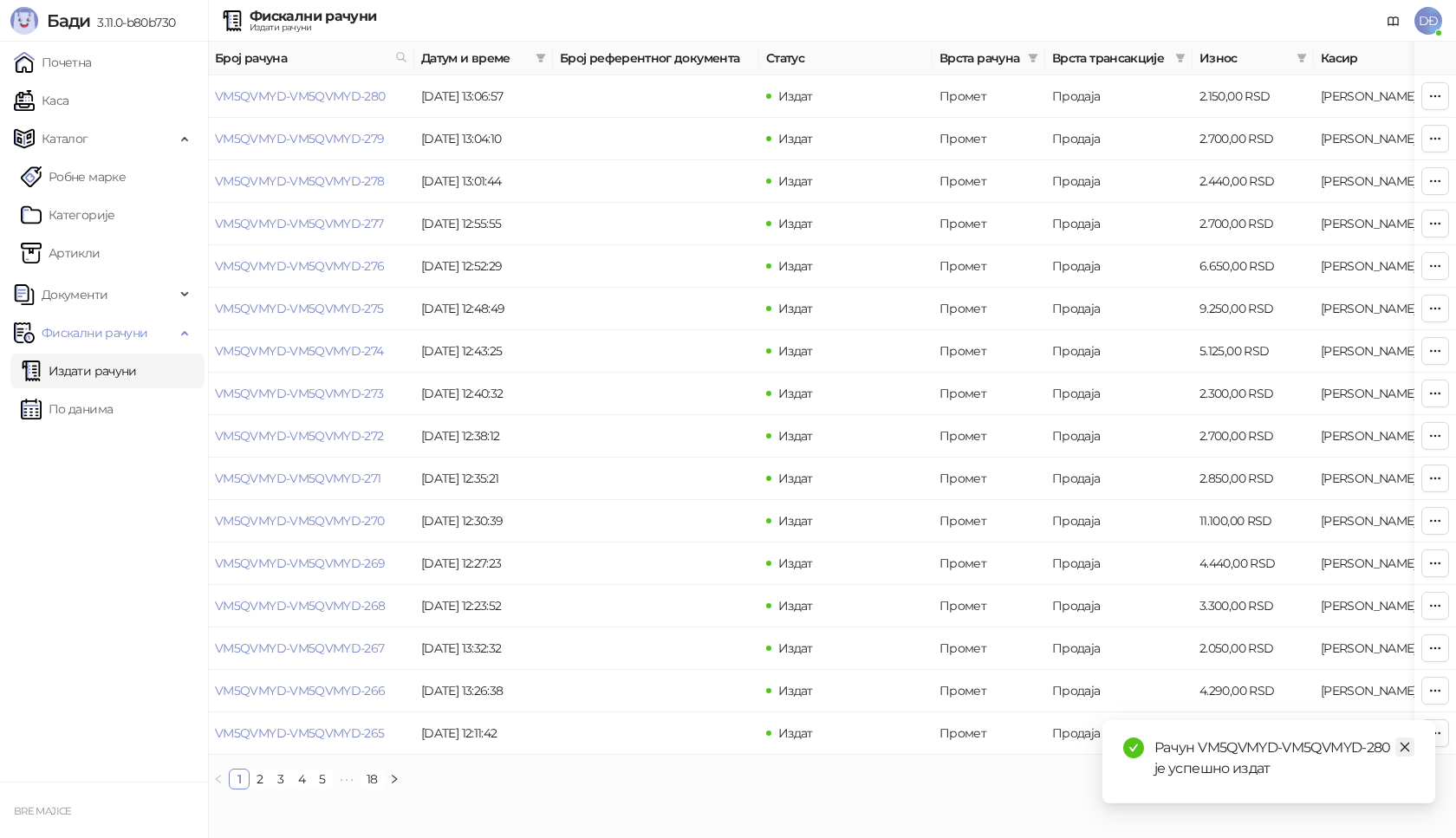
click at [1411, 748] on link "Close" at bounding box center [1405, 747] width 19 height 19
click at [334, 91] on link "VM5QVMYD-VM5QVMYD-280" at bounding box center [300, 97] width 171 height 16
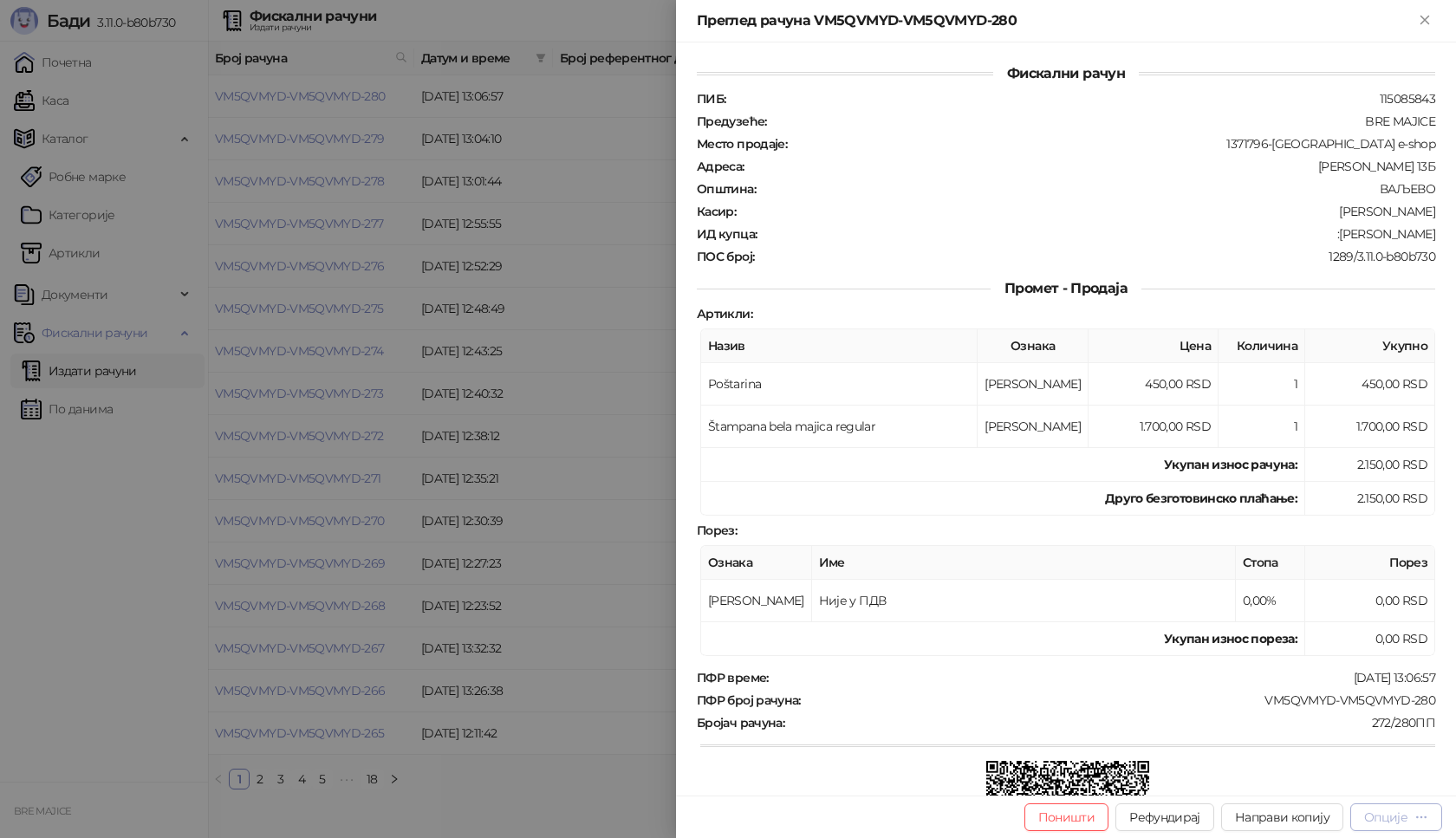
click at [1405, 815] on div "Опције" at bounding box center [1386, 817] width 44 height 16
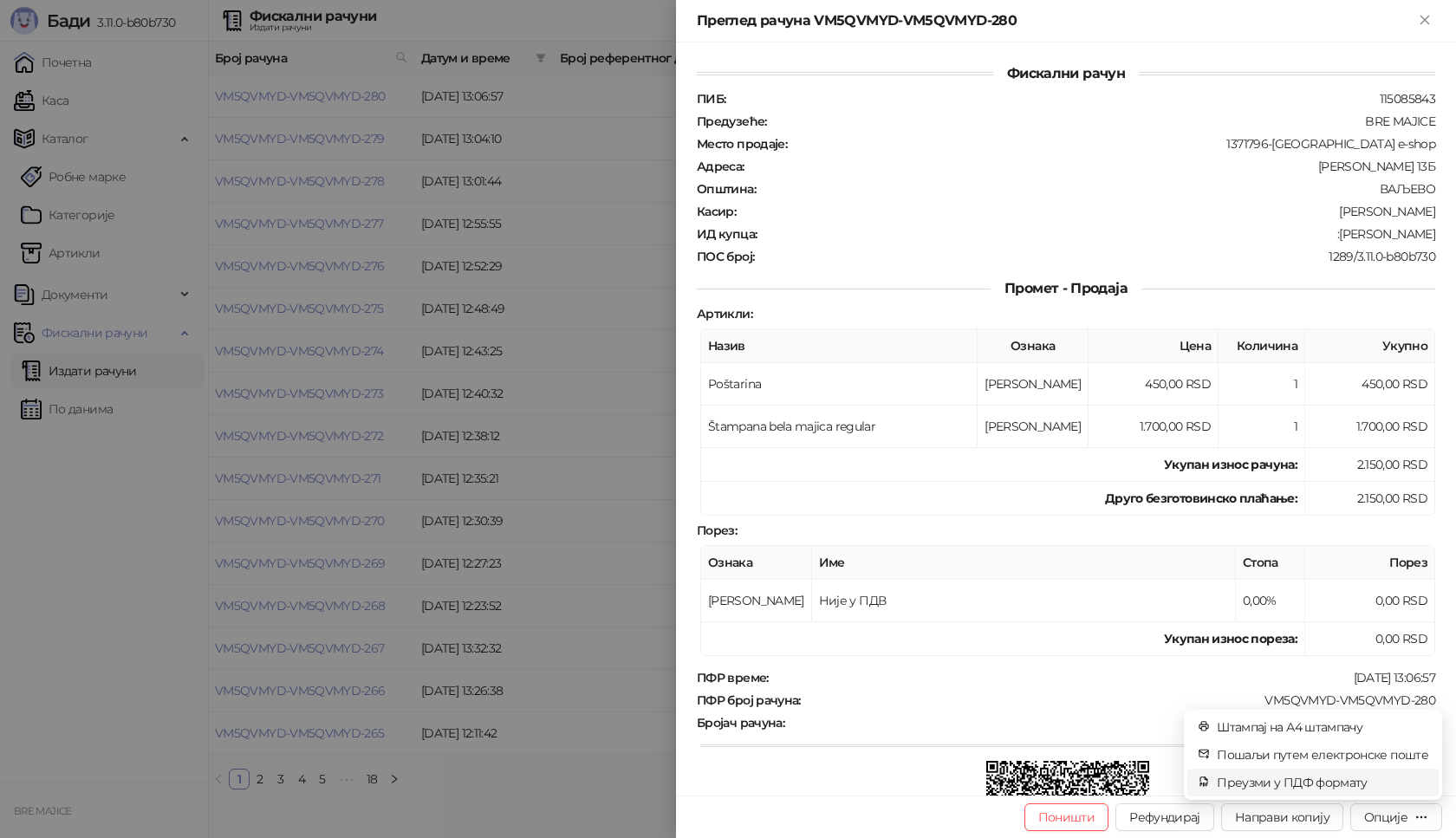
click at [1353, 783] on span "Преузми у ПДФ формату" at bounding box center [1322, 782] width 211 height 19
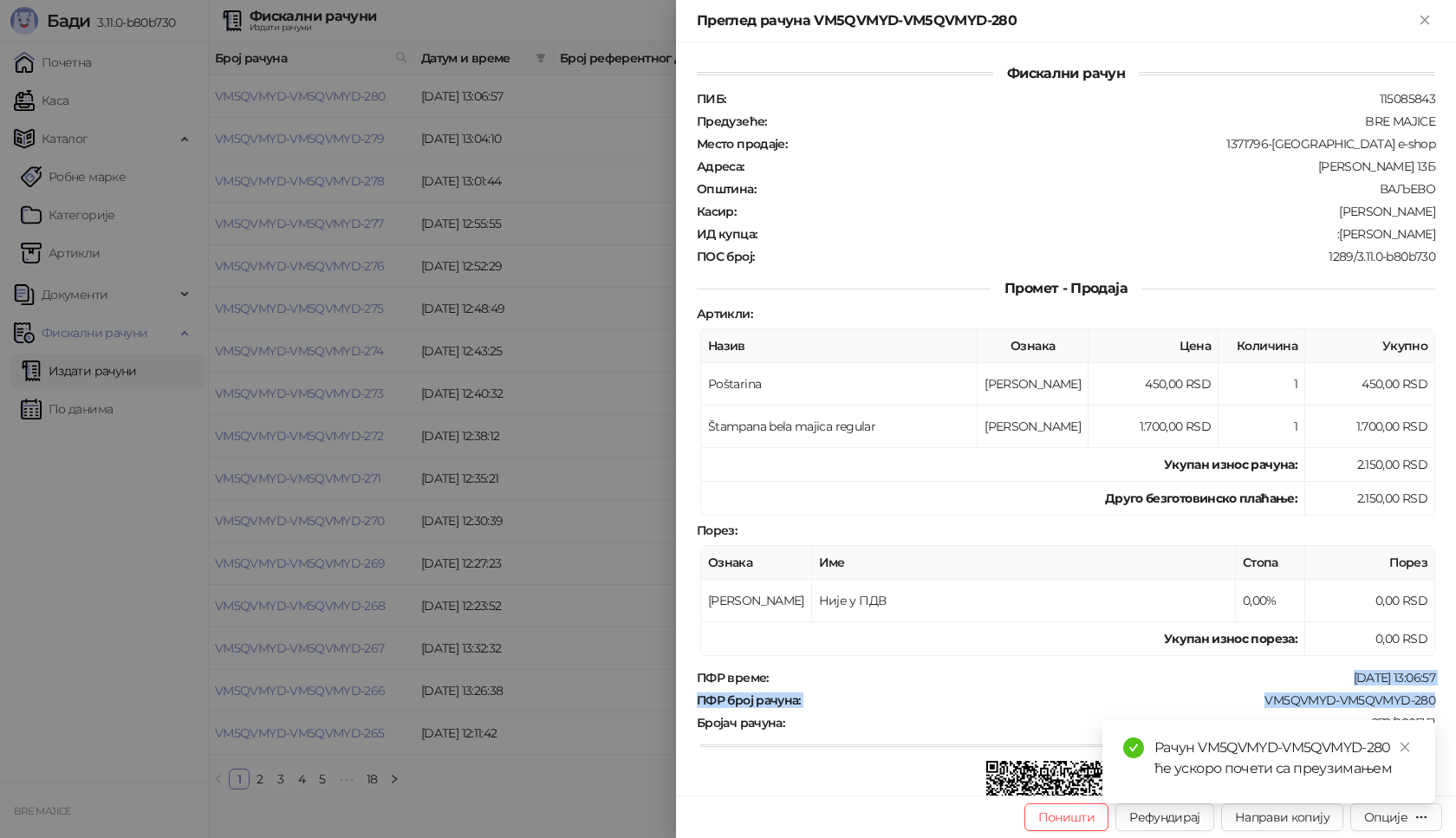
drag, startPoint x: 1427, startPoint y: 696, endPoint x: 1248, endPoint y: 688, distance: 179.2
click at [1248, 688] on div "Фискални рачун ПИБ : 115085843 Предузеће : BRE MAJICE Место продаје : 1371796-[…" at bounding box center [1066, 419] width 780 height 753
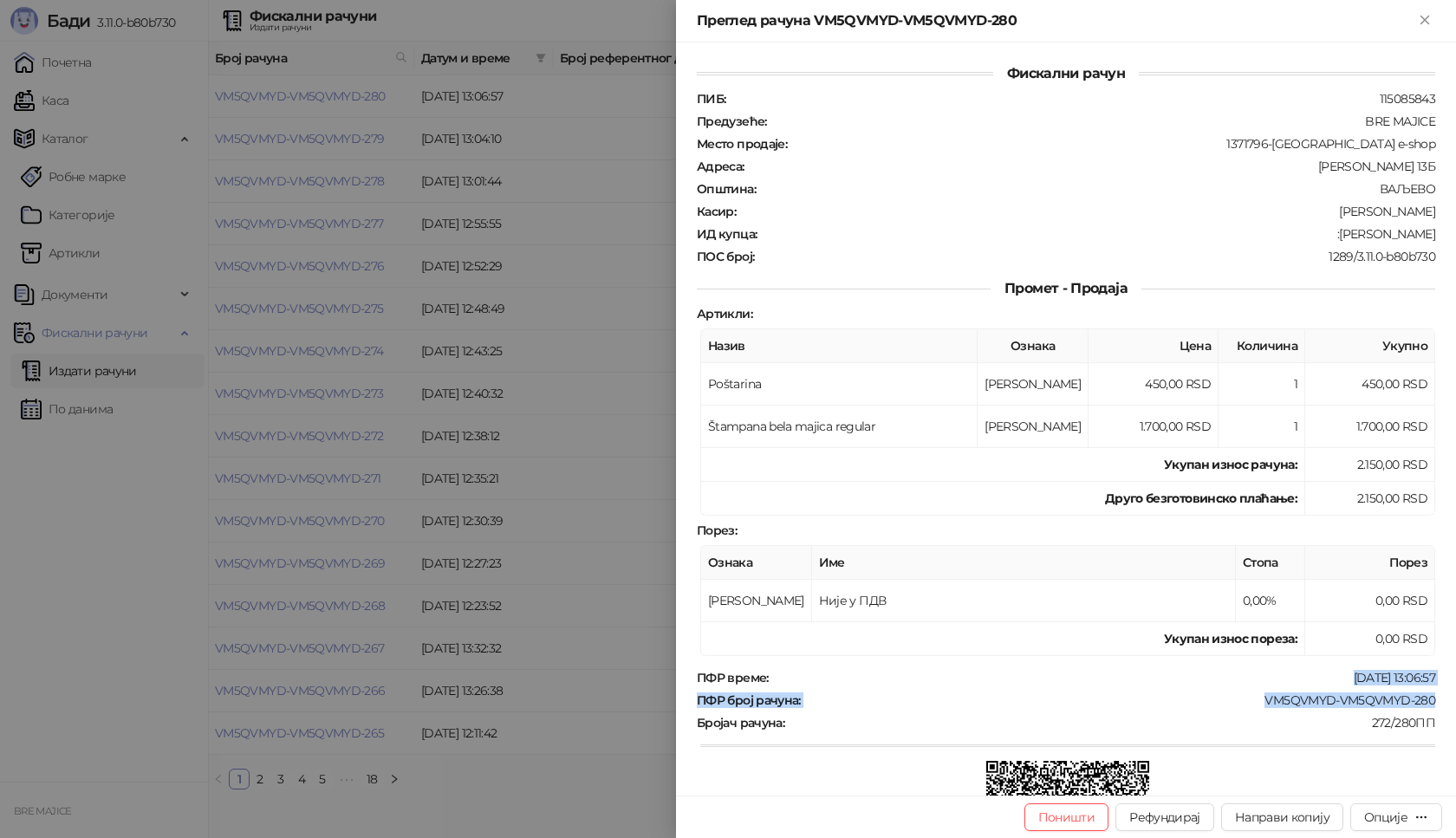
click at [1247, 688] on div "ПФР време : [DATE] 13:06:57 ПФР број рачуна : VM5QVMYD-VM5QVMYD-280 Бројач рачу…" at bounding box center [1066, 799] width 745 height 258
click at [1410, 694] on div "VM5QVMYD-VM5QVMYD-280" at bounding box center [1119, 701] width 634 height 16
drag, startPoint x: 1425, startPoint y: 697, endPoint x: 1255, endPoint y: 701, distance: 170.0
click at [1255, 701] on div "Фискални рачун ПИБ : 115085843 Предузеће : BRE MAJICE Место продаје : 1371796-[…" at bounding box center [1066, 419] width 780 height 753
drag, startPoint x: 1419, startPoint y: 234, endPoint x: 1295, endPoint y: 237, distance: 124.0
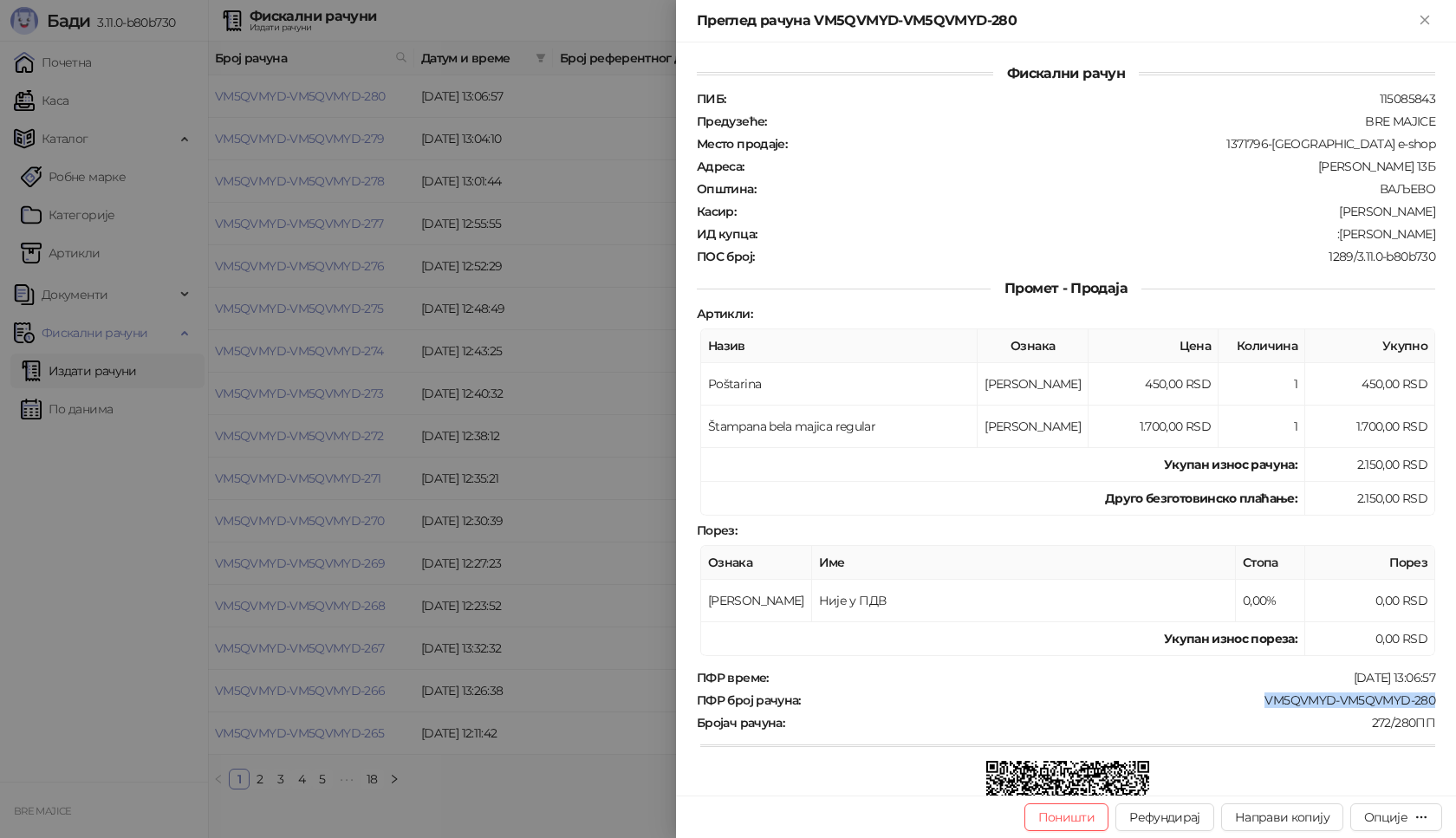
click at [1295, 237] on div ":[PERSON_NAME]" at bounding box center [1097, 234] width 679 height 16
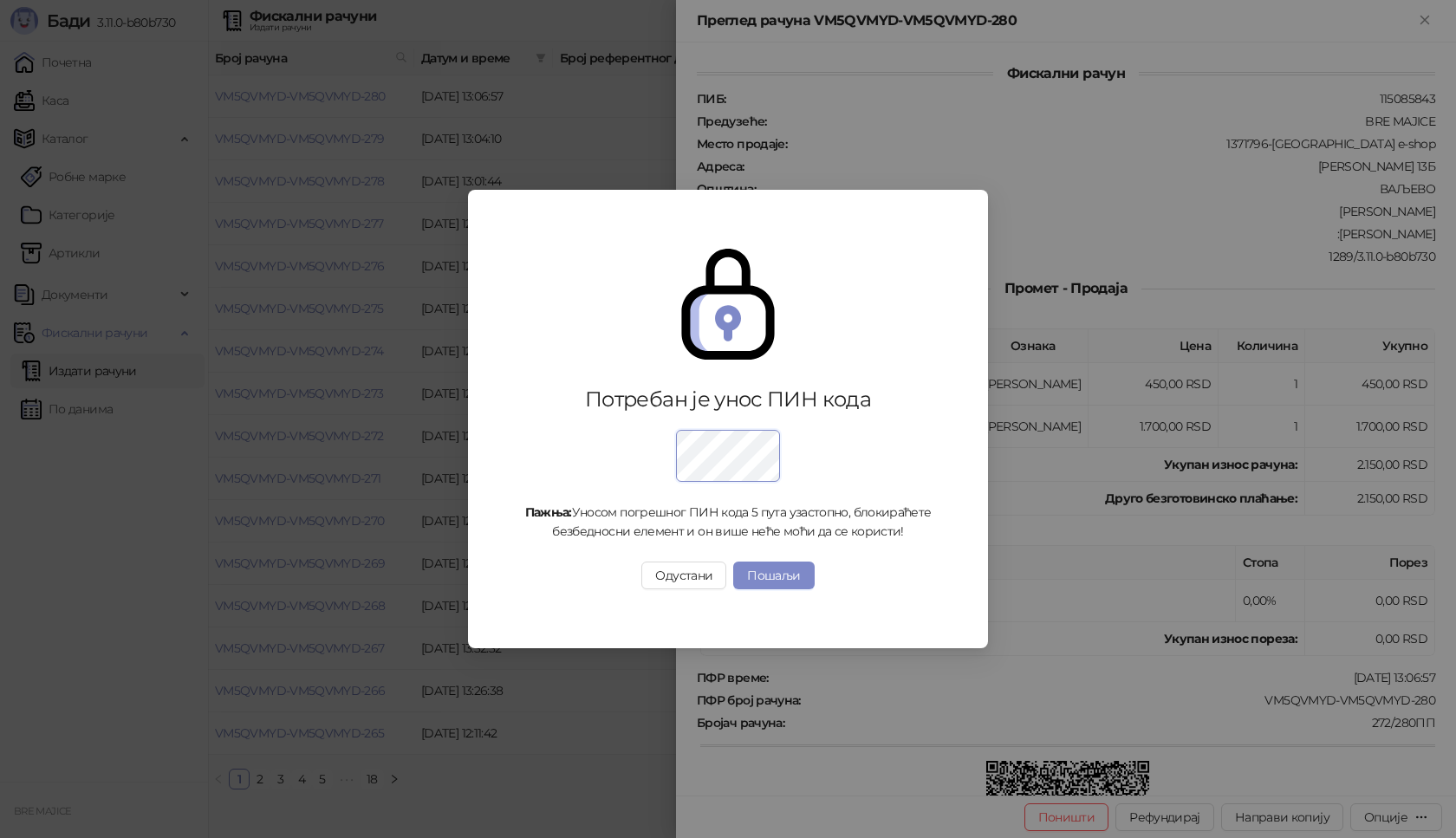
click at [1427, 24] on div "Потребан је унос ПИН кода Пажња: Уносом погрешног ПИН кода 5 пута узастопно, бл…" at bounding box center [728, 419] width 1456 height 838
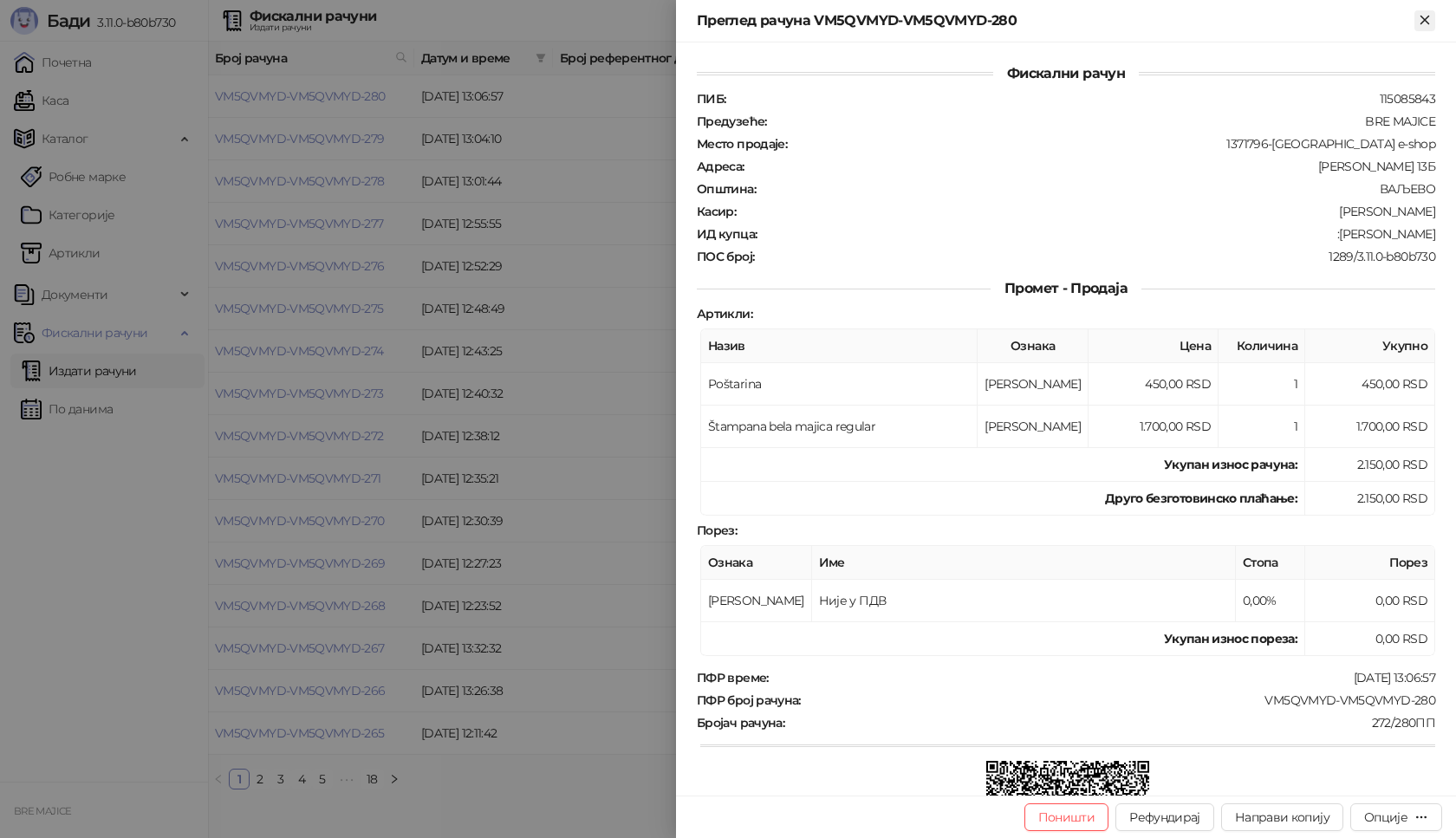
click at [1420, 15] on icon "Close" at bounding box center [1425, 20] width 16 height 16
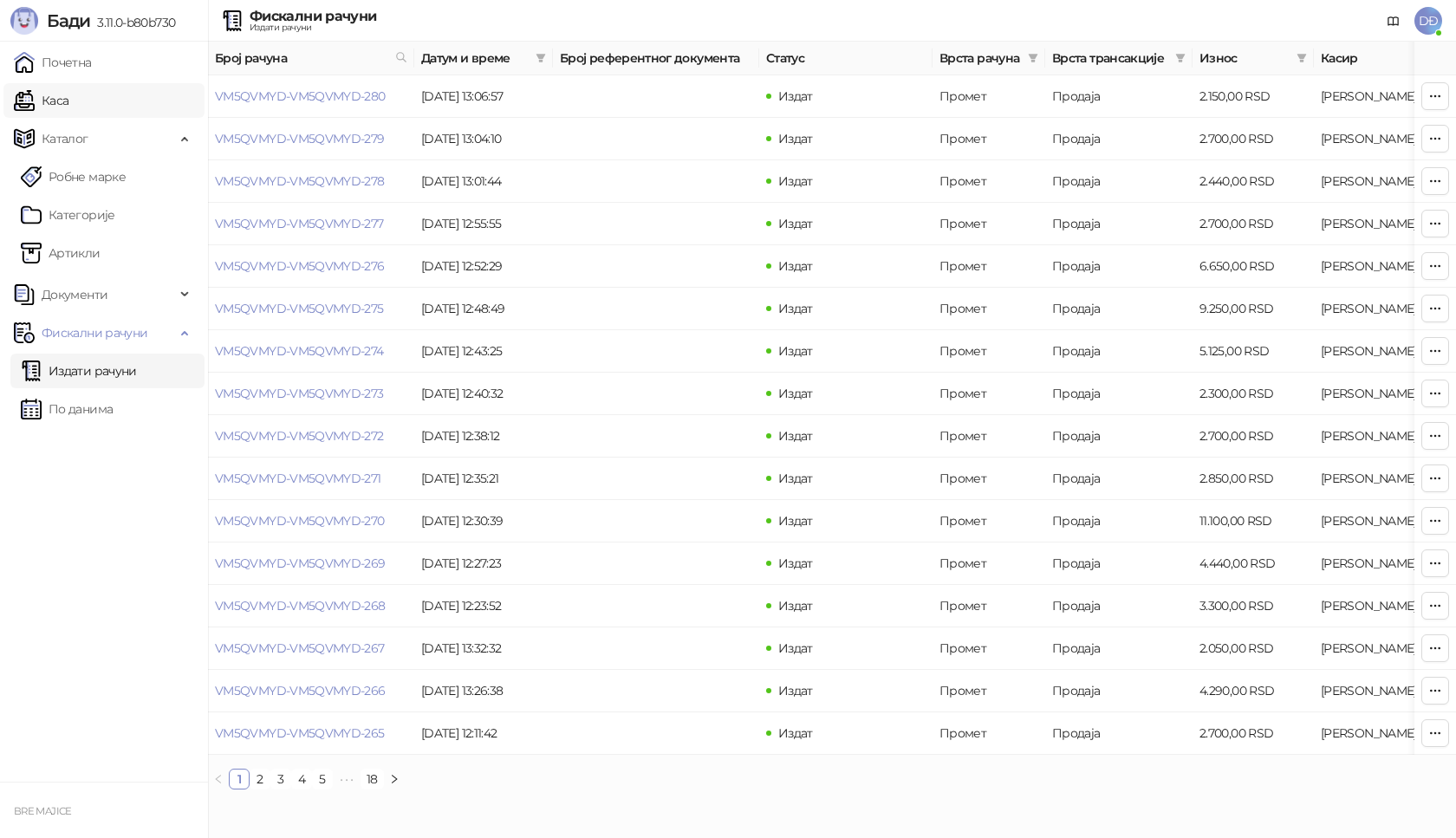
click at [69, 102] on link "Каса" at bounding box center [41, 101] width 55 height 35
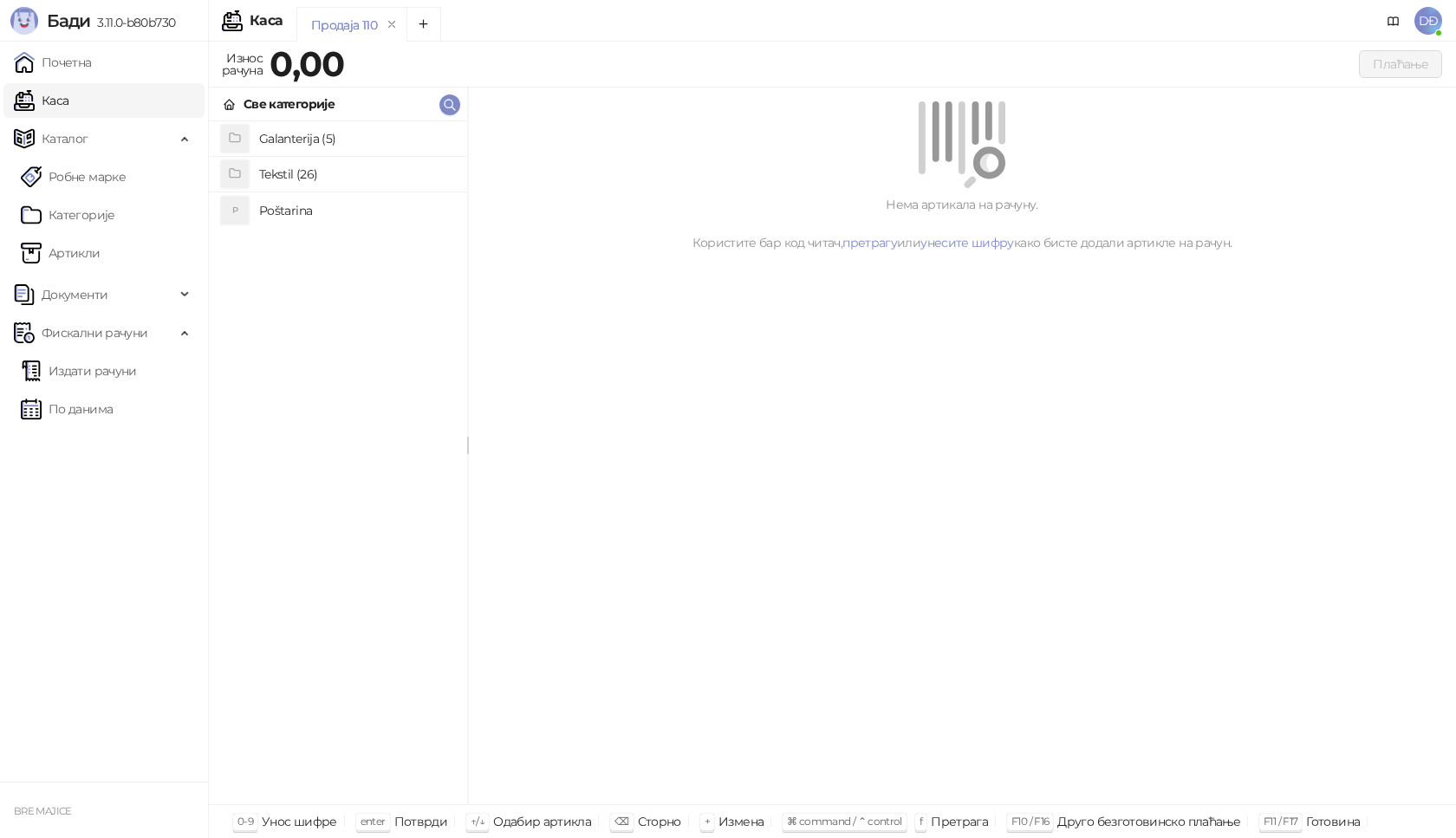
click at [1424, 22] on span "DĐ" at bounding box center [1428, 21] width 28 height 28
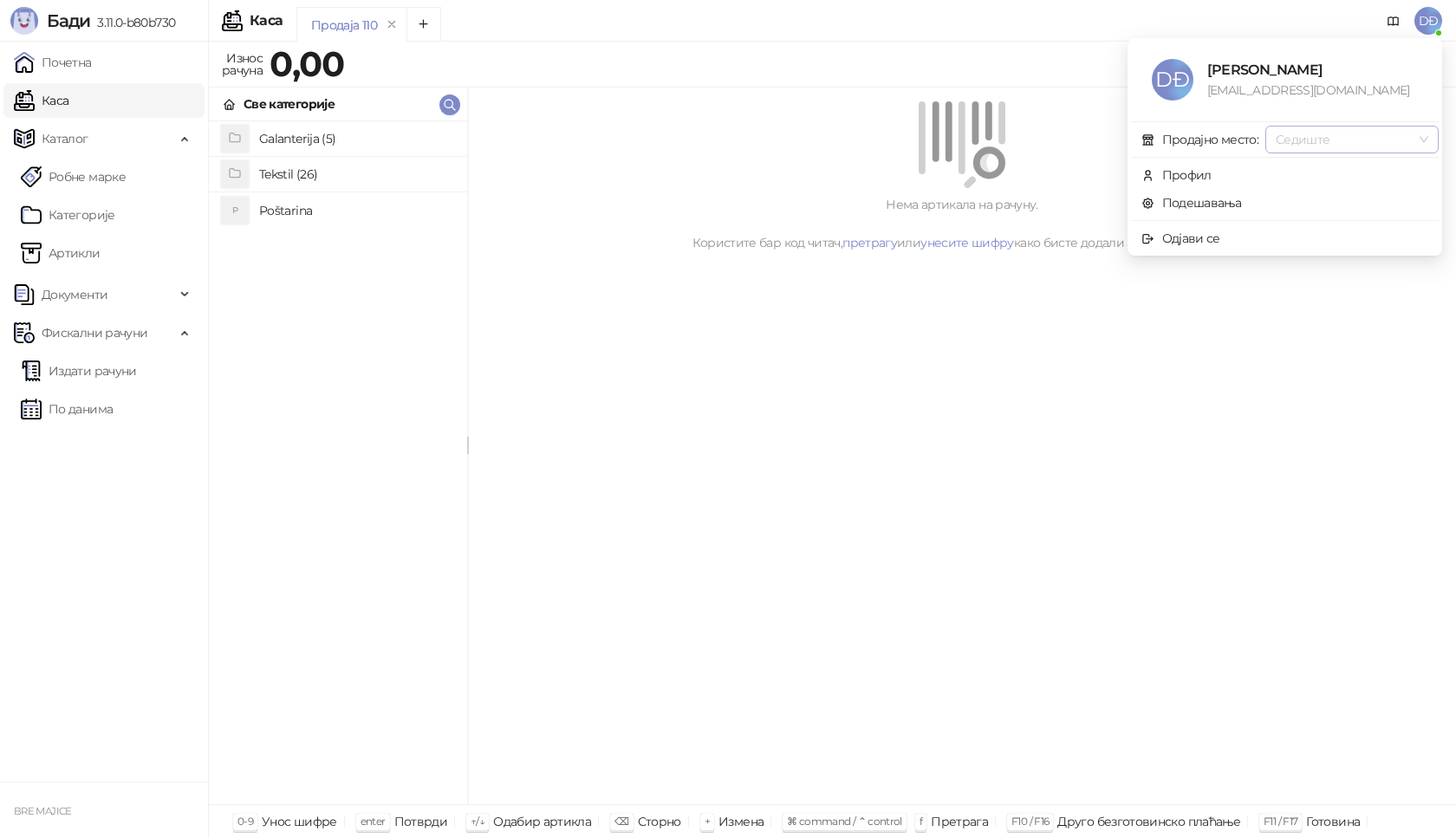
click at [1416, 138] on span "Седиште" at bounding box center [1352, 139] width 152 height 26
click at [1229, 237] on span "Одјави се" at bounding box center [1285, 238] width 287 height 19
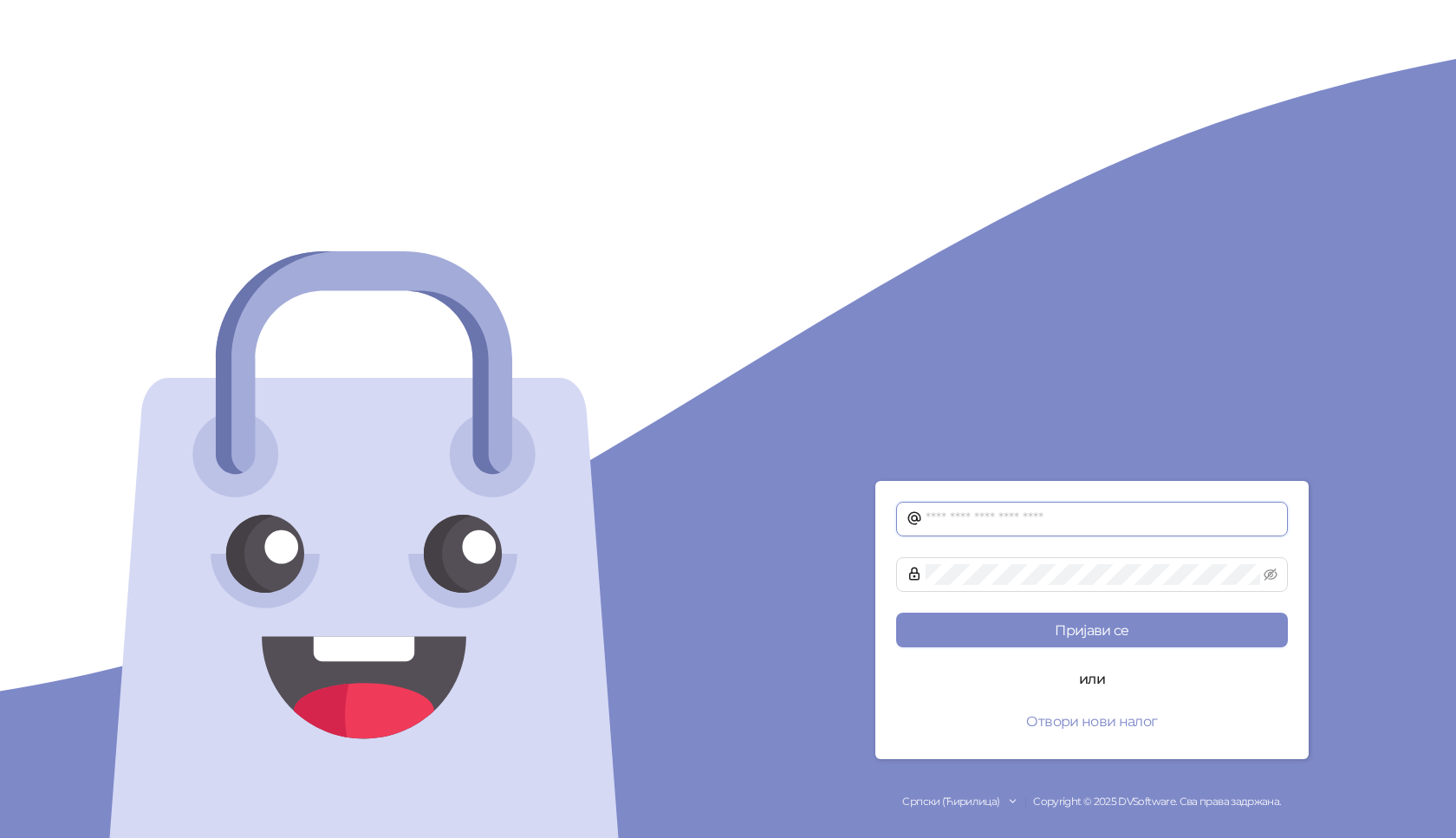
click at [970, 520] on input "text" at bounding box center [1102, 520] width 352 height 21
click at [909, 517] on icon at bounding box center [915, 519] width 12 height 12
click at [907, 519] on icon at bounding box center [915, 519] width 16 height 16
click at [906, 520] on span at bounding box center [1092, 520] width 392 height 35
click at [997, 521] on input "*******" at bounding box center [1102, 520] width 352 height 21
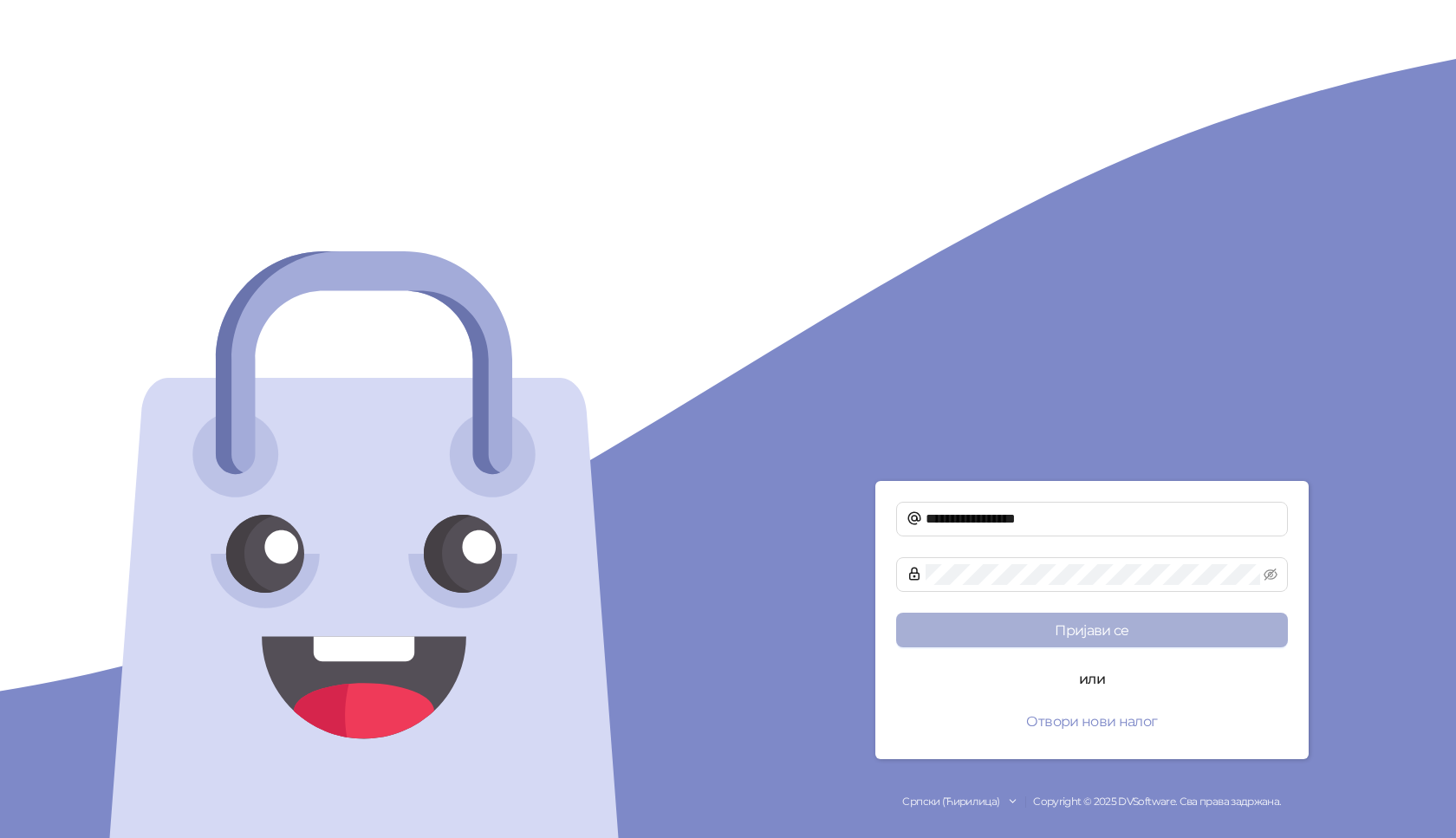
click at [1127, 623] on button "Пријави се" at bounding box center [1092, 630] width 392 height 35
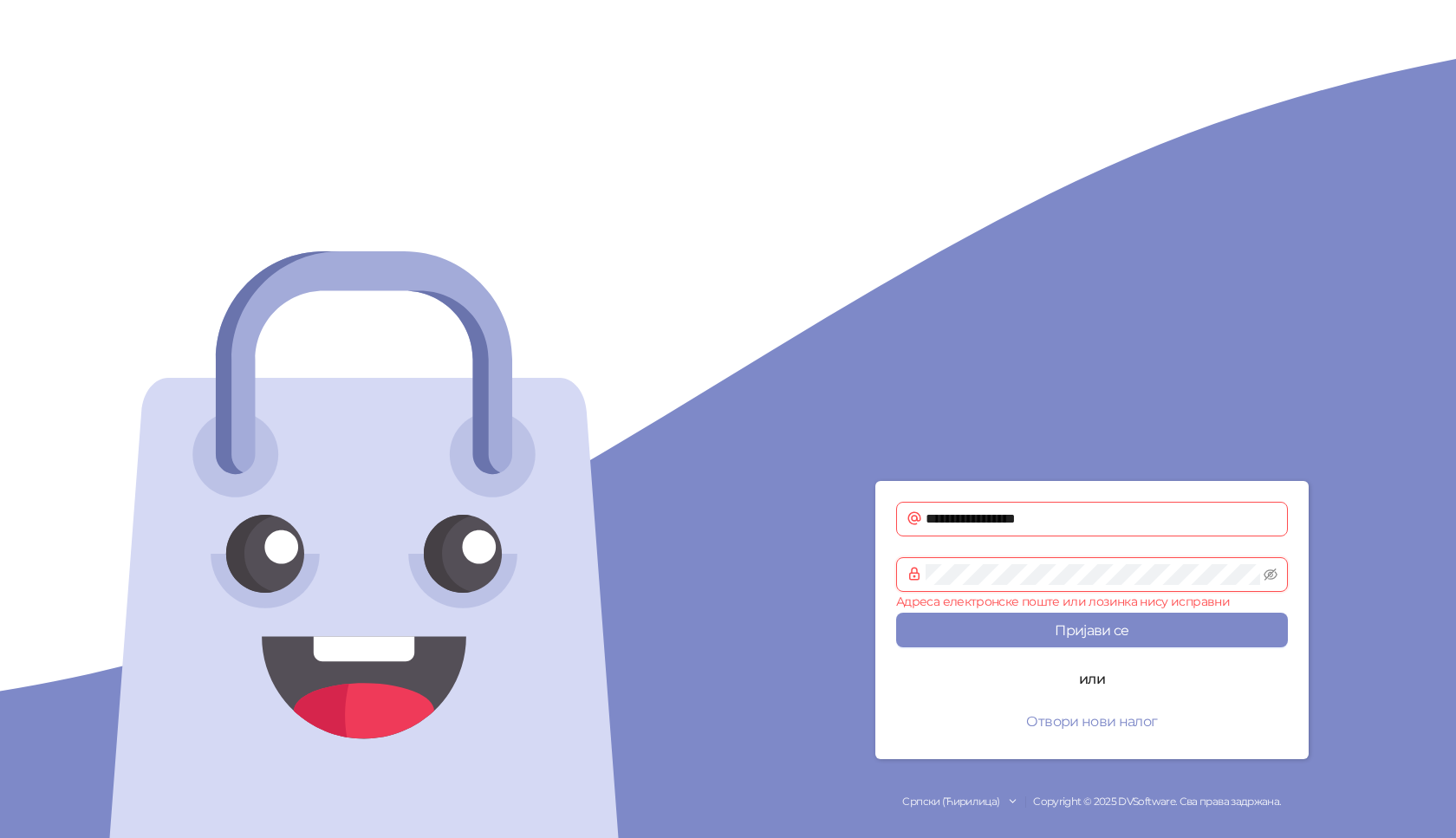
click at [889, 573] on form "**********" at bounding box center [1092, 620] width 433 height 278
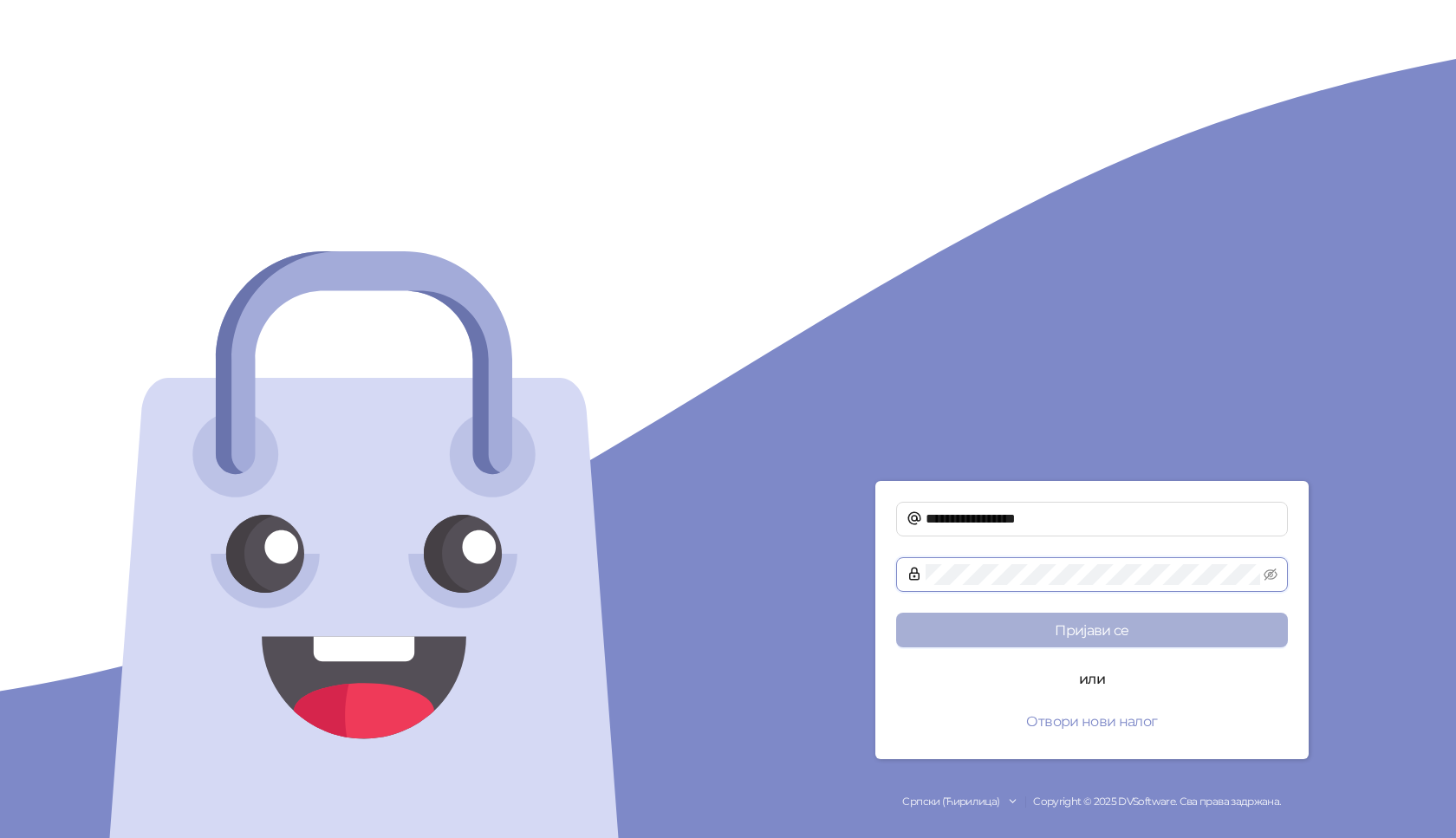
click at [896, 613] on button "Пријави се" at bounding box center [1092, 630] width 392 height 35
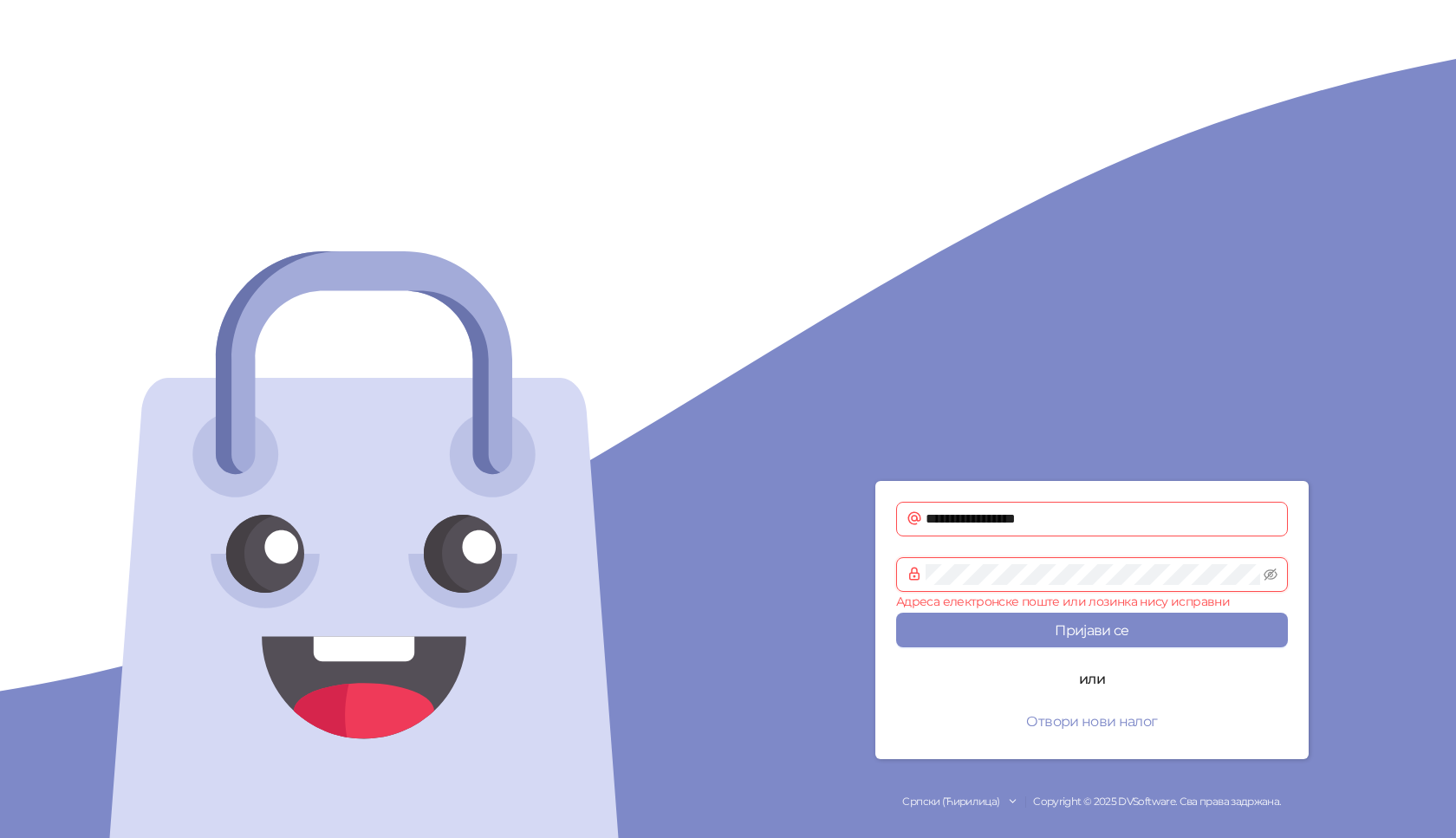
click at [924, 571] on span at bounding box center [1092, 574] width 392 height 35
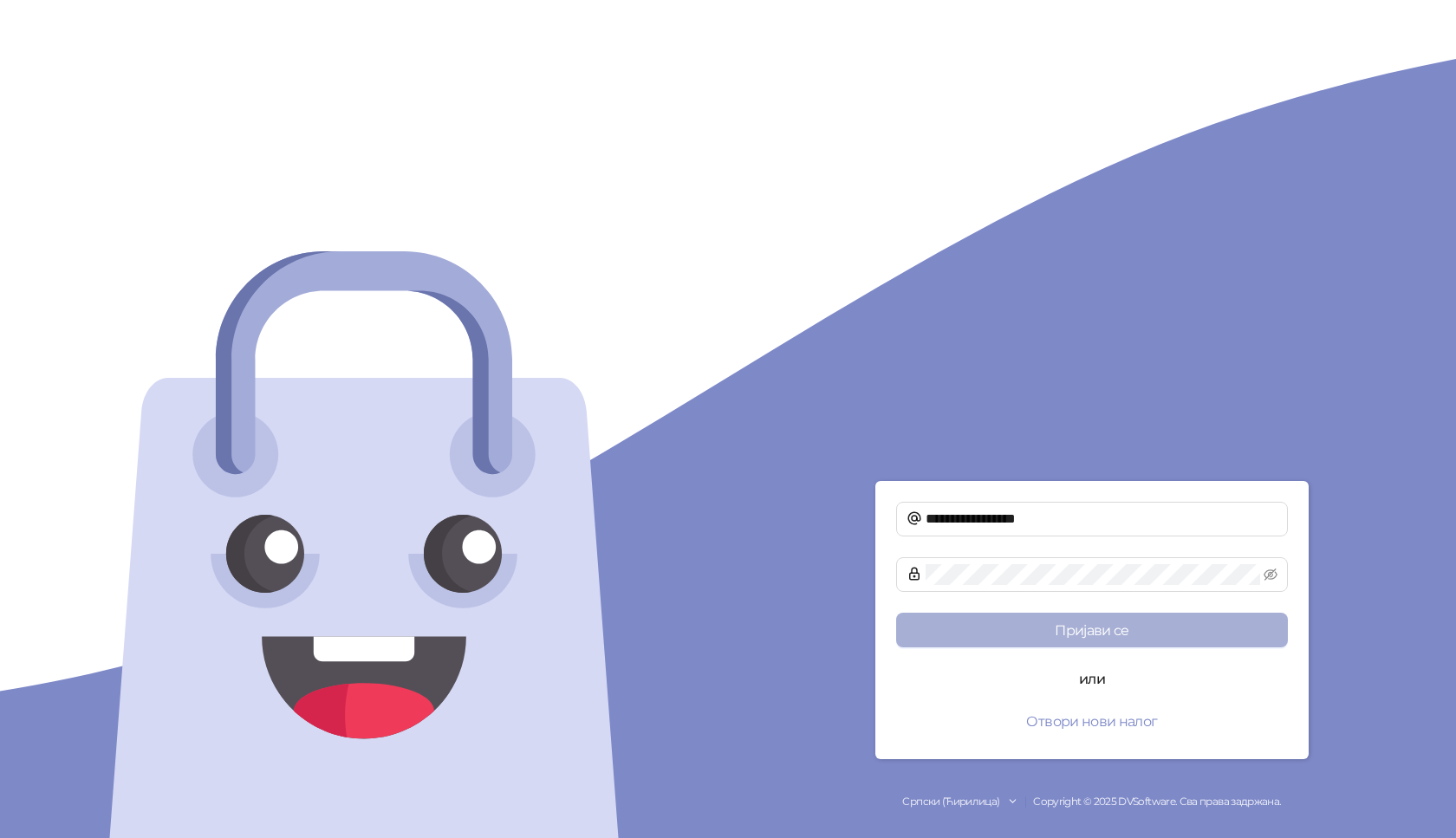
click at [1109, 627] on button "Пријави се" at bounding box center [1092, 630] width 392 height 35
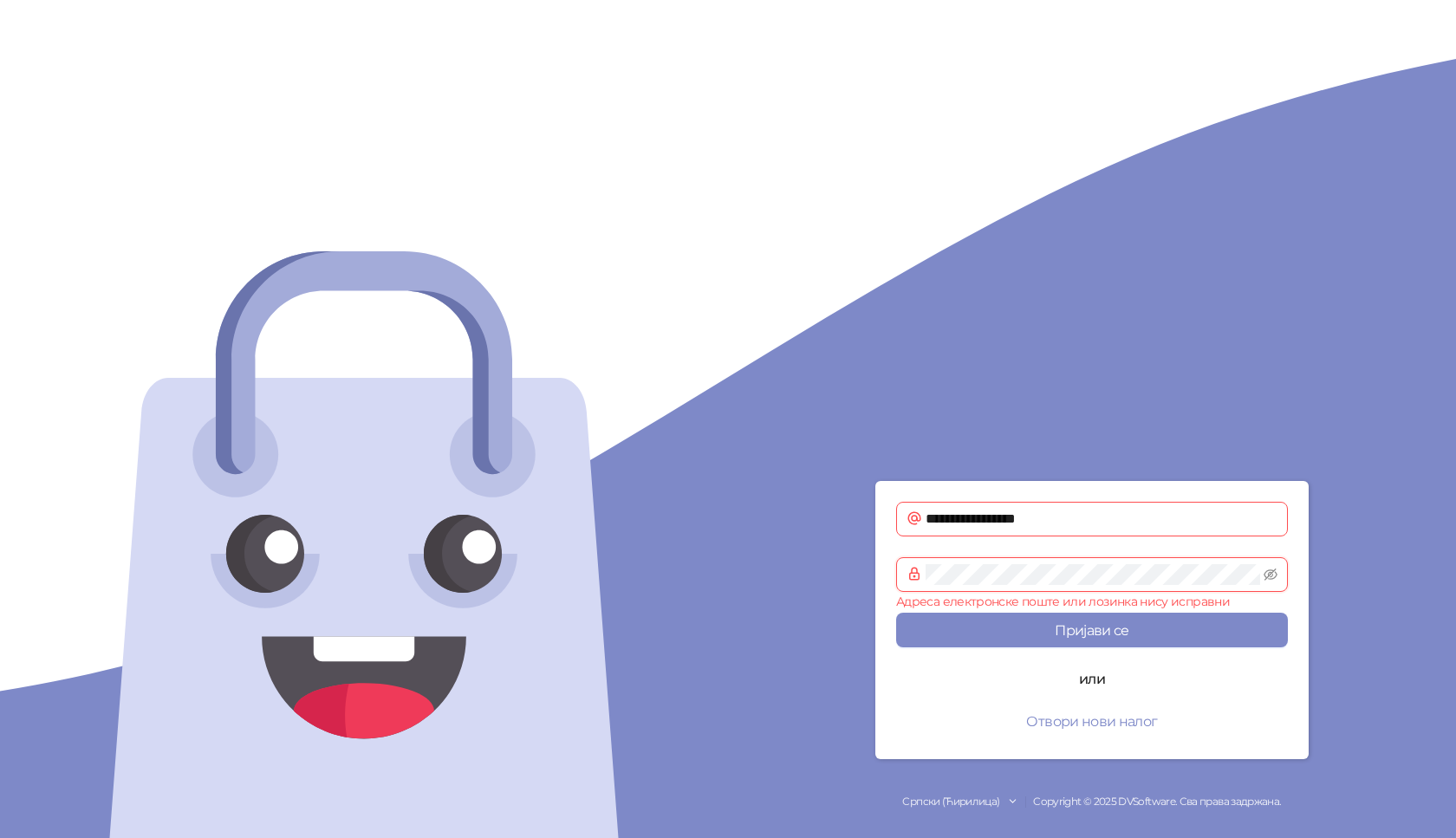
click at [885, 564] on form "**********" at bounding box center [1092, 620] width 433 height 278
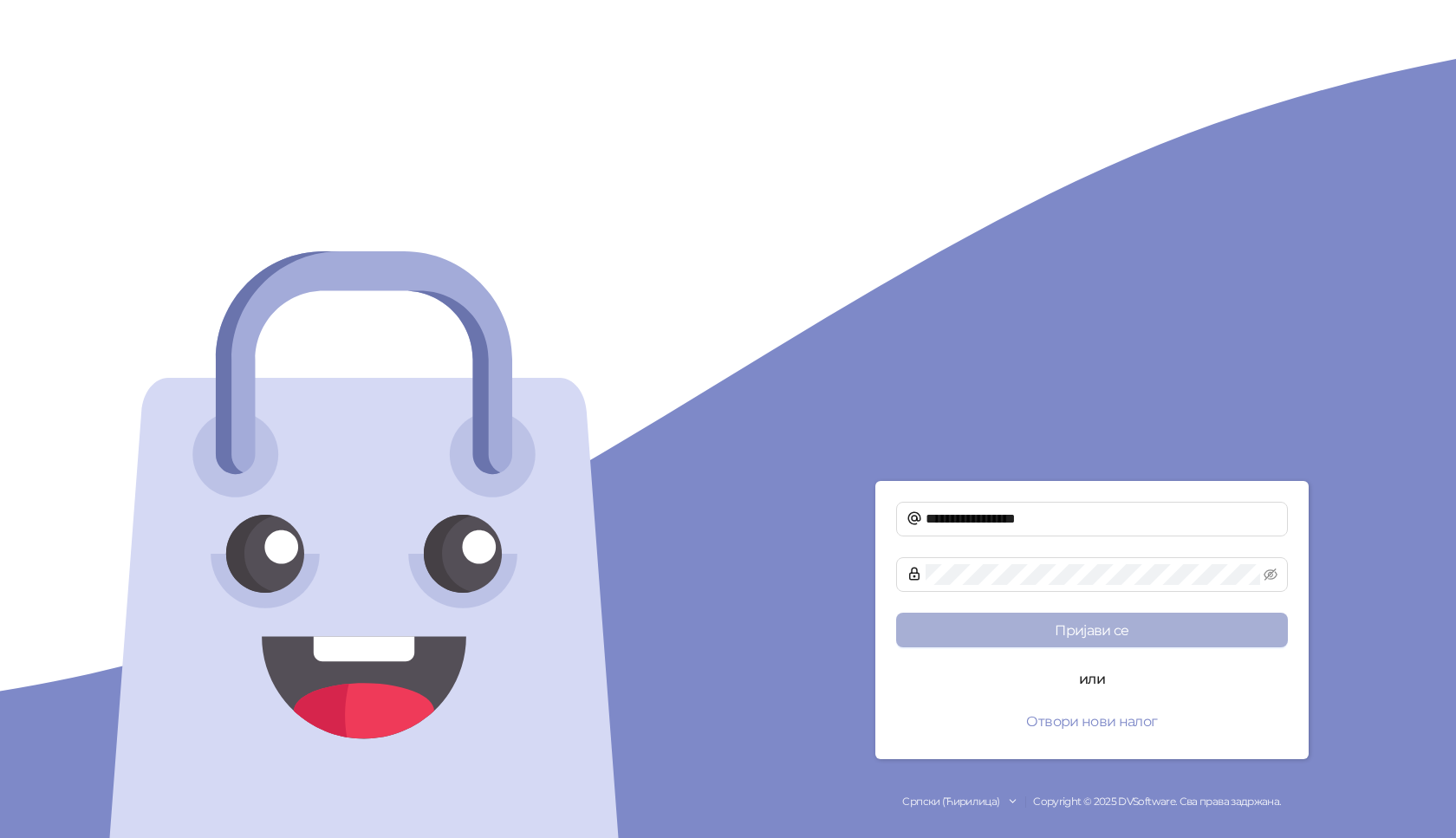
click at [1074, 632] on button "Пријави се" at bounding box center [1092, 630] width 392 height 35
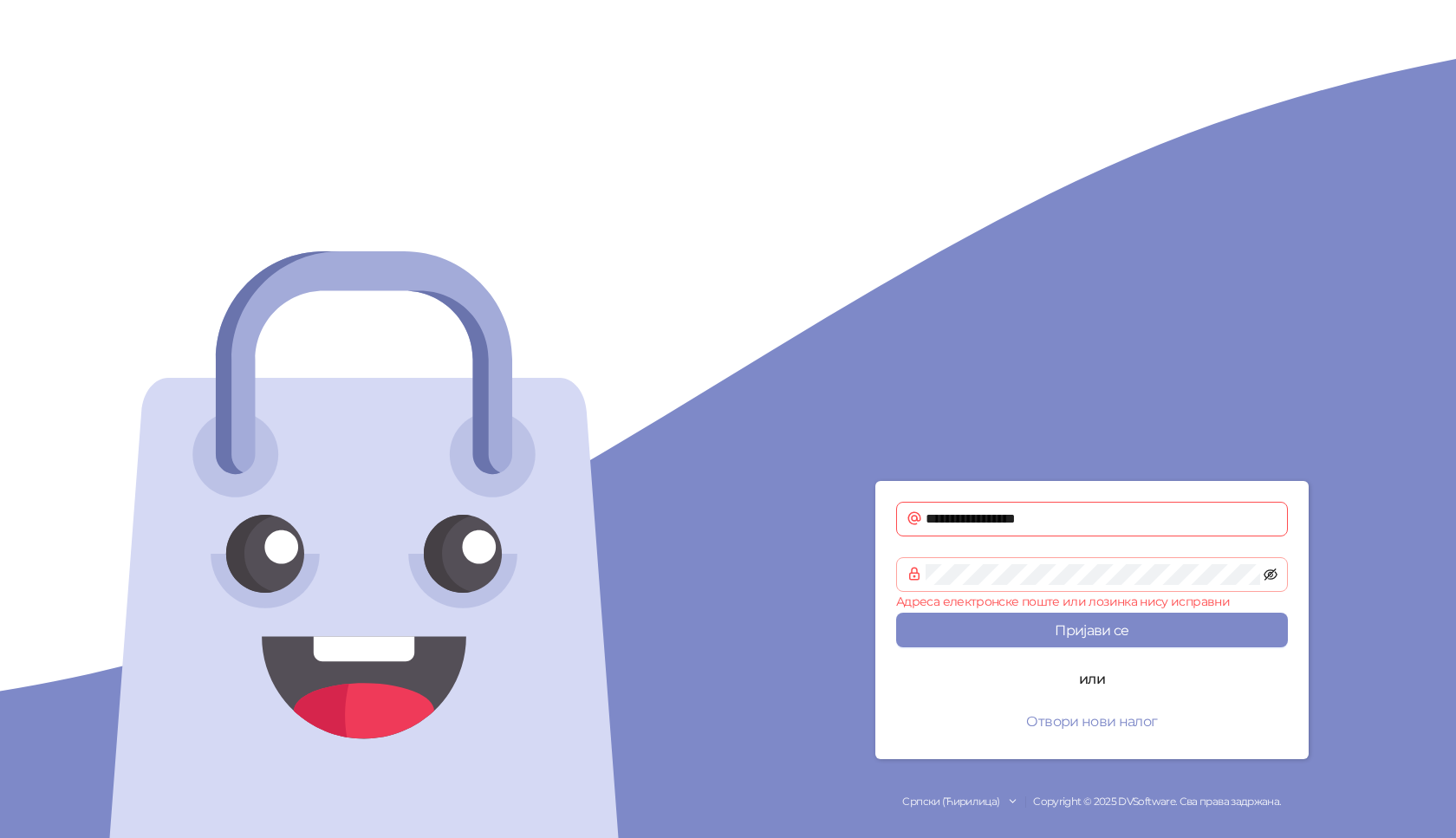
click at [1267, 574] on icon "eye-invisible" at bounding box center [1271, 574] width 14 height 14
click at [923, 517] on span "**********" at bounding box center [1092, 520] width 392 height 35
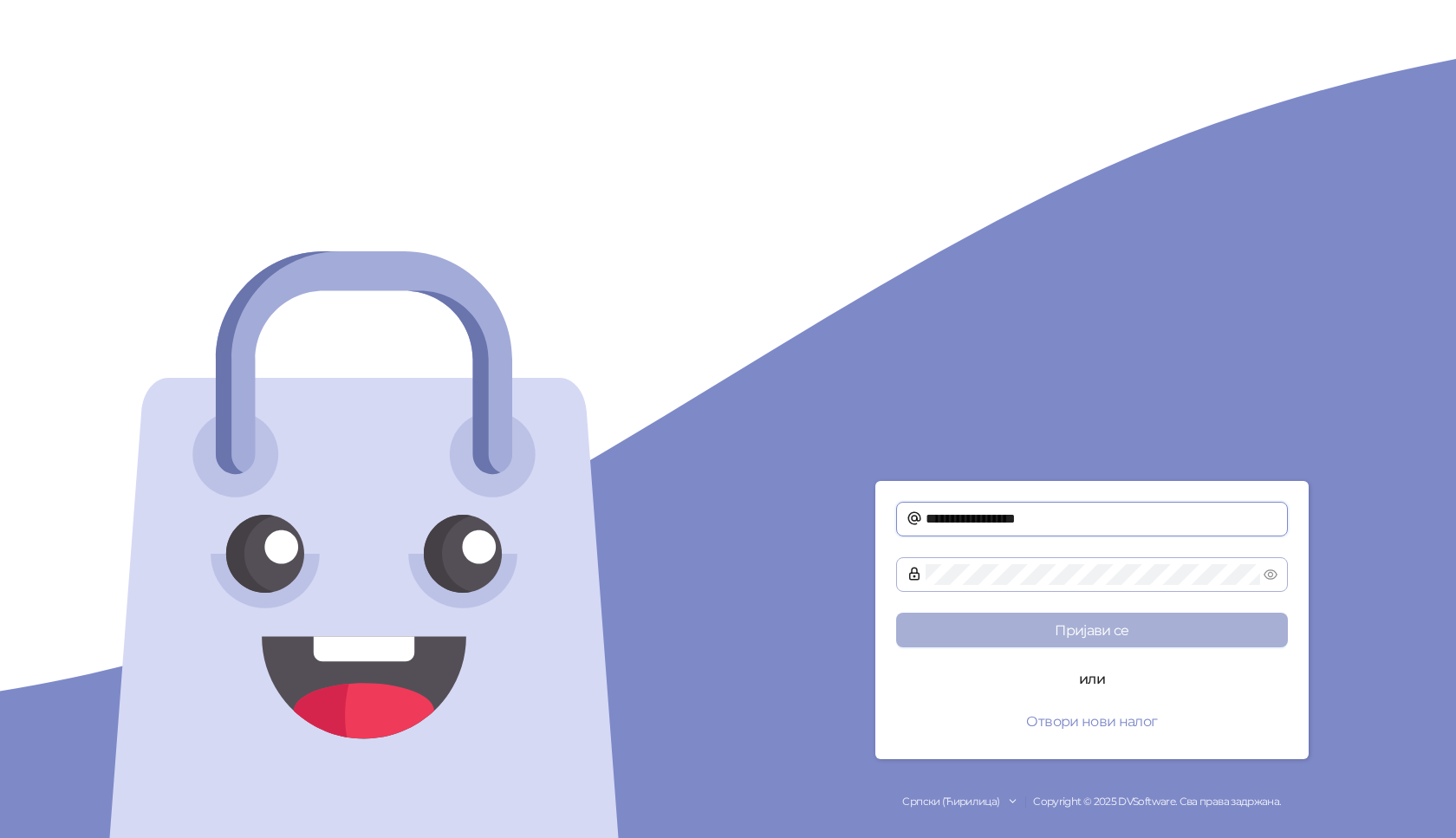
type input "**********"
click at [1074, 632] on button "Пријави се" at bounding box center [1092, 630] width 392 height 35
